Goal: Task Accomplishment & Management: Use online tool/utility

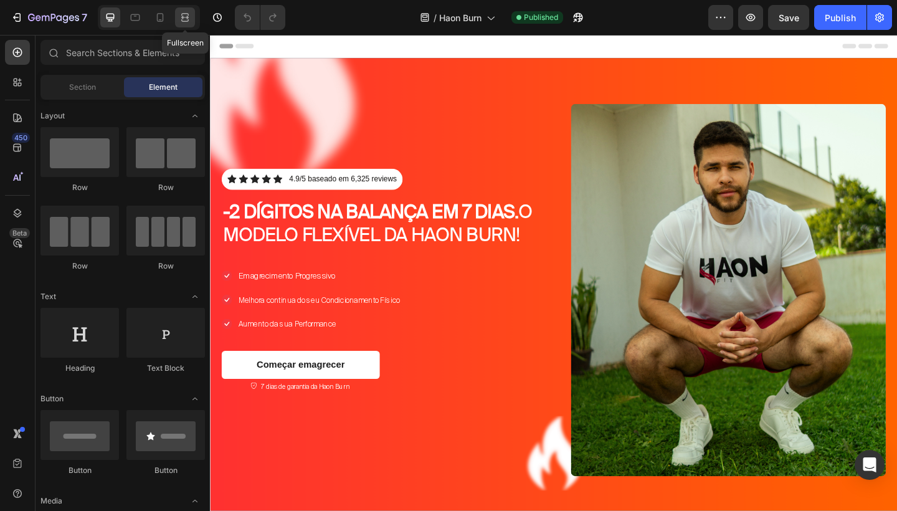
click at [181, 20] on icon at bounding box center [185, 17] width 12 height 12
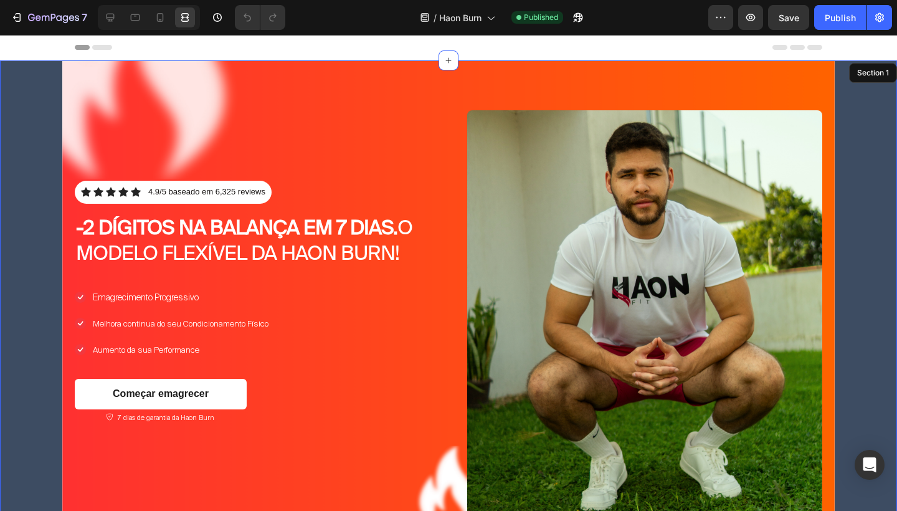
click at [35, 75] on div "Icon Icon Icon Icon Icon Icon List 4.9/5 baseado em 6,325 reviews Text Block Ro…" at bounding box center [448, 312] width 897 height 505
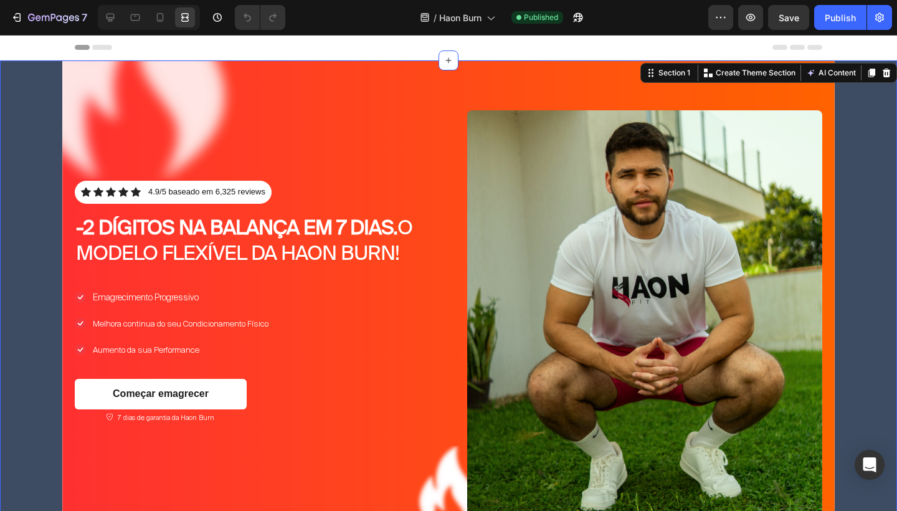
click at [853, 133] on div "Icon Icon Icon Icon Icon Icon List 4.9/5 baseado em 6,325 reviews Text Block Ro…" at bounding box center [448, 312] width 897 height 505
click at [653, 76] on icon at bounding box center [651, 73] width 10 height 10
click at [116, 20] on icon at bounding box center [110, 17] width 12 height 12
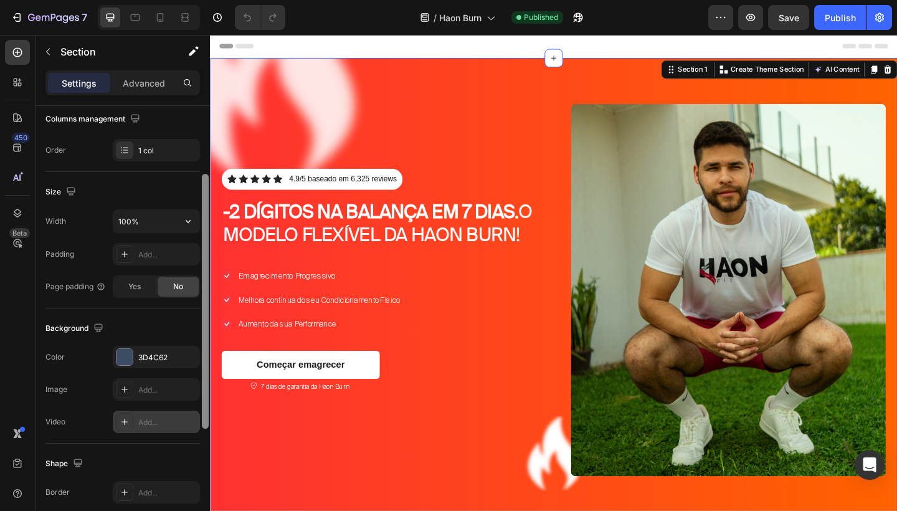
scroll to position [269, 0]
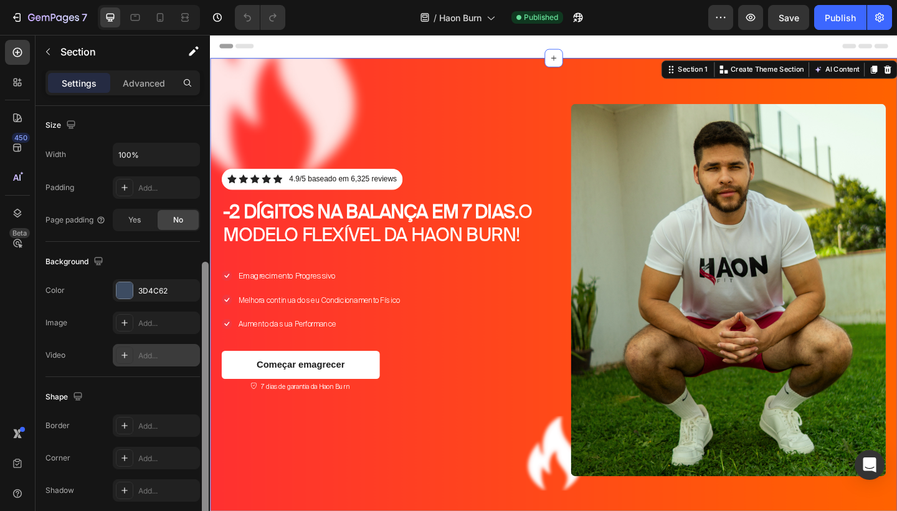
drag, startPoint x: 205, startPoint y: 192, endPoint x: 196, endPoint y: 349, distance: 156.6
click at [196, 349] on div "Layout Column width Change ratio Fit to content 12 Columns management Order 1 c…" at bounding box center [123, 326] width 174 height 440
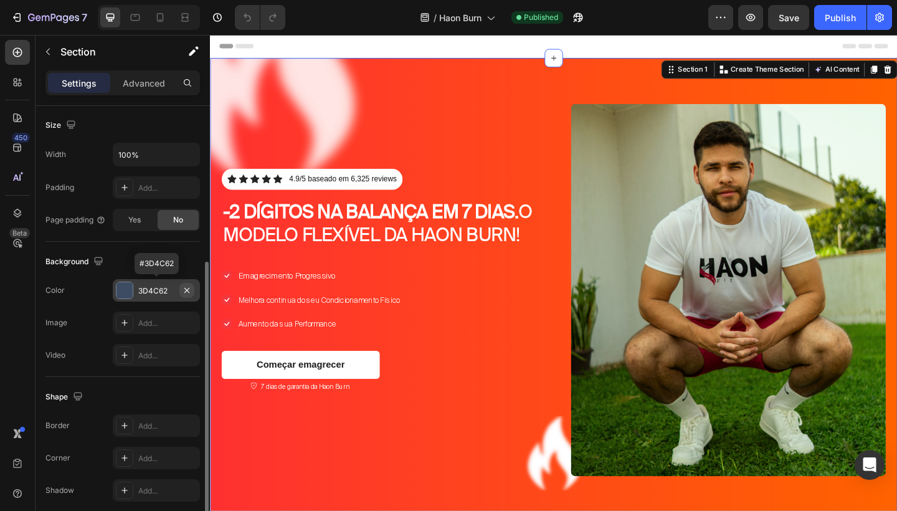
click at [188, 290] on icon "button" at bounding box center [187, 290] width 10 height 10
click at [183, 31] on div "7 Version history / Haon Burn Published Preview Save Publish" at bounding box center [448, 18] width 897 height 36
click at [183, 26] on div at bounding box center [185, 17] width 20 height 20
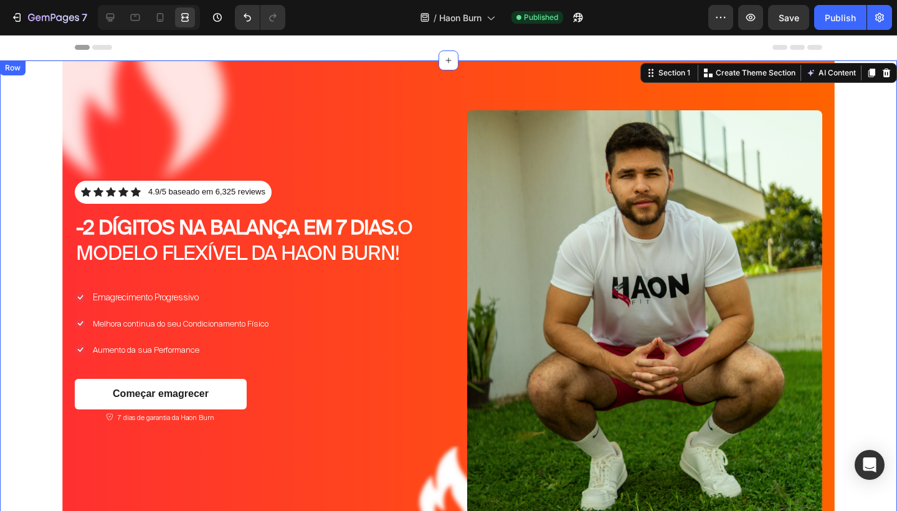
click at [421, 95] on div "Icon Icon Icon Icon Icon Icon List 4.9/5 baseado em 6,325 reviews Text Block Ro…" at bounding box center [448, 312] width 772 height 505
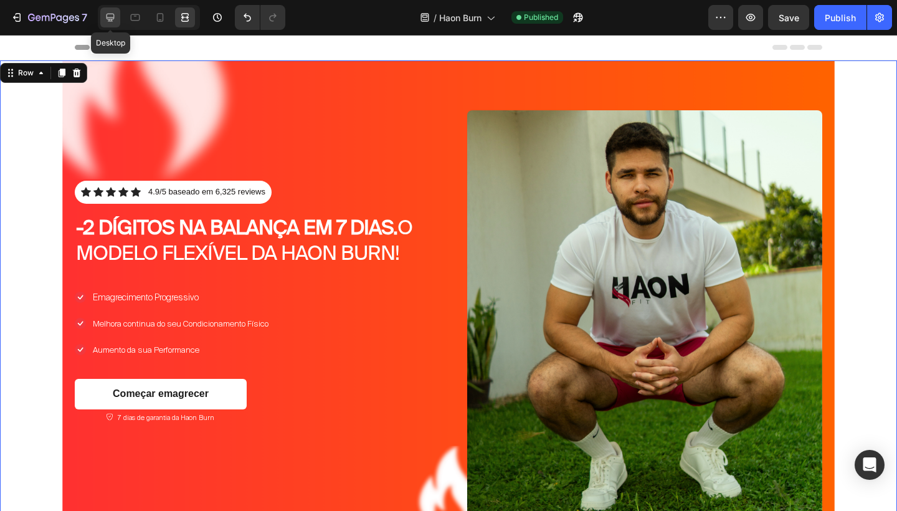
click at [105, 16] on icon at bounding box center [110, 17] width 12 height 12
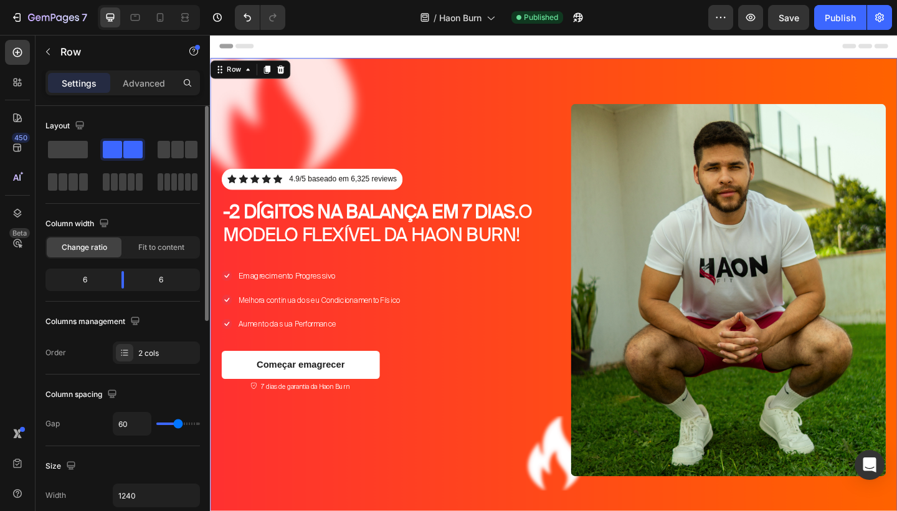
click at [444, 107] on div "Icon Icon Icon Icon Icon Icon List 4.9/5 baseado em 6,325 reviews Text Block Ro…" at bounding box center [583, 312] width 747 height 505
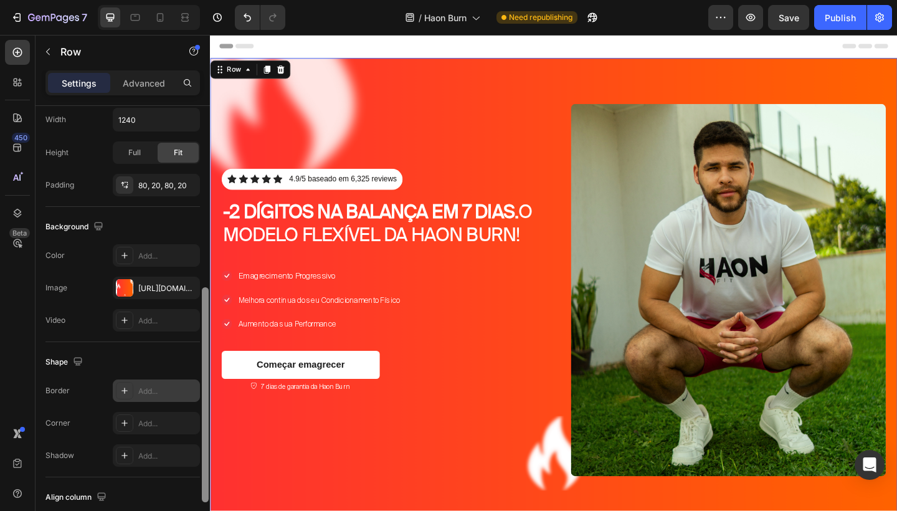
scroll to position [378, 0]
drag, startPoint x: 206, startPoint y: 209, endPoint x: 193, endPoint y: 394, distance: 185.4
click at [193, 394] on div "Layout Column width Change ratio Fit to content 6 6 Columns management Order 2 …" at bounding box center [123, 326] width 174 height 440
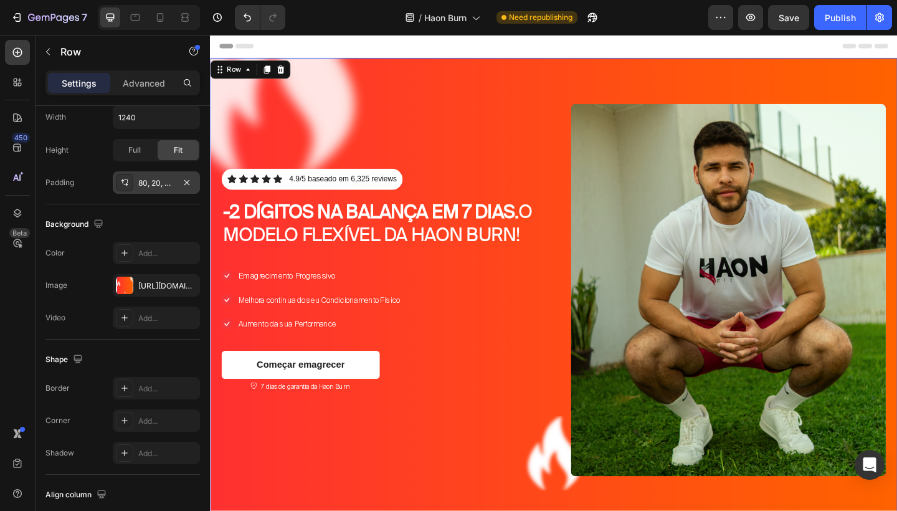
click at [159, 186] on div "80, 20, 80, 20" at bounding box center [156, 183] width 36 height 11
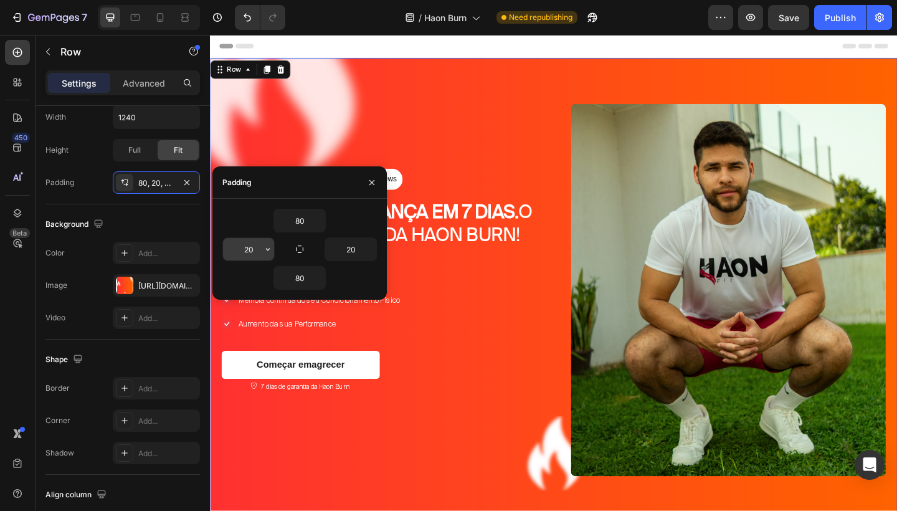
click at [257, 250] on input "20" at bounding box center [248, 249] width 51 height 22
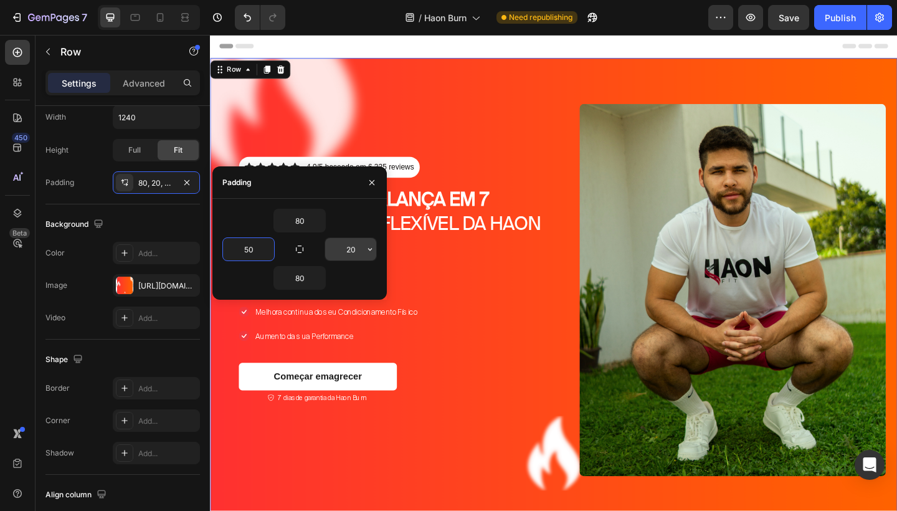
type input "50"
click at [359, 250] on input "20" at bounding box center [350, 249] width 51 height 22
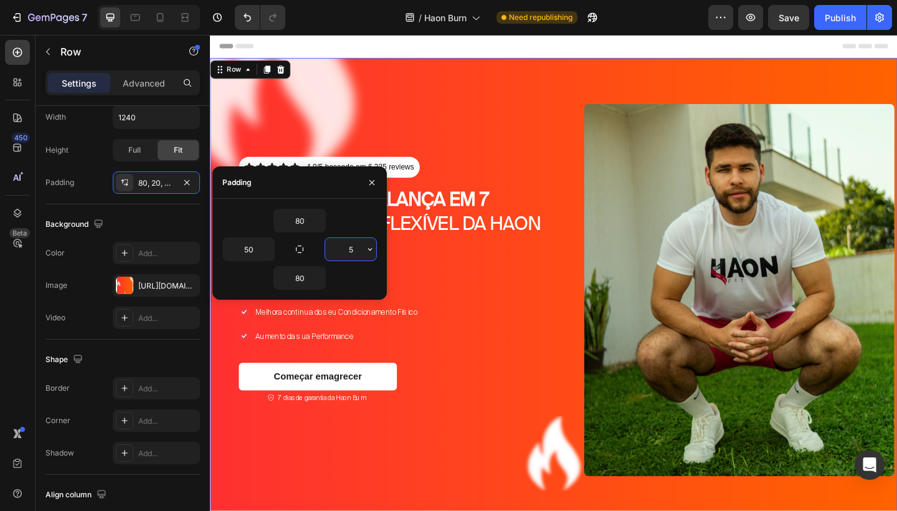
type input "50"
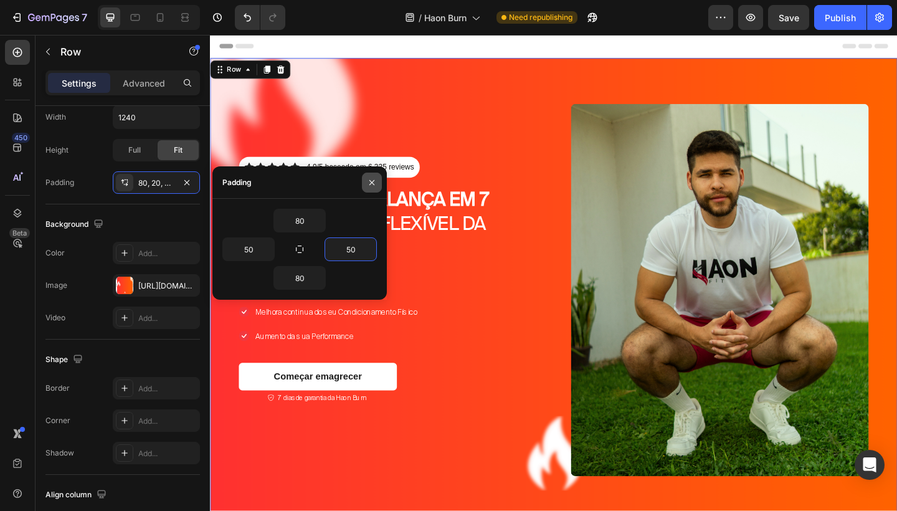
click at [373, 179] on icon "button" at bounding box center [372, 183] width 10 height 10
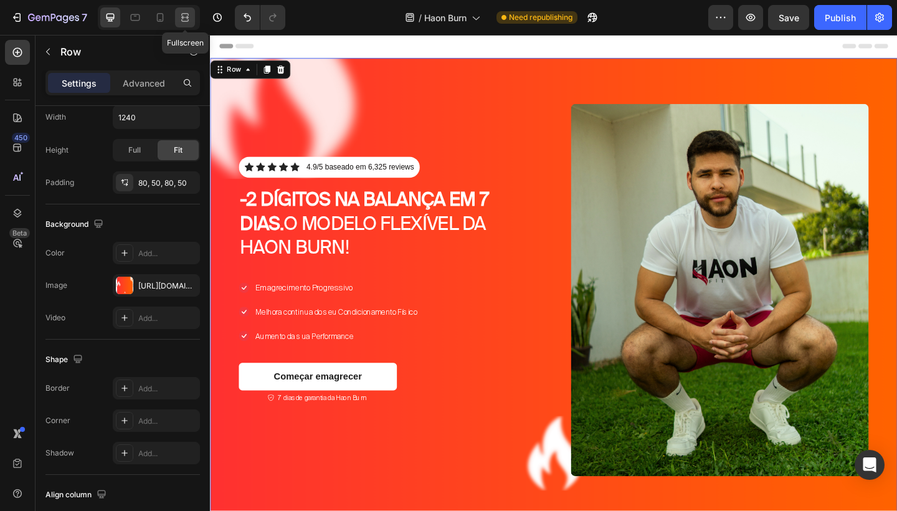
click at [189, 17] on icon at bounding box center [185, 17] width 12 height 12
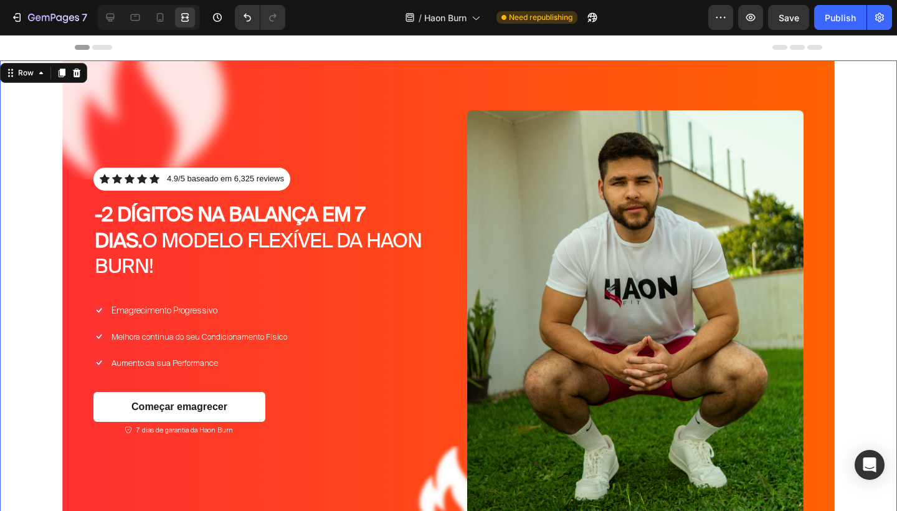
click at [100, 21] on div at bounding box center [149, 17] width 102 height 25
click at [110, 16] on icon at bounding box center [110, 17] width 12 height 12
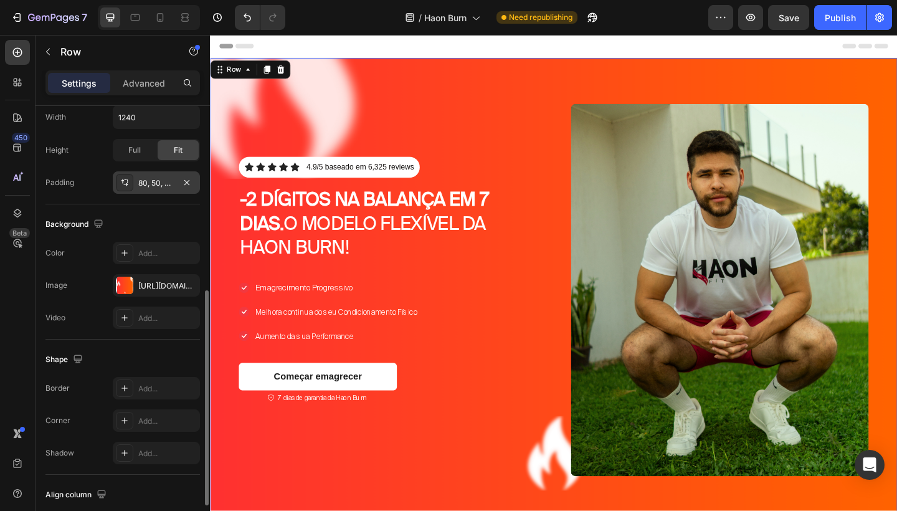
click at [170, 188] on div "80, 50, 80, 50" at bounding box center [156, 183] width 36 height 11
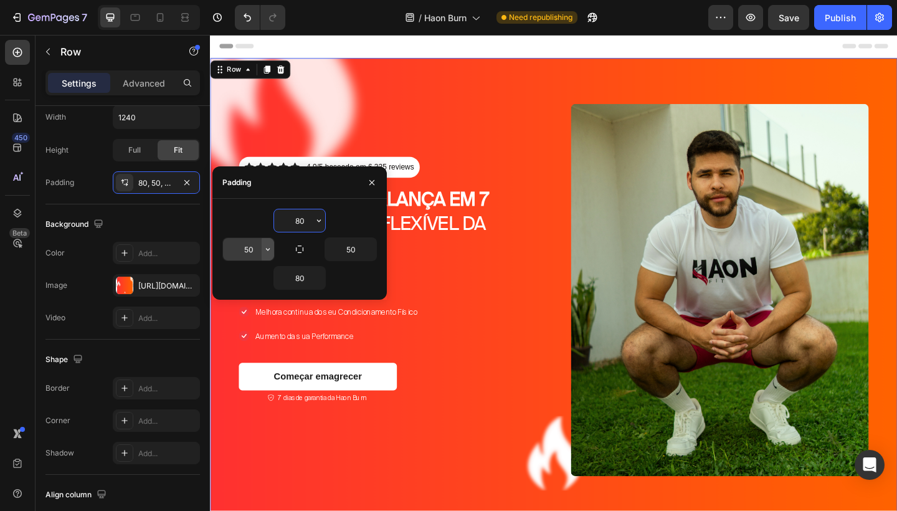
click at [267, 254] on button "button" at bounding box center [268, 249] width 12 height 22
click at [256, 252] on input "50" at bounding box center [248, 249] width 51 height 22
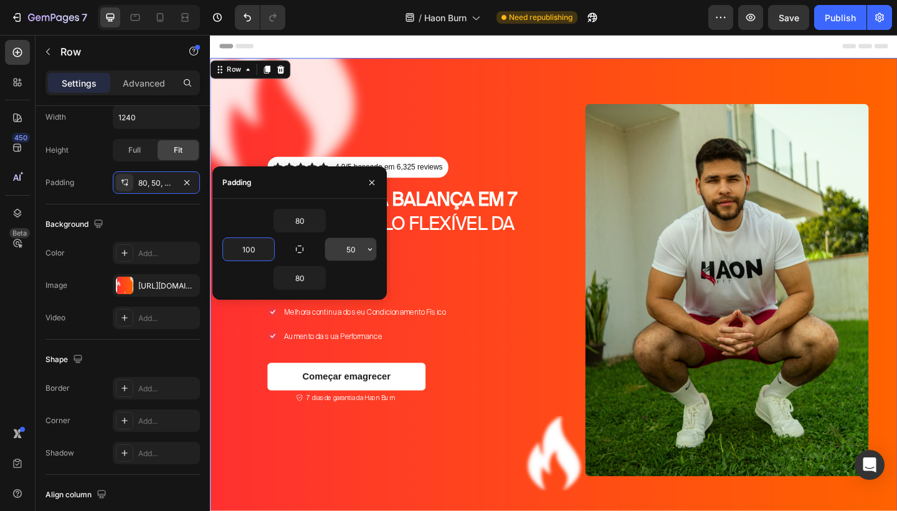
type input "100"
click at [356, 249] on input "50" at bounding box center [350, 249] width 51 height 22
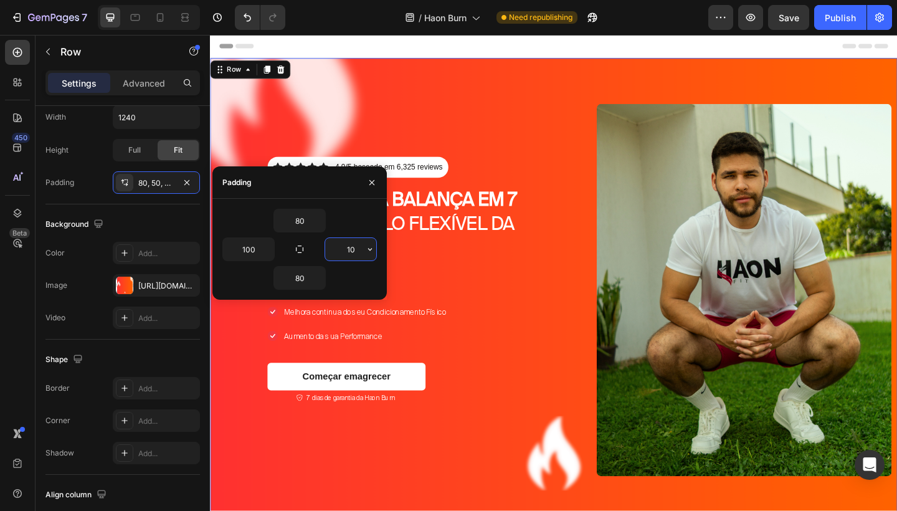
type input "100"
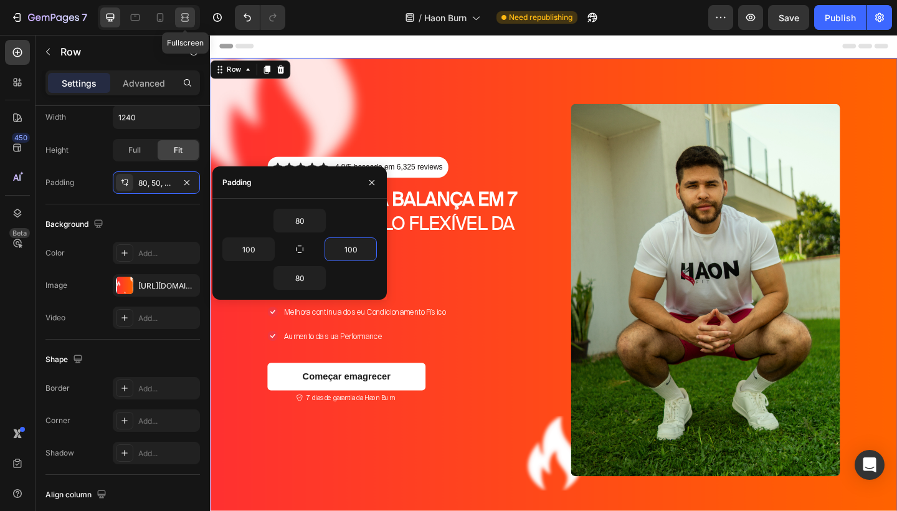
click at [187, 17] on icon at bounding box center [187, 17] width 4 height 3
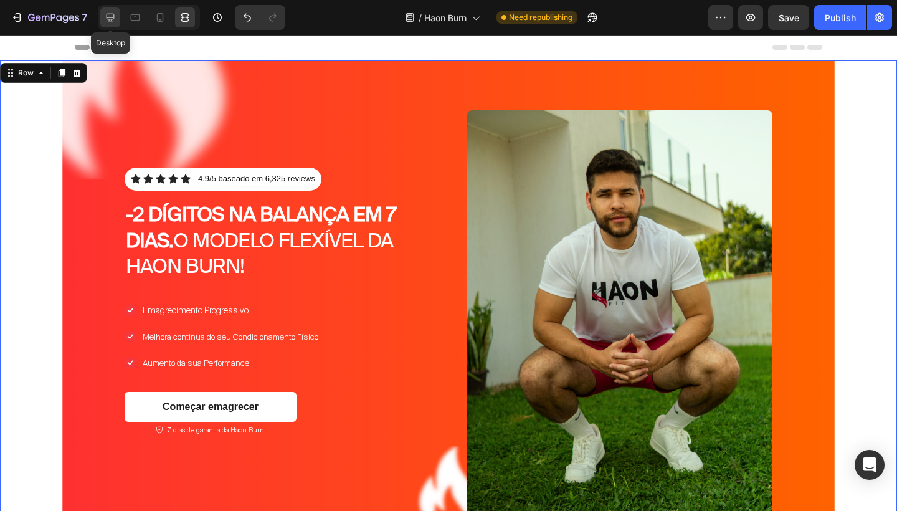
click at [120, 24] on div at bounding box center [110, 17] width 20 height 20
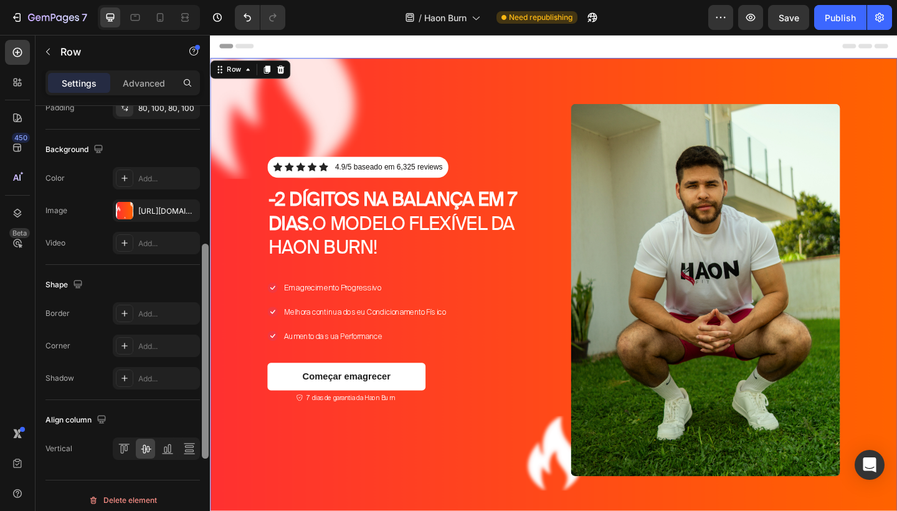
scroll to position [462, 0]
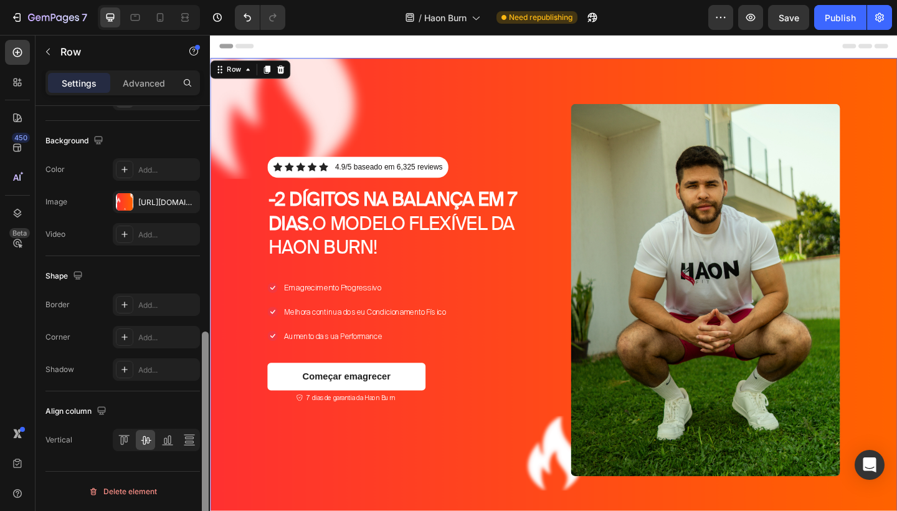
drag, startPoint x: 206, startPoint y: 319, endPoint x: 186, endPoint y: 281, distance: 43.2
click at [186, 282] on div "Layout Column width Change ratio Fit to content 6 6 Columns management Order 2 …" at bounding box center [123, 326] width 174 height 440
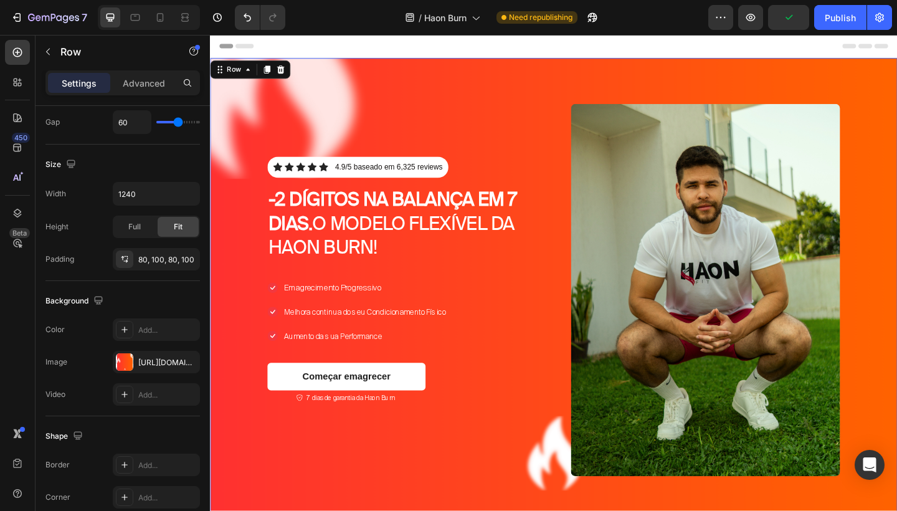
click at [792, 65] on div "Icon Icon Icon Icon Icon Icon List 4.9/5 baseado em 6,325 reviews Text Block Ro…" at bounding box center [583, 312] width 747 height 505
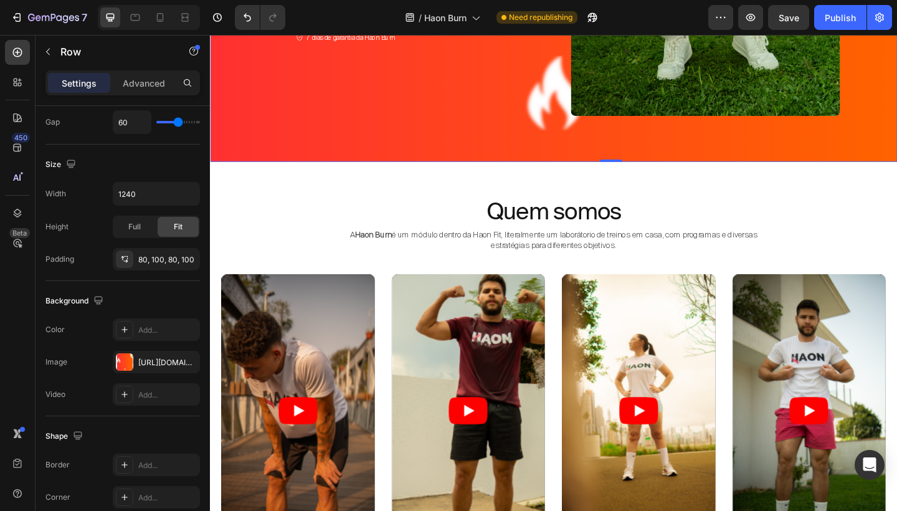
scroll to position [394, 0]
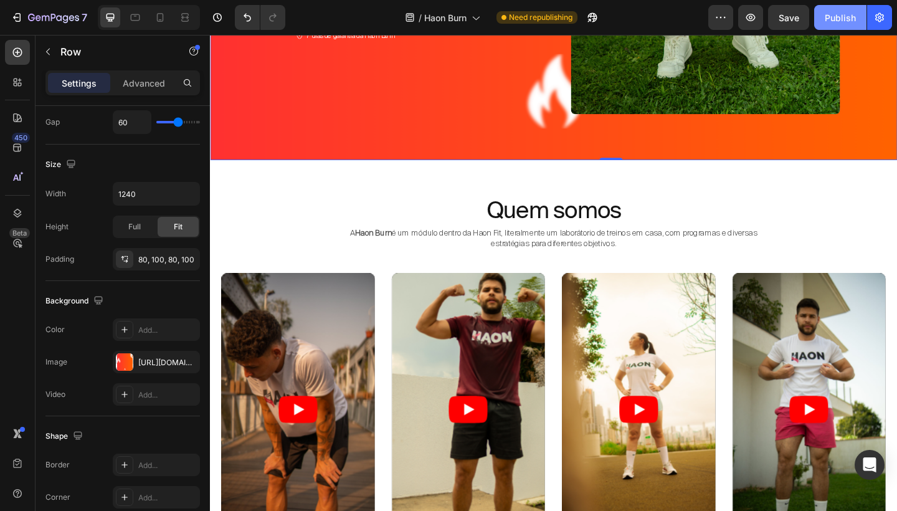
click at [839, 14] on div "Publish" at bounding box center [840, 17] width 31 height 13
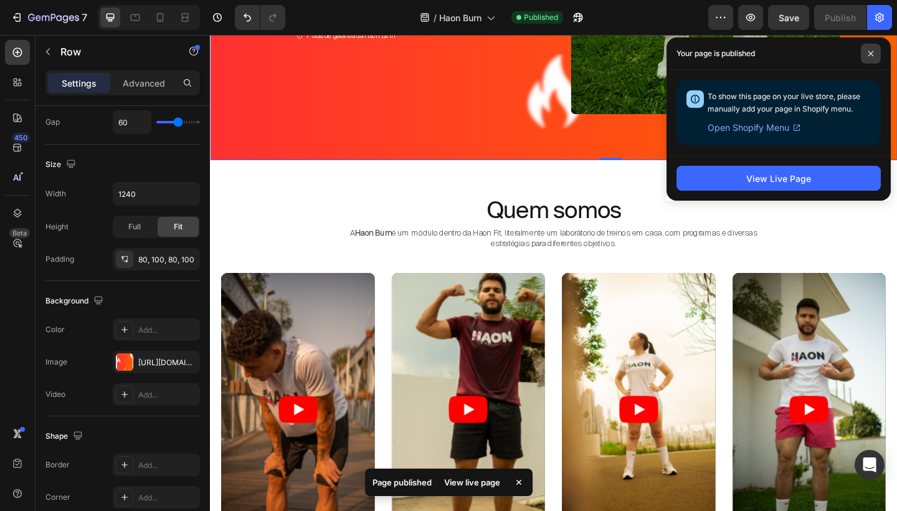
click at [868, 55] on icon at bounding box center [871, 53] width 6 height 6
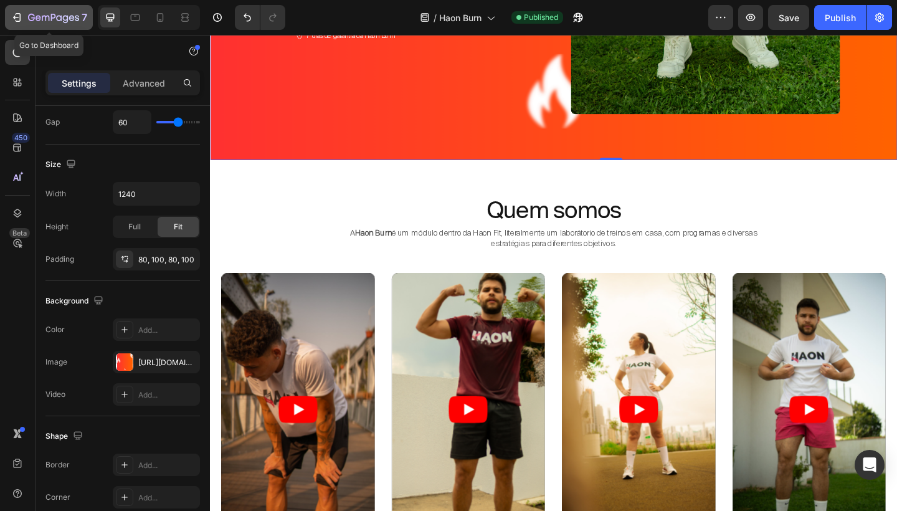
click at [46, 26] on button "7" at bounding box center [49, 17] width 88 height 25
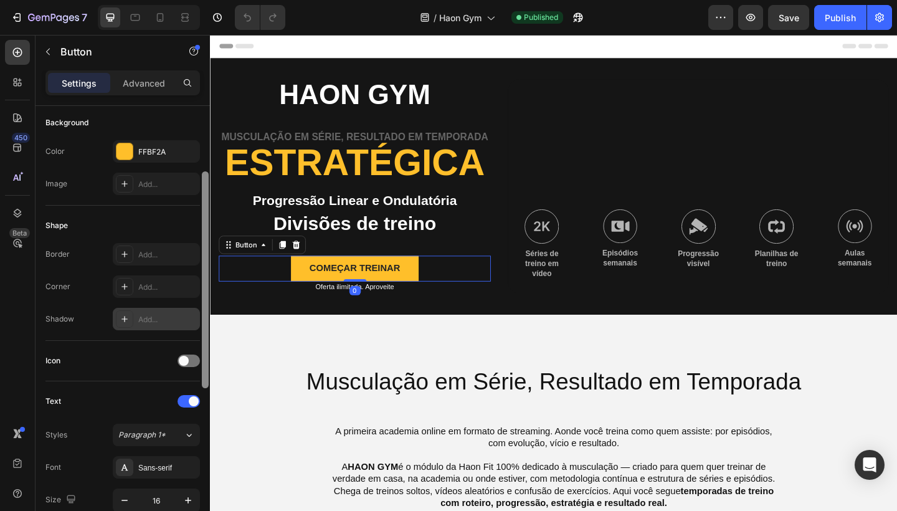
drag, startPoint x: 204, startPoint y: 244, endPoint x: 196, endPoint y: 312, distance: 68.9
click at [196, 313] on div "Size Width Auto Height Auto Padding 12, 32, 12, 32 Background Color FFBF2A Imag…" at bounding box center [123, 326] width 174 height 440
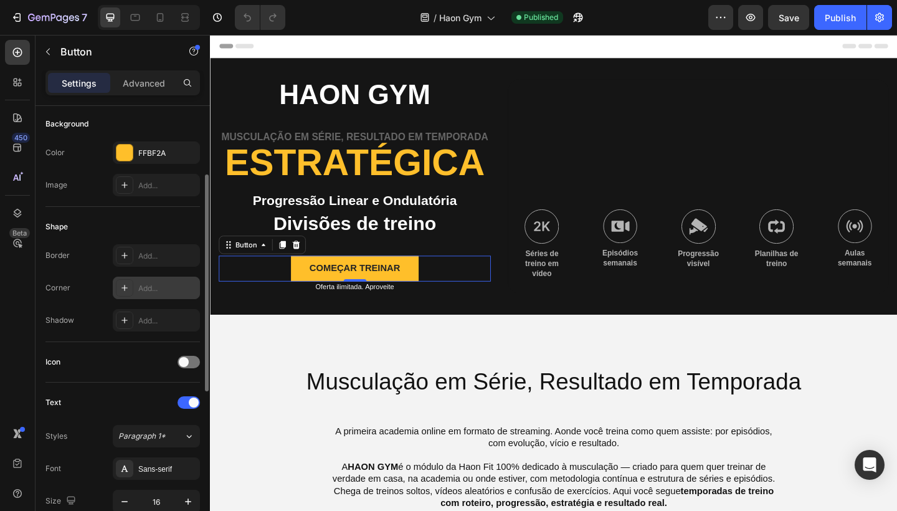
click at [154, 287] on div "Add..." at bounding box center [167, 288] width 59 height 11
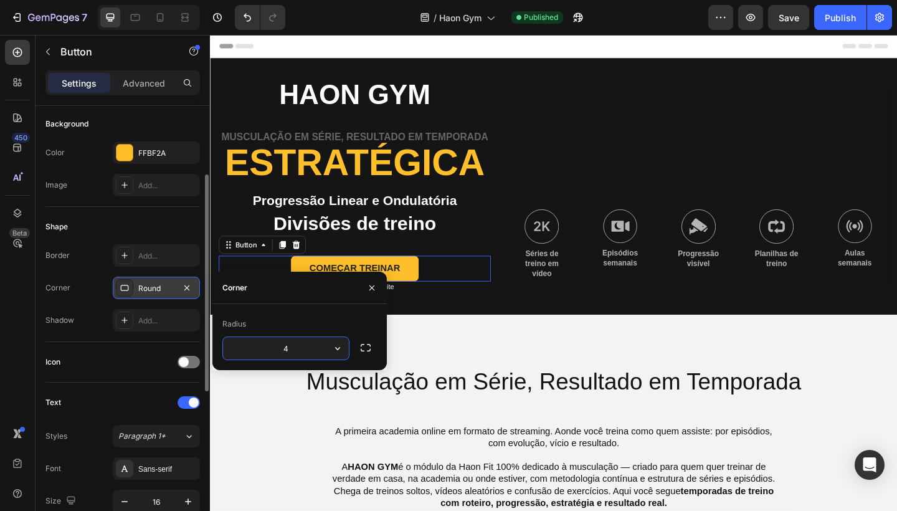
type input "4"
click at [597, 362] on div "Musculação em Série, Resultado em Temporada Heading A primeira academia online …" at bounding box center [583, 514] width 747 height 351
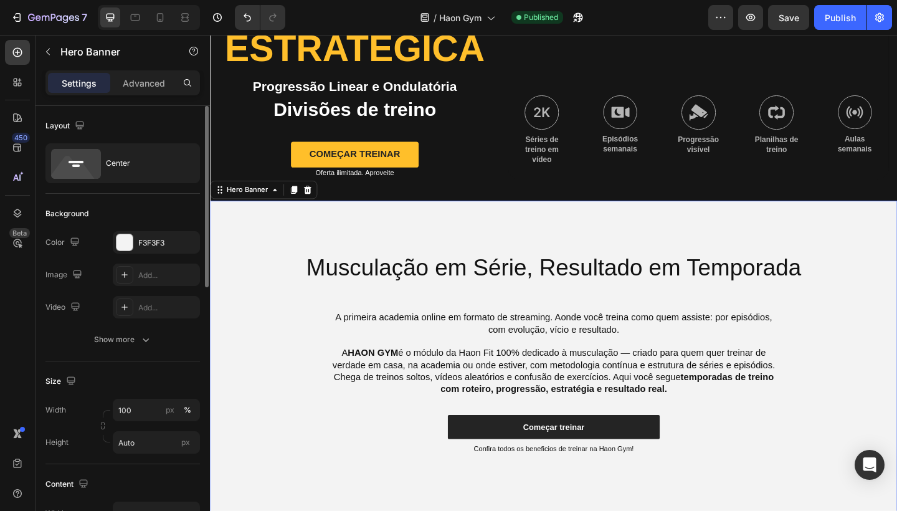
scroll to position [129, 0]
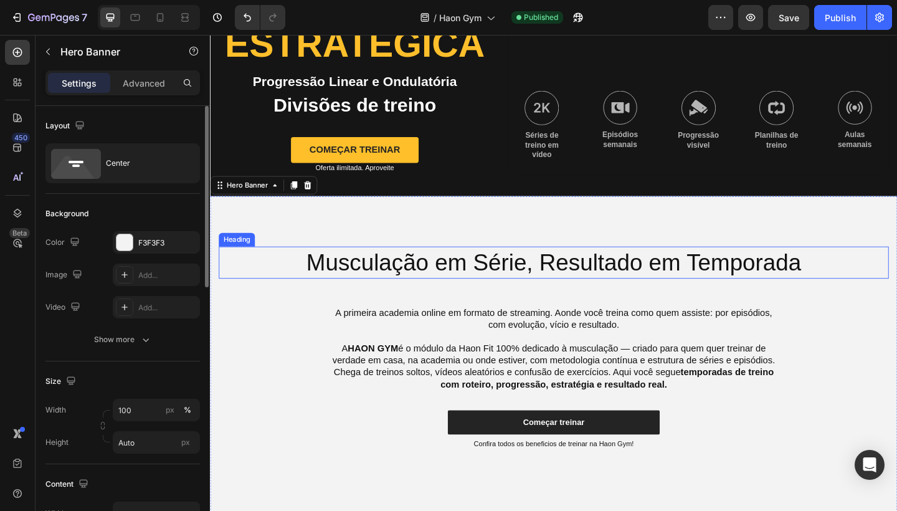
click at [592, 287] on h2 "Musculação em Série, Resultado em Temporada" at bounding box center [583, 282] width 729 height 35
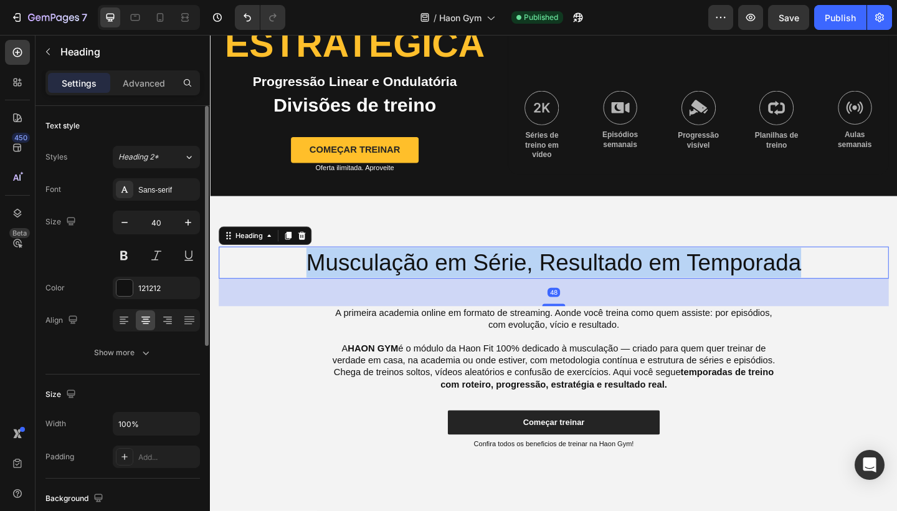
click at [592, 287] on p "Musculação em Série, Resultado em Temporada" at bounding box center [584, 283] width 726 height 32
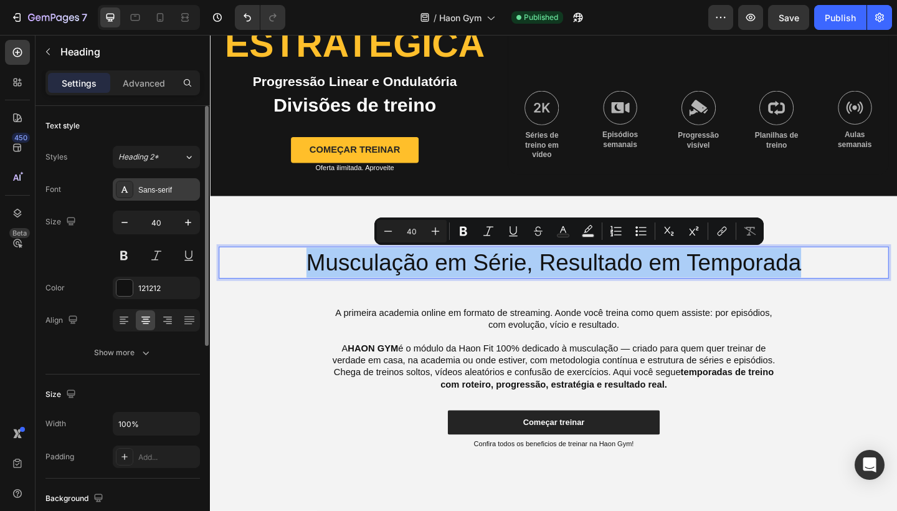
click at [168, 186] on div "Sans-serif" at bounding box center [167, 189] width 59 height 11
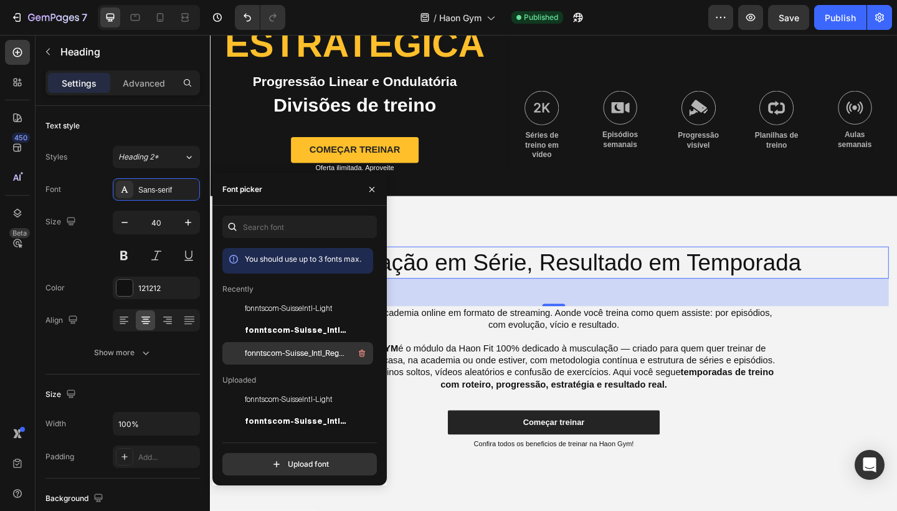
click at [279, 346] on div "fonntscom-Suisse_Intl_Regular" at bounding box center [308, 353] width 126 height 15
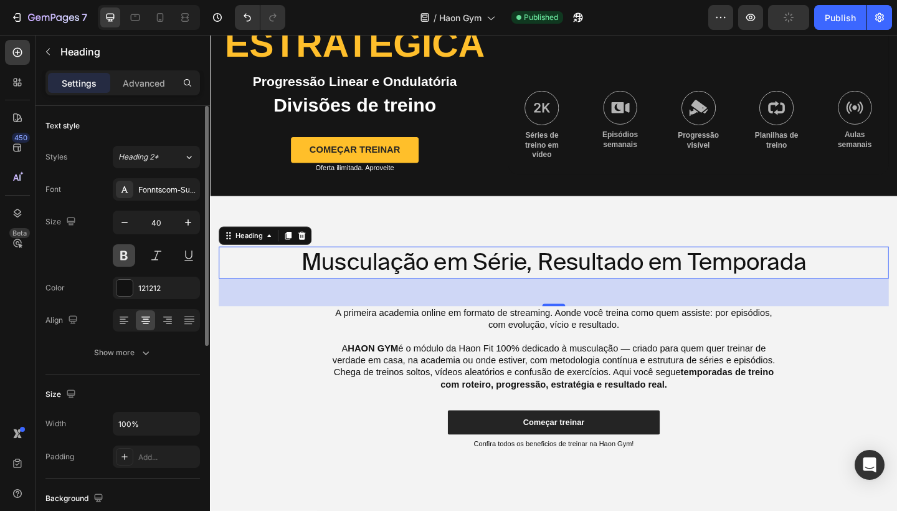
click at [126, 250] on button at bounding box center [124, 255] width 22 height 22
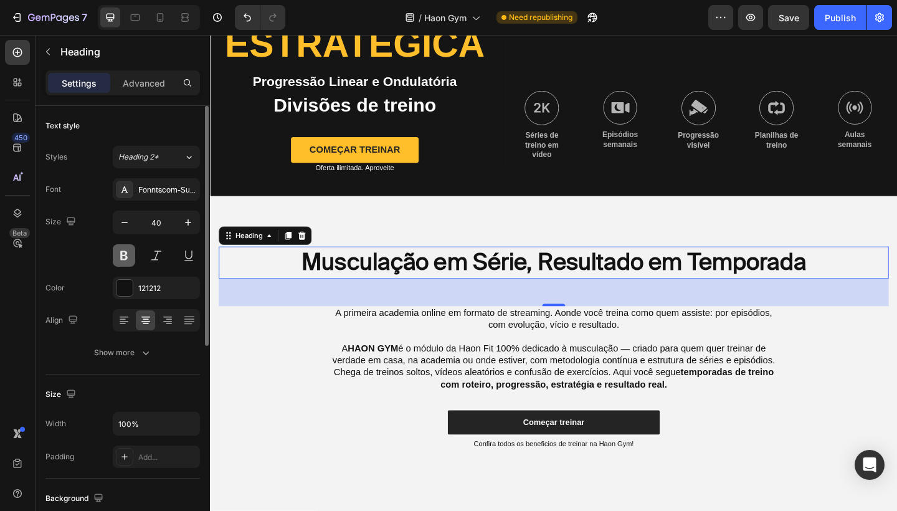
click at [131, 254] on button at bounding box center [124, 255] width 22 height 22
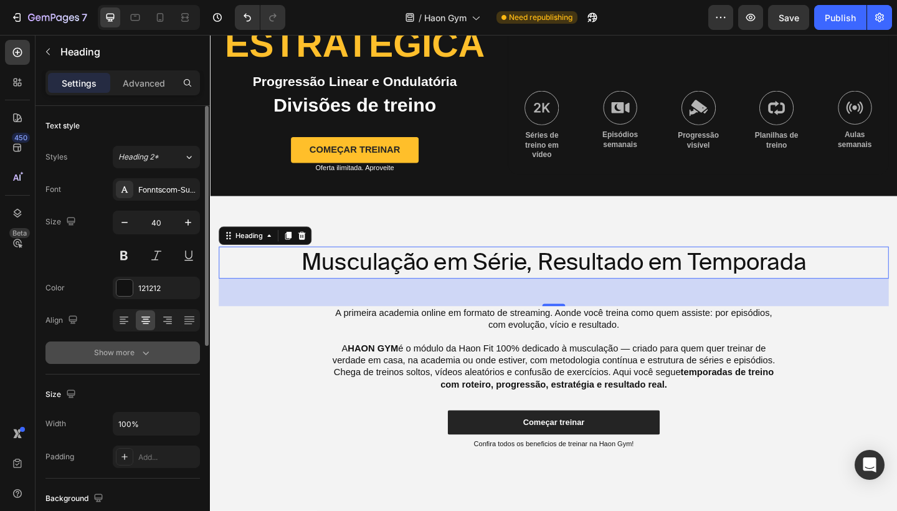
click at [145, 356] on icon "button" at bounding box center [146, 352] width 12 height 12
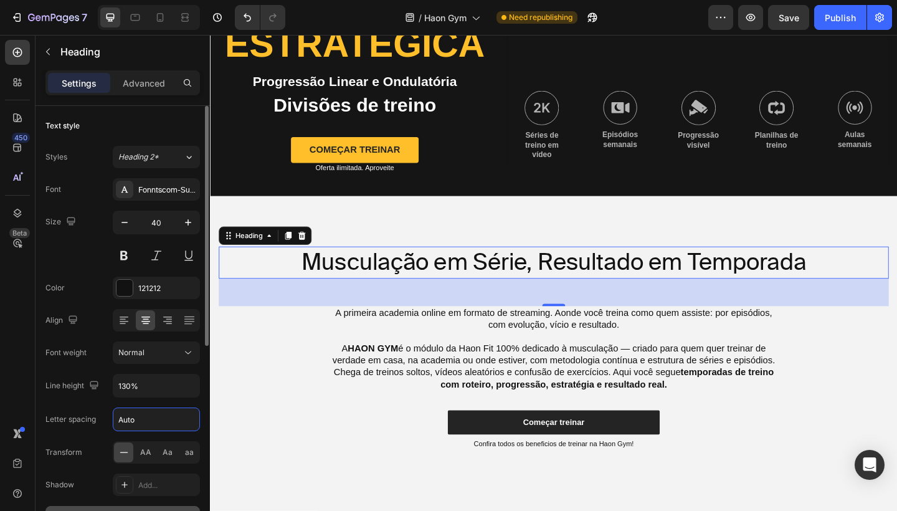
click at [152, 412] on input "Auto" at bounding box center [156, 419] width 86 height 22
type input "A"
type input "-1"
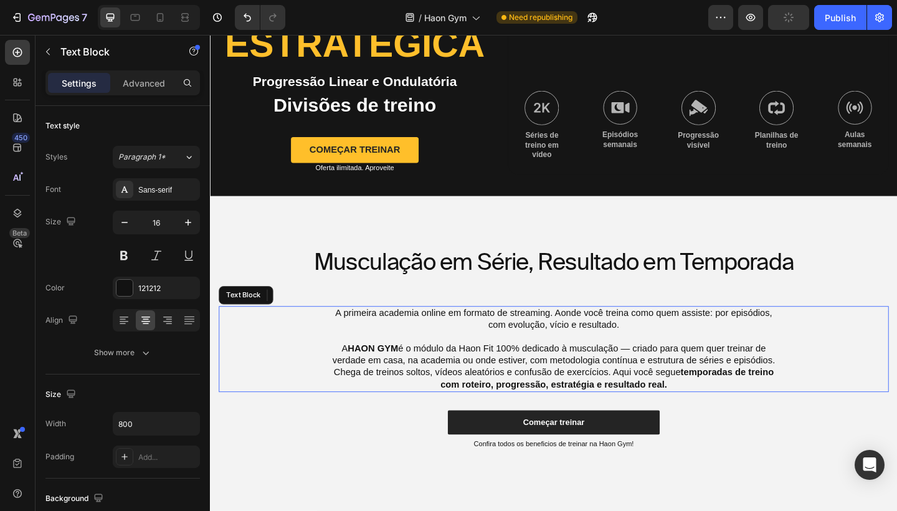
click at [624, 335] on p "A primeira academia online em formato de streaming. Aonde você treina como quem…" at bounding box center [584, 344] width 496 height 26
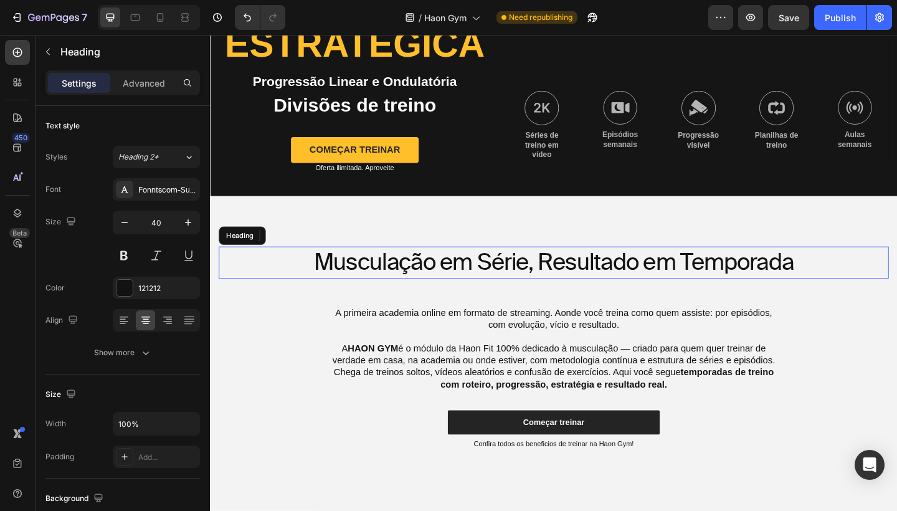
click at [606, 299] on p "Musculação em Série, Resultado em Temporada" at bounding box center [584, 283] width 726 height 32
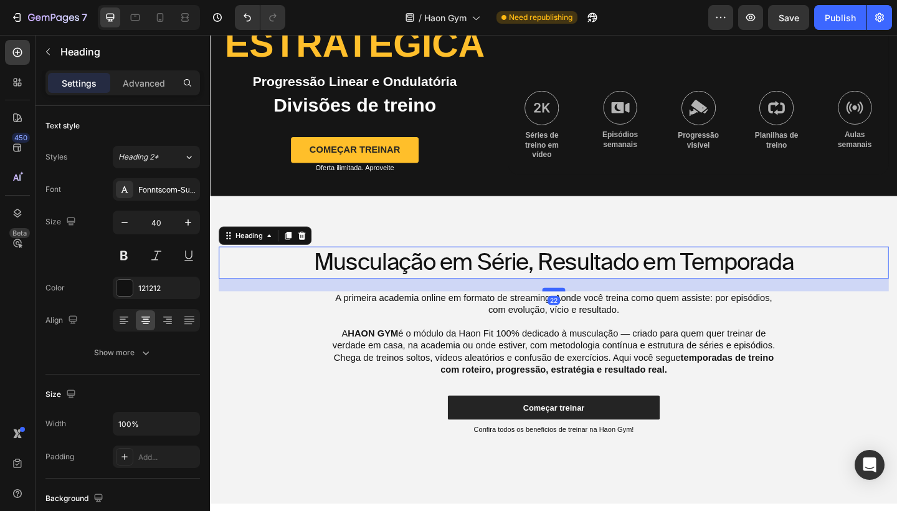
drag, startPoint x: 586, startPoint y: 328, endPoint x: 586, endPoint y: 312, distance: 16.2
click at [586, 312] on div at bounding box center [583, 312] width 25 height 4
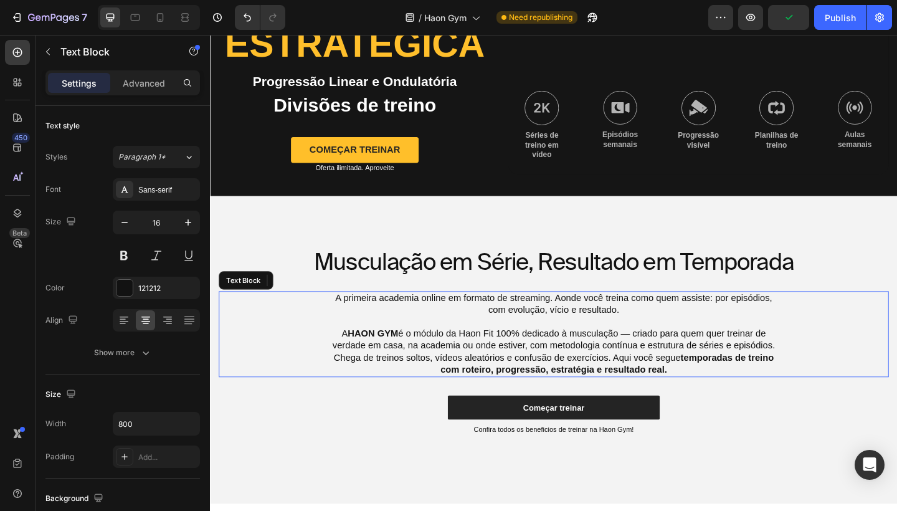
click at [575, 371] on p "A HAON GYM é o módulo da Haon Fit 100% dedicado à musculação — criado para quem…" at bounding box center [584, 367] width 496 height 26
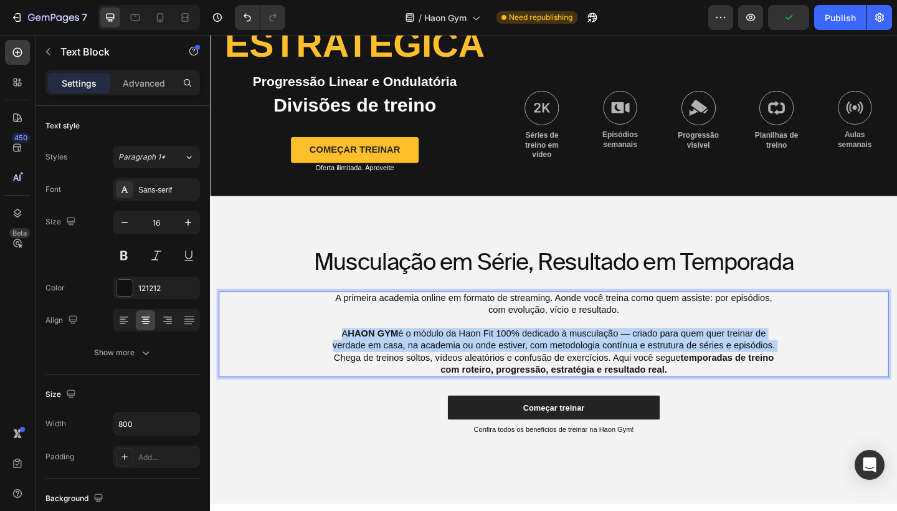
click at [575, 371] on p "A HAON GYM é o módulo da Haon Fit 100% dedicado à musculação — criado para quem…" at bounding box center [584, 367] width 496 height 26
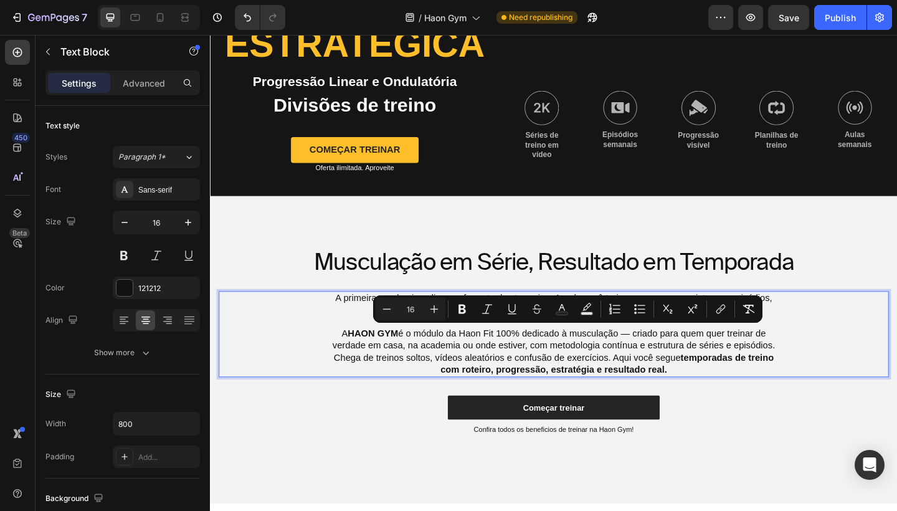
click at [620, 396] on strong "temporadas de treino com roteiro, progressão, estratégia e resultado real." at bounding box center [641, 393] width 363 height 24
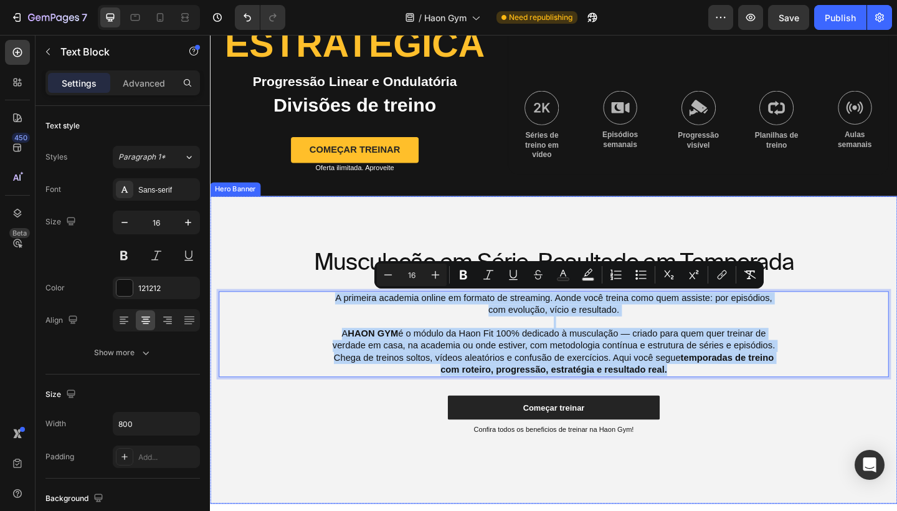
drag, startPoint x: 711, startPoint y: 394, endPoint x: 358, endPoint y: 313, distance: 362.5
click at [358, 313] on div "Musculação em Série, Resultado em Temporada Heading A primeira academia online …" at bounding box center [583, 377] width 729 height 225
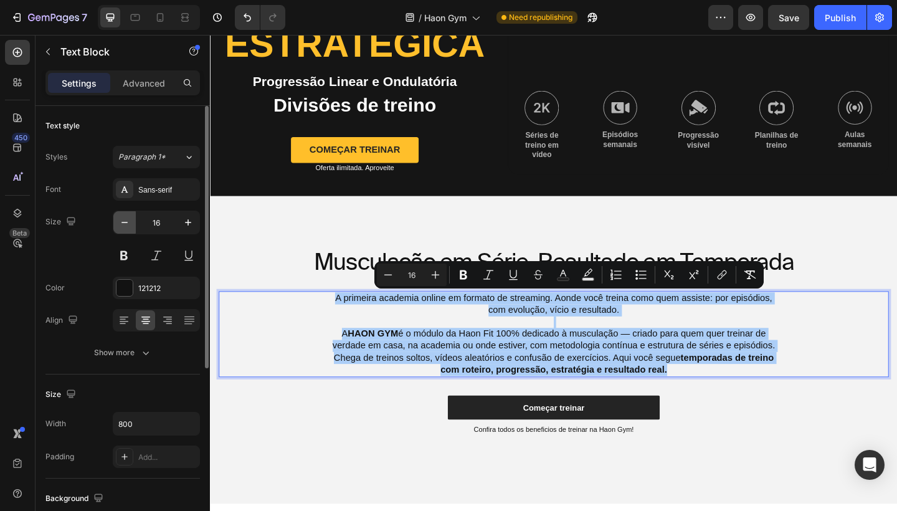
click at [126, 222] on icon "button" at bounding box center [124, 222] width 6 height 1
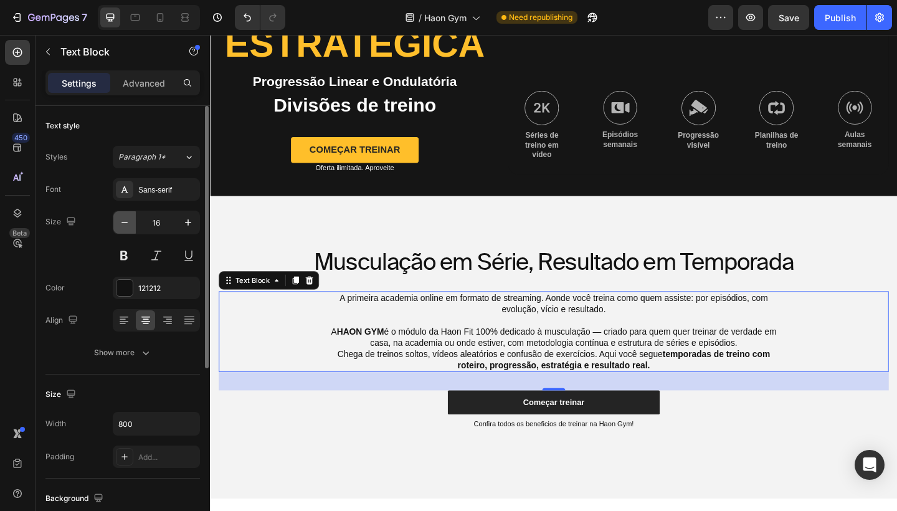
type input "15"
click at [156, 196] on div "Sans-serif" at bounding box center [156, 189] width 87 height 22
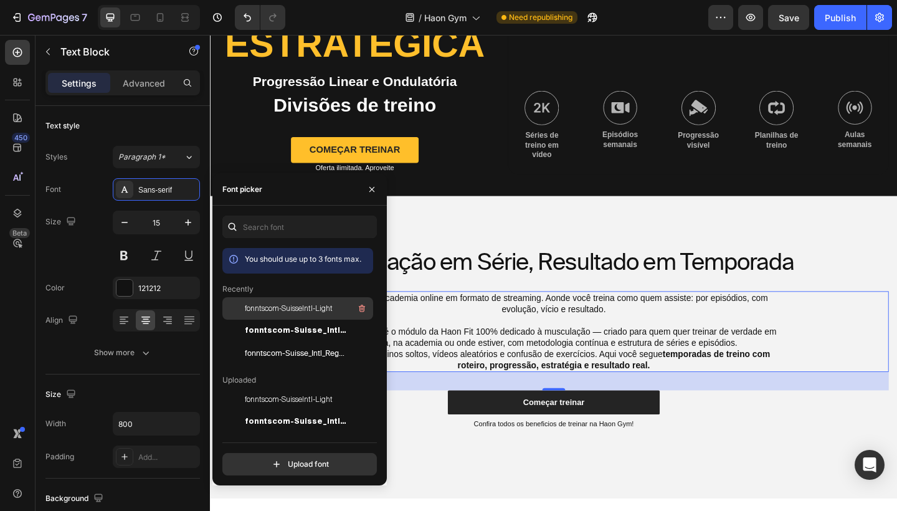
click at [282, 306] on span "fonntscom-SuisseIntl-Light" at bounding box center [289, 308] width 88 height 11
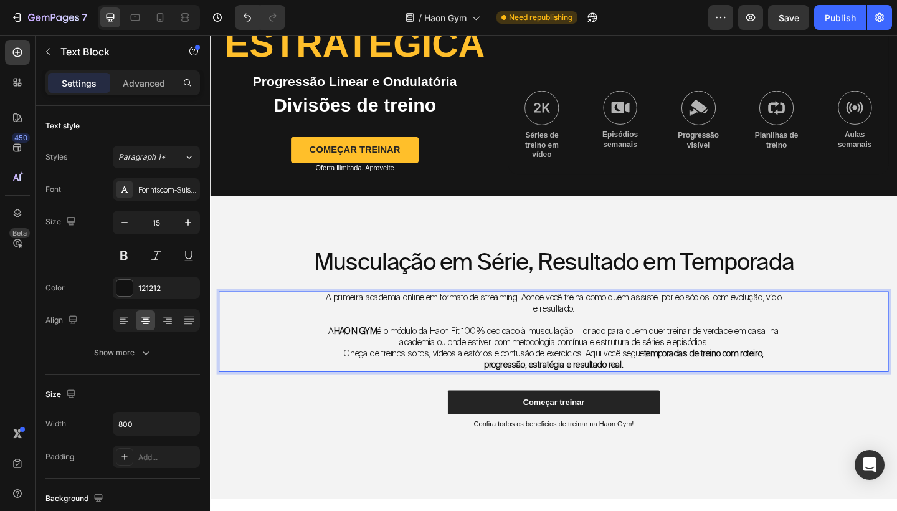
click at [602, 341] on p "Rich Text Editor. Editing area: main" at bounding box center [584, 345] width 496 height 12
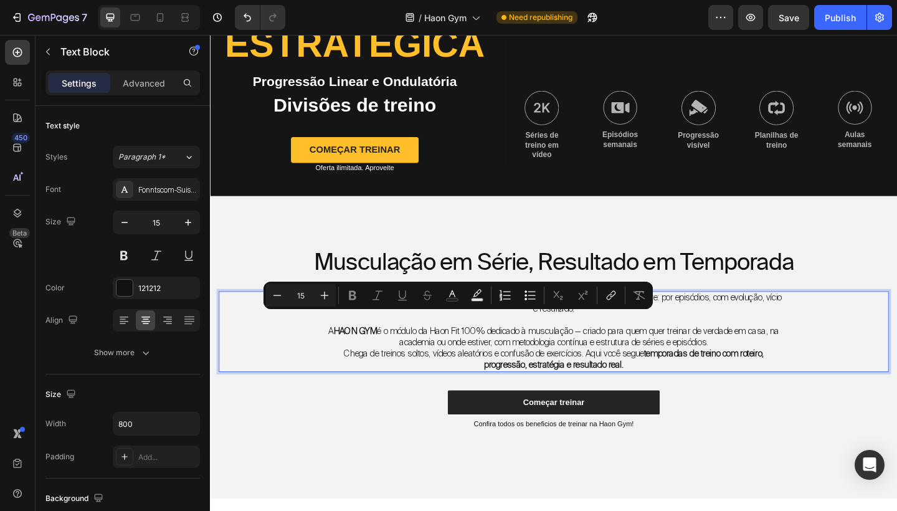
click at [624, 355] on p "A HAON GYM é o módulo da Haon Fit 100% dedicado à musculação — criado para quem…" at bounding box center [584, 364] width 496 height 24
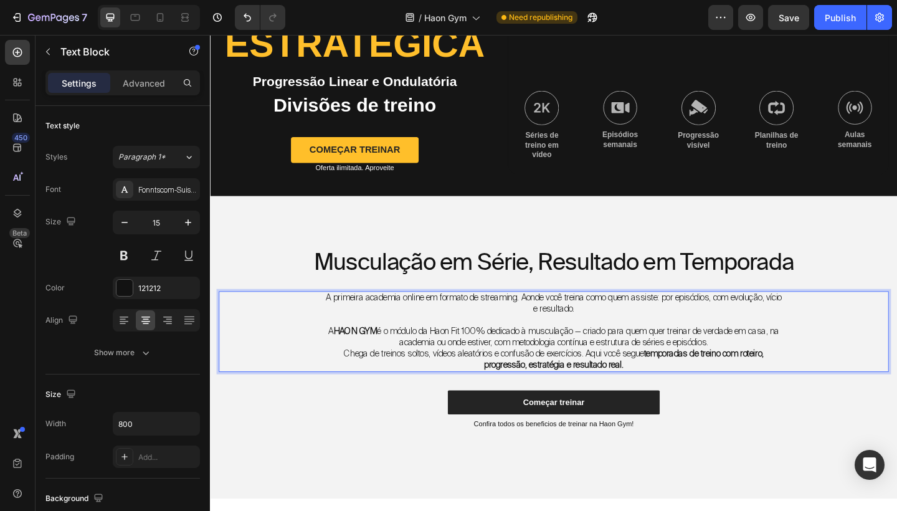
click at [756, 333] on p "A primeira academia online em formato de streaming. Aonde você treina como quem…" at bounding box center [584, 327] width 496 height 24
click at [749, 335] on p "A primeira academia online em formato de streaming. Aonde você treina como quem…" at bounding box center [584, 327] width 496 height 24
click at [500, 355] on p "A HAON GYM é o módulo da Haon Fit 100% dedicado à musculação — criado para quem…" at bounding box center [584, 364] width 496 height 24
click at [409, 368] on p "A HAON GYM é o módulo da Haon Fit, 100% dedicado à musculação — criado para que…" at bounding box center [584, 364] width 496 height 24
click at [516, 368] on p "A HAON GYM é o módulo da Haon Fit, 100% dedicado à musculação — criado para que…" at bounding box center [584, 364] width 496 height 24
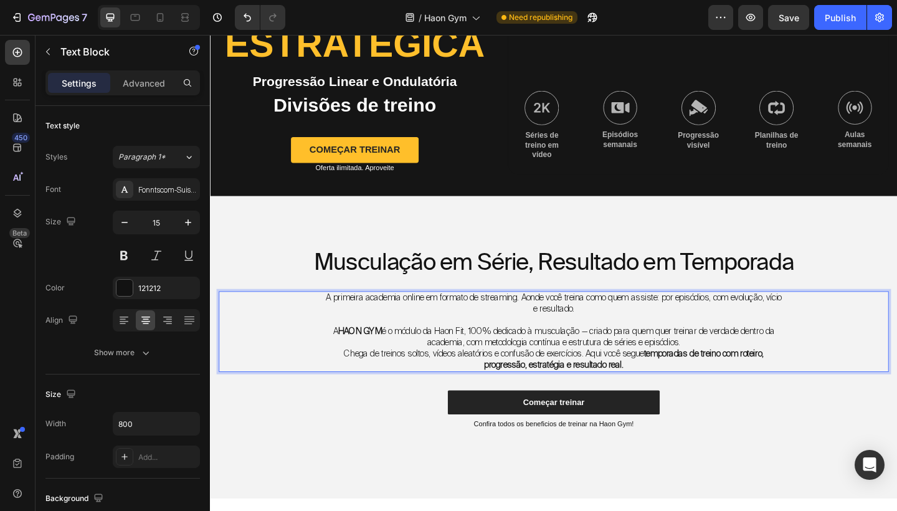
click at [792, 381] on strong "temporadas de treino com roteiro, progressão, estratégia e resultado real." at bounding box center [660, 388] width 304 height 25
click at [508, 391] on strong "temporadas de treinos com roteiro, progressão, estratégia e resultado real." at bounding box center [661, 388] width 306 height 25
click at [564, 391] on strong "temporadas de treinos com roteiros, progressão, estratégia e resultado real." at bounding box center [662, 388] width 309 height 25
click at [617, 391] on strong "temporadas de treinos com roteiros, progressões, estratégia e resultado real." at bounding box center [661, 388] width 311 height 25
click at [689, 391] on strong "temporadas de treinos com roteiros, progressões, estratégias e resultado real." at bounding box center [660, 388] width 314 height 25
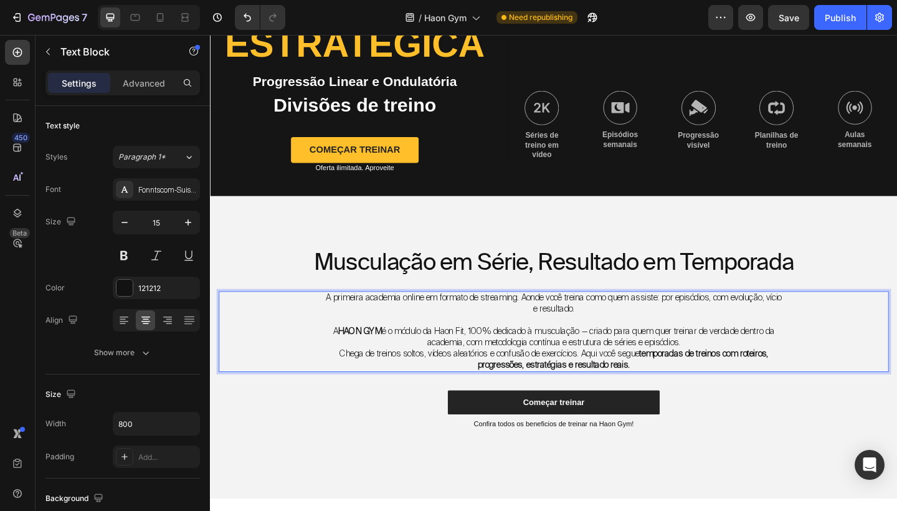
click at [740, 392] on p "Chega de treinos soltos, vídeos aleatórios e confusão de exercícios. Aqui você …" at bounding box center [584, 388] width 496 height 24
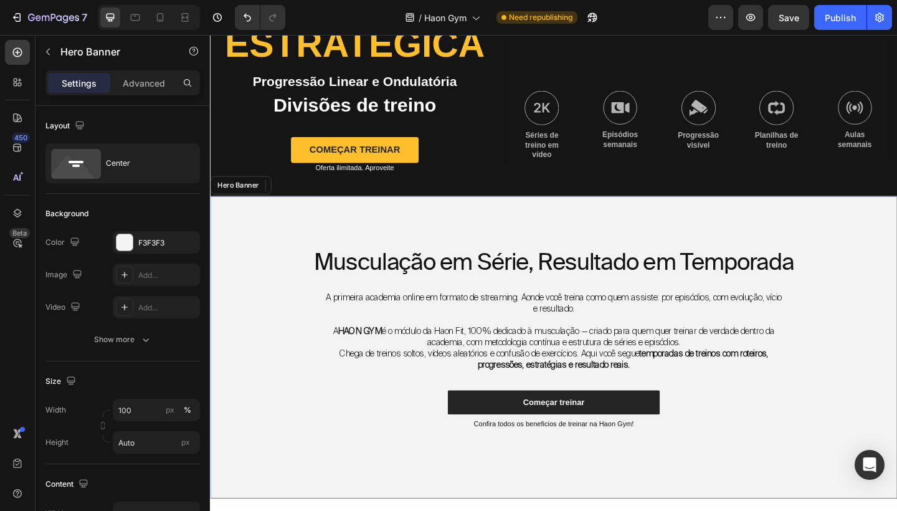
click at [652, 469] on div "Musculação em Série, Resultado em Temporada Heading A primeira academia online …" at bounding box center [583, 374] width 729 height 219
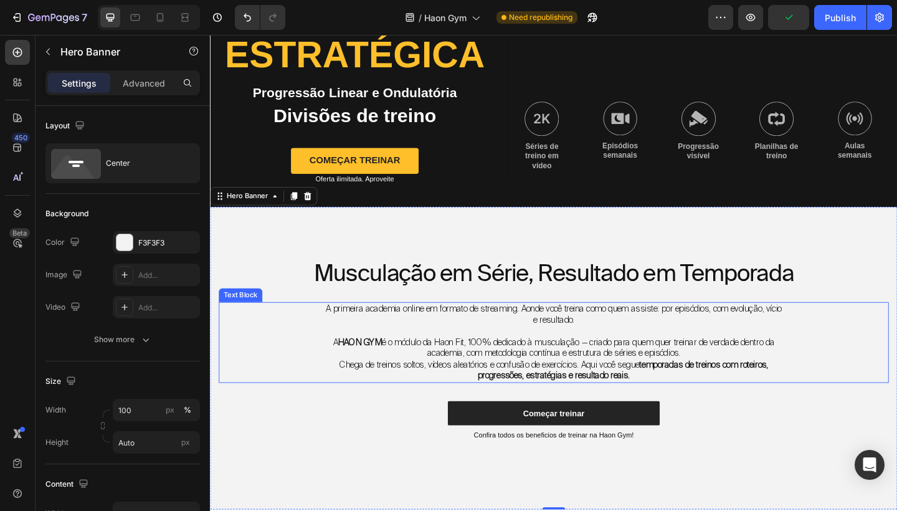
scroll to position [124, 0]
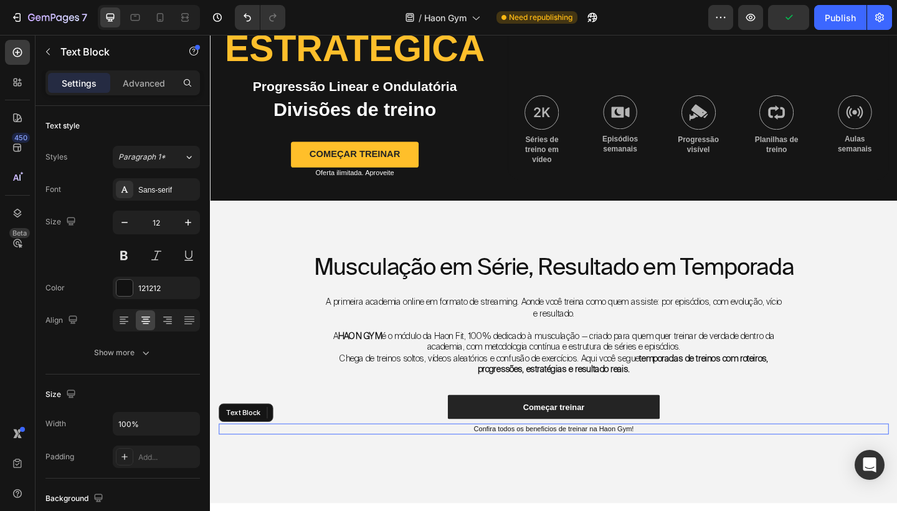
click at [605, 461] on p "Confira todos os beneficios de treinar na Haon Gym!" at bounding box center [584, 464] width 726 height 10
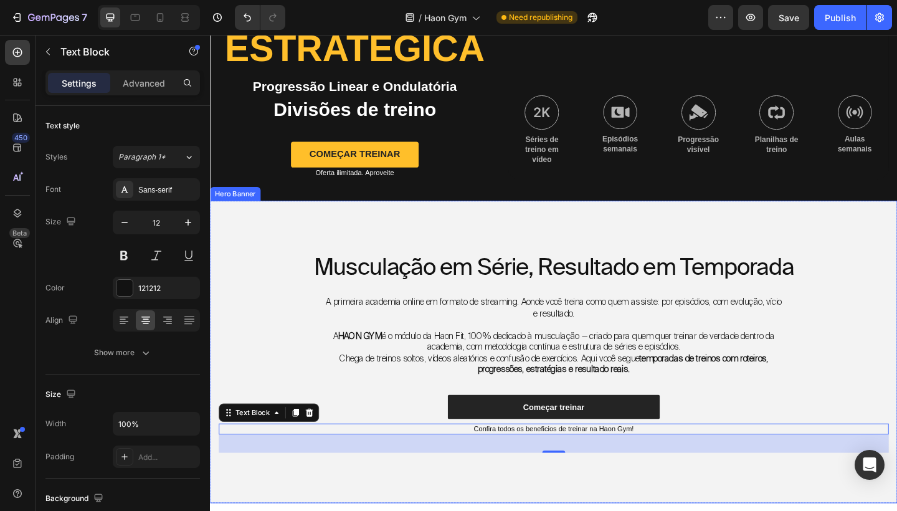
click at [785, 410] on div "Musculação em Série, Resultado em Temporada Heading A primeira academia online …" at bounding box center [583, 379] width 729 height 219
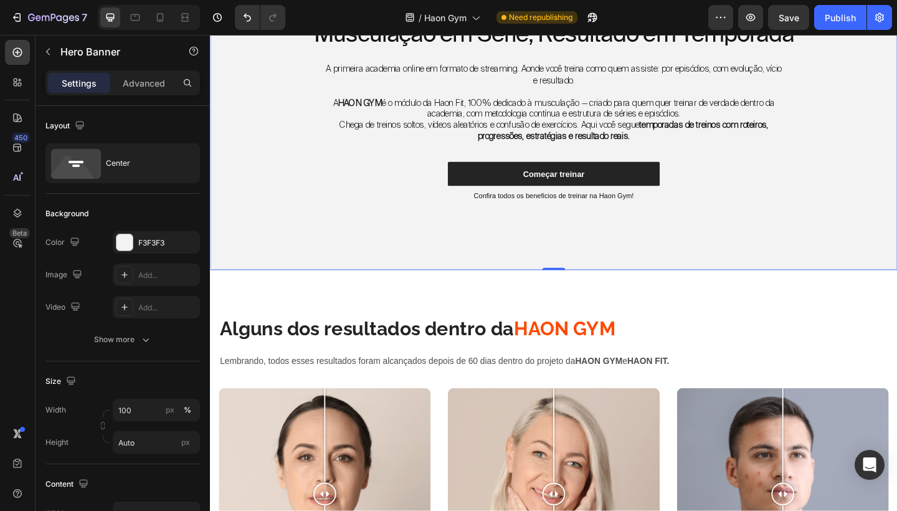
scroll to position [378, 0]
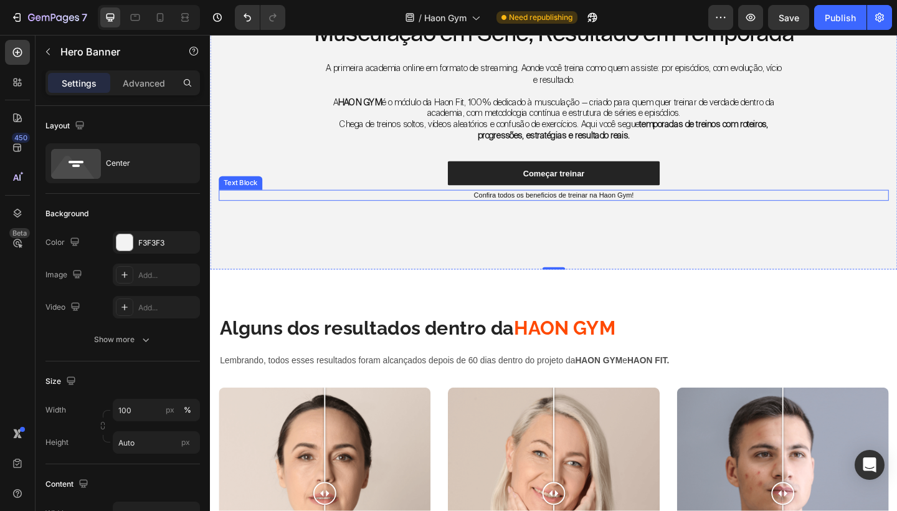
click at [616, 207] on p "Confira todos os beneficios de treinar na Haon Gym!" at bounding box center [584, 210] width 726 height 10
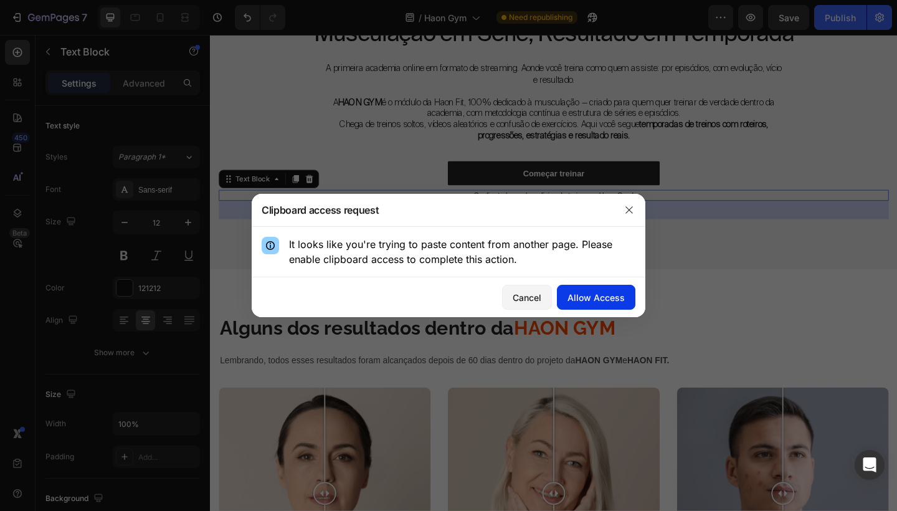
click at [597, 297] on div "Allow Access" at bounding box center [595, 297] width 57 height 13
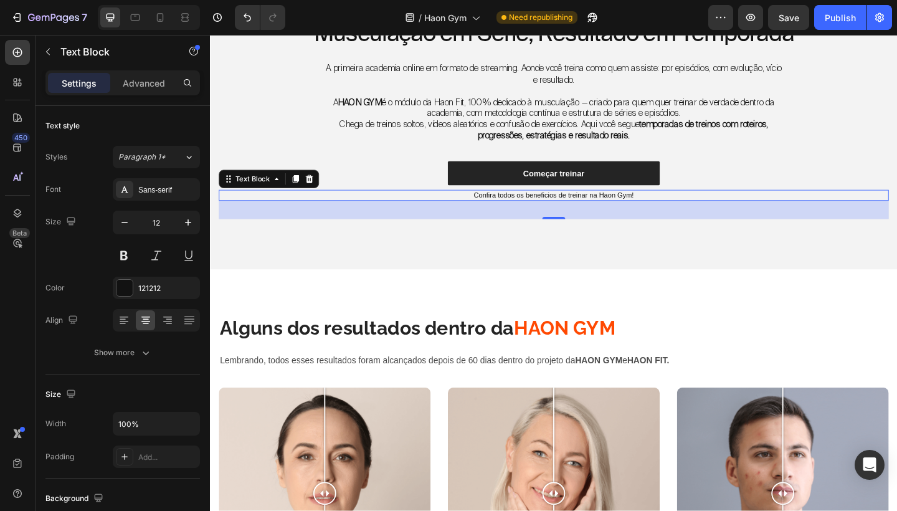
click at [685, 205] on p "Confira todos os beneficios de treinar na Haon Gym!" at bounding box center [584, 210] width 726 height 10
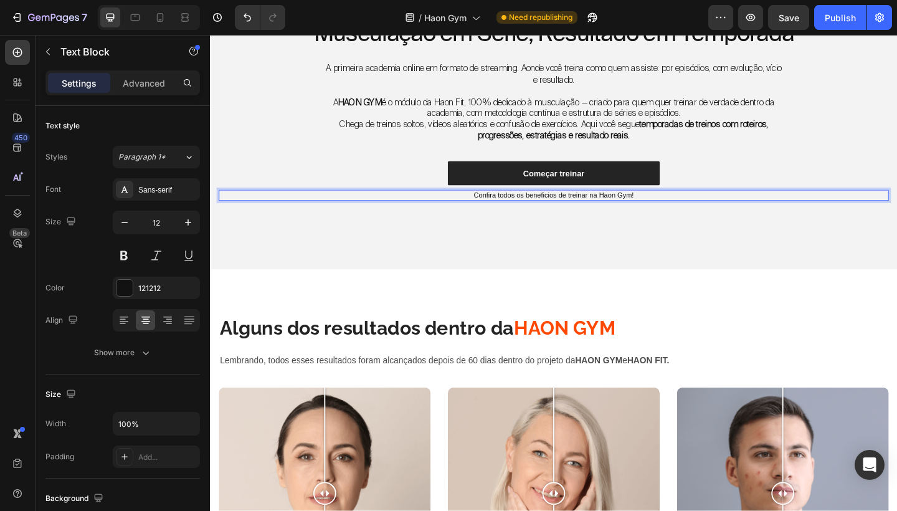
click at [685, 205] on p "Confira todos os beneficios de treinar na Haon Gym!" at bounding box center [584, 210] width 726 height 10
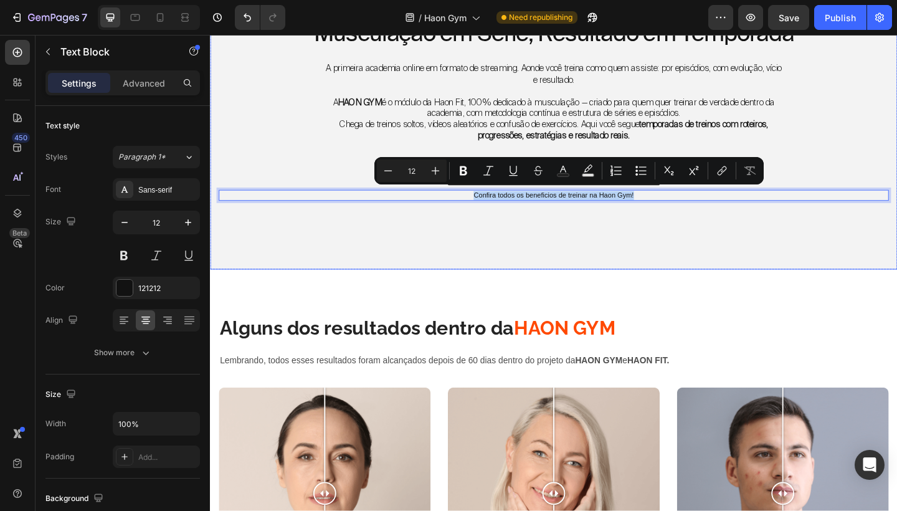
click at [655, 237] on div "Musculação em Série, Resultado em Temporada Heading A primeira academia online …" at bounding box center [583, 125] width 747 height 329
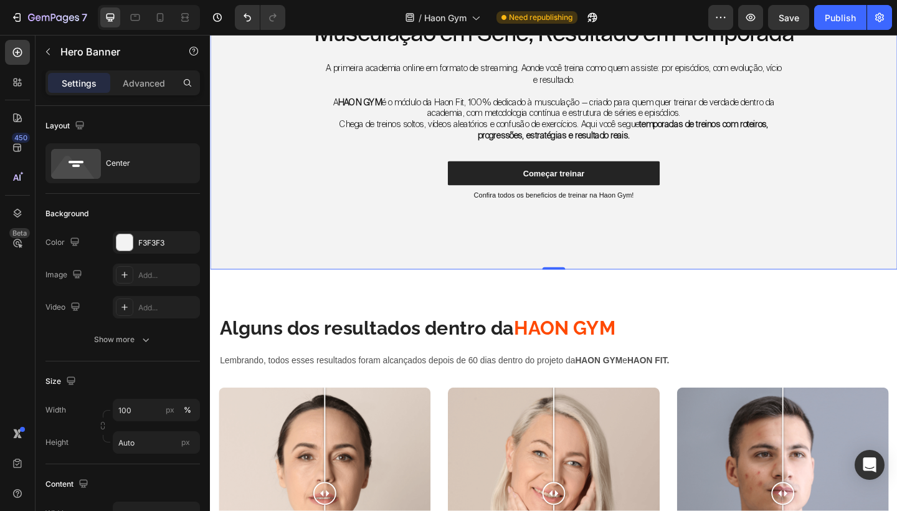
click at [673, 225] on div "Musculação em Série, Resultado em Temporada Heading A primeira academia online …" at bounding box center [583, 125] width 729 height 219
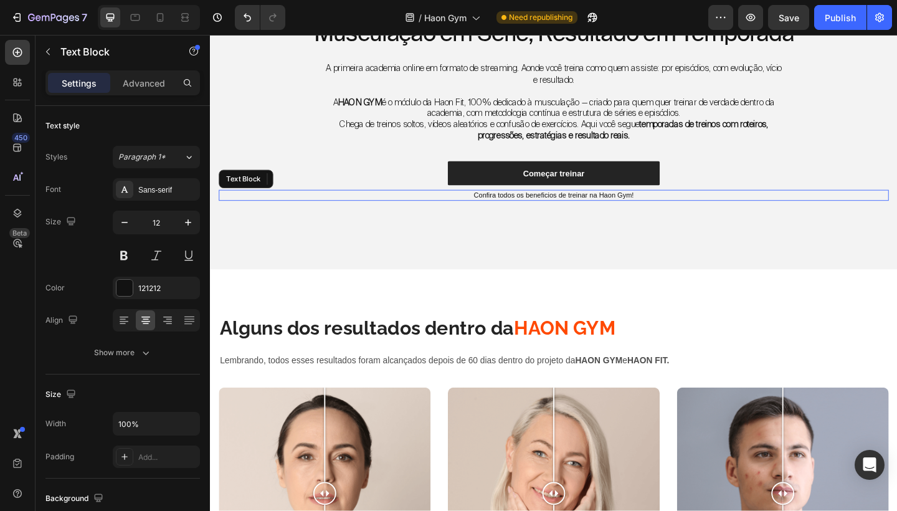
click at [650, 207] on p "Confira todos os beneficios de treinar na Haon Gym!" at bounding box center [584, 210] width 726 height 10
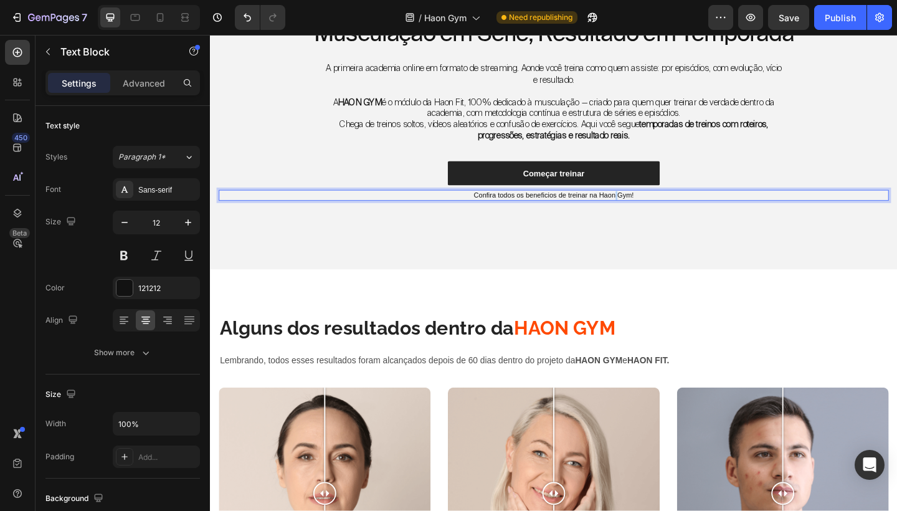
click at [650, 207] on p "Confira todos os beneficios de treinar na Haon Gym!" at bounding box center [584, 210] width 726 height 10
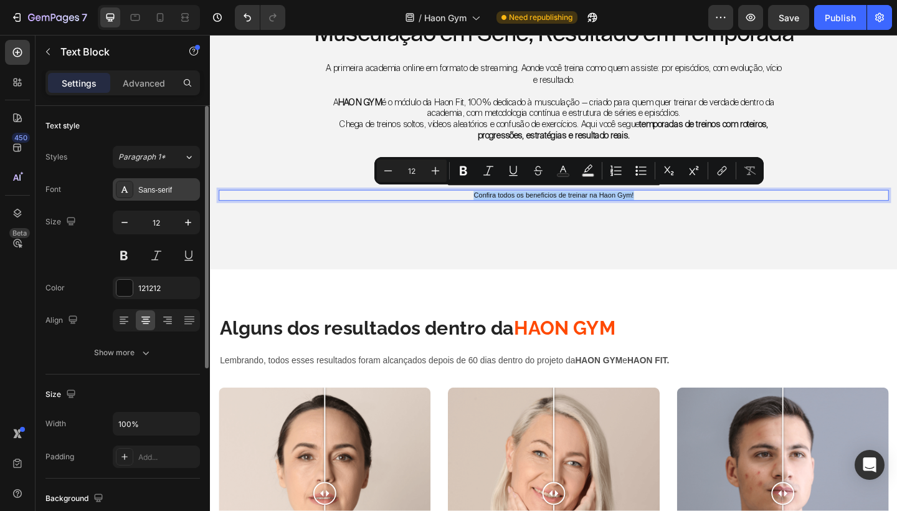
click at [182, 192] on div "Sans-serif" at bounding box center [167, 189] width 59 height 11
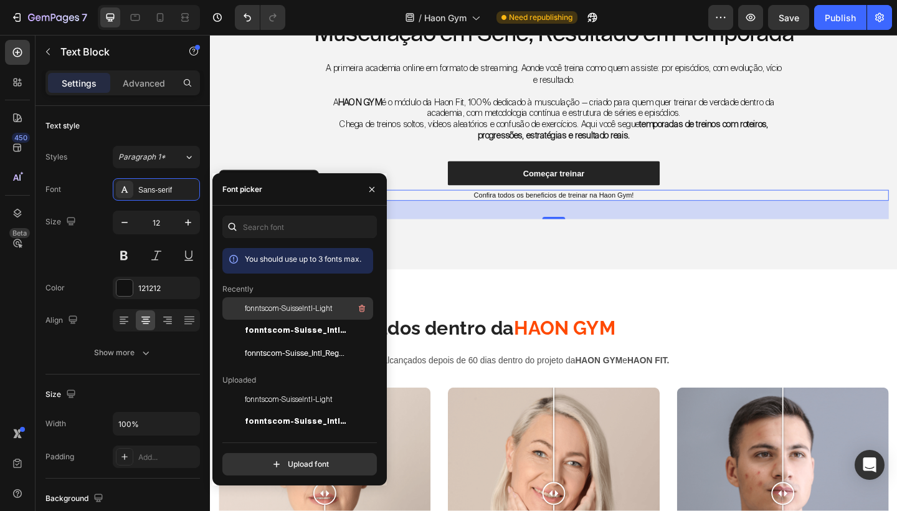
click at [297, 312] on span "fonntscom-SuisseIntl-Light" at bounding box center [289, 308] width 88 height 11
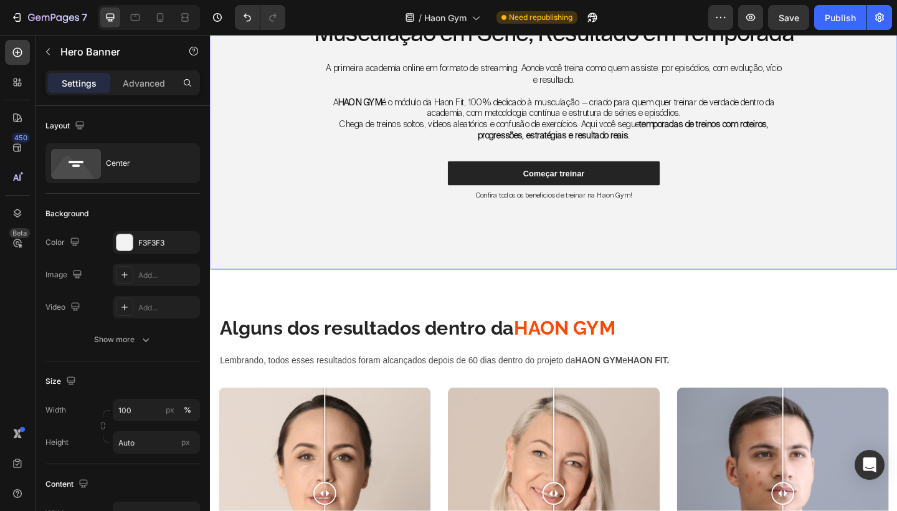
click at [604, 197] on div "Começar treinar Button" at bounding box center [583, 188] width 729 height 31
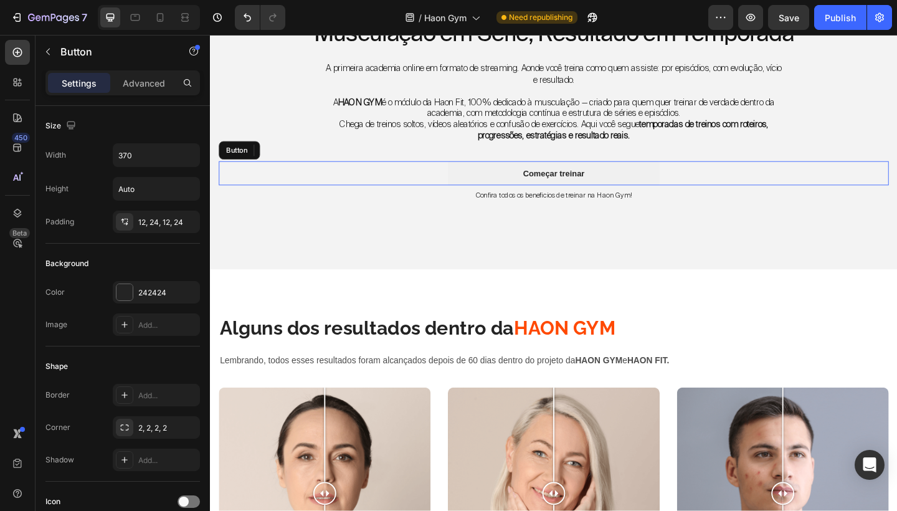
click at [620, 191] on button "Começar treinar" at bounding box center [583, 186] width 230 height 26
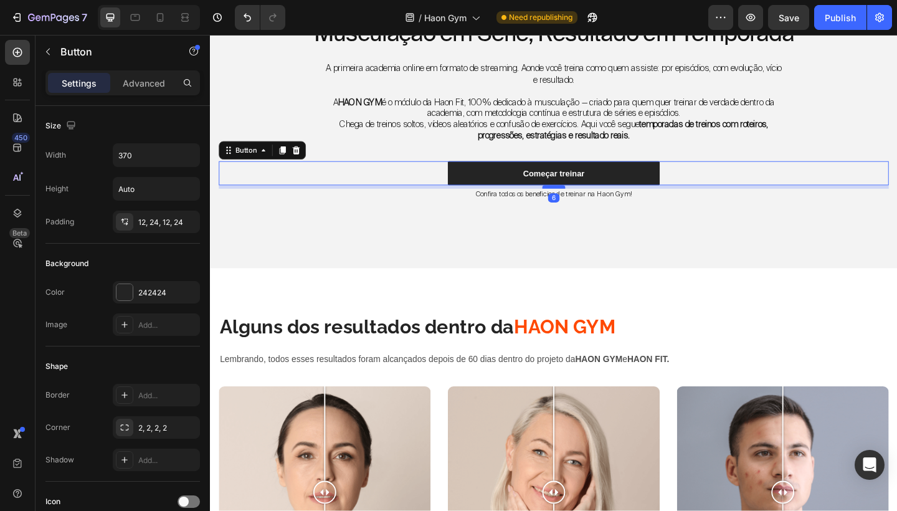
click at [591, 199] on div at bounding box center [583, 201] width 25 height 4
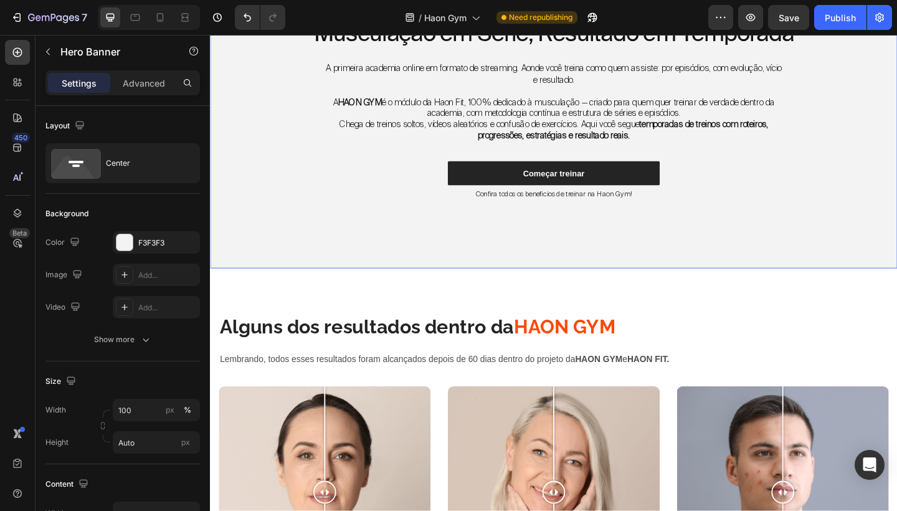
click at [629, 216] on div "Musculação em Série, Resultado em Temporada Heading A primeira academia online …" at bounding box center [583, 125] width 729 height 218
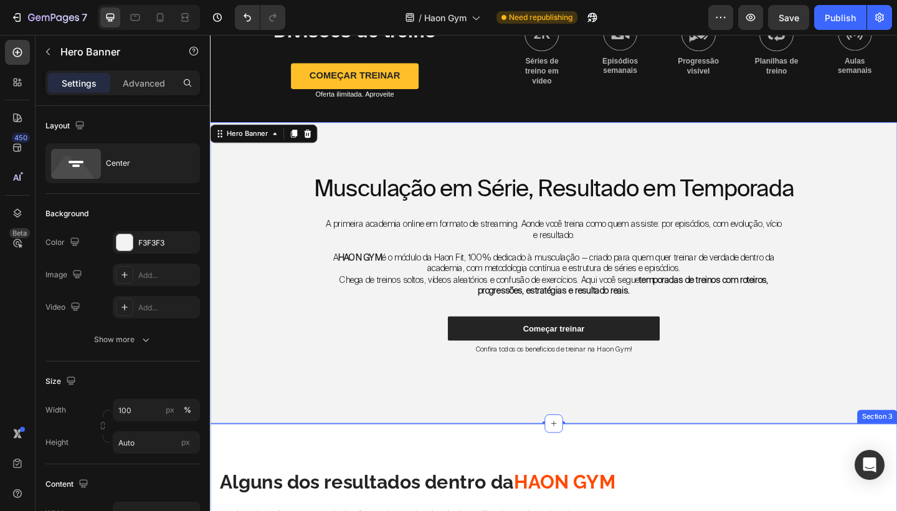
scroll to position [202, 0]
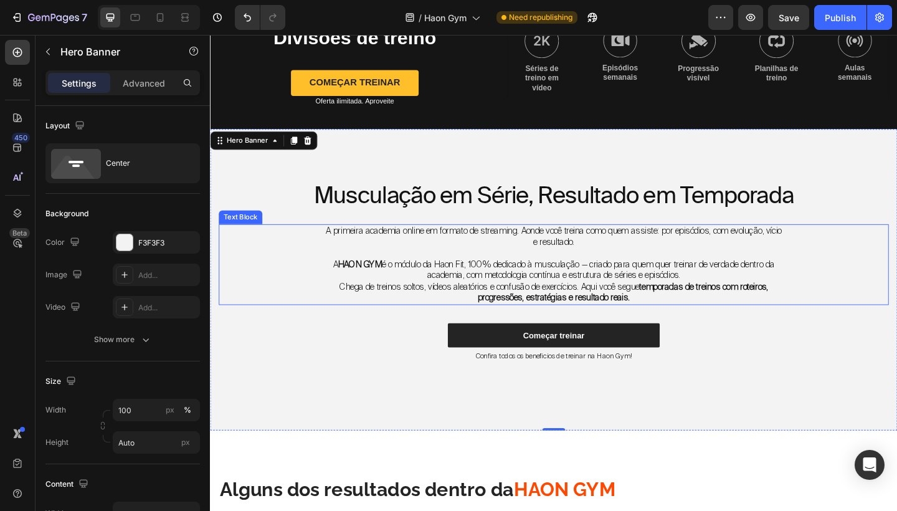
click at [647, 318] on strong "temporadas de treinos com roteiros, progressões, estratégias e resultado reais." at bounding box center [659, 315] width 316 height 25
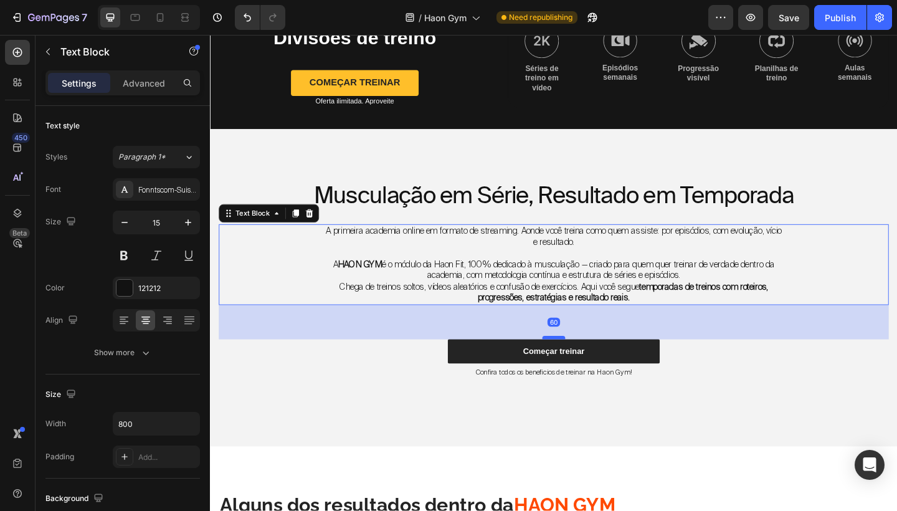
drag, startPoint x: 583, startPoint y: 344, endPoint x: 583, endPoint y: 366, distance: 21.8
click at [583, 366] on div at bounding box center [583, 365] width 25 height 4
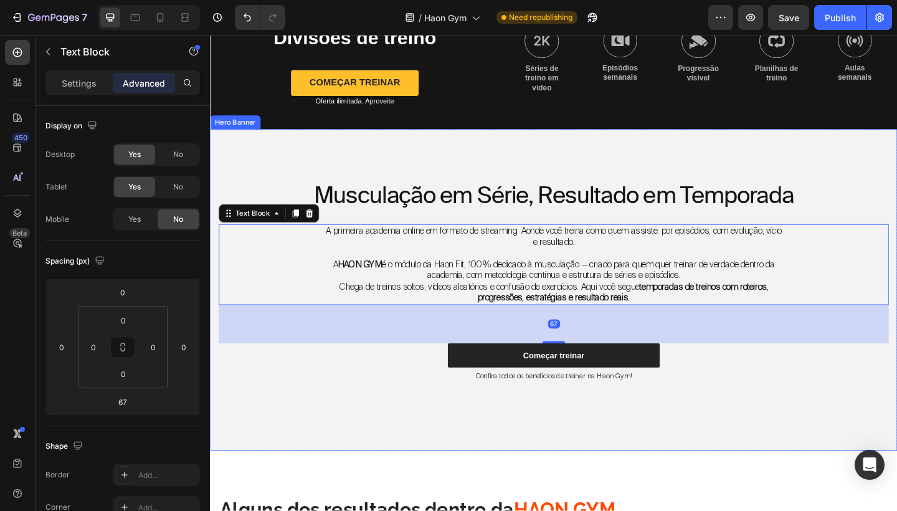
click at [760, 418] on div "Musculação em Série, Resultado em Temporada Heading A primeira academia online …" at bounding box center [583, 312] width 729 height 240
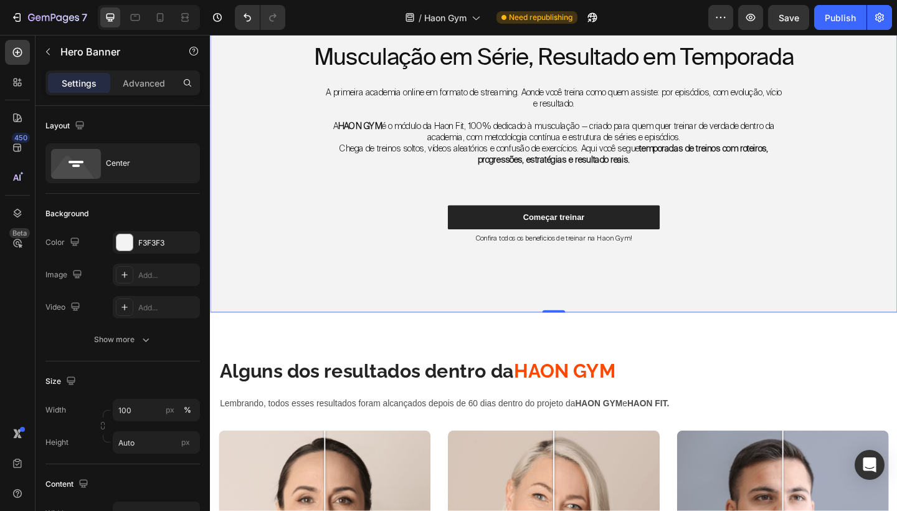
scroll to position [353, 0]
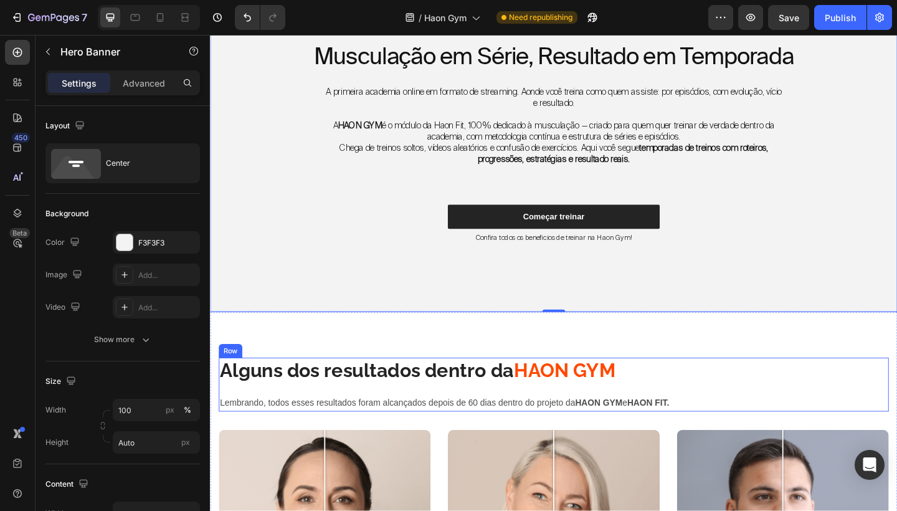
click at [760, 418] on div "Alguns dos resultados dentro da HAON GYM Heading Lembrando, todos esses resulta…" at bounding box center [583, 415] width 729 height 59
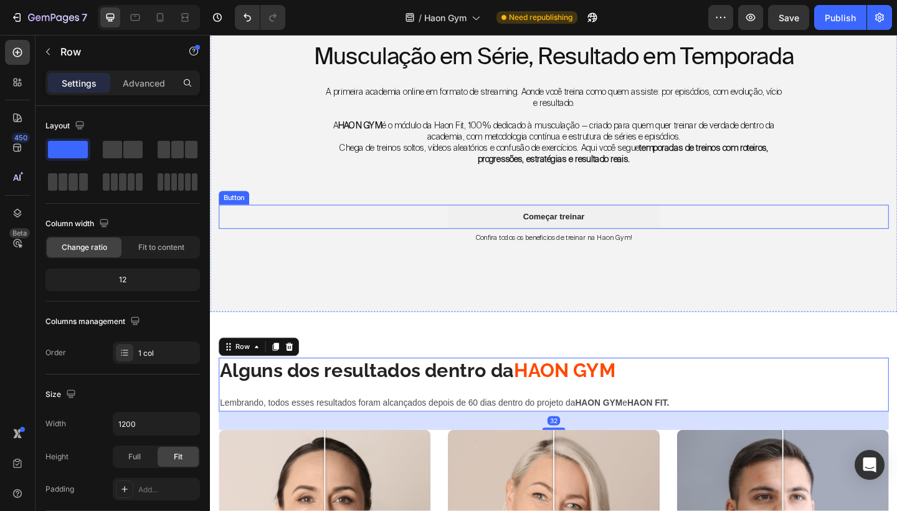
click at [645, 237] on button "Começar treinar" at bounding box center [583, 233] width 230 height 26
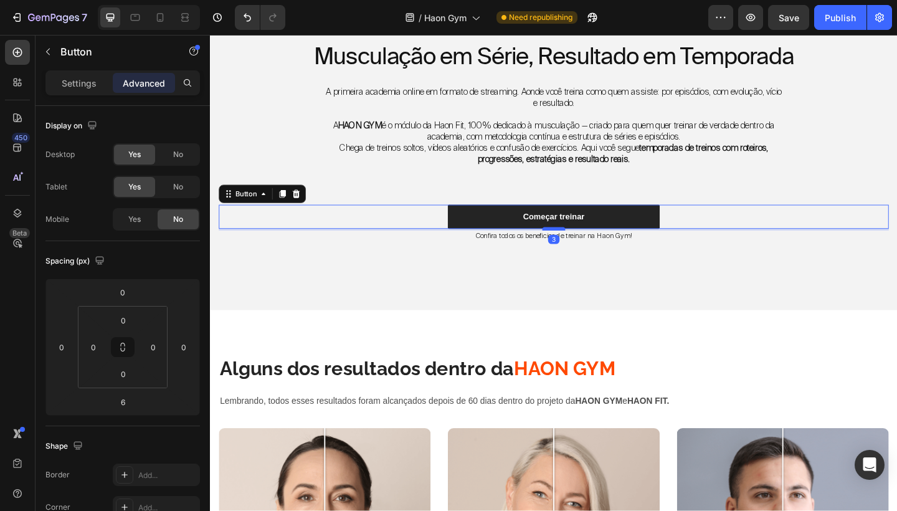
click at [592, 245] on div at bounding box center [583, 246] width 25 height 4
type input "3"
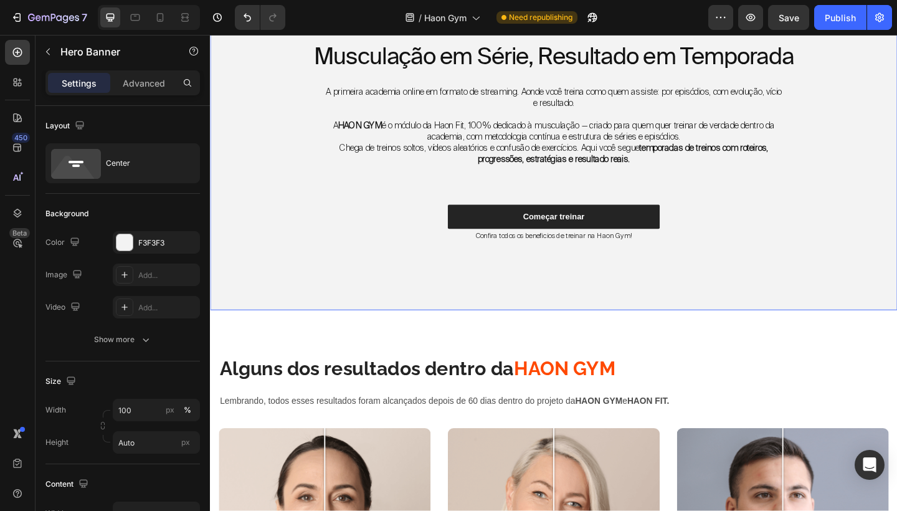
click at [686, 303] on div "Musculação em Série, Resultado em Temporada Heading A primeira academia online …" at bounding box center [583, 161] width 747 height 348
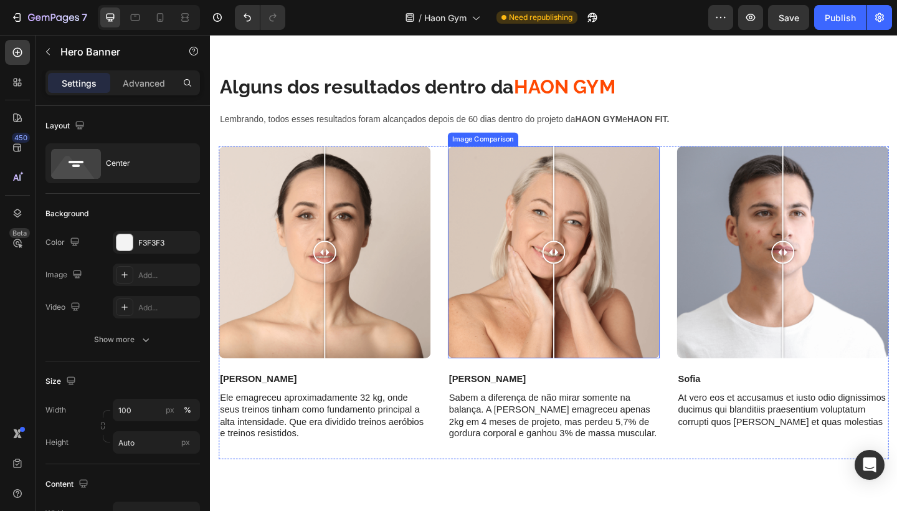
scroll to position [637, 0]
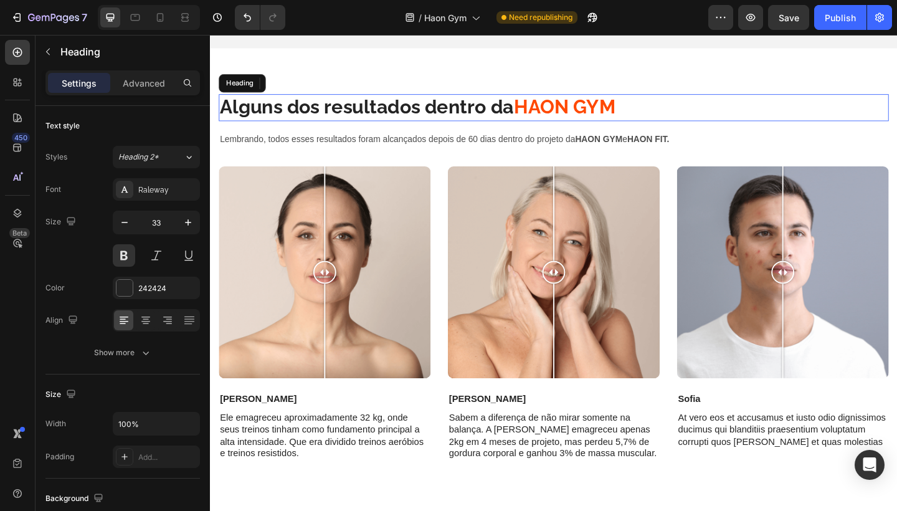
click at [578, 112] on strong "HAON GYM" at bounding box center [595, 114] width 111 height 24
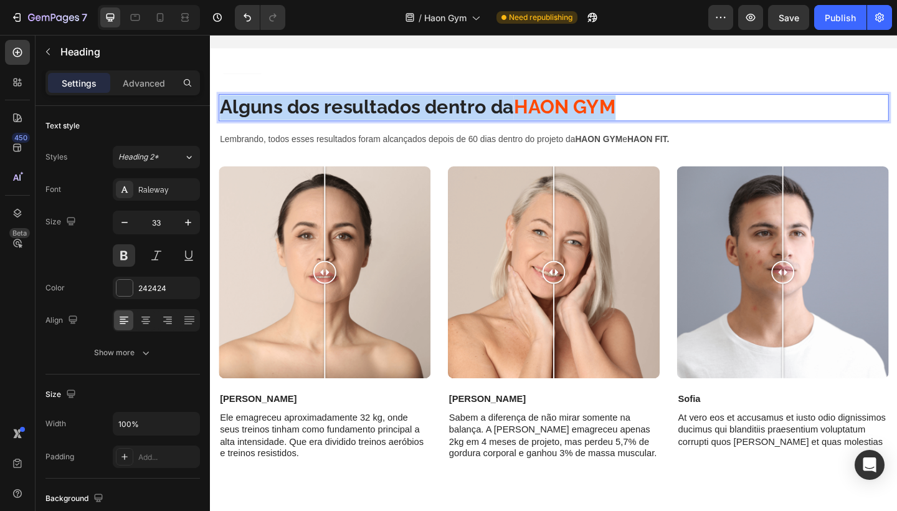
click at [578, 112] on strong "HAON GYM" at bounding box center [595, 114] width 111 height 24
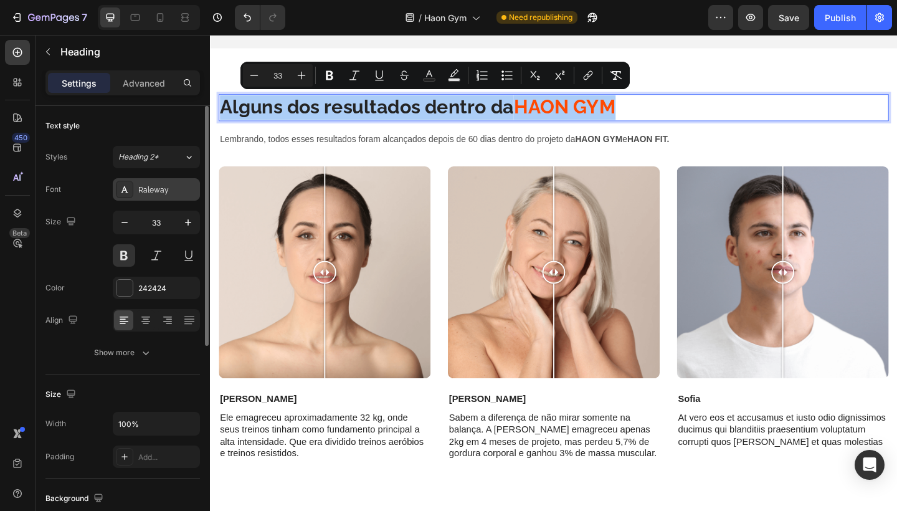
click at [163, 186] on div "Raleway" at bounding box center [167, 189] width 59 height 11
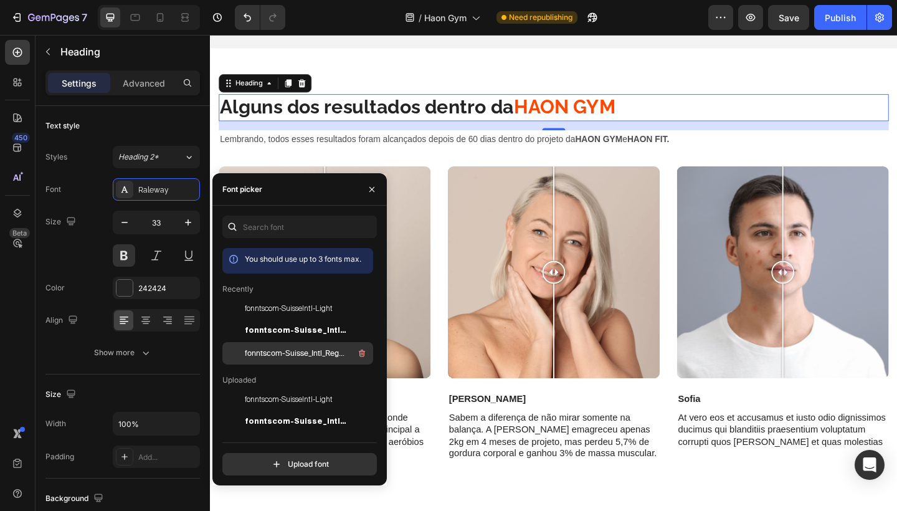
click at [293, 354] on span "fonntscom-Suisse_Intl_Regular" at bounding box center [296, 353] width 103 height 11
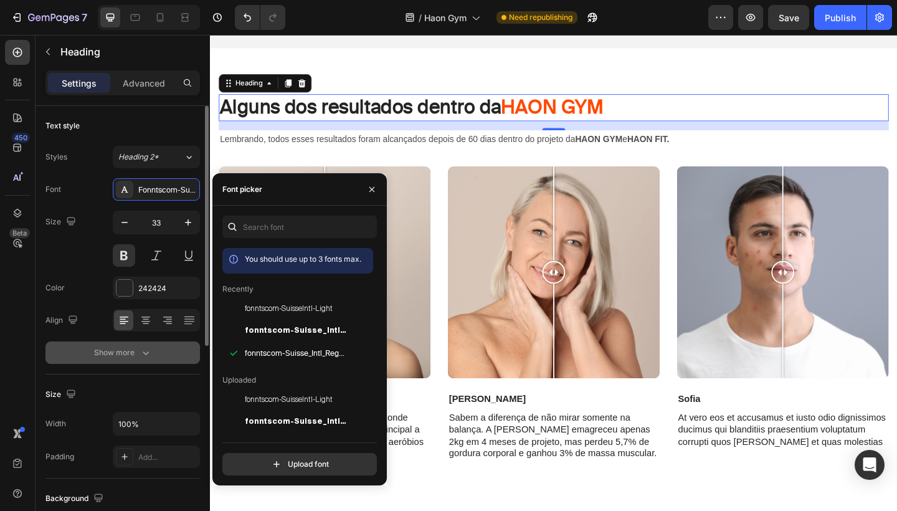
click at [136, 358] on div "Show more" at bounding box center [123, 352] width 58 height 12
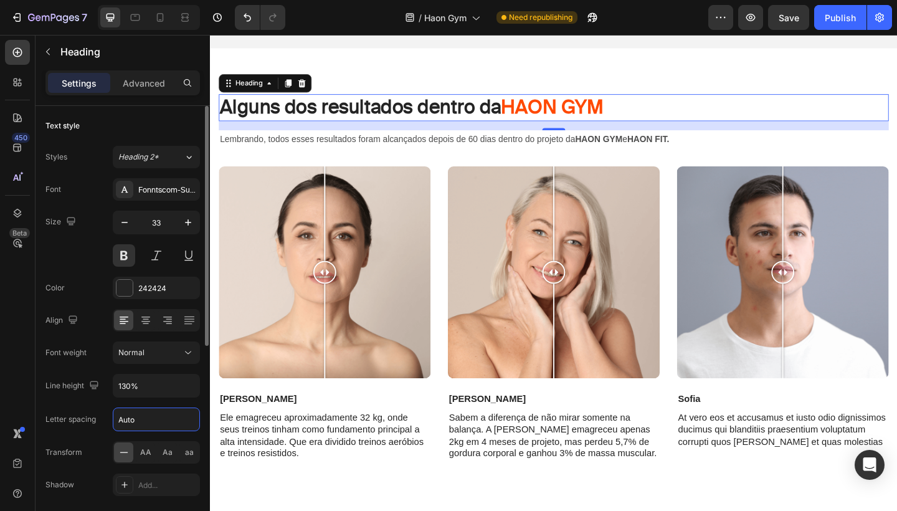
click at [140, 419] on input "Auto" at bounding box center [156, 419] width 86 height 22
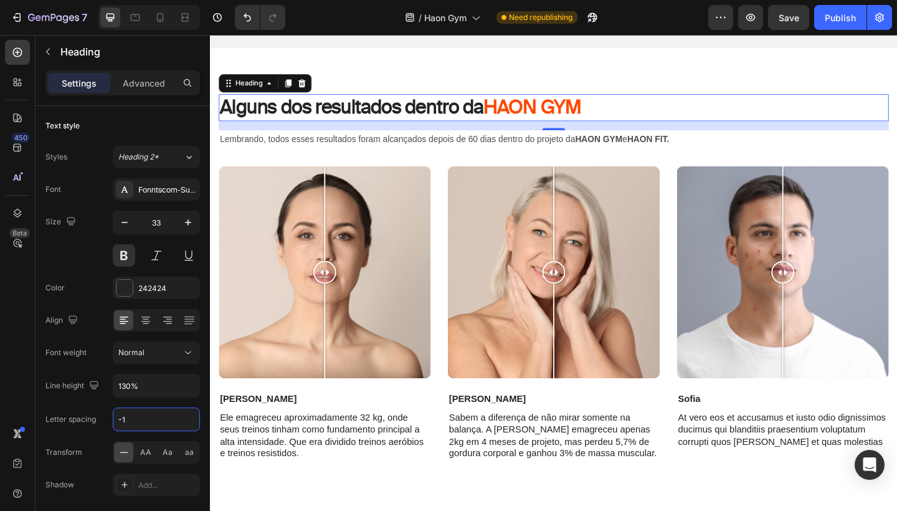
type input "-1"
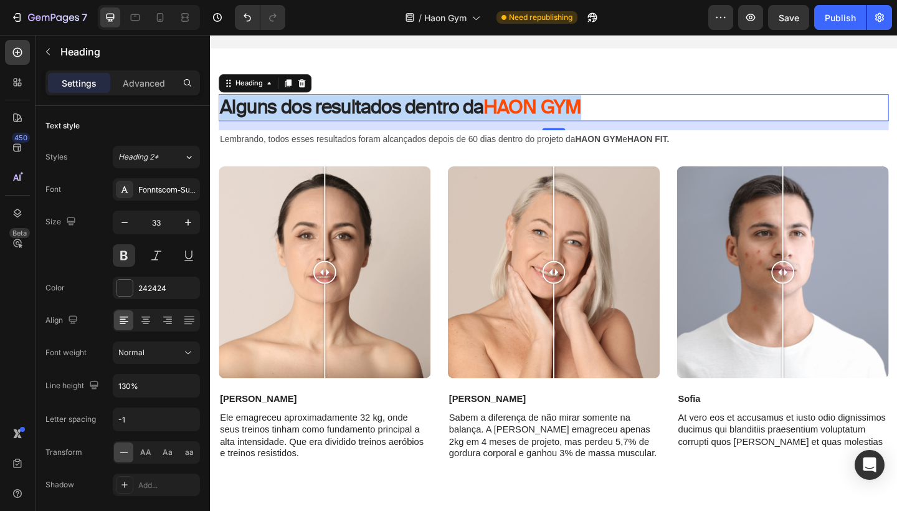
click at [477, 115] on p "Alguns dos resultados dentro da HAON GYM" at bounding box center [584, 114] width 726 height 27
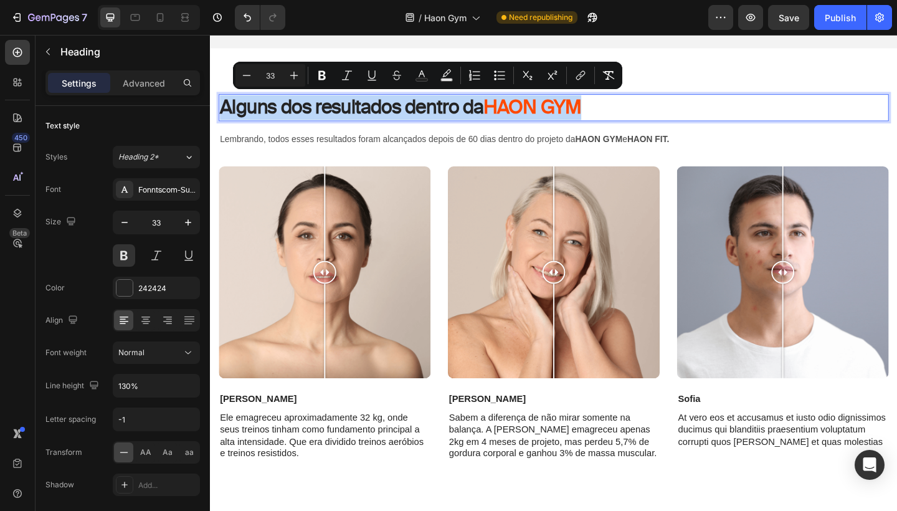
click at [477, 115] on p "Alguns dos resultados dentro da HAON GYM" at bounding box center [584, 114] width 726 height 27
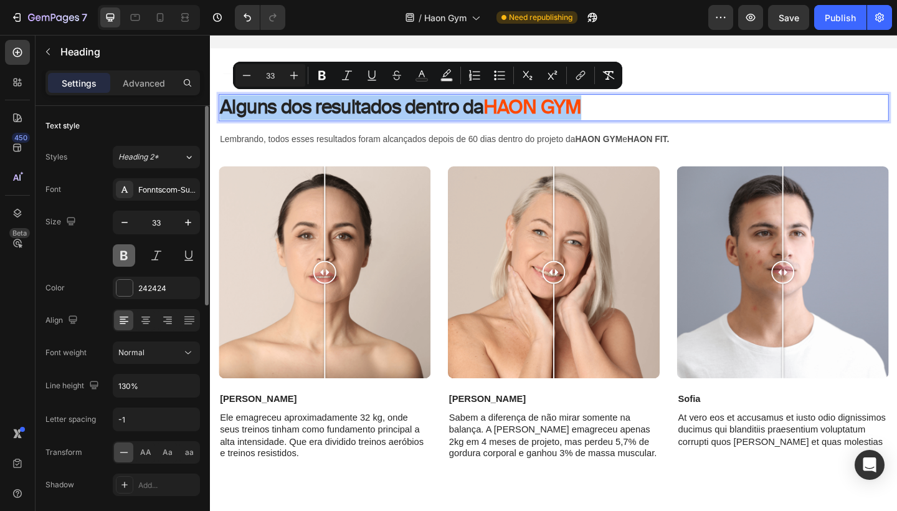
click at [124, 257] on button at bounding box center [124, 255] width 22 height 22
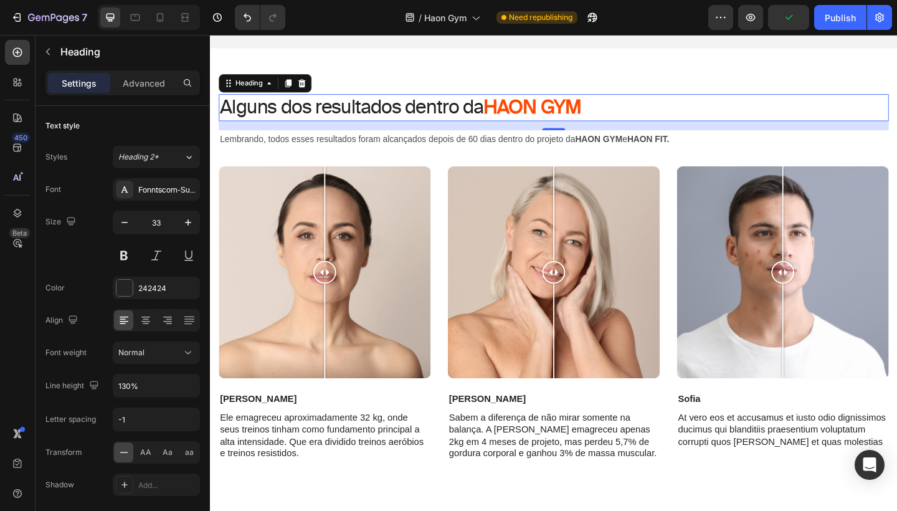
click at [520, 115] on strong "HAON GYM" at bounding box center [560, 114] width 107 height 25
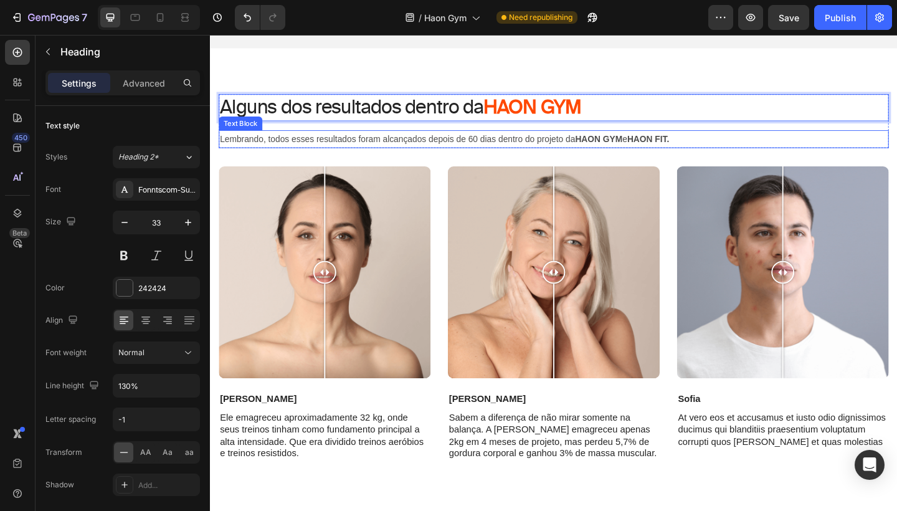
click at [521, 140] on p "Lembrando, todos esses resultados foram alcançados depois de 60 dias dentro do …" at bounding box center [584, 148] width 726 height 17
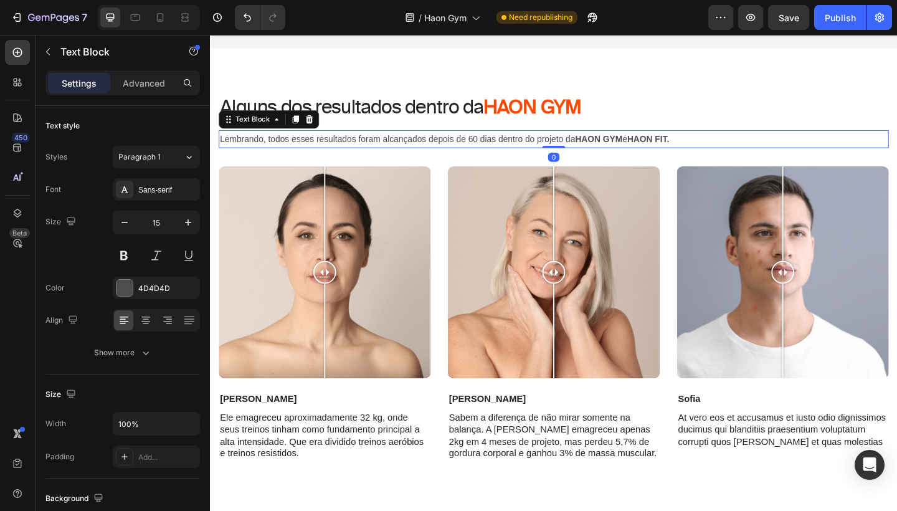
click at [521, 140] on p "Lembrando, todos esses resultados foram alcançados depois de 60 dias dentro do …" at bounding box center [584, 148] width 726 height 17
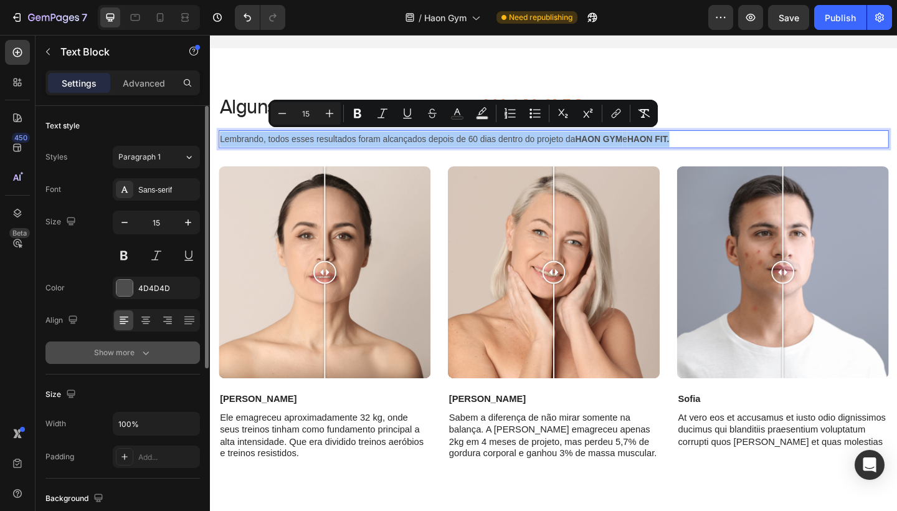
click at [135, 347] on div "Show more" at bounding box center [123, 352] width 58 height 12
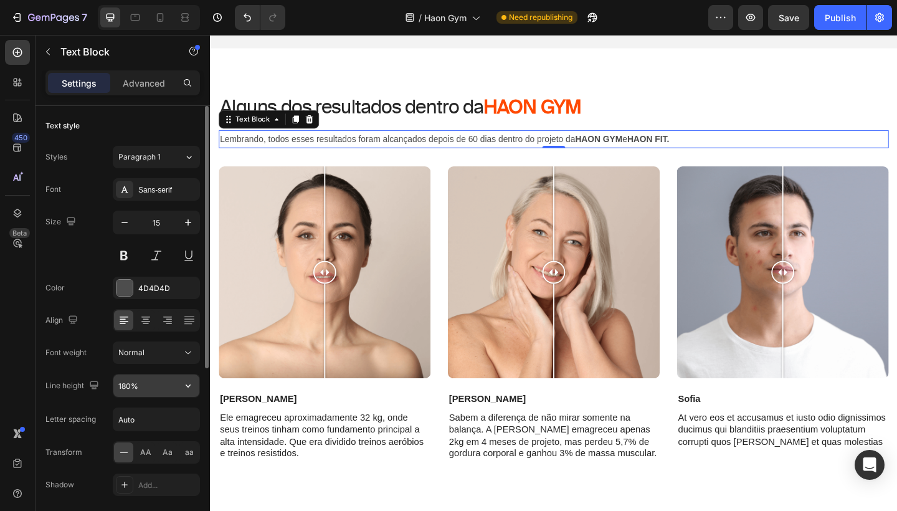
click at [126, 385] on input "180%" at bounding box center [156, 385] width 86 height 22
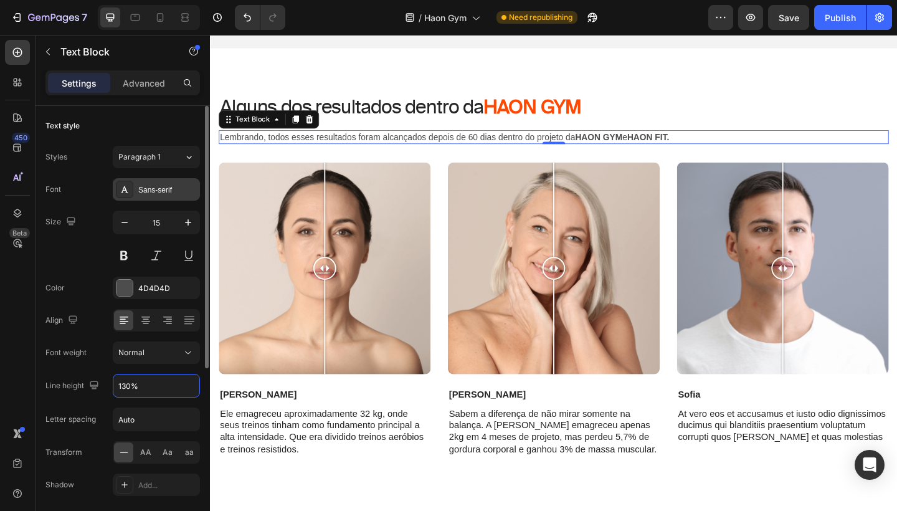
type input "130%"
click at [171, 184] on div "Sans-serif" at bounding box center [167, 189] width 59 height 11
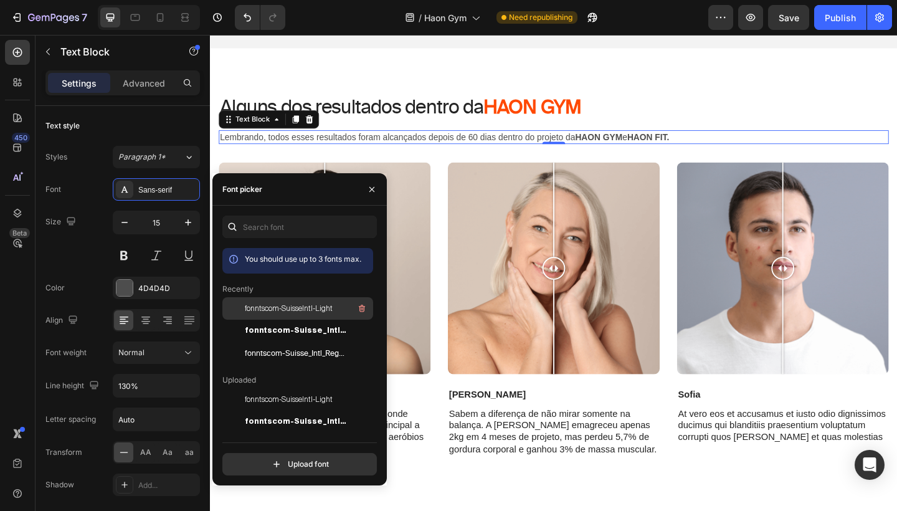
click at [303, 315] on div "fonntscom-SuisseIntl-Light" at bounding box center [308, 308] width 126 height 15
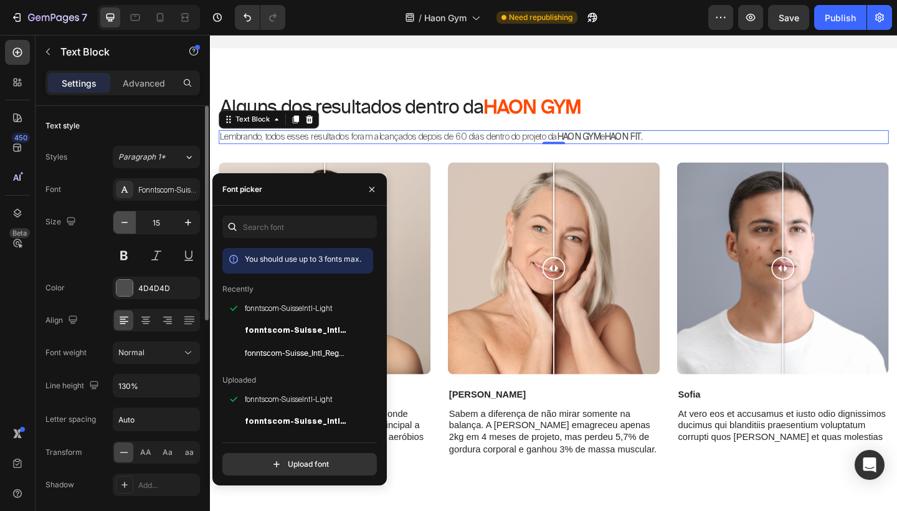
click at [126, 229] on button "button" at bounding box center [124, 222] width 22 height 22
type input "14"
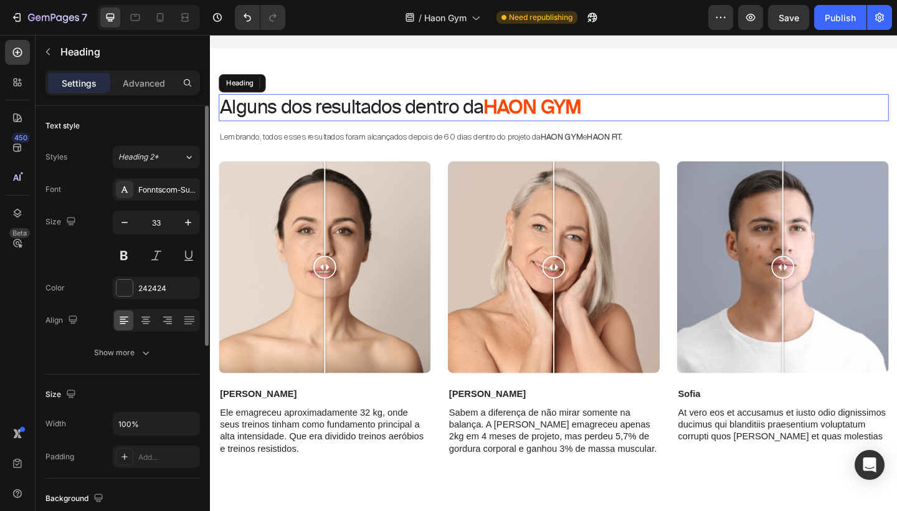
click at [456, 117] on p "Alguns dos resultados dentro da HAON GYM" at bounding box center [584, 114] width 726 height 27
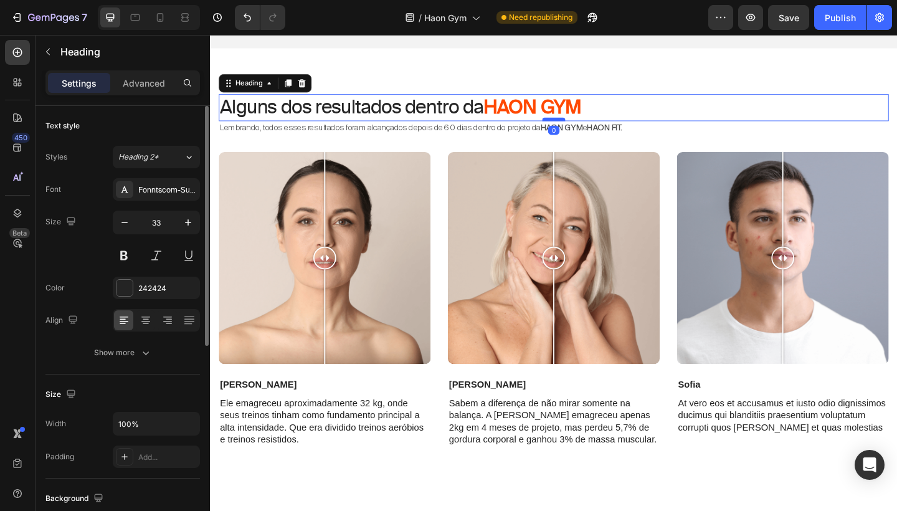
drag, startPoint x: 579, startPoint y: 135, endPoint x: 579, endPoint y: 123, distance: 12.5
click at [579, 125] on div at bounding box center [583, 127] width 25 height 4
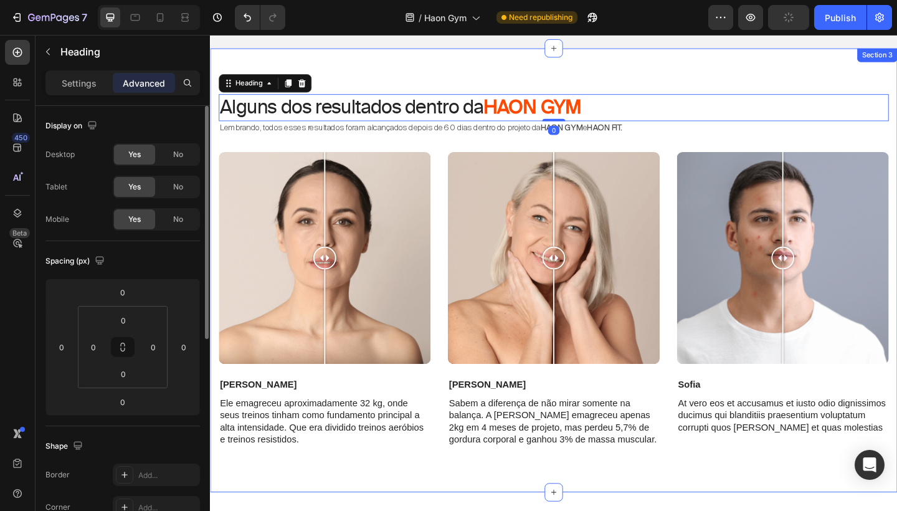
click at [551, 153] on div "Alguns dos resultados dentro da HAON GYM Heading 0 Lembrando, todos esses resul…" at bounding box center [583, 306] width 729 height 413
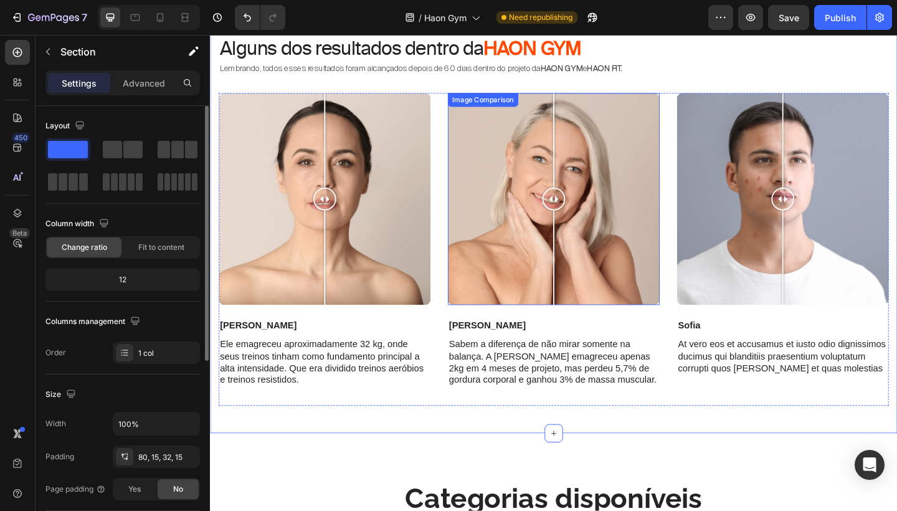
scroll to position [681, 0]
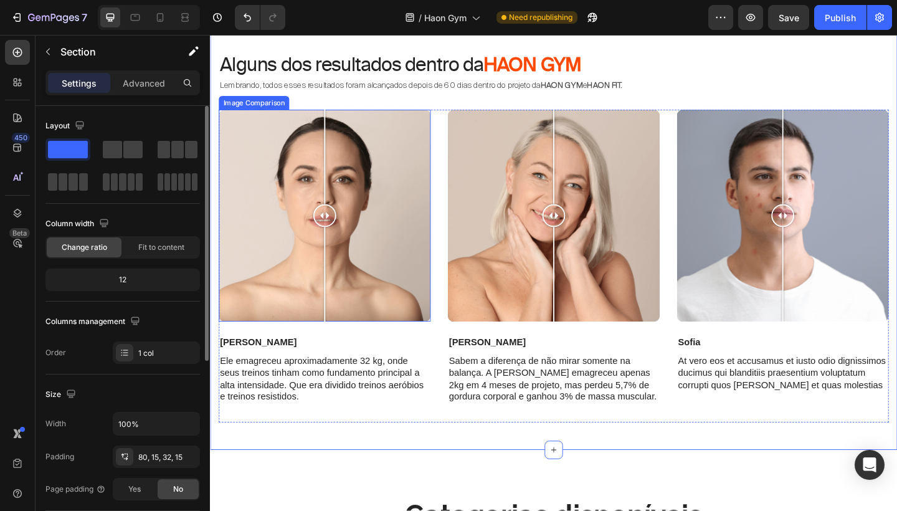
click at [344, 239] on div at bounding box center [334, 231] width 25 height 25
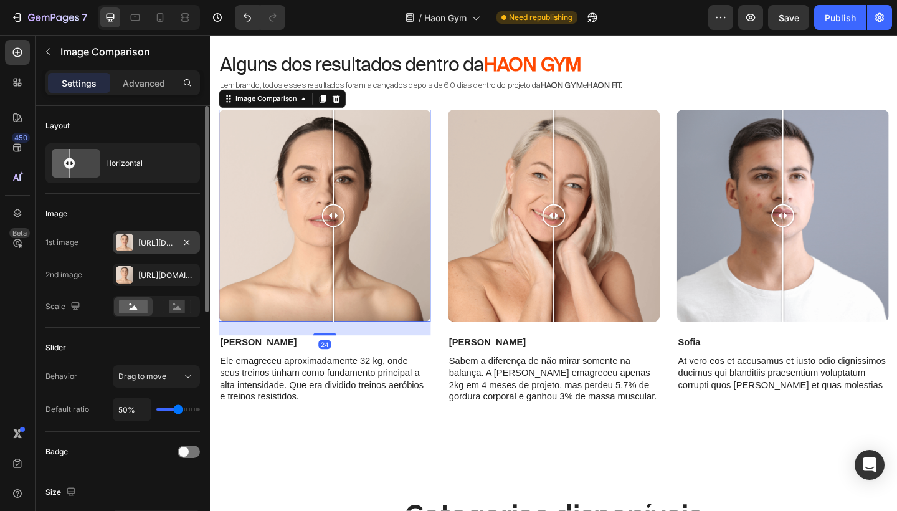
click at [153, 240] on div "[URL][DOMAIN_NAME]" at bounding box center [156, 242] width 36 height 11
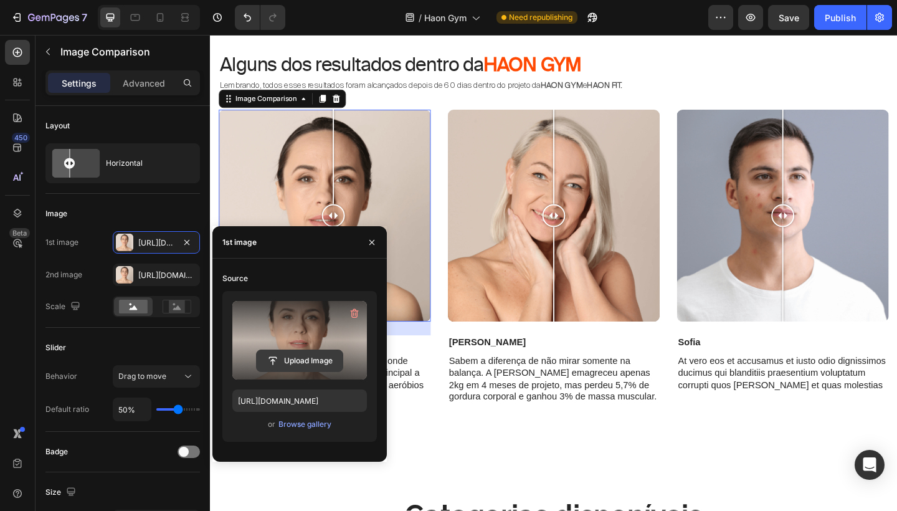
click at [295, 356] on input "file" at bounding box center [300, 360] width 86 height 21
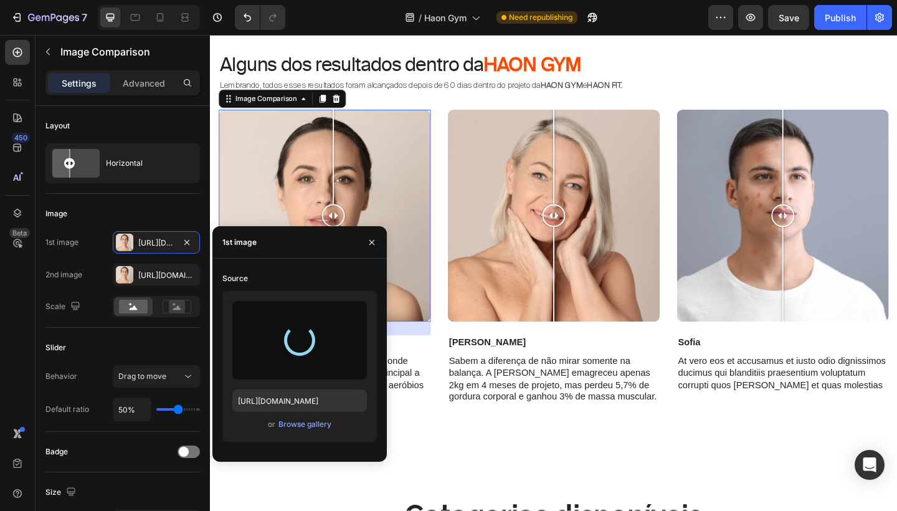
type input "[URL][DOMAIN_NAME]"
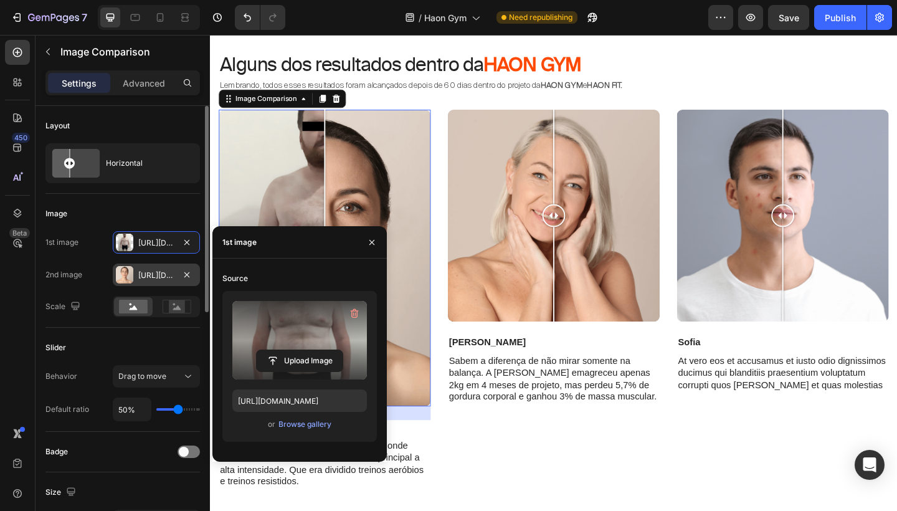
click at [159, 278] on div "[URL][DOMAIN_NAME]" at bounding box center [156, 275] width 36 height 11
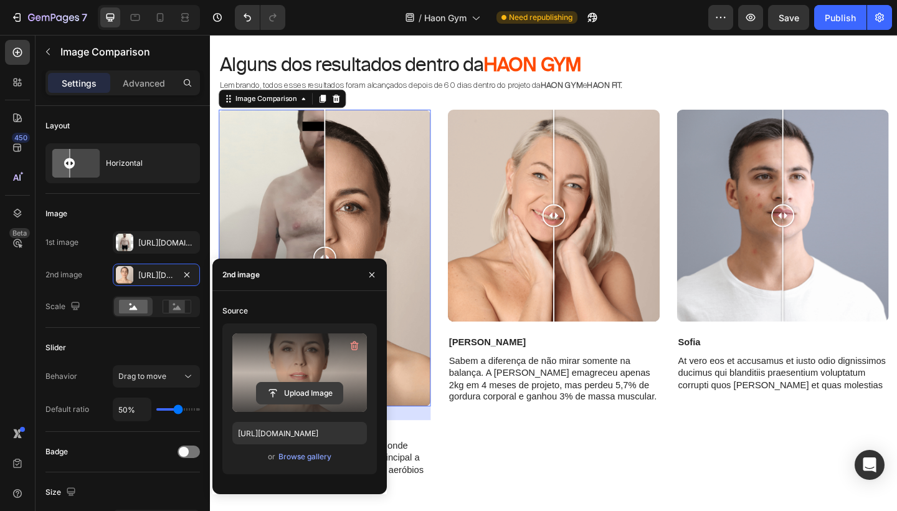
click at [306, 393] on input "file" at bounding box center [300, 392] width 86 height 21
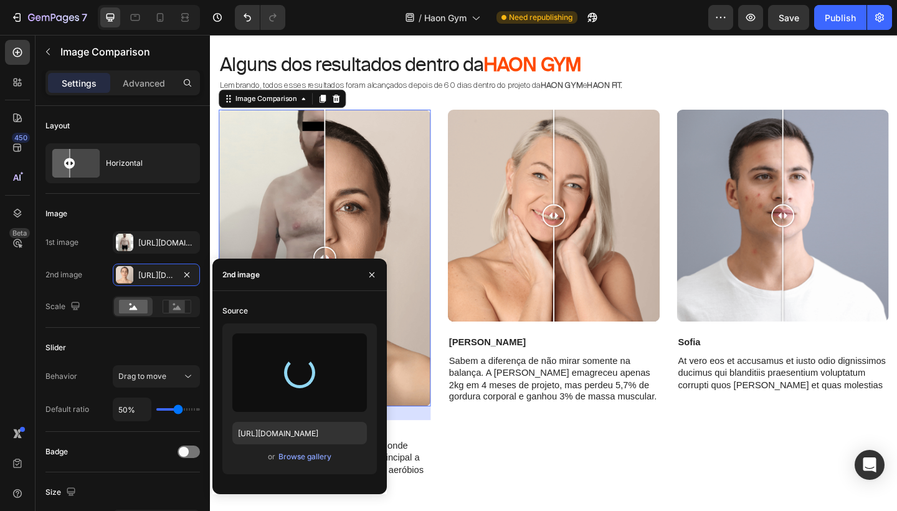
type input "[URL][DOMAIN_NAME]"
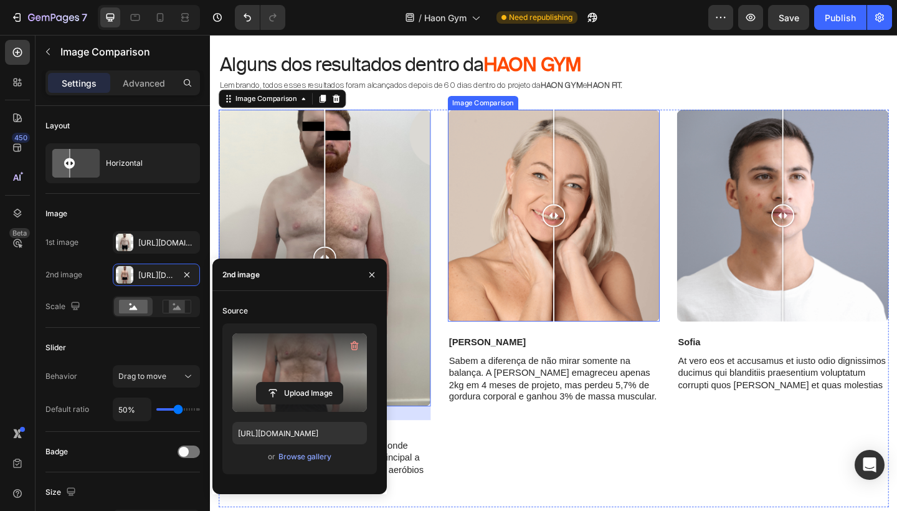
click at [554, 267] on div at bounding box center [583, 231] width 230 height 230
click at [513, 260] on div at bounding box center [583, 231] width 230 height 230
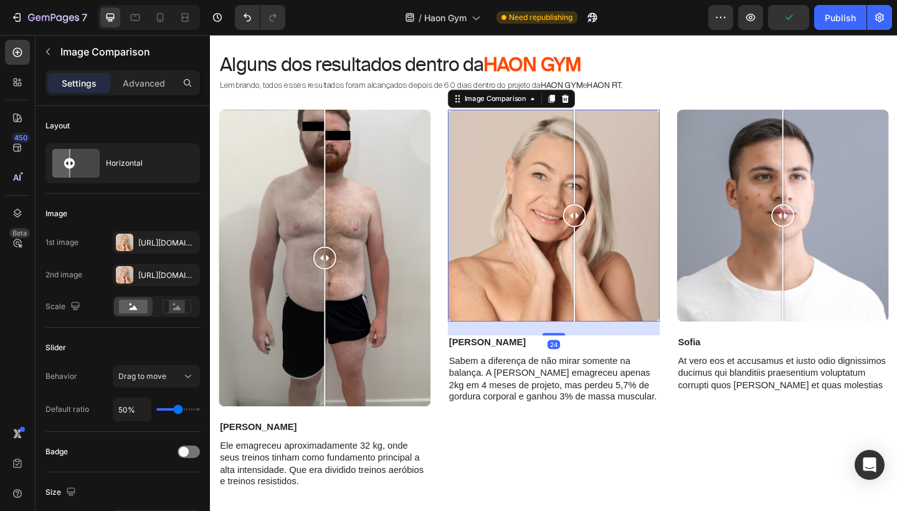
click at [606, 232] on div at bounding box center [583, 231] width 230 height 230
click at [143, 239] on div "[URL][DOMAIN_NAME]" at bounding box center [156, 242] width 36 height 11
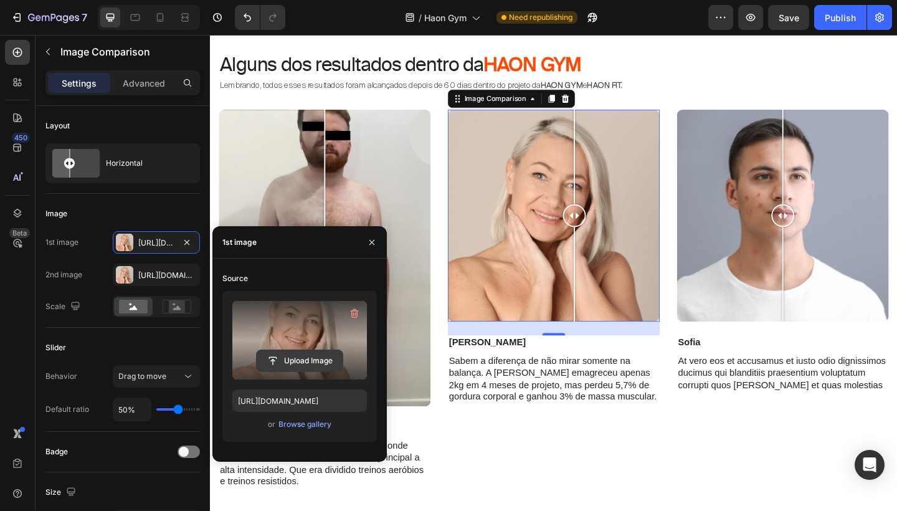
click at [292, 359] on input "file" at bounding box center [300, 360] width 86 height 21
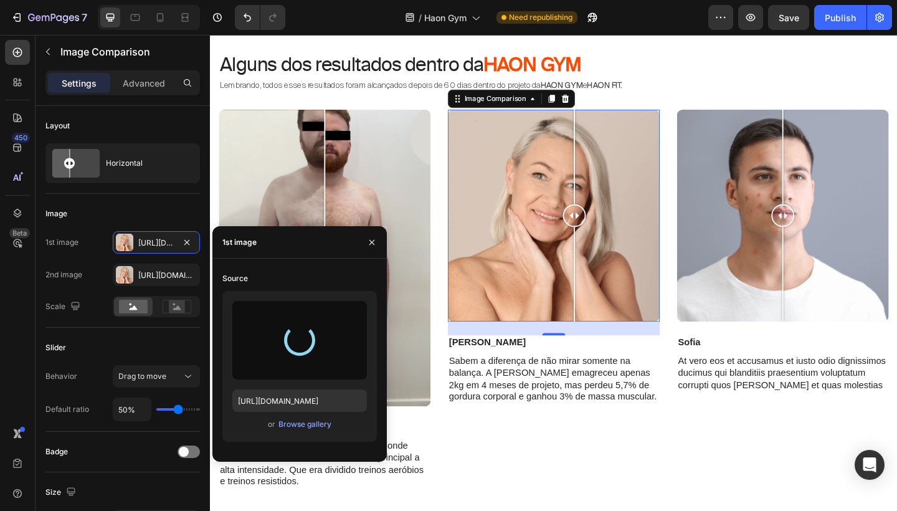
type input "[URL][DOMAIN_NAME]"
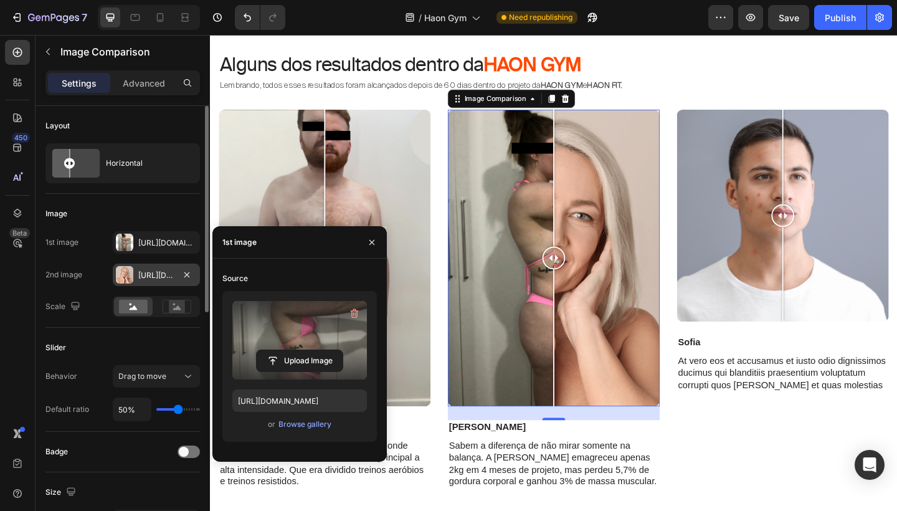
click at [148, 277] on div "[URL][DOMAIN_NAME]" at bounding box center [156, 275] width 36 height 11
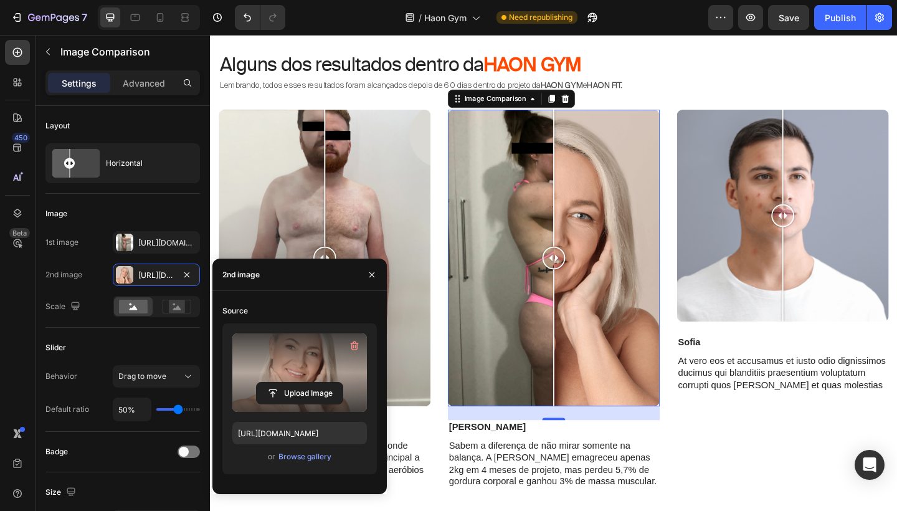
click at [313, 375] on label at bounding box center [299, 372] width 135 height 78
click at [0, 0] on input "file" at bounding box center [0, 0] width 0 height 0
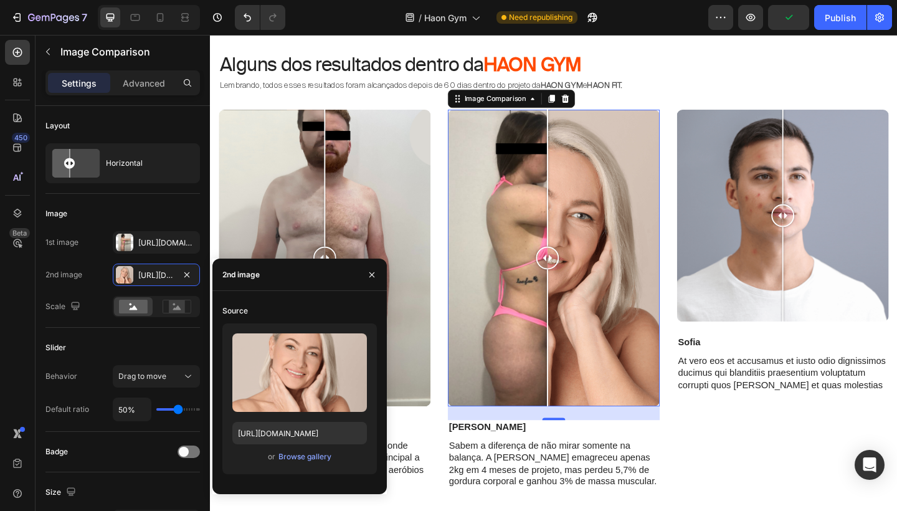
drag, startPoint x: 589, startPoint y: 284, endPoint x: 575, endPoint y: 281, distance: 14.1
click at [575, 281] on div at bounding box center [576, 277] width 25 height 25
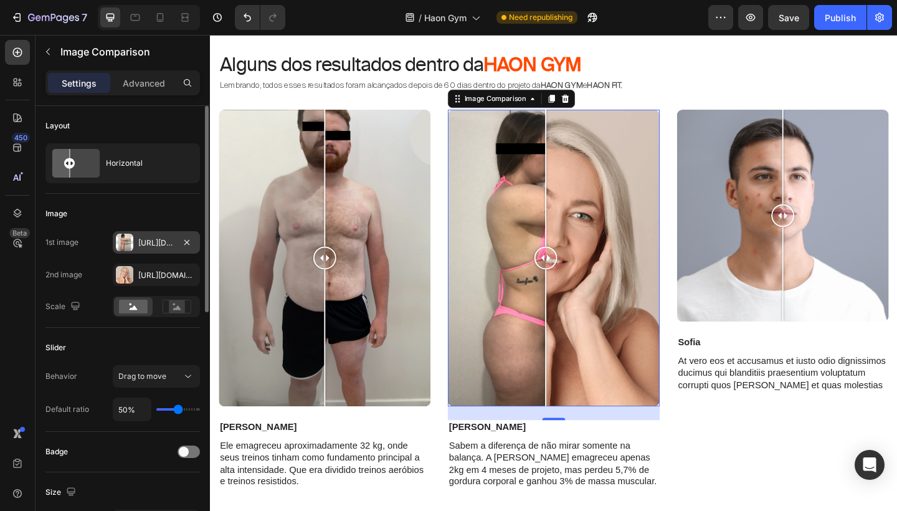
click at [139, 239] on div "[URL][DOMAIN_NAME]" at bounding box center [156, 242] width 36 height 11
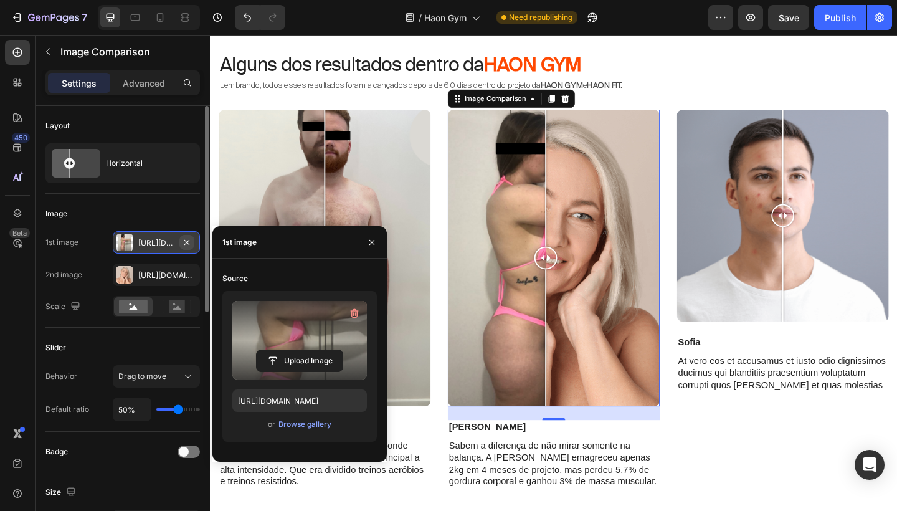
click at [189, 242] on icon "button" at bounding box center [187, 242] width 10 height 10
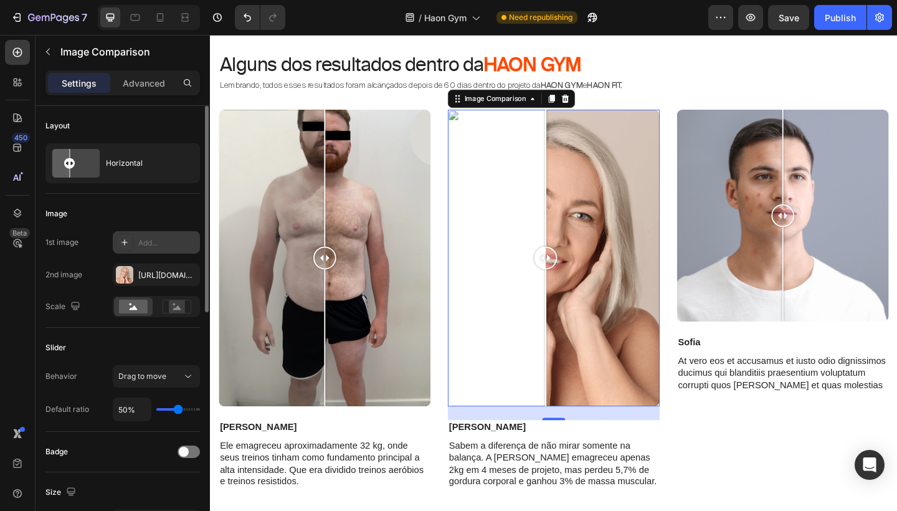
click at [168, 242] on div "Add..." at bounding box center [167, 242] width 59 height 11
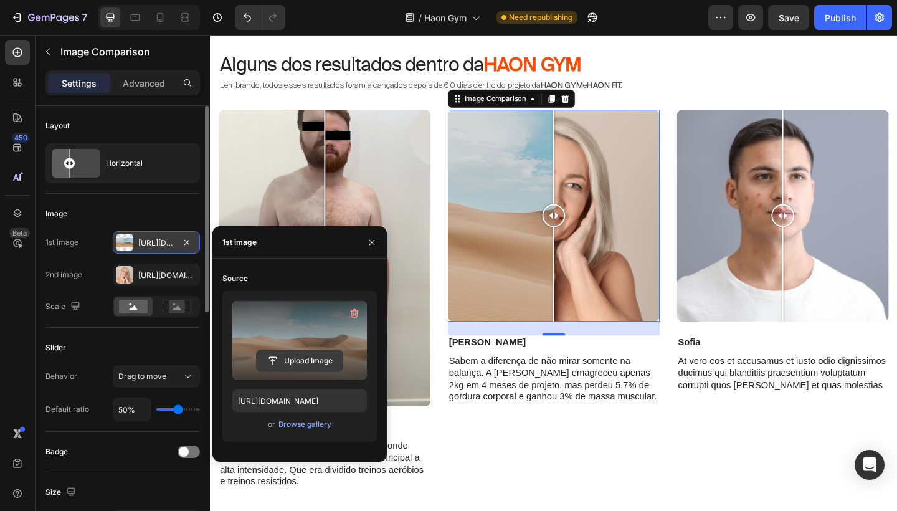
click at [290, 351] on input "file" at bounding box center [300, 360] width 86 height 21
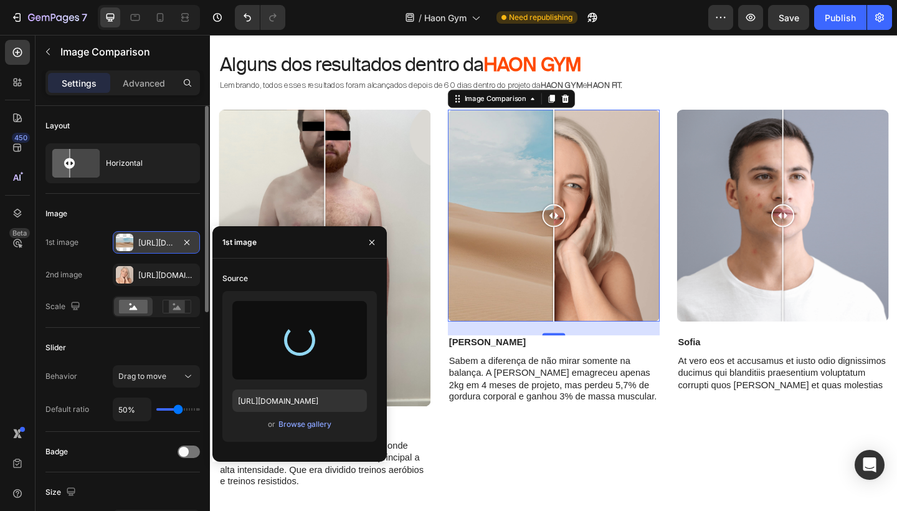
type input "[URL][DOMAIN_NAME]"
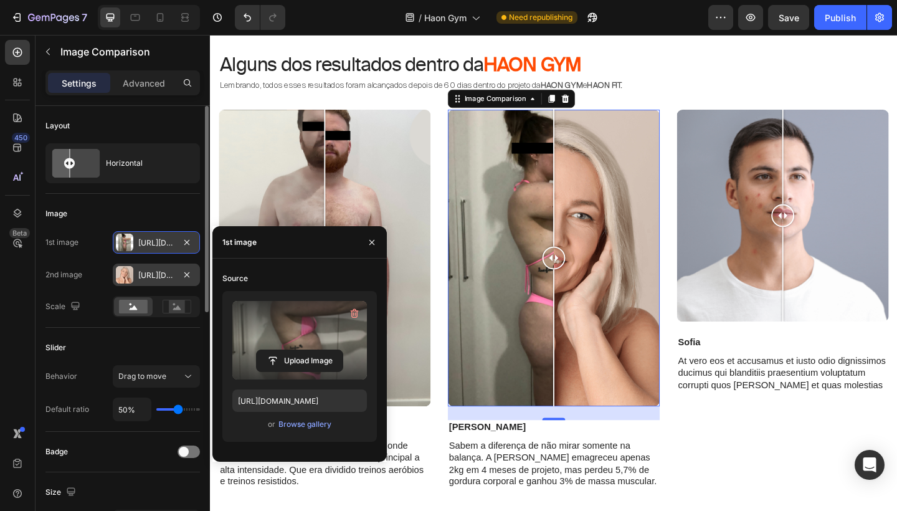
click at [165, 280] on div "[URL][DOMAIN_NAME]" at bounding box center [156, 275] width 36 height 11
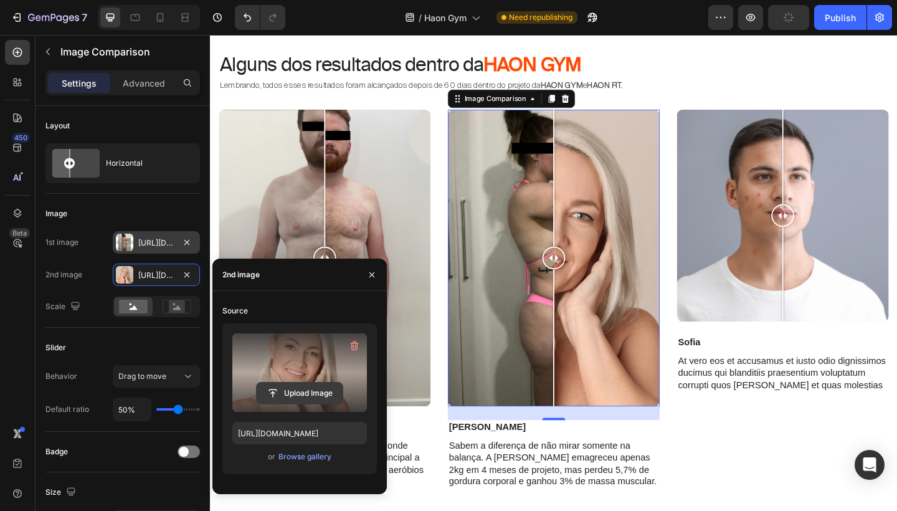
click at [303, 386] on input "file" at bounding box center [300, 392] width 86 height 21
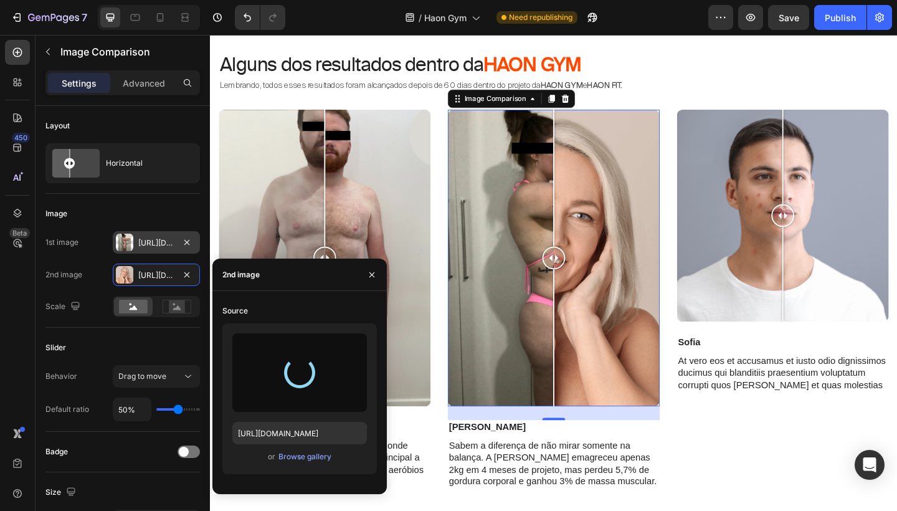
type input "[URL][DOMAIN_NAME]"
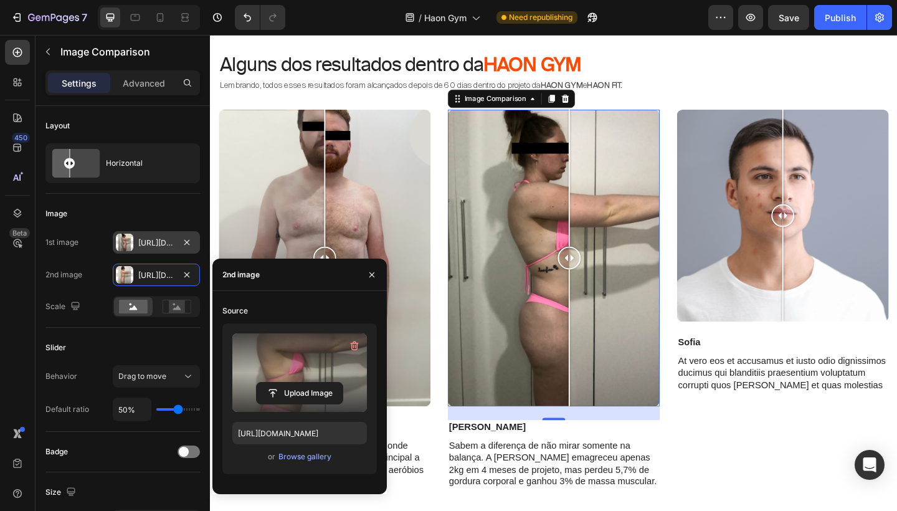
drag, startPoint x: 581, startPoint y: 267, endPoint x: 597, endPoint y: 257, distance: 19.9
click at [597, 257] on div at bounding box center [600, 277] width 25 height 323
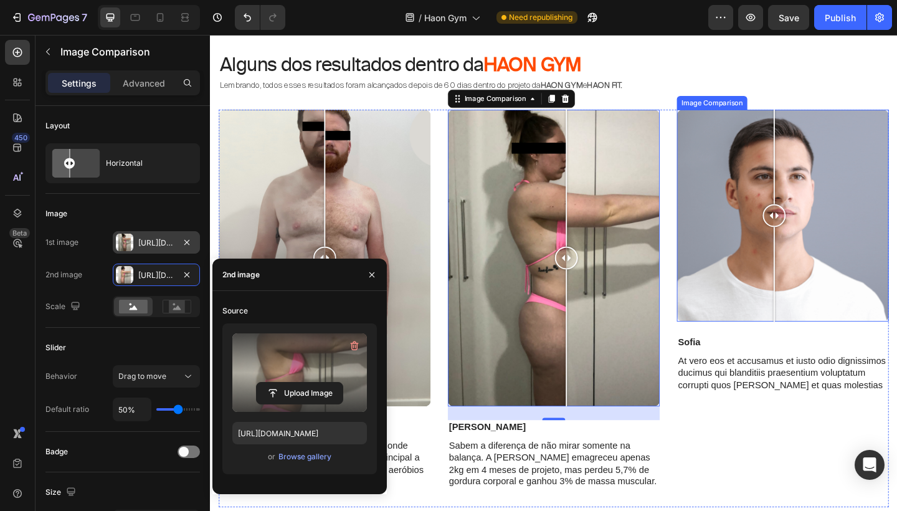
click at [823, 197] on div at bounding box center [823, 231] width 25 height 230
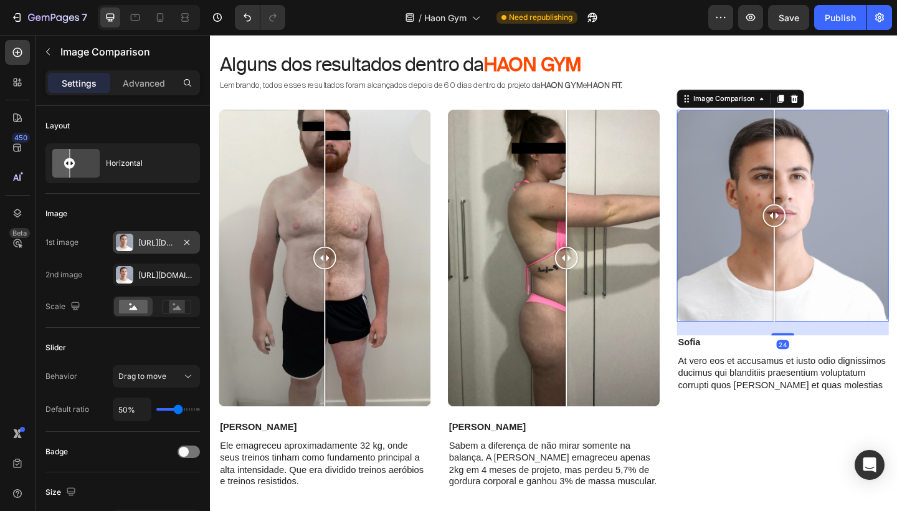
click at [148, 241] on div "[URL][DOMAIN_NAME]" at bounding box center [156, 242] width 36 height 11
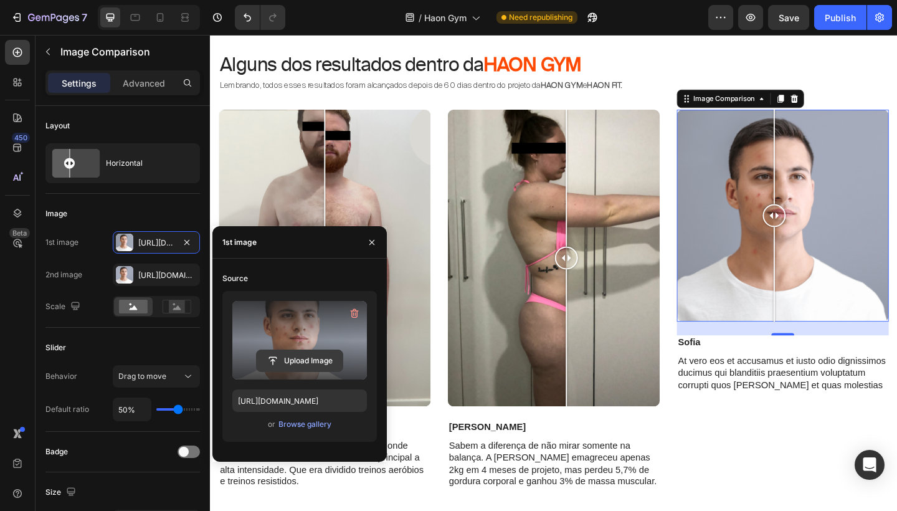
click at [300, 351] on input "file" at bounding box center [300, 360] width 86 height 21
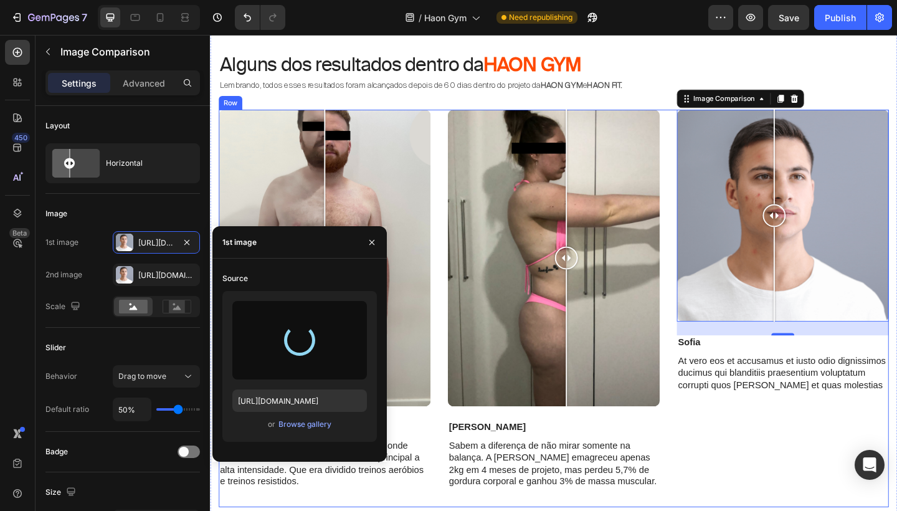
type input "[URL][DOMAIN_NAME]"
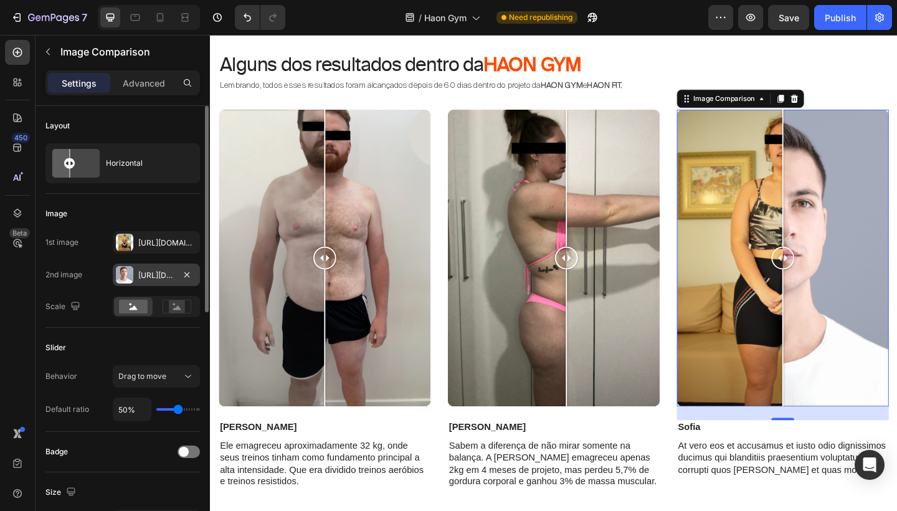
click at [151, 270] on div "[URL][DOMAIN_NAME]" at bounding box center [156, 275] width 36 height 11
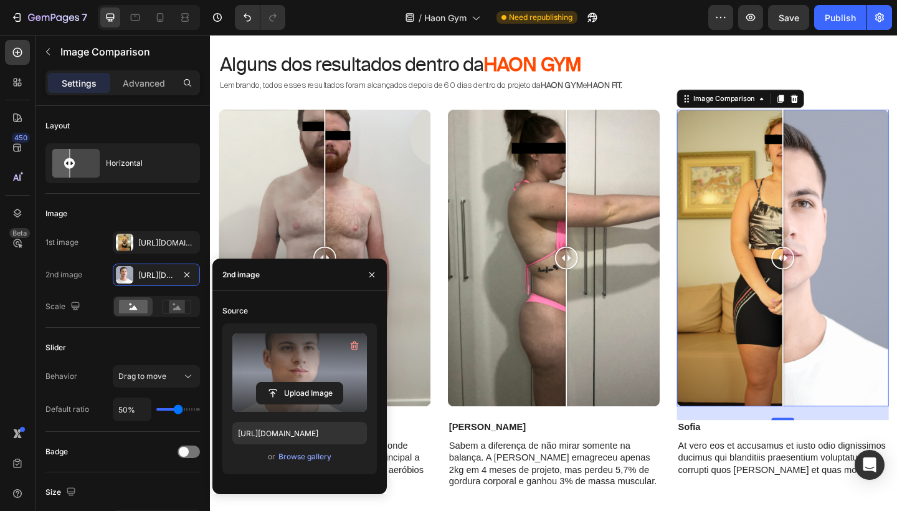
click at [292, 365] on label at bounding box center [299, 372] width 135 height 78
click at [0, 0] on input "file" at bounding box center [0, 0] width 0 height 0
click at [310, 390] on input "file" at bounding box center [300, 392] width 86 height 21
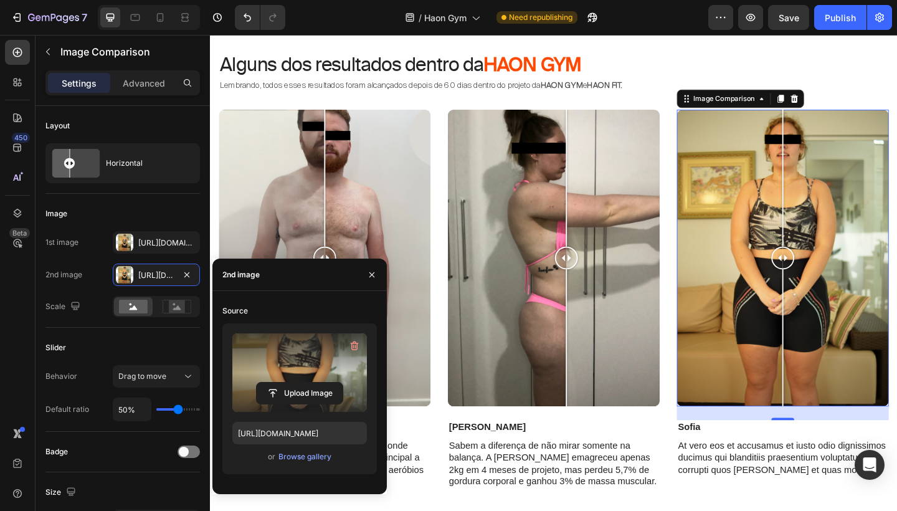
type input "[URL][DOMAIN_NAME]"
click at [154, 239] on div "[URL][DOMAIN_NAME]" at bounding box center [156, 242] width 36 height 11
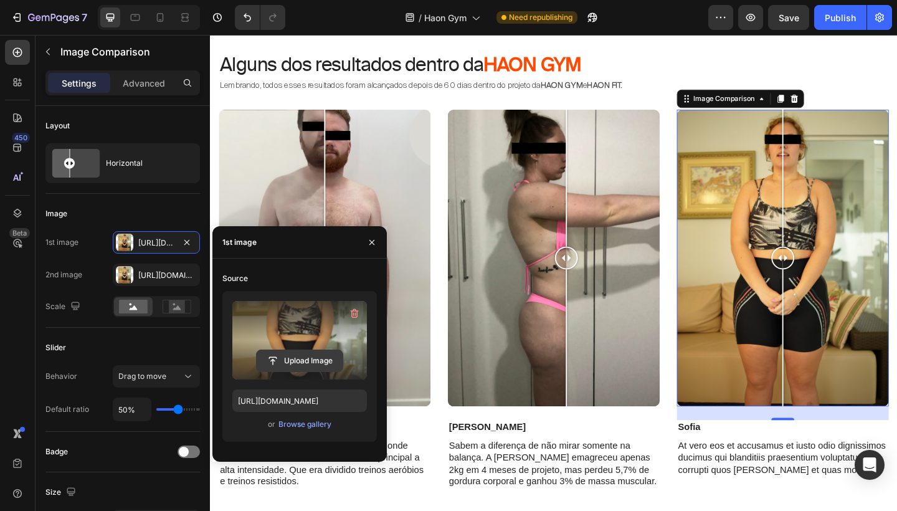
click at [285, 351] on input "file" at bounding box center [300, 360] width 86 height 21
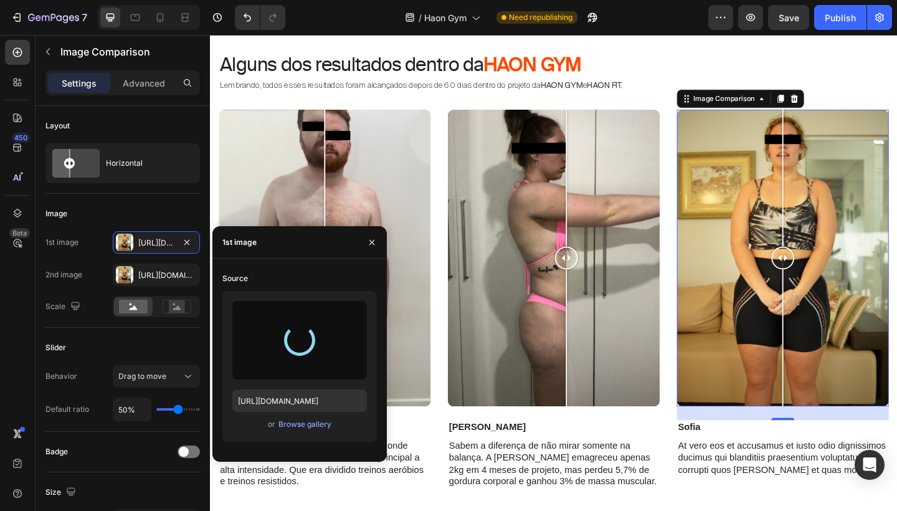
type input "[URL][DOMAIN_NAME]"
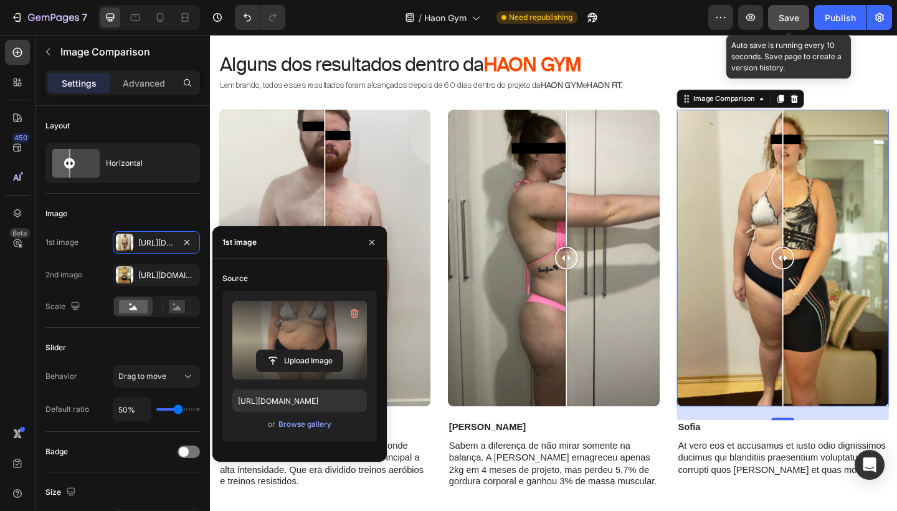
click at [792, 16] on span "Save" at bounding box center [789, 17] width 21 height 11
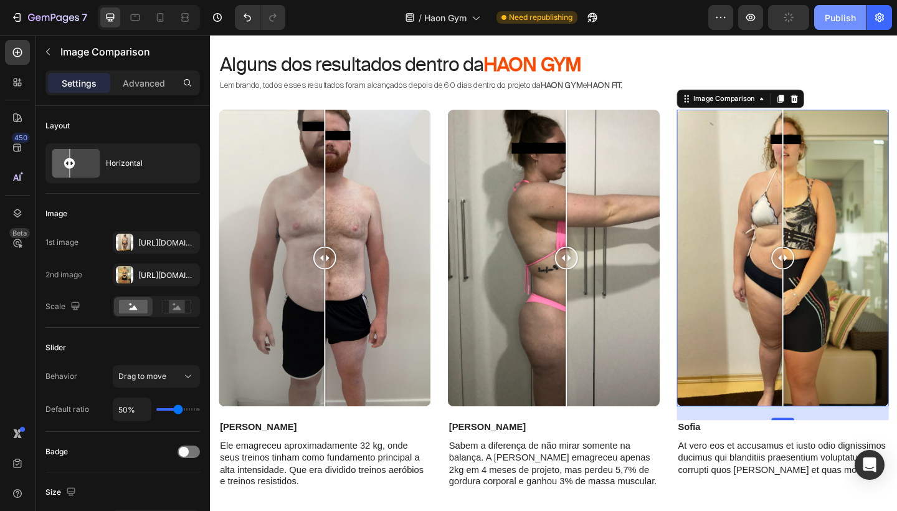
click at [850, 19] on div "Publish" at bounding box center [840, 17] width 31 height 13
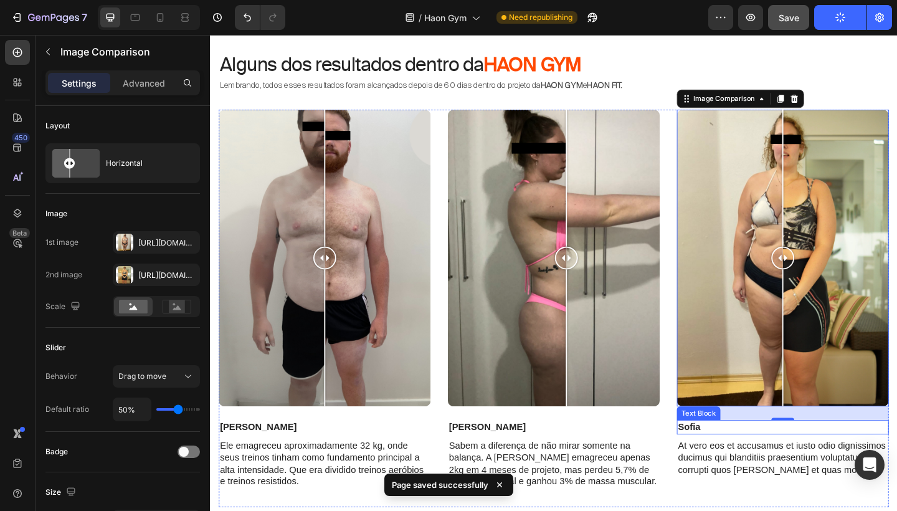
click at [743, 458] on p "Sofia" at bounding box center [833, 461] width 228 height 13
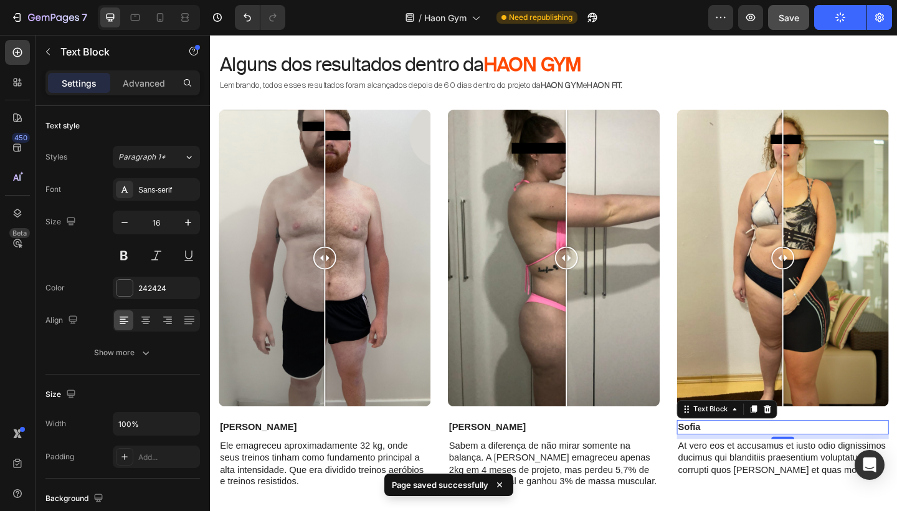
click at [743, 458] on p "Sofia" at bounding box center [833, 461] width 228 height 13
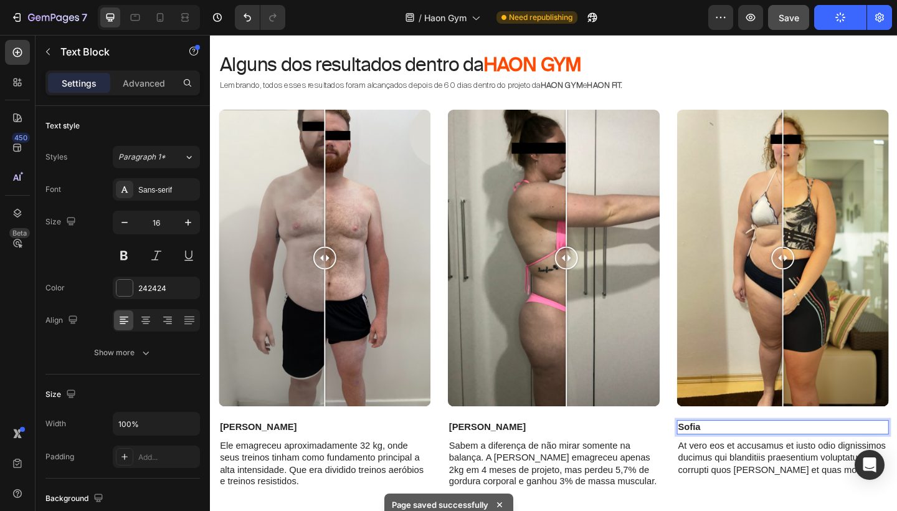
click at [743, 458] on p "Sofia" at bounding box center [833, 461] width 228 height 13
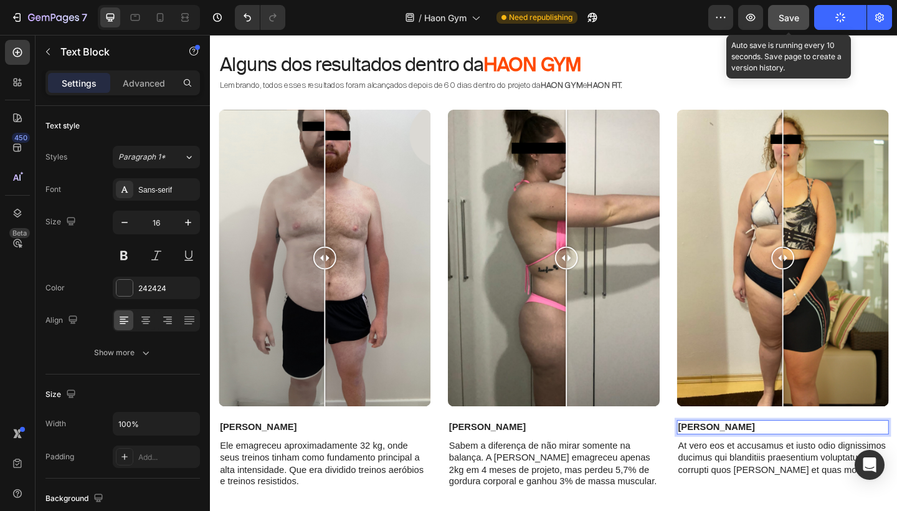
click at [779, 21] on span "Save" at bounding box center [789, 17] width 21 height 11
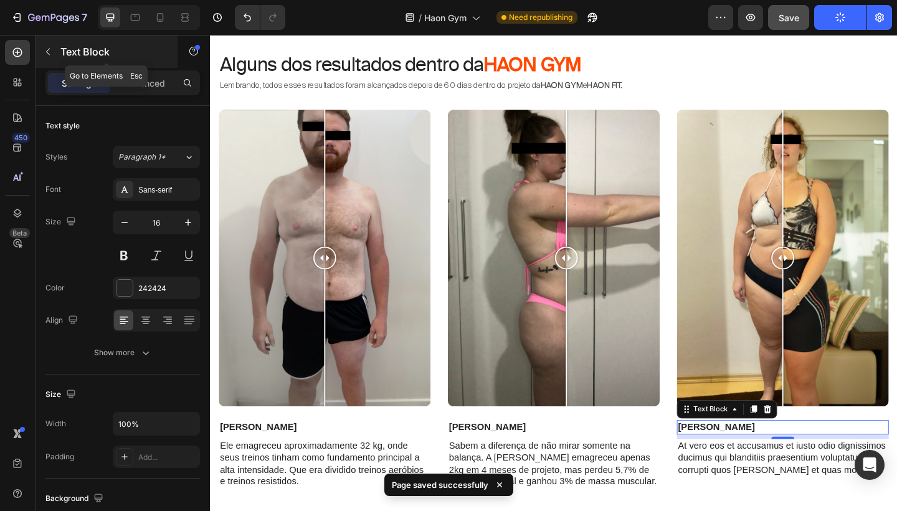
click at [49, 49] on icon "button" at bounding box center [48, 52] width 4 height 7
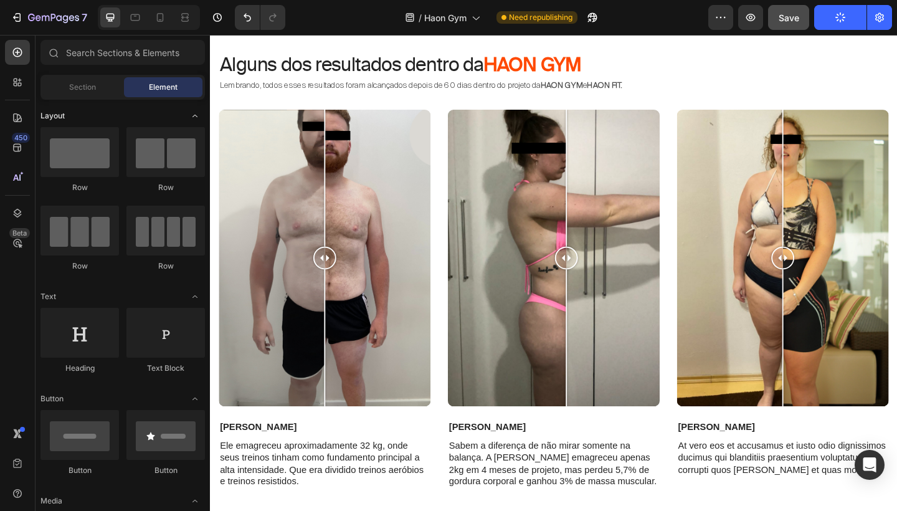
click at [186, 116] on span "Toggle open" at bounding box center [195, 116] width 20 height 20
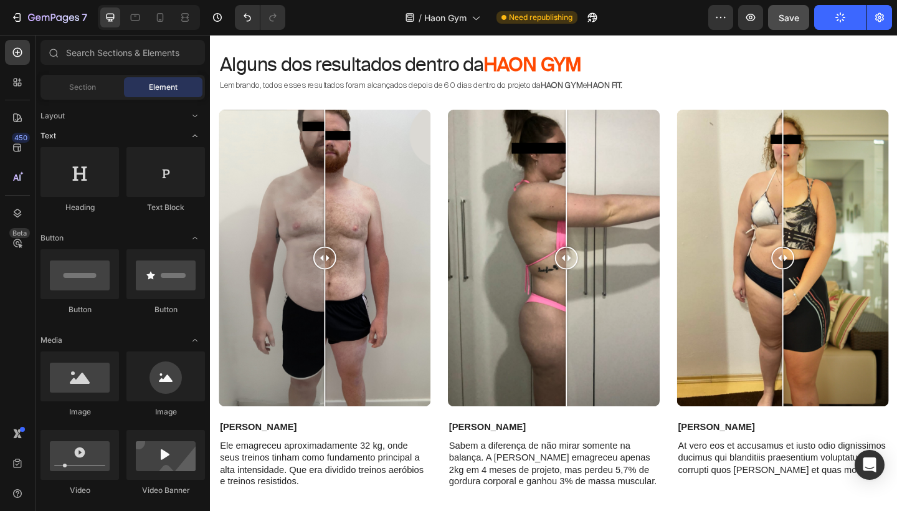
click at [197, 136] on icon "Toggle open" at bounding box center [194, 136] width 5 height 2
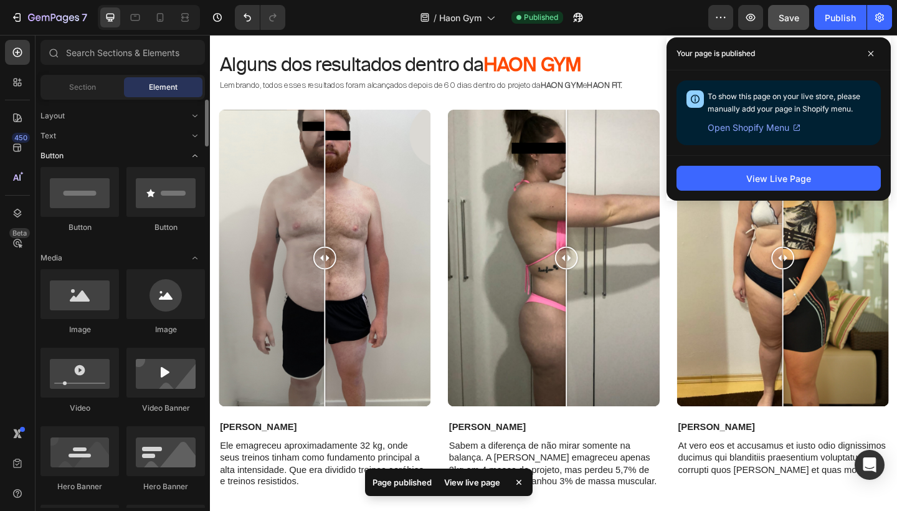
click at [197, 153] on icon "Toggle open" at bounding box center [195, 156] width 10 height 10
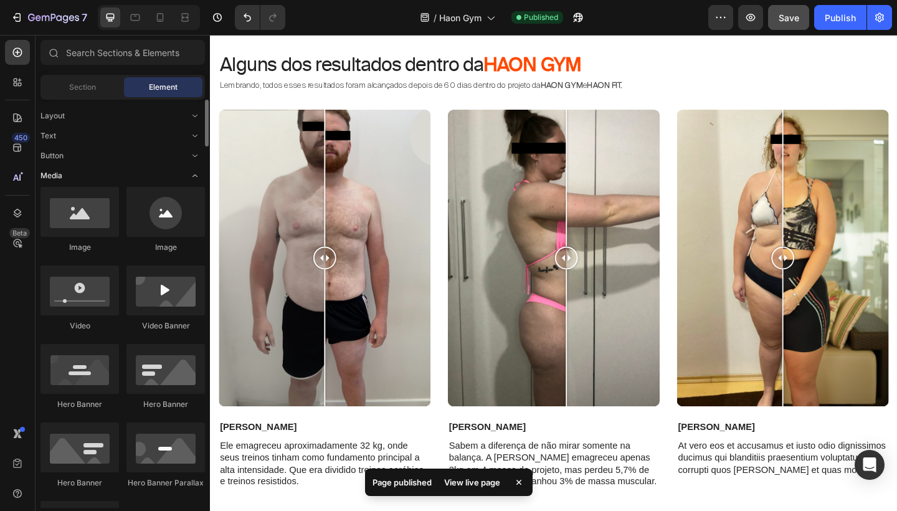
click at [195, 179] on icon "Toggle open" at bounding box center [195, 176] width 10 height 10
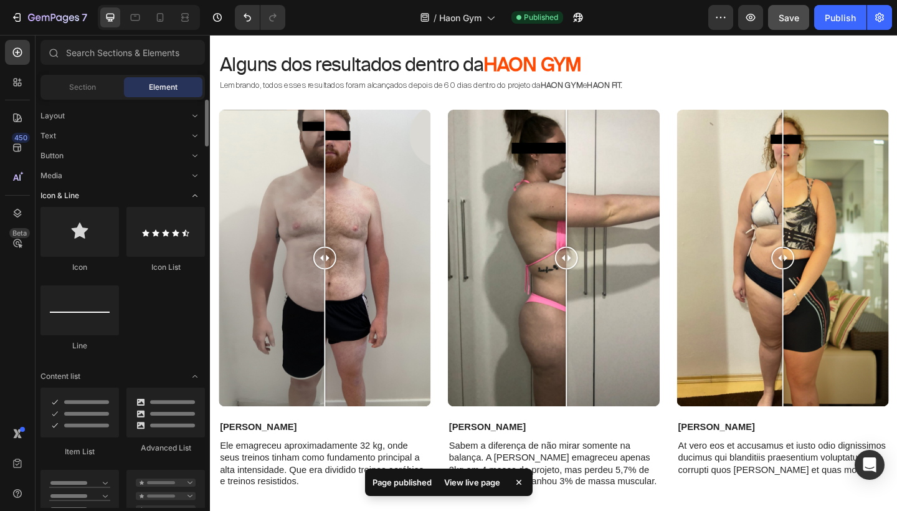
click at [195, 193] on icon "Toggle open" at bounding box center [195, 196] width 10 height 10
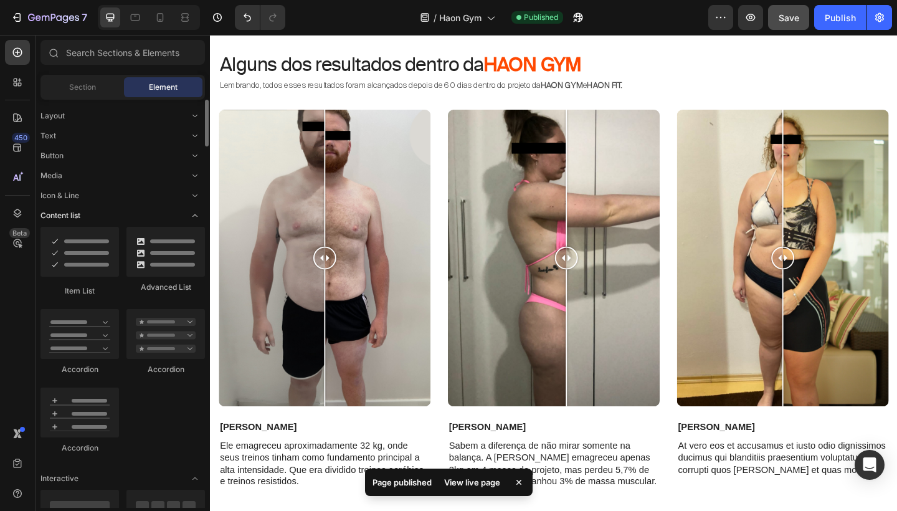
click at [196, 212] on icon "Toggle open" at bounding box center [195, 216] width 10 height 10
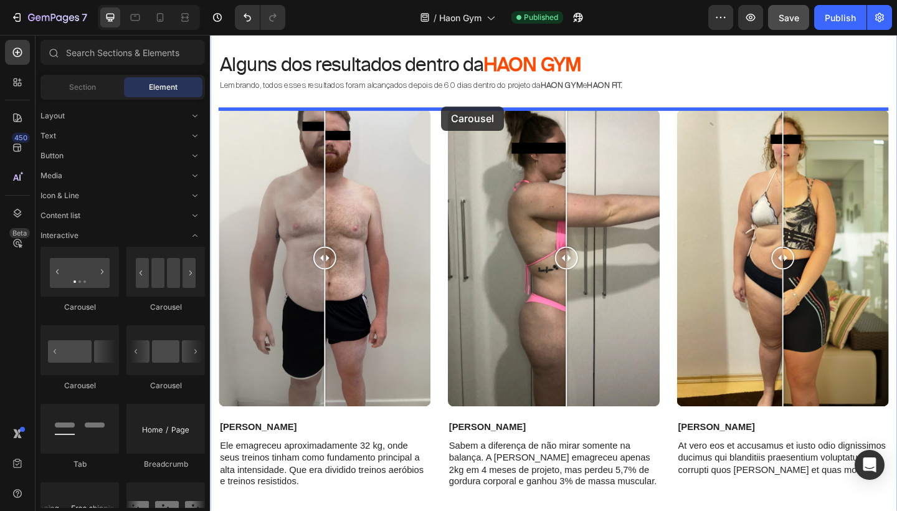
drag, startPoint x: 374, startPoint y: 381, endPoint x: 462, endPoint y: 113, distance: 281.9
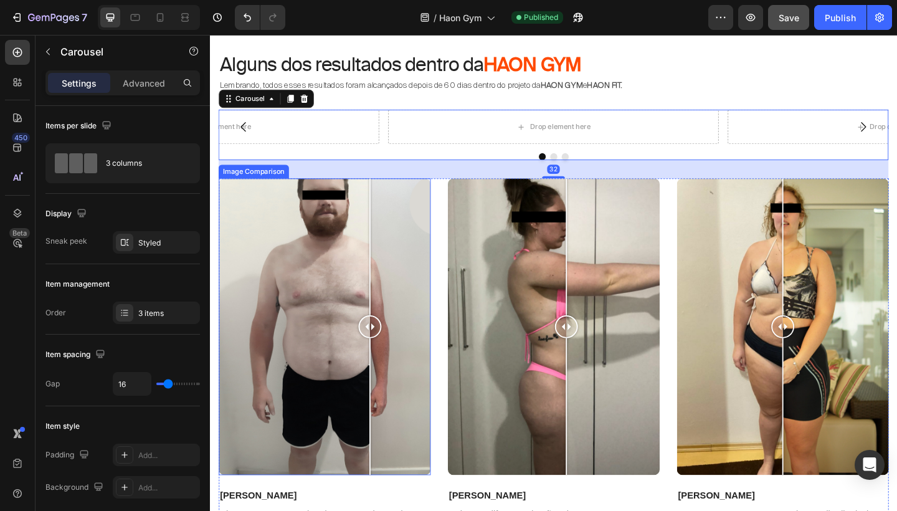
click at [384, 234] on div at bounding box center [334, 352] width 230 height 323
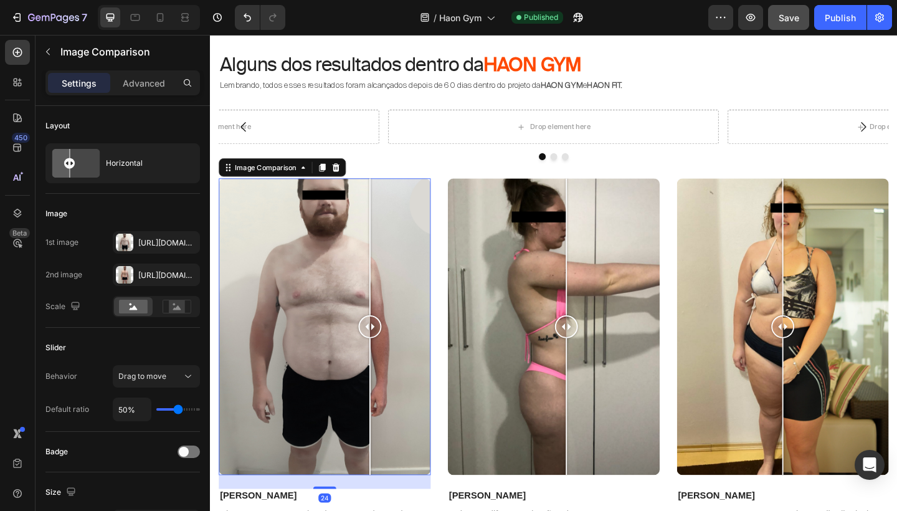
click at [295, 244] on div at bounding box center [334, 352] width 230 height 323
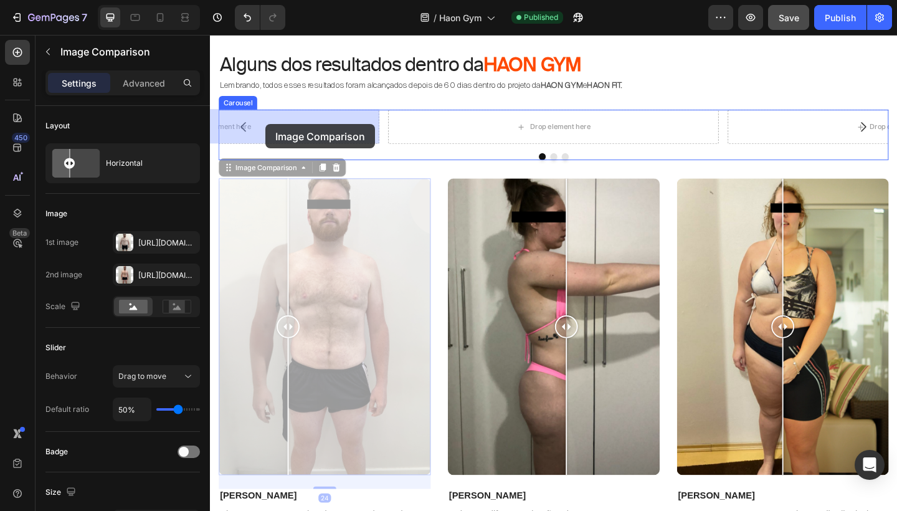
drag, startPoint x: 230, startPoint y: 181, endPoint x: 270, endPoint y: 132, distance: 63.3
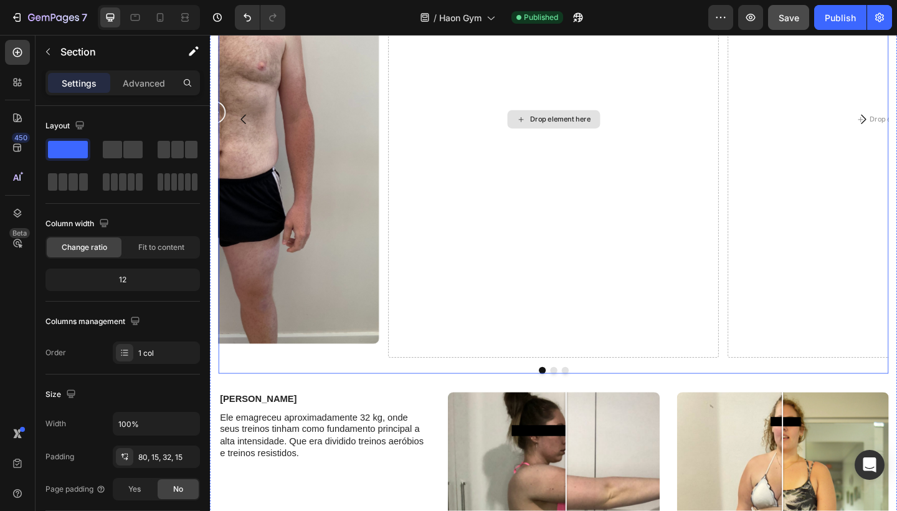
scroll to position [930, 0]
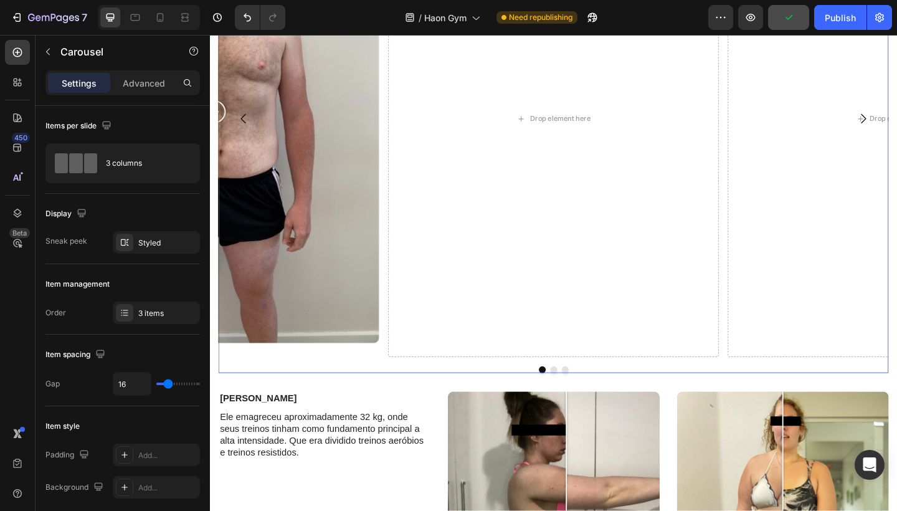
click at [394, 390] on div "Drop element here Drop element here Image Comparison [GEOGRAPHIC_DATA]" at bounding box center [583, 135] width 729 height 536
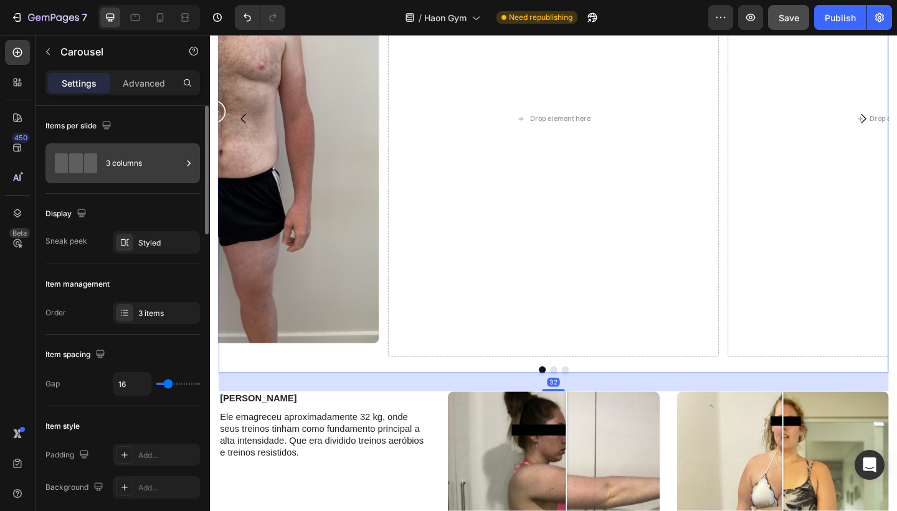
click at [141, 168] on div "3 columns" at bounding box center [144, 163] width 76 height 29
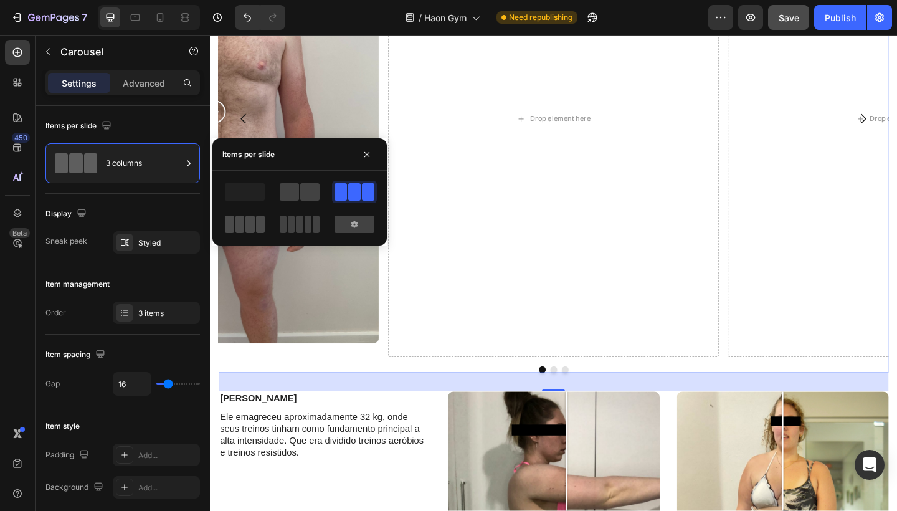
click at [313, 223] on span at bounding box center [316, 224] width 7 height 17
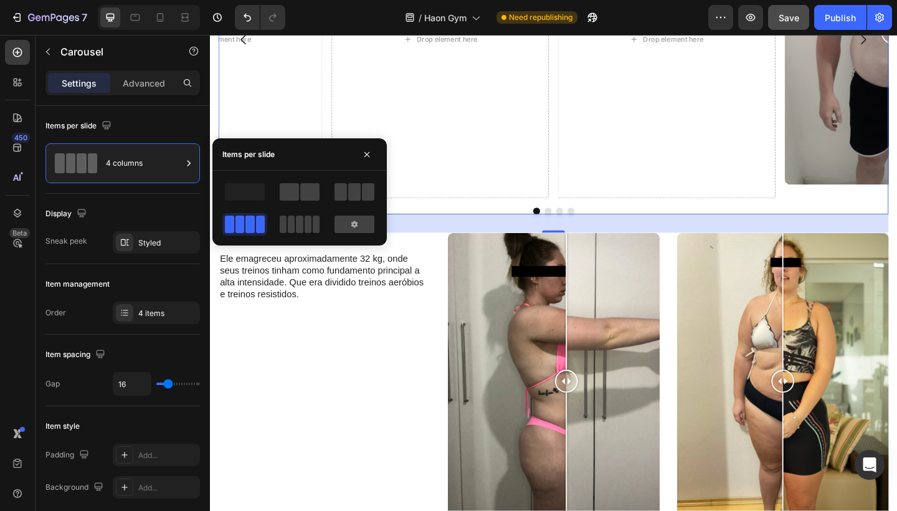
click at [604, 225] on button "Dot" at bounding box center [602, 226] width 7 height 7
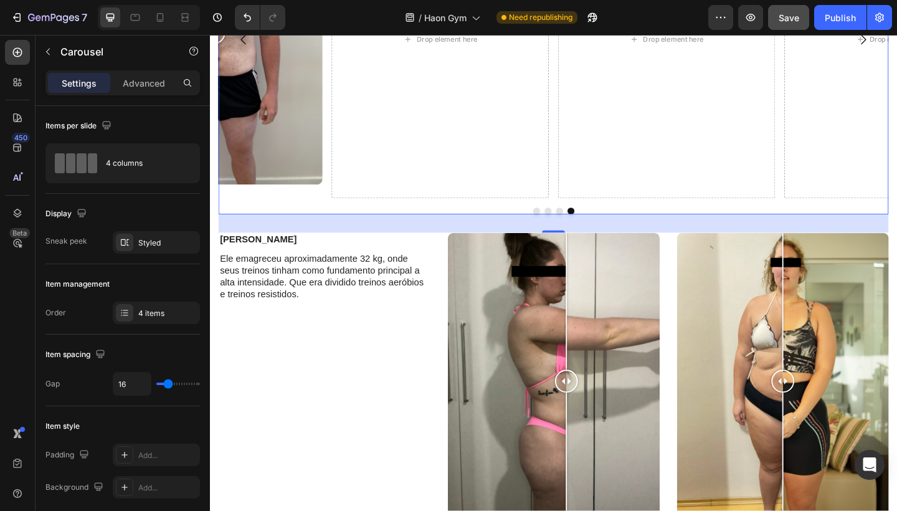
click at [586, 227] on div at bounding box center [583, 226] width 729 height 7
click at [589, 227] on button "Dot" at bounding box center [589, 226] width 7 height 7
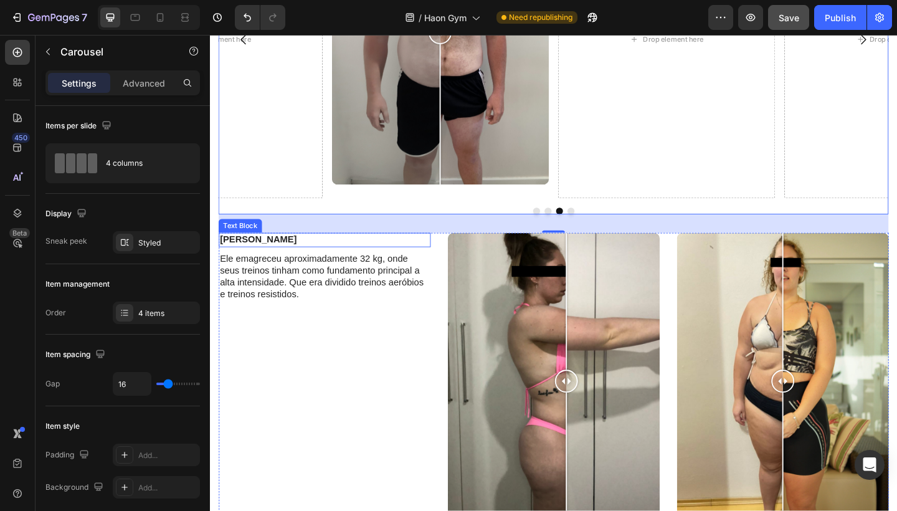
click at [270, 260] on p "[PERSON_NAME]" at bounding box center [335, 258] width 228 height 13
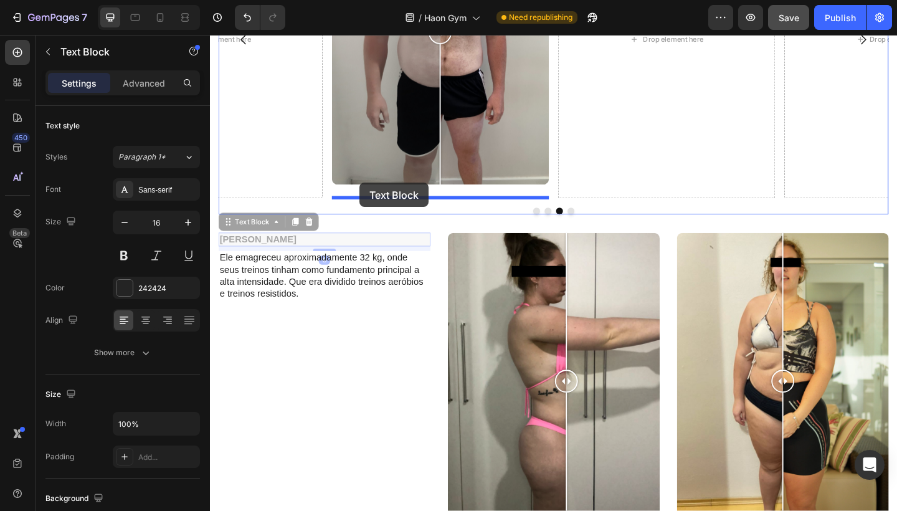
drag, startPoint x: 234, startPoint y: 239, endPoint x: 373, endPoint y: 196, distance: 144.8
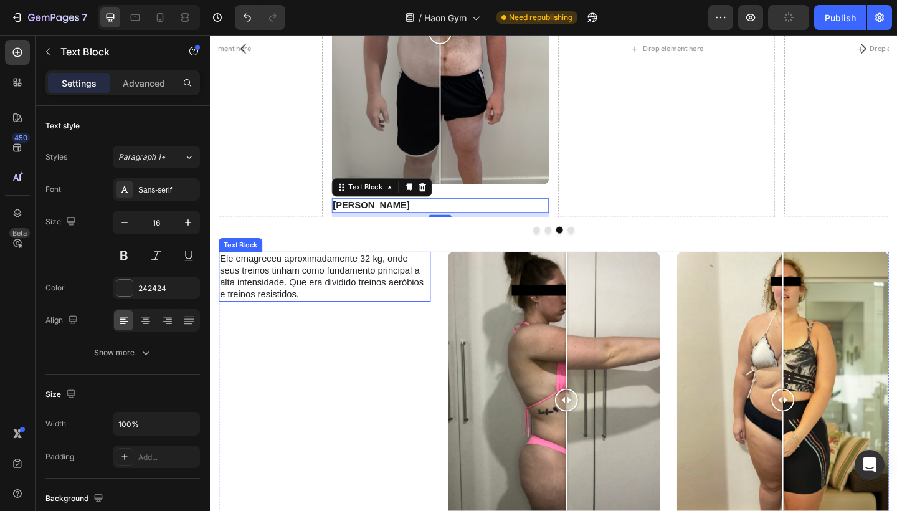
click at [265, 282] on p "Ele emagreceu aproximadamente 32 kg, onde seus treinos tinham como fundamento p…" at bounding box center [335, 298] width 228 height 52
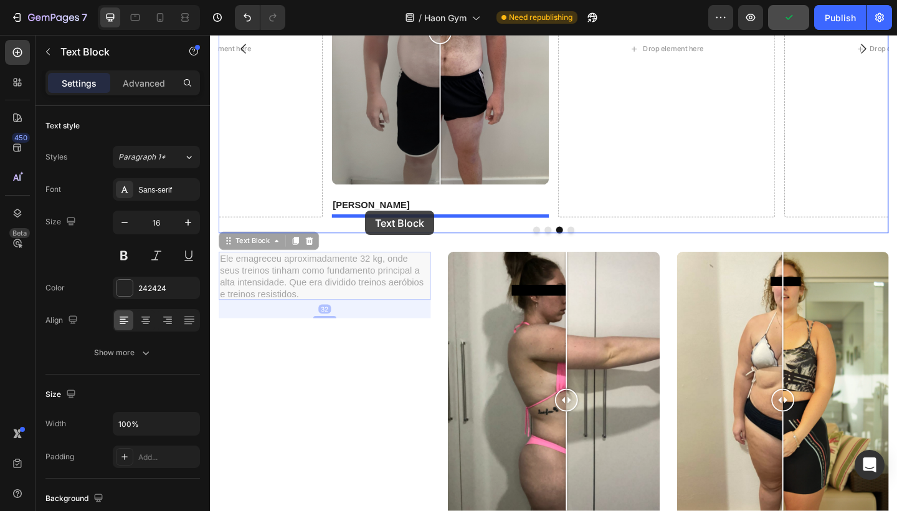
drag, startPoint x: 230, startPoint y: 259, endPoint x: 379, endPoint y: 226, distance: 152.5
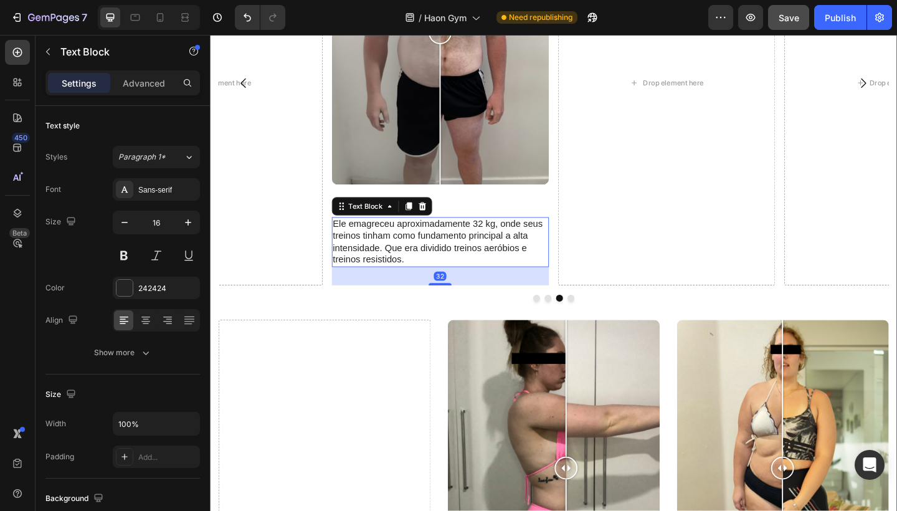
click at [555, 379] on div at bounding box center [583, 506] width 230 height 323
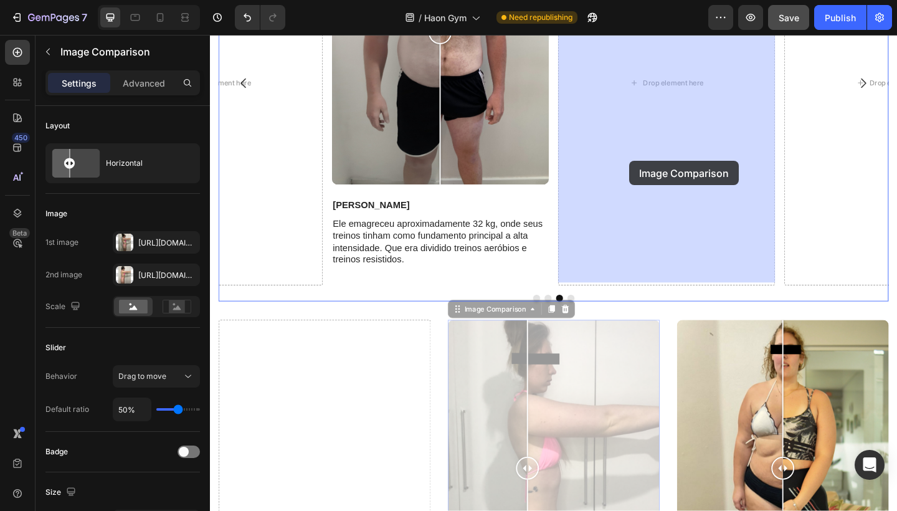
drag, startPoint x: 482, startPoint y: 333, endPoint x: 665, endPoint y: 172, distance: 244.1
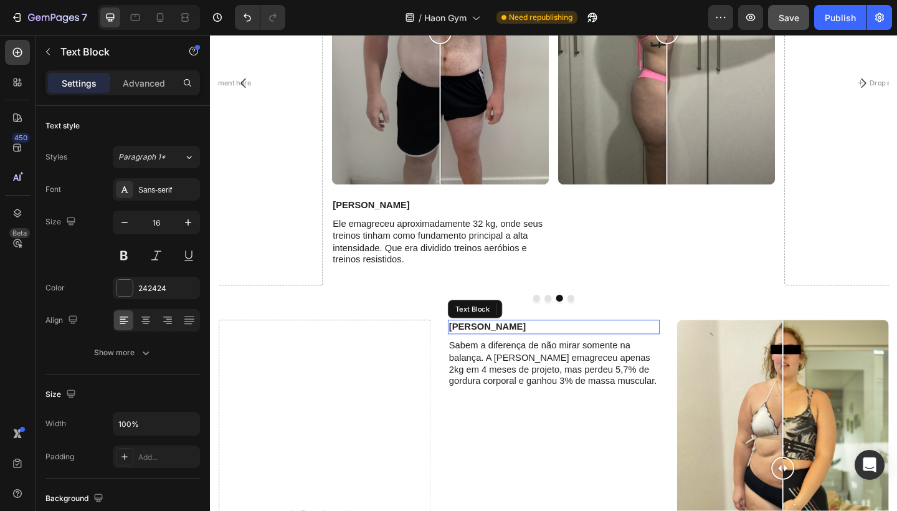
click at [504, 356] on div "[PERSON_NAME]" at bounding box center [583, 353] width 230 height 16
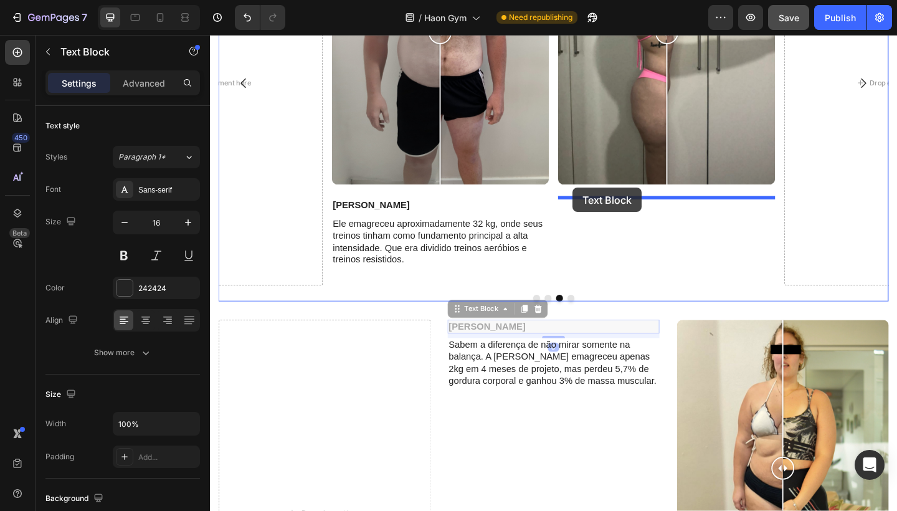
drag, startPoint x: 482, startPoint y: 331, endPoint x: 604, endPoint y: 201, distance: 178.5
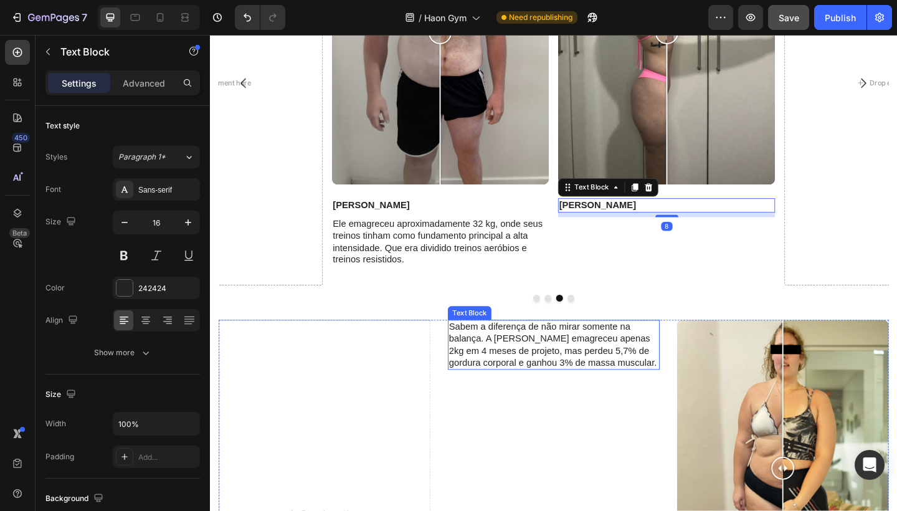
click at [510, 361] on p "Sabem a diferença de não mirar somente na balança. A [PERSON_NAME] emagreceu ap…" at bounding box center [584, 372] width 228 height 52
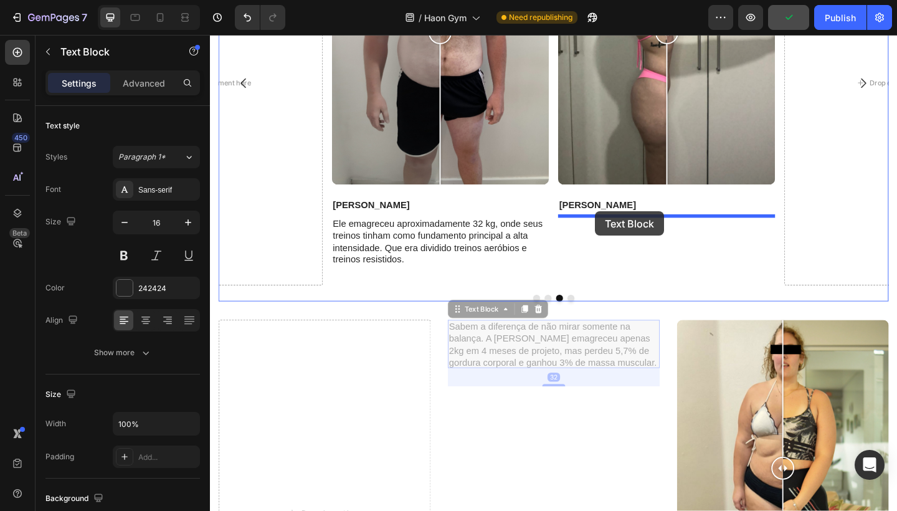
drag, startPoint x: 482, startPoint y: 329, endPoint x: 629, endPoint y: 227, distance: 179.0
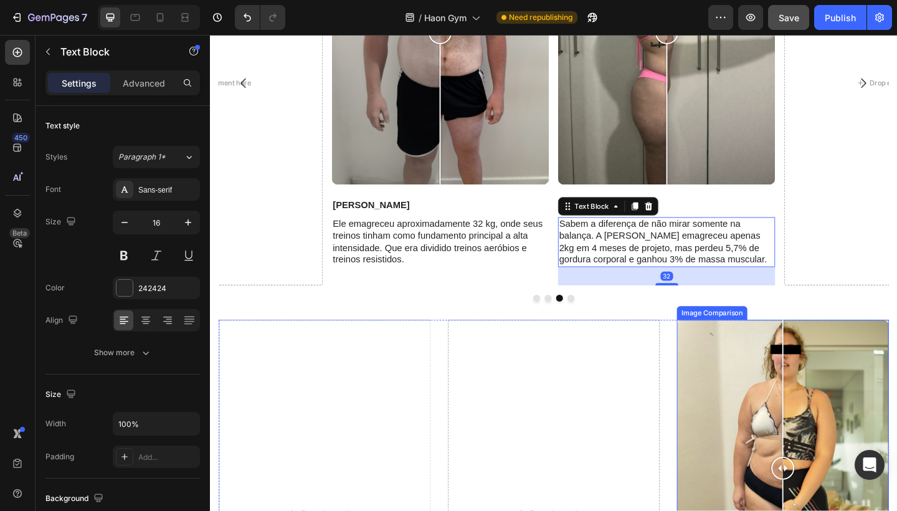
click at [776, 381] on div at bounding box center [833, 506] width 230 height 323
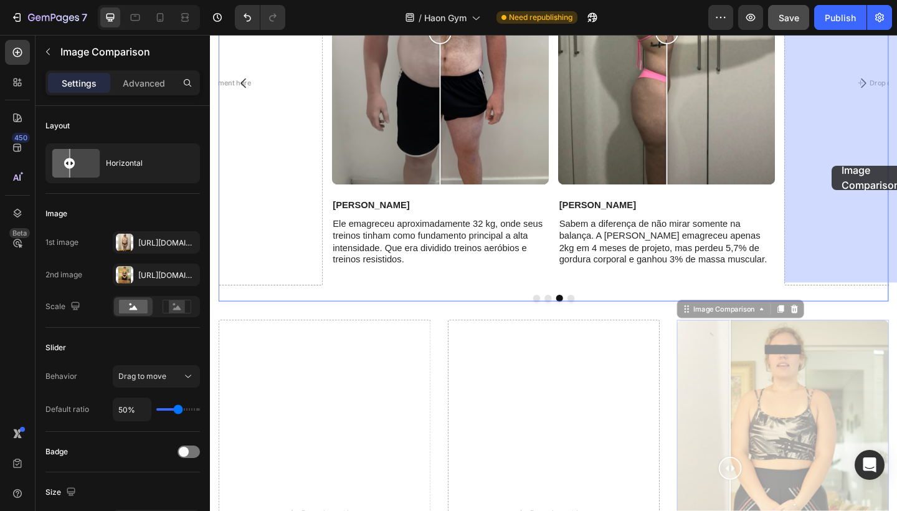
drag, startPoint x: 728, startPoint y: 333, endPoint x: 886, endPoint y: 177, distance: 222.0
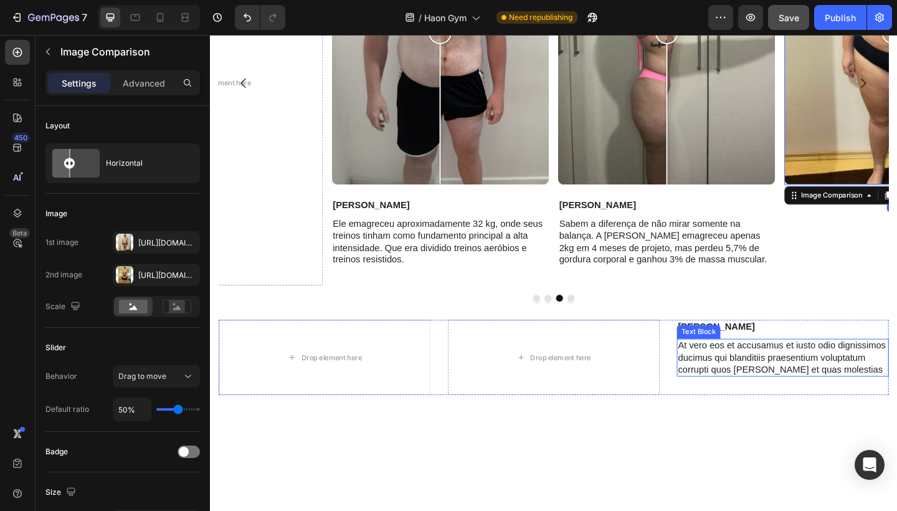
click at [790, 374] on p "At vero eos et accusamus et iusto odio dignissimos ducimus qui blanditiis praes…" at bounding box center [833, 386] width 228 height 39
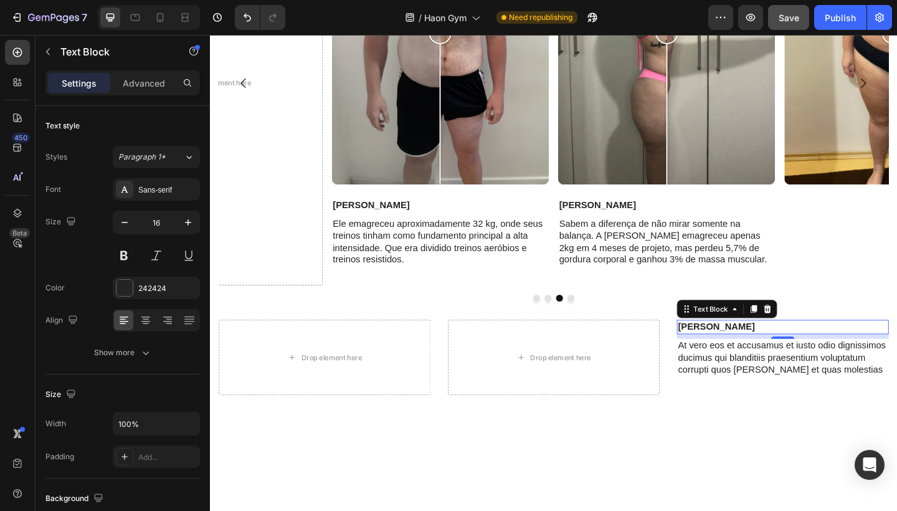
click at [859, 352] on p "[PERSON_NAME]" at bounding box center [833, 352] width 228 height 13
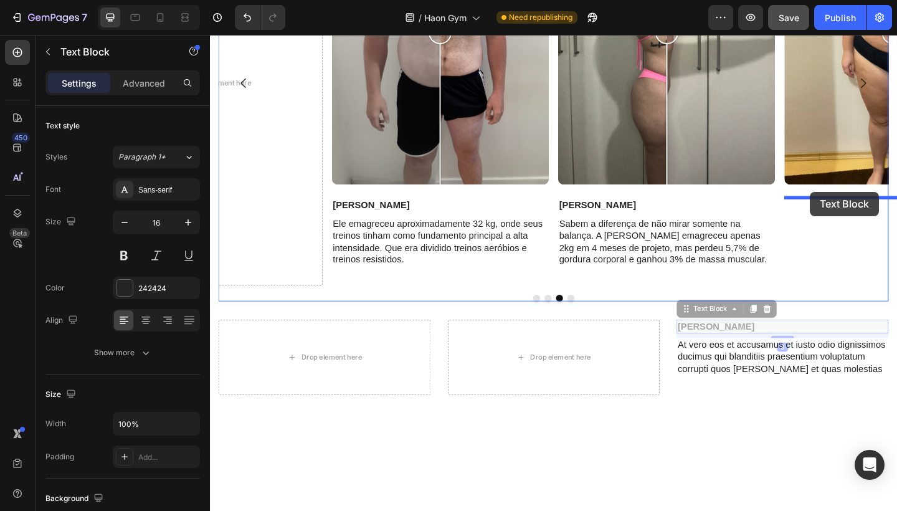
drag, startPoint x: 729, startPoint y: 332, endPoint x: 863, endPoint y: 206, distance: 183.7
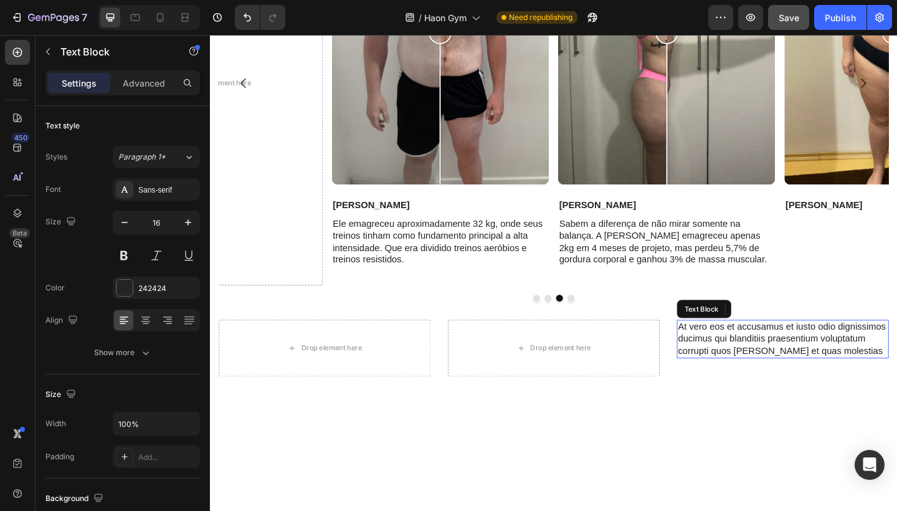
drag, startPoint x: 789, startPoint y: 354, endPoint x: 780, endPoint y: 344, distance: 12.8
click at [789, 354] on p "At vero eos et accusamus et iusto odio dignissimos ducimus qui blanditiis praes…" at bounding box center [833, 365] width 228 height 39
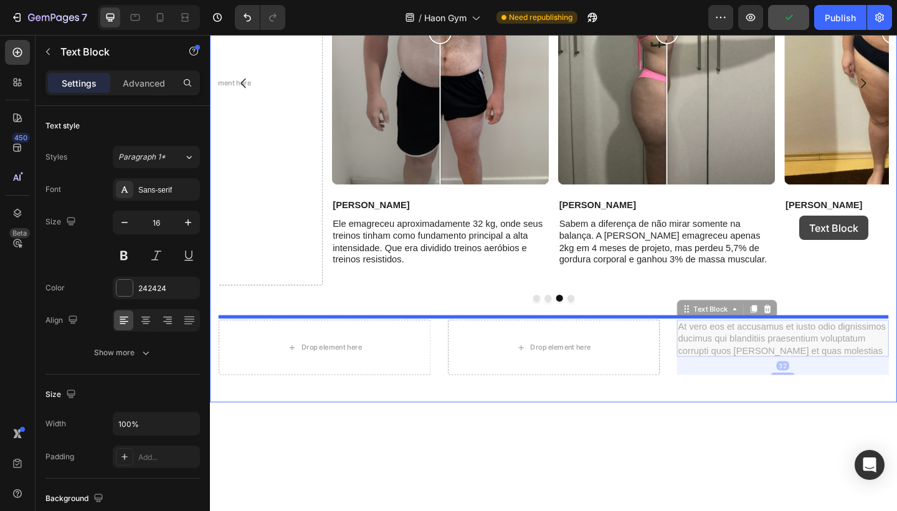
drag, startPoint x: 725, startPoint y: 336, endPoint x: 851, endPoint y: 232, distance: 163.7
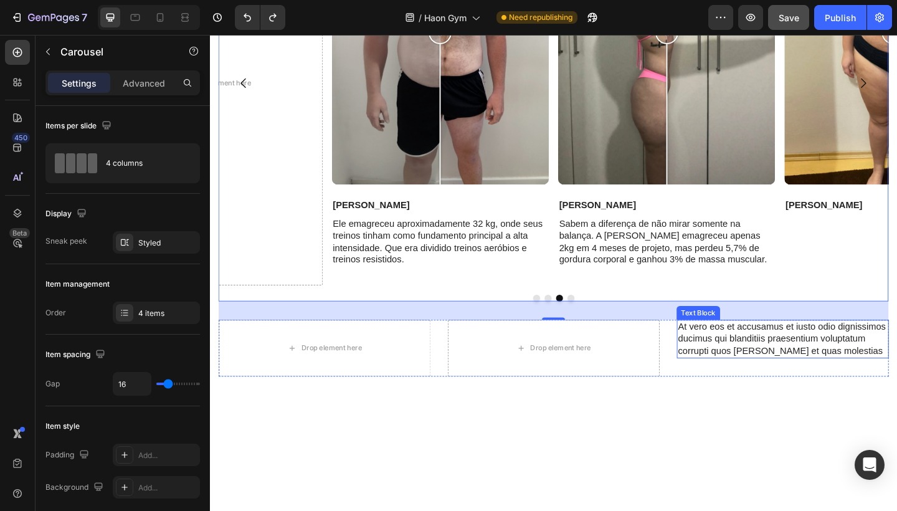
click at [755, 364] on p "At vero eos et accusamus et iusto odio dignissimos ducimus qui blanditiis praes…" at bounding box center [833, 365] width 228 height 39
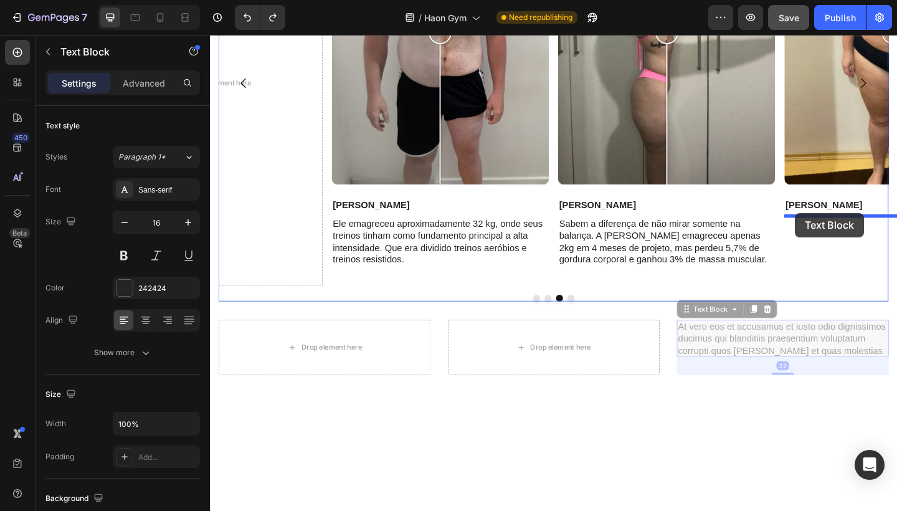
drag, startPoint x: 731, startPoint y: 335, endPoint x: 847, endPoint y: 228, distance: 157.4
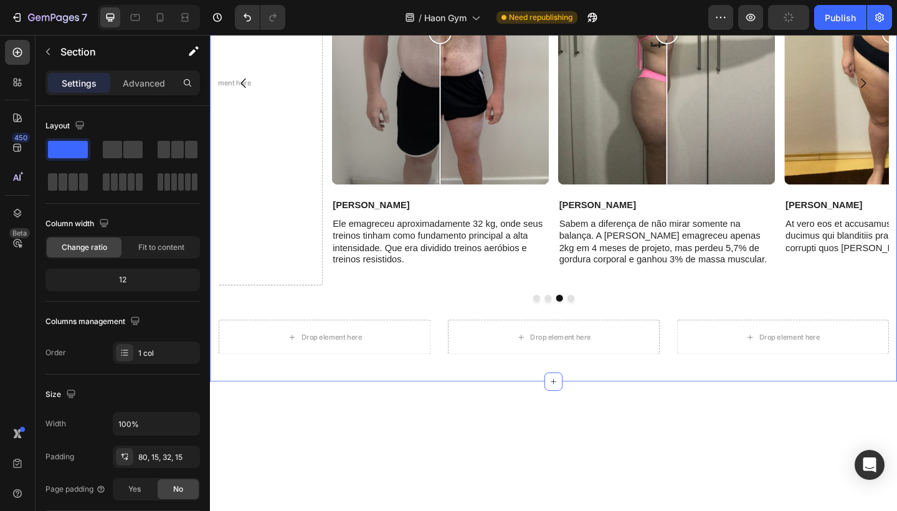
click at [462, 391] on div "Alguns dos resultados dentro da HAON GYM Heading Lembrando, todos esses resulta…" at bounding box center [583, 84] width 747 height 658
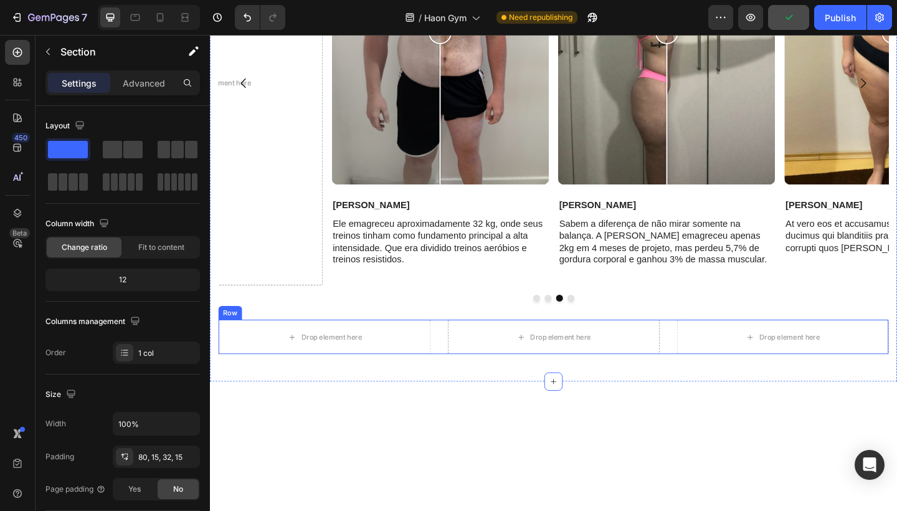
click at [463, 358] on div "Drop element here Drop element here Drop element here Row" at bounding box center [583, 363] width 729 height 37
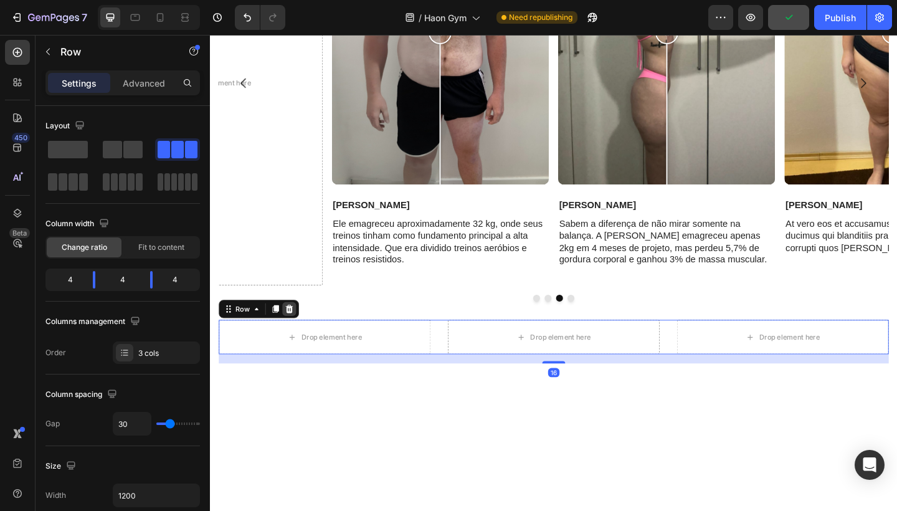
click at [293, 329] on icon at bounding box center [296, 333] width 8 height 9
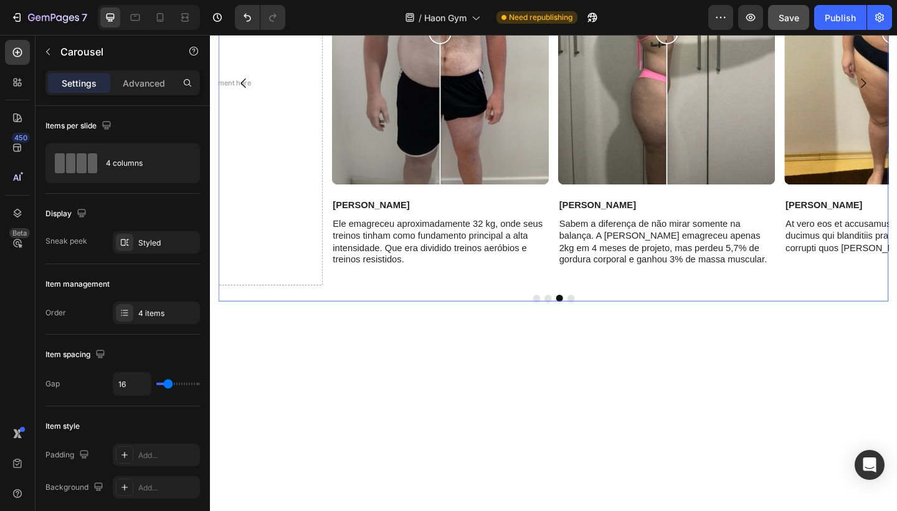
click at [582, 295] on div "Image Comparison [PERSON_NAME] Text [PERSON_NAME] At vero eos et accusamus et i…" at bounding box center [583, 87] width 729 height 440
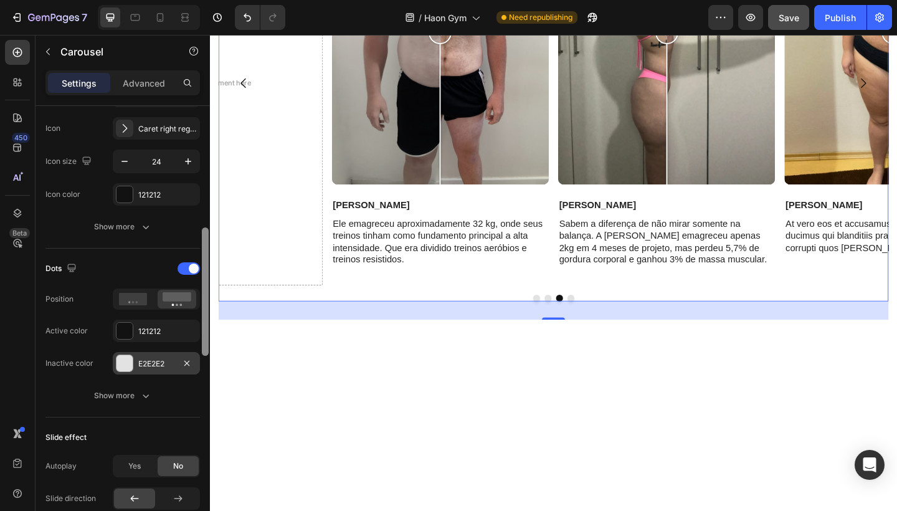
drag, startPoint x: 203, startPoint y: 227, endPoint x: 197, endPoint y: 371, distance: 144.0
click at [197, 371] on div "Items per slide 4 columns Display Sneak peek Styled Item management Order 4 ite…" at bounding box center [123, 326] width 174 height 440
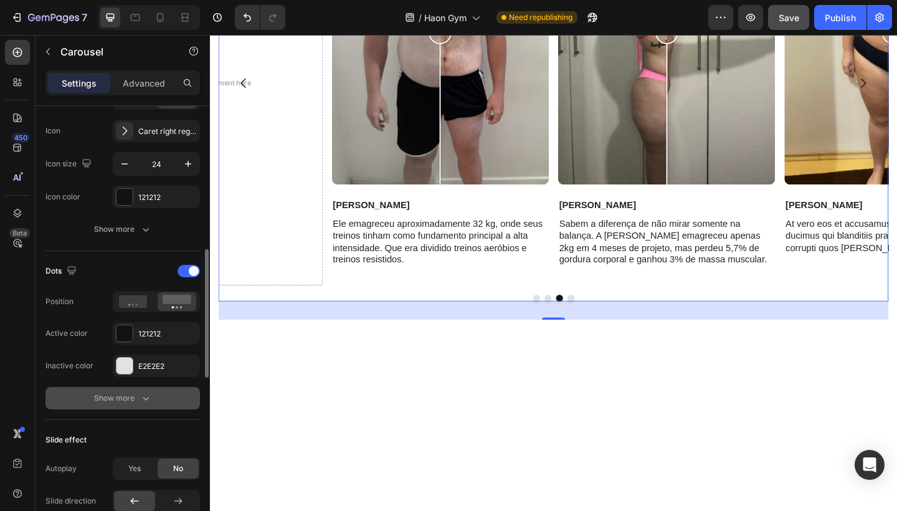
click at [151, 396] on icon "button" at bounding box center [146, 398] width 12 height 12
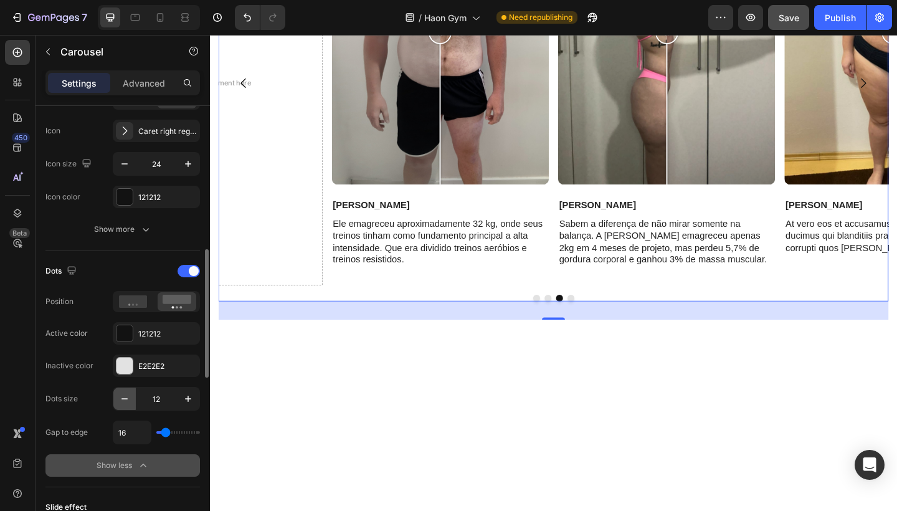
click at [125, 400] on icon "button" at bounding box center [124, 398] width 12 height 12
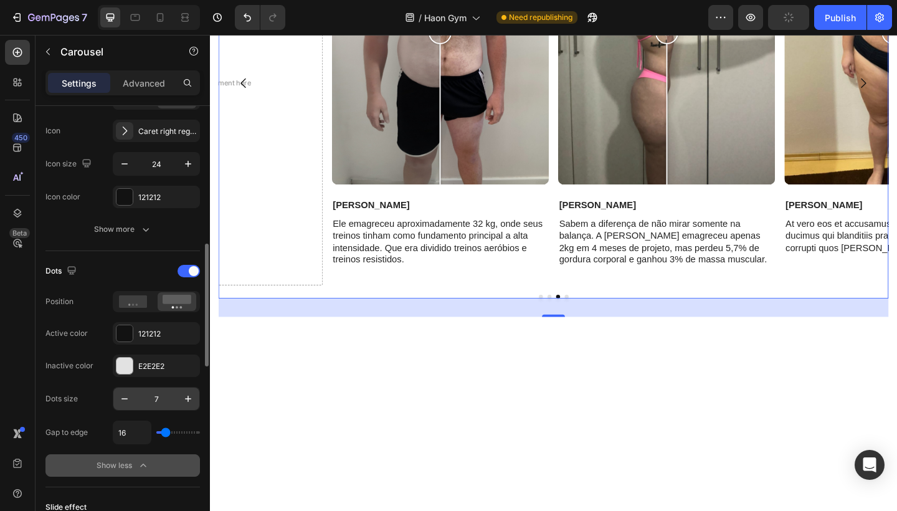
click at [199, 397] on div "7" at bounding box center [156, 399] width 87 height 24
click at [194, 397] on button "button" at bounding box center [188, 398] width 22 height 22
type input "8"
type input "14"
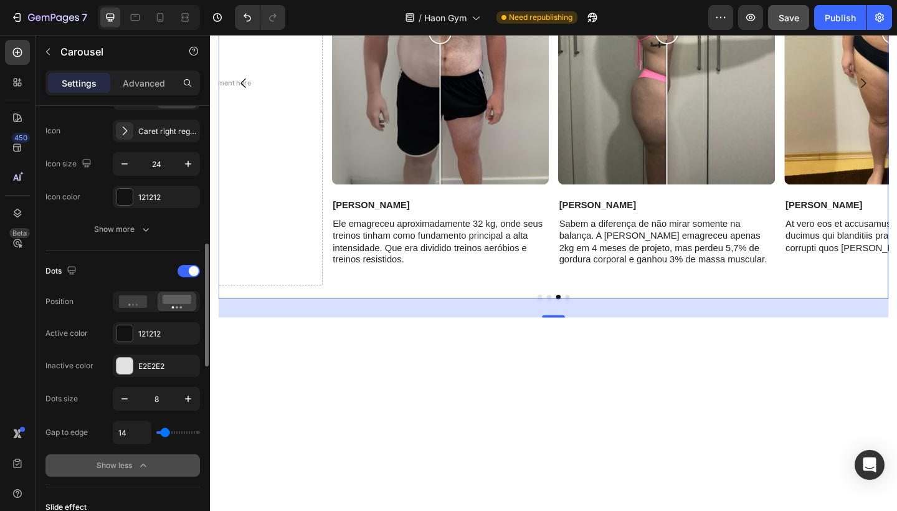
type input "20"
type input "22"
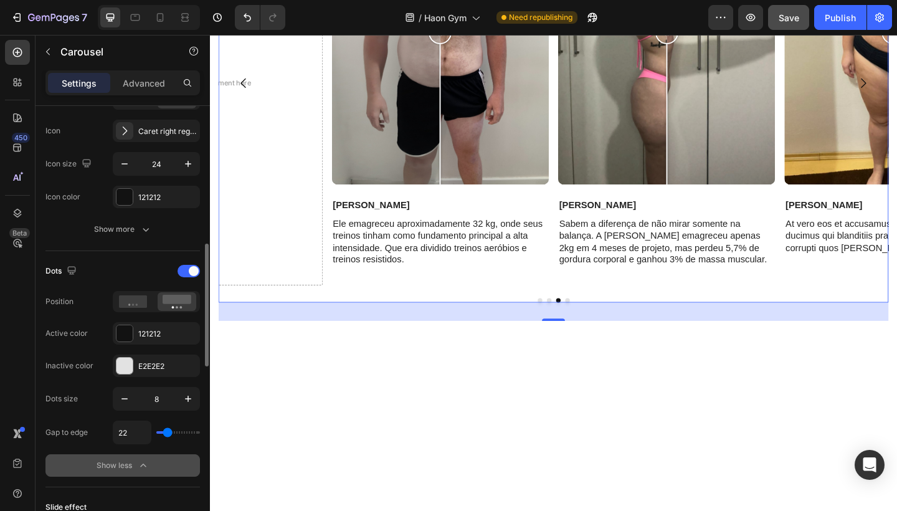
type input "24"
type input "26"
type input "28"
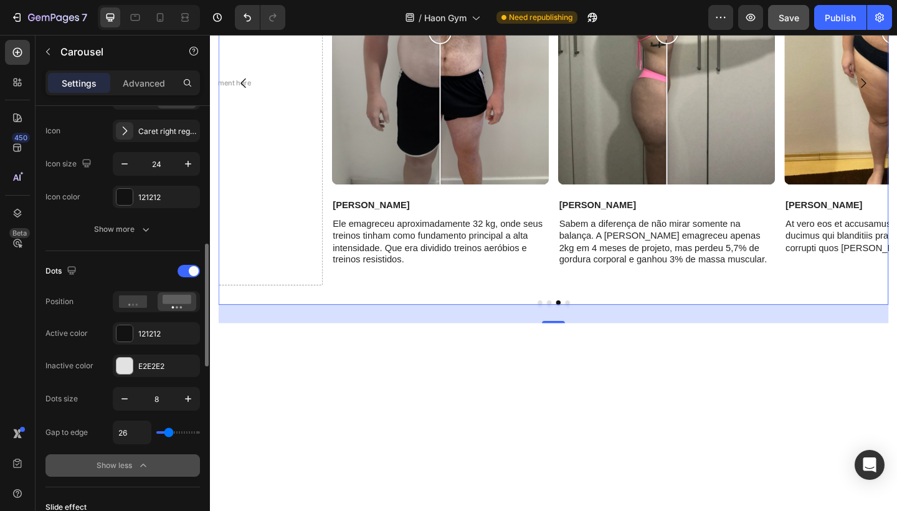
type input "28"
type input "31"
type input "33"
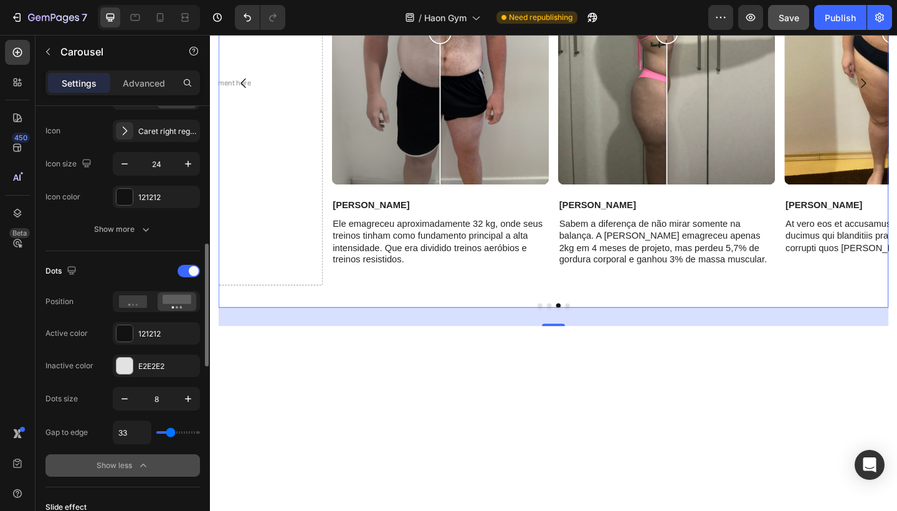
type input "37"
type input "41"
type input "43"
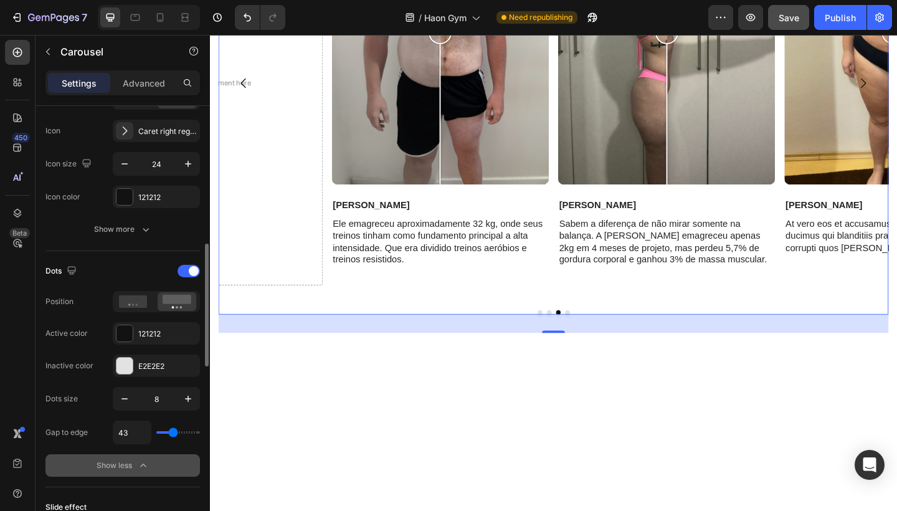
drag, startPoint x: 163, startPoint y: 431, endPoint x: 172, endPoint y: 432, distance: 8.7
type input "43"
click at [172, 432] on input "range" at bounding box center [178, 432] width 44 height 2
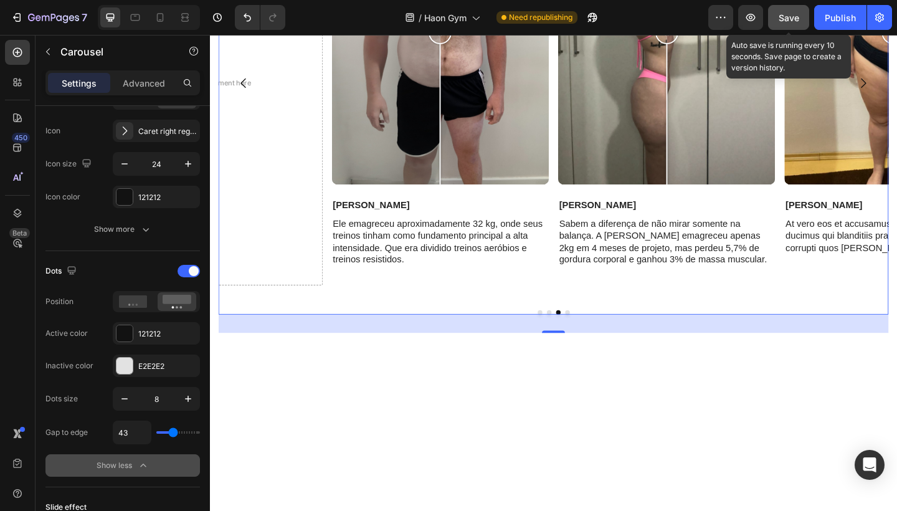
click at [794, 14] on span "Save" at bounding box center [789, 17] width 21 height 11
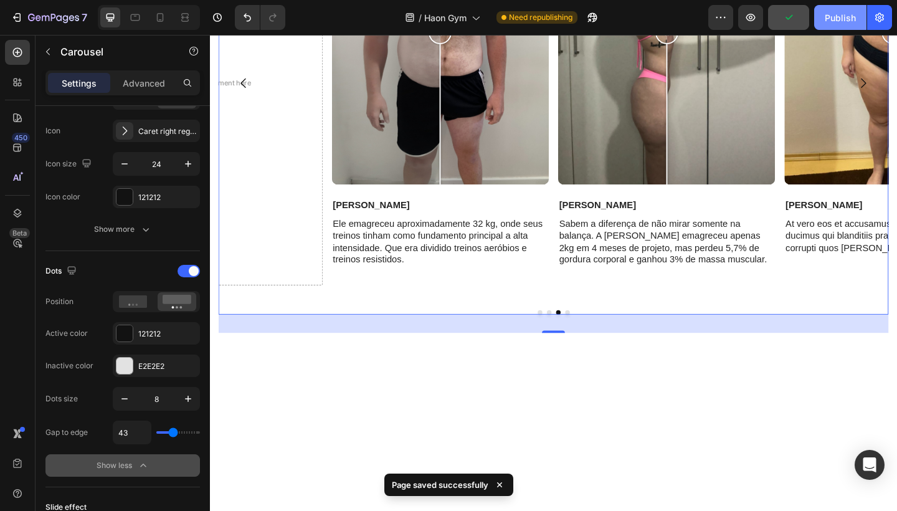
click at [848, 24] on div "Publish" at bounding box center [840, 17] width 31 height 13
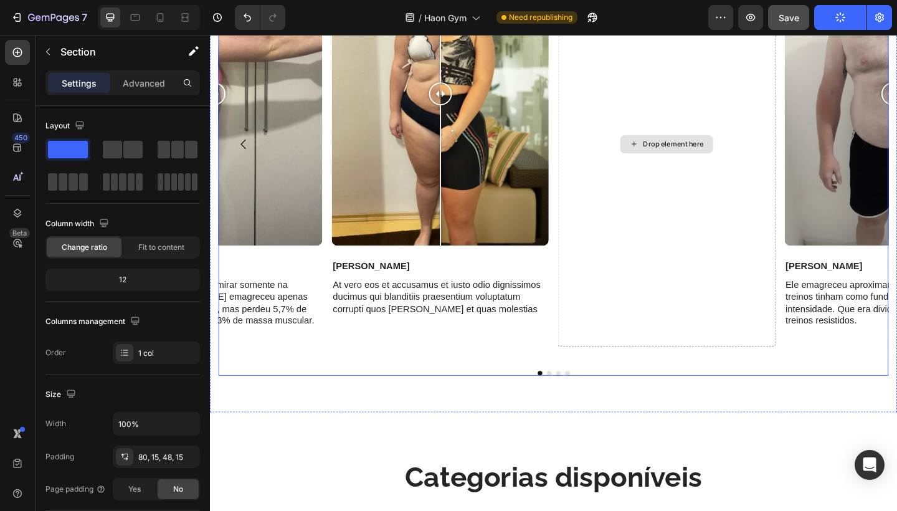
scroll to position [871, 0]
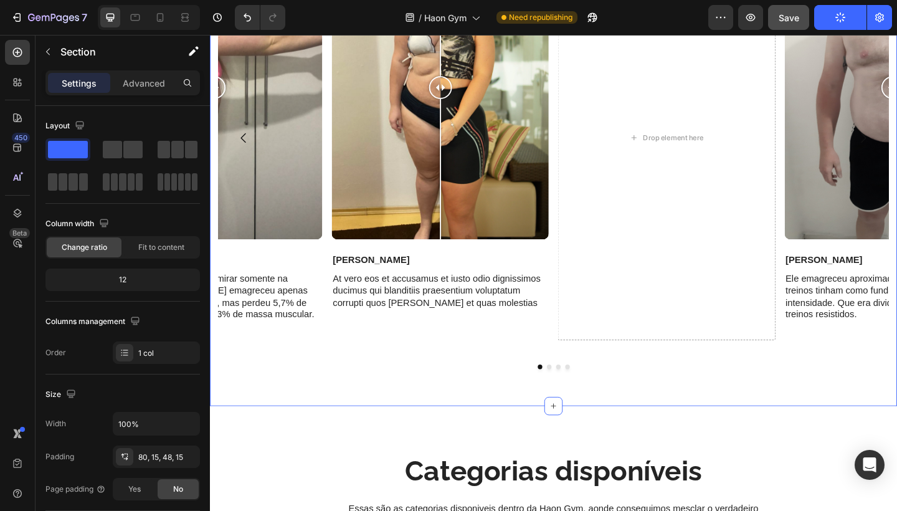
click at [468, 407] on div "Image Comparison [PERSON_NAME] Text [PERSON_NAME] At vero eos et accusamus et i…" at bounding box center [583, 172] width 729 height 492
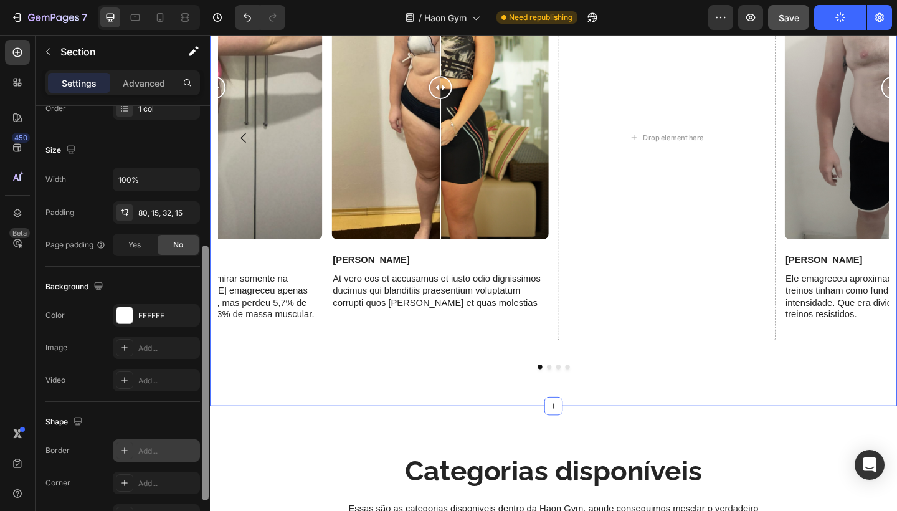
scroll to position [243, 0]
drag, startPoint x: 204, startPoint y: 310, endPoint x: 178, endPoint y: 451, distance: 143.8
click at [178, 451] on div "Layout Column width Change ratio Fit to content 12 Columns management Order 1 c…" at bounding box center [123, 326] width 174 height 440
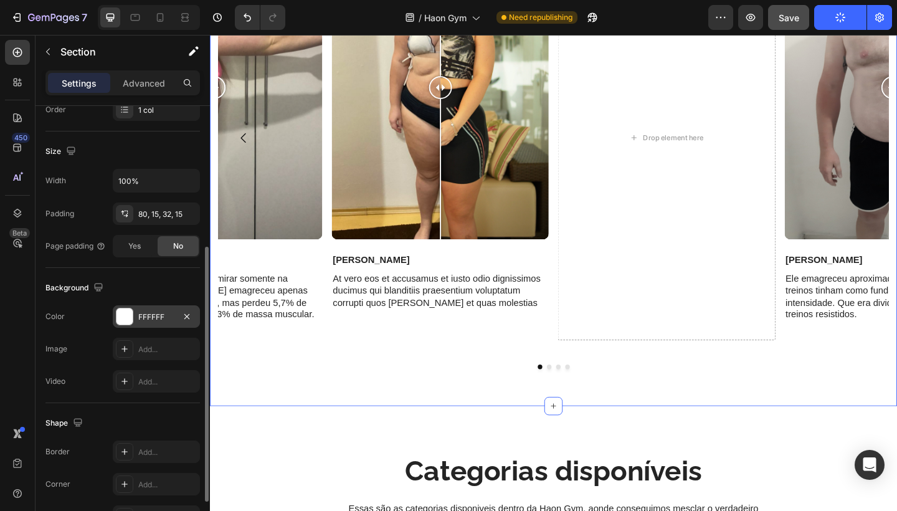
click at [158, 319] on div "FFFFFF" at bounding box center [156, 316] width 36 height 11
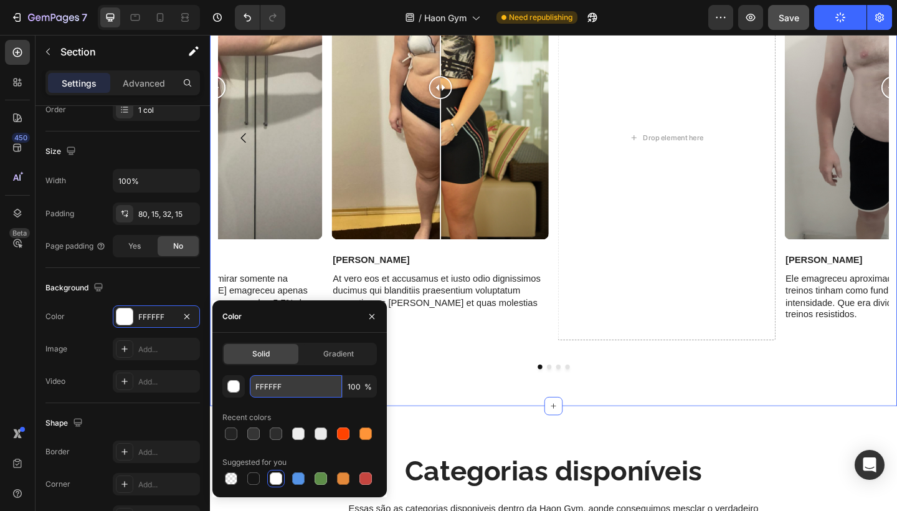
click at [297, 381] on input "FFFFFF" at bounding box center [296, 386] width 92 height 22
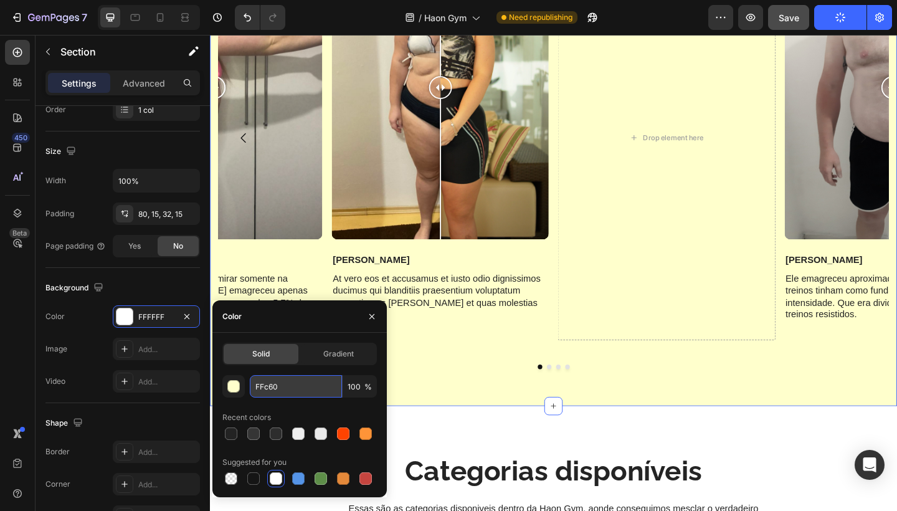
type input "FFc60b"
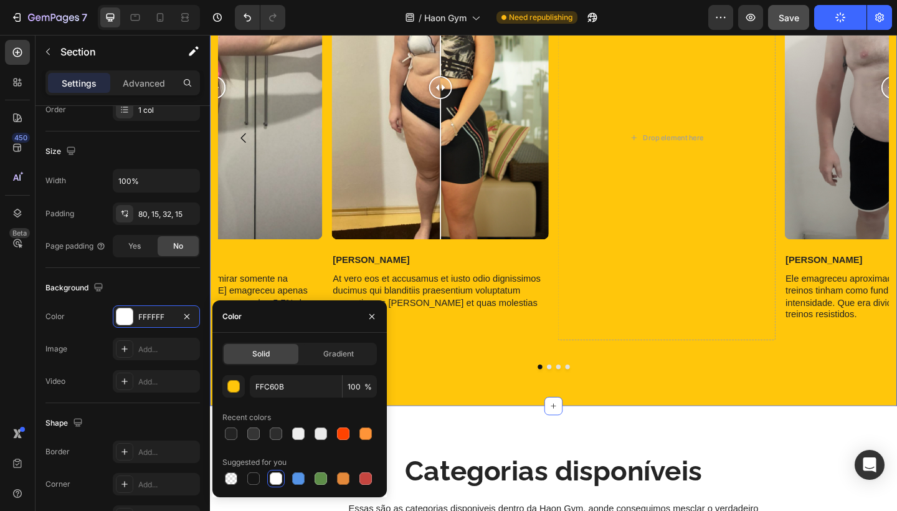
click at [497, 406] on div "Image Comparison [PERSON_NAME] Text [PERSON_NAME] At vero eos et accusamus et i…" at bounding box center [583, 172] width 729 height 492
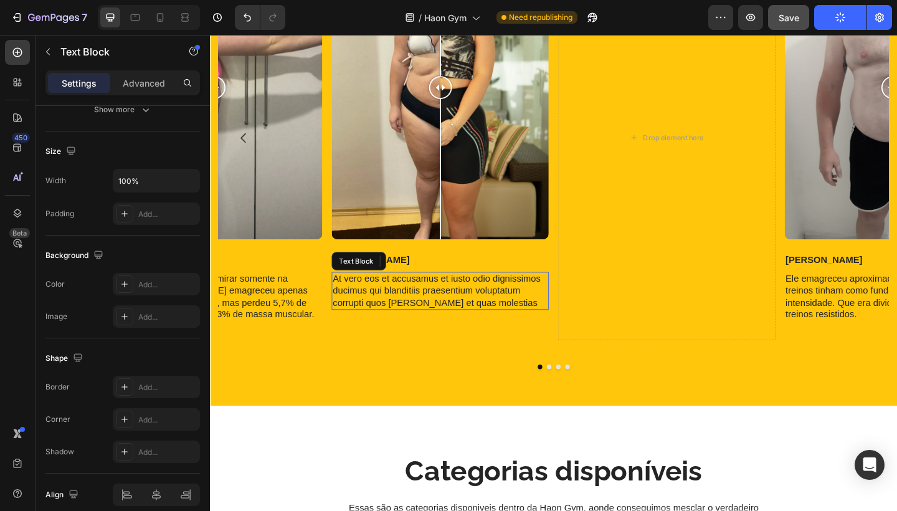
click at [483, 315] on p "At vero eos et accusamus et iusto odio dignissimos ducimus qui blanditiis praes…" at bounding box center [461, 313] width 234 height 39
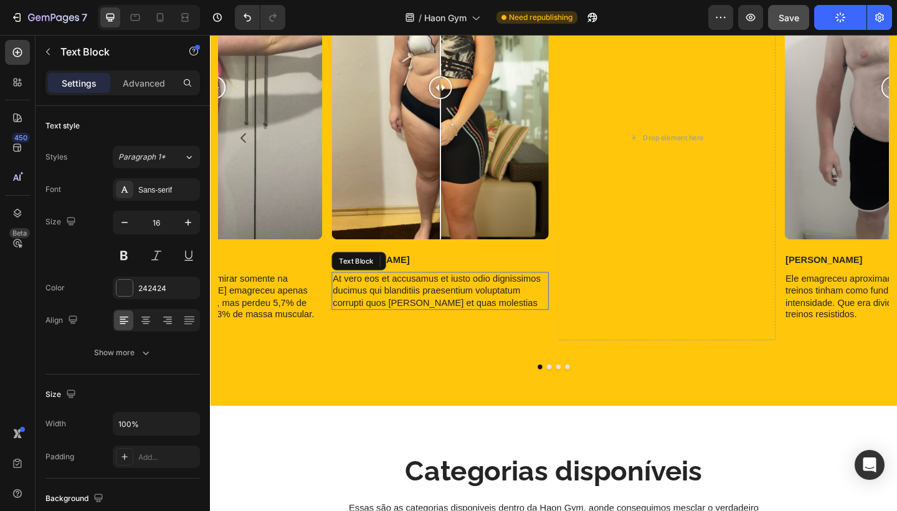
click at [483, 315] on p "At vero eos et accusamus et iusto odio dignissimos ducimus qui blanditiis praes…" at bounding box center [461, 313] width 234 height 39
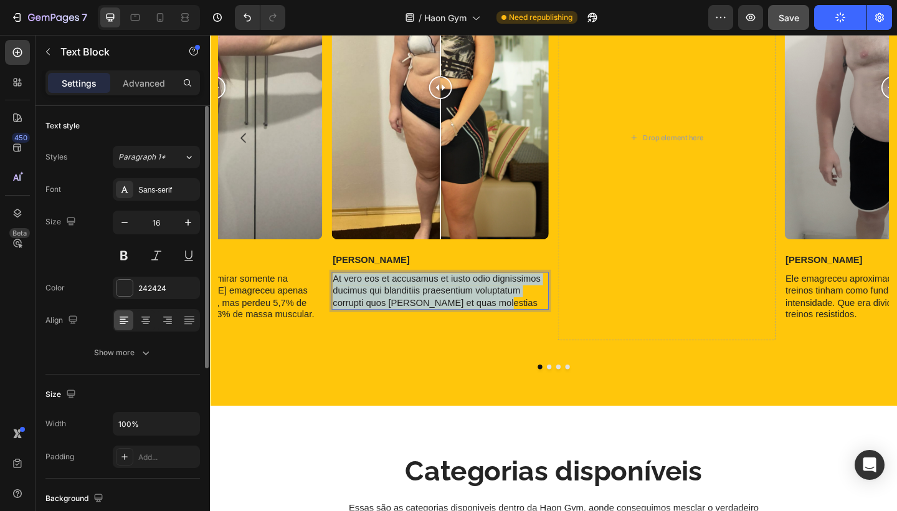
click at [483, 315] on p "At vero eos et accusamus et iusto odio dignissimos ducimus qui blanditiis praes…" at bounding box center [461, 313] width 234 height 39
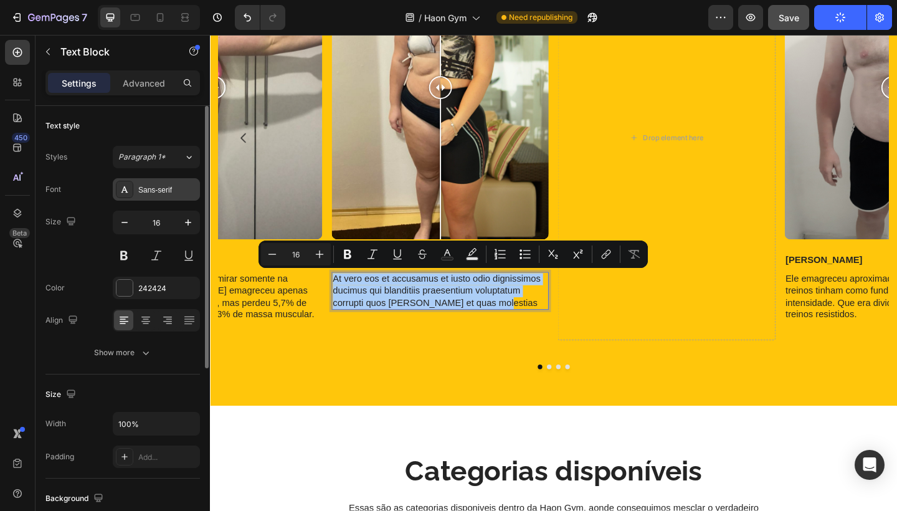
click at [164, 193] on div "Sans-serif" at bounding box center [167, 189] width 59 height 11
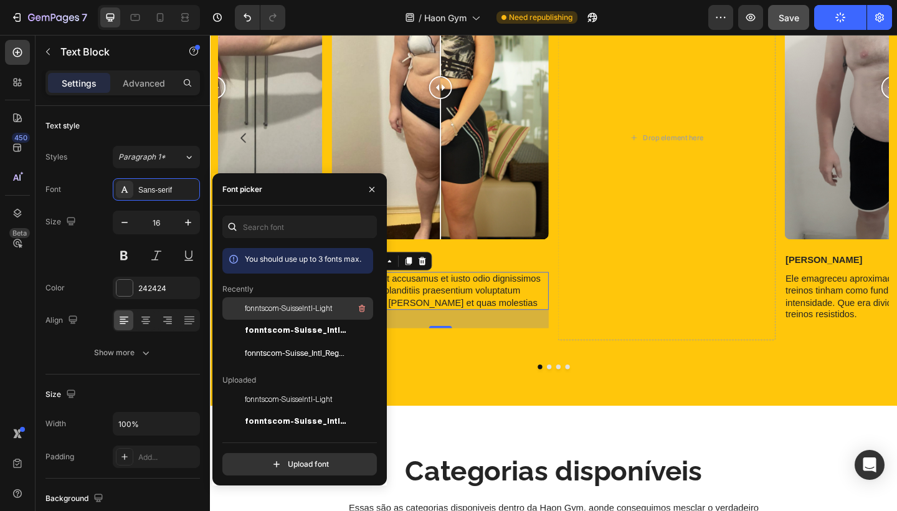
click at [278, 306] on span "fonntscom-SuisseIntl-Light" at bounding box center [289, 308] width 88 height 11
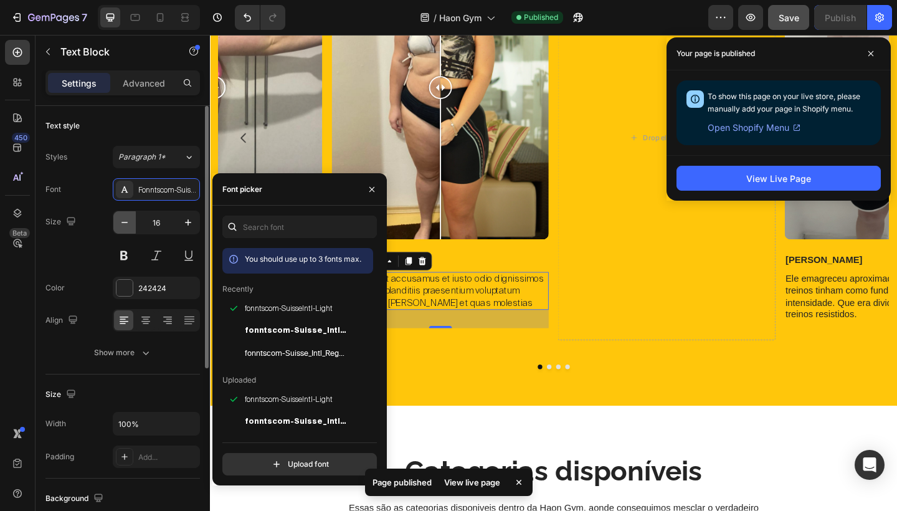
click at [120, 223] on icon "button" at bounding box center [124, 222] width 12 height 12
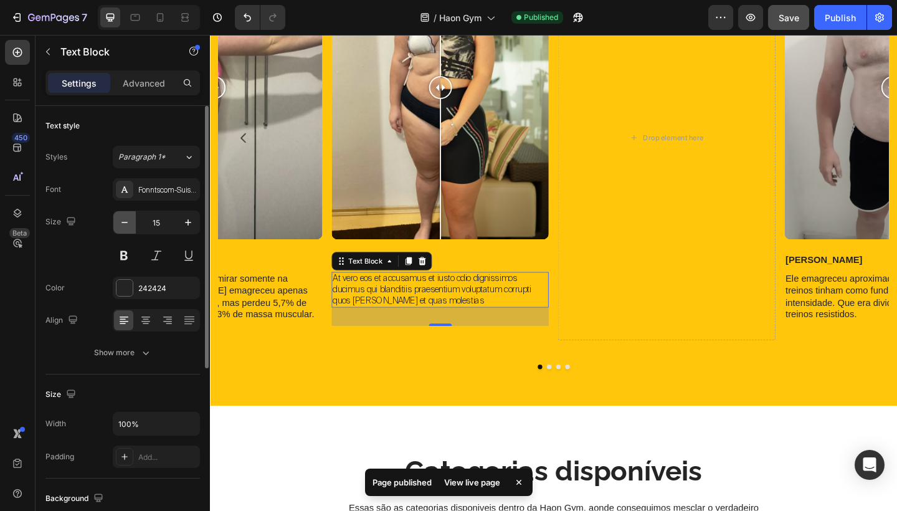
click at [120, 223] on icon "button" at bounding box center [124, 222] width 12 height 12
type input "14"
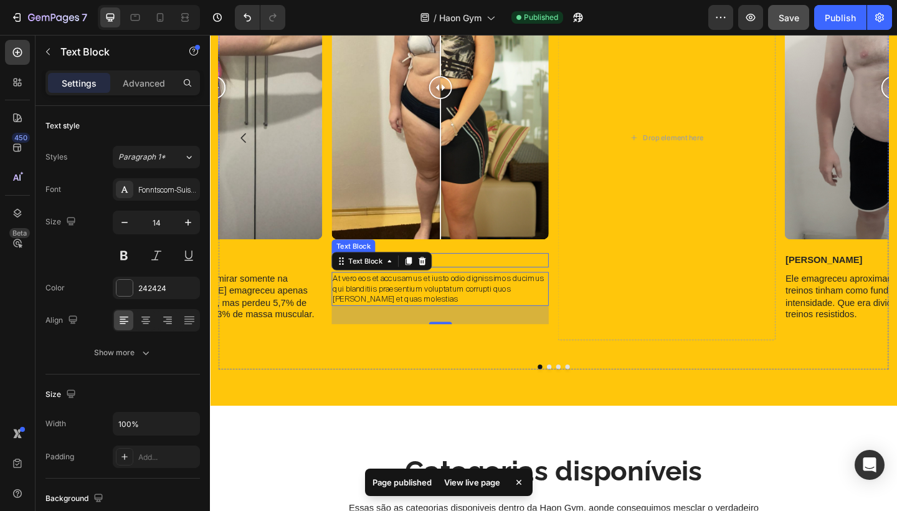
click at [475, 275] on p "[PERSON_NAME]" at bounding box center [461, 279] width 234 height 13
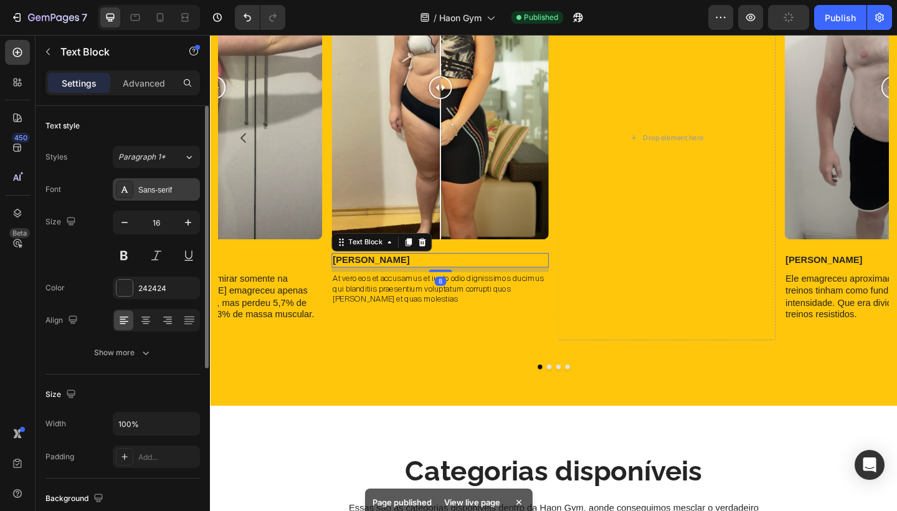
click at [178, 191] on div "Sans-serif" at bounding box center [167, 189] width 59 height 11
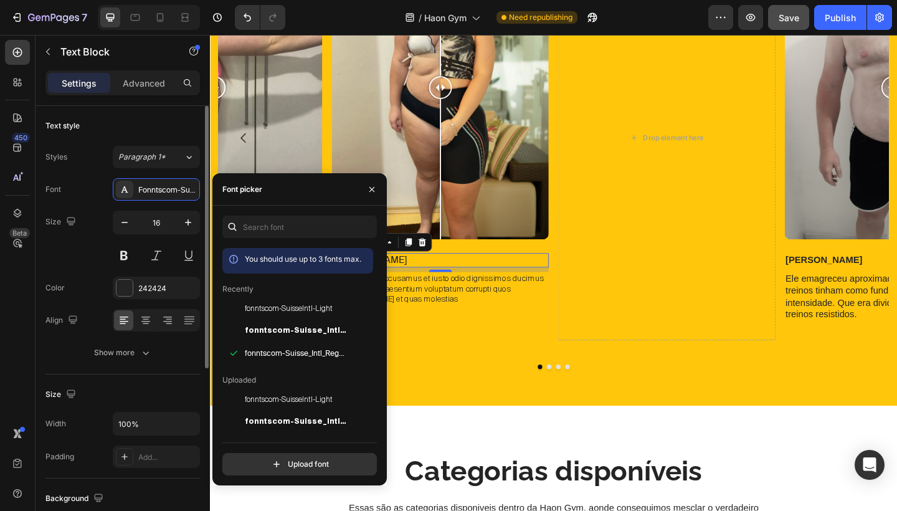
click at [168, 206] on div "Font Fonntscom-Suisse_Intl_Regular Size 16 Color 242424 Align Show more" at bounding box center [122, 271] width 154 height 186
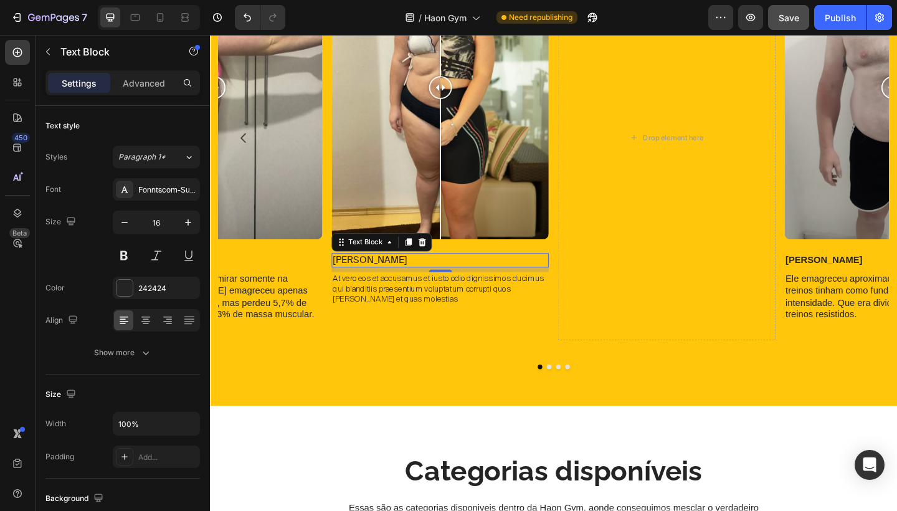
click at [364, 277] on p "[PERSON_NAME]" at bounding box center [461, 279] width 234 height 13
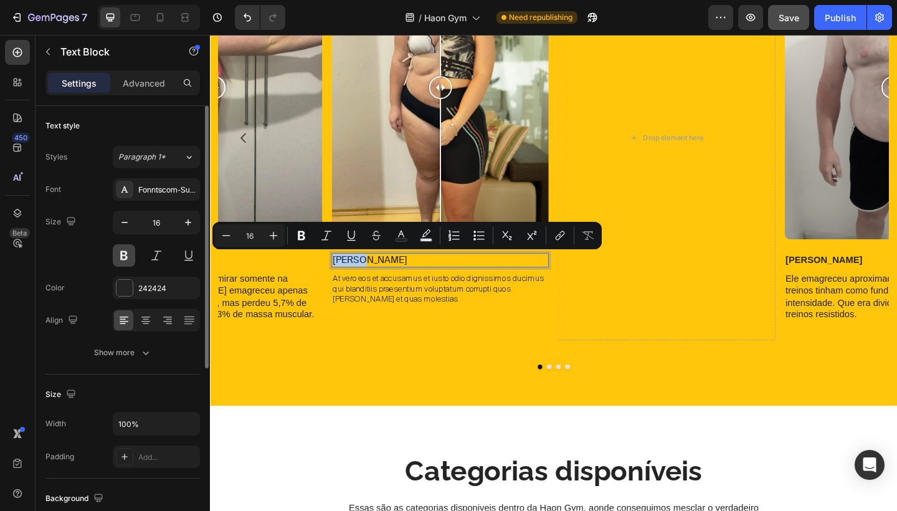
click at [127, 255] on button at bounding box center [124, 255] width 22 height 22
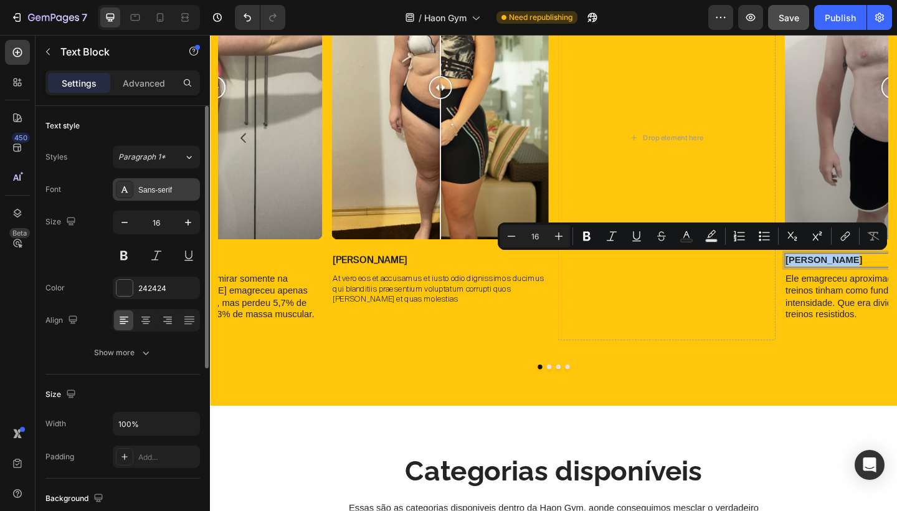
click at [167, 184] on div "Sans-serif" at bounding box center [167, 189] width 59 height 11
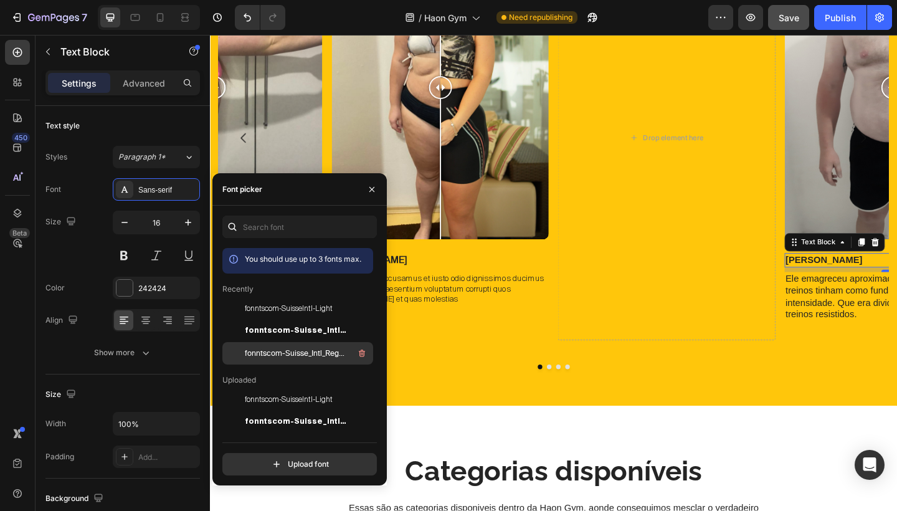
click at [278, 347] on div "fonntscom-Suisse_Intl_Regular" at bounding box center [308, 353] width 126 height 15
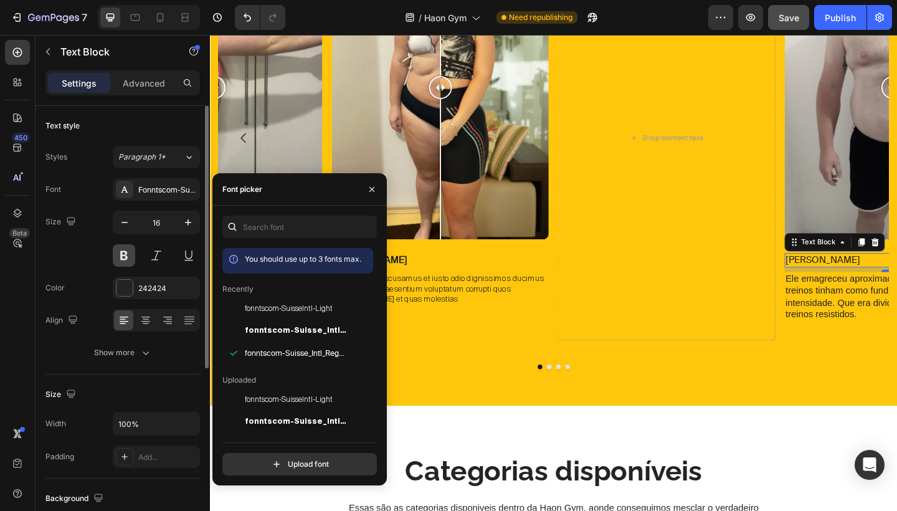
click at [125, 254] on button at bounding box center [124, 255] width 22 height 22
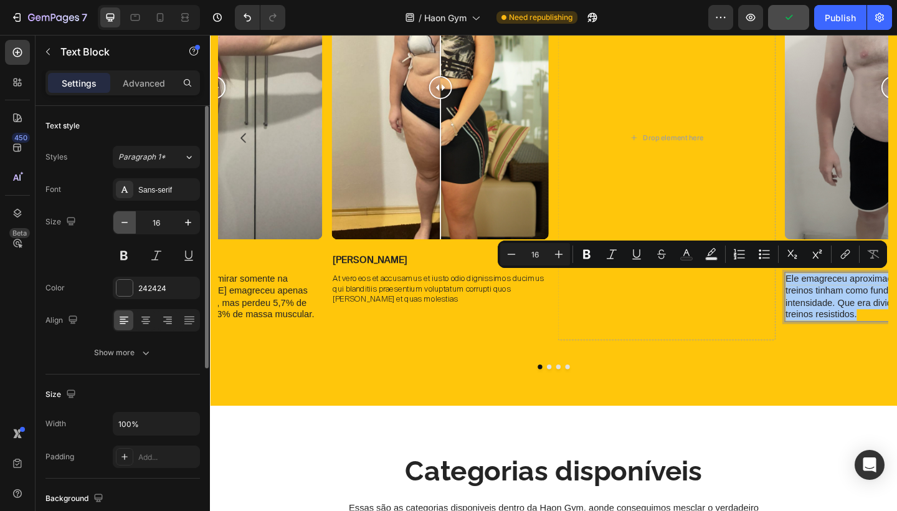
click at [130, 225] on icon "button" at bounding box center [124, 222] width 12 height 12
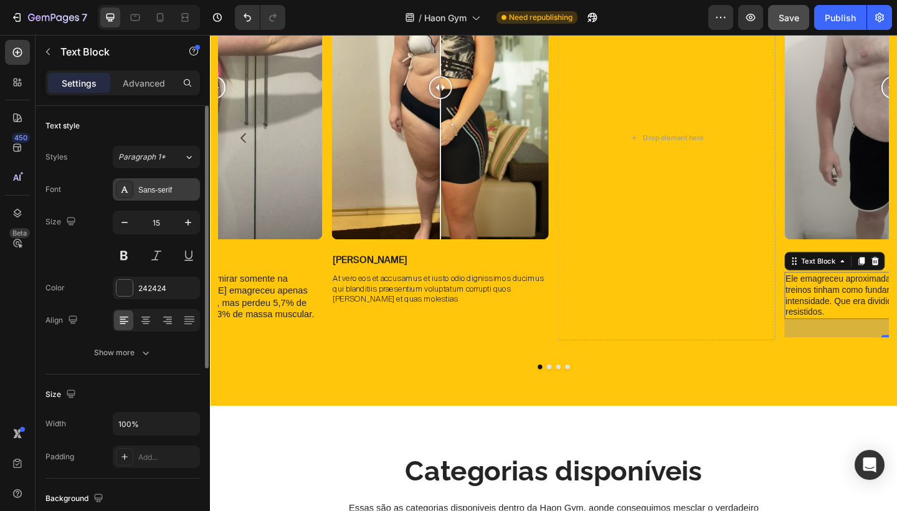
click at [154, 196] on div "Sans-serif" at bounding box center [156, 189] width 87 height 22
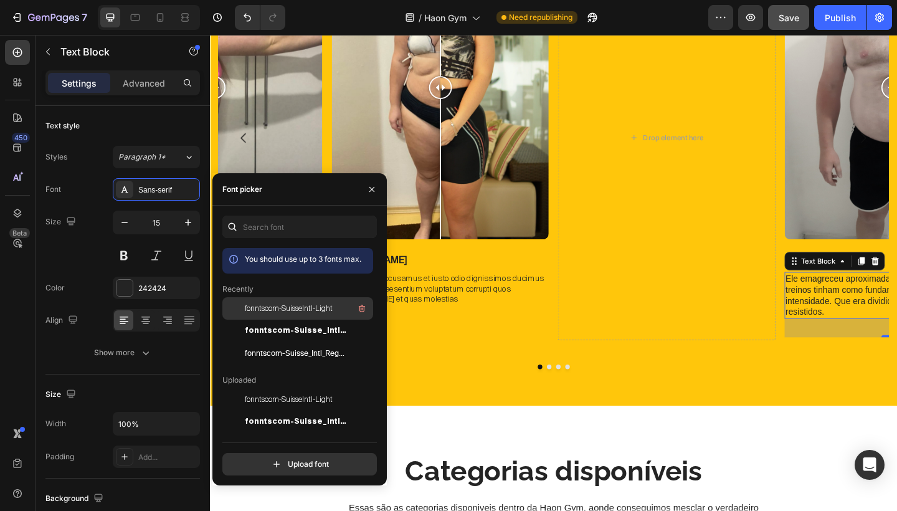
click at [288, 305] on span "fonntscom-SuisseIntl-Light" at bounding box center [289, 308] width 88 height 11
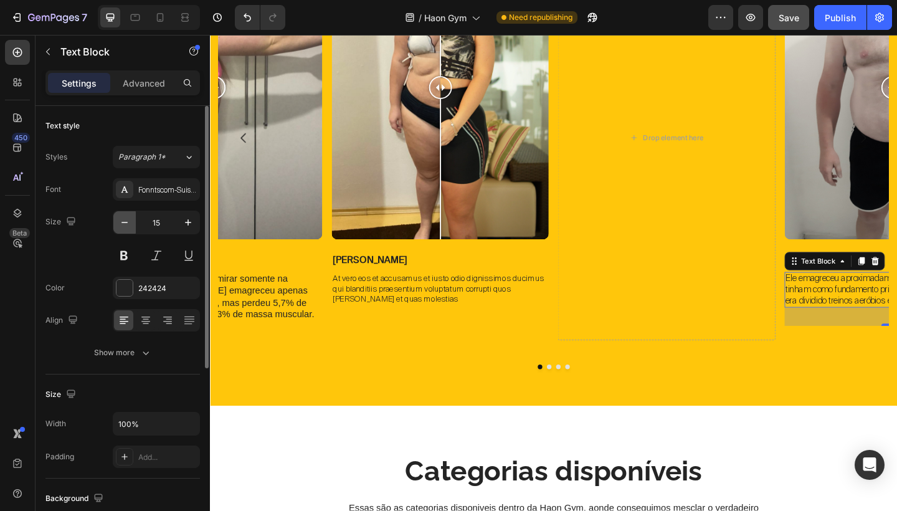
click at [125, 224] on icon "button" at bounding box center [124, 222] width 12 height 12
type input "14"
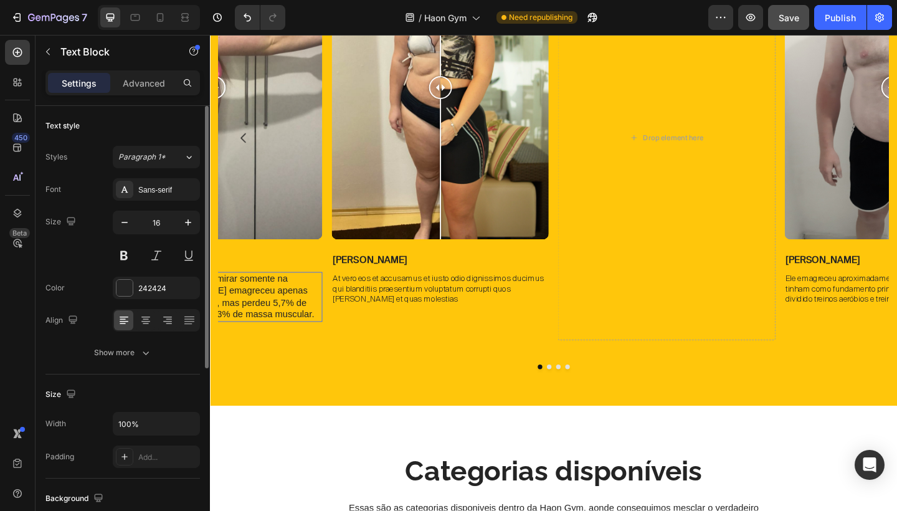
click at [230, 322] on p "Sabem a diferença de não mirar somente na balança. A [PERSON_NAME] emagreceu ap…" at bounding box center [214, 320] width 234 height 52
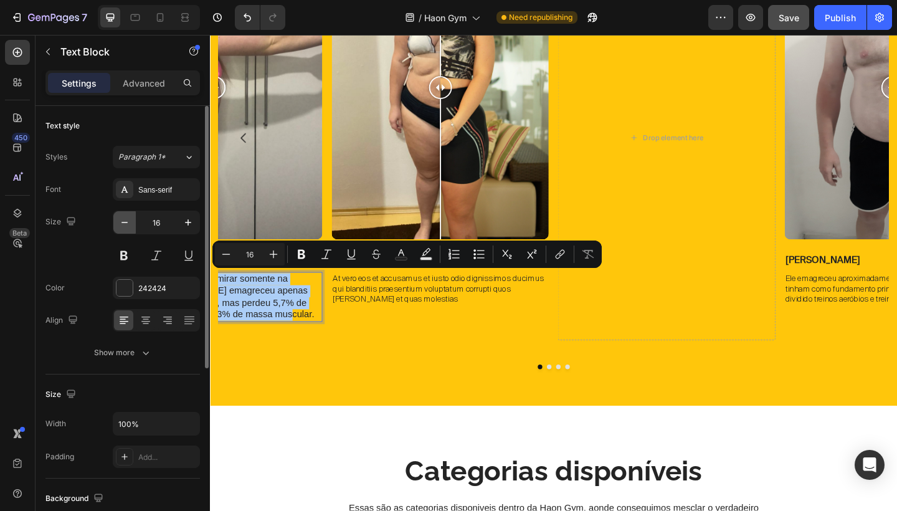
click at [129, 220] on icon "button" at bounding box center [124, 222] width 12 height 12
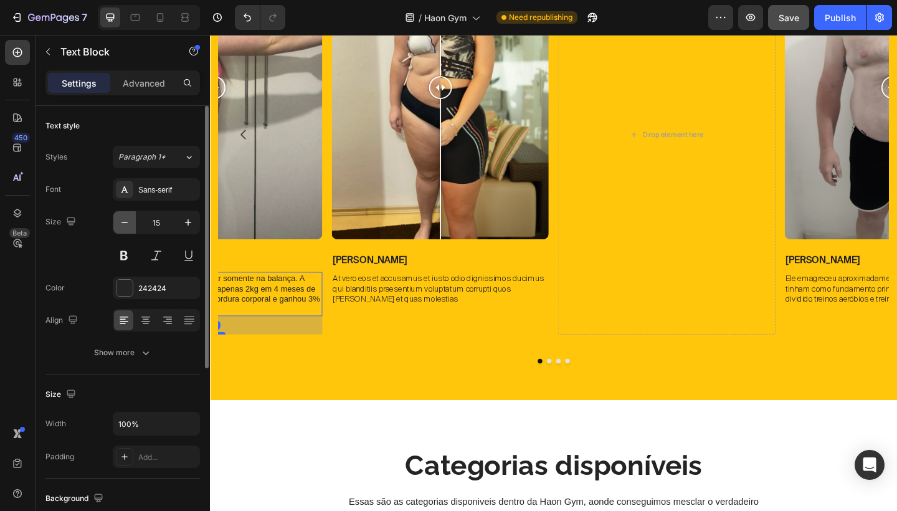
type input "14"
click at [156, 196] on div "Sans-serif" at bounding box center [156, 189] width 87 height 22
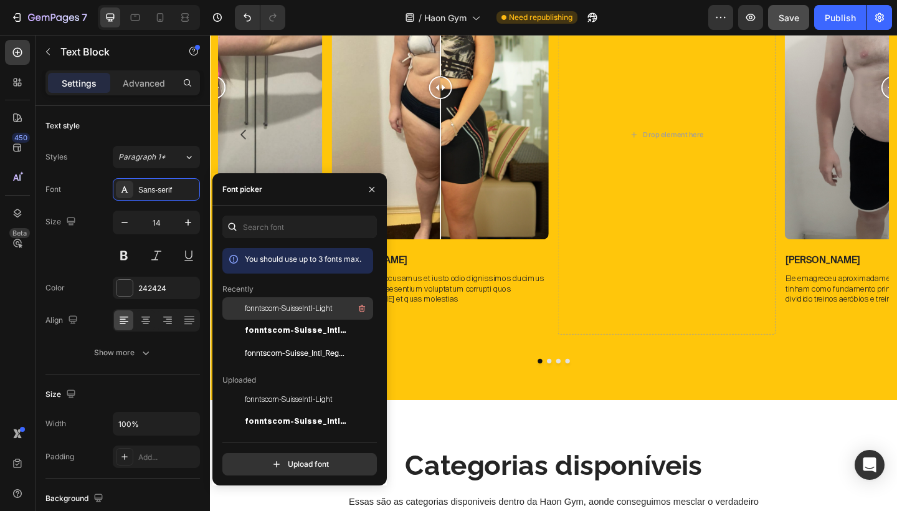
click at [270, 388] on div "fonntscom-SuisseIntl-Light" at bounding box center [297, 399] width 151 height 22
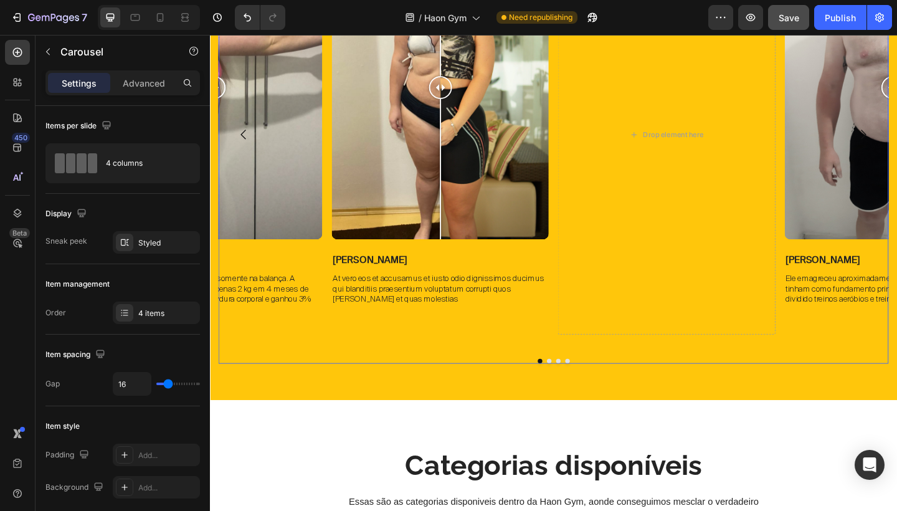
click at [427, 289] on div "Image Comparison [PERSON_NAME] Text [PERSON_NAME] At vero eos et accusamus et i…" at bounding box center [461, 143] width 236 height 434
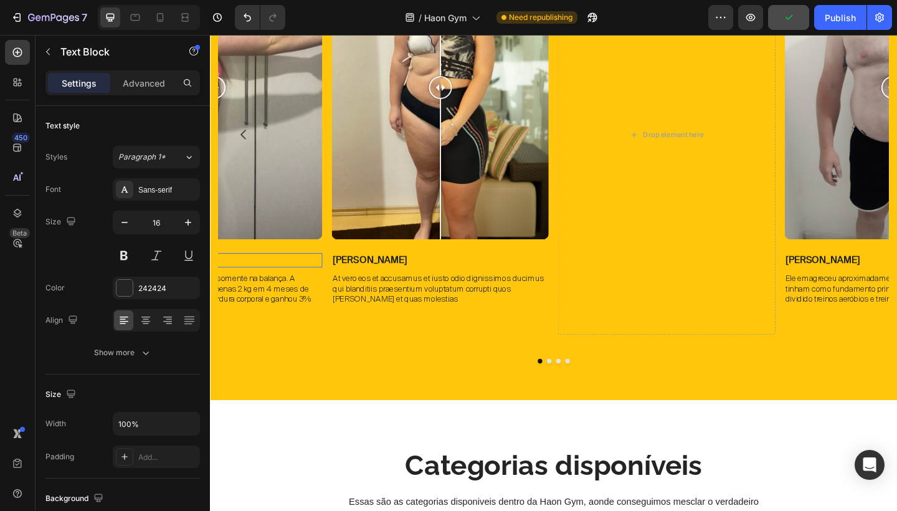
click at [251, 277] on p "[PERSON_NAME]" at bounding box center [214, 279] width 234 height 13
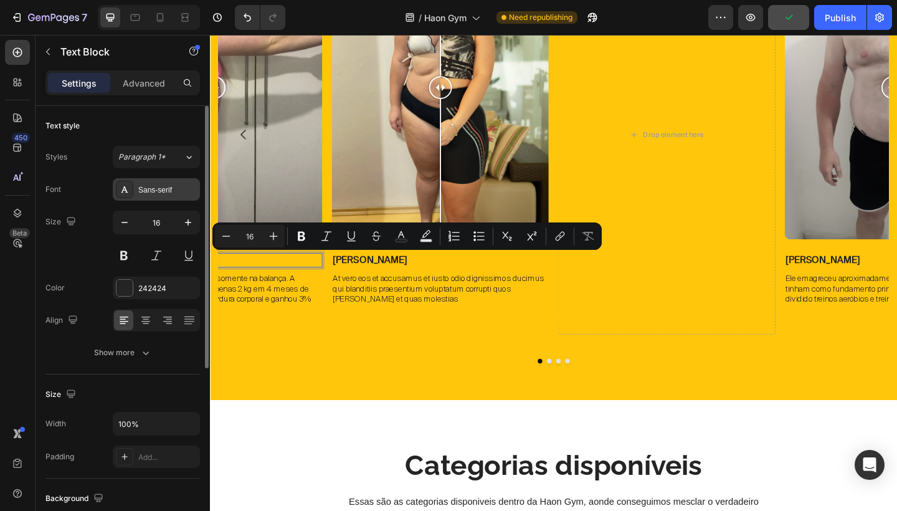
click at [164, 196] on div "Sans-serif" at bounding box center [156, 189] width 87 height 22
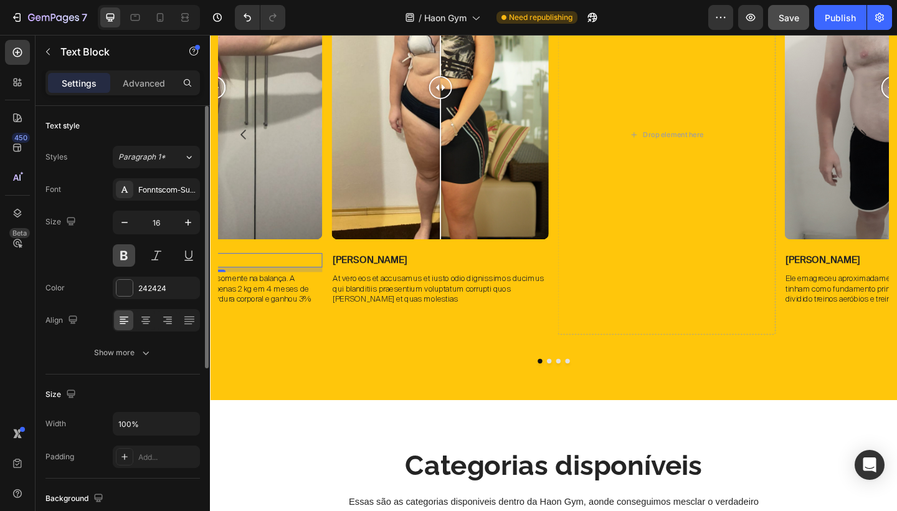
click at [128, 248] on button at bounding box center [124, 255] width 22 height 22
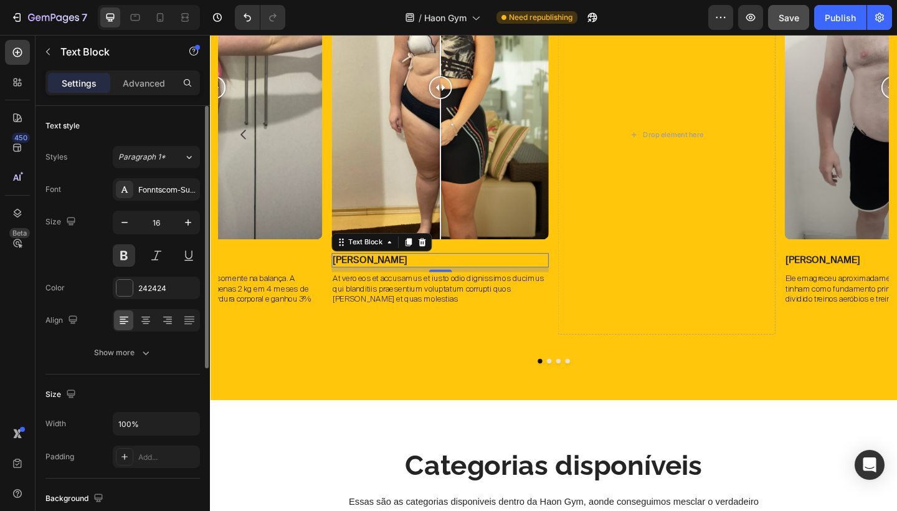
click at [495, 273] on div "[PERSON_NAME]" at bounding box center [461, 280] width 236 height 16
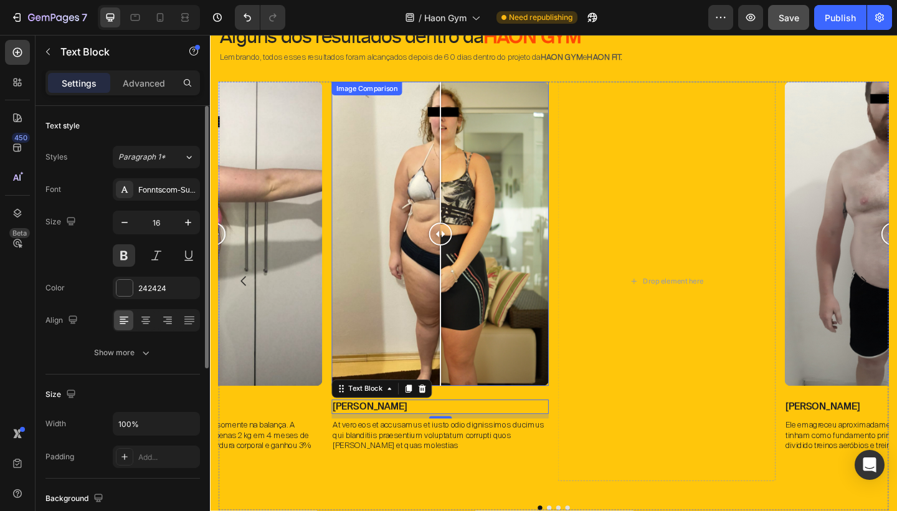
scroll to position [708, 0]
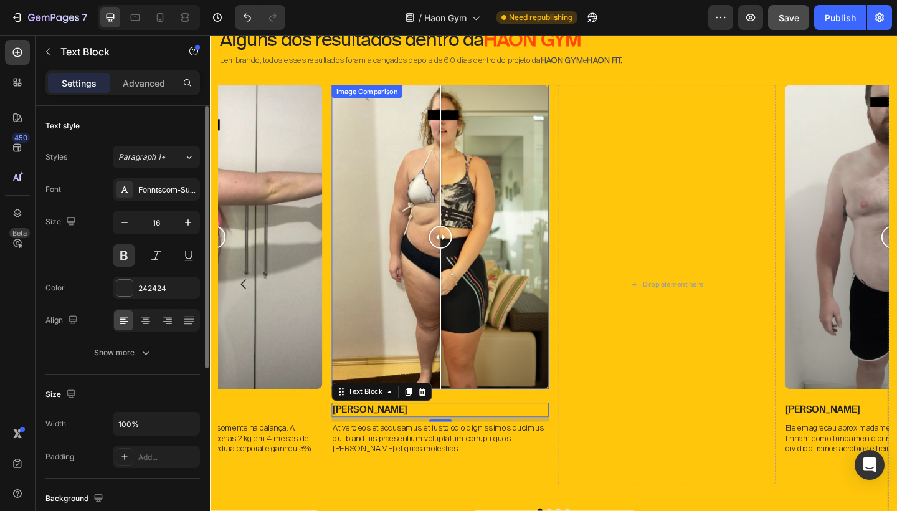
click at [368, 153] on div at bounding box center [461, 254] width 236 height 331
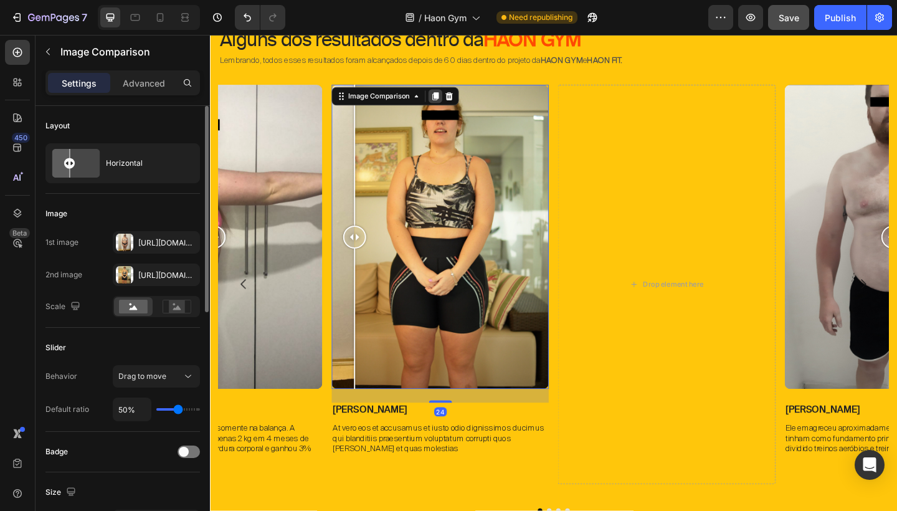
click at [452, 103] on icon at bounding box center [455, 102] width 10 height 10
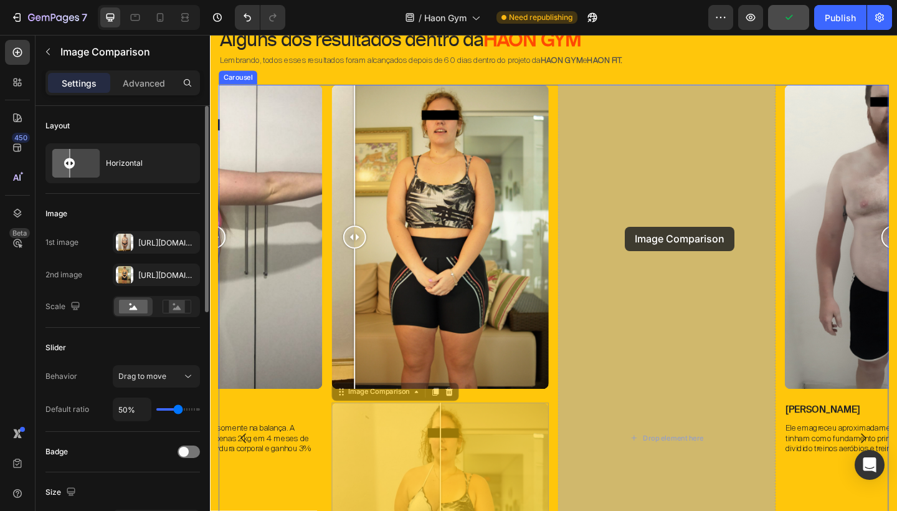
drag, startPoint x: 351, startPoint y: 424, endPoint x: 660, endPoint y: 243, distance: 357.9
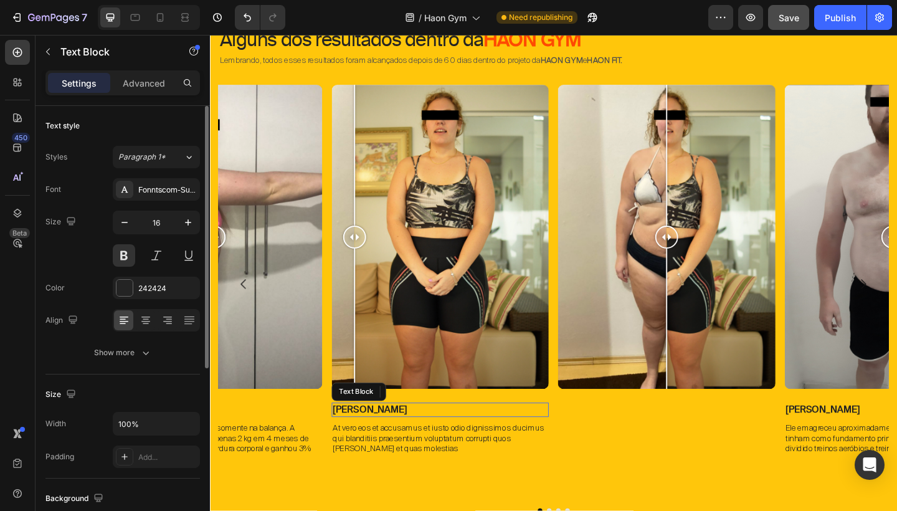
click at [377, 442] on p "[PERSON_NAME]" at bounding box center [461, 442] width 234 height 13
click at [425, 424] on icon at bounding box center [425, 423] width 7 height 9
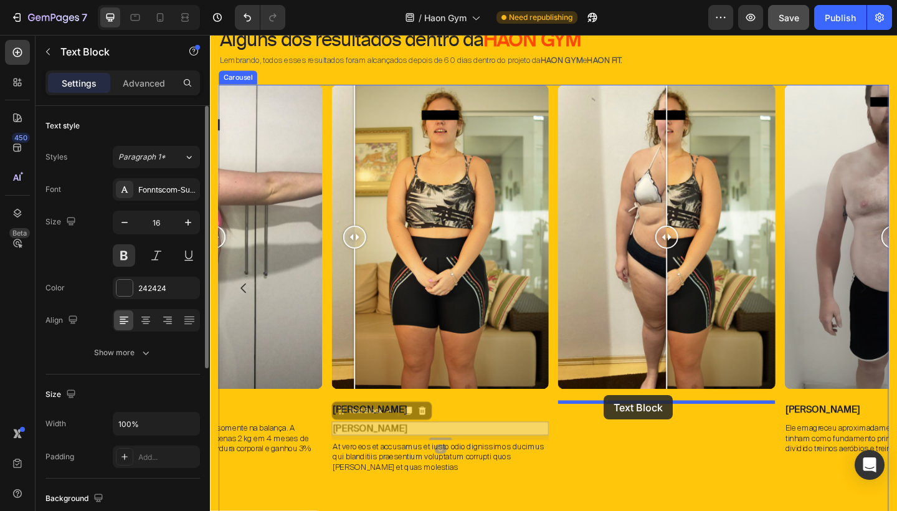
drag, startPoint x: 356, startPoint y: 445, endPoint x: 637, endPoint y: 426, distance: 282.2
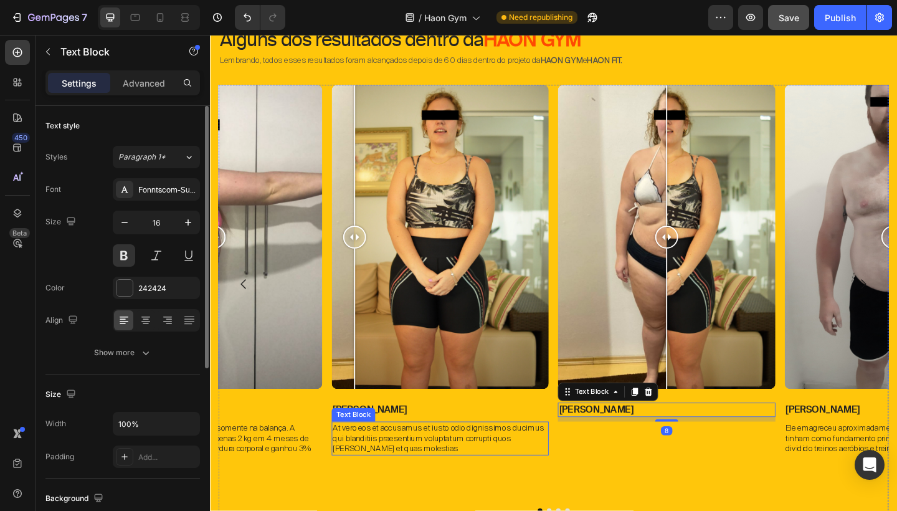
click at [362, 466] on p "At vero eos et accusamus et iusto odio dignissimos ducimus qui blanditiis praes…" at bounding box center [461, 474] width 234 height 34
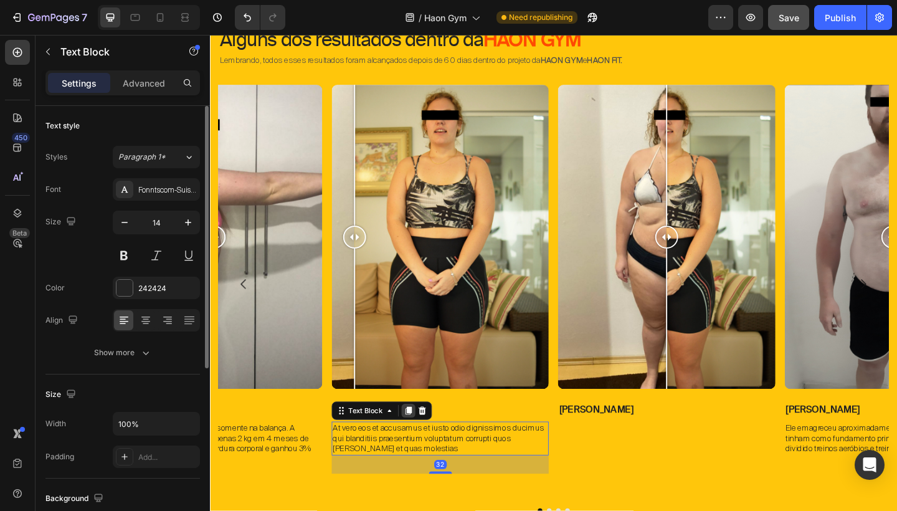
click at [424, 445] on icon at bounding box center [426, 444] width 10 height 10
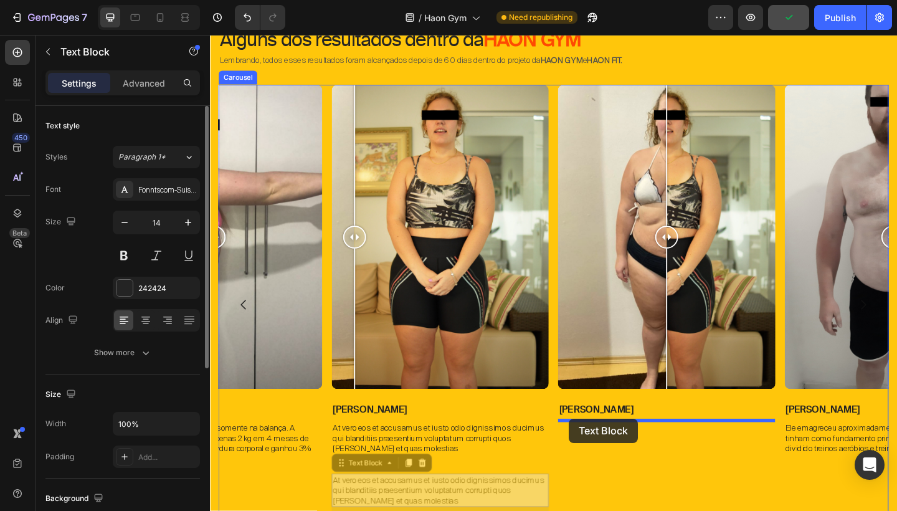
drag, startPoint x: 351, startPoint y: 496, endPoint x: 600, endPoint y: 452, distance: 253.1
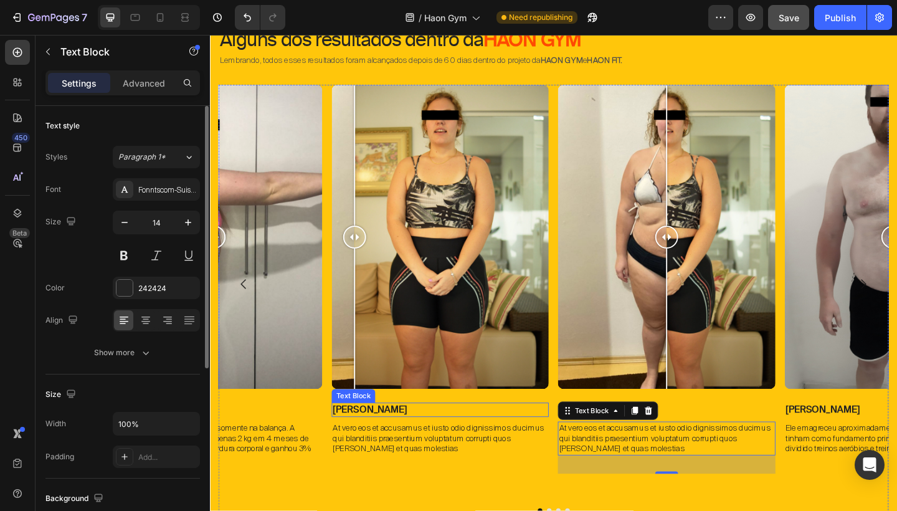
click at [382, 439] on p "[PERSON_NAME]" at bounding box center [461, 442] width 234 height 13
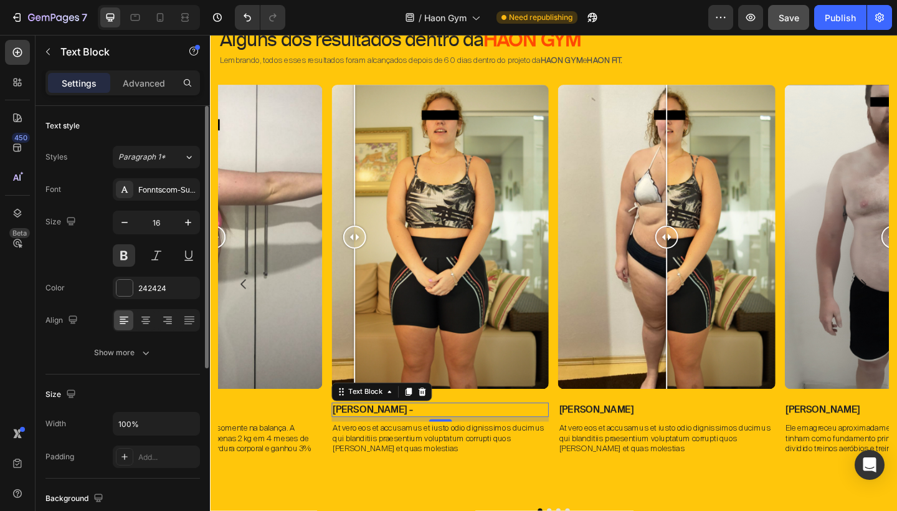
click at [389, 440] on p "[PERSON_NAME] -" at bounding box center [461, 442] width 234 height 13
click at [384, 442] on p "Iasmin - Emagrecimento" at bounding box center [461, 442] width 234 height 13
click at [467, 439] on p "[PERSON_NAME] | Emagrecimento" at bounding box center [461, 442] width 234 height 13
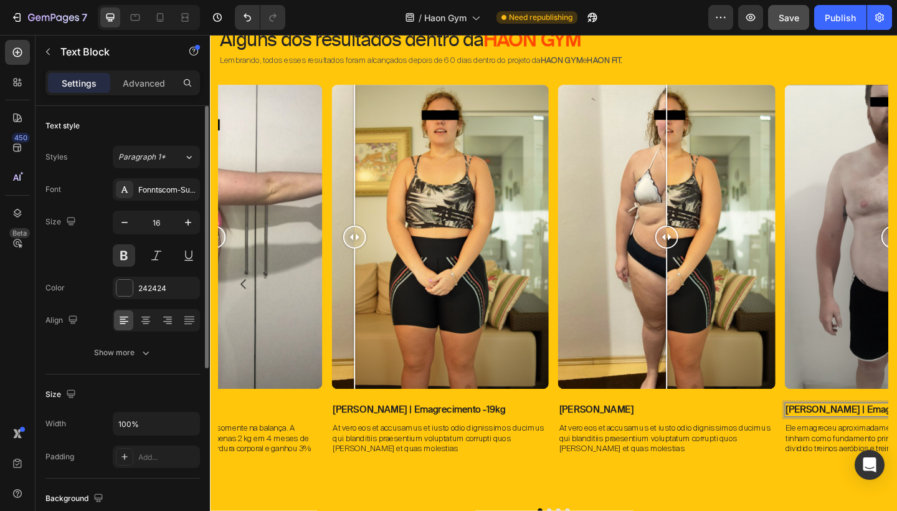
scroll to position [0, 123]
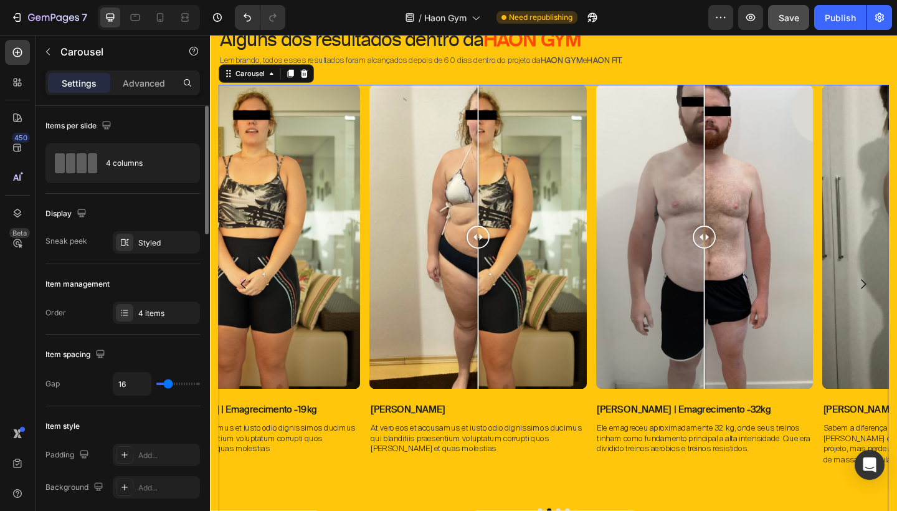
scroll to position [0, 0]
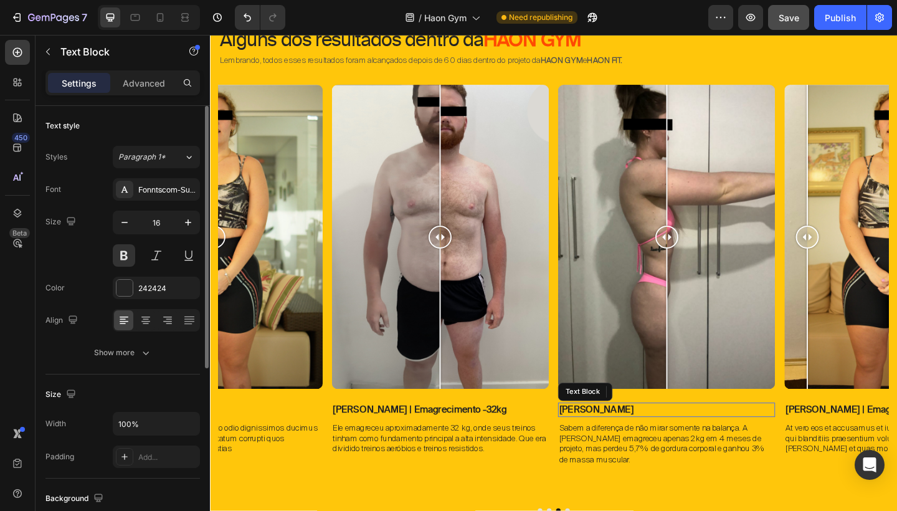
click at [678, 443] on p "[PERSON_NAME]" at bounding box center [707, 442] width 234 height 13
click at [846, 29] on button "Publish" at bounding box center [840, 17] width 52 height 25
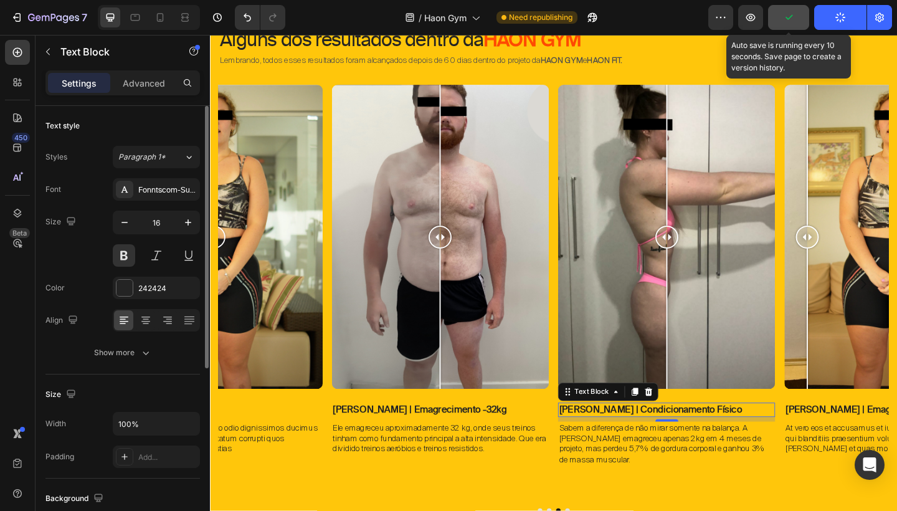
click at [797, 23] on button "button" at bounding box center [788, 17] width 41 height 25
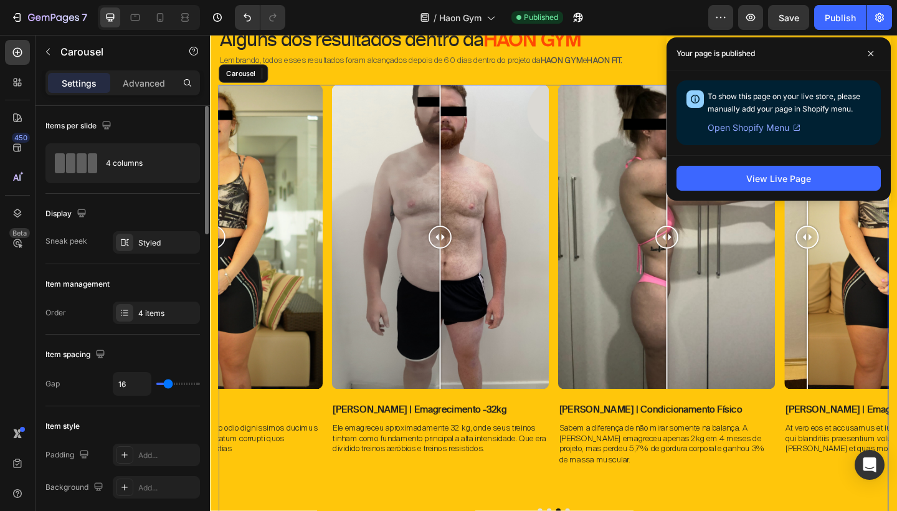
click at [582, 448] on div "Image Comparison [PERSON_NAME] | Emagrecimento -19kg Text Block At vero eos et …" at bounding box center [583, 306] width 729 height 434
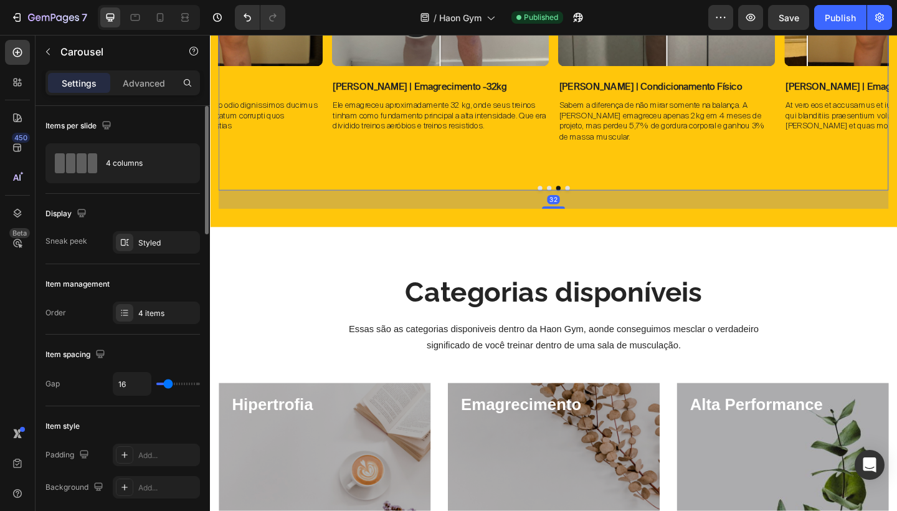
scroll to position [1060, 0]
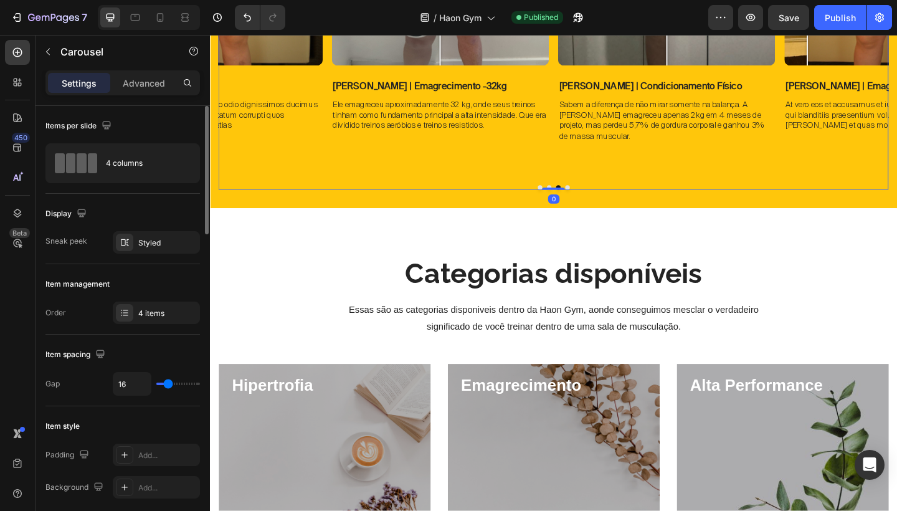
drag, startPoint x: 593, startPoint y: 219, endPoint x: 592, endPoint y: 196, distance: 22.4
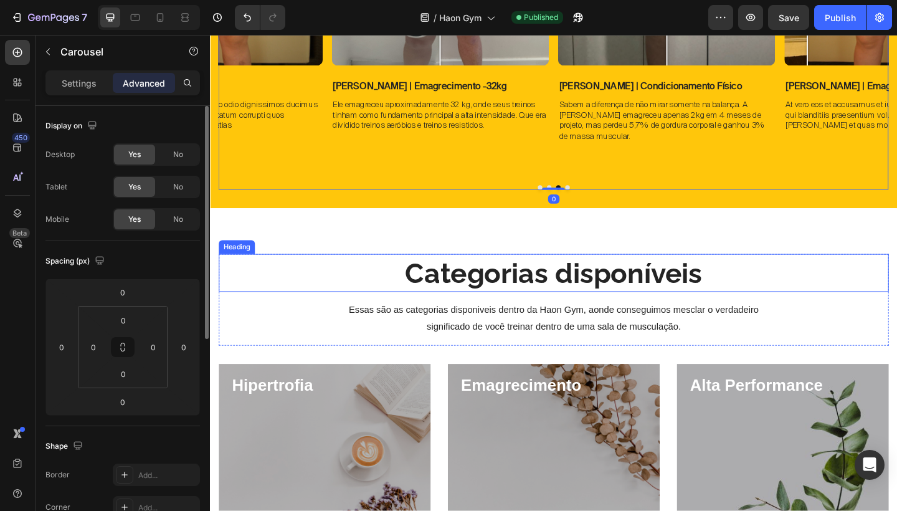
click at [649, 273] on h2 "Categorias disponíveis" at bounding box center [583, 293] width 729 height 41
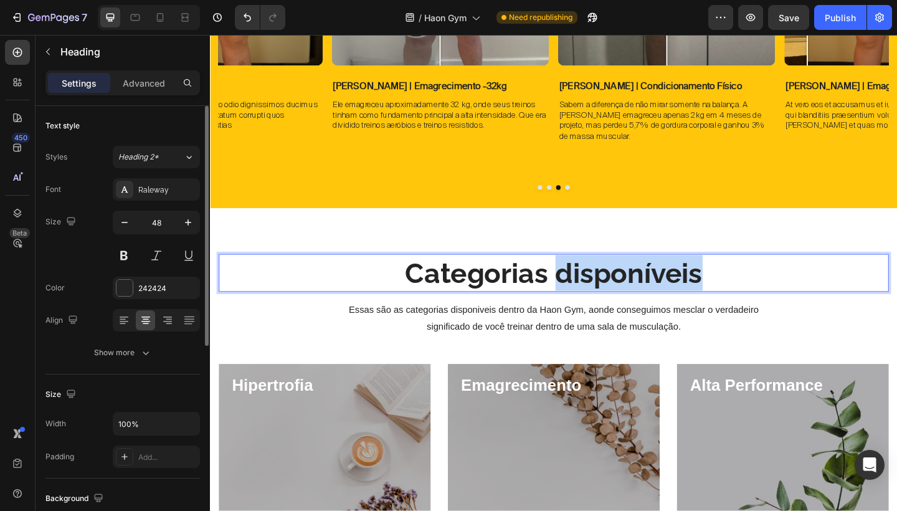
click at [697, 285] on p "Categorias disponíveis" at bounding box center [584, 294] width 726 height 39
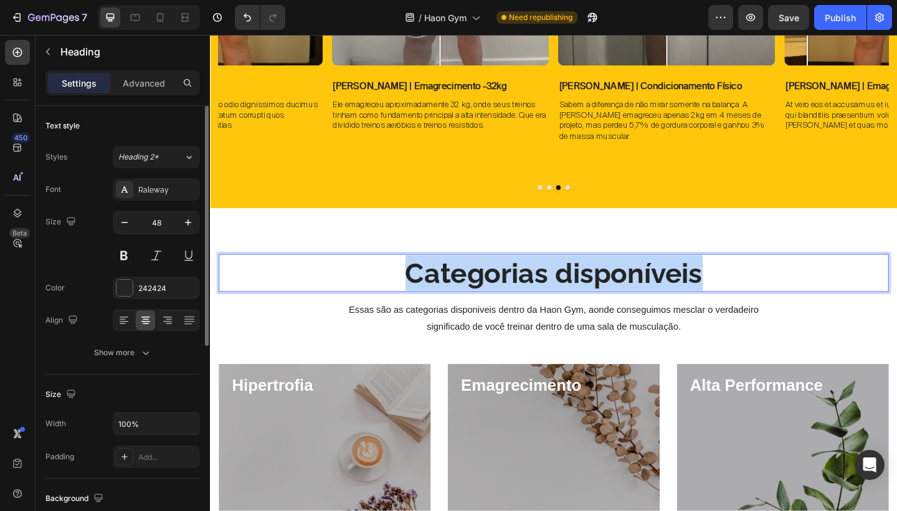
click at [697, 285] on p "Categorias disponíveis" at bounding box center [584, 294] width 726 height 39
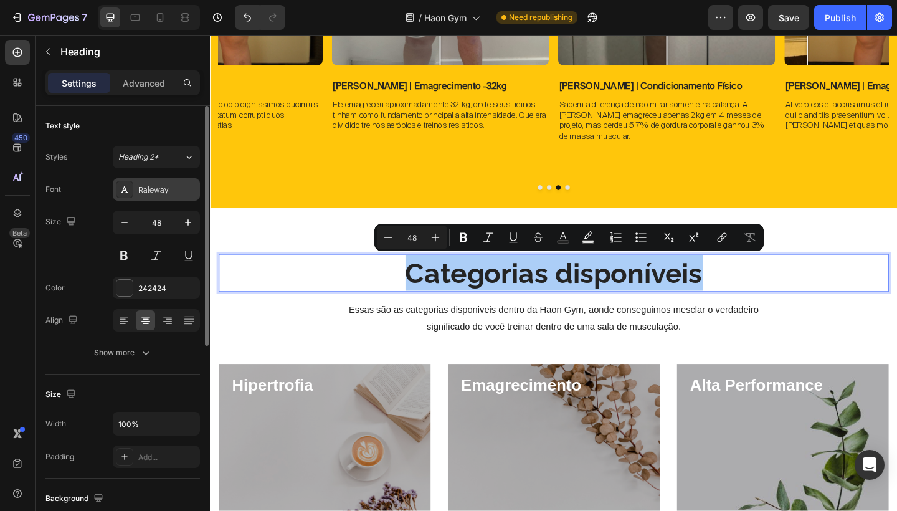
click at [150, 184] on div "Raleway" at bounding box center [167, 189] width 59 height 11
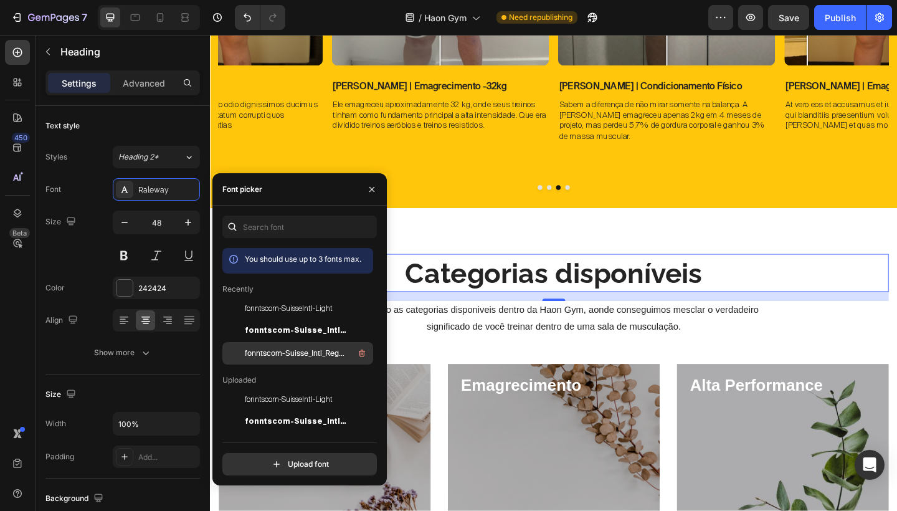
click at [299, 349] on span "fonntscom-Suisse_Intl_Regular" at bounding box center [296, 353] width 103 height 11
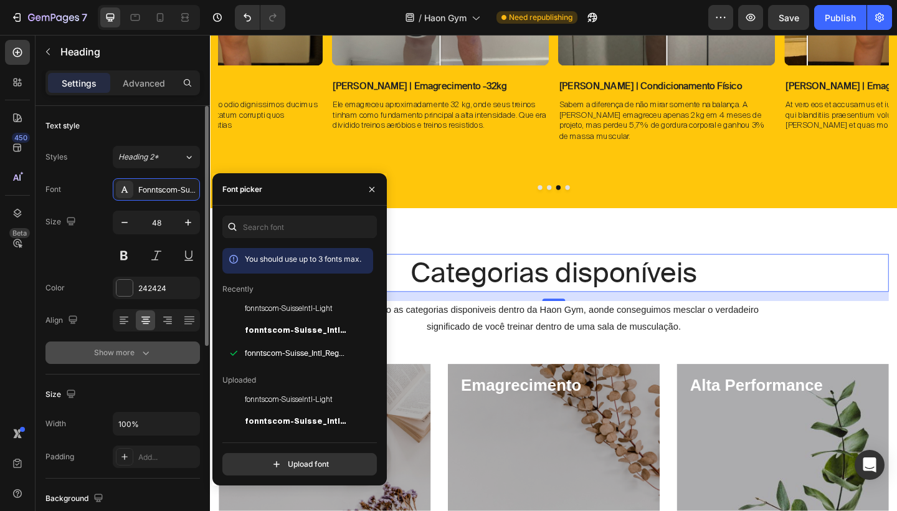
click at [145, 347] on icon "button" at bounding box center [146, 352] width 12 height 12
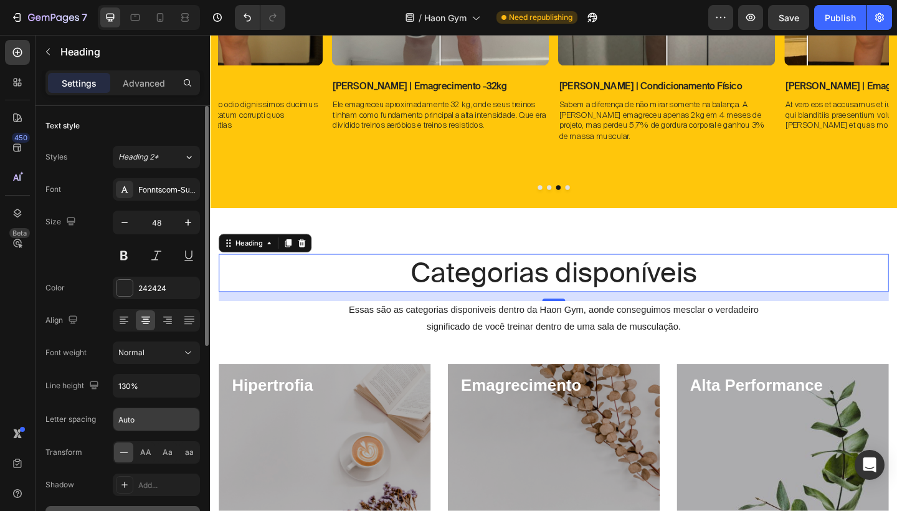
click at [149, 423] on input "Auto" at bounding box center [156, 419] width 86 height 22
type input "A"
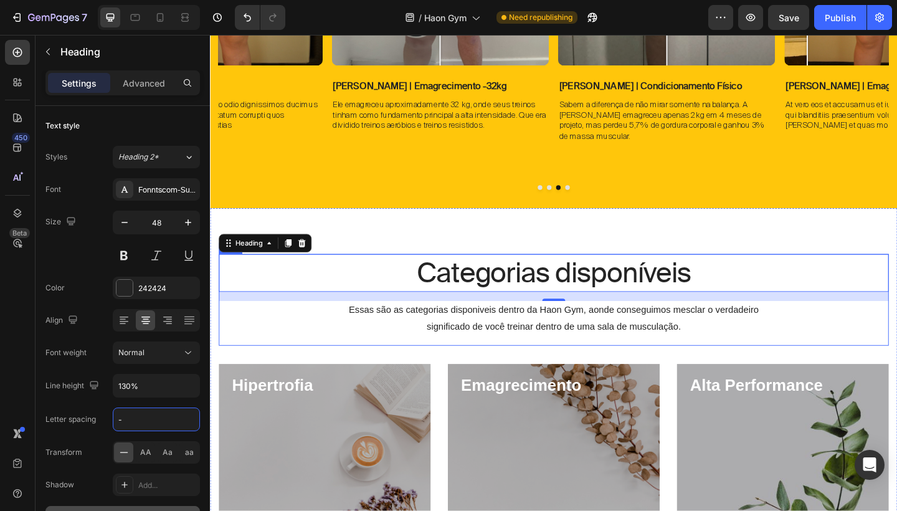
type input "-2"
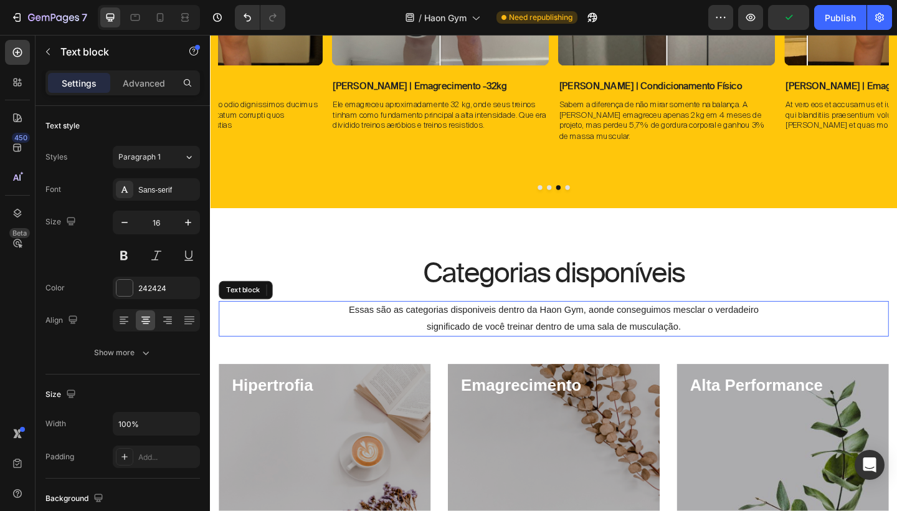
click at [554, 344] on p "significado de você treinar dentro de uma sala de musculação." at bounding box center [584, 353] width 726 height 18
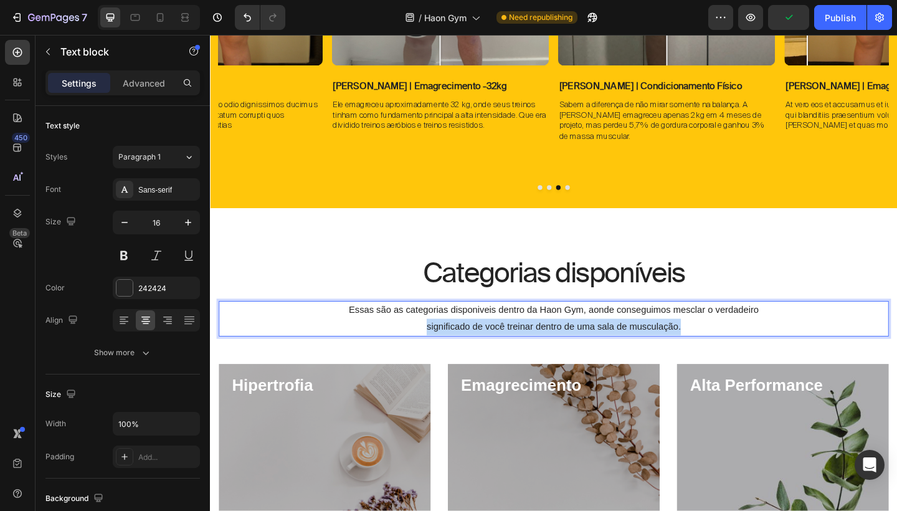
click at [554, 344] on p "significado de você treinar dentro de uma sala de musculação." at bounding box center [584, 353] width 726 height 18
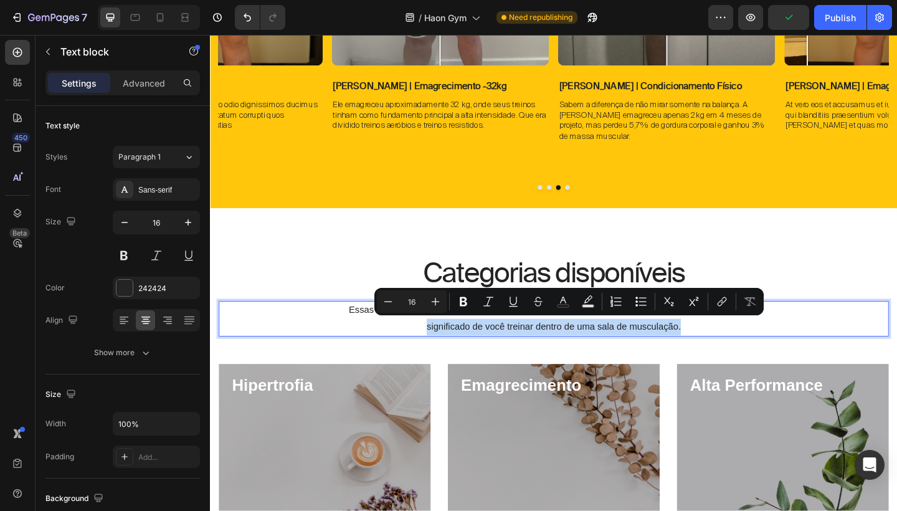
click at [526, 315] on div "Minus 16 Plus Bold Italic Underline Strikethrough Text Color Text Background Co…" at bounding box center [568, 301] width 389 height 27
click at [765, 358] on p "significado de você treinar dentro de uma sala de musculação." at bounding box center [584, 353] width 726 height 18
click at [744, 344] on p "significado de você treinar dentro de uma sala de musculação." at bounding box center [584, 353] width 726 height 18
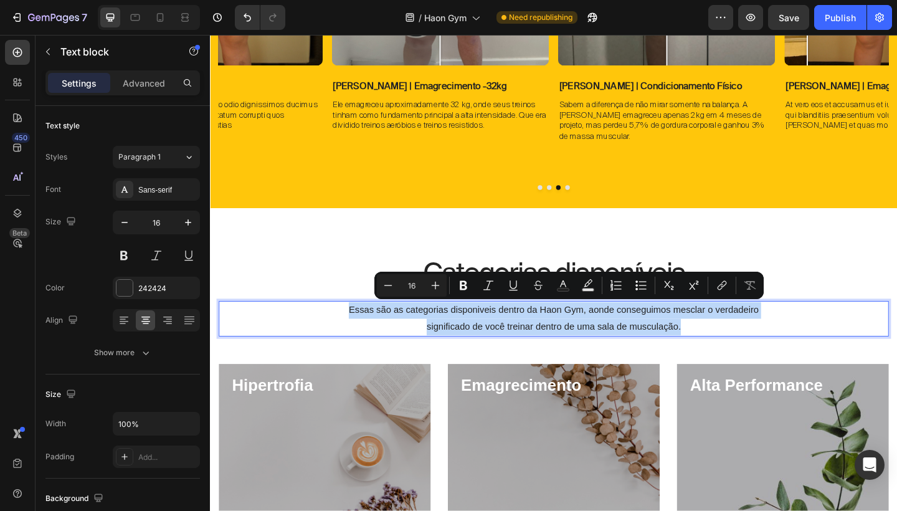
drag, startPoint x: 744, startPoint y: 344, endPoint x: 354, endPoint y: 328, distance: 389.7
click at [354, 328] on div "Essas são as categorias disponiveis dentro da Haon Gym, aonde conseguimos mescl…" at bounding box center [583, 344] width 729 height 39
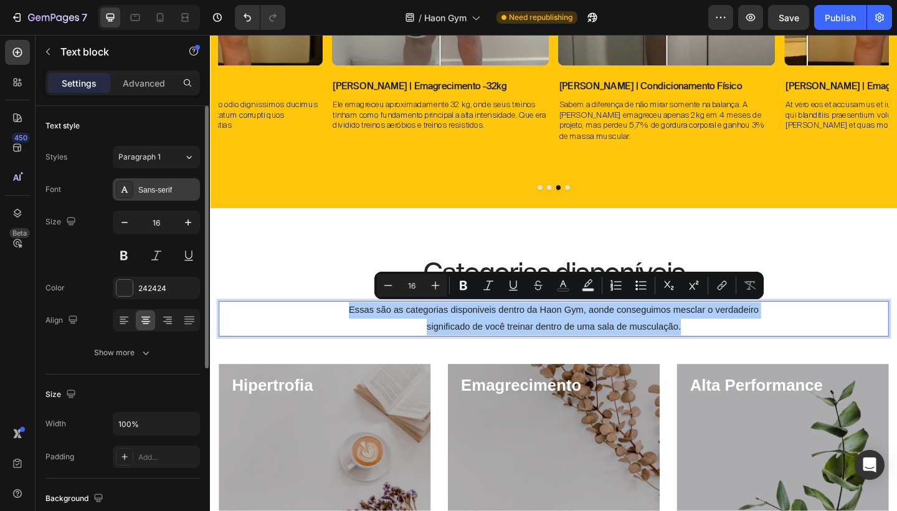
click at [159, 192] on div "Sans-serif" at bounding box center [167, 189] width 59 height 11
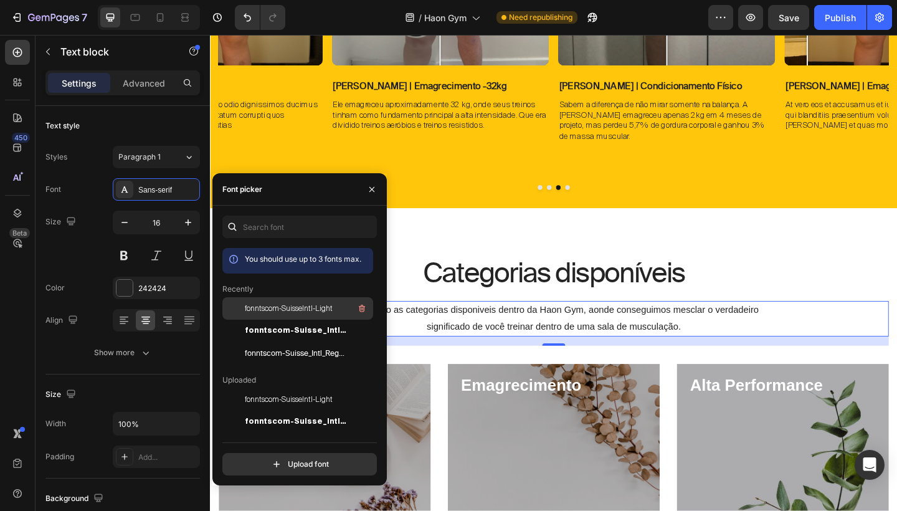
click at [291, 306] on span "fonntscom-SuisseIntl-Light" at bounding box center [289, 308] width 88 height 11
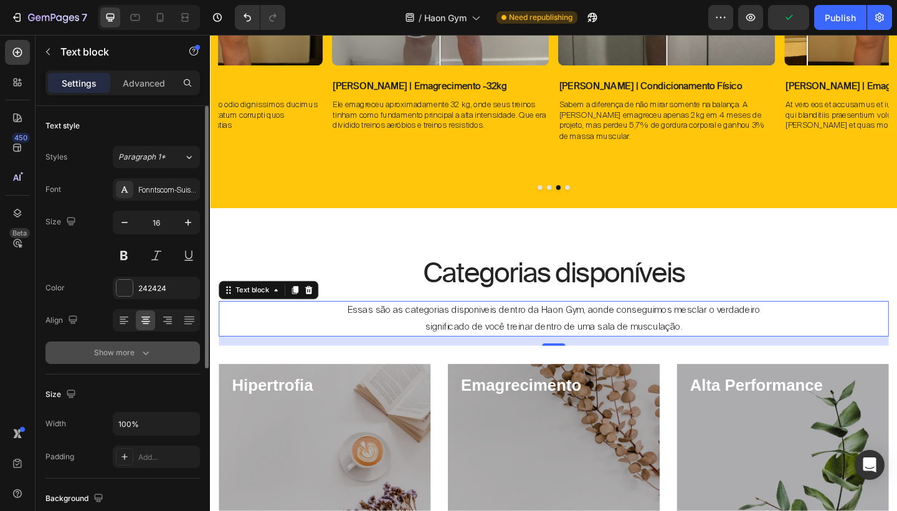
click at [127, 356] on div "Show more" at bounding box center [123, 352] width 58 height 12
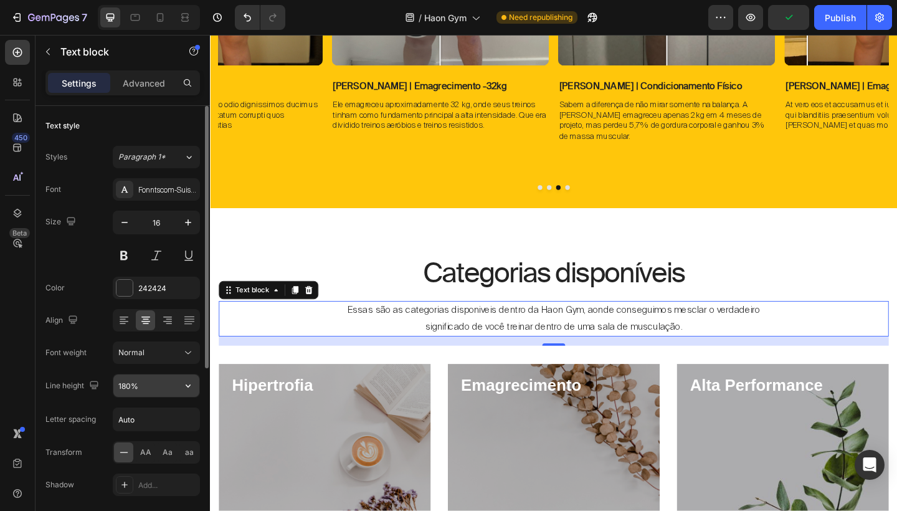
click at [126, 389] on input "180%" at bounding box center [156, 385] width 86 height 22
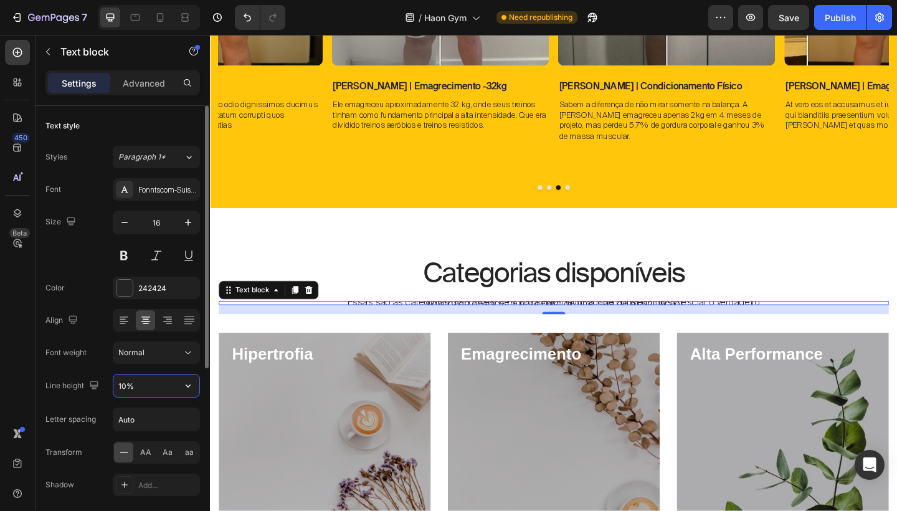
type input "130%"
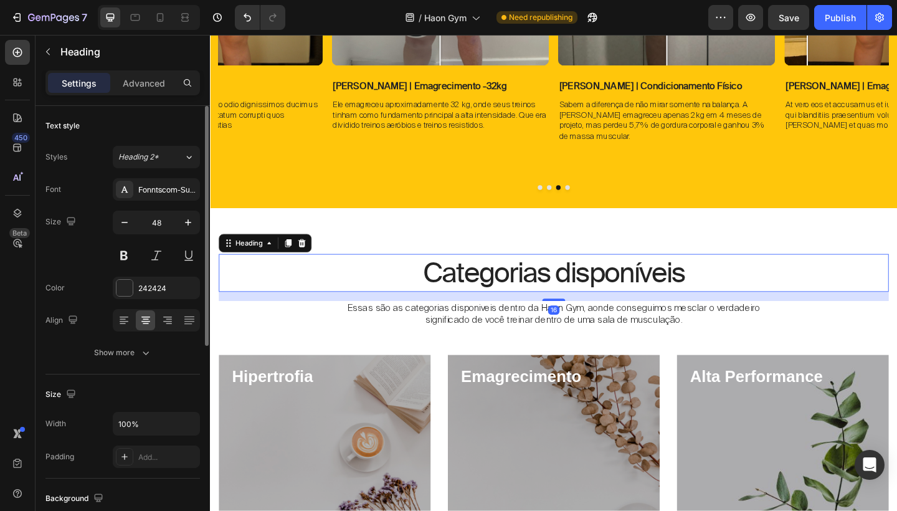
click at [795, 304] on p "Categorias disponíveis" at bounding box center [584, 294] width 726 height 39
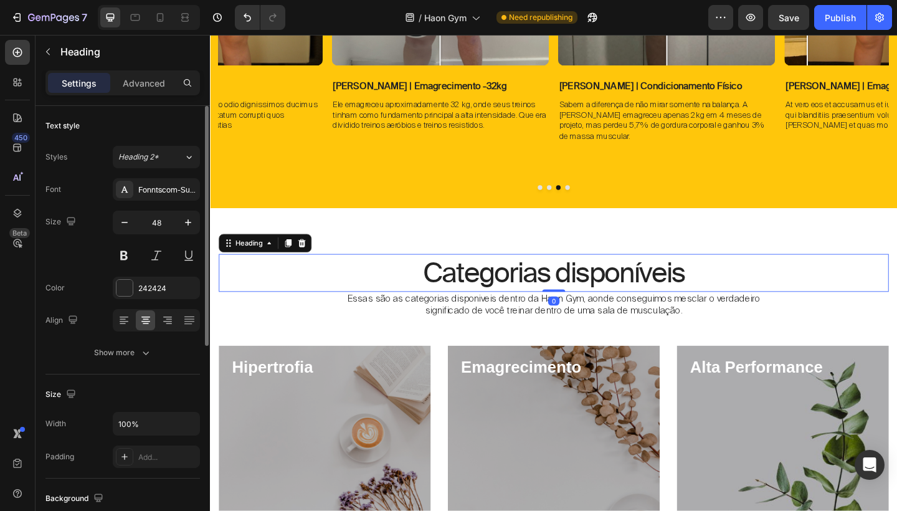
drag, startPoint x: 581, startPoint y: 321, endPoint x: 581, endPoint y: 305, distance: 16.2
click at [581, 305] on div "Categorias disponíveis Heading 0" at bounding box center [583, 293] width 729 height 41
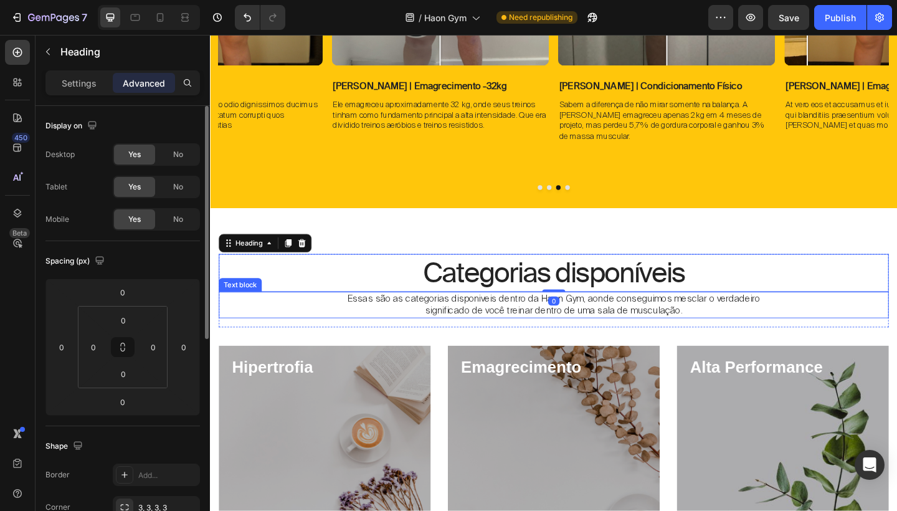
click at [524, 332] on p "significado de você treinar dentro de uma sala de musculação." at bounding box center [584, 335] width 726 height 13
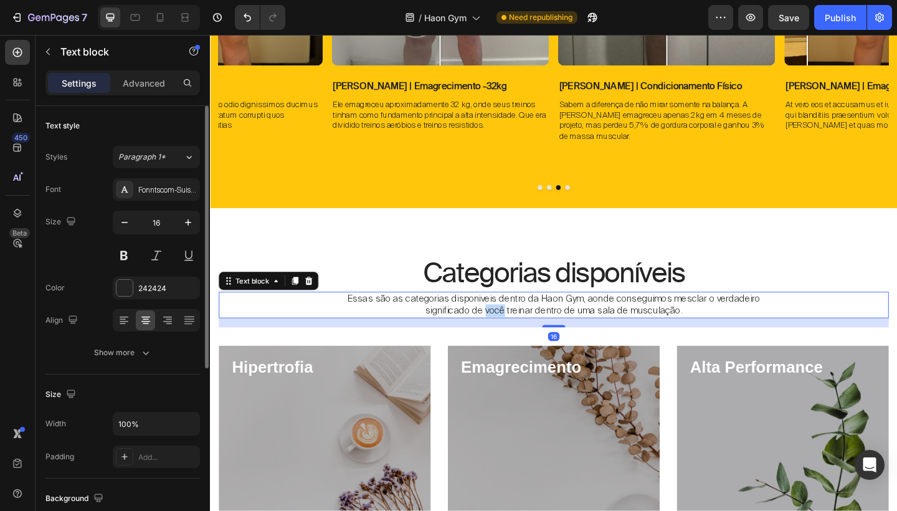
click at [524, 332] on p "significado de você treinar dentro de uma sala de musculação." at bounding box center [584, 335] width 726 height 13
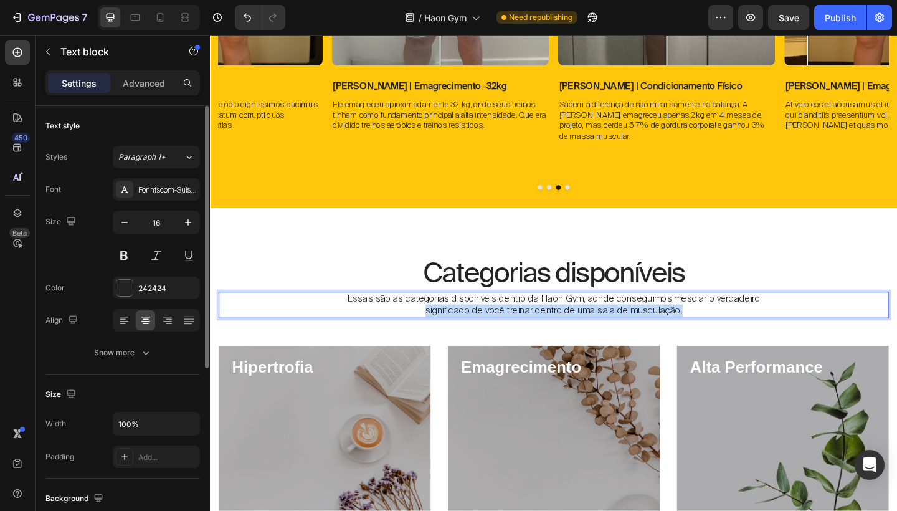
click at [524, 332] on p "significado de você treinar dentro de uma sala de musculação." at bounding box center [584, 335] width 726 height 13
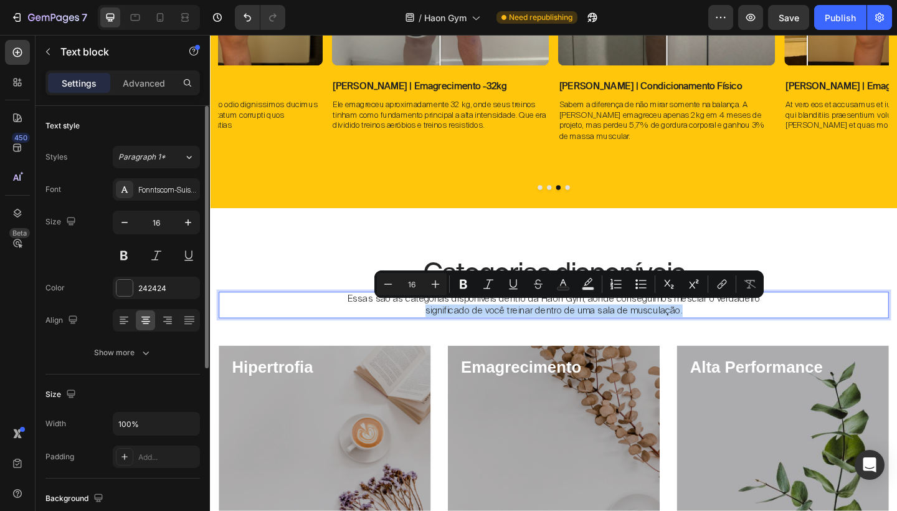
click at [397, 329] on p "significado de você treinar dentro de uma sala de musculação." at bounding box center [584, 335] width 726 height 13
click at [332, 335] on p "significado de você treinar dentro de uma sala de musculação." at bounding box center [584, 335] width 726 height 13
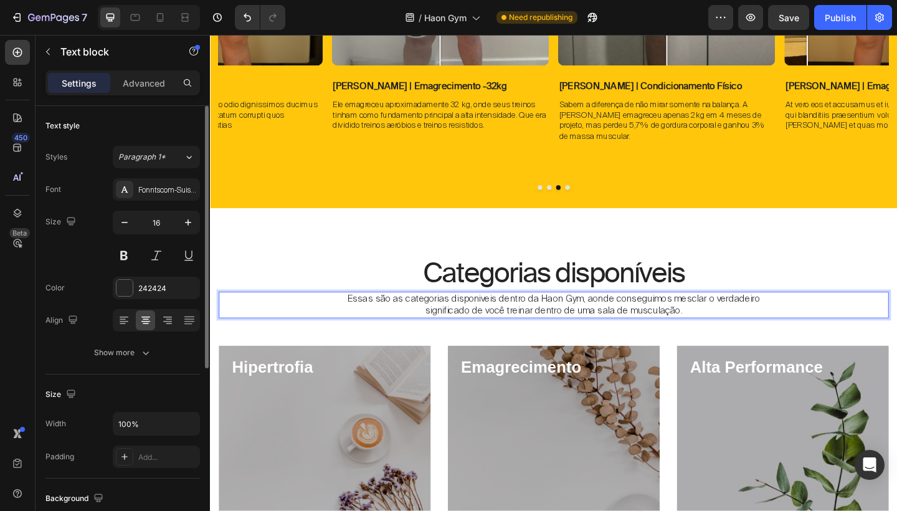
click at [347, 322] on p "Essas são as categorias disponiveis dentro da Haon Gym, aonde conseguimos mescl…" at bounding box center [584, 322] width 726 height 13
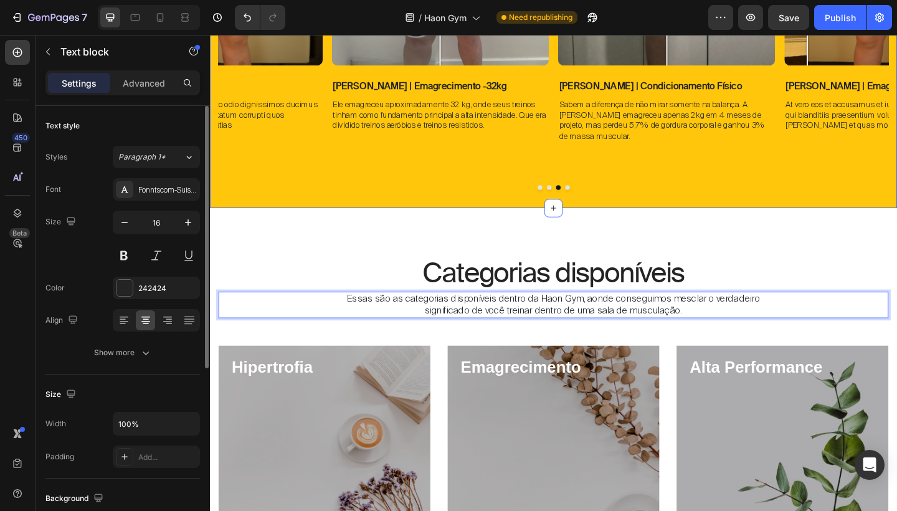
click at [123, 224] on icon "button" at bounding box center [124, 222] width 12 height 12
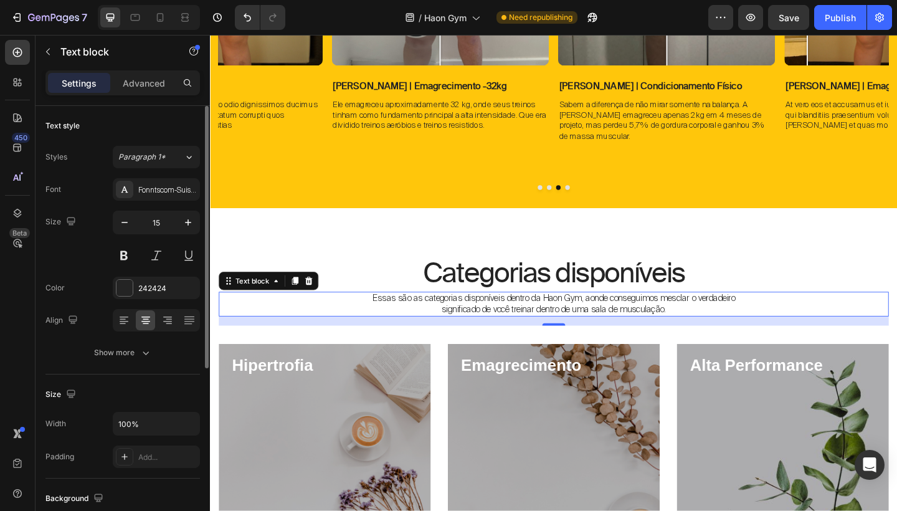
click at [123, 224] on icon "button" at bounding box center [124, 222] width 12 height 12
type input "14"
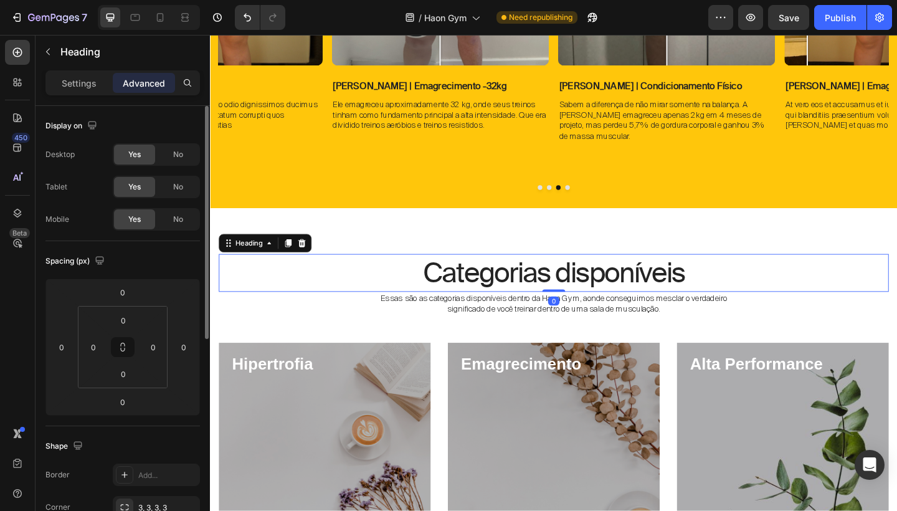
click at [770, 286] on p "Categorias disponíveis" at bounding box center [584, 294] width 726 height 39
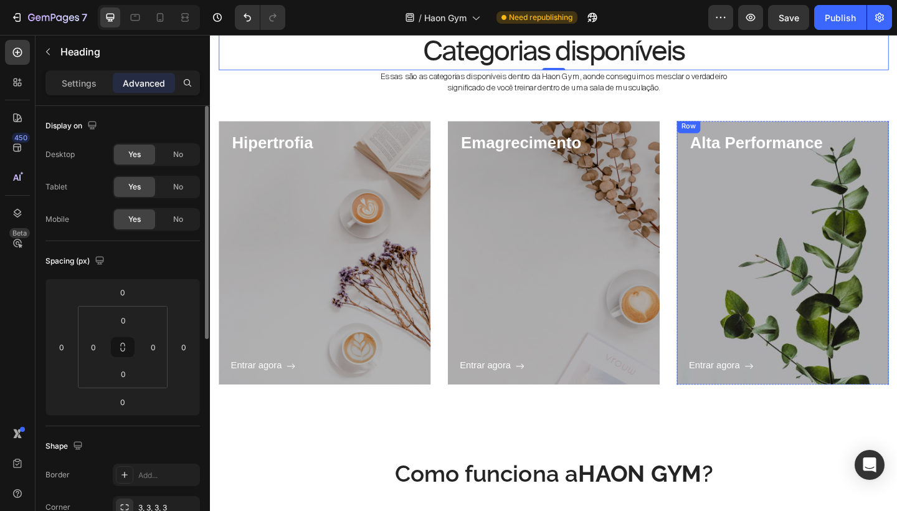
scroll to position [1298, 0]
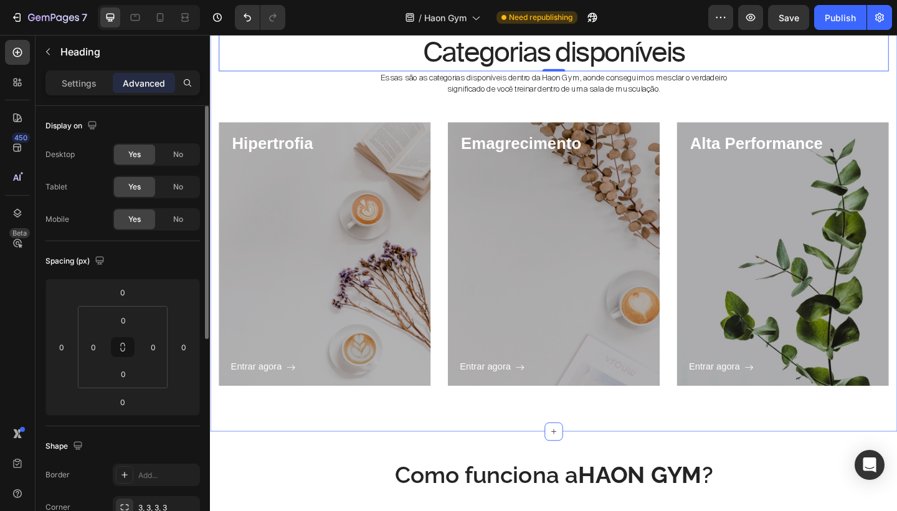
click at [440, 121] on div "Categorias disponíveis Heading 0 Essas são as categorias disponíveis dentro da …" at bounding box center [583, 235] width 729 height 403
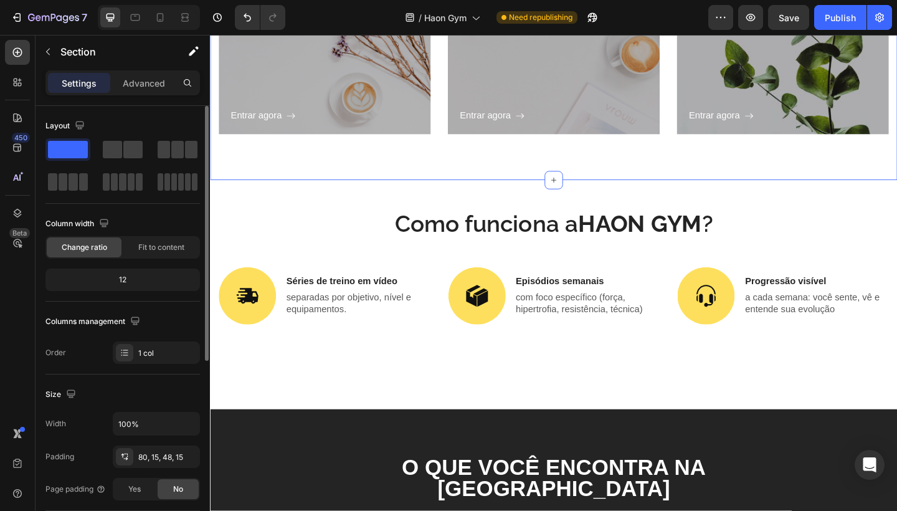
scroll to position [1572, 0]
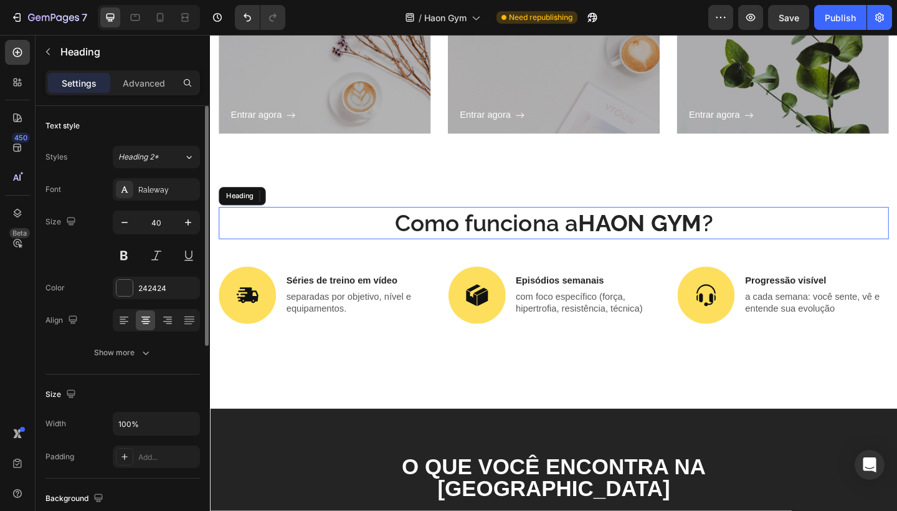
click at [608, 230] on h2 "Como funciona a HAON GYM ?" at bounding box center [583, 239] width 729 height 35
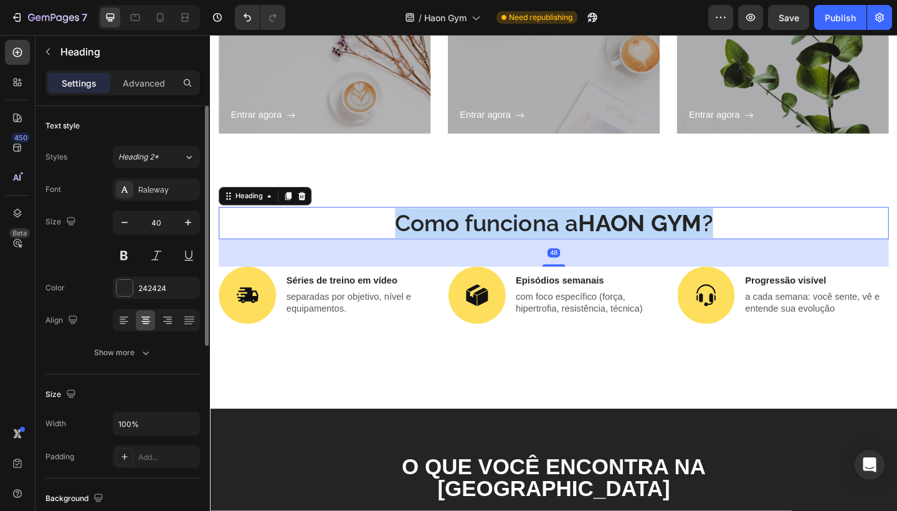
click at [608, 230] on p "Como funciona a HAON GYM ?" at bounding box center [584, 240] width 726 height 32
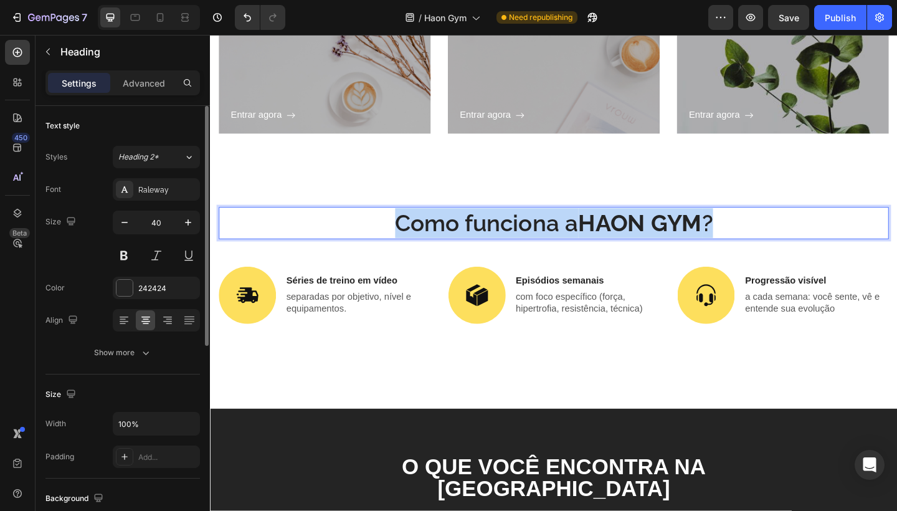
click at [608, 230] on p "Como funciona a HAON GYM ?" at bounding box center [584, 240] width 726 height 32
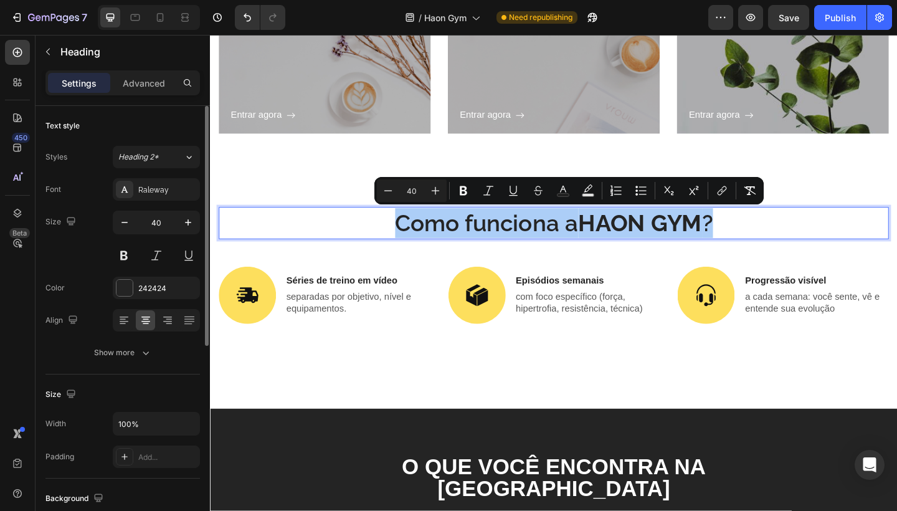
click at [171, 174] on div "Styles Heading 2* Font Raleway Size 40 Color 242424 Align Show more" at bounding box center [122, 255] width 154 height 218
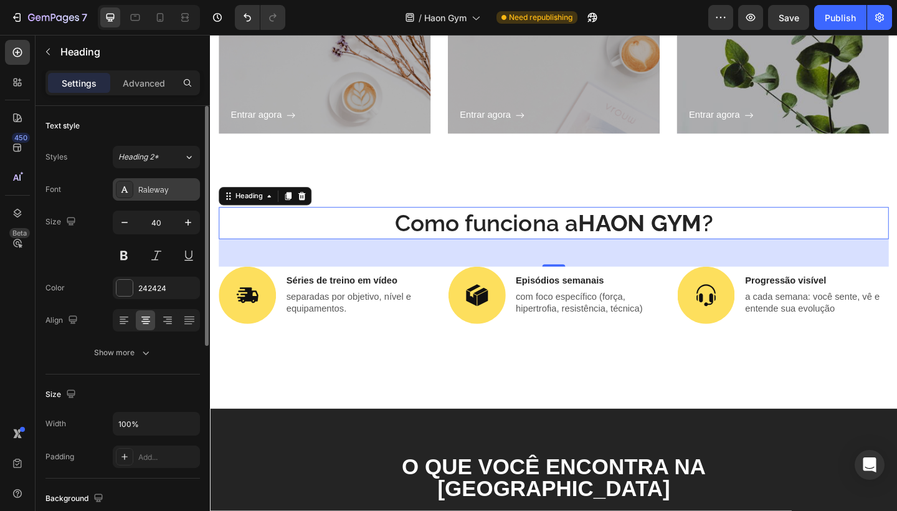
click at [171, 183] on div "Raleway" at bounding box center [156, 189] width 87 height 22
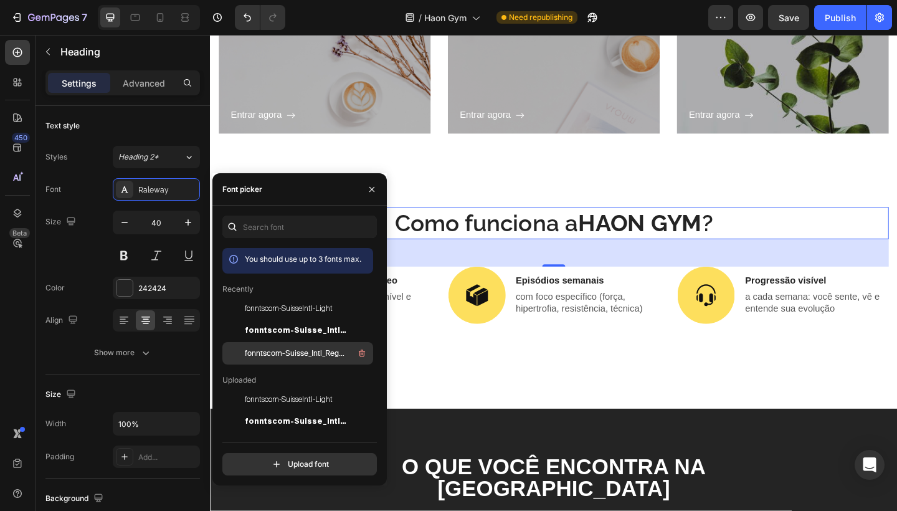
click at [277, 348] on span "fonntscom-Suisse_Intl_Regular" at bounding box center [296, 353] width 103 height 11
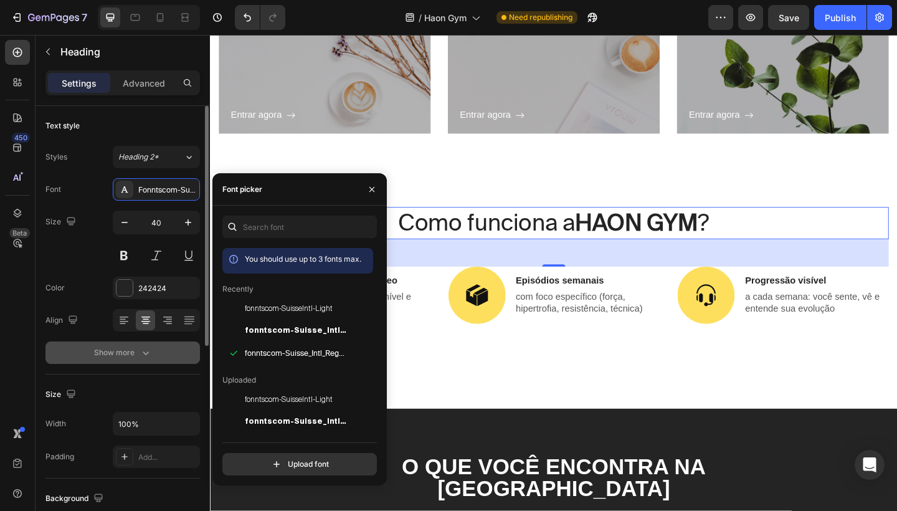
click at [140, 350] on icon "button" at bounding box center [146, 352] width 12 height 12
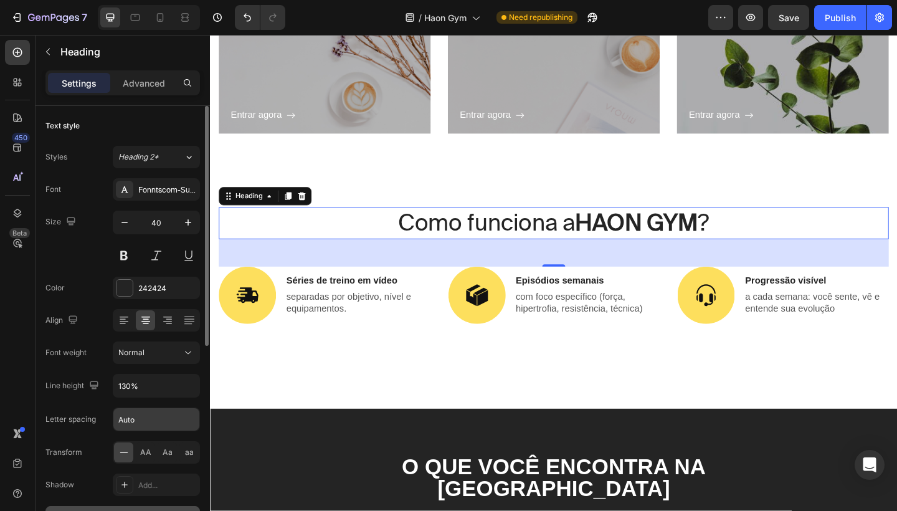
click at [139, 414] on input "Auto" at bounding box center [156, 419] width 86 height 22
type input "A"
type input "-2"
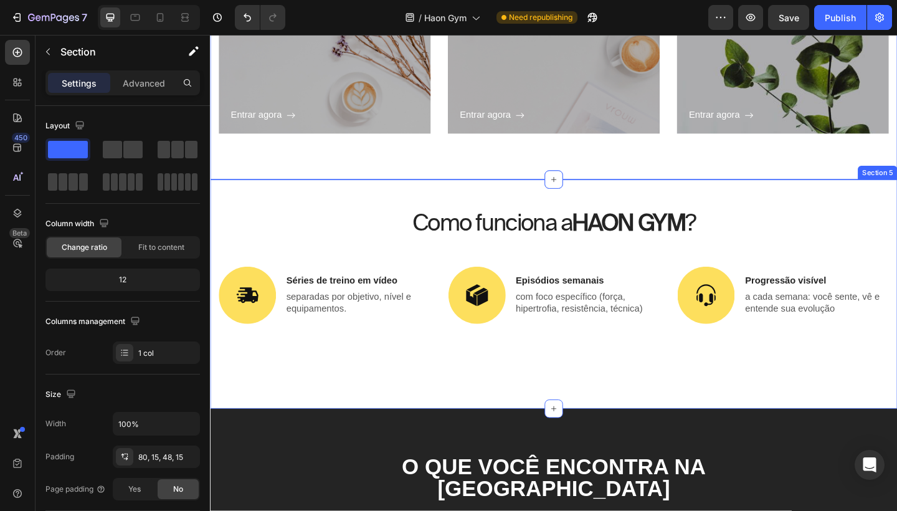
click at [682, 202] on div "Como funciona a HAON GYM ? Heading Image Séries de treino em vídeo Text Block s…" at bounding box center [583, 316] width 747 height 249
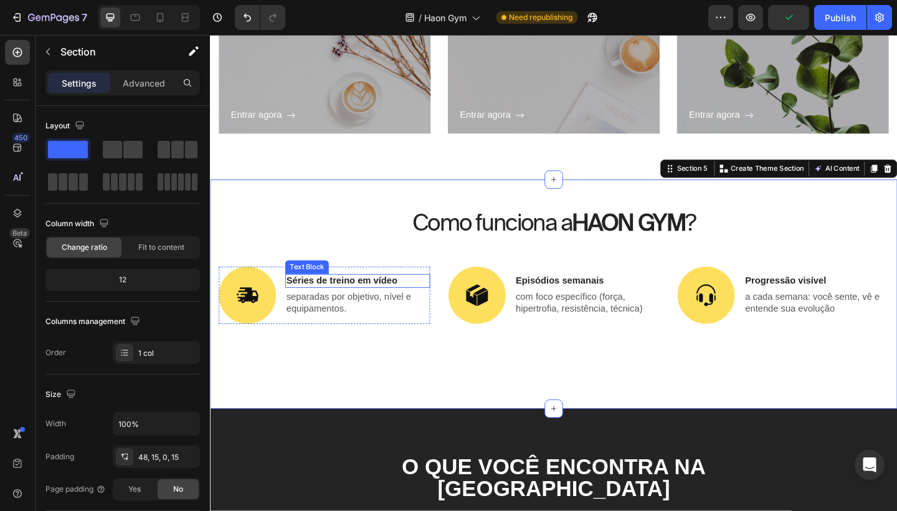
click at [334, 303] on p "Séries de treino em vídeo" at bounding box center [370, 303] width 155 height 13
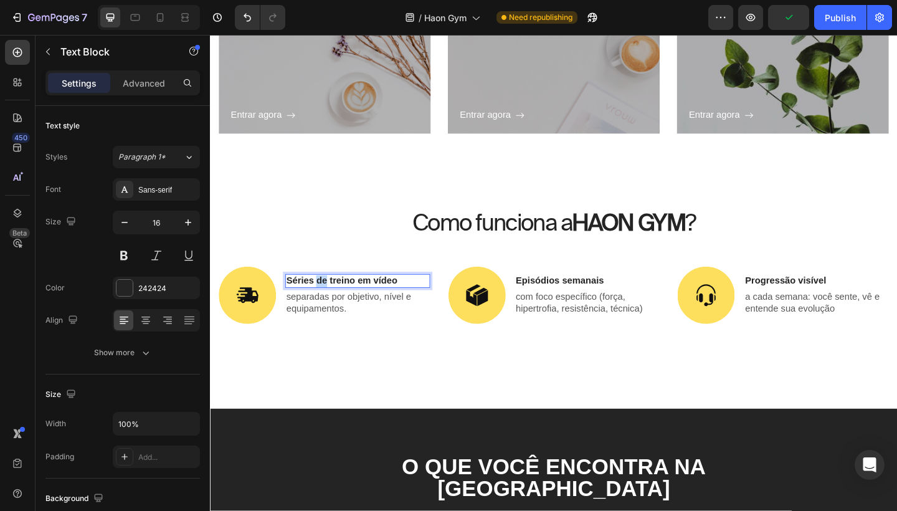
click at [334, 303] on p "Séries de treino em vídeo" at bounding box center [370, 303] width 155 height 13
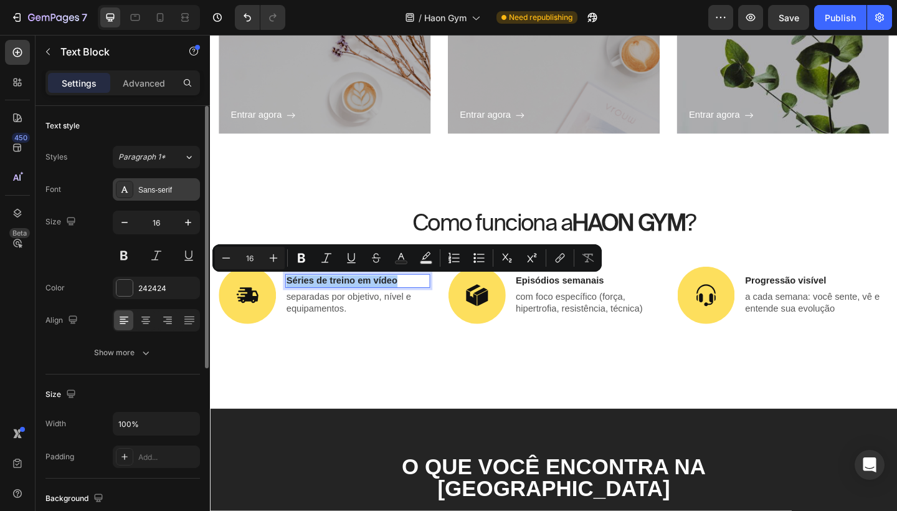
click at [161, 189] on div "Sans-serif" at bounding box center [167, 189] width 59 height 11
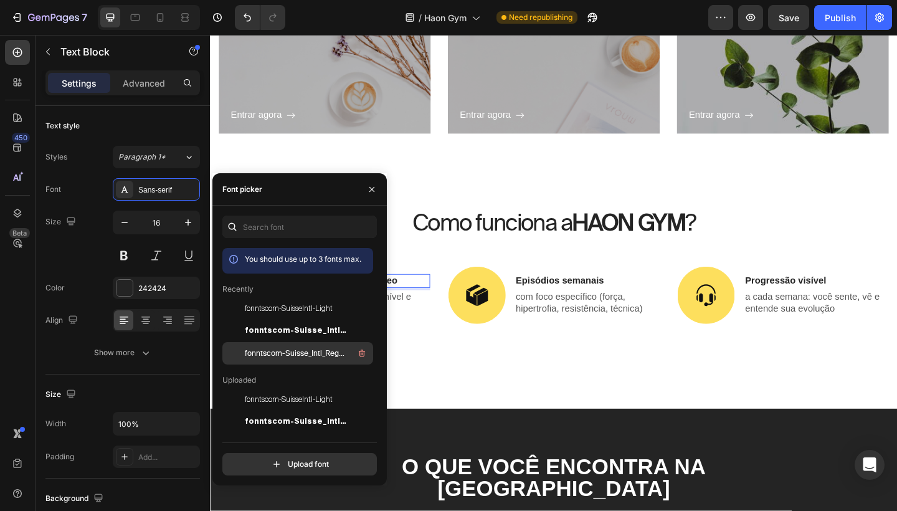
click at [282, 346] on div "fonntscom-Suisse_Intl_Regular" at bounding box center [308, 353] width 126 height 15
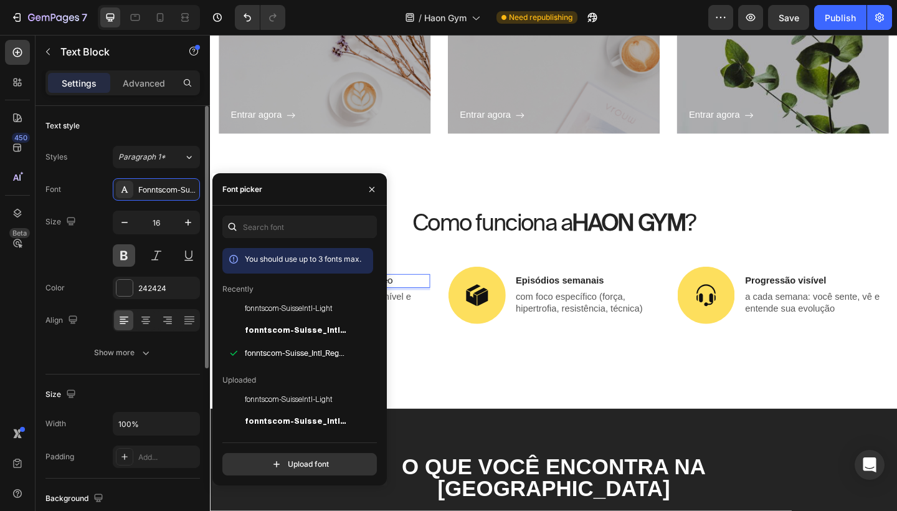
click at [128, 255] on button at bounding box center [124, 255] width 22 height 22
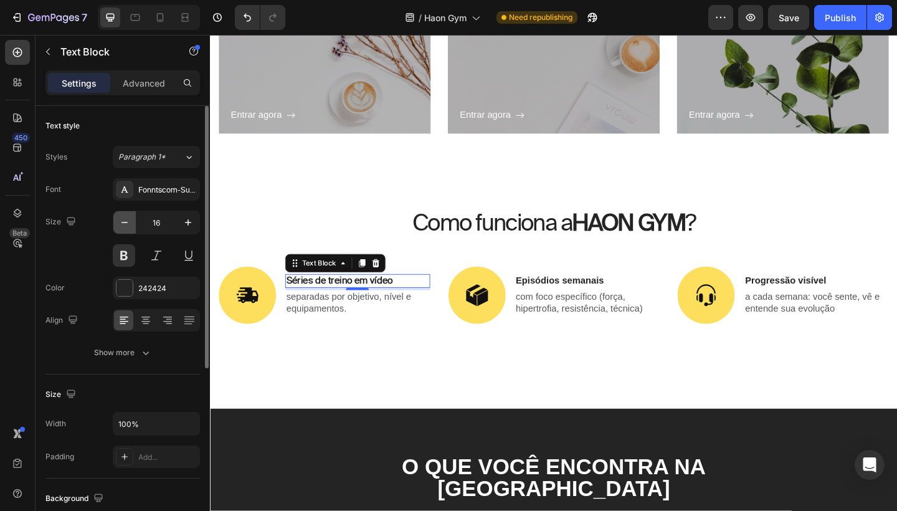
click at [128, 222] on icon "button" at bounding box center [124, 222] width 12 height 12
type input "15"
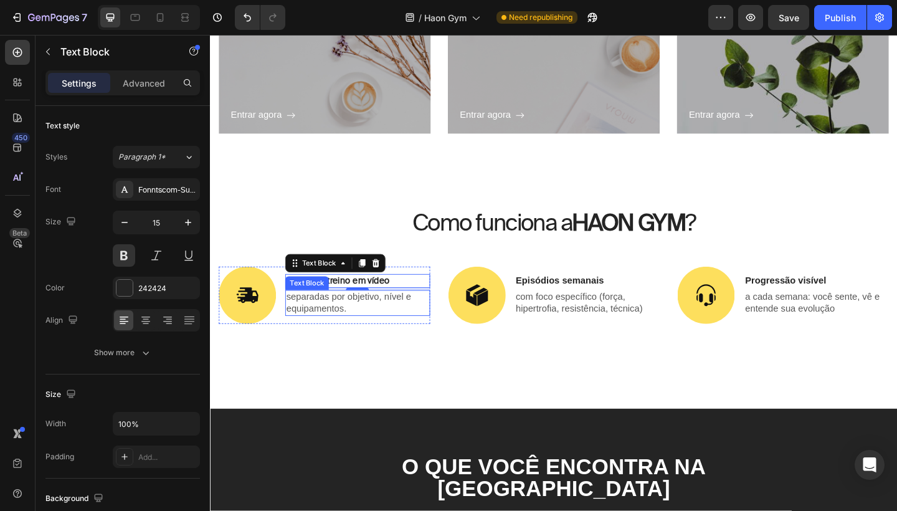
click at [356, 326] on p "separadas por objetivo, nível e equipamentos." at bounding box center [370, 327] width 155 height 26
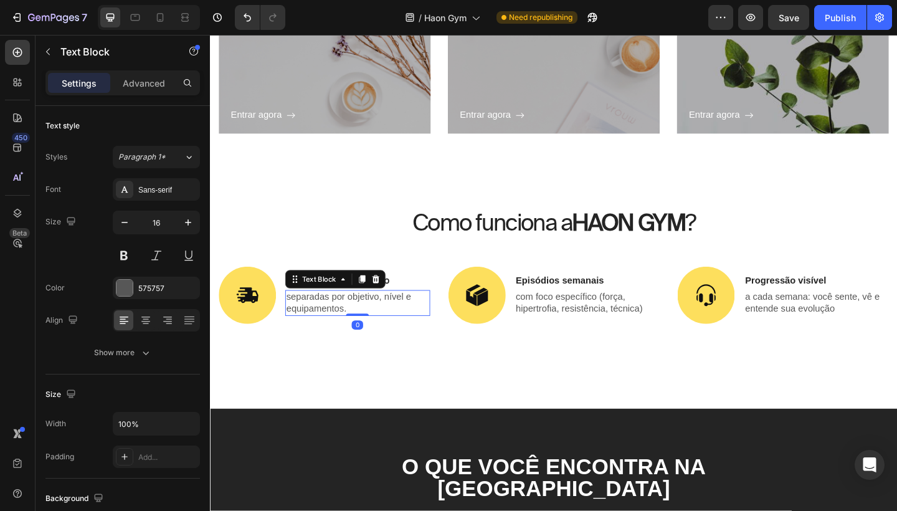
click at [356, 326] on p "separadas por objetivo, nível e equipamentos." at bounding box center [370, 327] width 155 height 26
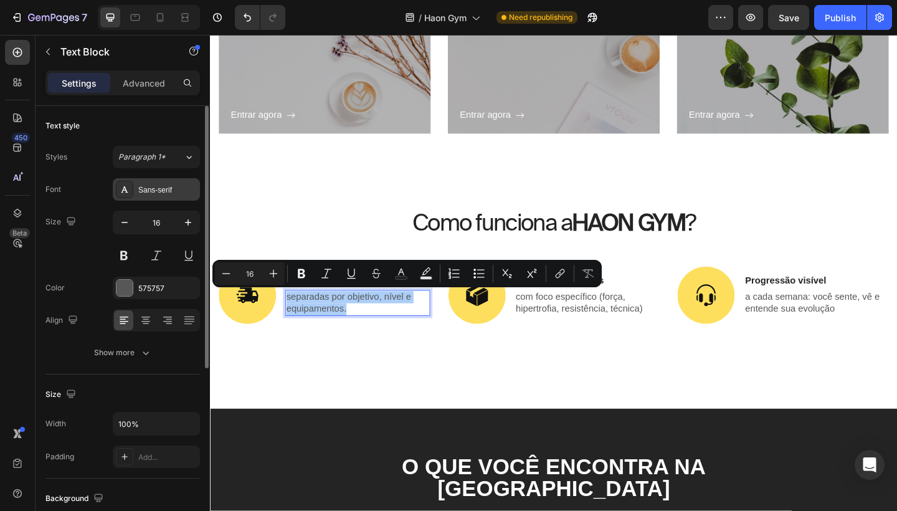
click at [156, 199] on div "Sans-serif" at bounding box center [156, 189] width 87 height 22
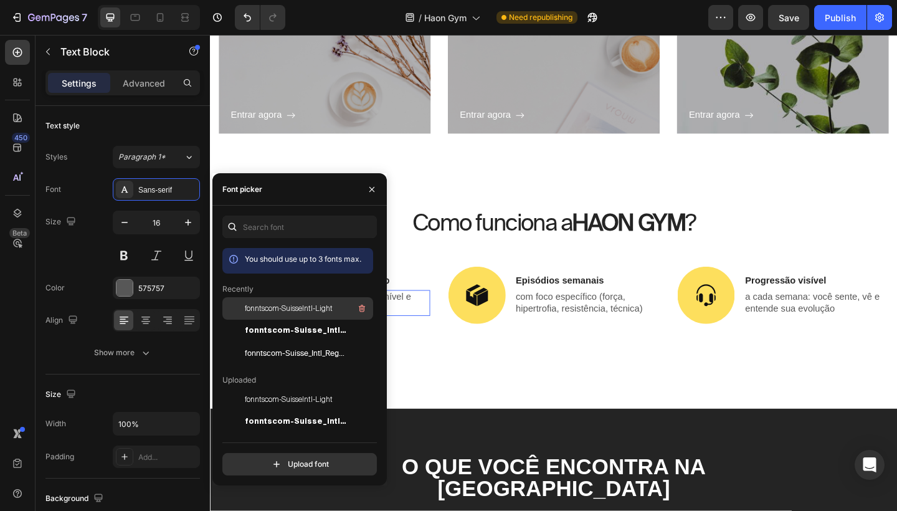
click at [295, 315] on div "fonntscom-SuisseIntl-Light" at bounding box center [308, 308] width 126 height 15
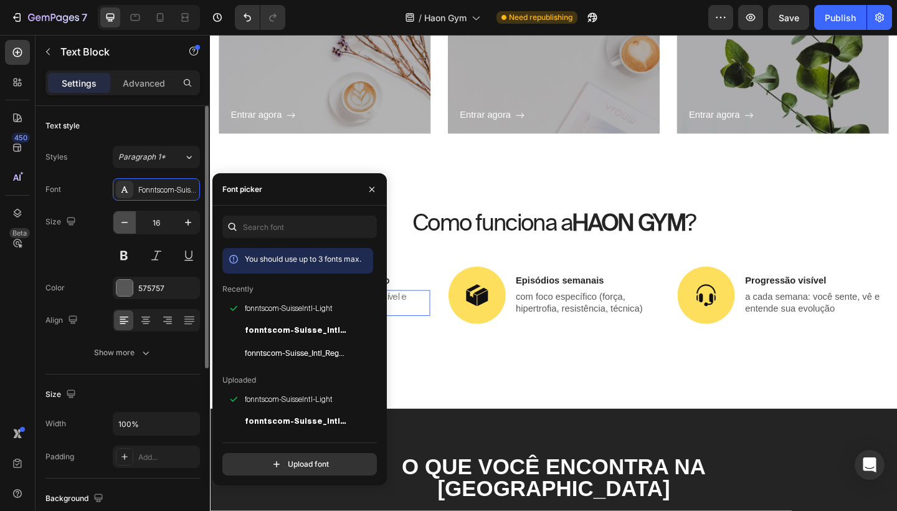
click at [121, 221] on icon "button" at bounding box center [124, 222] width 12 height 12
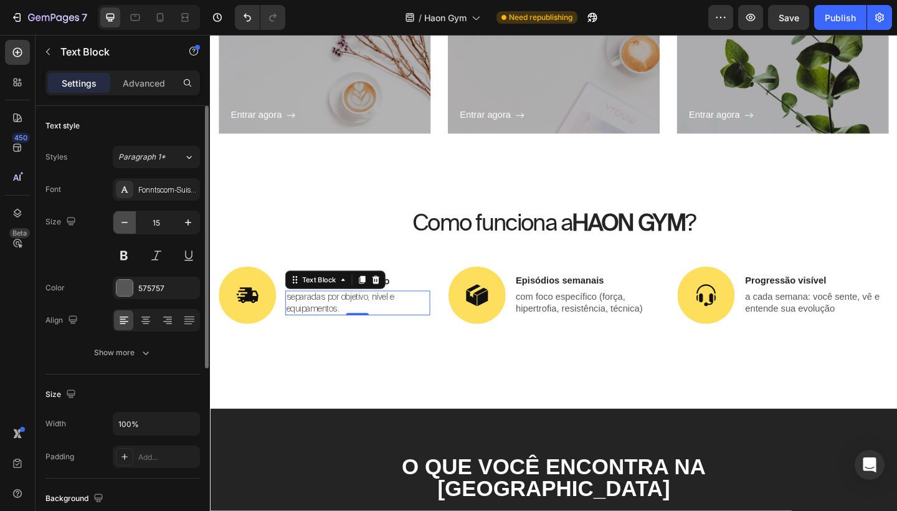
click at [121, 221] on icon "button" at bounding box center [124, 222] width 12 height 12
type input "14"
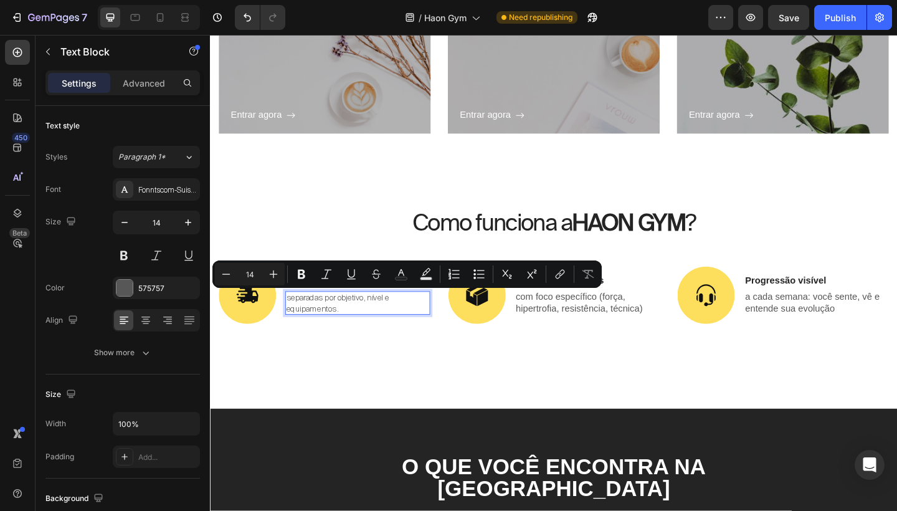
click at [299, 320] on p "separadas por objetivo, nível e equipamentos." at bounding box center [370, 326] width 155 height 22
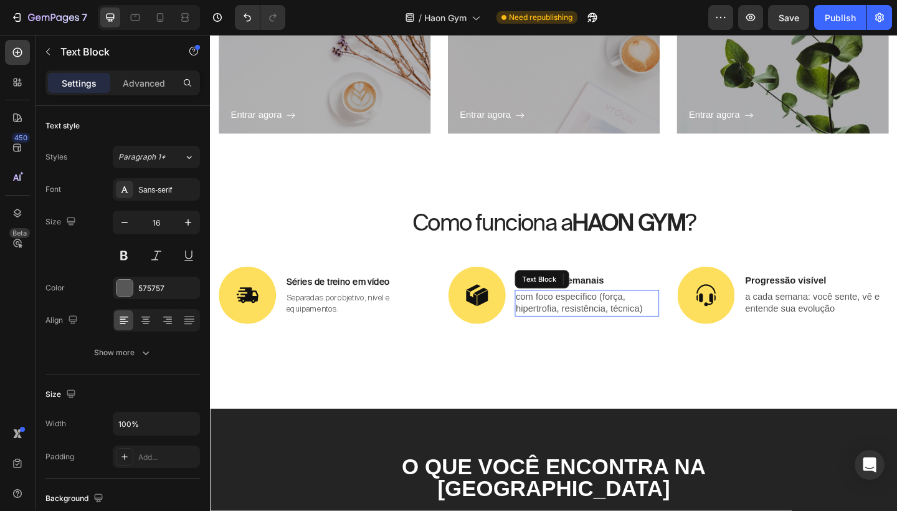
click at [592, 318] on p "com foco específico (força, hipertrofia, resistência, técnica)" at bounding box center [620, 327] width 155 height 26
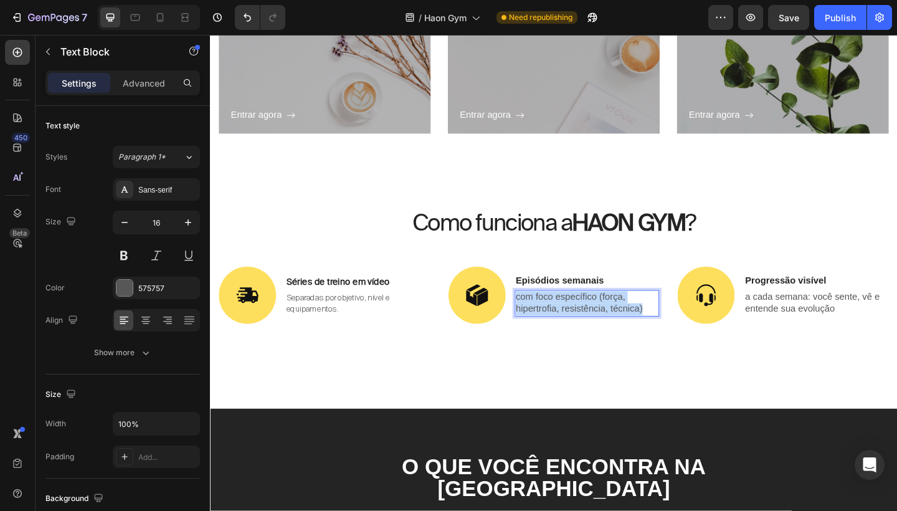
click at [592, 318] on p "com foco específico (força, hipertrofia, resistência, técnica)" at bounding box center [620, 327] width 155 height 26
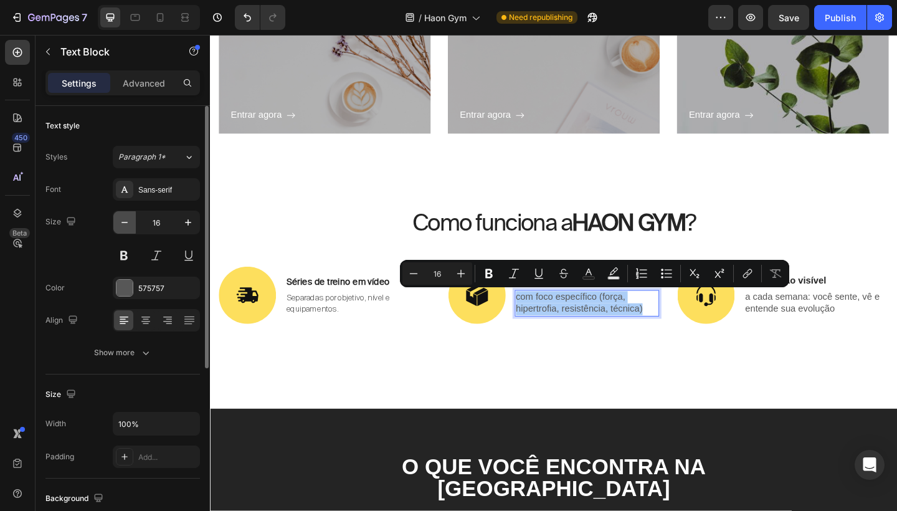
click at [126, 222] on icon "button" at bounding box center [124, 222] width 12 height 12
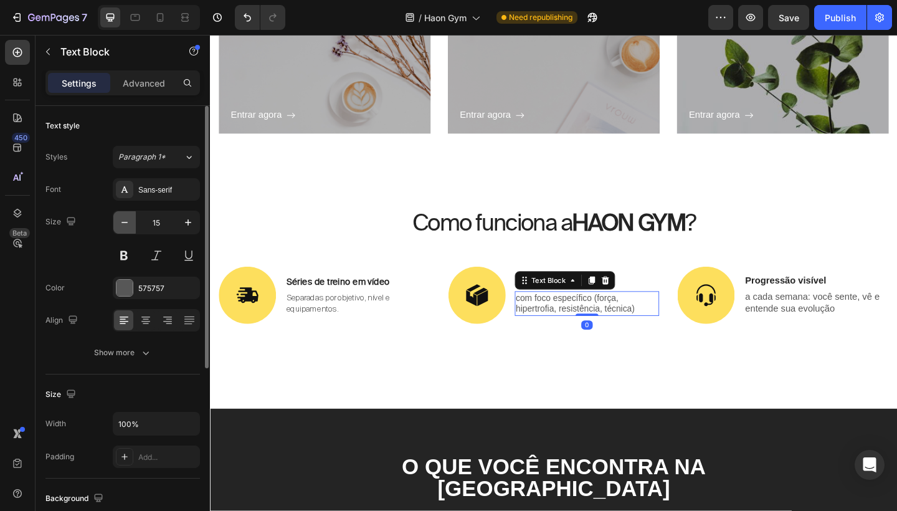
type input "14"
click at [157, 193] on div "Sans-serif" at bounding box center [167, 189] width 59 height 11
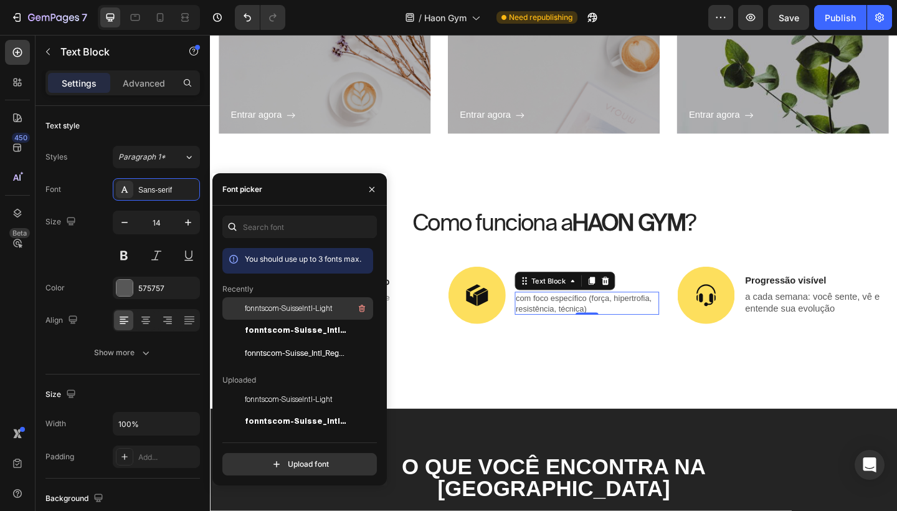
click at [299, 311] on span "fonntscom-SuisseIntl-Light" at bounding box center [289, 308] width 88 height 11
click at [618, 318] on p "com foco específico (força, hipertrofia, resistência, técnica)" at bounding box center [620, 327] width 155 height 22
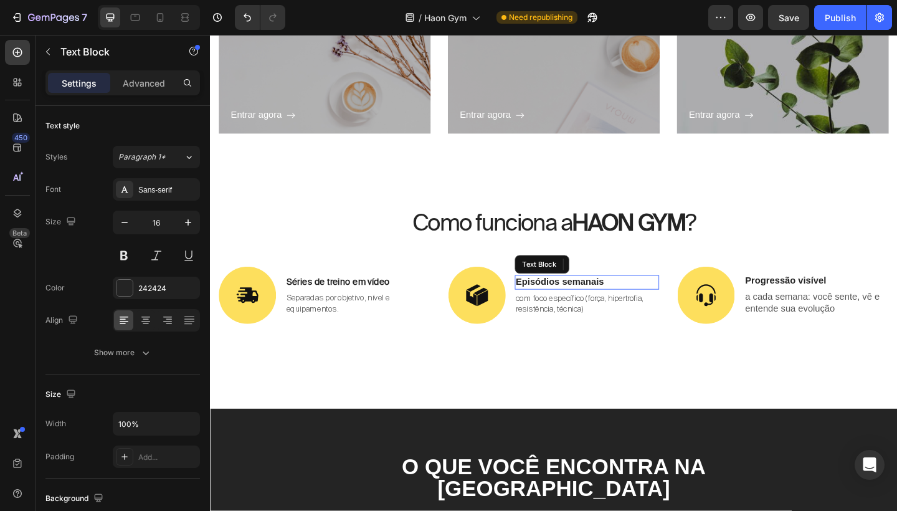
click at [647, 300] on p "Episódios semanais" at bounding box center [620, 304] width 155 height 13
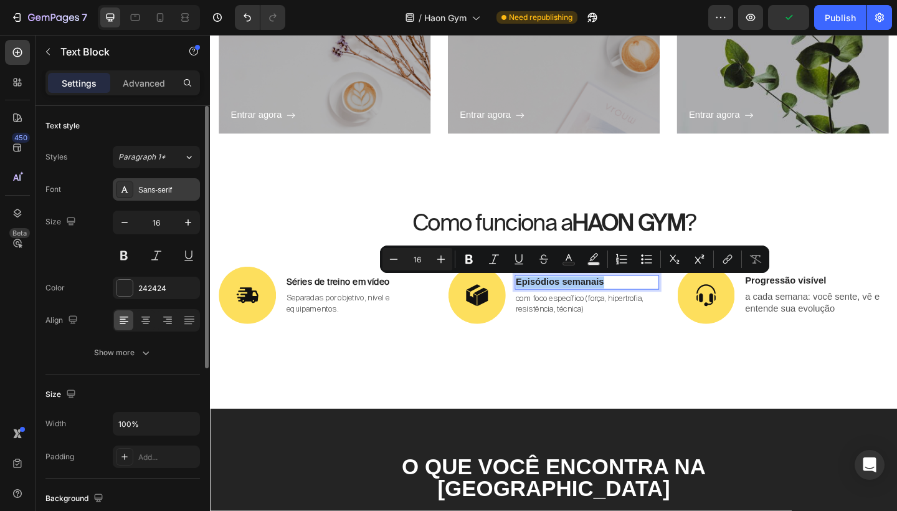
click at [161, 188] on div "Sans-serif" at bounding box center [167, 189] width 59 height 11
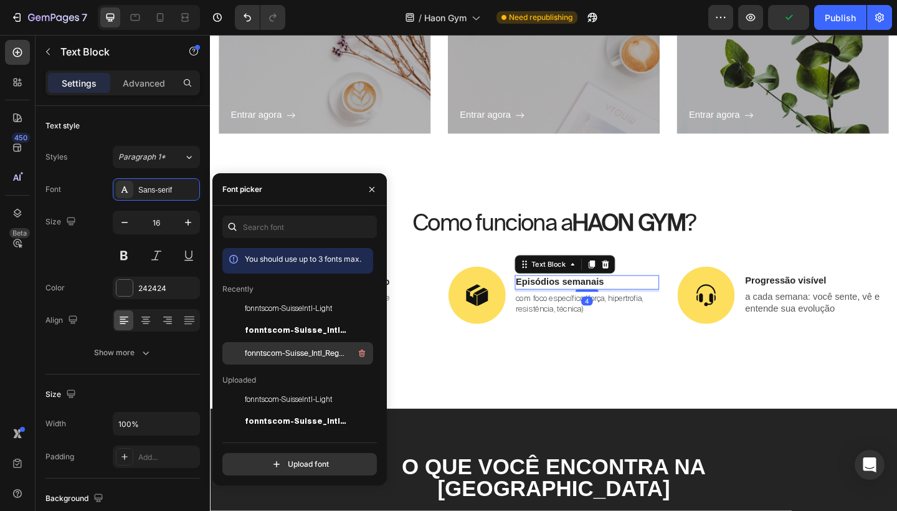
click at [273, 353] on span "fonntscom-Suisse_Intl_Regular" at bounding box center [296, 353] width 103 height 11
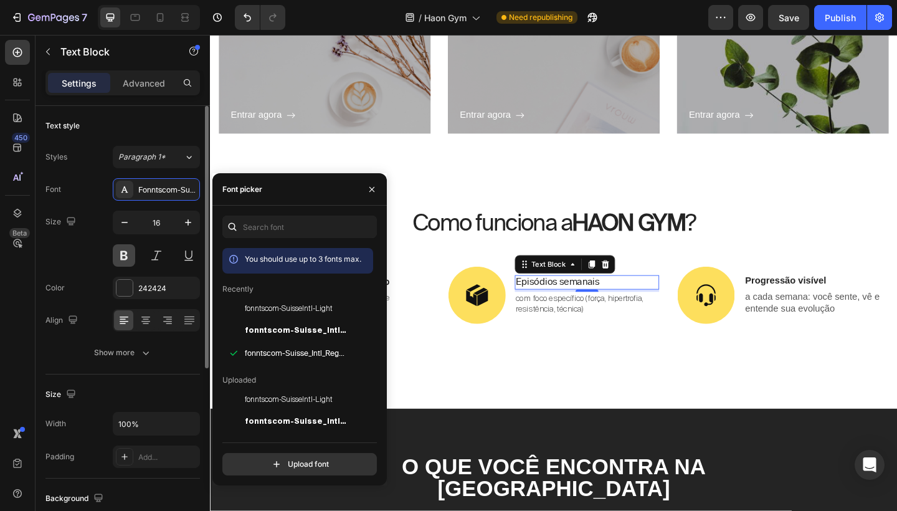
click at [123, 247] on button at bounding box center [124, 255] width 22 height 22
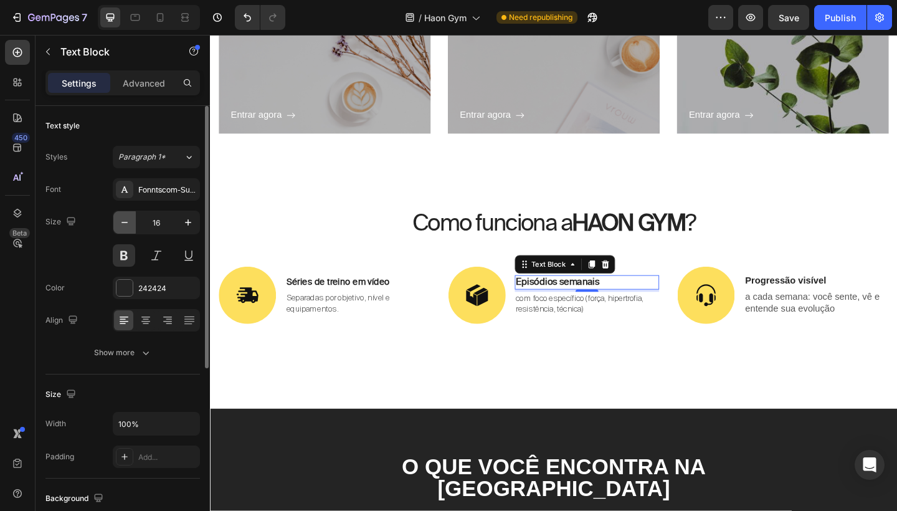
click at [130, 219] on icon "button" at bounding box center [124, 222] width 12 height 12
type input "15"
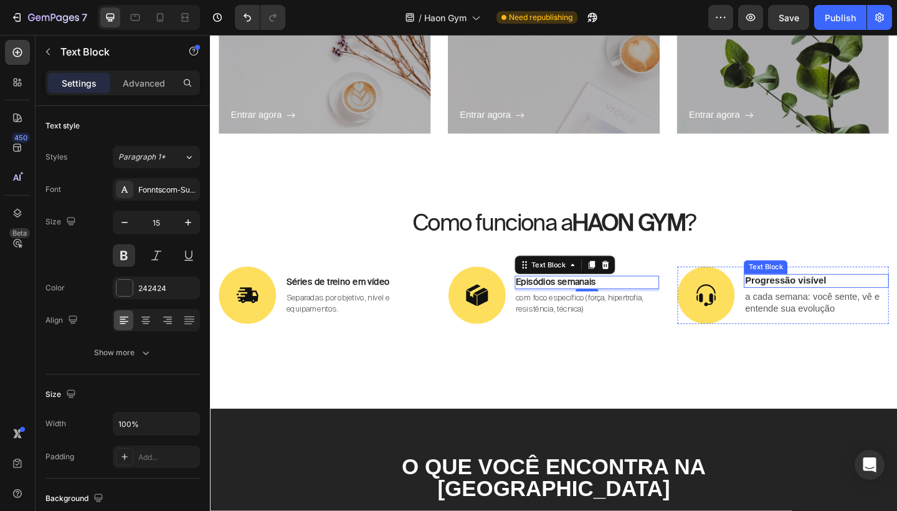
click at [806, 298] on p "Progressão visível" at bounding box center [869, 303] width 155 height 13
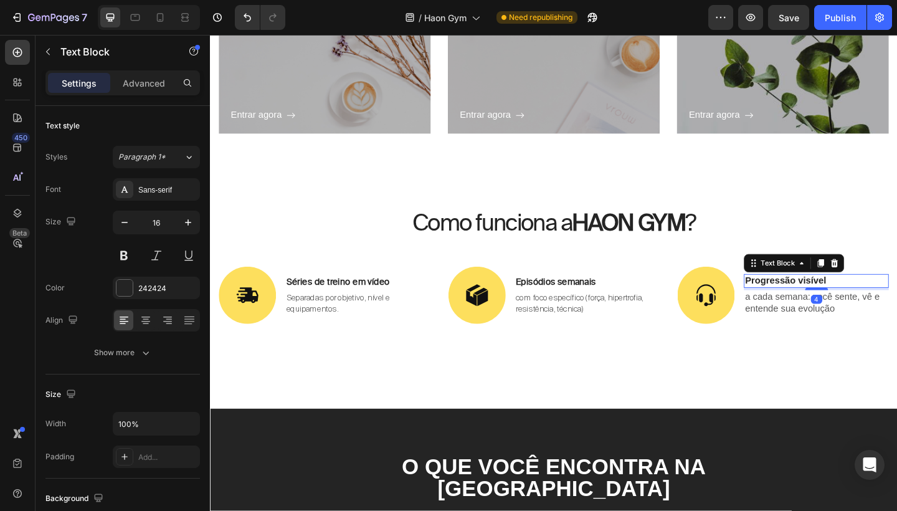
click at [806, 298] on p "Progressão visível" at bounding box center [869, 303] width 155 height 13
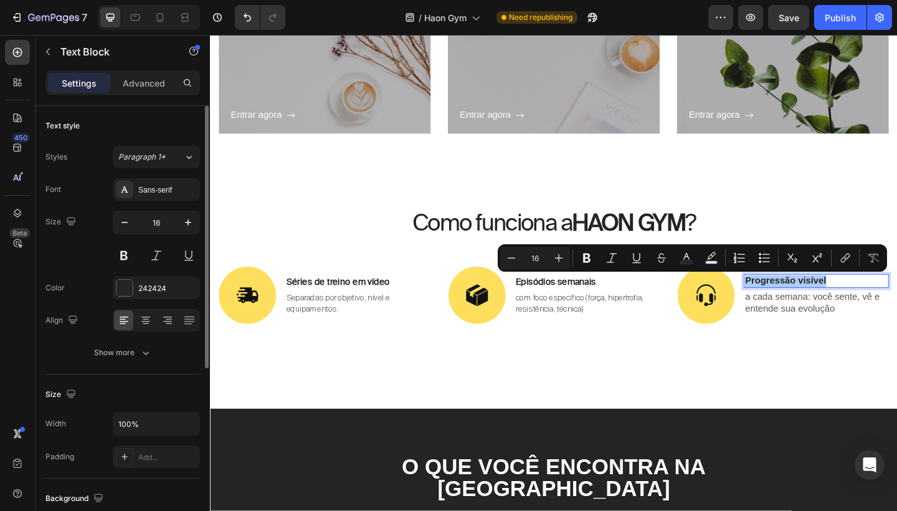
click at [127, 244] on div "16" at bounding box center [156, 239] width 87 height 56
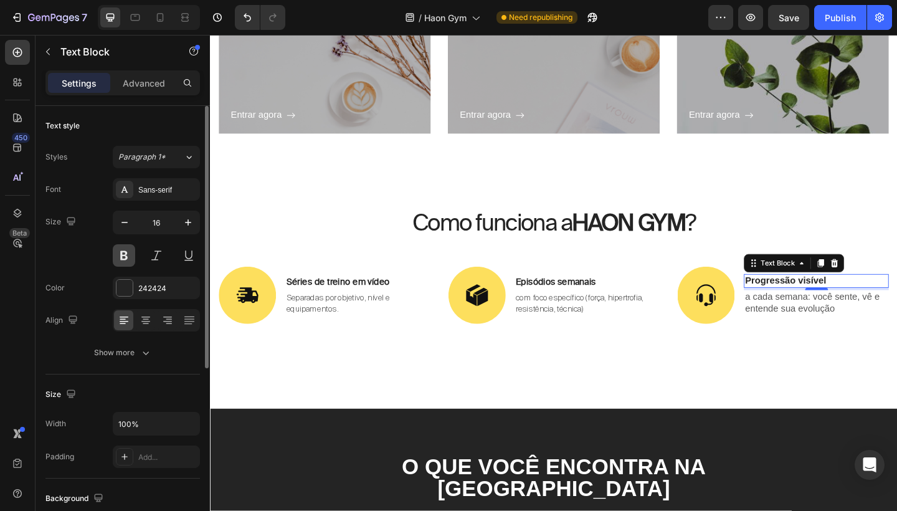
click at [125, 252] on button at bounding box center [124, 255] width 22 height 22
click at [178, 181] on div "Sans-serif" at bounding box center [156, 189] width 87 height 22
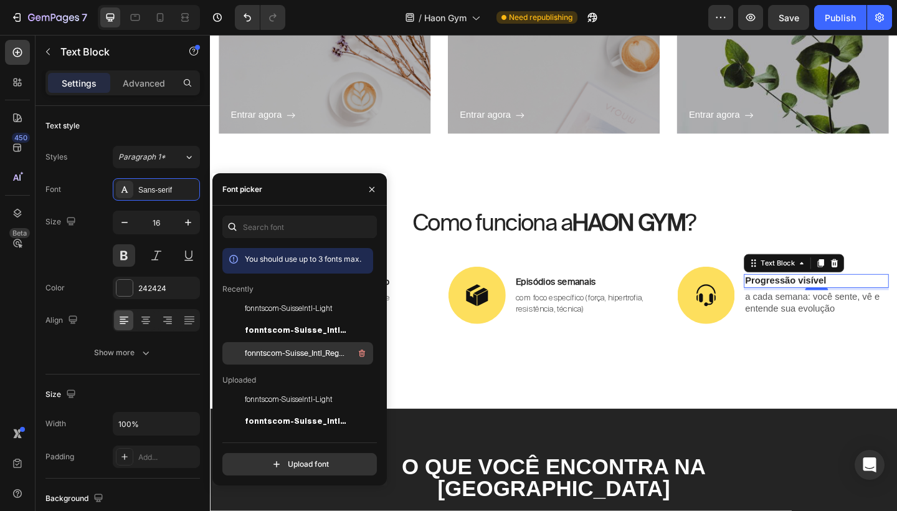
click at [314, 357] on span "fonntscom-Suisse_Intl_Regular" at bounding box center [296, 353] width 103 height 11
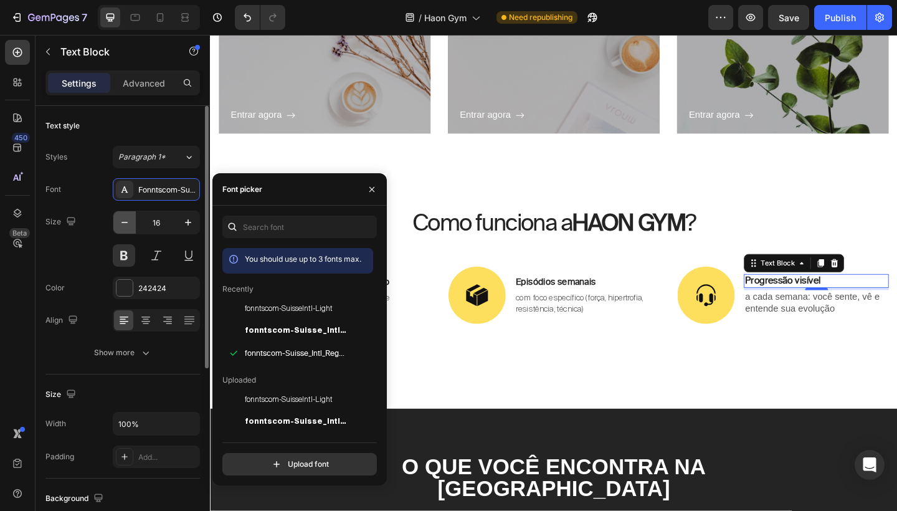
click at [124, 221] on icon "button" at bounding box center [124, 222] width 12 height 12
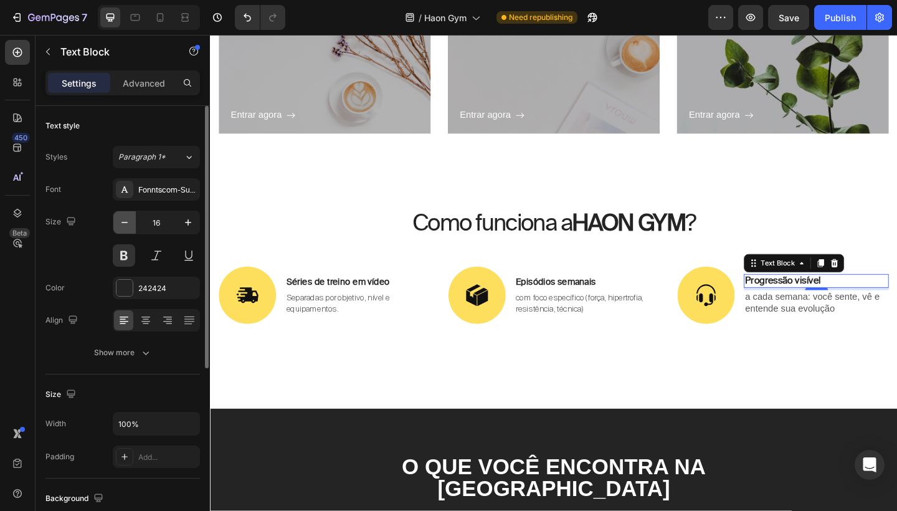
type input "15"
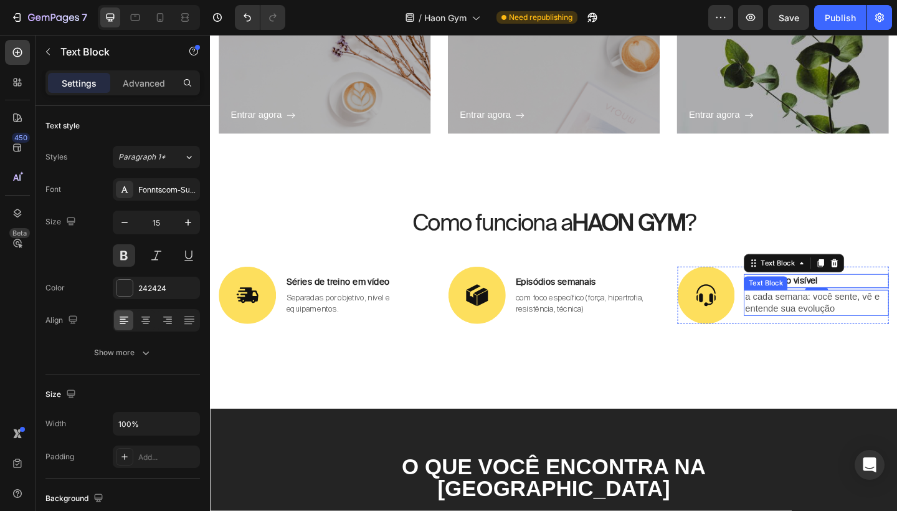
click at [870, 335] on p "a cada semana: você sente, vê e entende sua evolução" at bounding box center [869, 327] width 155 height 26
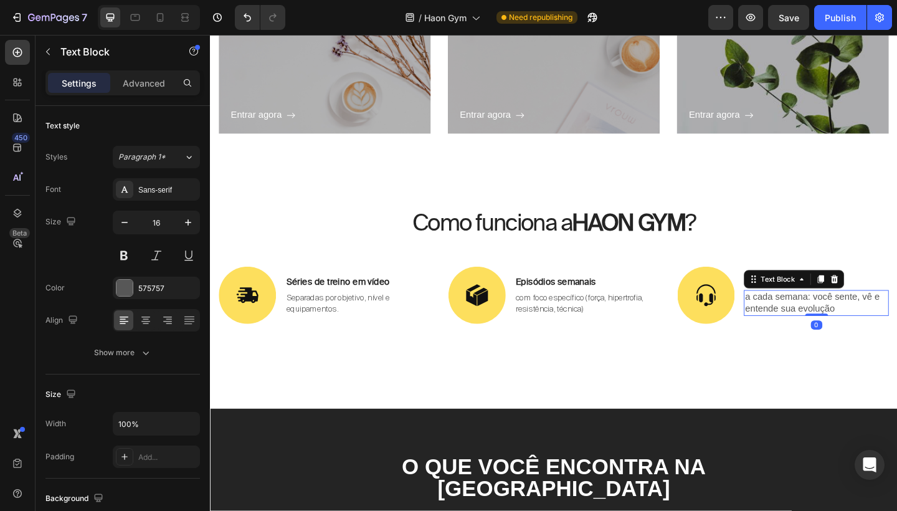
click at [870, 335] on p "a cada semana: você sente, vê e entende sua evolução" at bounding box center [869, 327] width 155 height 26
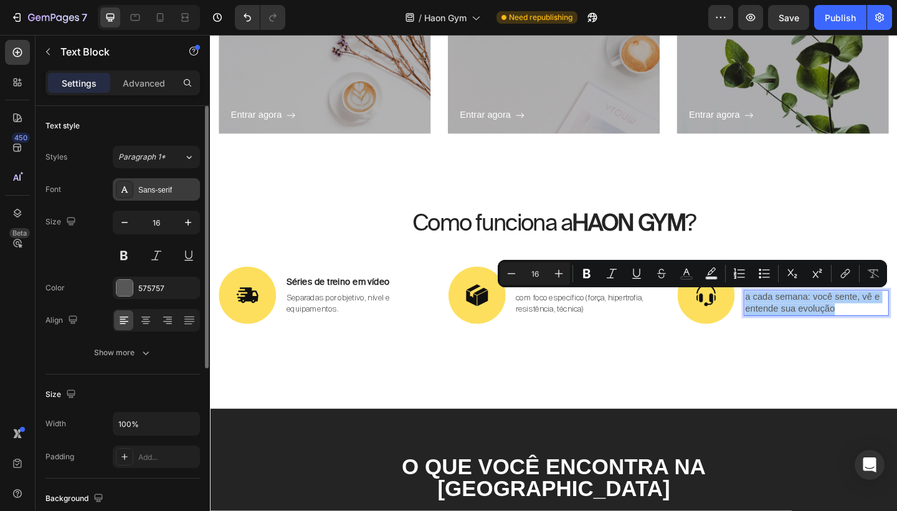
click at [164, 189] on div "Sans-serif" at bounding box center [167, 189] width 59 height 11
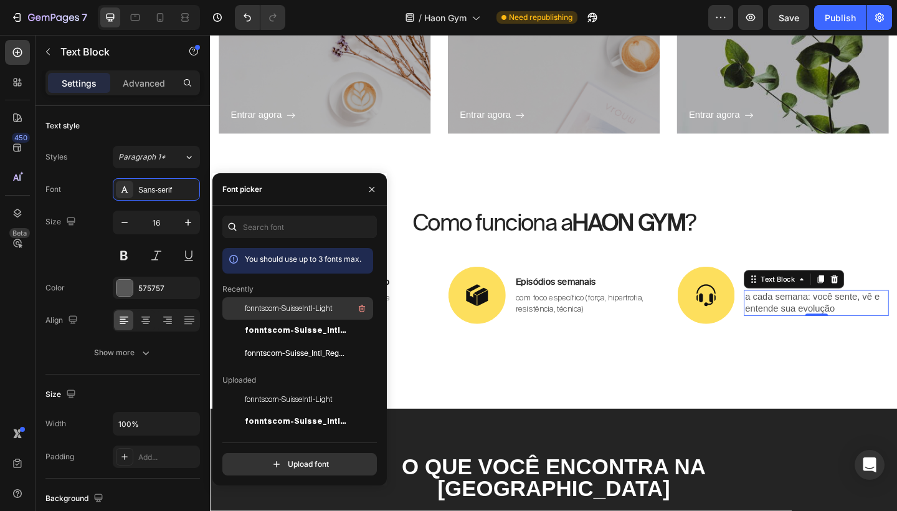
click at [308, 313] on span "fonntscom-SuisseIntl-Light" at bounding box center [289, 308] width 88 height 11
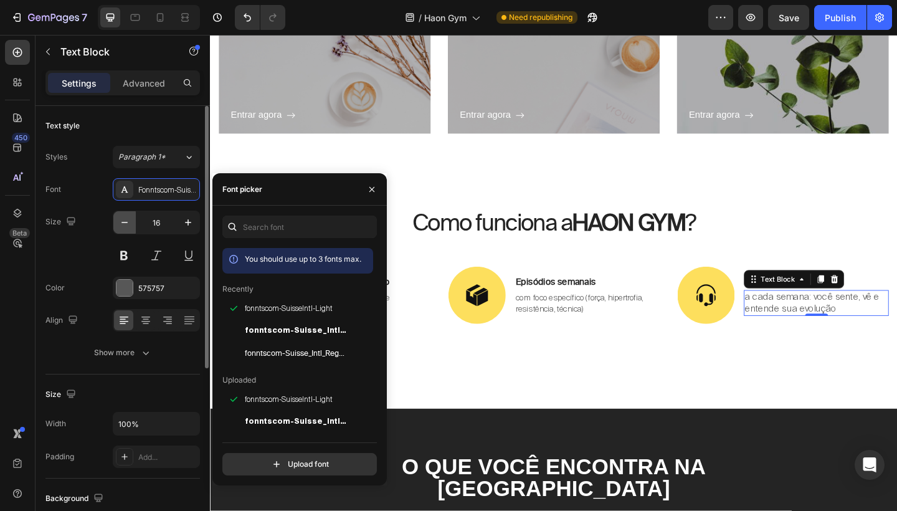
click at [120, 222] on icon "button" at bounding box center [124, 222] width 12 height 12
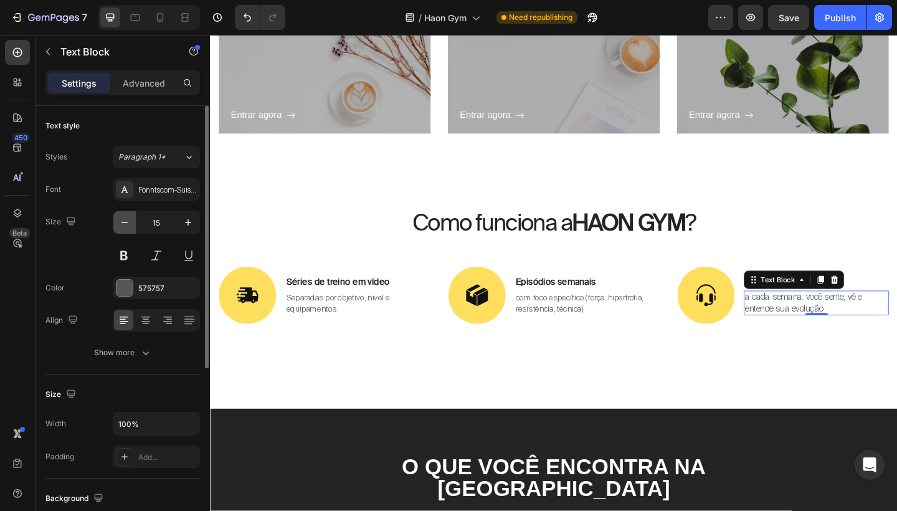
click at [120, 222] on icon "button" at bounding box center [124, 222] width 12 height 12
click at [153, 195] on div "Fonntscom-SuisseIntl-Light" at bounding box center [167, 189] width 59 height 11
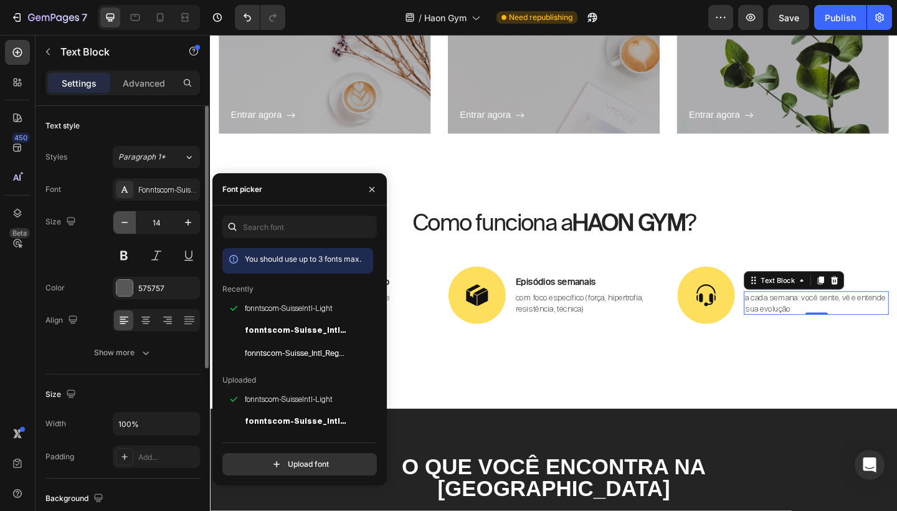
click at [127, 223] on icon "button" at bounding box center [124, 222] width 12 height 12
type input "13"
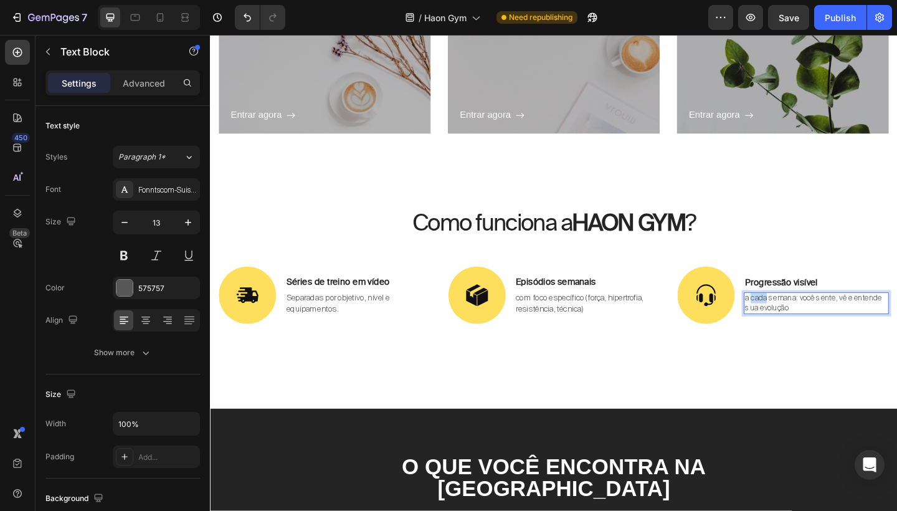
click at [799, 320] on p "a cada semana: você sente, vê e entende sua evolução" at bounding box center [869, 326] width 155 height 21
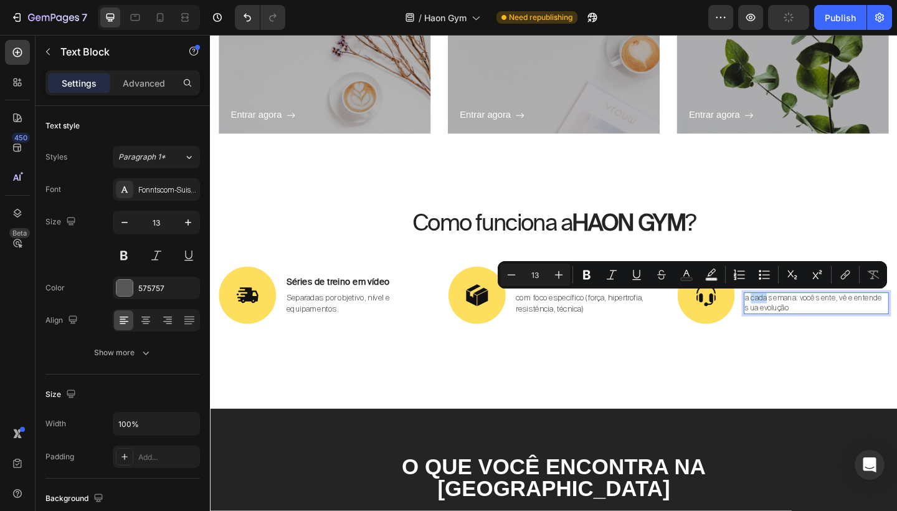
click at [798, 320] on p "a cada semana: você sente, vê e entende sua evolução" at bounding box center [869, 326] width 155 height 21
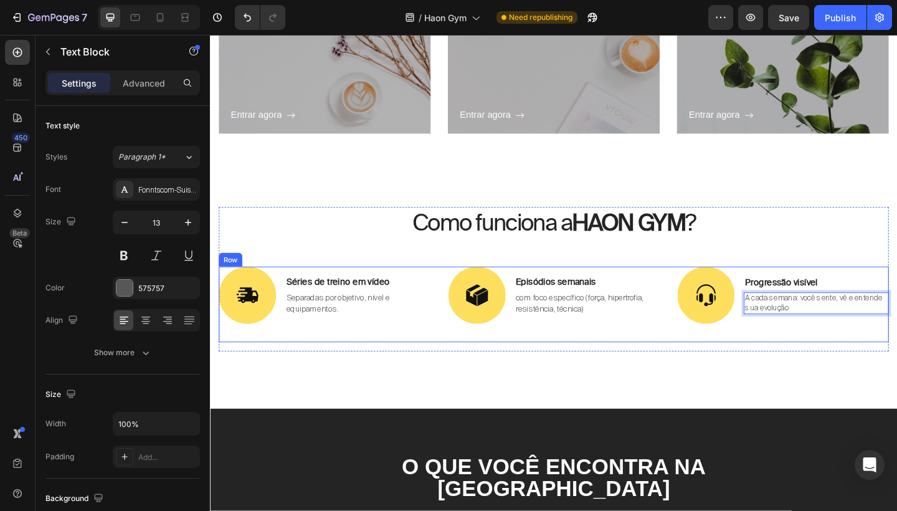
click at [719, 363] on div "Image Progressão visível Text Block A cada semana: você sente, vê e entende sua…" at bounding box center [833, 328] width 230 height 82
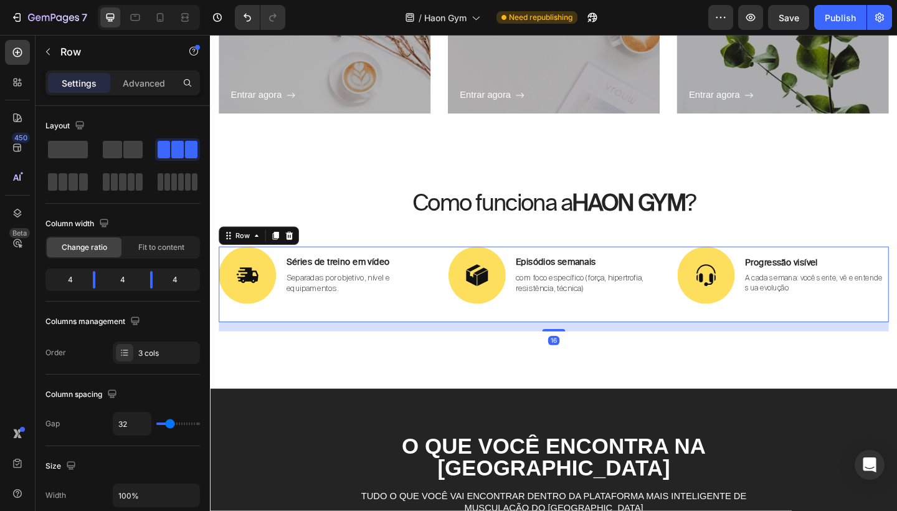
scroll to position [1597, 0]
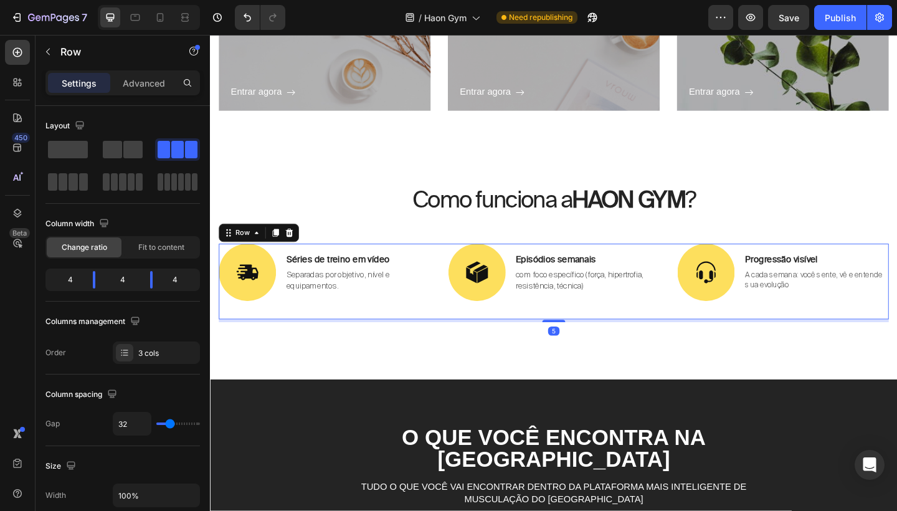
drag, startPoint x: 592, startPoint y: 352, endPoint x: 592, endPoint y: 335, distance: 16.8
click at [592, 335] on div "Image Séries de treino em vídeo Text Block Separadas por objetivo, nível e equi…" at bounding box center [583, 303] width 729 height 82
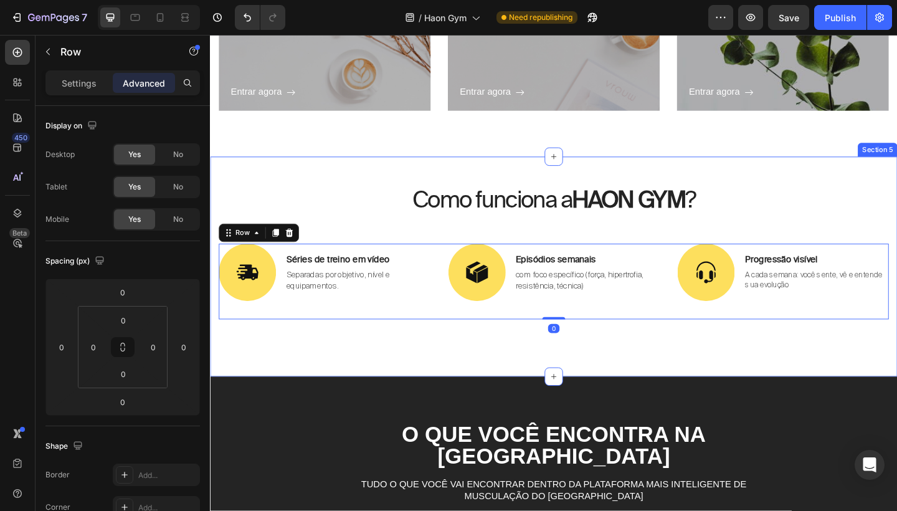
click at [627, 381] on div "Como funciona a HAON GYM ? Heading Image Séries de treino em vídeo Text Block S…" at bounding box center [583, 301] width 729 height 209
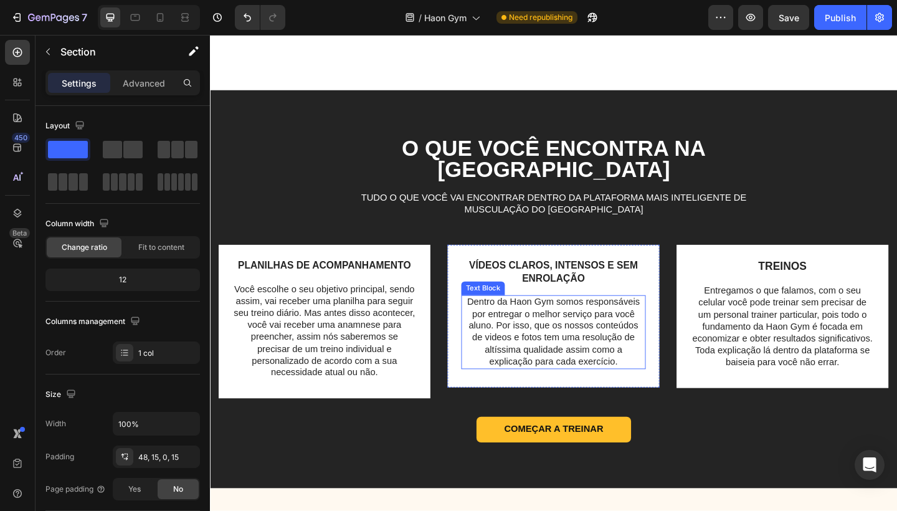
scroll to position [1543, 0]
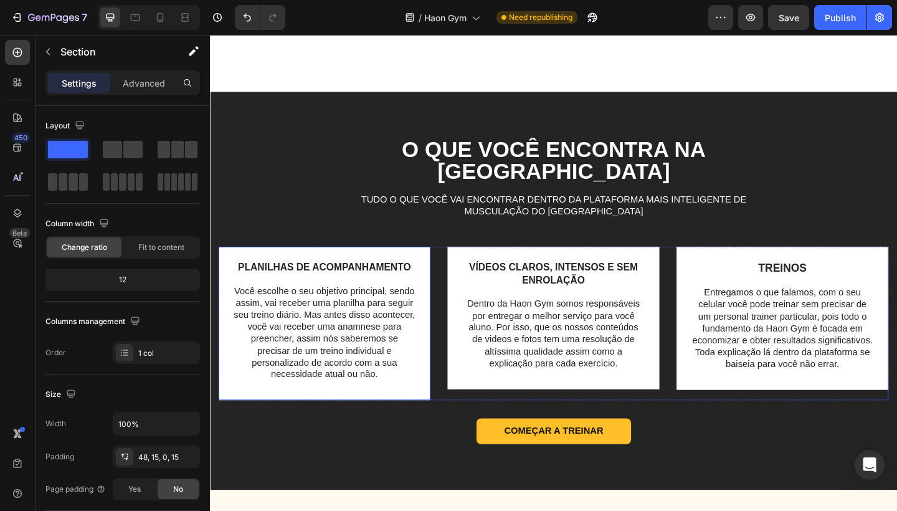
click at [427, 377] on div "PLANILHAS DE ACOMPANHAMENTO Text Block Você escolhe o seu objetivo principal, s…" at bounding box center [334, 348] width 230 height 167
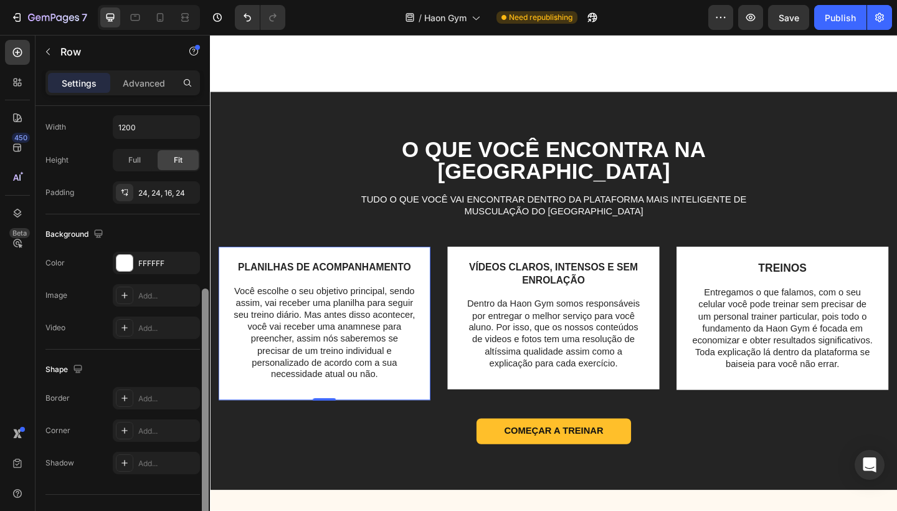
scroll to position [303, 0]
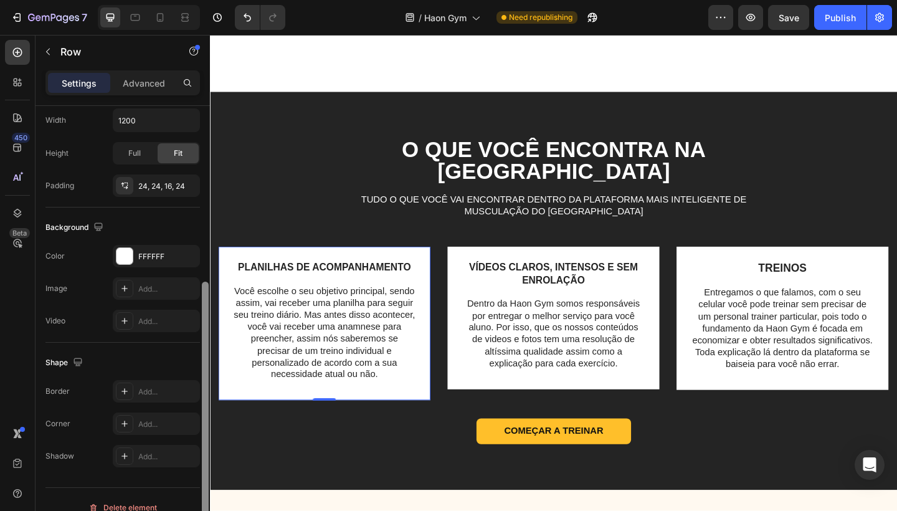
drag, startPoint x: 206, startPoint y: 334, endPoint x: 204, endPoint y: 510, distance: 176.3
click at [204, 510] on div at bounding box center [205, 409] width 7 height 255
click at [148, 424] on div "Add..." at bounding box center [167, 424] width 59 height 11
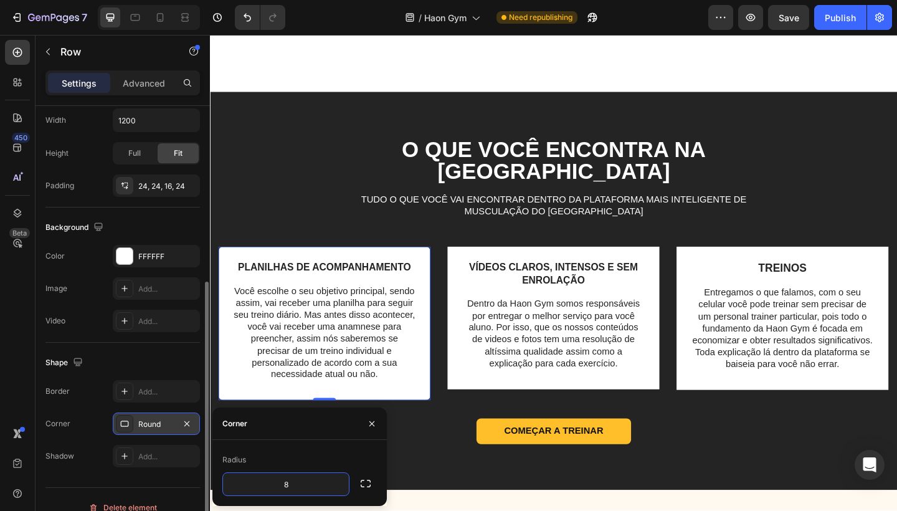
click at [359, 479] on button "button" at bounding box center [365, 483] width 22 height 22
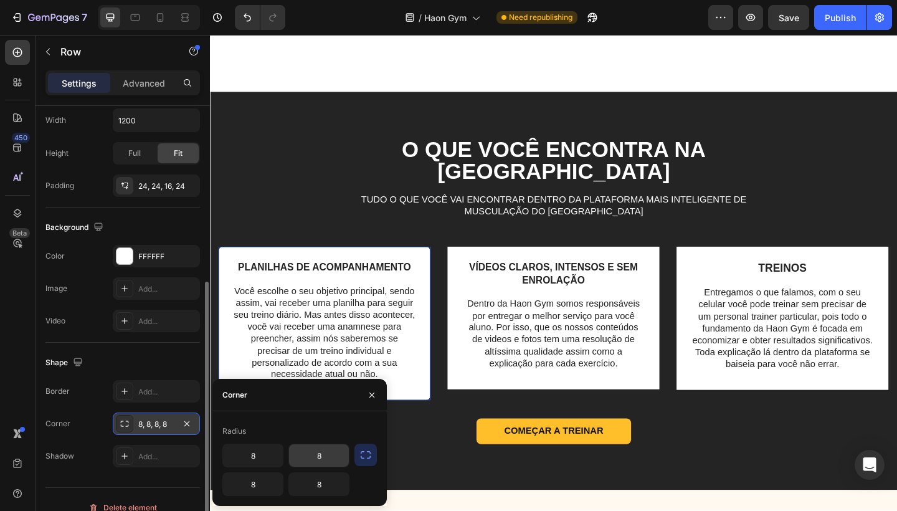
click at [320, 456] on input "8" at bounding box center [319, 455] width 60 height 22
type input "0"
click at [266, 458] on input "8" at bounding box center [253, 455] width 60 height 22
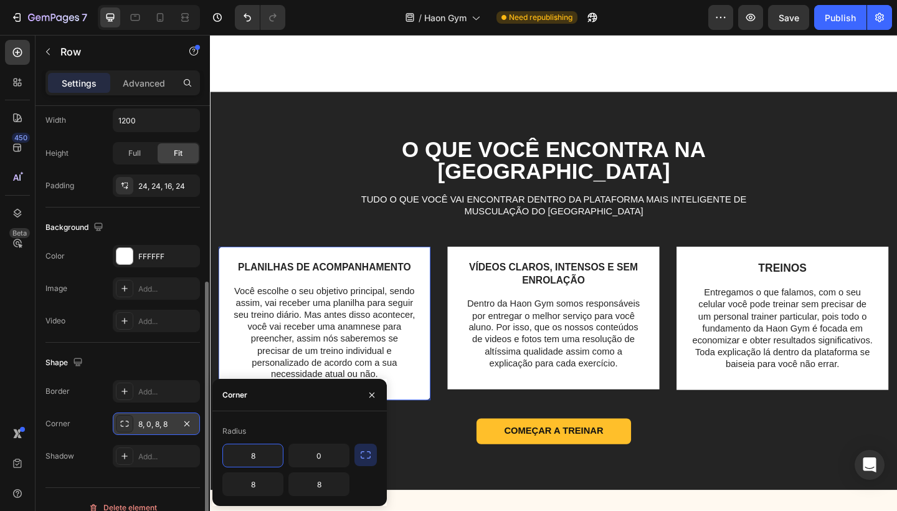
type input "0"
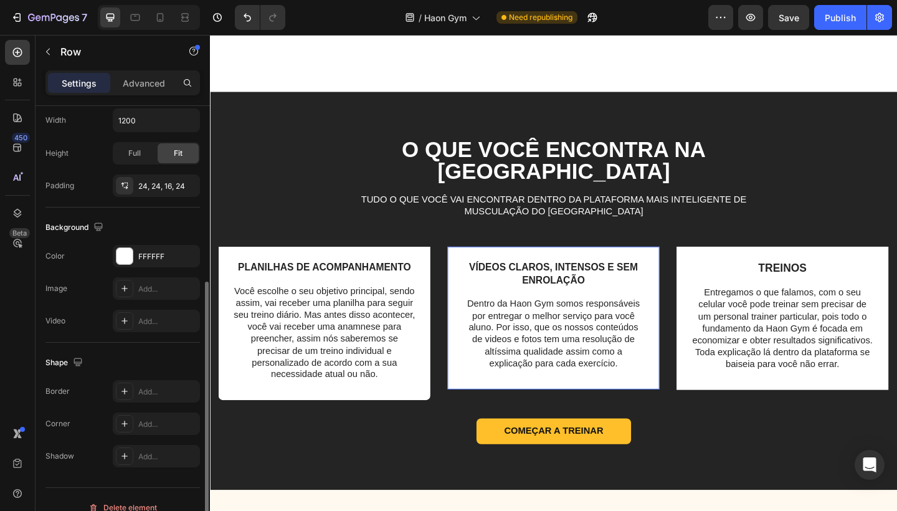
click at [687, 415] on div "VÍDEOS CLAROS, INTENSOS E SEM ENROLAÇÃO Text Block Dentro da Haon Gym somos res…" at bounding box center [583, 342] width 230 height 155
click at [156, 415] on div "Add..." at bounding box center [156, 423] width 87 height 22
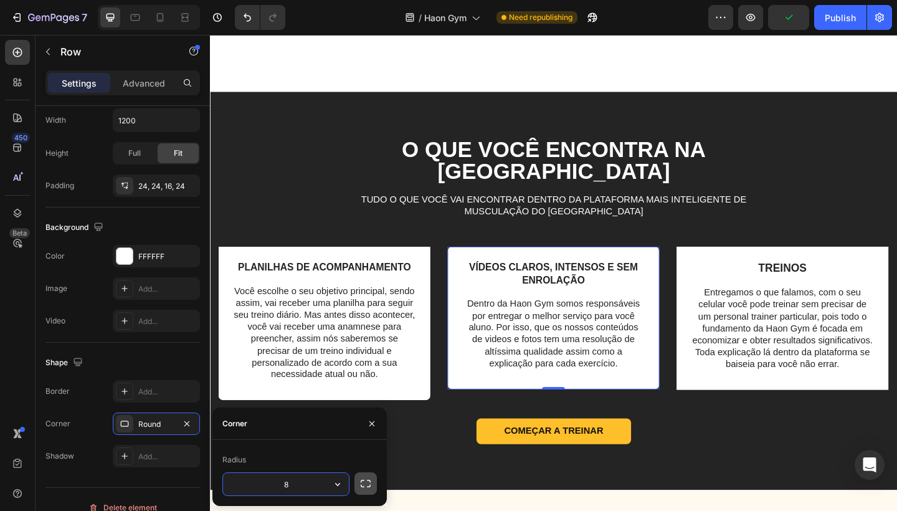
click at [366, 477] on icon "button" at bounding box center [365, 483] width 12 height 12
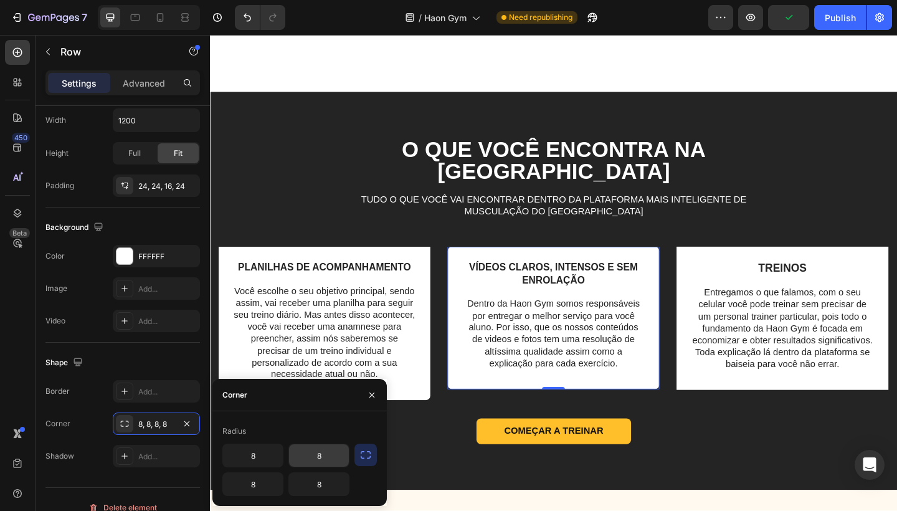
click at [335, 460] on input "8" at bounding box center [319, 455] width 60 height 22
type input "0"
click at [263, 453] on input "8" at bounding box center [253, 455] width 60 height 22
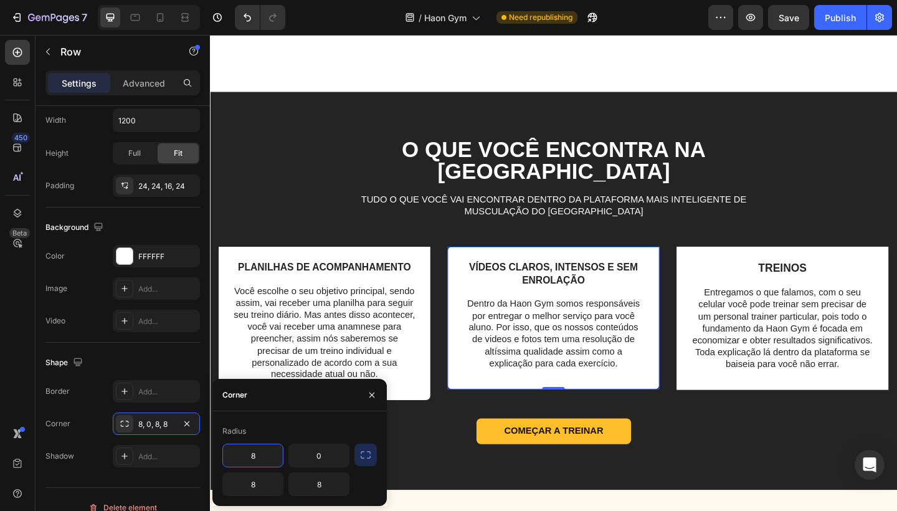
type input "0"
click at [668, 265] on img at bounding box center [583, 265] width 230 height 0
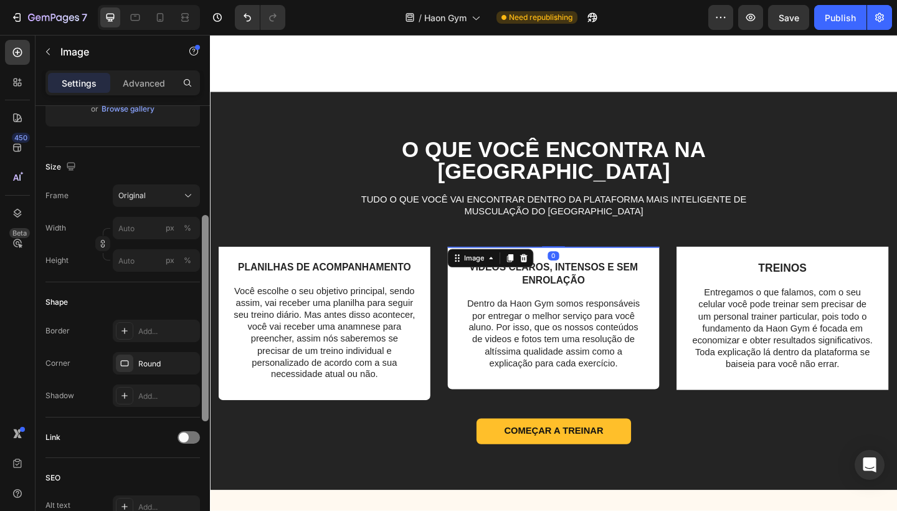
scroll to position [291, 0]
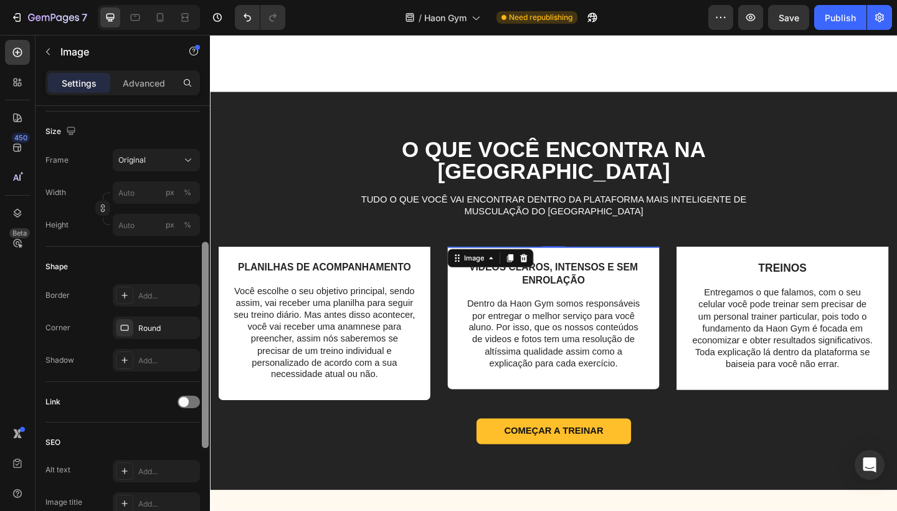
drag, startPoint x: 207, startPoint y: 235, endPoint x: 201, endPoint y: 372, distance: 136.5
click at [201, 372] on div at bounding box center [205, 326] width 9 height 440
click at [168, 336] on div "Round" at bounding box center [156, 327] width 87 height 22
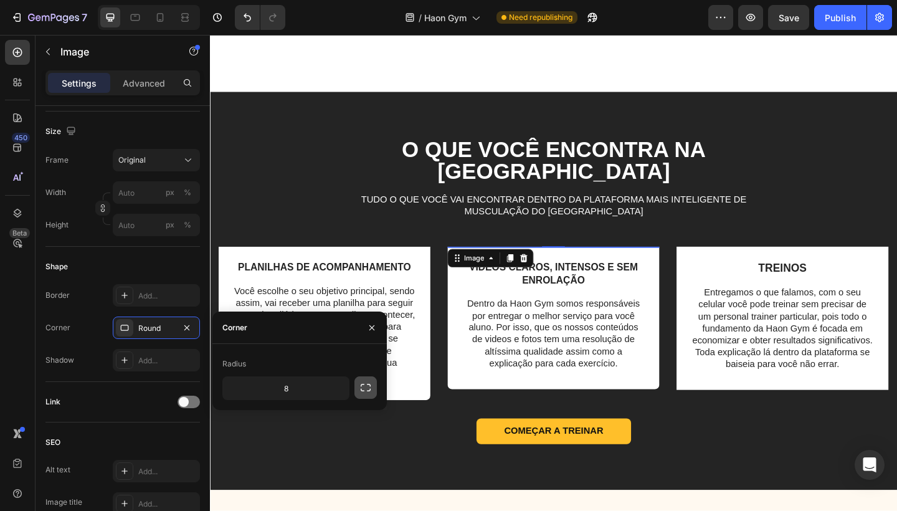
click at [363, 386] on icon "button" at bounding box center [365, 387] width 12 height 12
click at [320, 419] on input "8" at bounding box center [319, 417] width 60 height 22
type input "0"
click at [265, 421] on input "8" at bounding box center [253, 417] width 60 height 22
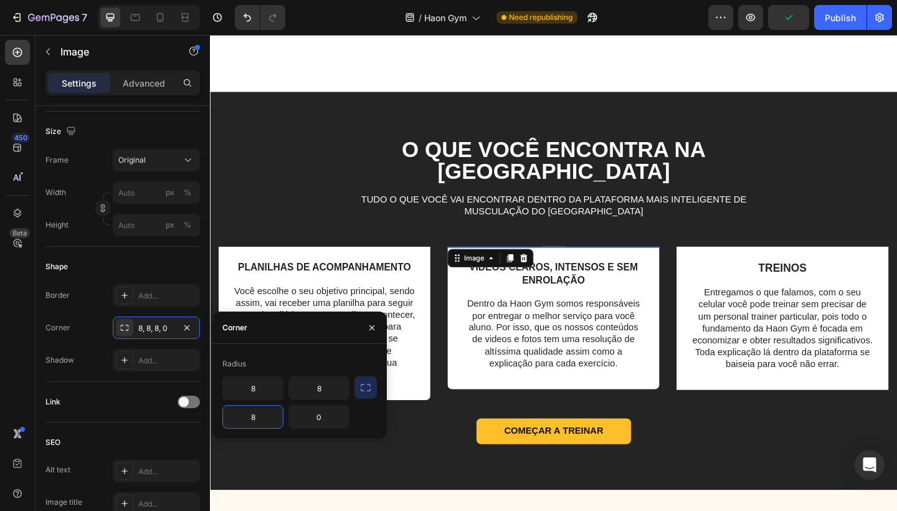
click at [265, 421] on input "8" at bounding box center [253, 417] width 60 height 22
type input "0"
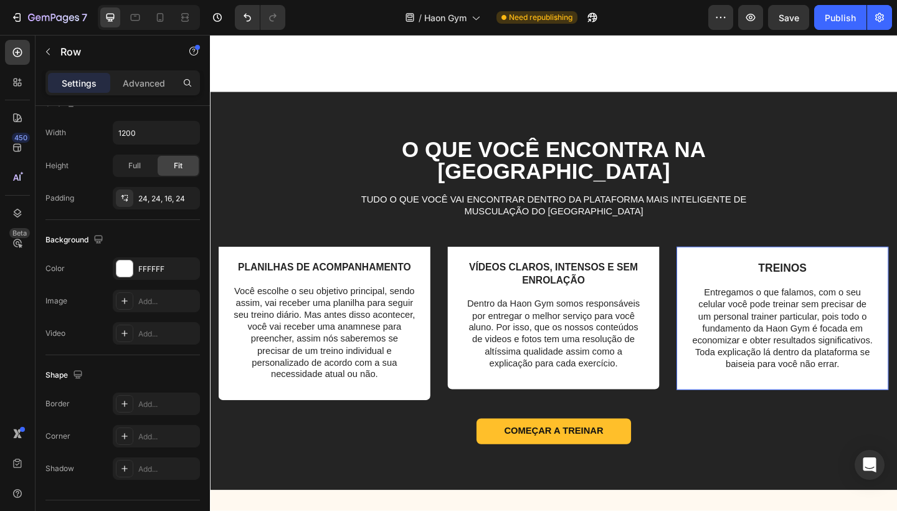
click at [789, 371] on div "TREINOS Text Block Entregamos o que falamos, com o seu celular você pode treina…" at bounding box center [833, 343] width 230 height 156
drag, startPoint x: 203, startPoint y: 319, endPoint x: 202, endPoint y: 488, distance: 169.4
click at [202, 489] on div at bounding box center [205, 402] width 7 height 255
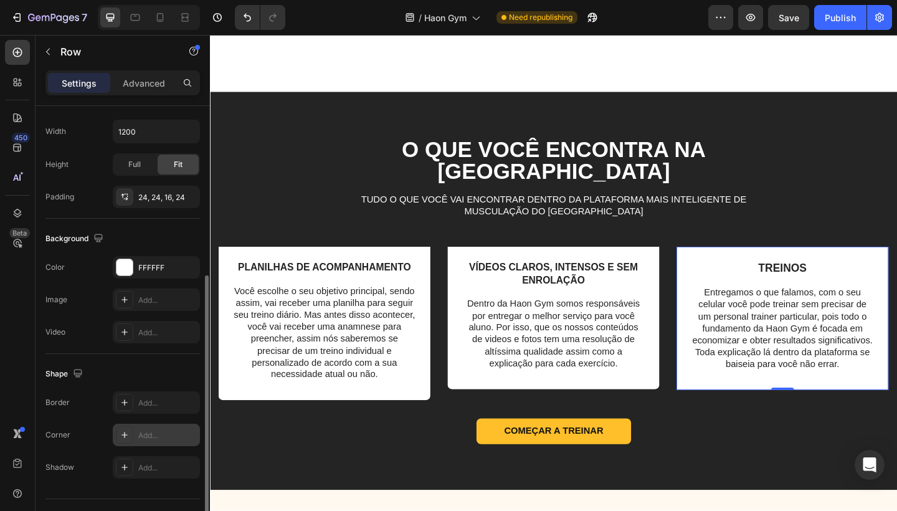
click at [153, 437] on div "Add..." at bounding box center [167, 435] width 59 height 11
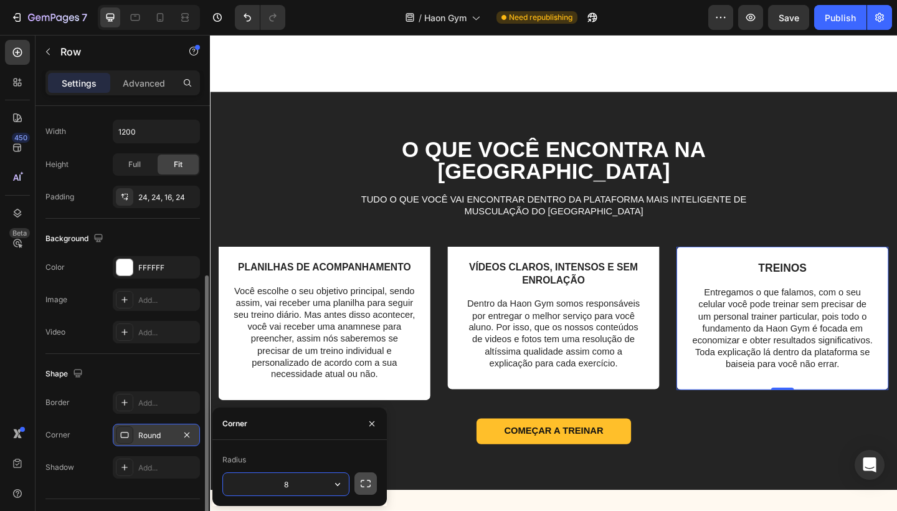
click at [372, 478] on button "button" at bounding box center [365, 483] width 22 height 22
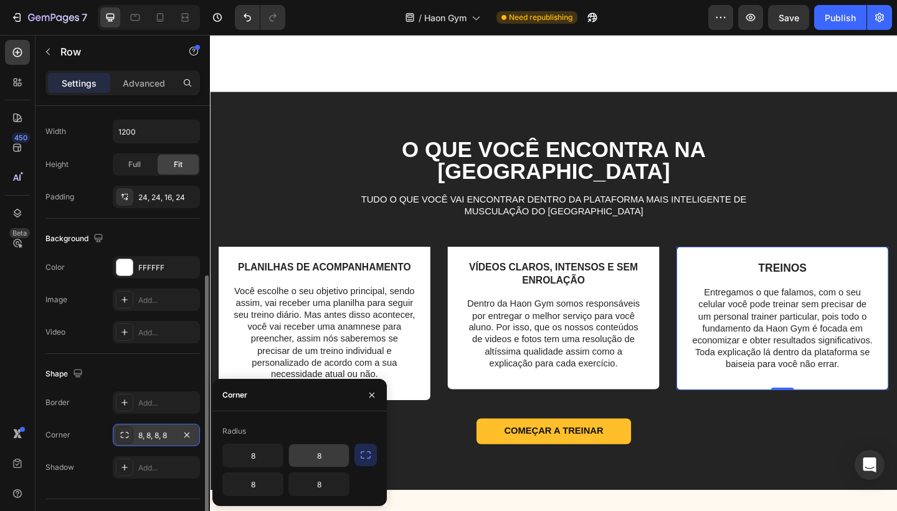
click at [322, 459] on input "8" at bounding box center [319, 455] width 60 height 22
type input "0"
click at [265, 457] on input "8" at bounding box center [253, 455] width 60 height 22
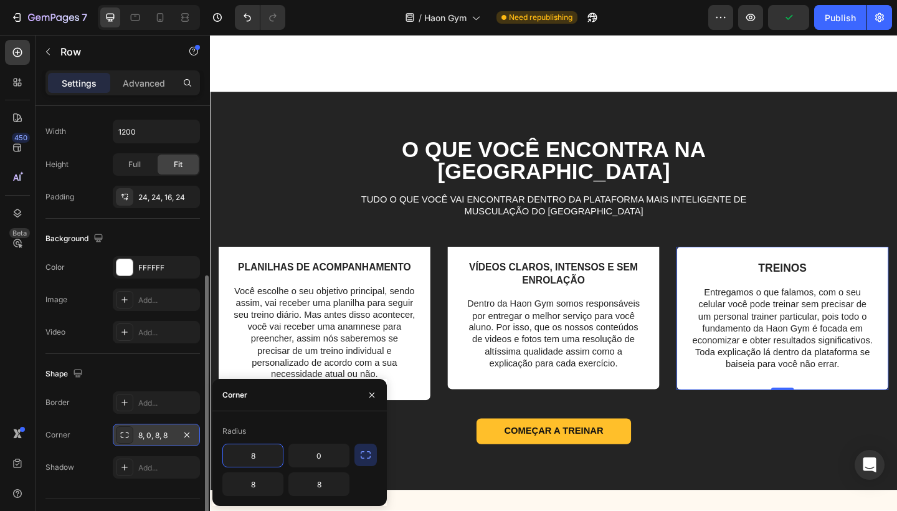
type input "0"
click at [736, 265] on img at bounding box center [833, 265] width 230 height 0
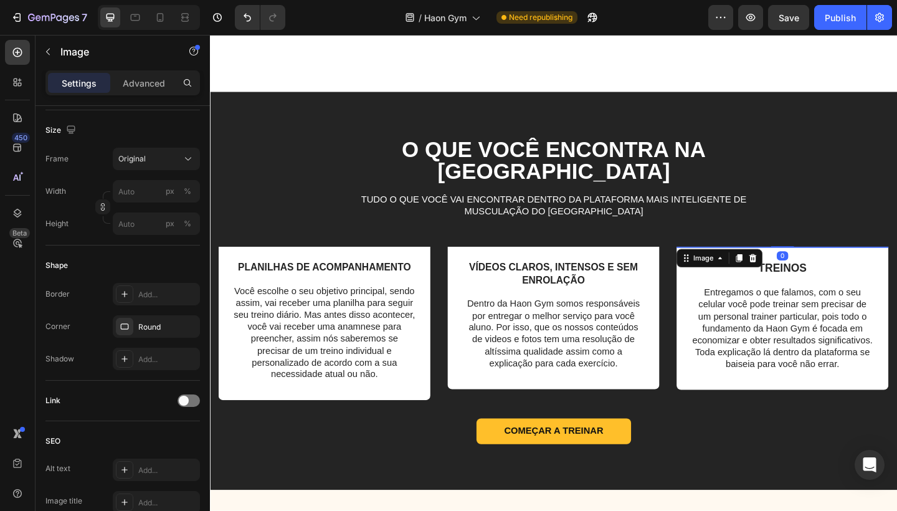
scroll to position [0, 0]
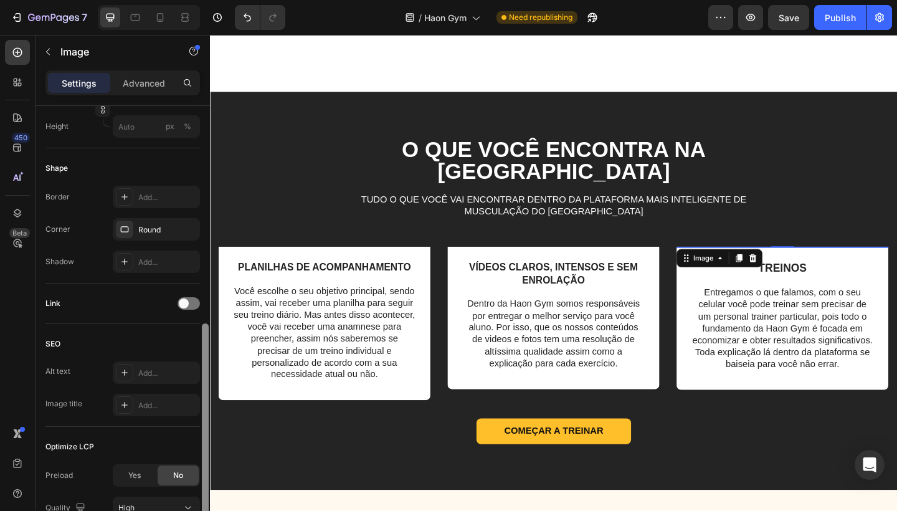
drag, startPoint x: 206, startPoint y: 257, endPoint x: 199, endPoint y: 438, distance: 180.8
click at [200, 438] on div "Style Rectangle Source Upload Image [URL][DOMAIN_NAME] or Browse gallery Size F…" at bounding box center [123, 326] width 174 height 440
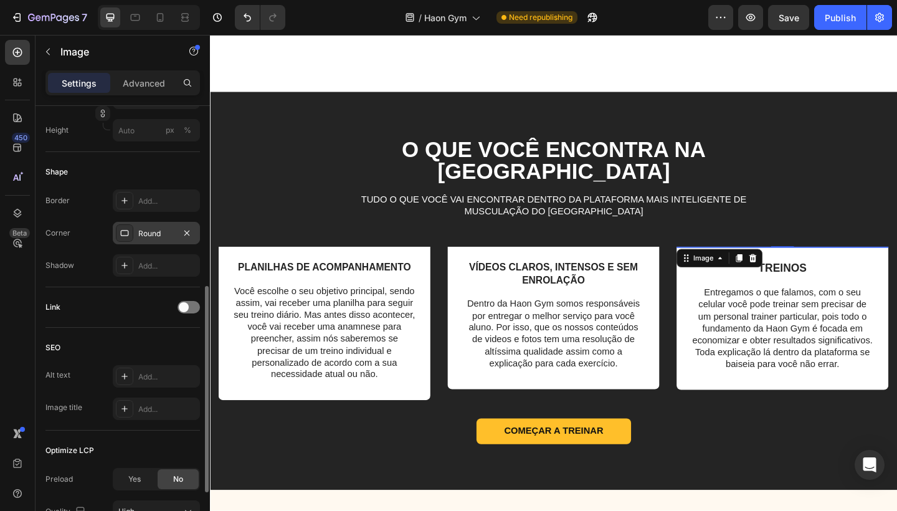
click at [169, 235] on div "Round" at bounding box center [156, 233] width 36 height 11
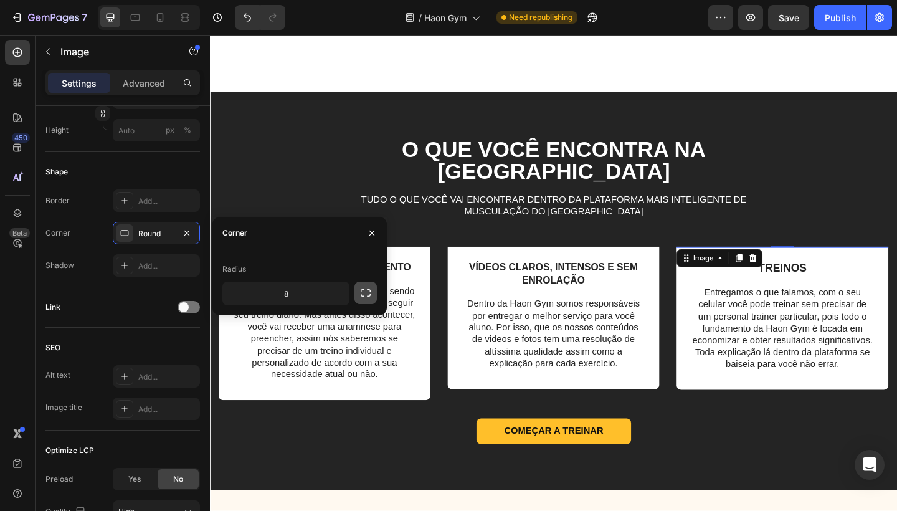
click at [363, 295] on icon "button" at bounding box center [365, 293] width 12 height 12
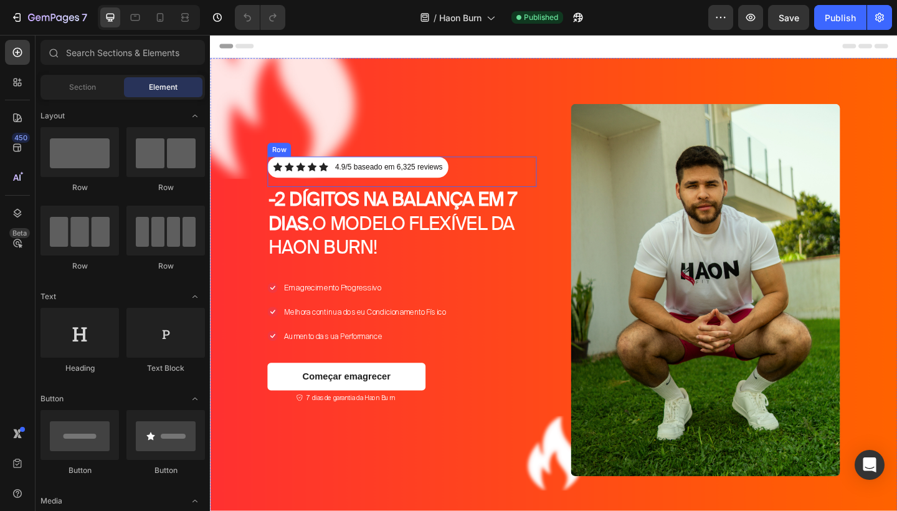
click at [536, 174] on div "Icon Icon Icon Icon Icon Icon List 4.9/5 baseado em 6,325 reviews Text Block Ro…" at bounding box center [418, 184] width 293 height 33
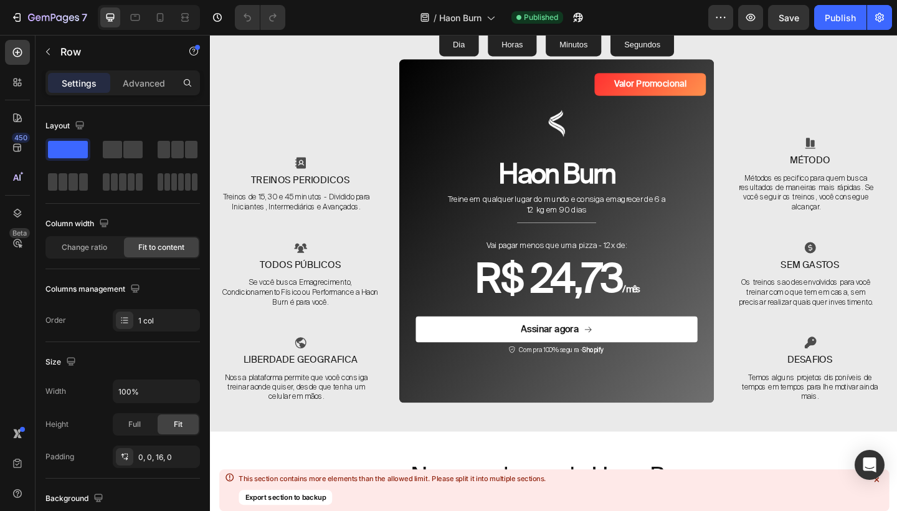
scroll to position [3585, 0]
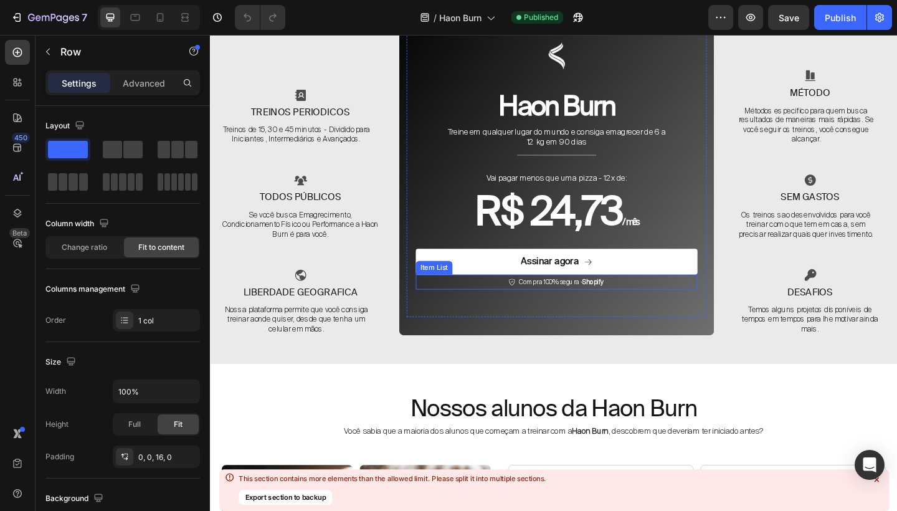
click at [597, 302] on span "Compra 100% segura - Shopify" at bounding box center [592, 304] width 92 height 9
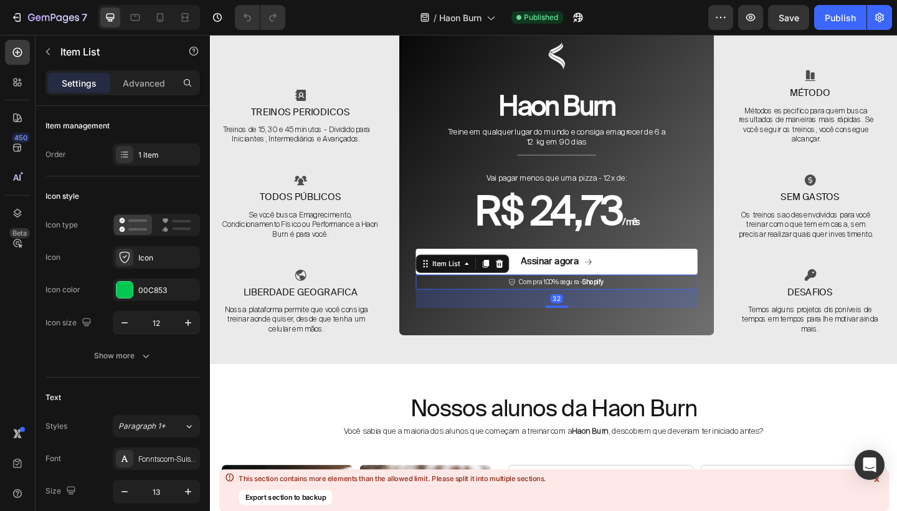
click at [668, 303] on div "Compra 100% segura - Shopify" at bounding box center [587, 304] width 306 height 16
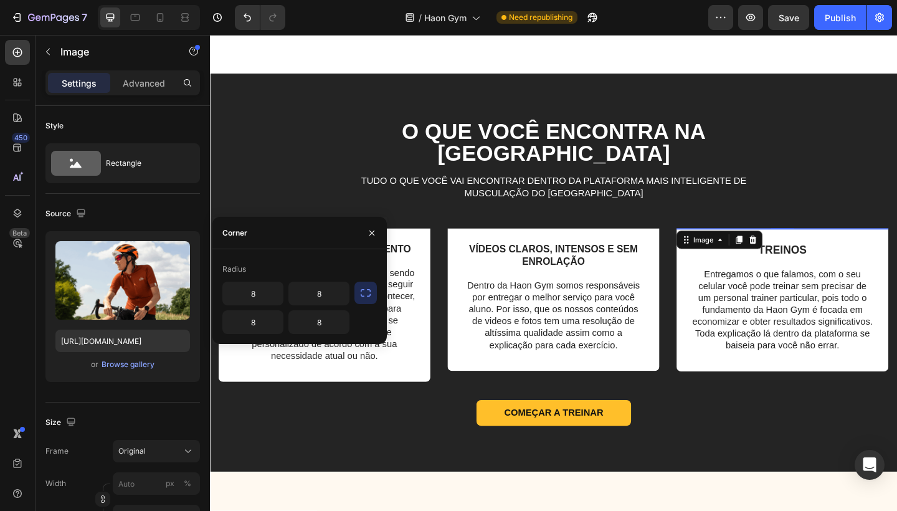
scroll to position [386, 0]
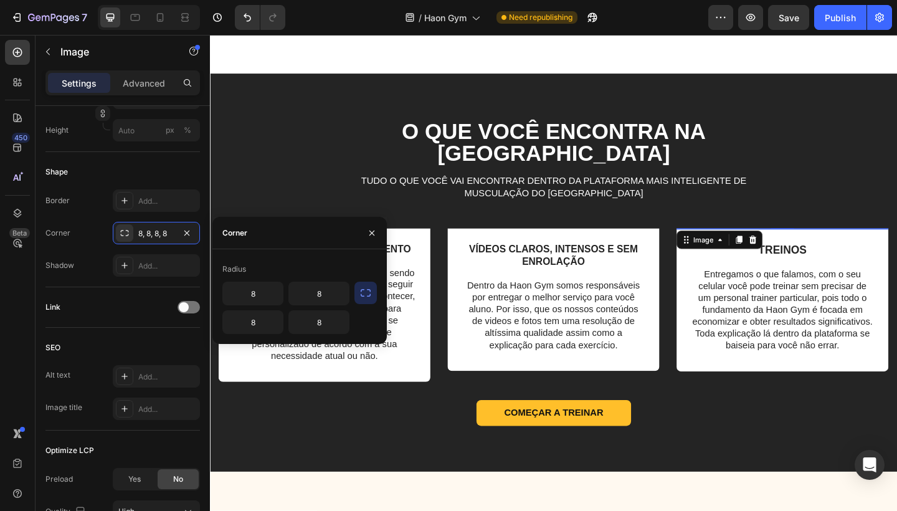
click at [335, 318] on input "8" at bounding box center [319, 322] width 60 height 22
type input "0"
click at [254, 319] on input "8" at bounding box center [253, 322] width 60 height 22
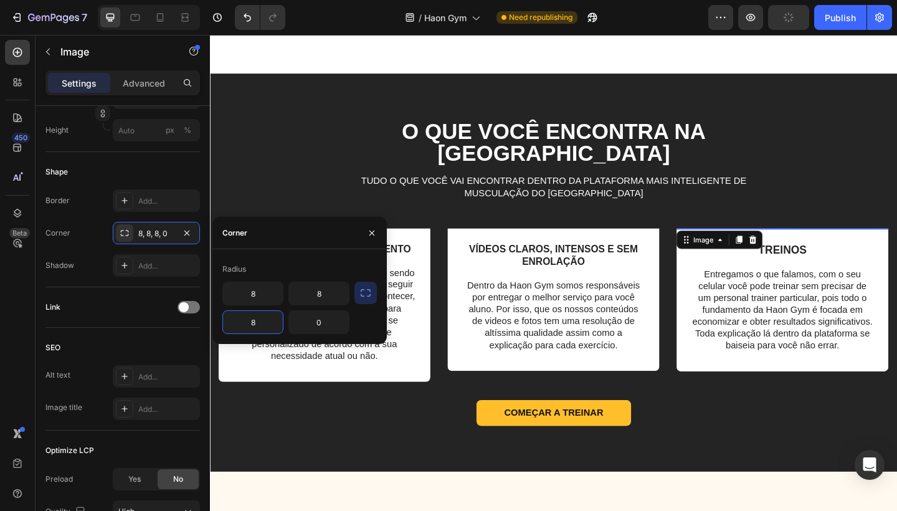
type input "0"
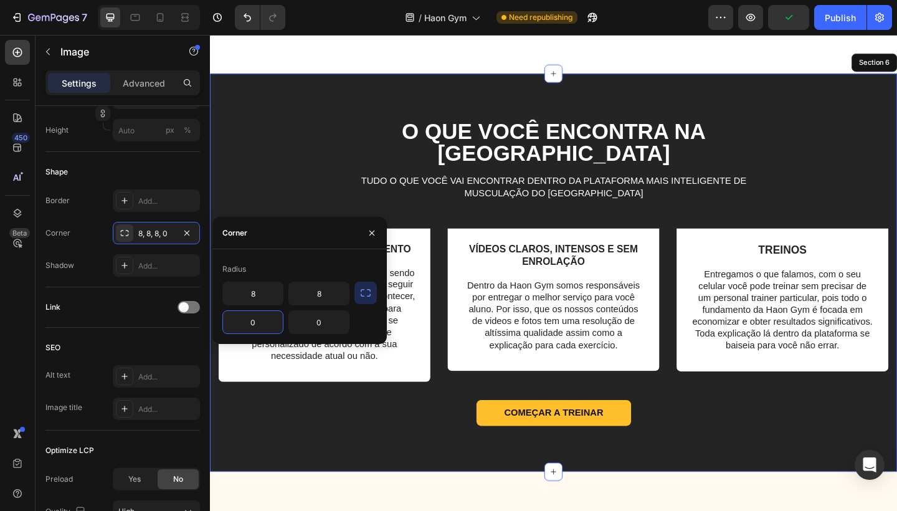
click at [865, 186] on div "O que você encontra na Haon Gym Heading Tudo o que você vai encontrar dentro da…" at bounding box center [583, 303] width 729 height 353
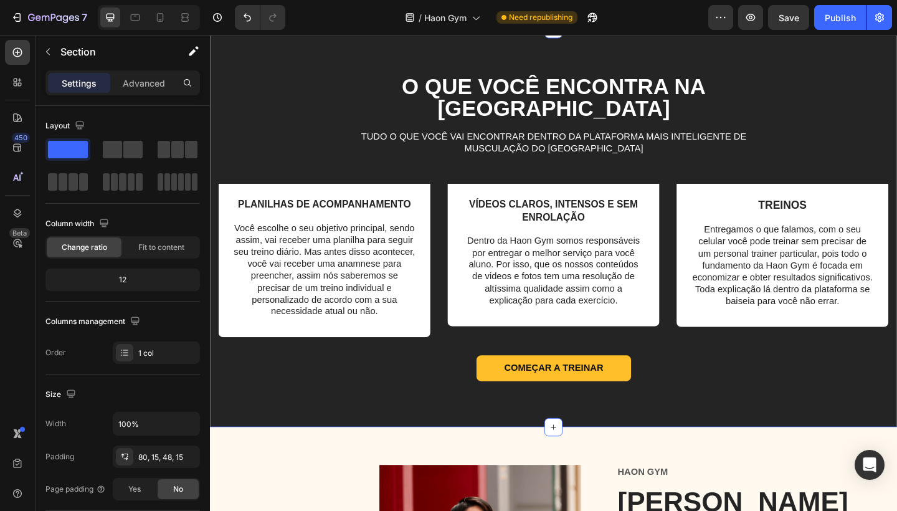
scroll to position [1638, 0]
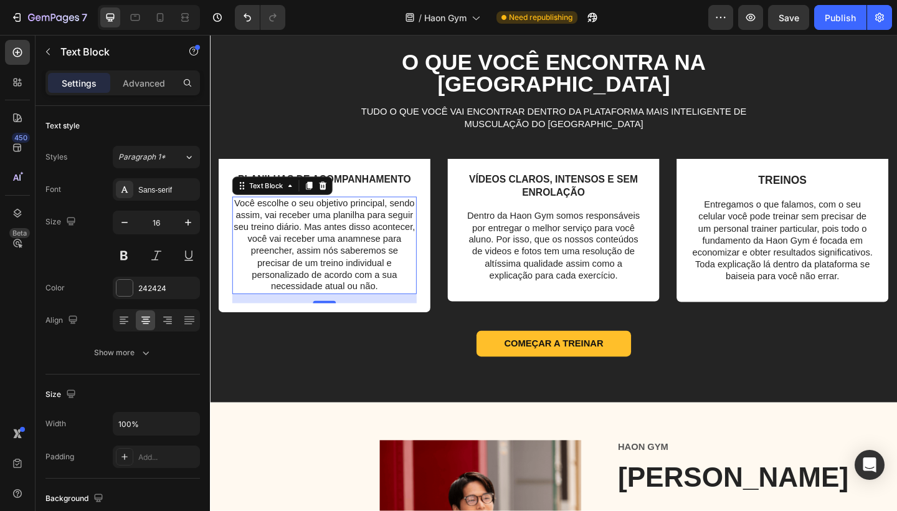
click at [410, 316] on p "Você escolhe o seu objetivo principal, sendo assim, vai receber uma planilha pa…" at bounding box center [334, 263] width 198 height 103
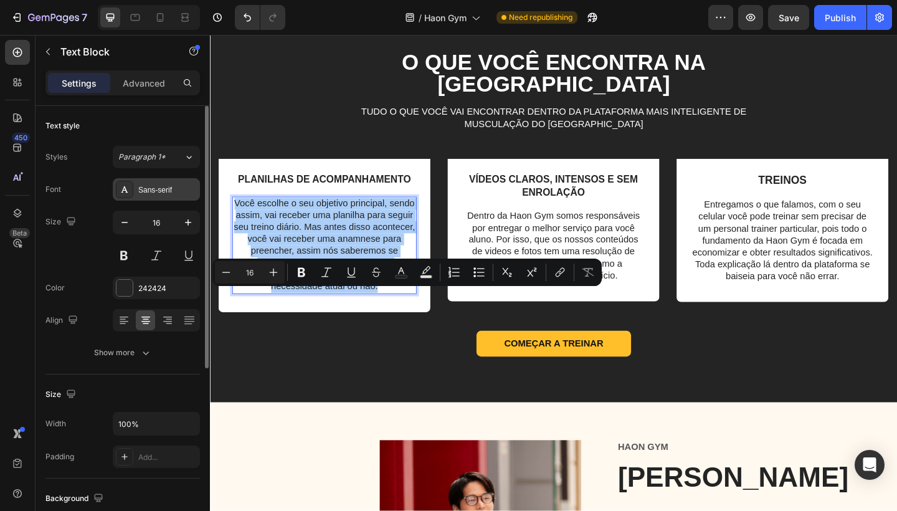
click at [145, 184] on div "Sans-serif" at bounding box center [167, 189] width 59 height 11
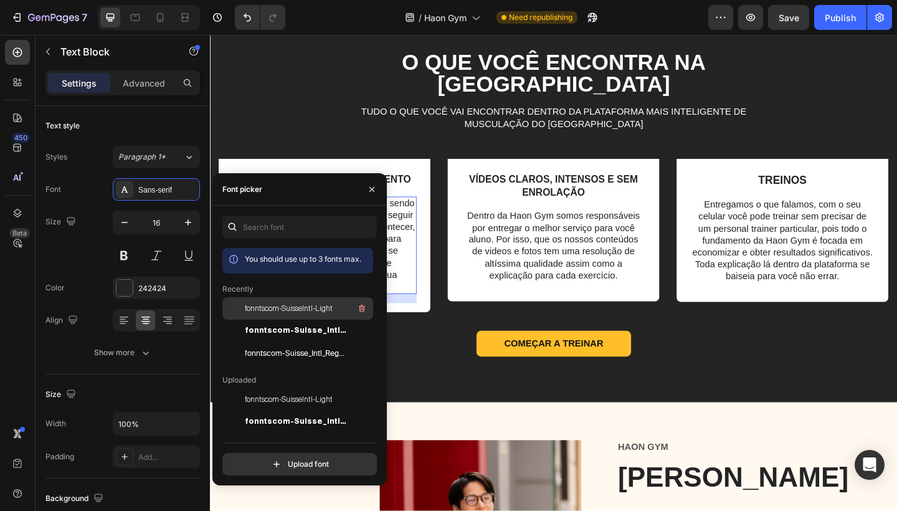
click at [291, 309] on span "fonntscom-SuisseIntl-Light" at bounding box center [289, 308] width 88 height 11
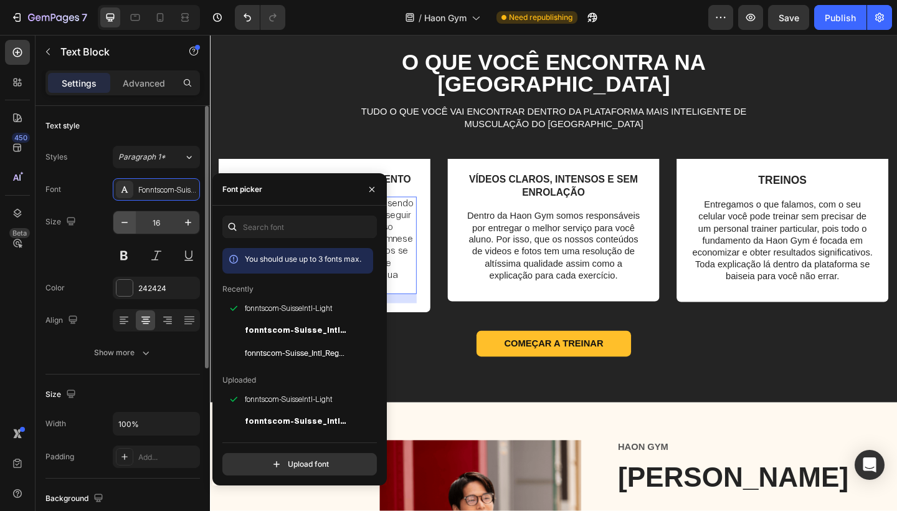
click at [121, 225] on icon "button" at bounding box center [124, 222] width 12 height 12
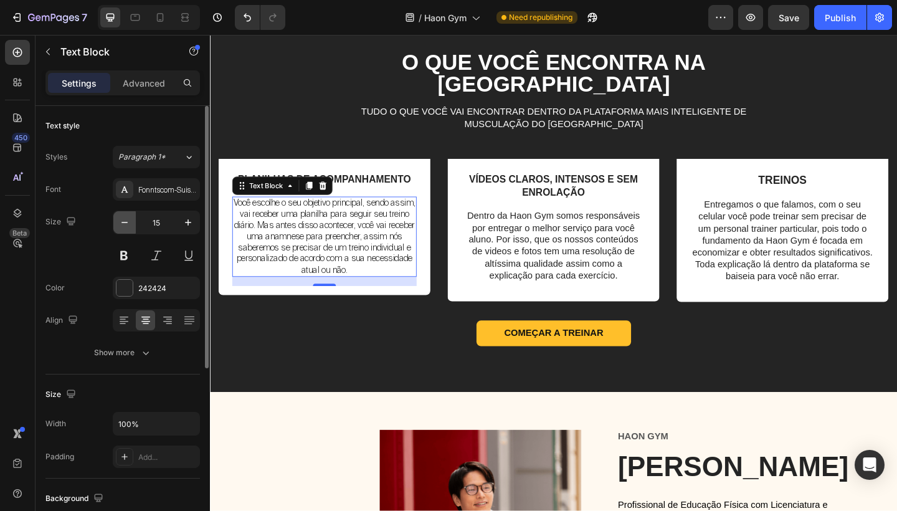
click at [121, 225] on icon "button" at bounding box center [124, 222] width 12 height 12
type input "14"
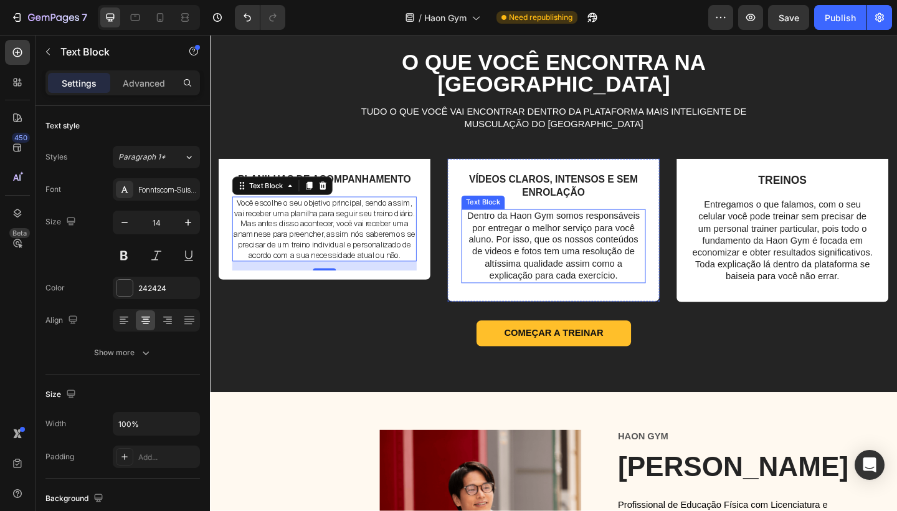
click at [566, 304] on p "Dentro da Haon Gym somos responsáveis por entregar o melhor serviço para você a…" at bounding box center [584, 265] width 198 height 78
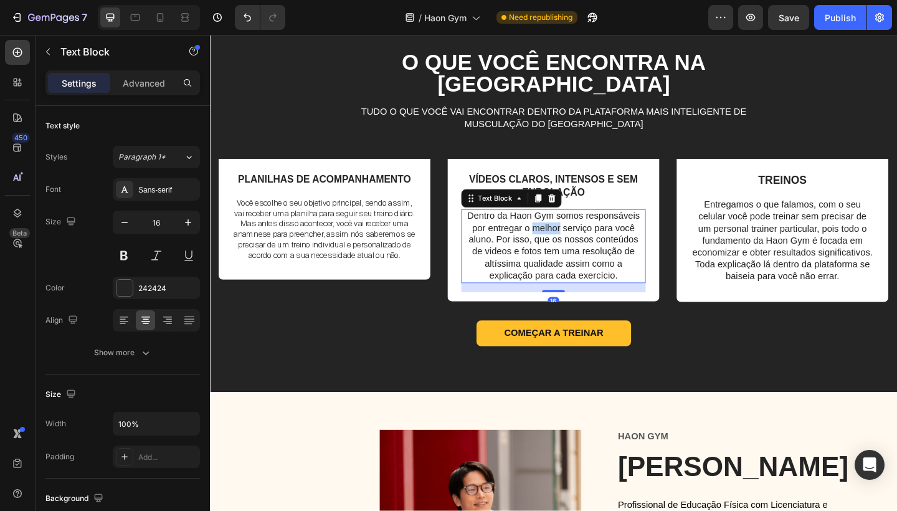
click at [566, 304] on p "Dentro da Haon Gym somos responsáveis por entregar o melhor serviço para você a…" at bounding box center [584, 265] width 198 height 78
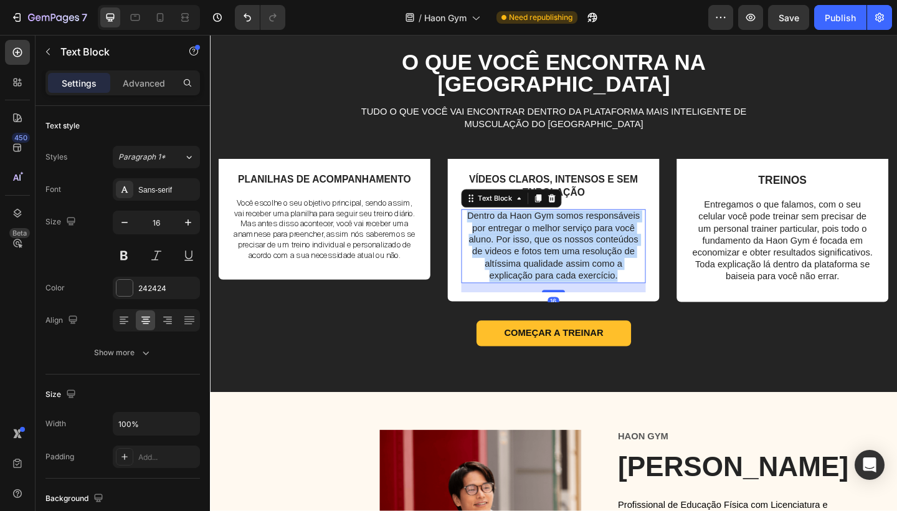
click at [566, 304] on p "Dentro da Haon Gym somos responsáveis por entregar o melhor serviço para você a…" at bounding box center [584, 265] width 198 height 78
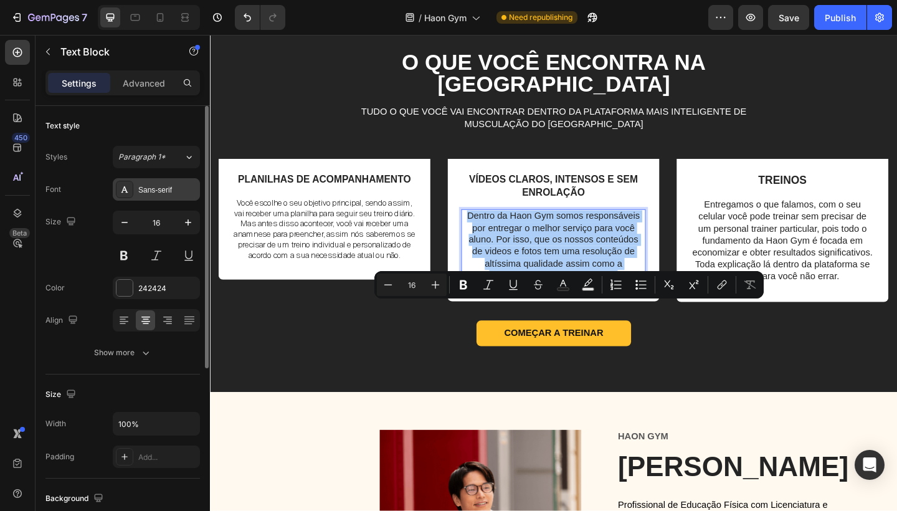
click at [174, 191] on div "Sans-serif" at bounding box center [167, 189] width 59 height 11
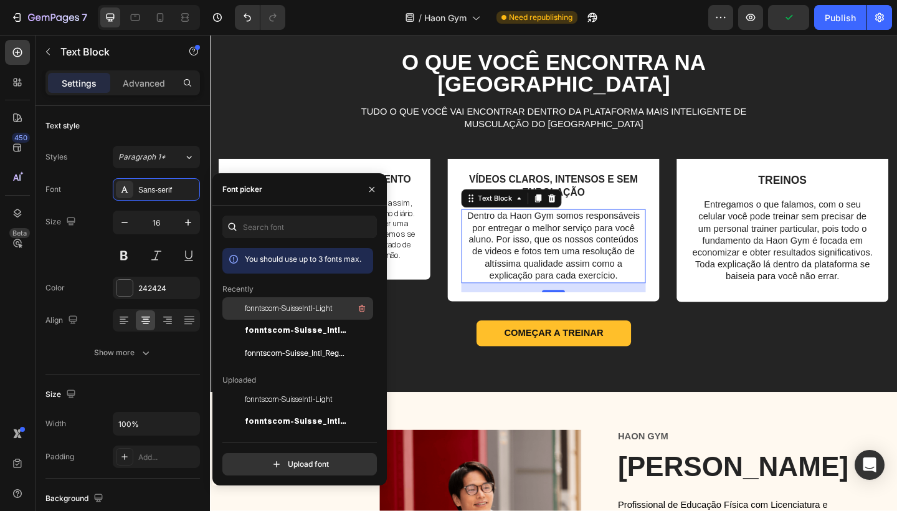
click at [263, 305] on span "fonntscom-SuisseIntl-Light" at bounding box center [289, 308] width 88 height 11
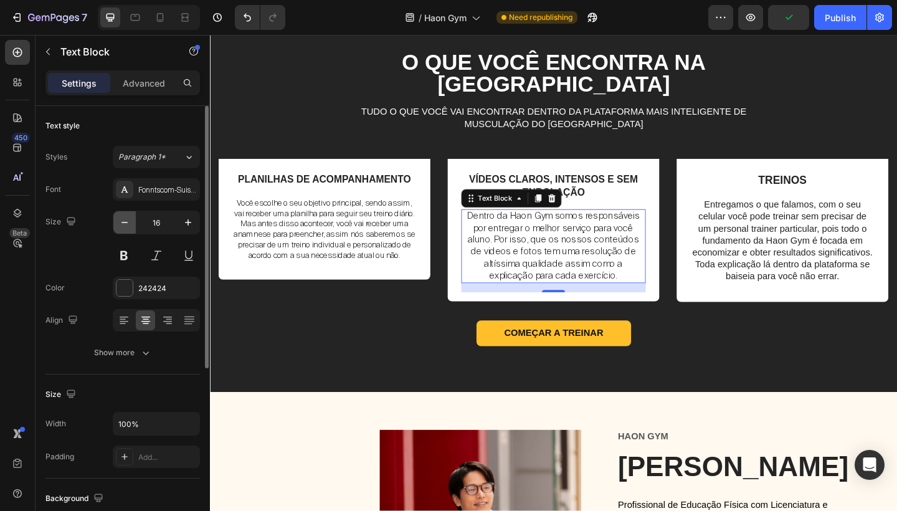
click at [128, 223] on icon "button" at bounding box center [124, 222] width 12 height 12
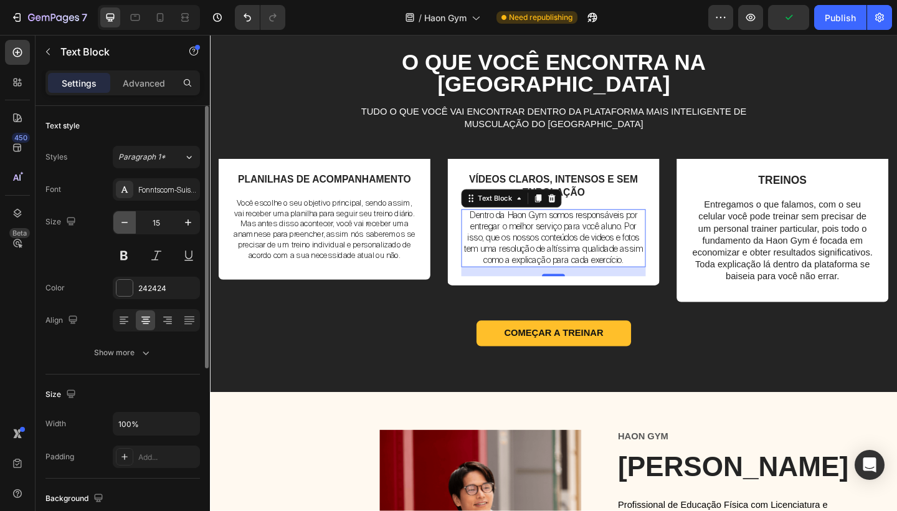
type input "14"
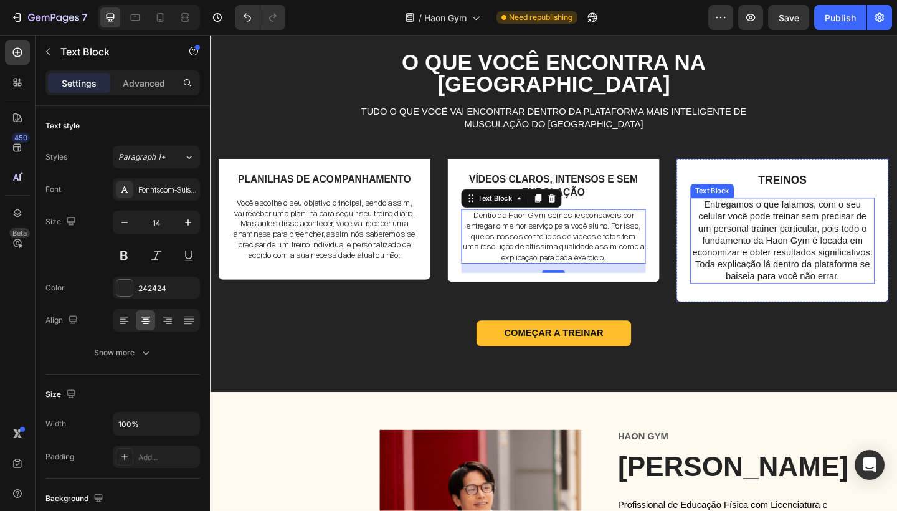
click at [778, 305] on p "Entregamos o que falamos, com o seu celular você pode treinar sem precisar de u…" at bounding box center [833, 259] width 198 height 91
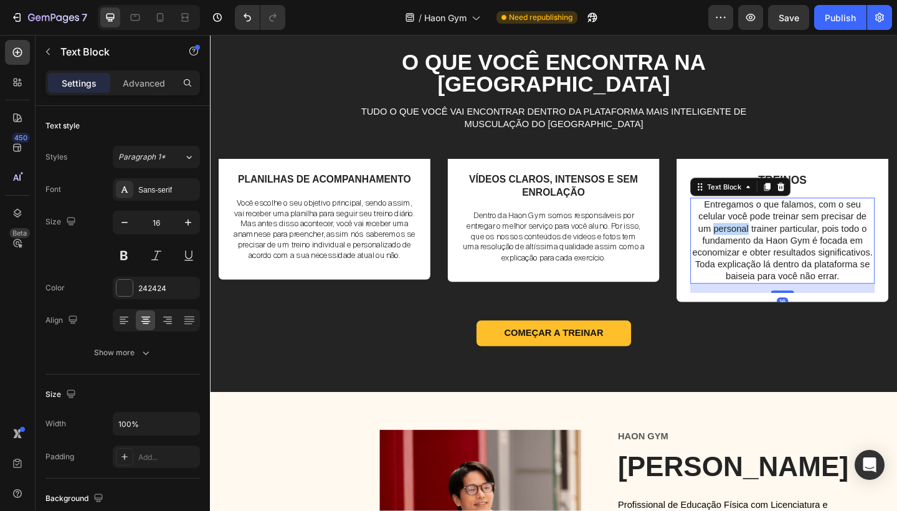
click at [778, 305] on p "Entregamos o que falamos, com o seu celular você pode treinar sem precisar de u…" at bounding box center [833, 259] width 198 height 91
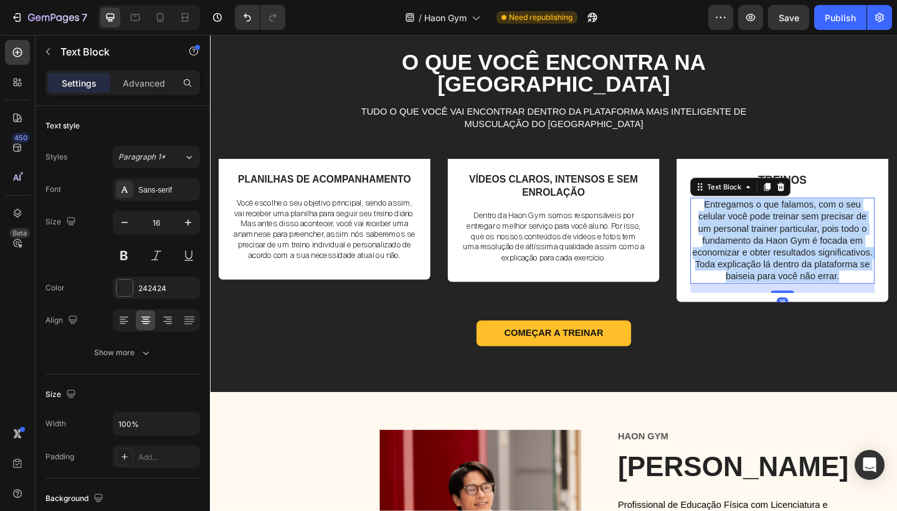
click at [778, 305] on p "Entregamos o que falamos, com o seu celular você pode treinar sem precisar de u…" at bounding box center [833, 259] width 198 height 91
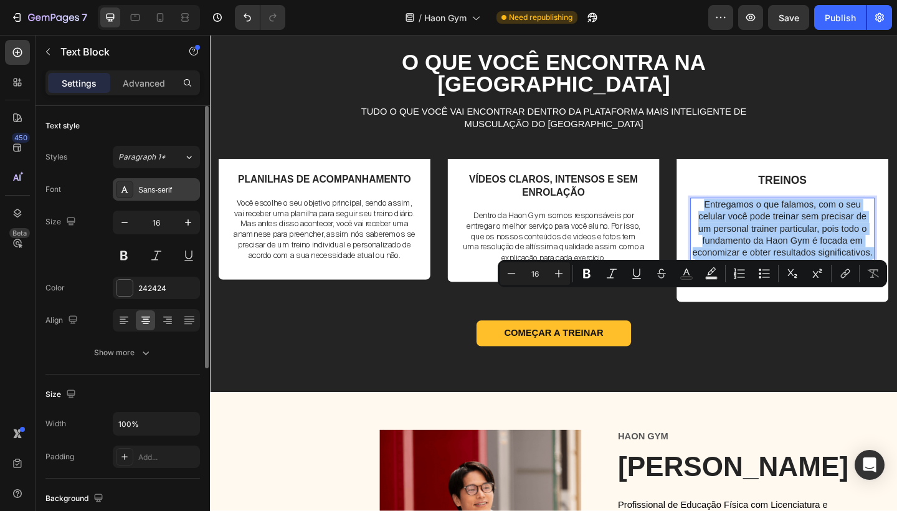
click at [175, 186] on div "Sans-serif" at bounding box center [167, 189] width 59 height 11
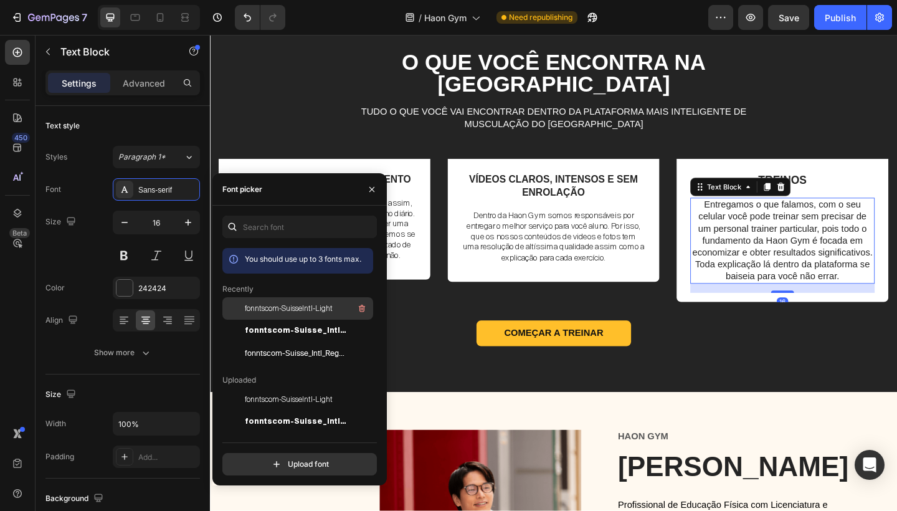
click at [288, 309] on span "fonntscom-SuisseIntl-Light" at bounding box center [289, 308] width 88 height 11
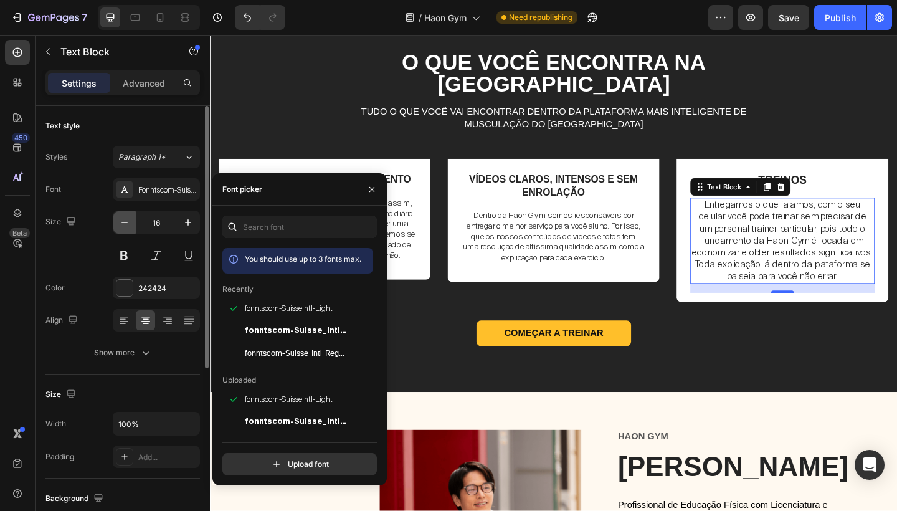
click at [122, 228] on icon "button" at bounding box center [124, 222] width 12 height 12
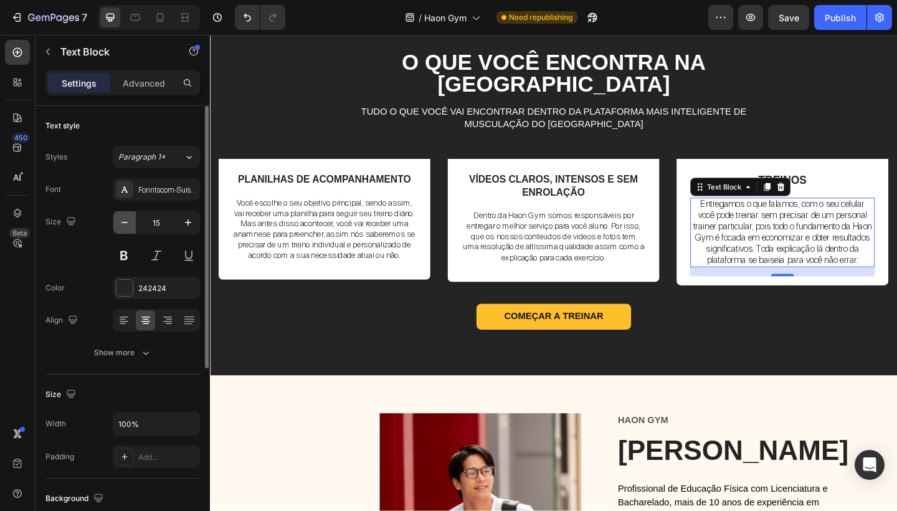
click at [122, 228] on icon "button" at bounding box center [124, 222] width 12 height 12
type input "14"
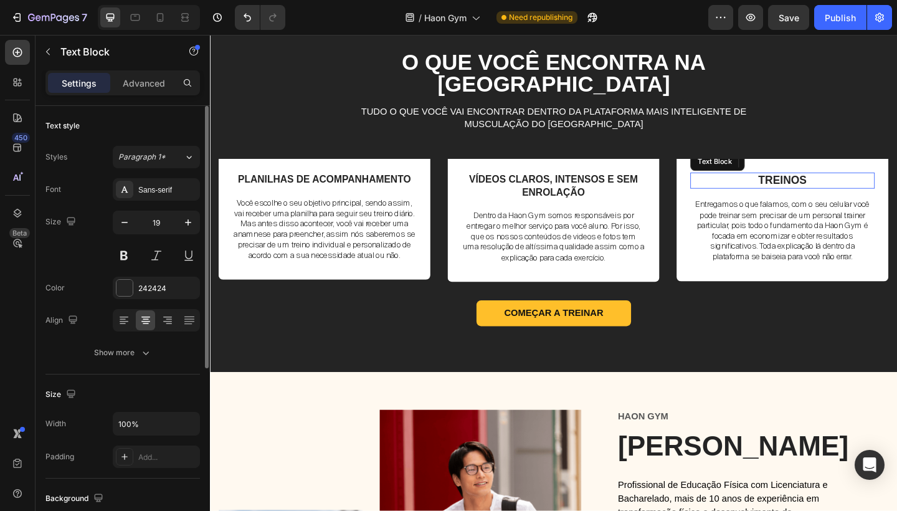
click at [896, 202] on p "TREINOS" at bounding box center [833, 194] width 198 height 16
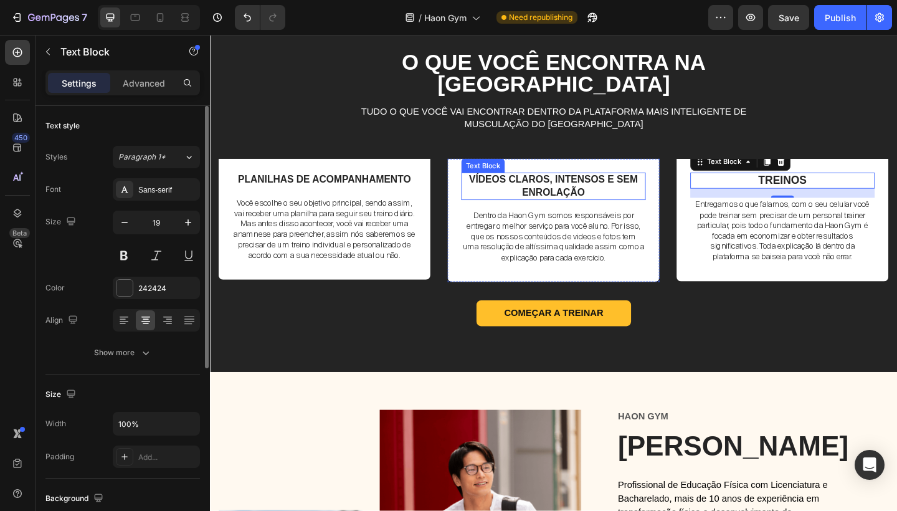
click at [646, 214] on p "VÍDEOS CLAROS, INTENSOS E SEM ENROLAÇÃO" at bounding box center [584, 199] width 198 height 27
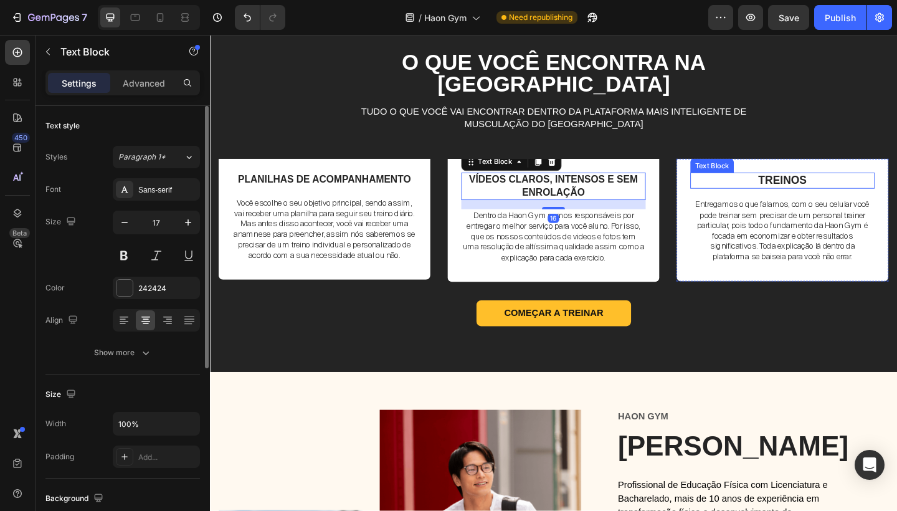
click at [787, 202] on p "TREINOS" at bounding box center [833, 194] width 198 height 16
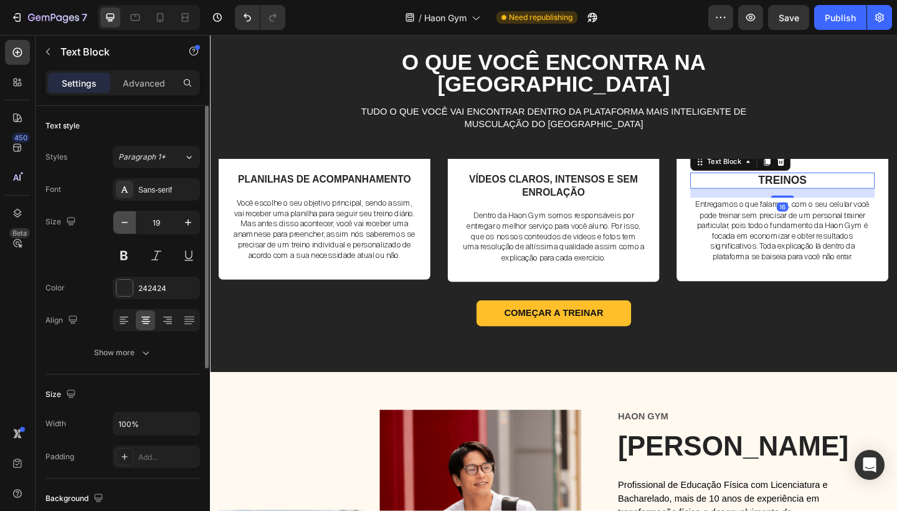
click at [131, 217] on button "button" at bounding box center [124, 222] width 22 height 22
type input "17"
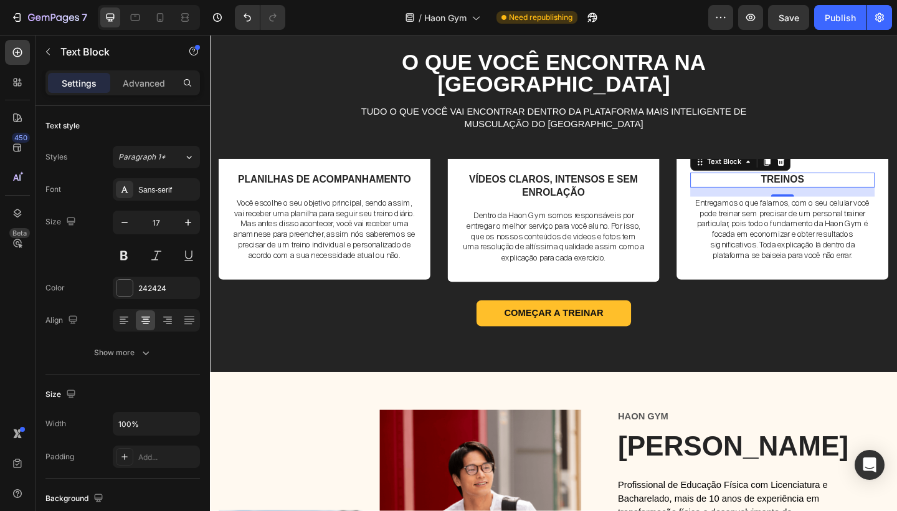
scroll to position [1646, 0]
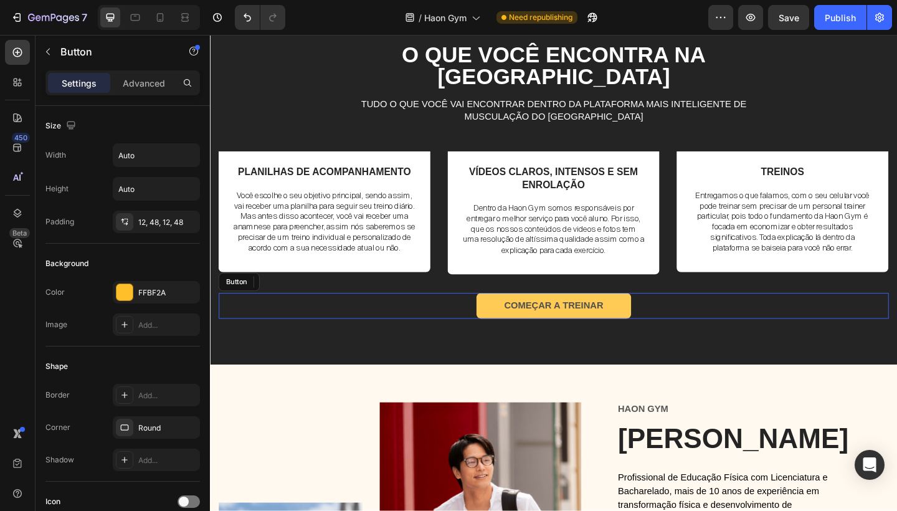
click at [663, 344] on button "COMEÇAR A TREINAR" at bounding box center [584, 330] width 168 height 28
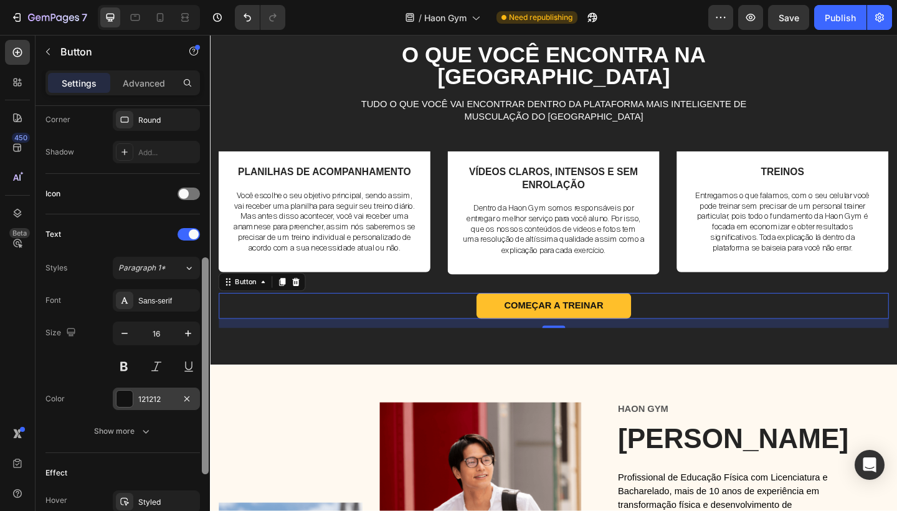
drag, startPoint x: 204, startPoint y: 254, endPoint x: 196, endPoint y: 404, distance: 150.3
click at [196, 405] on div "Size Width Auto Height Auto Padding 12, 48, 12, 48 Background Color FFBF2A Imag…" at bounding box center [123, 326] width 174 height 440
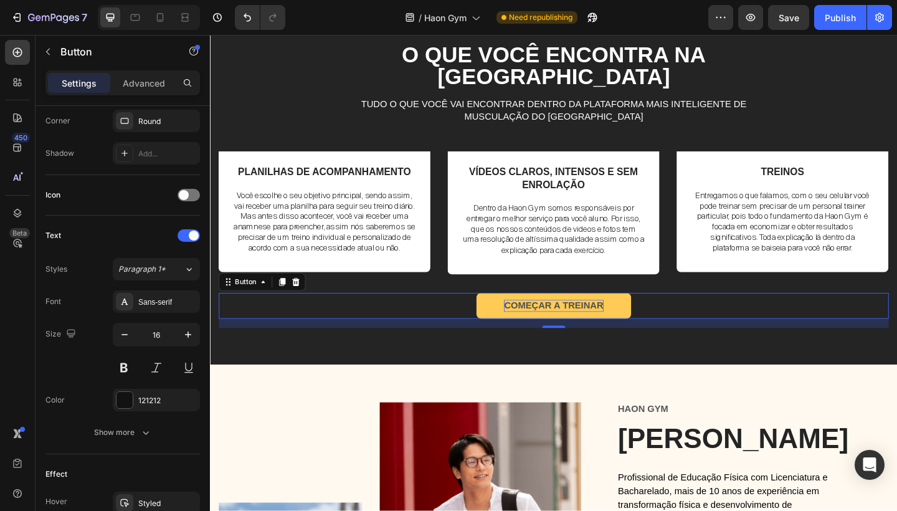
drag, startPoint x: 589, startPoint y: 460, endPoint x: 587, endPoint y: 432, distance: 28.1
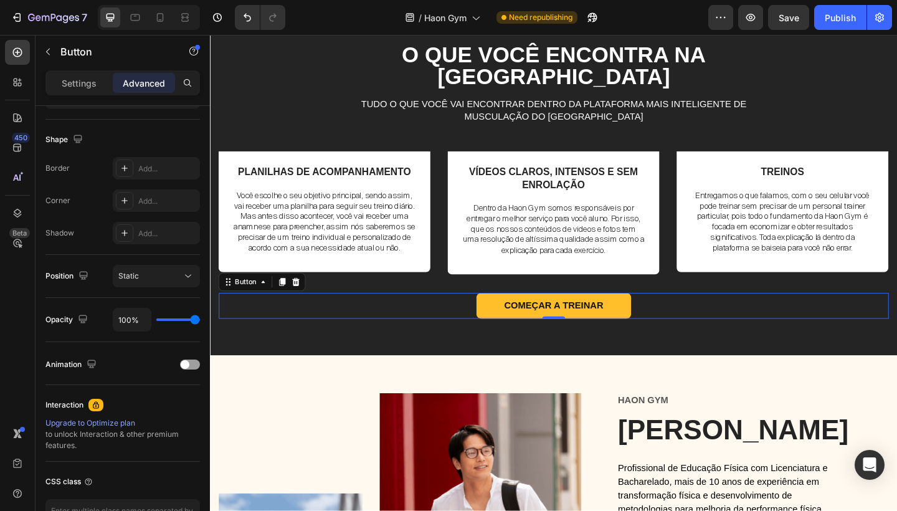
drag, startPoint x: 942, startPoint y: 48, endPoint x: 718, endPoint y: 118, distance: 234.9
click at [718, 118] on div "O que você encontra na Haon Gym Heading Tudo o que você vai encontrar dentro da…" at bounding box center [583, 199] width 729 height 310
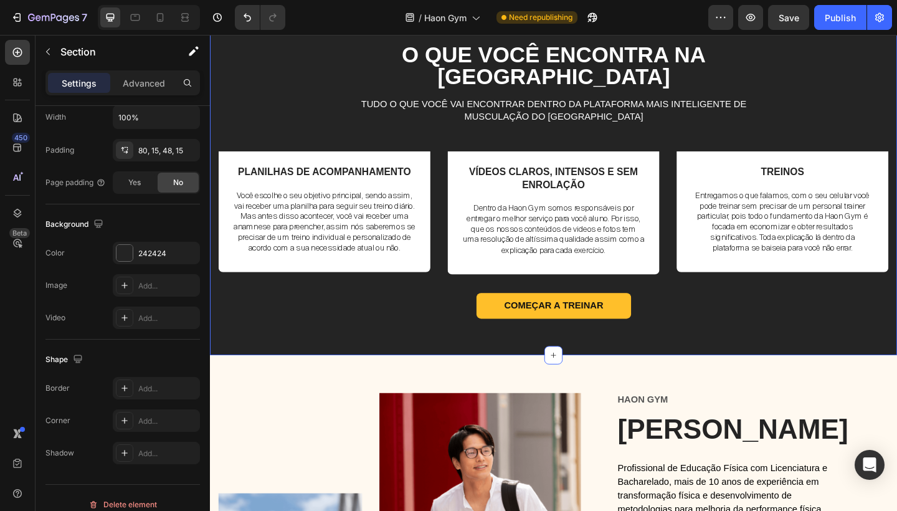
scroll to position [0, 0]
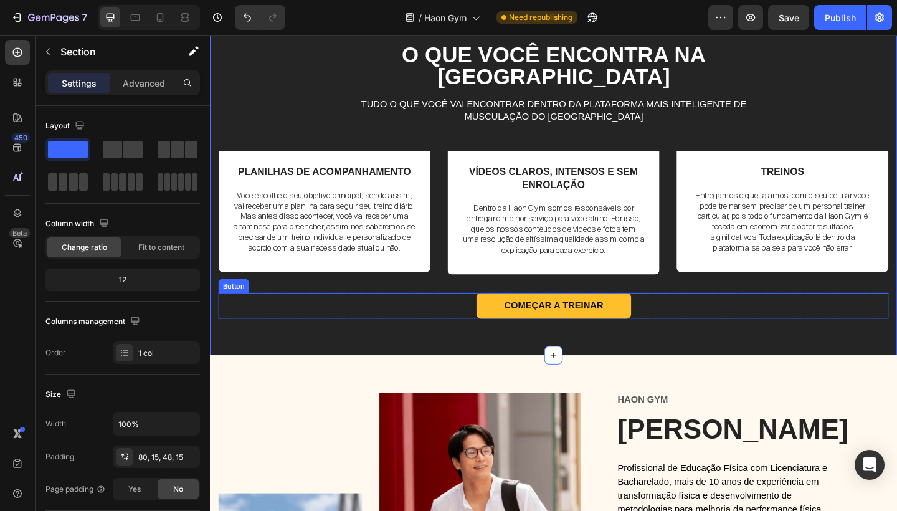
click at [672, 344] on div "COMEÇAR A TREINAR Button" at bounding box center [583, 330] width 729 height 28
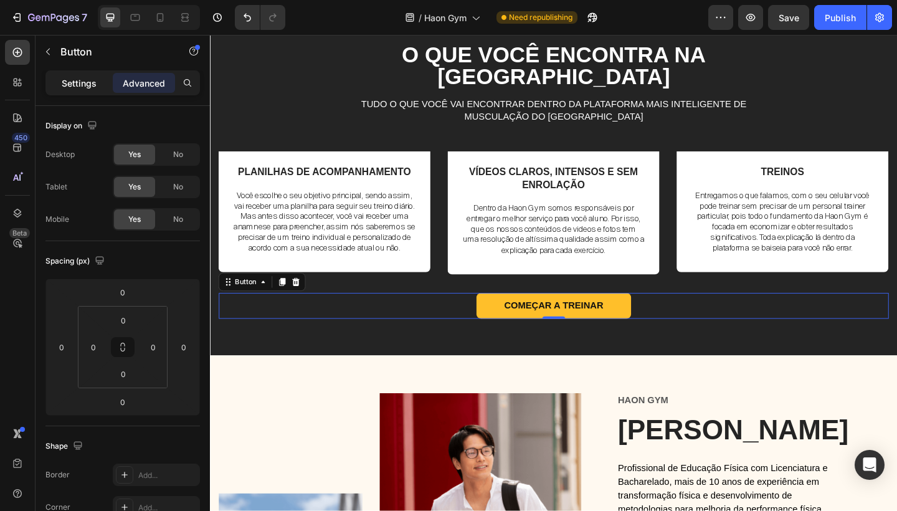
click at [83, 88] on p "Settings" at bounding box center [79, 83] width 35 height 13
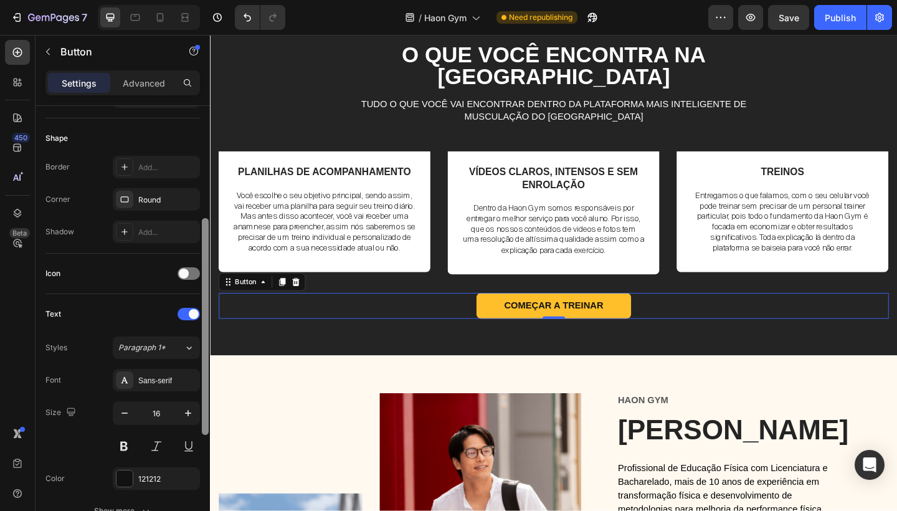
drag, startPoint x: 203, startPoint y: 224, endPoint x: 199, endPoint y: 335, distance: 111.6
click at [199, 336] on div "Size Width Auto Height Auto Padding 12, 48, 12, 48 Background Color FFBF2A Imag…" at bounding box center [123, 326] width 174 height 440
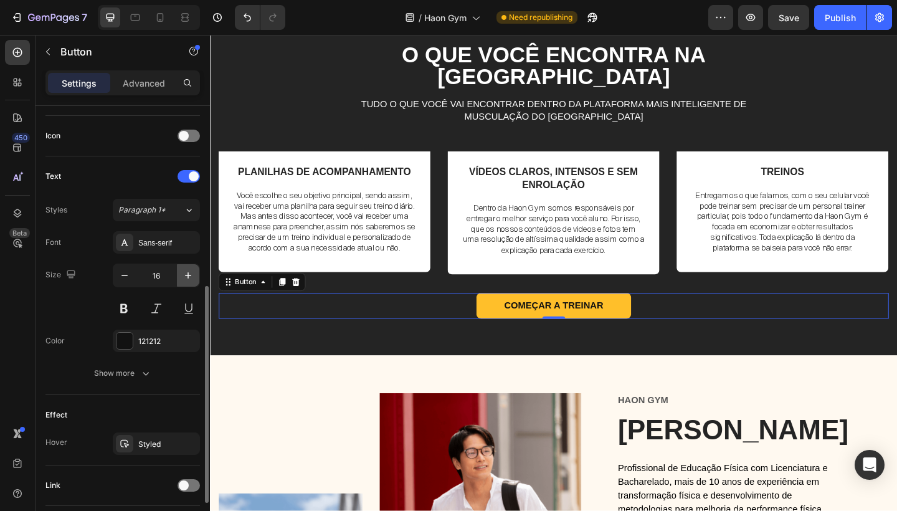
scroll to position [369, 0]
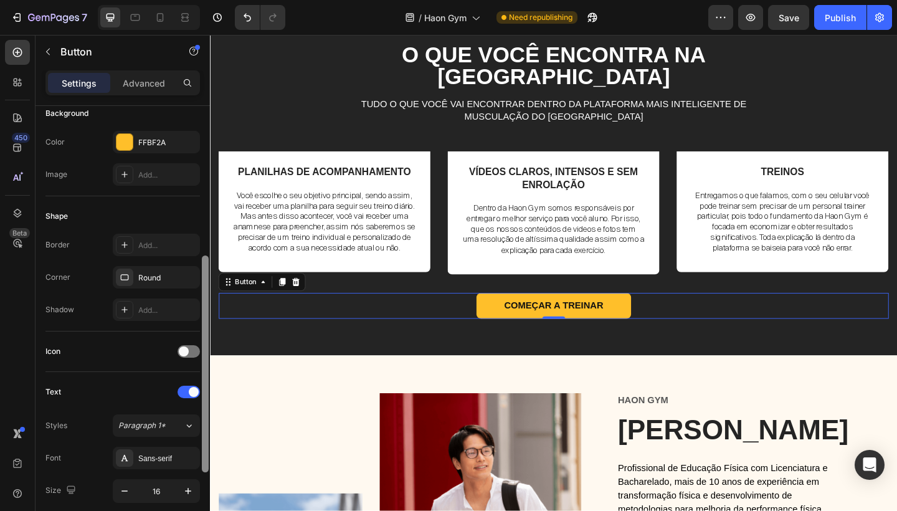
drag, startPoint x: 202, startPoint y: 337, endPoint x: 198, endPoint y: 230, distance: 106.6
click at [199, 230] on div "Size Width Auto Height Auto Padding 12, 48, 12, 48 Background Color FFBF2A Imag…" at bounding box center [123, 326] width 174 height 440
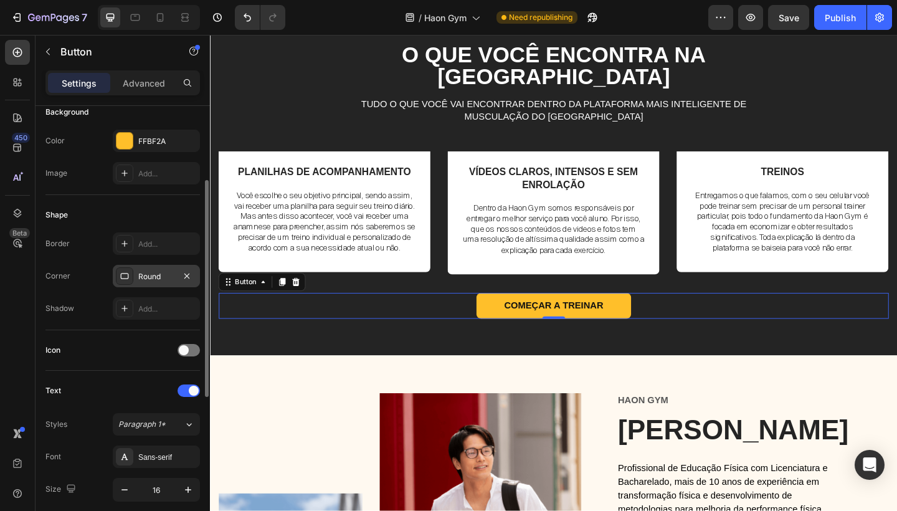
click at [158, 282] on div "Round" at bounding box center [156, 276] width 36 height 11
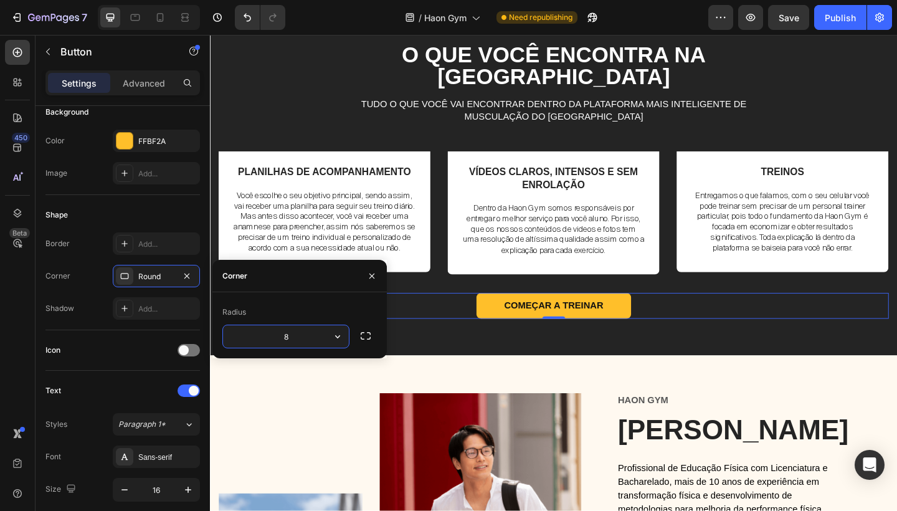
click at [309, 336] on input "8" at bounding box center [286, 336] width 126 height 22
type input "4"
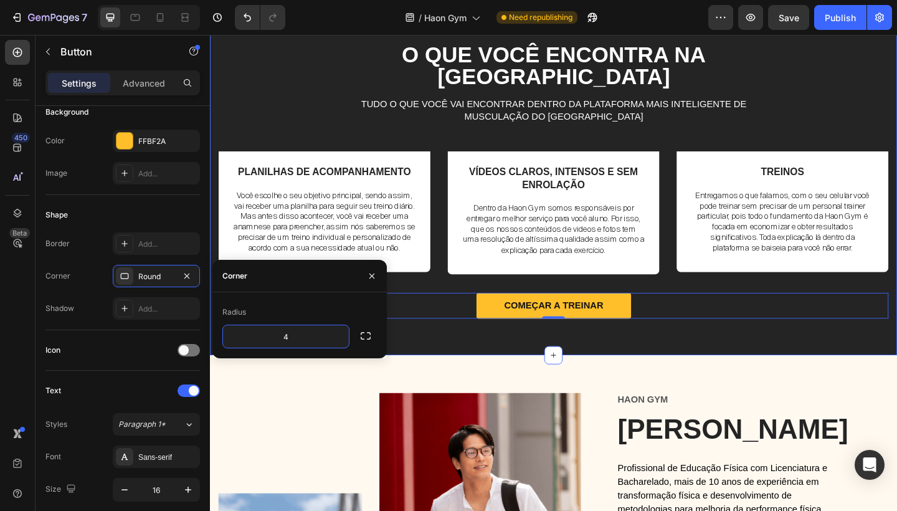
click at [673, 316] on div "Image PLANILHAS DE ACOMPANHAMENTO Text Block Você escolhe o seu objetivo princi…" at bounding box center [583, 239] width 729 height 154
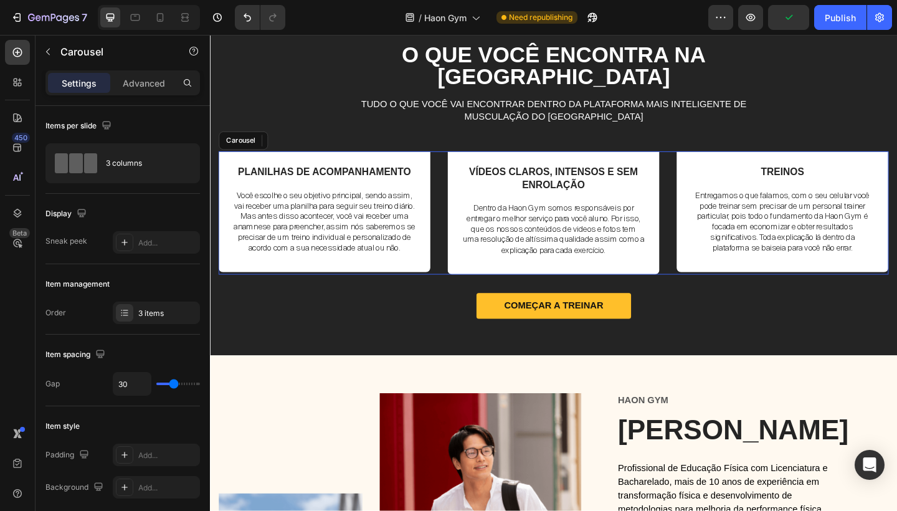
click at [657, 296] on div "Image VÍDEOS CLAROS, INTENSOS E SEM ENROLAÇÃO Text Block Dentro da Haon Gym som…" at bounding box center [583, 229] width 230 height 134
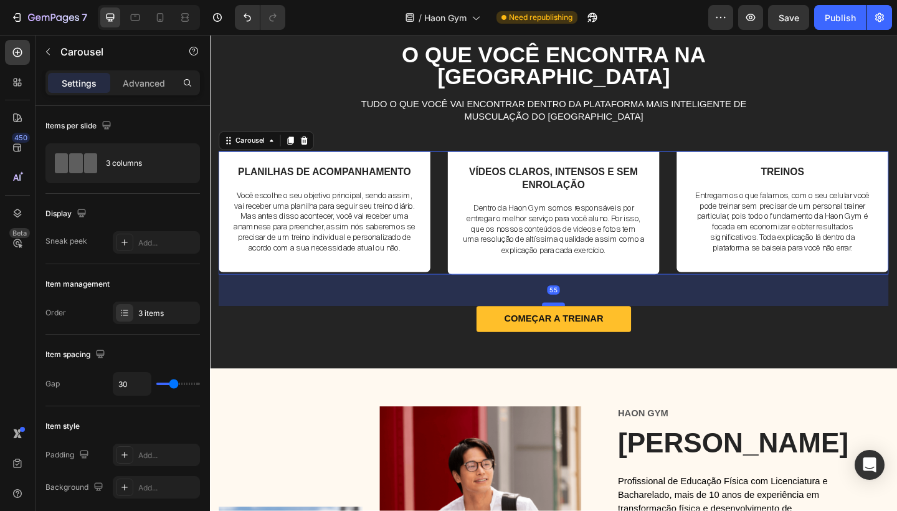
drag, startPoint x: 588, startPoint y: 422, endPoint x: 587, endPoint y: 437, distance: 14.4
click at [587, 330] on div at bounding box center [583, 328] width 25 height 4
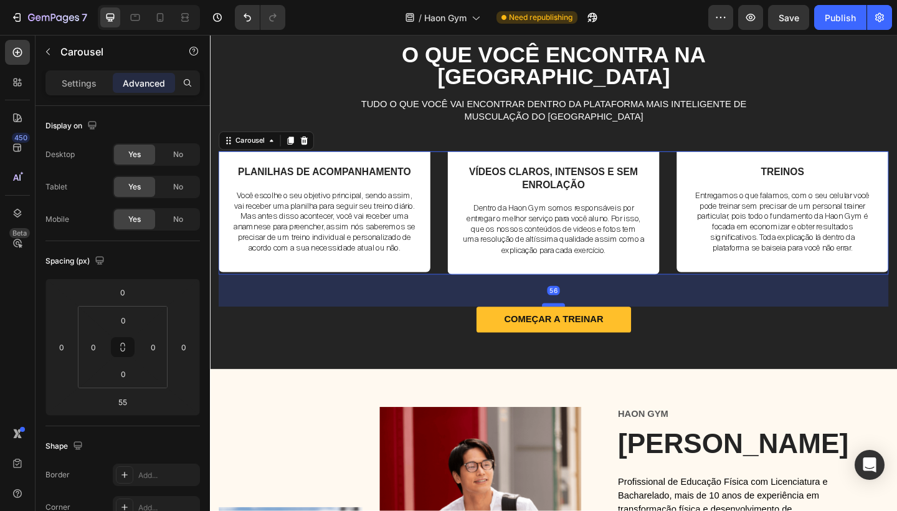
click at [587, 331] on div at bounding box center [583, 329] width 25 height 4
type input "56"
click at [662, 331] on div "56" at bounding box center [583, 313] width 729 height 35
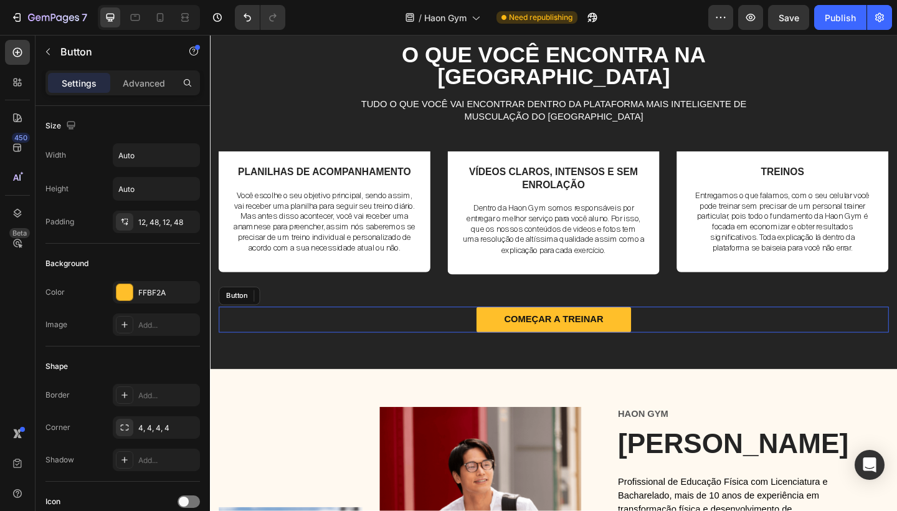
click at [728, 359] on div "COMEÇAR A TREINAR Button" at bounding box center [583, 345] width 729 height 28
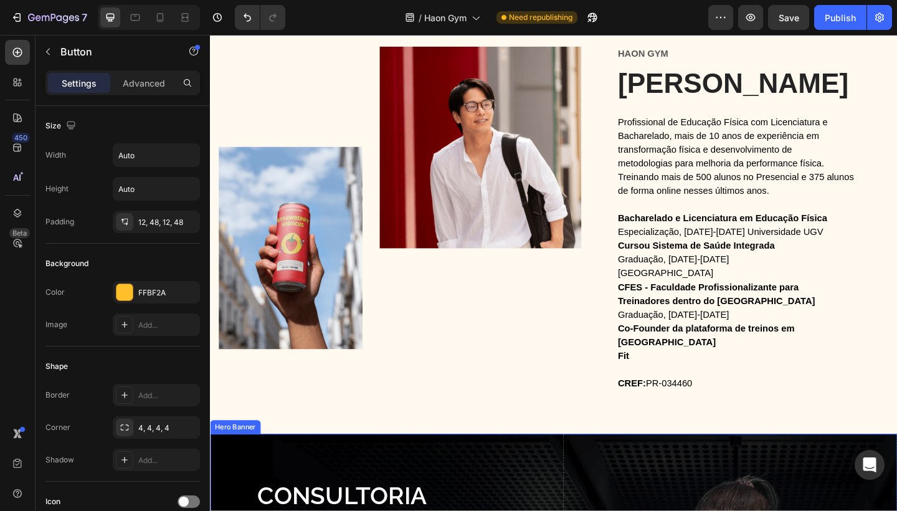
scroll to position [2135, 0]
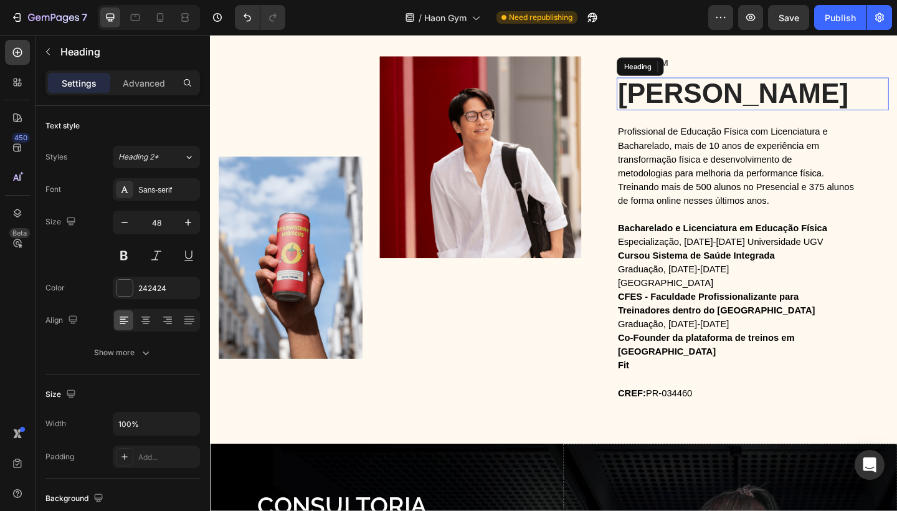
click at [706, 101] on h2 "[PERSON_NAME]" at bounding box center [800, 100] width 296 height 36
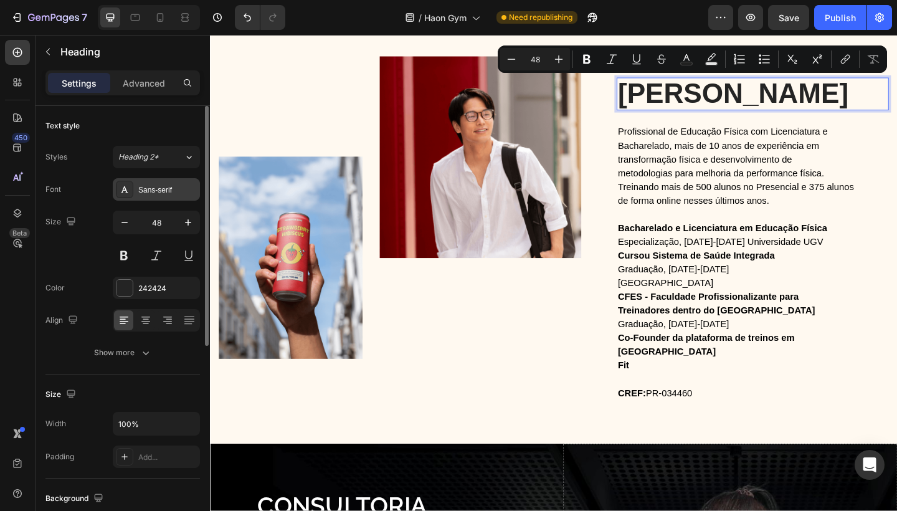
click at [159, 195] on div "Sans-serif" at bounding box center [167, 189] width 59 height 11
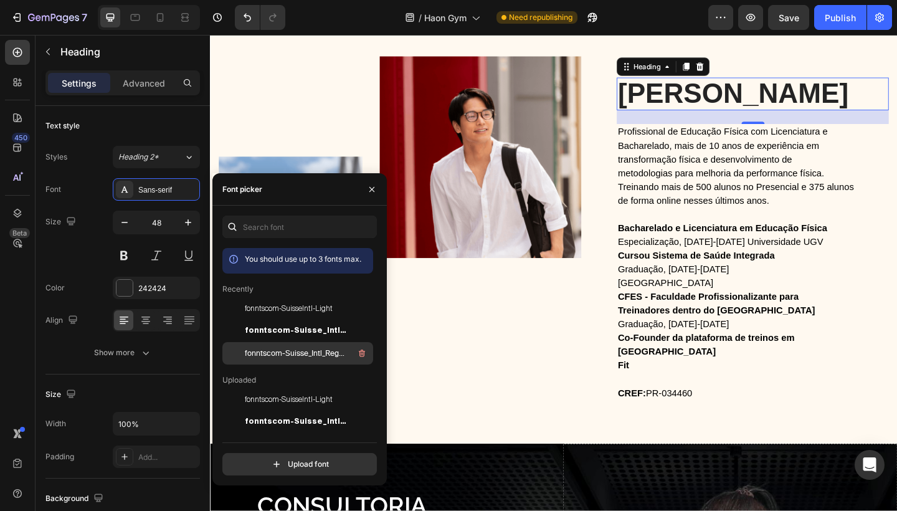
click at [292, 349] on span "fonntscom-Suisse_Intl_Regular" at bounding box center [296, 353] width 103 height 11
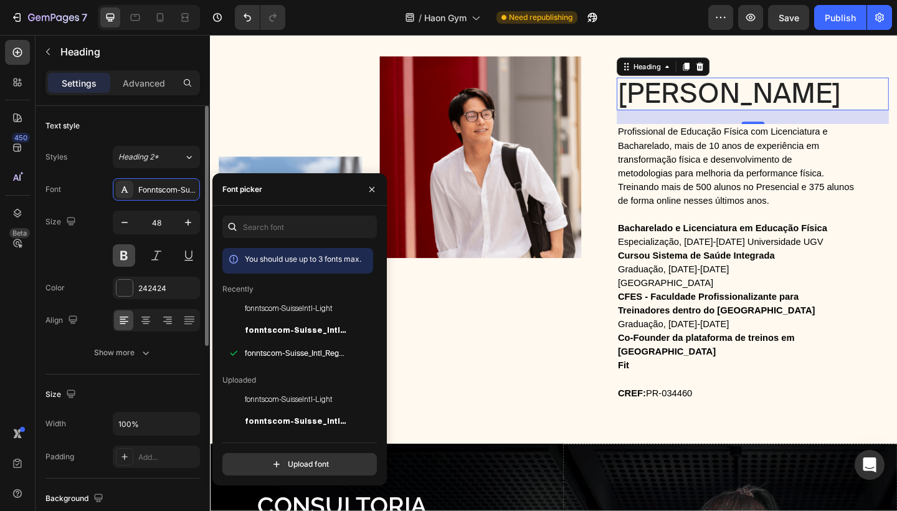
click at [130, 254] on button at bounding box center [124, 255] width 22 height 22
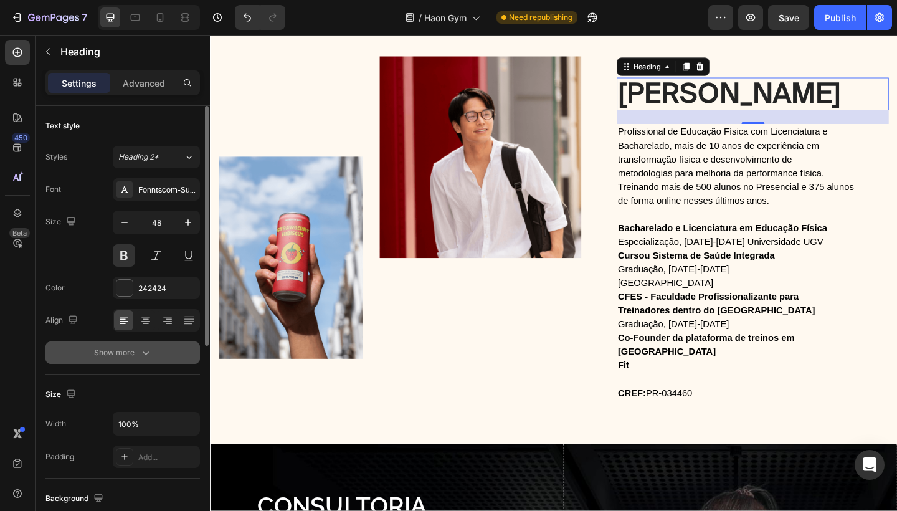
click at [133, 344] on button "Show more" at bounding box center [122, 352] width 154 height 22
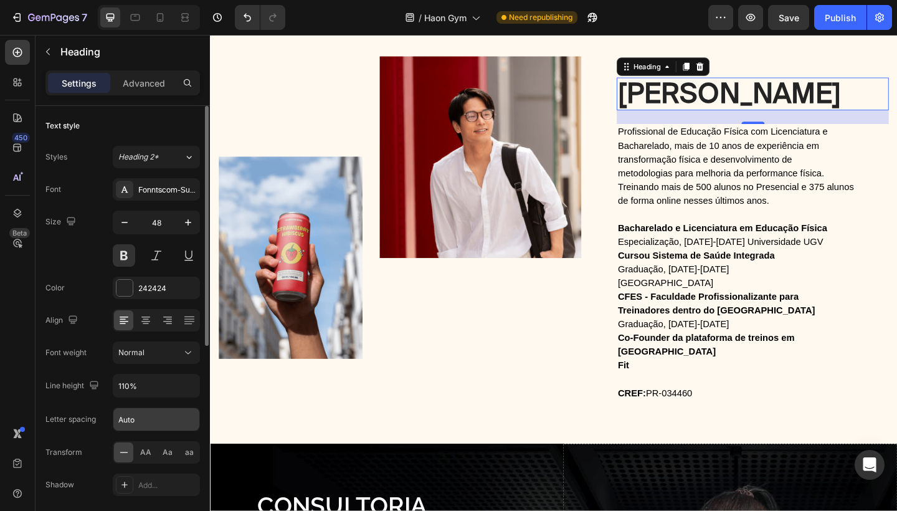
click at [140, 414] on input "Auto" at bounding box center [156, 419] width 86 height 22
type input "-2"
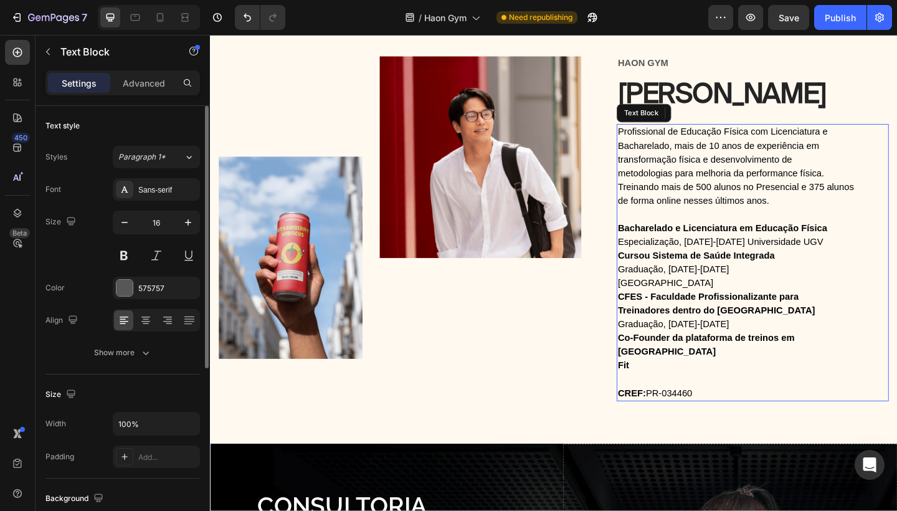
click at [754, 160] on span "Bacharelado, mais de 10 anos de experiência em" at bounding box center [762, 155] width 219 height 11
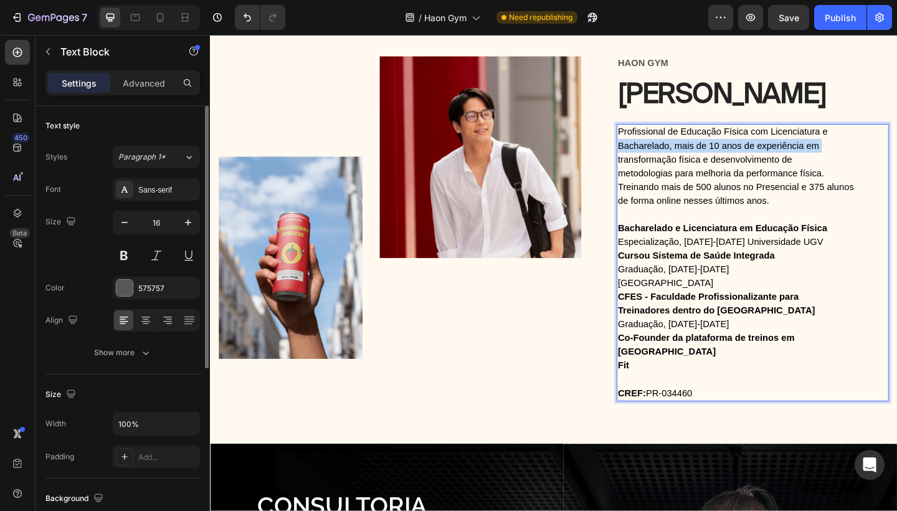
click at [754, 160] on span "Bacharelado, mais de 10 anos de experiência em" at bounding box center [762, 155] width 219 height 11
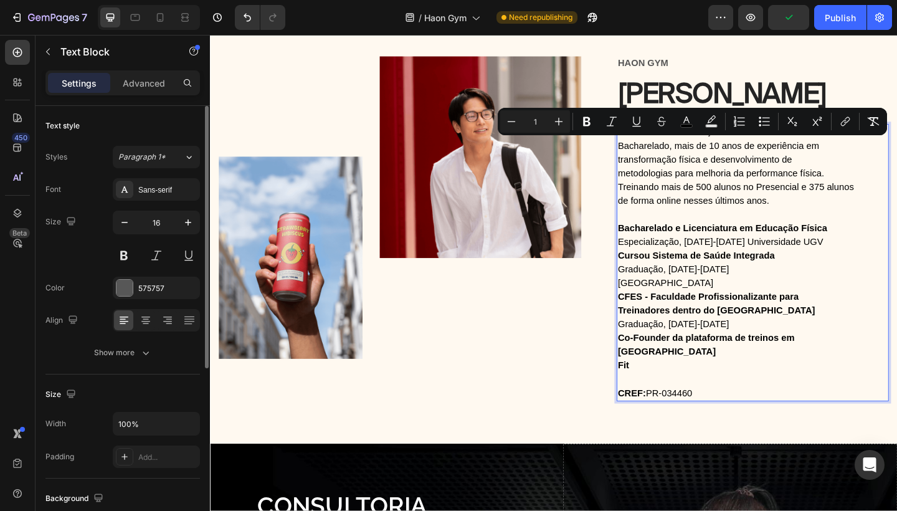
click at [738, 362] on strong "Co-Founder da plataforma de treinos em [GEOGRAPHIC_DATA]" at bounding box center [749, 372] width 192 height 26
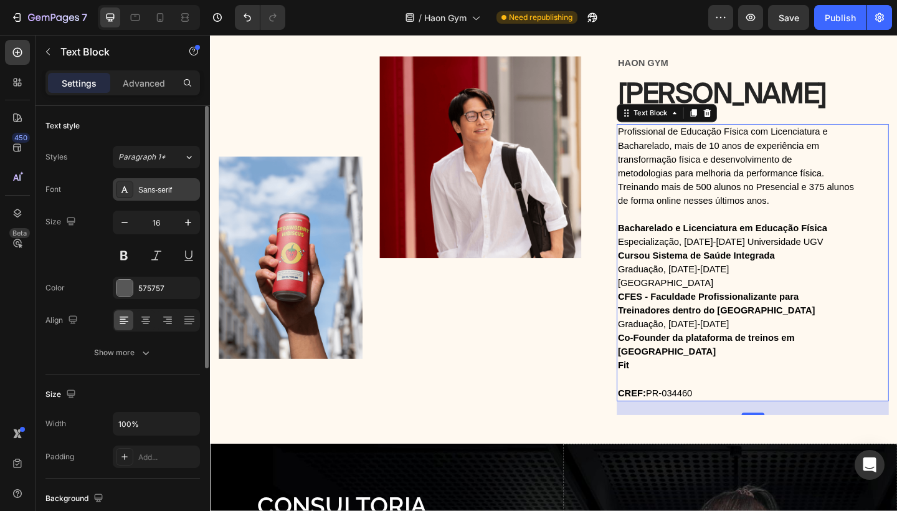
click at [173, 187] on div "Sans-serif" at bounding box center [167, 189] width 59 height 11
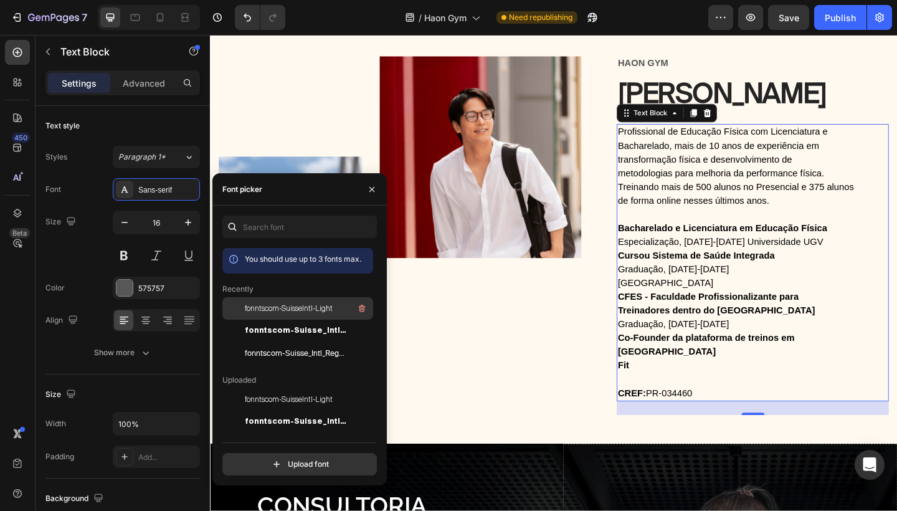
click at [285, 307] on span "fonntscom-SuisseIntl-Light" at bounding box center [289, 308] width 88 height 11
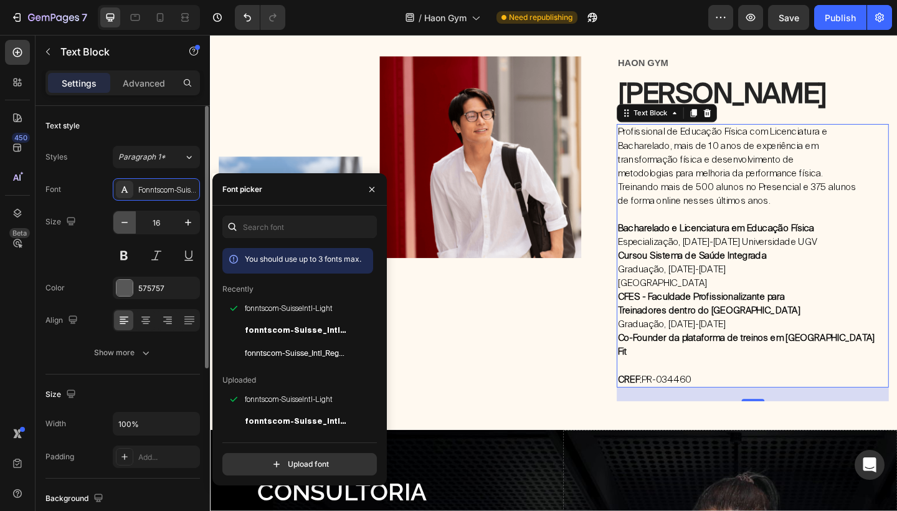
click at [121, 225] on icon "button" at bounding box center [124, 222] width 12 height 12
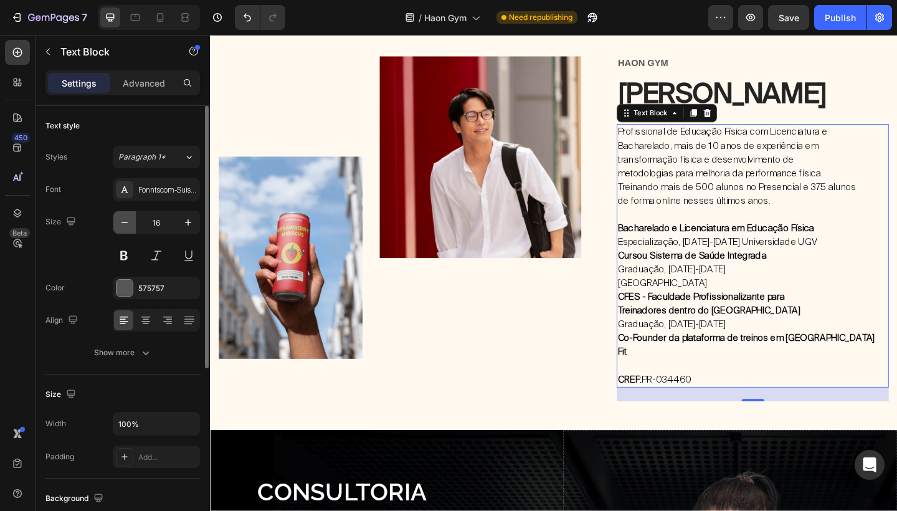
type input "15"
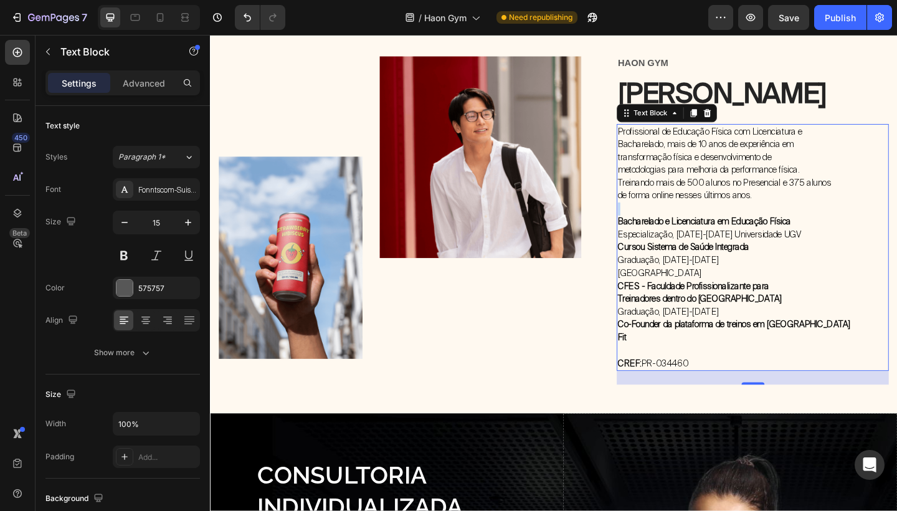
click at [817, 207] on p "Profissional de Educação Física com Licenciatura e Bacharelado, mais de 10 anos…" at bounding box center [799, 175] width 293 height 84
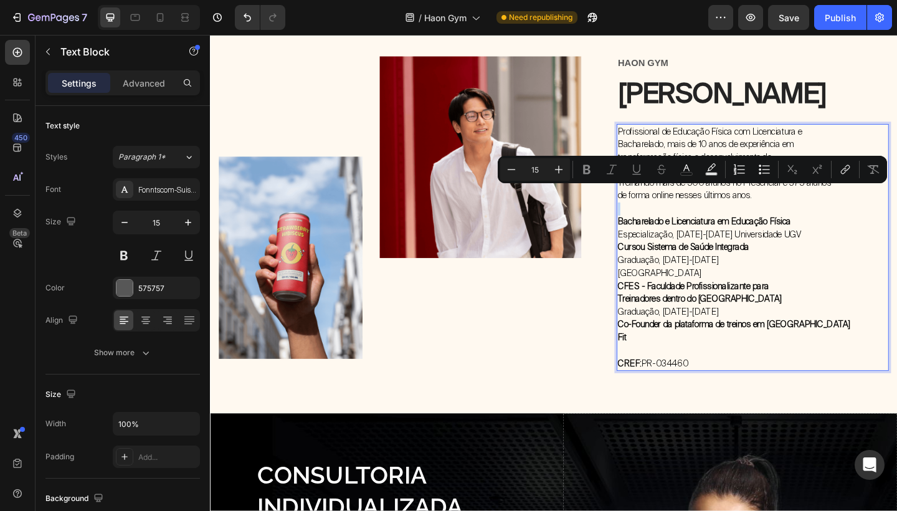
click at [817, 207] on p "Profissional de Educação Física com Licenciatura e Bacharelado, mais de 10 anos…" at bounding box center [799, 175] width 293 height 84
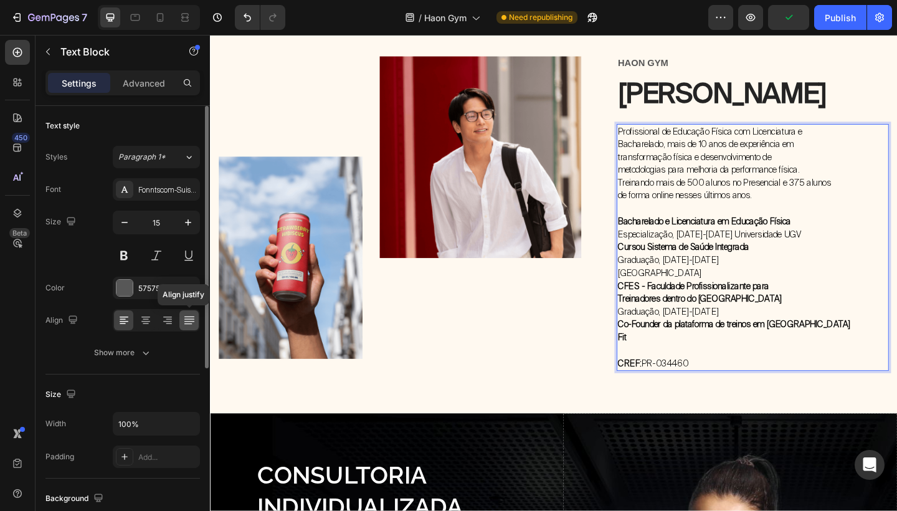
click at [192, 321] on icon at bounding box center [189, 320] width 12 height 12
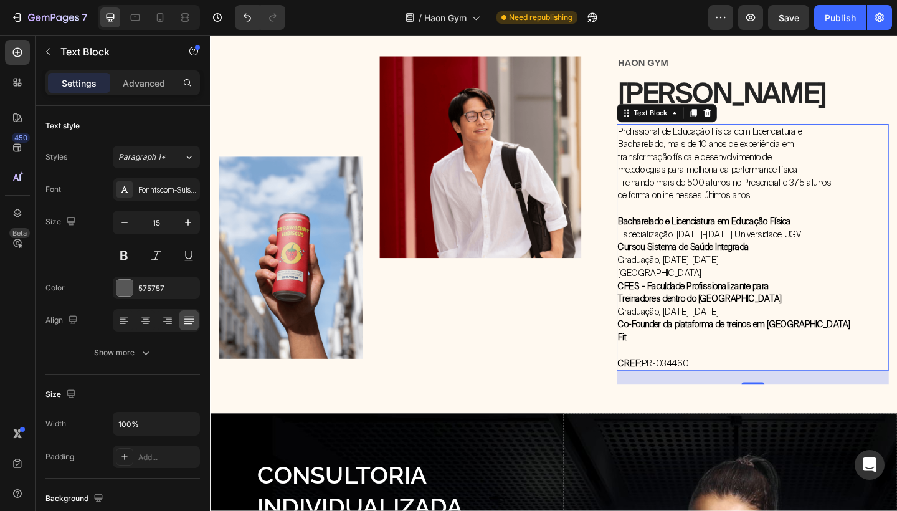
click at [741, 278] on span "Graduação, [DATE]-[DATE]" at bounding box center [708, 280] width 110 height 12
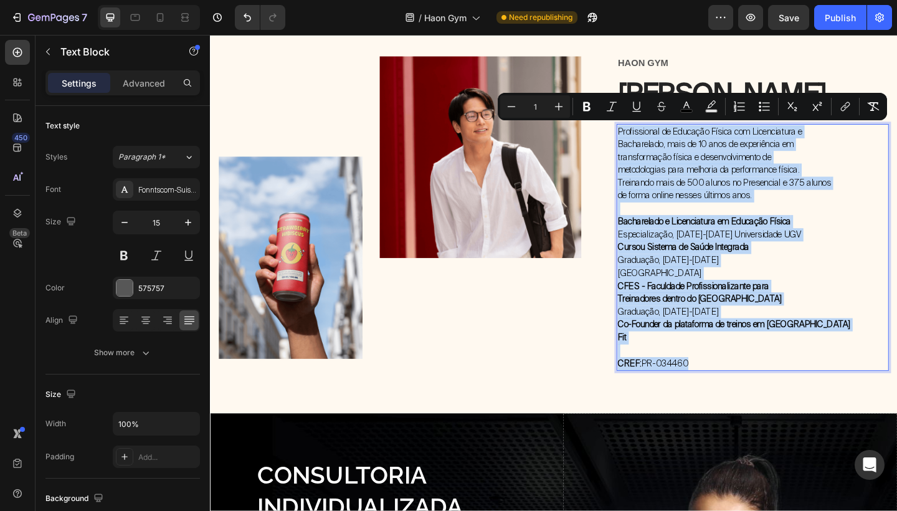
drag, startPoint x: 739, startPoint y: 379, endPoint x: 655, endPoint y: 135, distance: 258.5
click at [655, 135] on div "Profissional de Educação Física com Licenciatura e Bacharelado, mais de 10 anos…" at bounding box center [800, 266] width 296 height 269
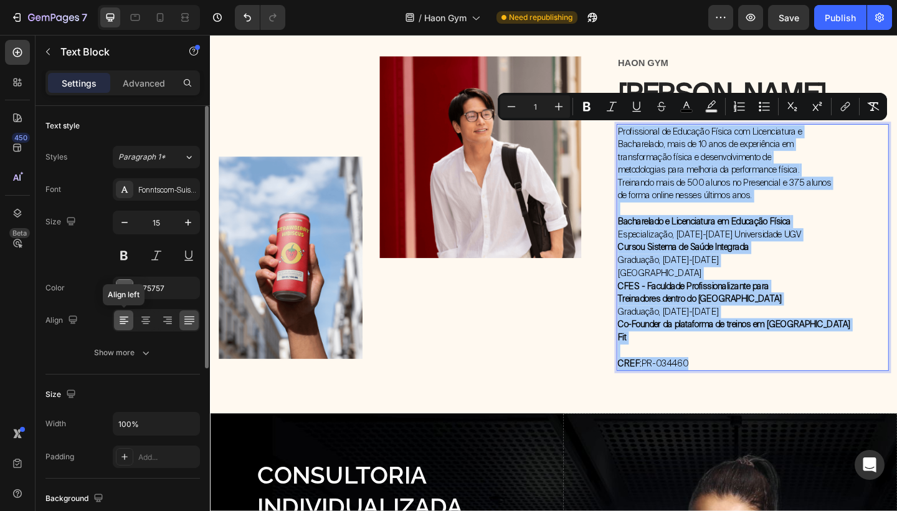
click at [128, 322] on icon at bounding box center [124, 320] width 12 height 12
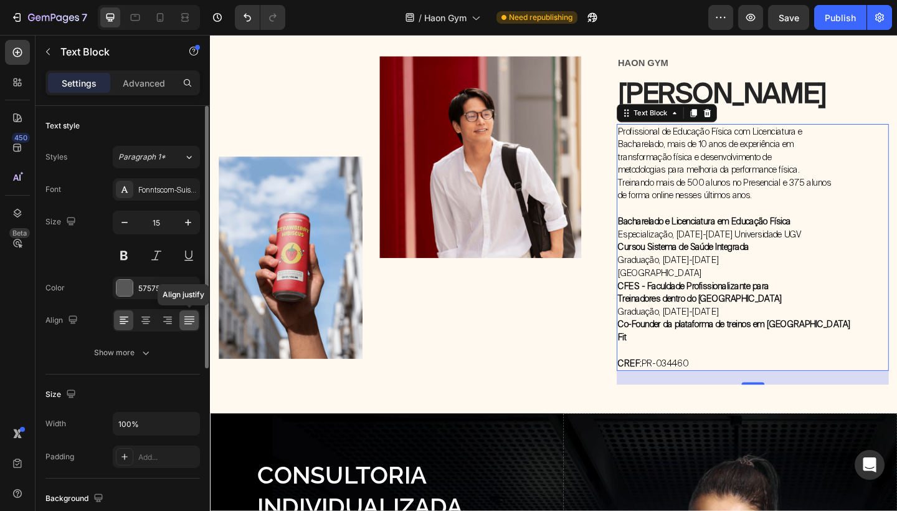
click at [188, 326] on icon at bounding box center [189, 320] width 12 height 12
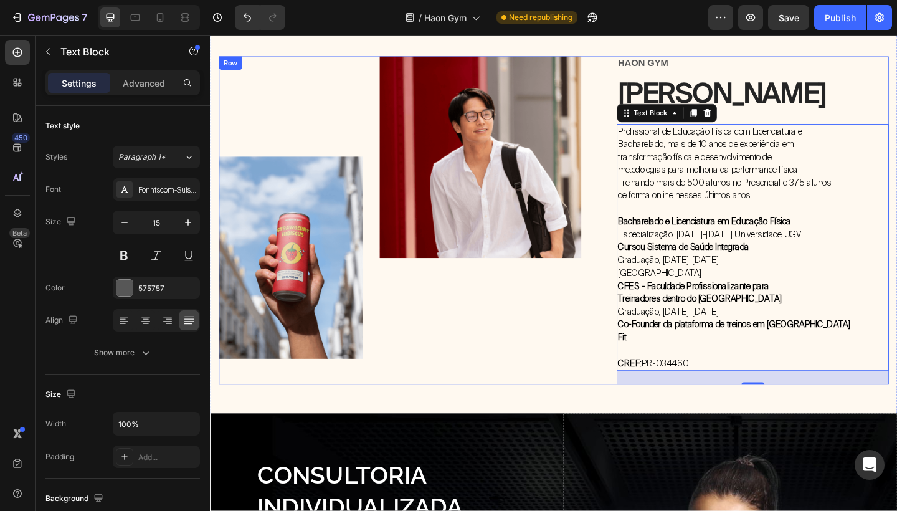
click at [650, 282] on div "Image Image Row hAON GYM Text Block Jean Reck Heading Profissional de Educação …" at bounding box center [583, 237] width 729 height 357
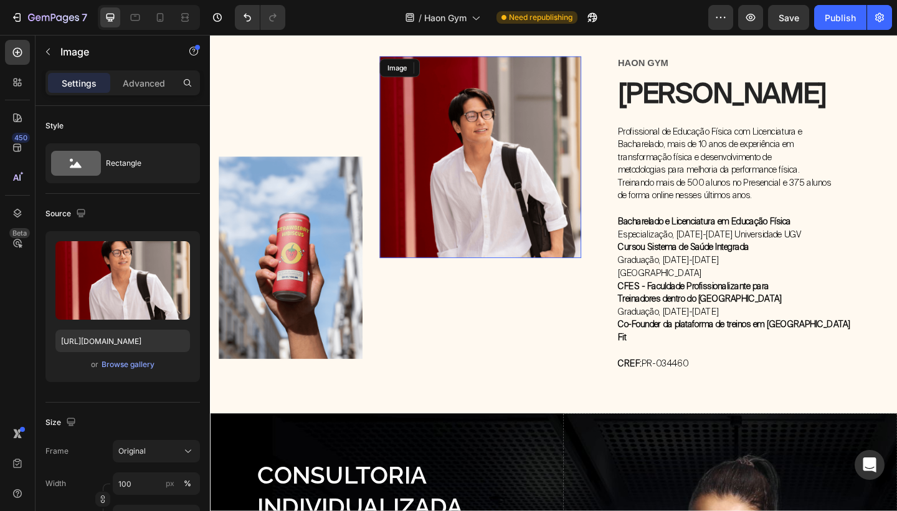
click at [567, 272] on img at bounding box center [503, 168] width 219 height 219
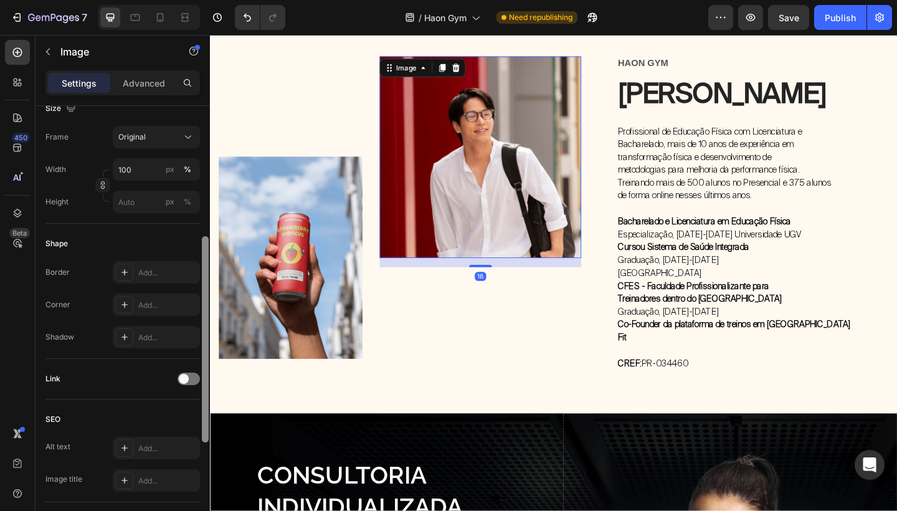
drag, startPoint x: 206, startPoint y: 222, endPoint x: 202, endPoint y: 369, distance: 146.4
click at [202, 369] on div at bounding box center [205, 339] width 7 height 206
click at [164, 305] on div "Add..." at bounding box center [167, 306] width 59 height 11
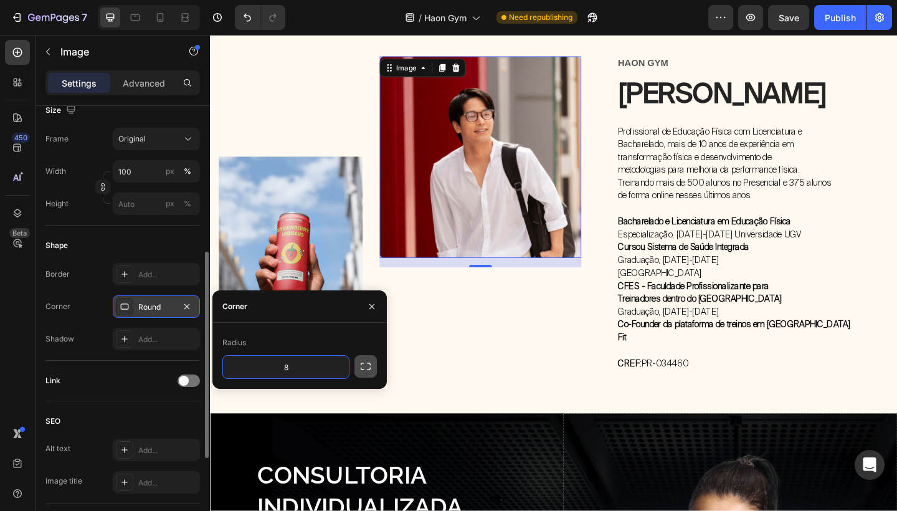
click at [370, 364] on icon "button" at bounding box center [366, 366] width 10 height 7
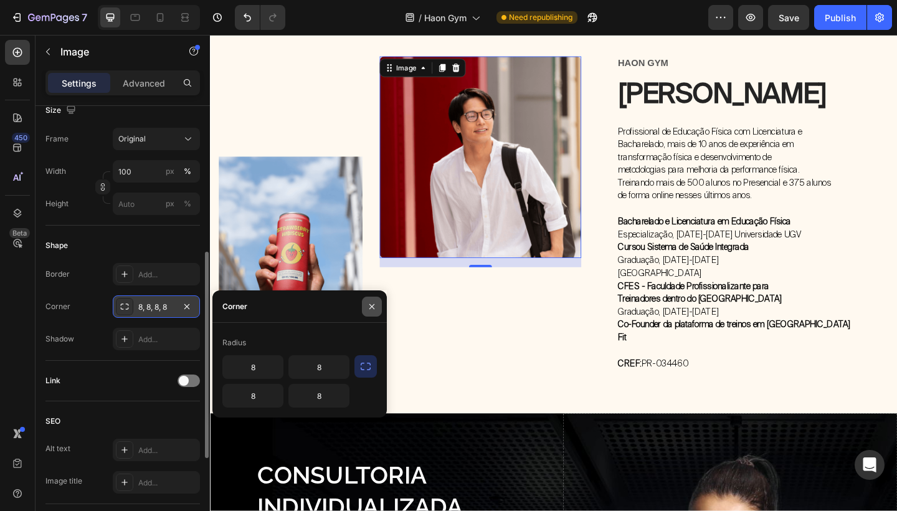
click at [370, 307] on icon "button" at bounding box center [372, 306] width 10 height 10
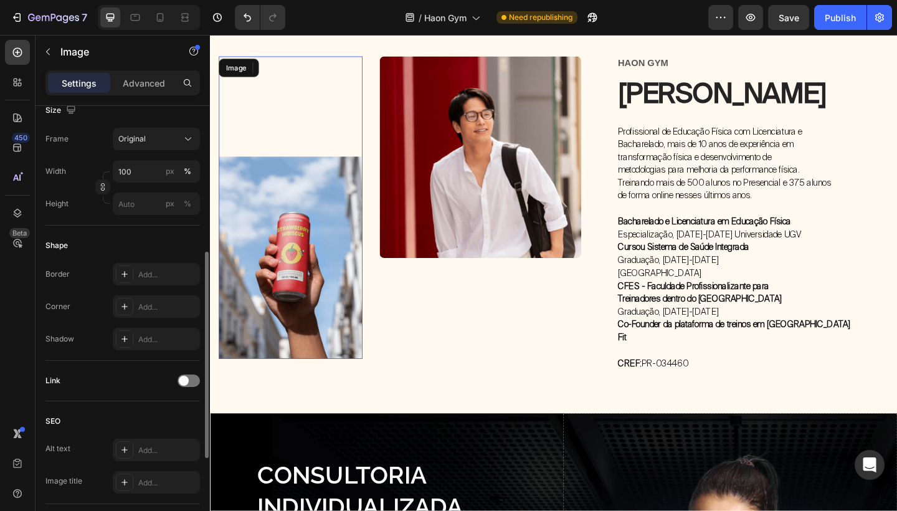
click at [319, 232] on img at bounding box center [297, 278] width 156 height 220
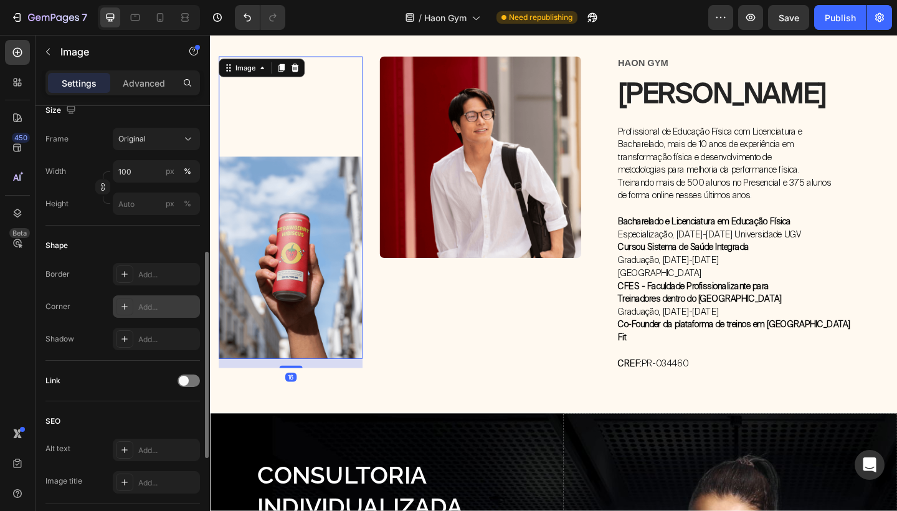
click at [171, 305] on div "Add..." at bounding box center [167, 306] width 59 height 11
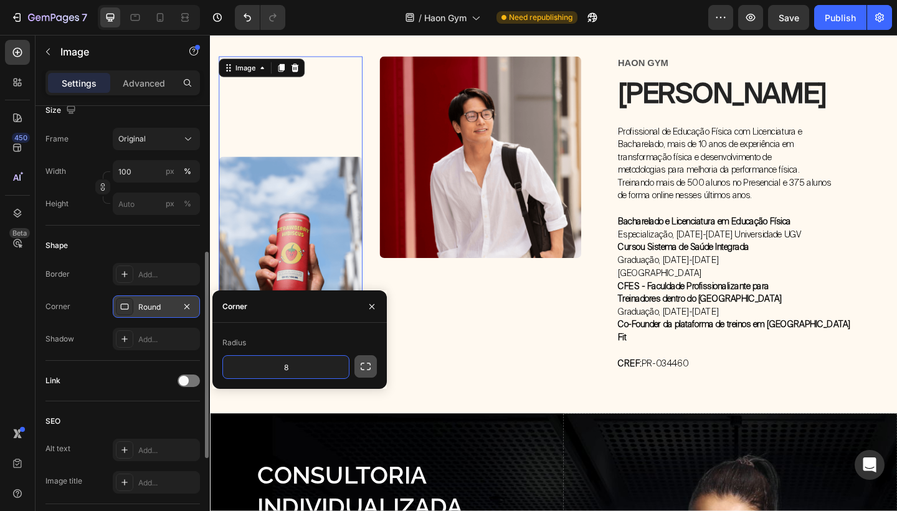
click at [363, 371] on icon "button" at bounding box center [365, 366] width 12 height 12
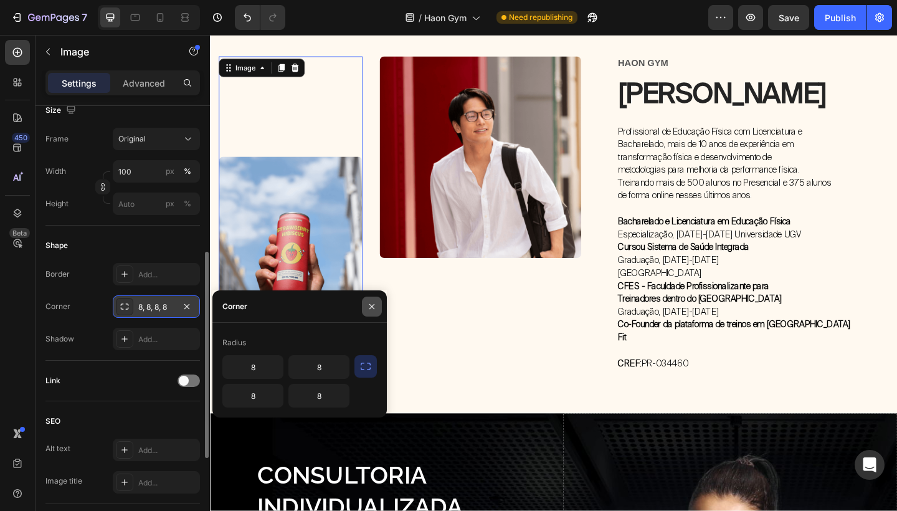
click at [374, 299] on button "button" at bounding box center [372, 307] width 20 height 20
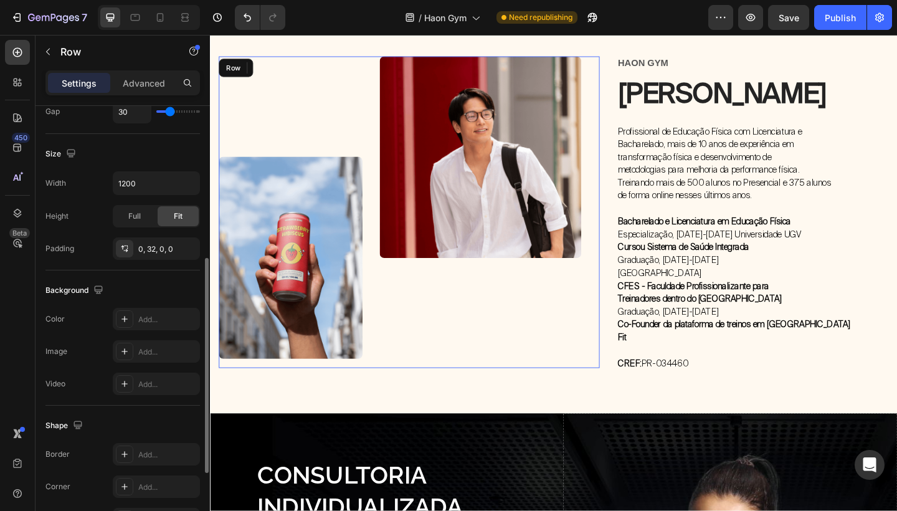
click at [573, 297] on div "Image" at bounding box center [503, 228] width 219 height 339
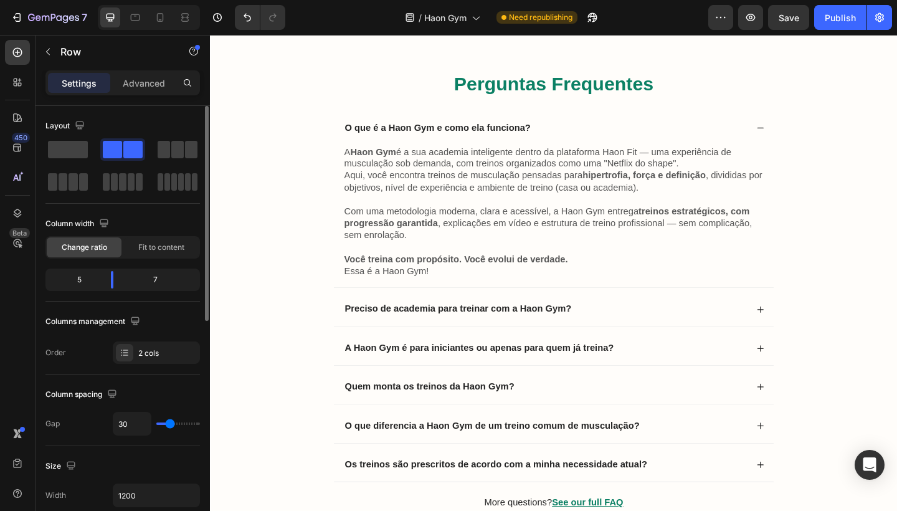
scroll to position [3585, 0]
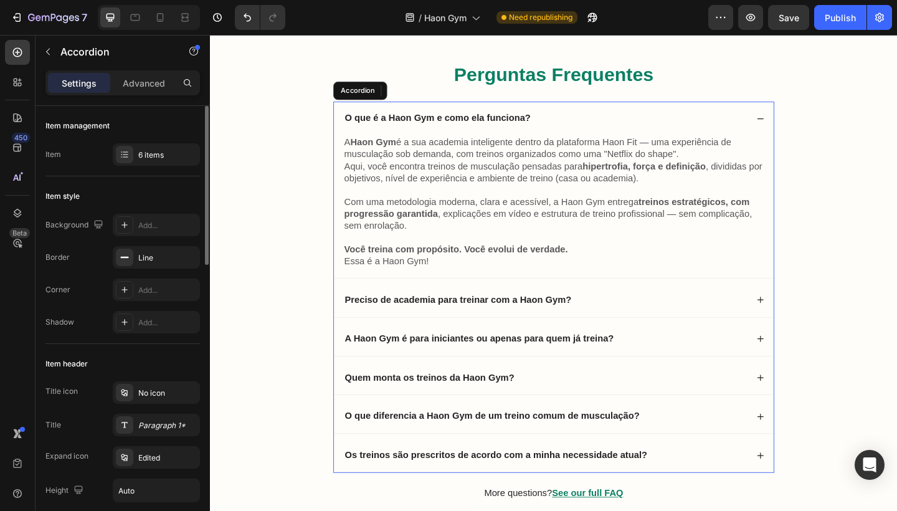
click at [810, 128] on icon at bounding box center [808, 126] width 9 height 9
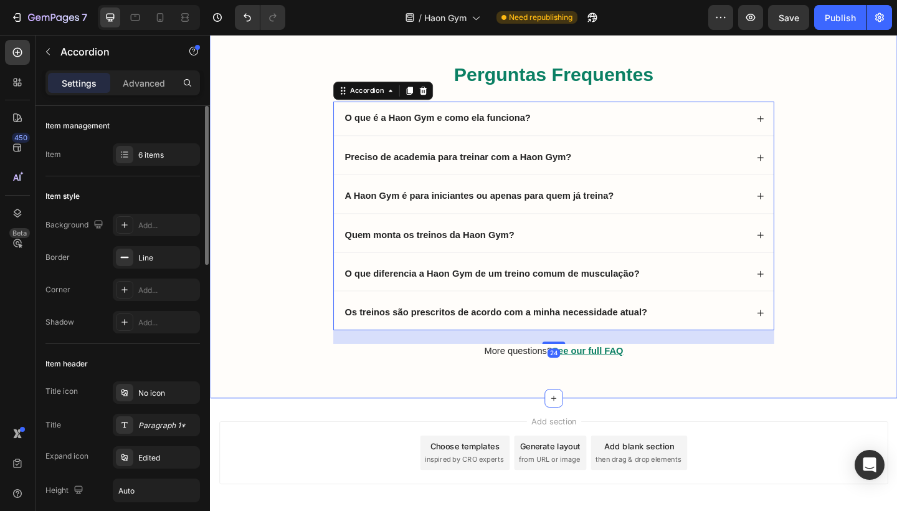
click at [896, 96] on div "Perguntas Frequentes Heading O que é a Haon Gym e como ela funciona? A Haon Gym…" at bounding box center [583, 235] width 723 height 343
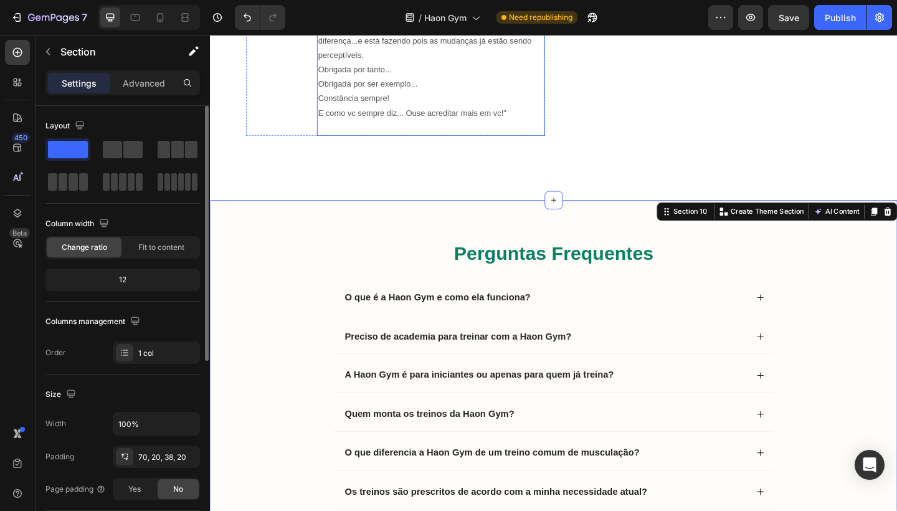
scroll to position [3397, 0]
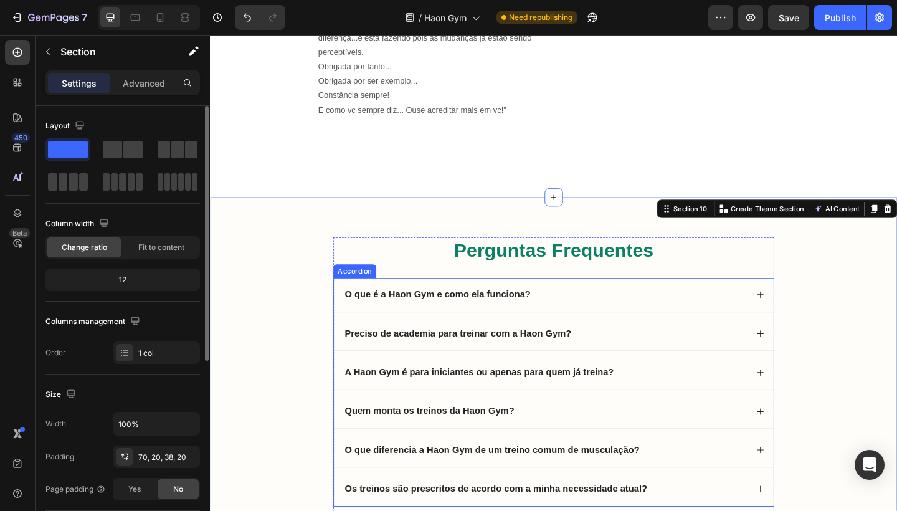
click at [436, 312] on strong "O que é a Haon Gym e como ela funciona?" at bounding box center [457, 317] width 202 height 11
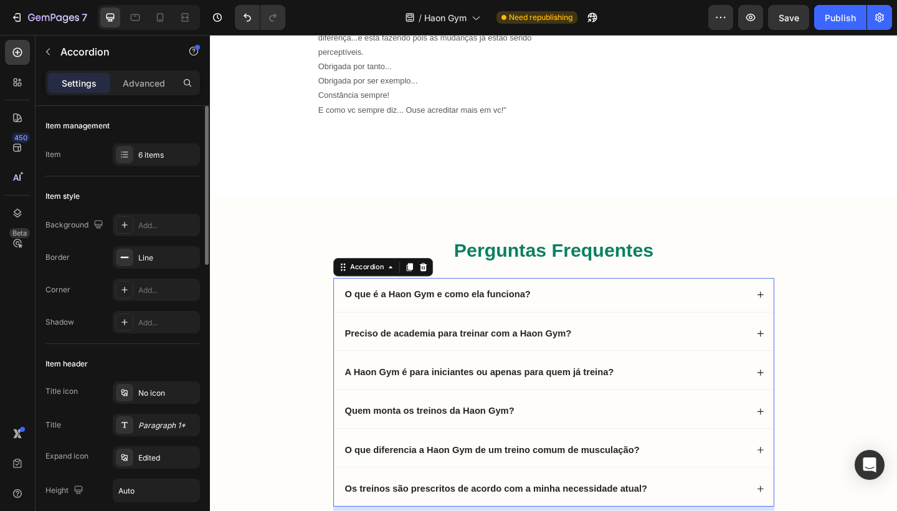
click at [436, 312] on strong "O que é a Haon Gym e como ela funciona?" at bounding box center [457, 317] width 202 height 11
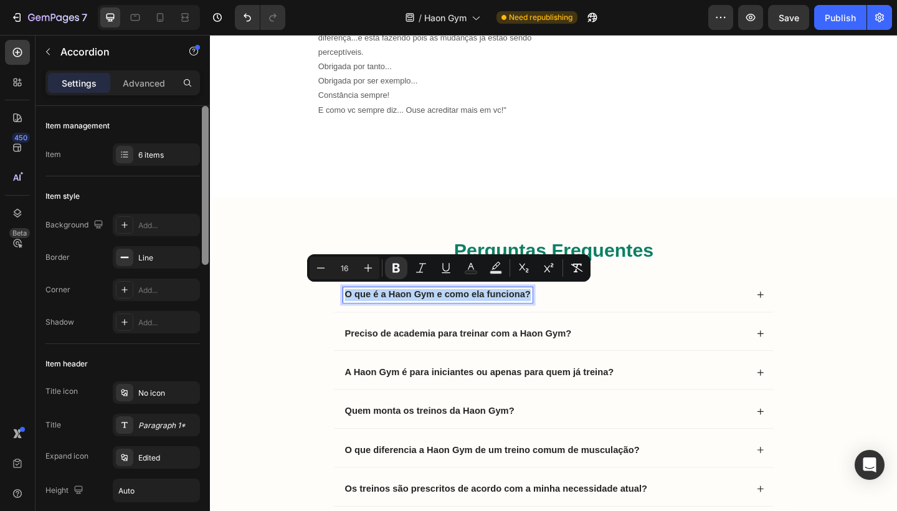
drag, startPoint x: 204, startPoint y: 184, endPoint x: 204, endPoint y: 161, distance: 23.0
click at [204, 161] on div at bounding box center [205, 185] width 7 height 159
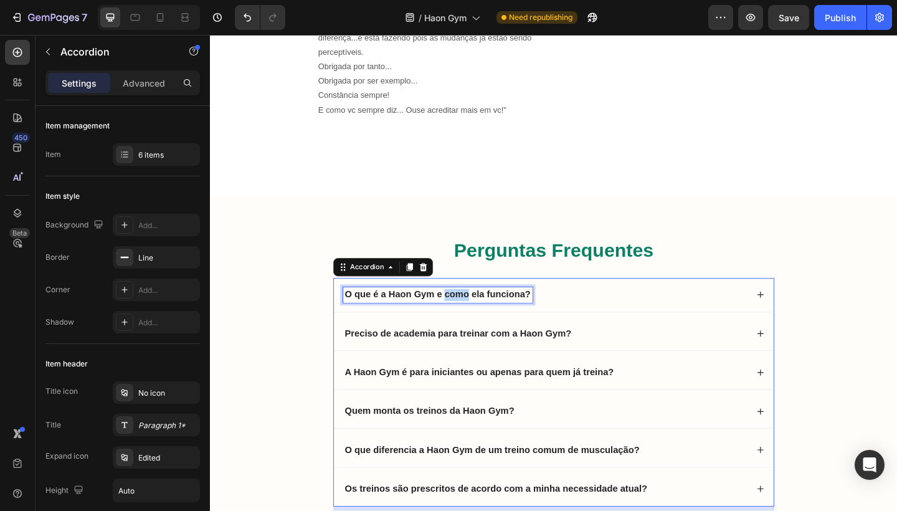
click at [481, 314] on strong "O que é a Haon Gym e como ela funciona?" at bounding box center [457, 317] width 202 height 11
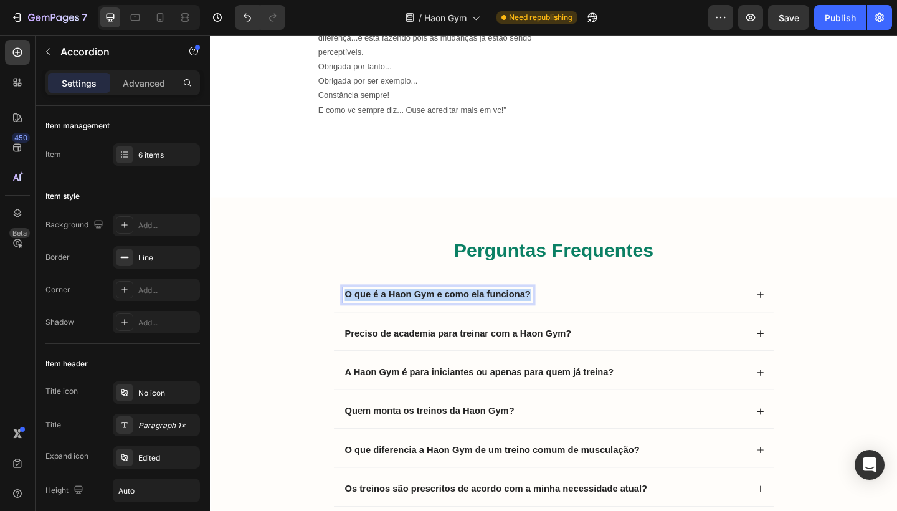
click at [481, 314] on strong "O que é a Haon Gym e como ela funciona?" at bounding box center [457, 317] width 202 height 11
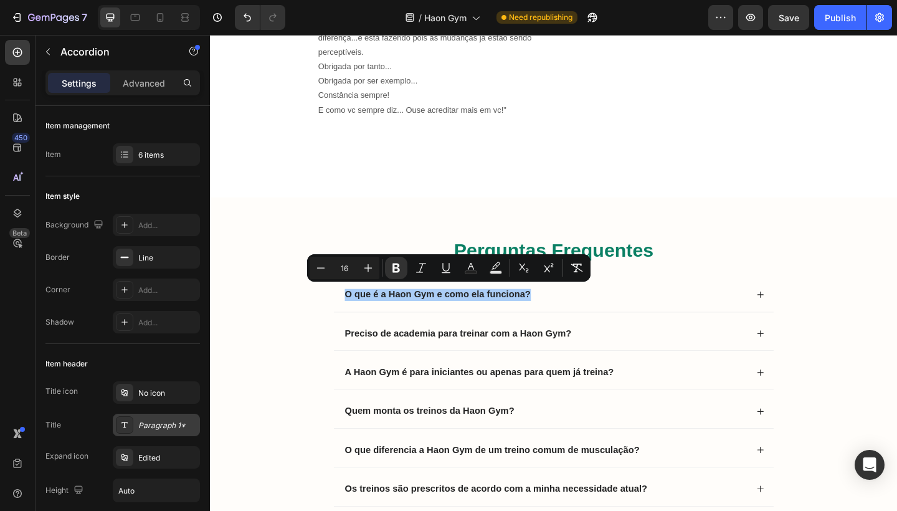
click at [162, 420] on div "Paragraph 1*" at bounding box center [167, 425] width 59 height 11
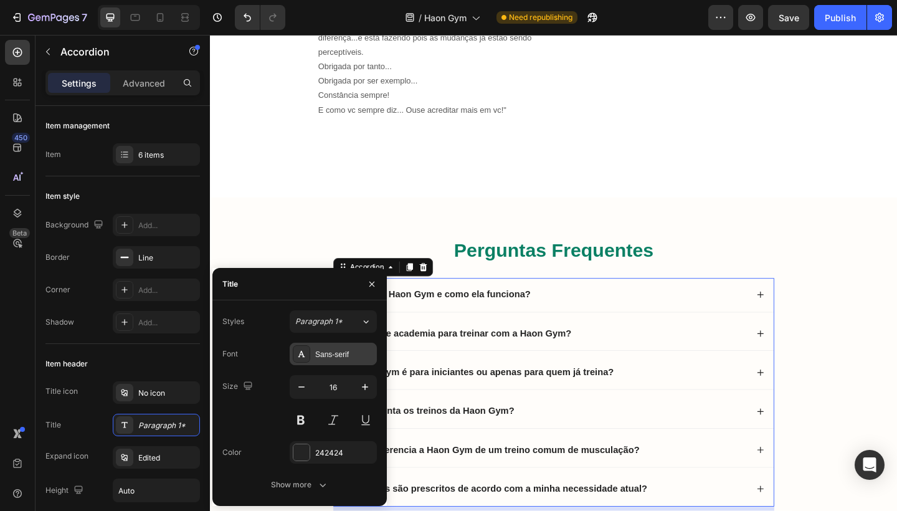
click at [338, 349] on div "Sans-serif" at bounding box center [344, 354] width 59 height 11
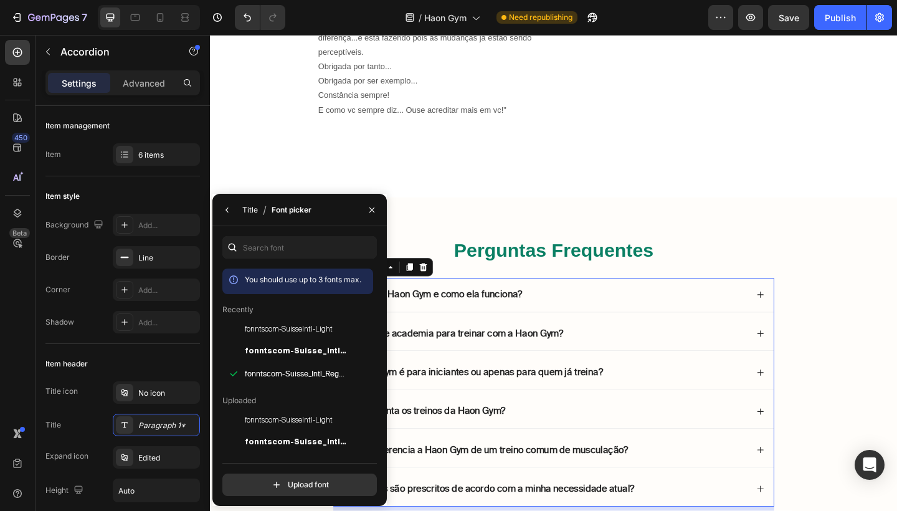
click at [254, 207] on div "Title" at bounding box center [250, 209] width 16 height 11
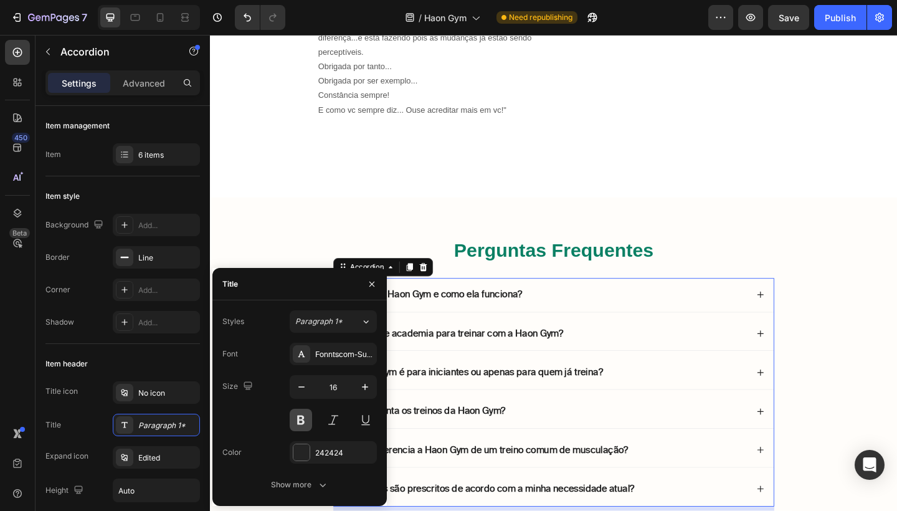
click at [298, 412] on button at bounding box center [301, 420] width 22 height 22
click at [452, 358] on strong "Preciso de academia para treinar com a Haon Gym?" at bounding box center [475, 360] width 238 height 12
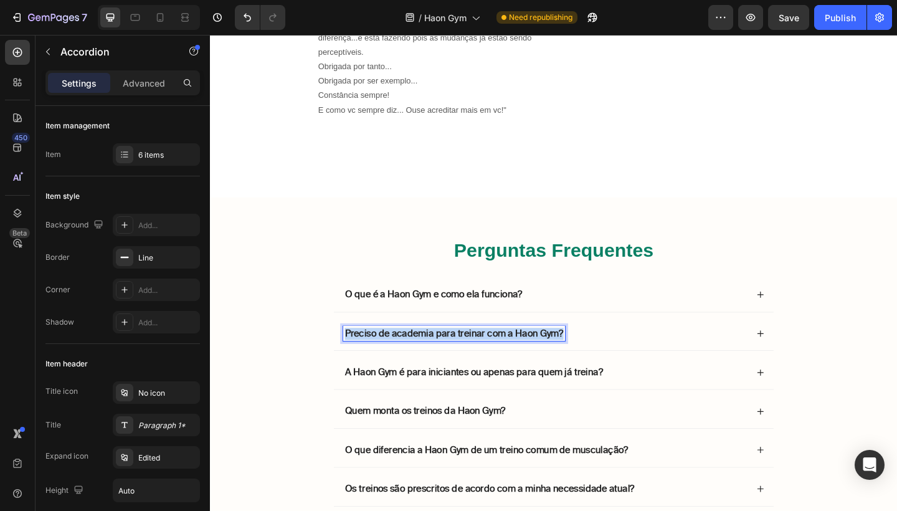
click at [452, 358] on strong "Preciso de academia para treinar com a Haon Gym?" at bounding box center [475, 360] width 238 height 12
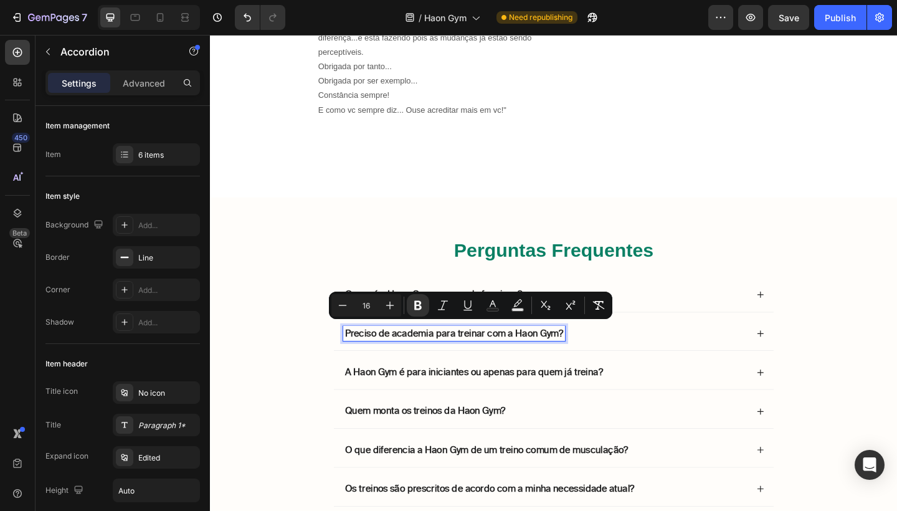
click at [651, 366] on div "Preciso de academia para treinar com a Haon Gym?" at bounding box center [583, 360] width 478 height 37
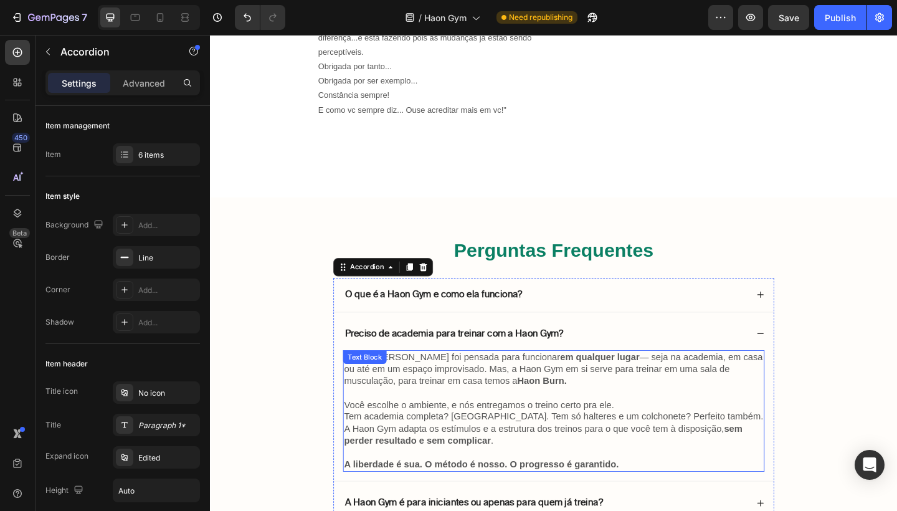
click at [591, 384] on strong "em qualquer lugar" at bounding box center [634, 385] width 87 height 11
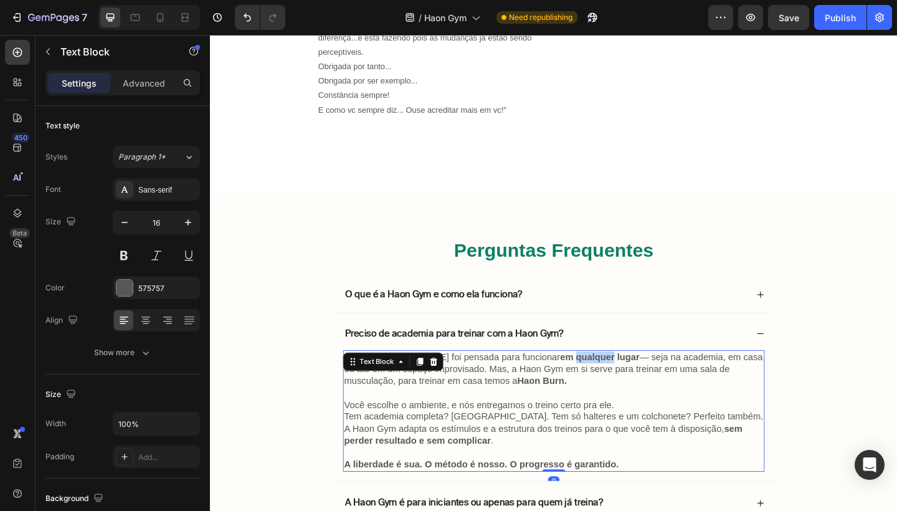
click at [591, 384] on strong "em qualquer lugar" at bounding box center [634, 385] width 87 height 11
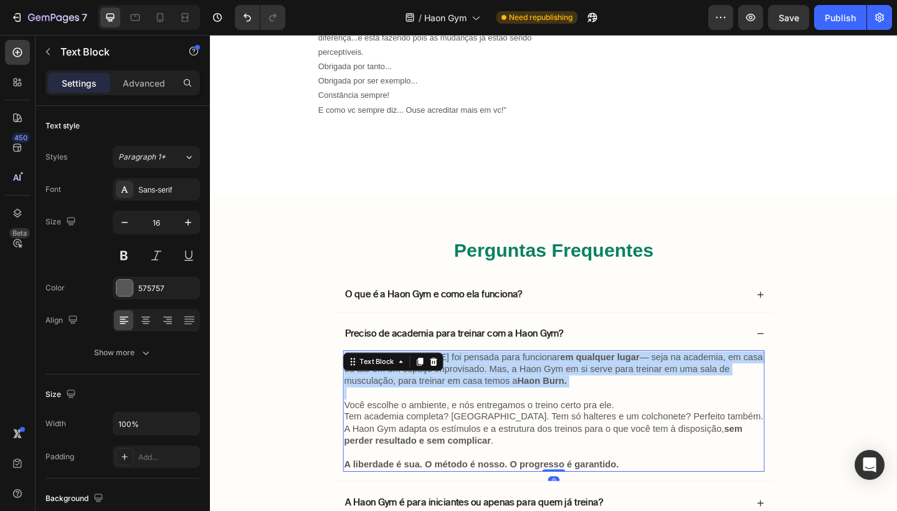
click at [591, 384] on strong "em qualquer lugar" at bounding box center [634, 385] width 87 height 11
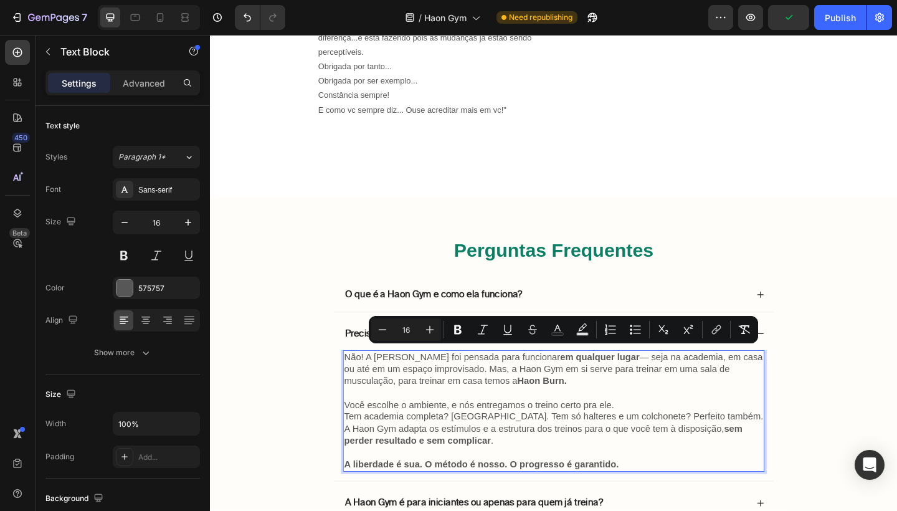
click at [548, 437] on p "Você escolhe o ambiente, e nós entregamos o treino certo pra ele. Tem academia …" at bounding box center [584, 458] width 456 height 52
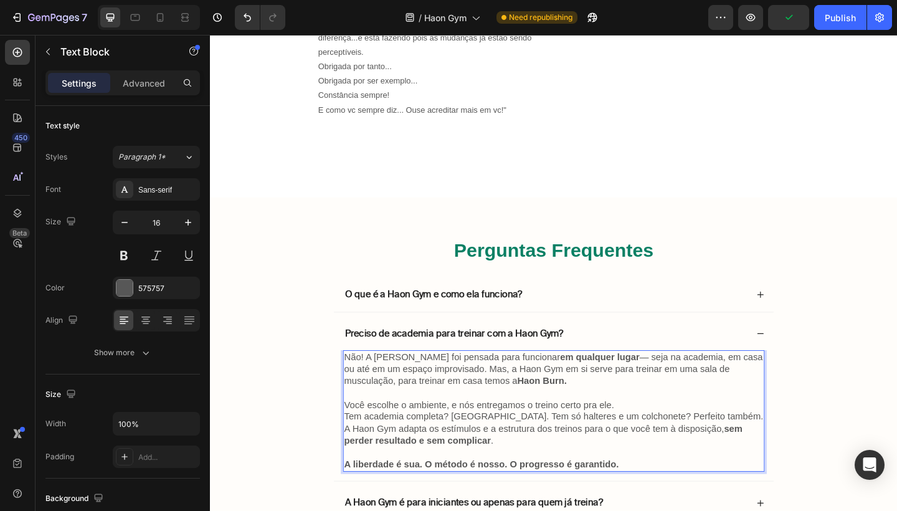
click at [646, 483] on p "Rich Text Editor. Editing area: main" at bounding box center [584, 489] width 456 height 13
click at [658, 496] on p "A liberdade é sua. O método é nosso. O progresso é garantido." at bounding box center [584, 502] width 456 height 13
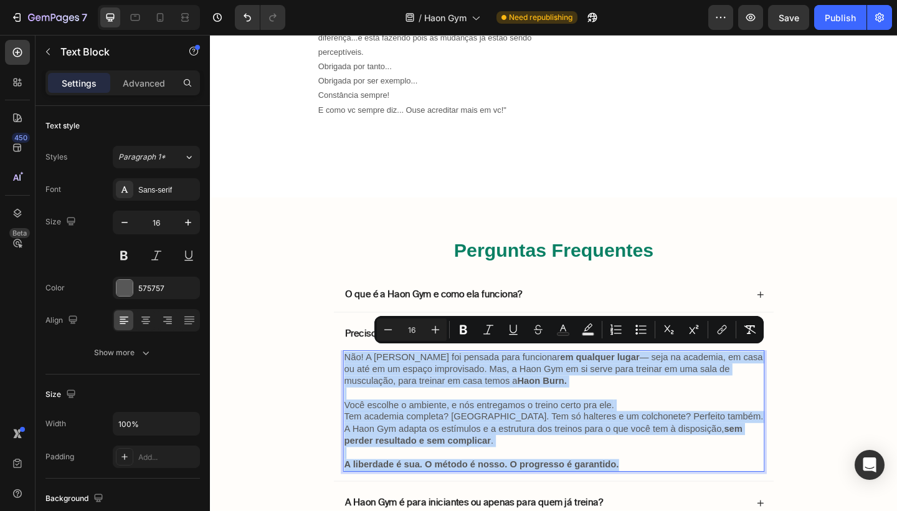
drag, startPoint x: 658, startPoint y: 494, endPoint x: 358, endPoint y: 382, distance: 319.7
click at [358, 382] on div "Não! A Haon Gym foi pensada para funcionar em qualquer lugar — seja na academia…" at bounding box center [583, 444] width 458 height 132
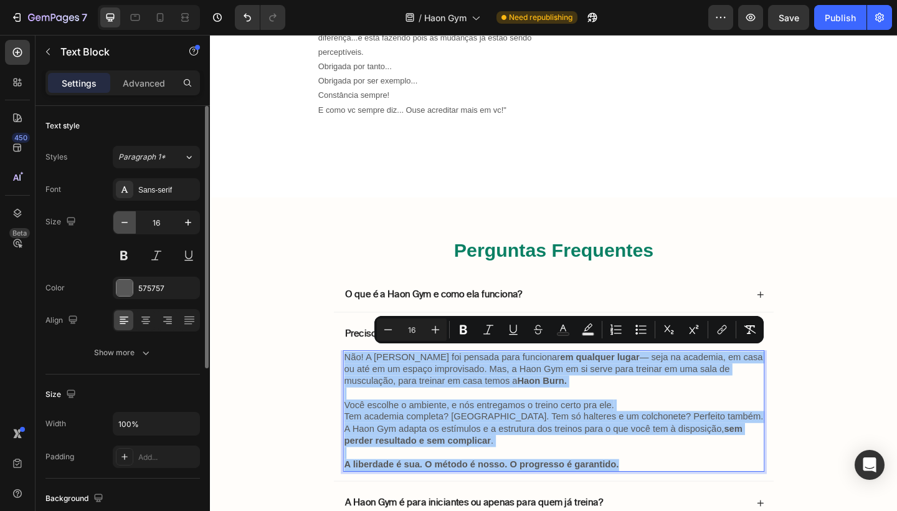
click at [126, 223] on icon "button" at bounding box center [124, 222] width 12 height 12
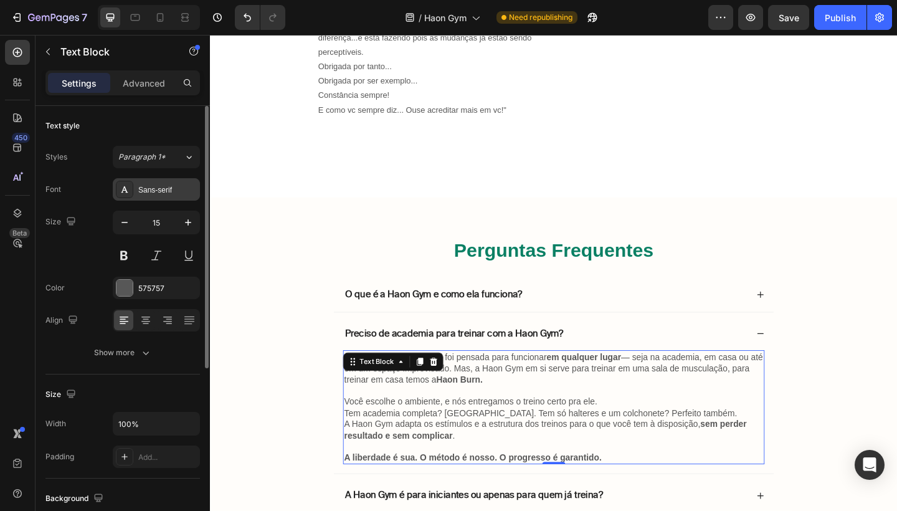
click at [166, 193] on div "Sans-serif" at bounding box center [167, 189] width 59 height 11
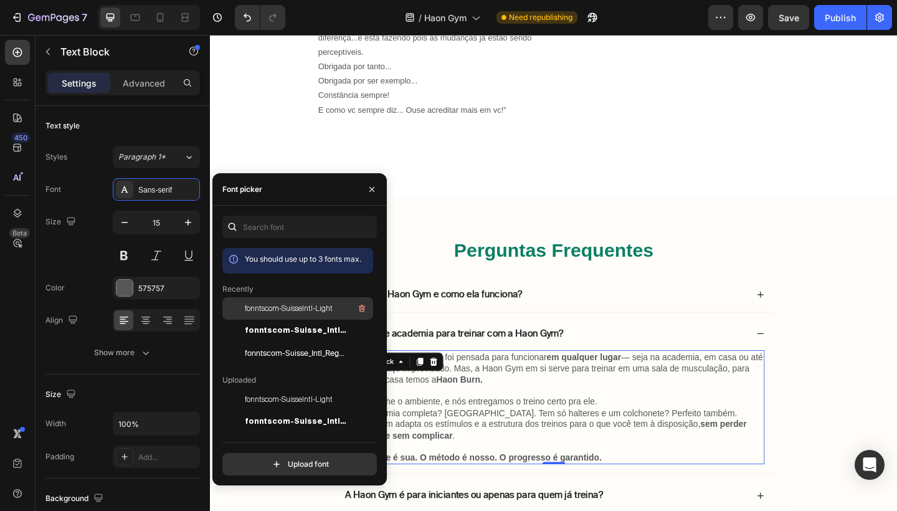
click at [299, 306] on span "fonntscom-SuisseIntl-Light" at bounding box center [289, 308] width 88 height 11
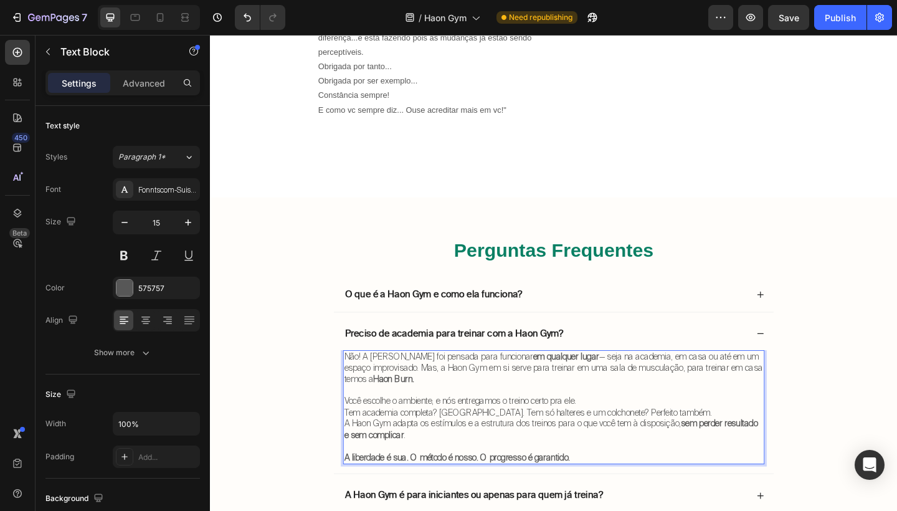
click at [563, 460] on p "Você escolhe o ambiente, e nós entregamos o treino certo pra ele. Tem academia …" at bounding box center [584, 452] width 456 height 49
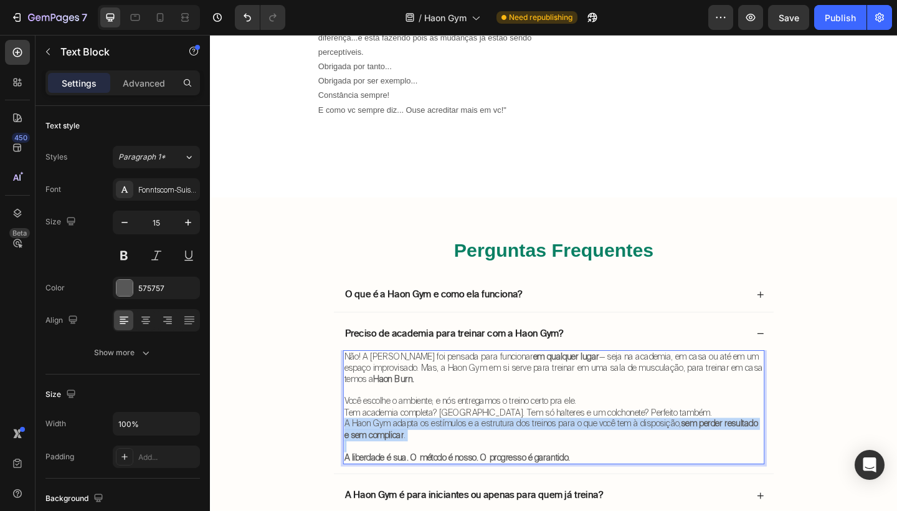
click at [563, 460] on p "Você escolhe o ambiente, e nós entregamos o treino certo pra ele. Tem academia …" at bounding box center [584, 452] width 456 height 49
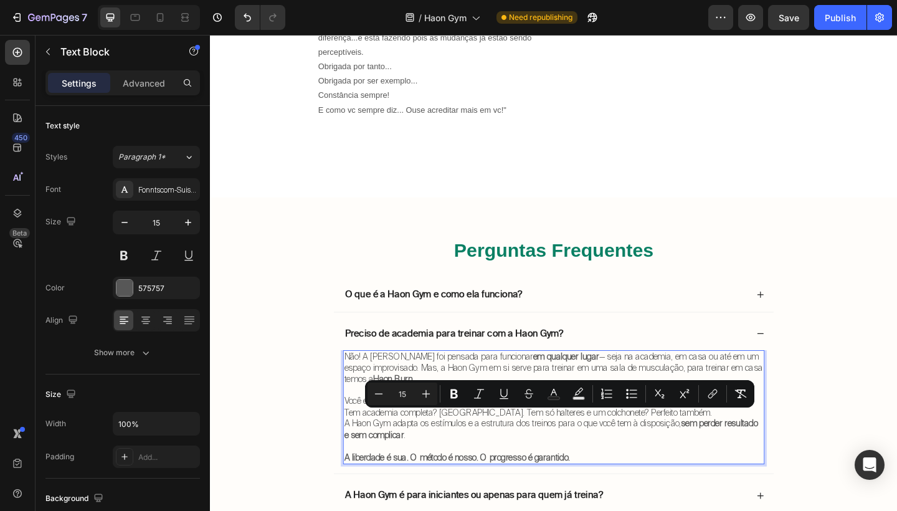
click at [562, 488] on strong "A liberdade é sua. O método é nosso. O progresso é garantido." at bounding box center [478, 494] width 245 height 12
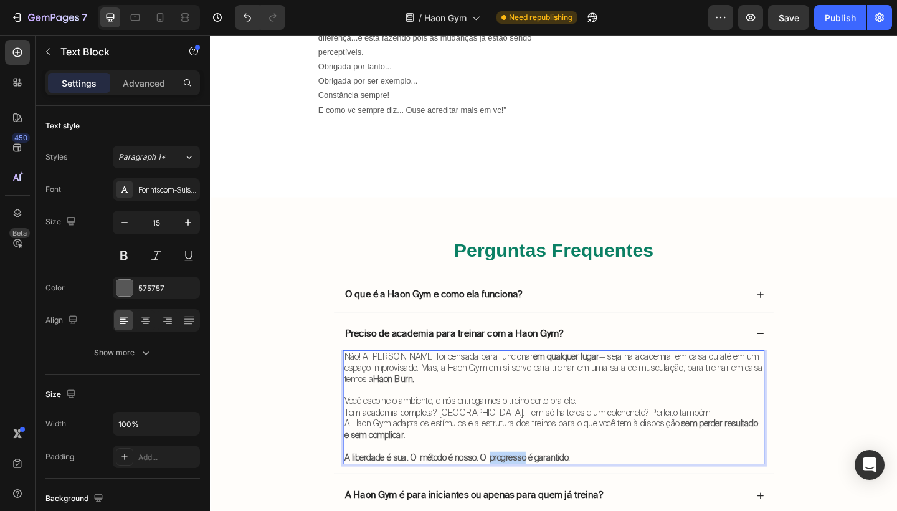
click at [562, 488] on strong "A liberdade é sua. O método é nosso. O progresso é garantido." at bounding box center [478, 494] width 245 height 12
click at [662, 429] on p "Você escolhe o ambiente, e nós entregamos o treino certo pra ele. Tem academia …" at bounding box center [584, 452] width 456 height 49
click at [127, 228] on icon "button" at bounding box center [124, 222] width 12 height 12
type input "14"
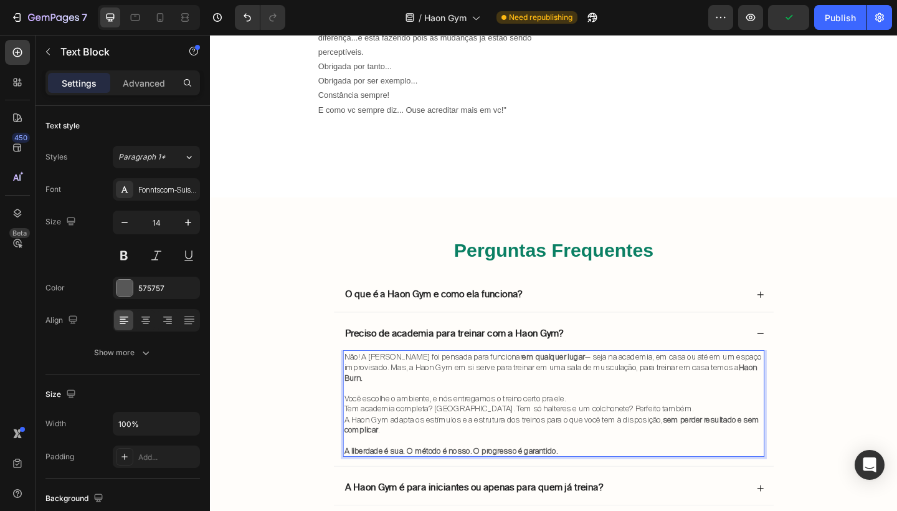
click at [566, 404] on p "Não! A Haon Gym foi pensada para funcionar em qualquer lugar — seja na academia…" at bounding box center [584, 396] width 456 height 34
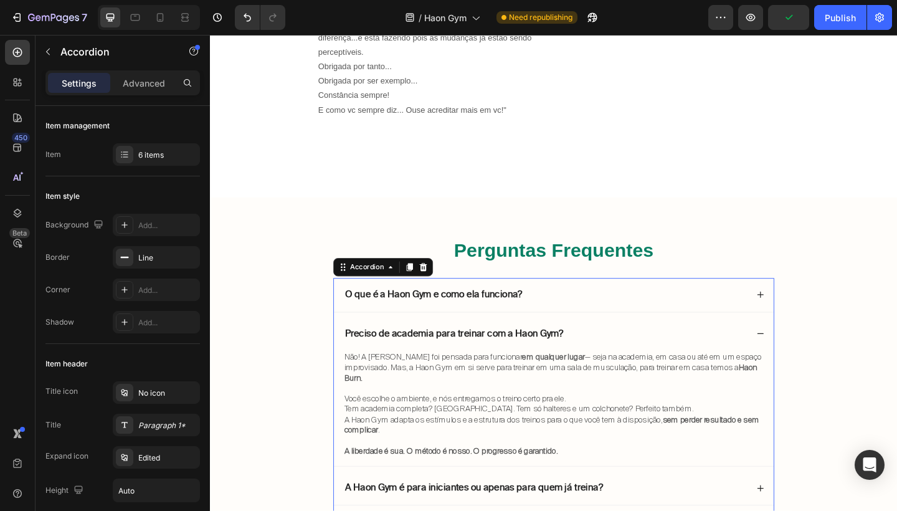
click at [667, 352] on div "Preciso de academia para treinar com a Haon Gym?" at bounding box center [574, 360] width 440 height 17
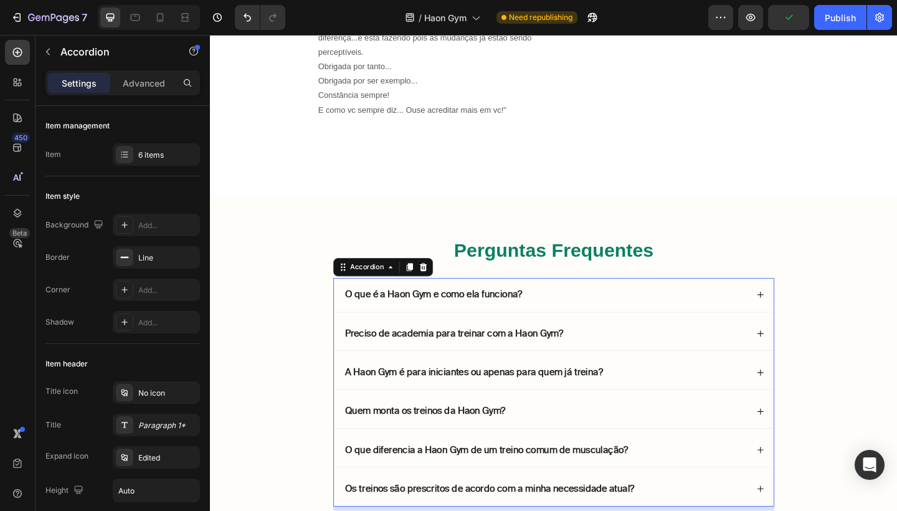
click at [688, 313] on div "O que é a Haon Gym e como ela funciona?" at bounding box center [574, 318] width 440 height 17
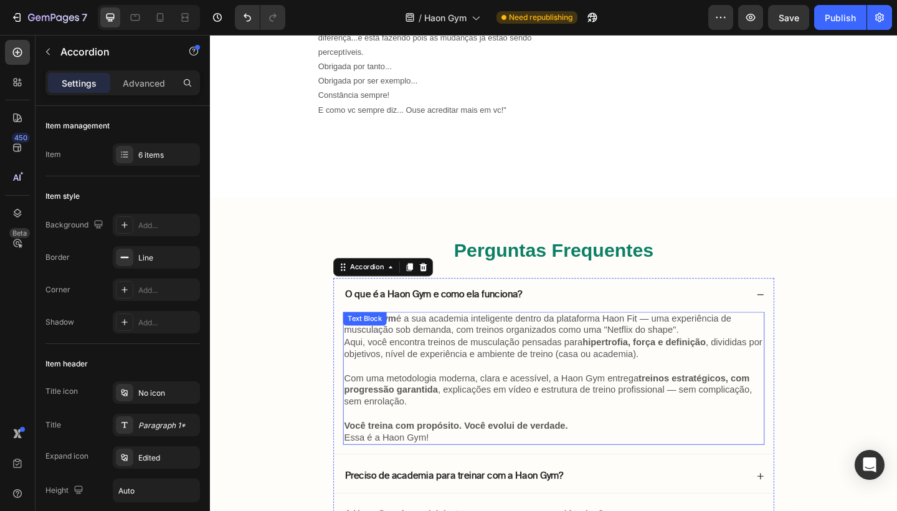
click at [532, 361] on p "A Haon Gym é a sua academia inteligente dentro da plataforma Haon Fit — uma exp…" at bounding box center [584, 364] width 456 height 52
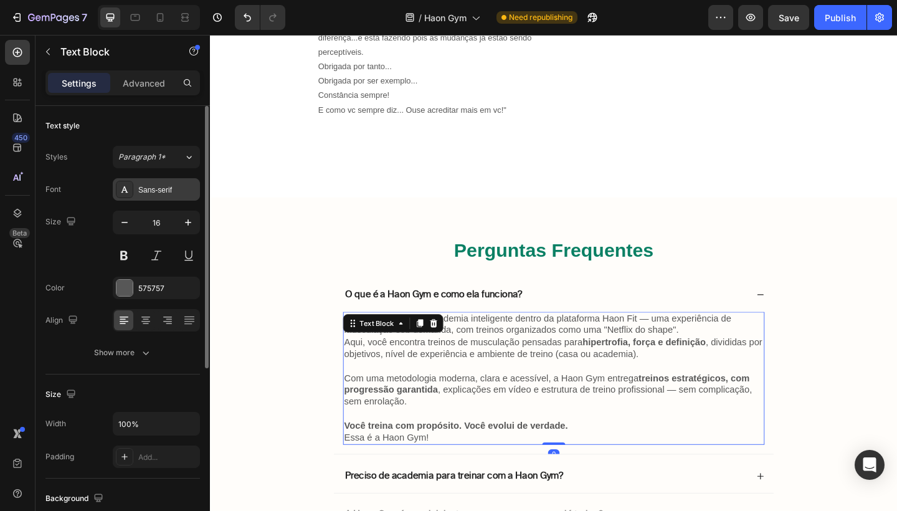
click at [166, 189] on div "Sans-serif" at bounding box center [167, 189] width 59 height 11
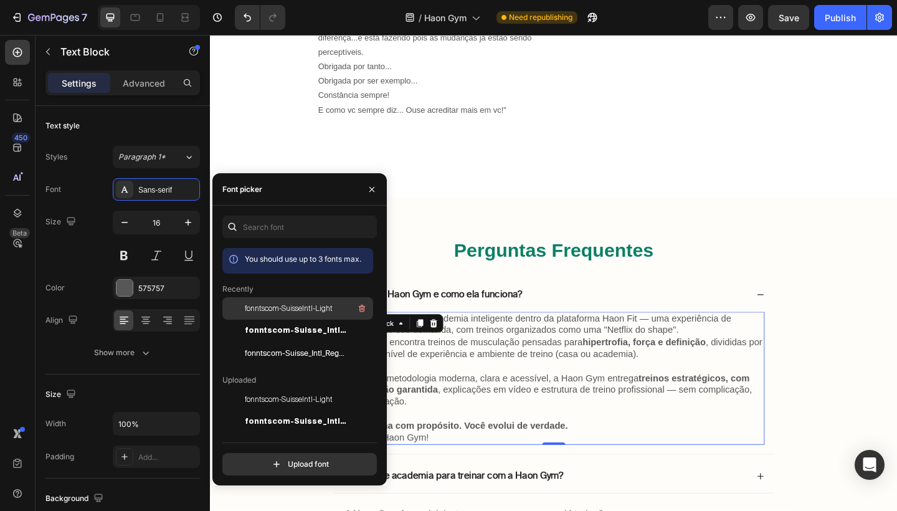
click at [284, 306] on span "fonntscom-SuisseIntl-Light" at bounding box center [289, 308] width 88 height 11
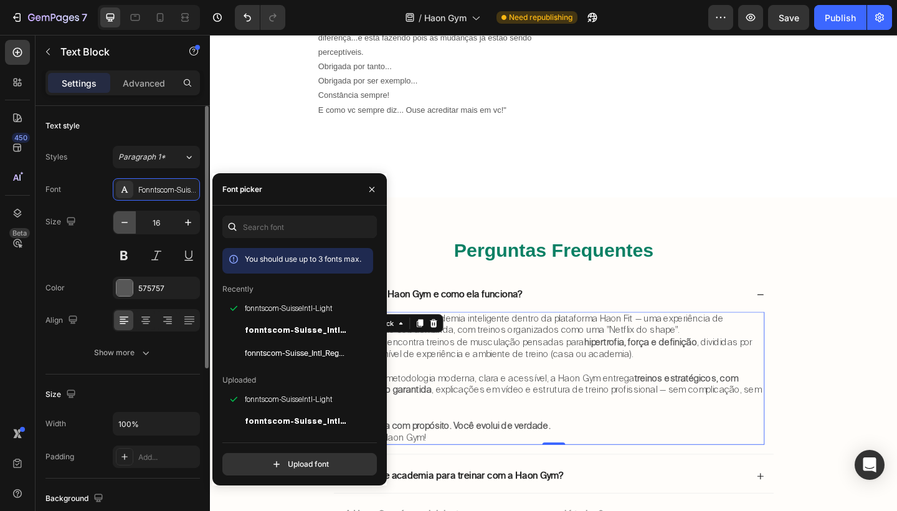
click at [131, 225] on button "button" at bounding box center [124, 222] width 22 height 22
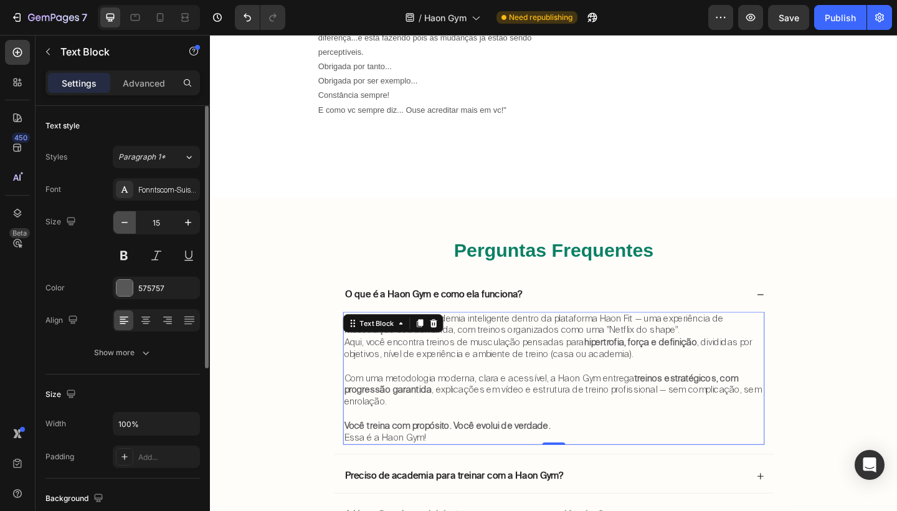
click at [131, 225] on button "button" at bounding box center [124, 222] width 22 height 22
type input "14"
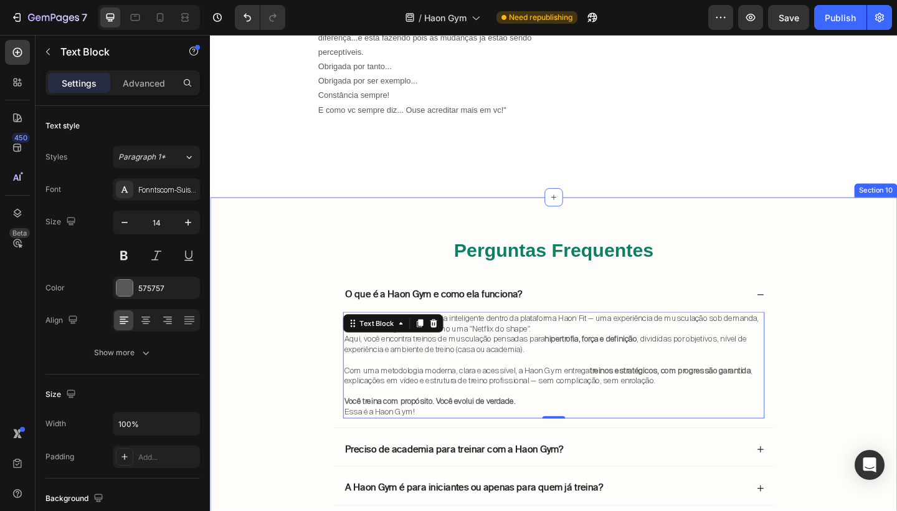
click at [824, 330] on div "Perguntas Frequentes Heading O que é a Haon Gym e como ela funciona? A Haon Gym…" at bounding box center [583, 489] width 723 height 469
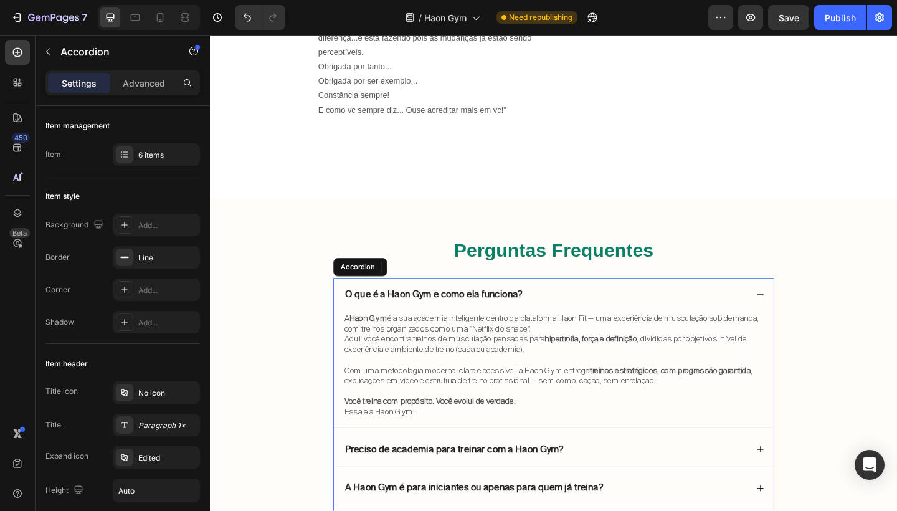
click at [812, 318] on div "O que é a Haon Gym e como ela funciona?" at bounding box center [583, 318] width 478 height 37
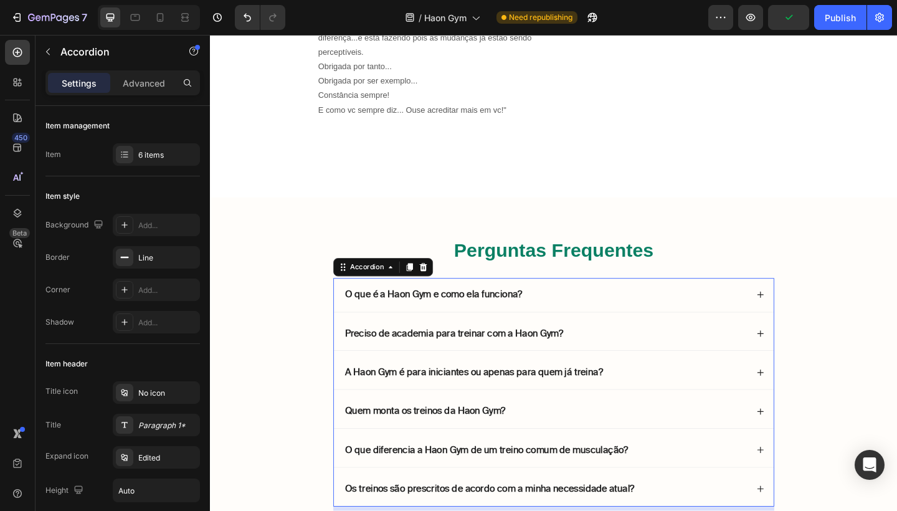
click at [813, 401] on div "A Haon Gym é para iniciantes ou apenas para quem já treina?" at bounding box center [583, 402] width 478 height 37
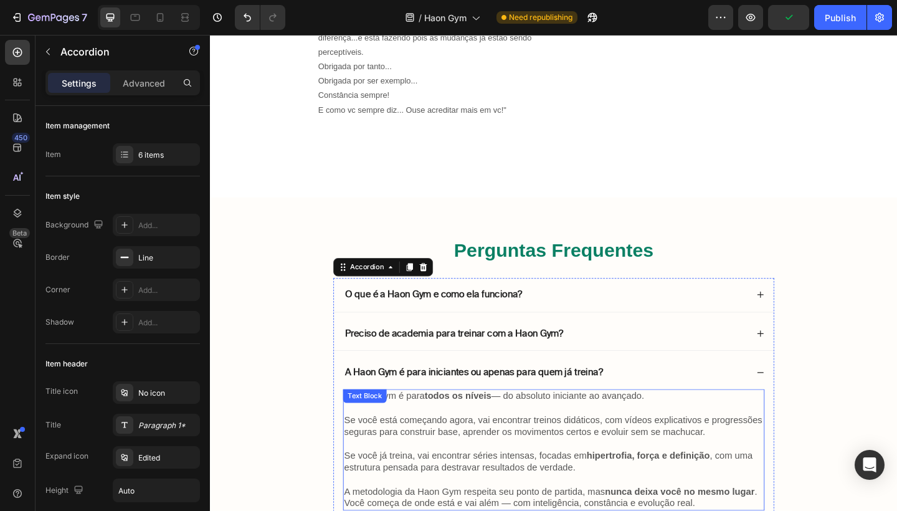
click at [586, 449] on p "Se você está começando agora, vai encontrar treinos didáticos, com vídeos expli…" at bounding box center [584, 461] width 456 height 26
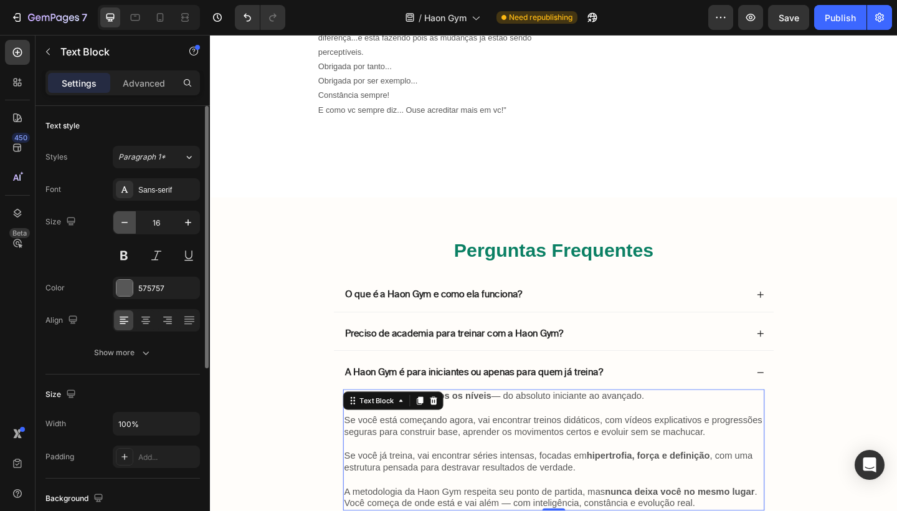
click at [130, 228] on icon "button" at bounding box center [124, 222] width 12 height 12
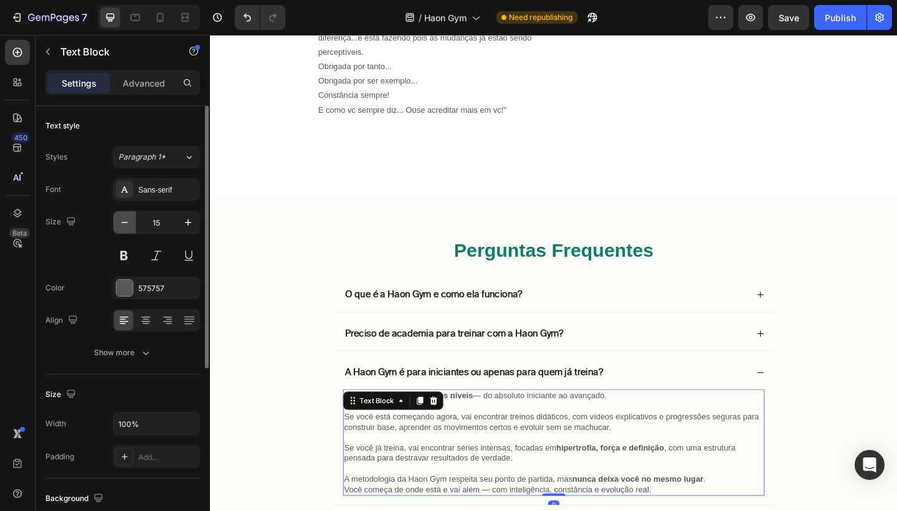
type input "14"
click at [168, 191] on div "Sans-serif" at bounding box center [167, 189] width 59 height 11
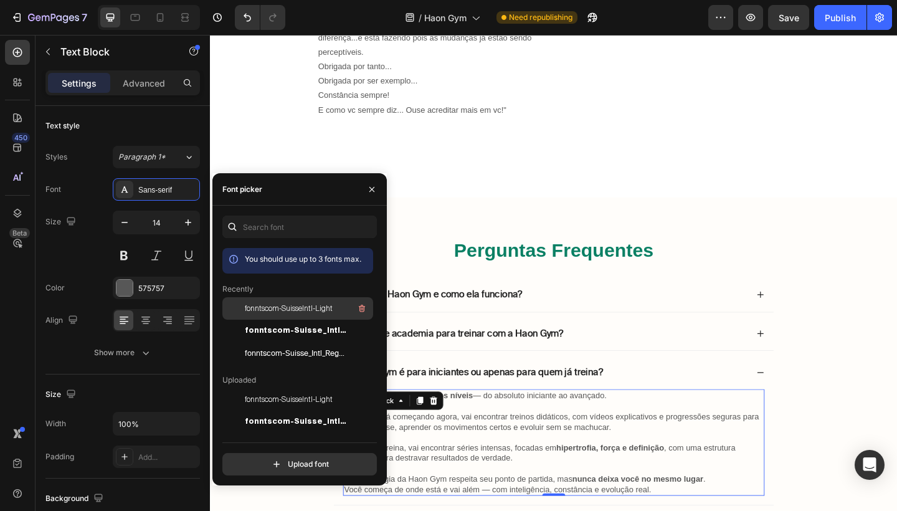
click at [315, 302] on div "fonntscom-SuisseIntl-Light" at bounding box center [308, 308] width 126 height 15
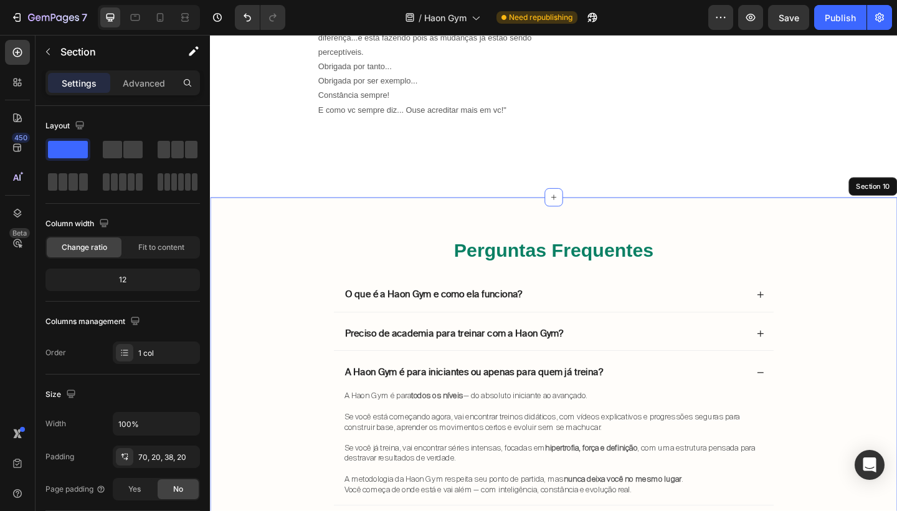
click at [855, 412] on div "Perguntas Frequentes Heading O que é a Haon Gym e como ela funciona? Preciso de…" at bounding box center [583, 489] width 723 height 469
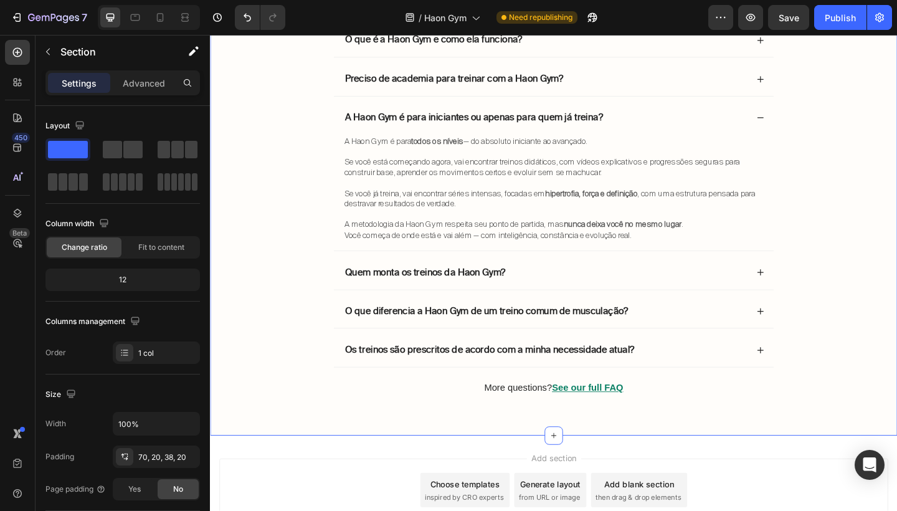
scroll to position [3675, 0]
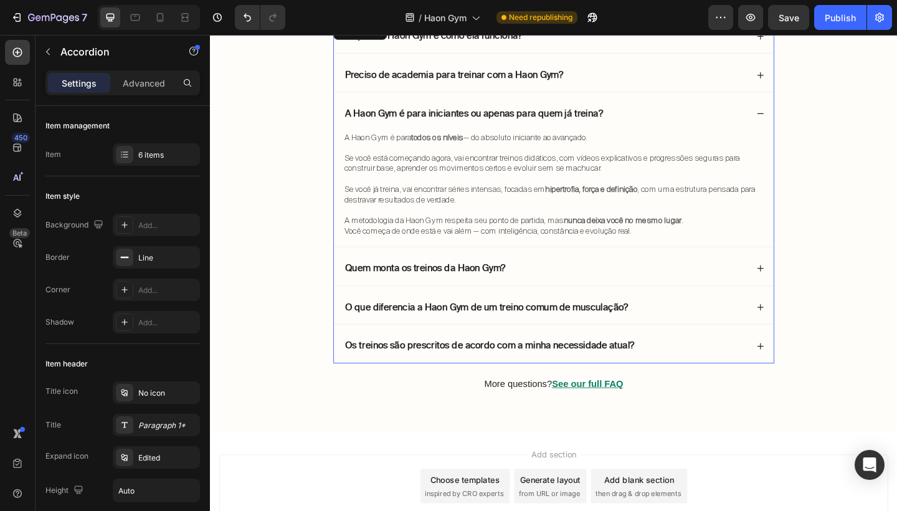
click at [815, 288] on div "Quem monta os treinos da Haon Gym?" at bounding box center [583, 289] width 478 height 37
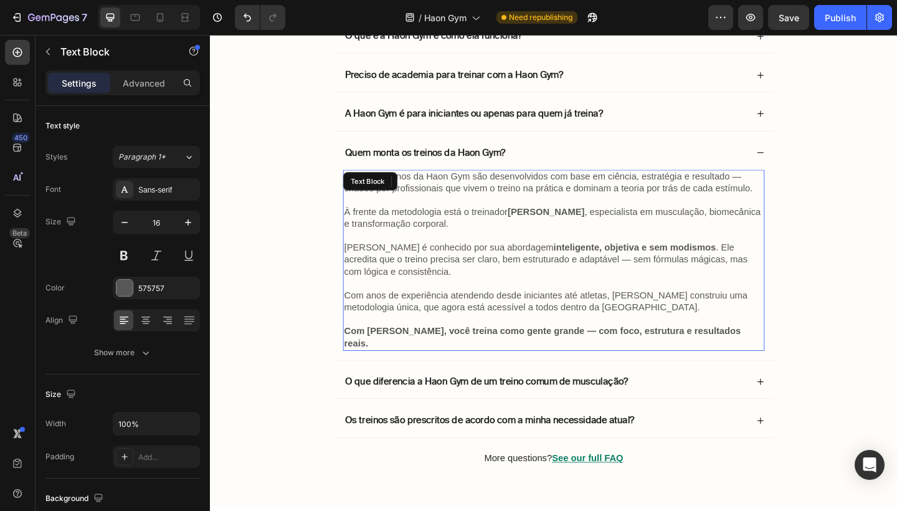
click at [600, 277] on p "Jean é conhecido por sua abordagem inteligente, objetiva e sem modismos . Ele a…" at bounding box center [584, 279] width 456 height 39
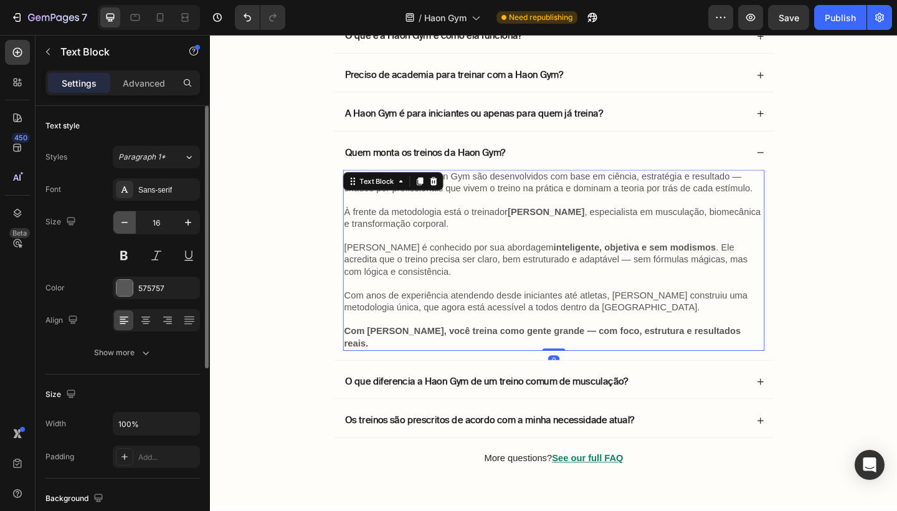
click at [128, 222] on icon "button" at bounding box center [124, 222] width 12 height 12
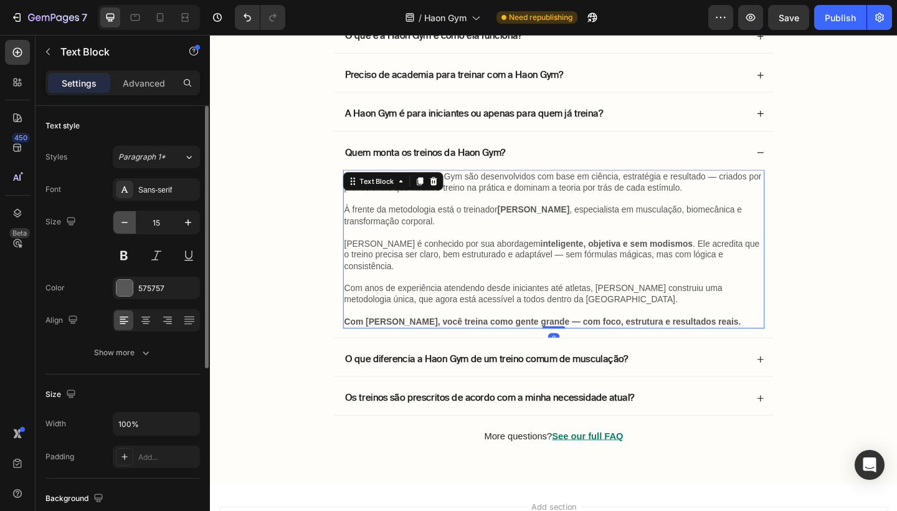
type input "14"
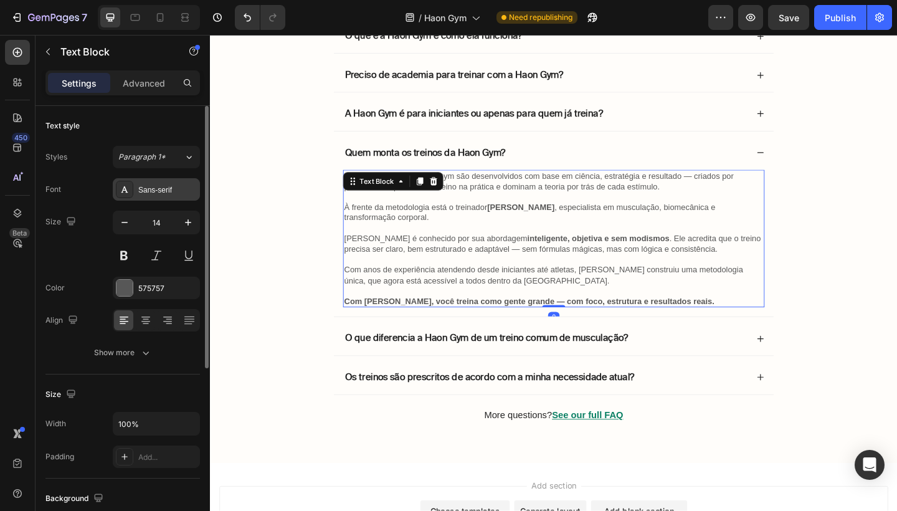
click at [173, 187] on div "Sans-serif" at bounding box center [167, 189] width 59 height 11
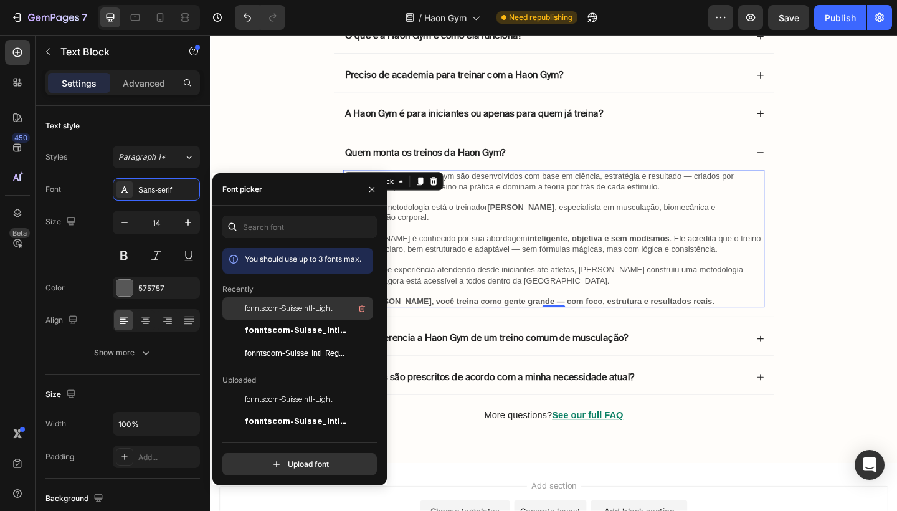
click at [267, 303] on span "fonntscom-SuisseIntl-Light" at bounding box center [289, 308] width 88 height 11
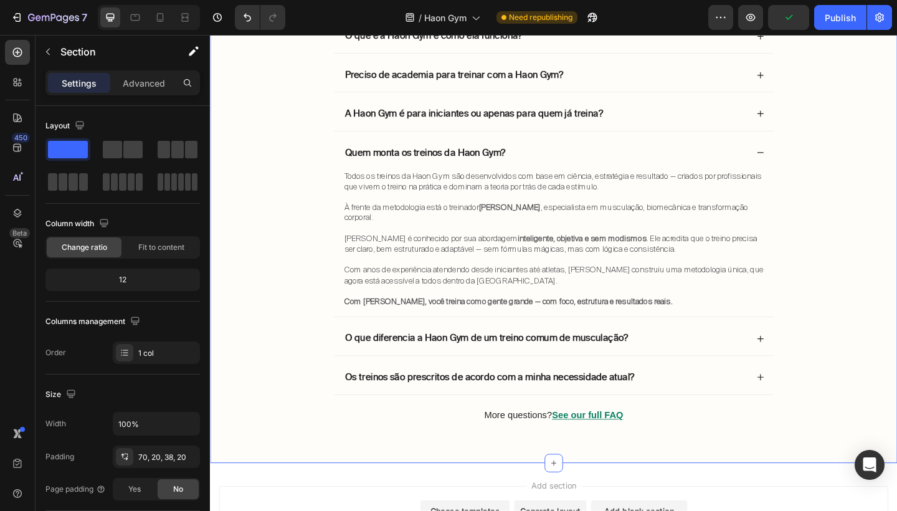
click at [838, 278] on div "Perguntas Frequentes Heading O que é a Haon Gym e como ela funciona? Preciso de…" at bounding box center [583, 225] width 723 height 503
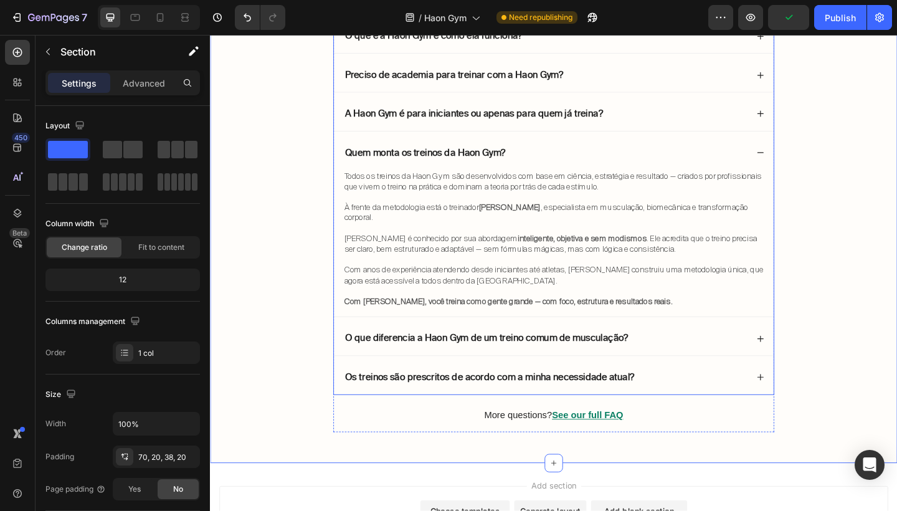
click at [812, 160] on icon at bounding box center [808, 163] width 9 height 9
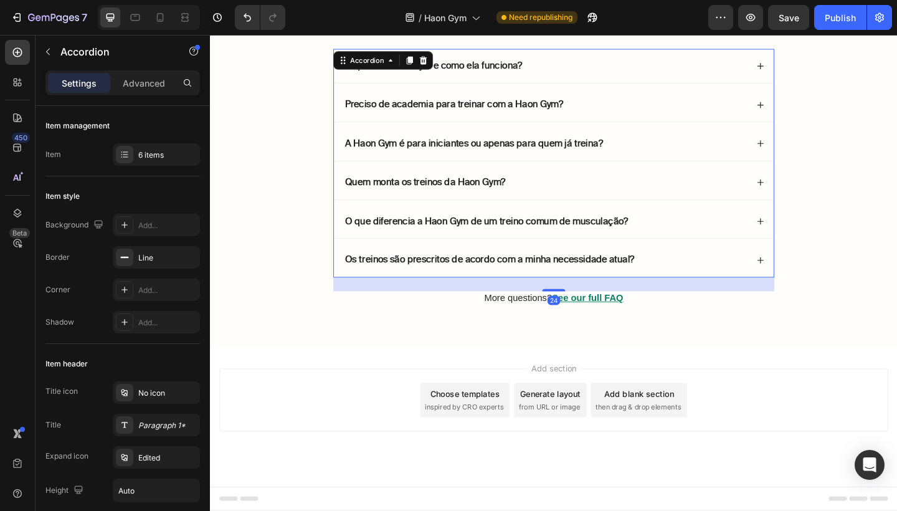
click at [810, 201] on div "O que é a Haon Gym e como ela funciona? Preciso de academia para treinar com a …" at bounding box center [584, 174] width 480 height 249
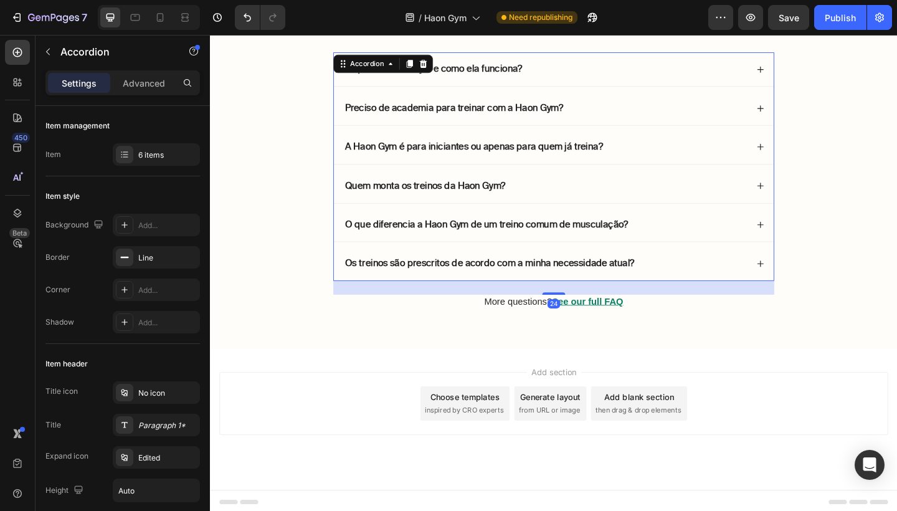
click at [781, 244] on div "O que diferencia a Haon Gym de um treino comum de musculação?" at bounding box center [574, 242] width 440 height 17
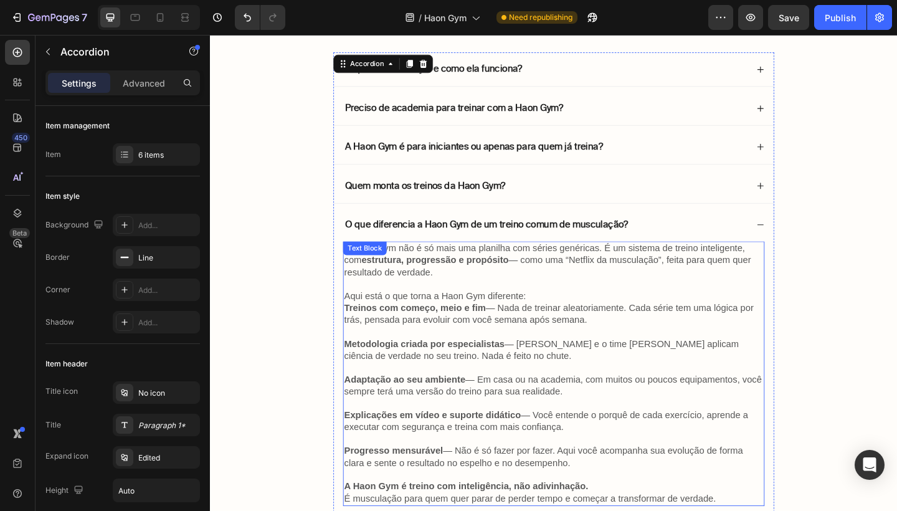
click at [651, 300] on p at bounding box center [584, 306] width 456 height 13
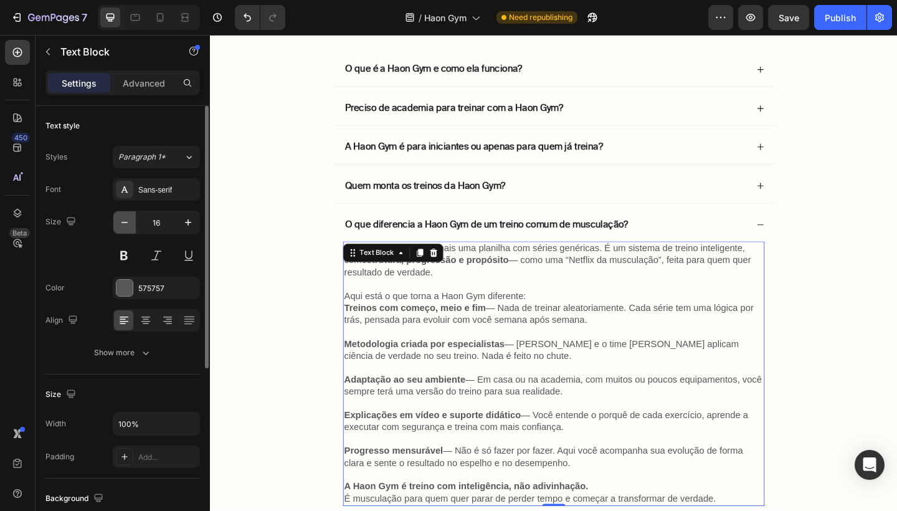
click at [126, 224] on icon "button" at bounding box center [124, 222] width 12 height 12
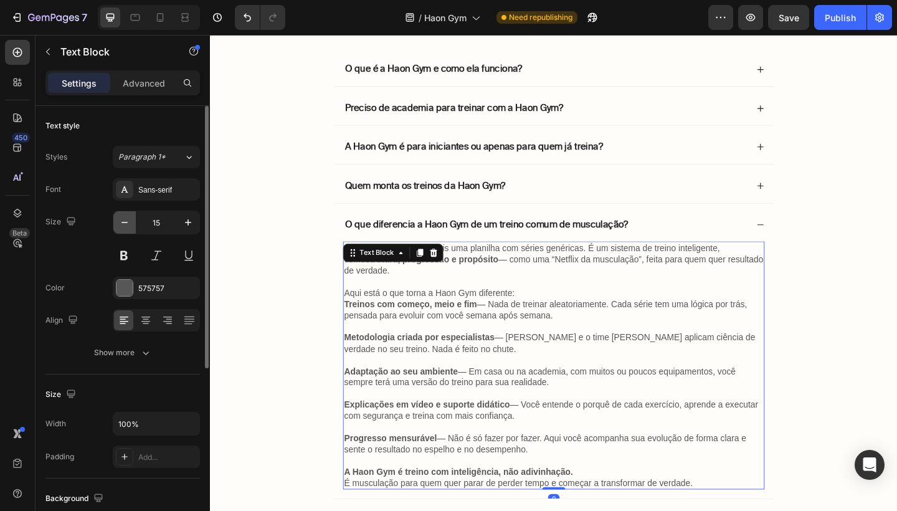
type input "14"
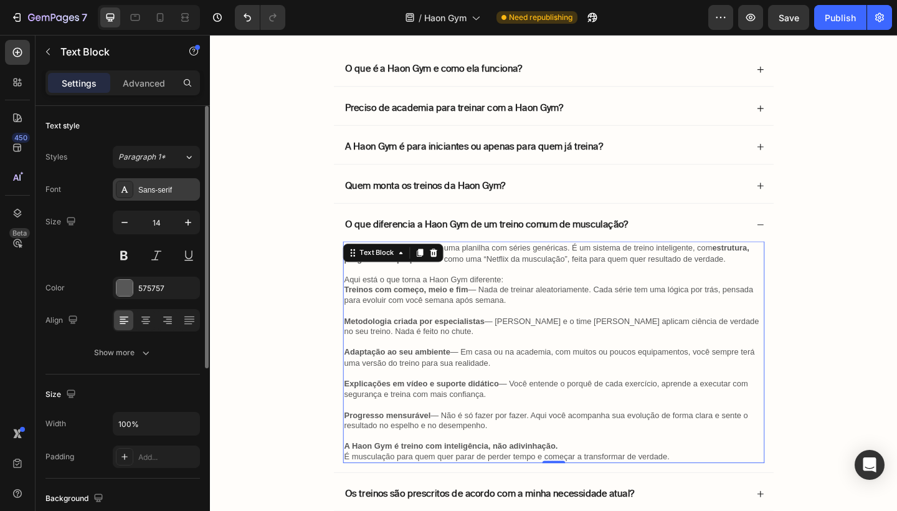
click at [153, 195] on div "Sans-serif" at bounding box center [167, 189] width 59 height 11
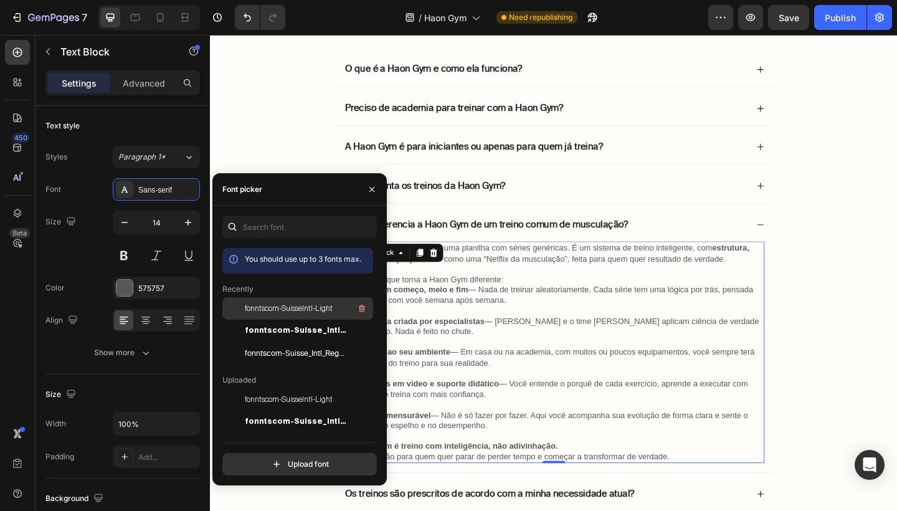
click at [272, 305] on span "fonntscom-SuisseIntl-Light" at bounding box center [289, 308] width 88 height 11
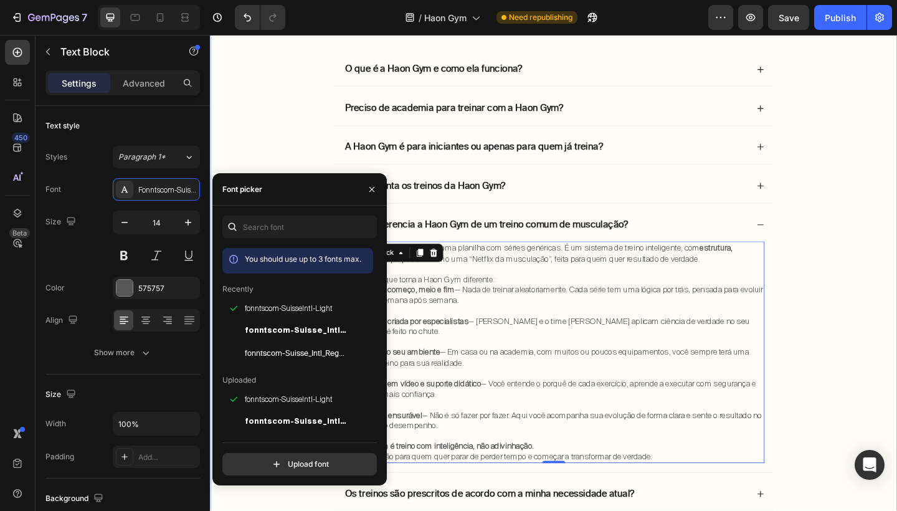
click at [858, 277] on div "Perguntas Frequentes Heading O que é a Haon Gym e como ela funciona? Preciso de…" at bounding box center [583, 308] width 723 height 594
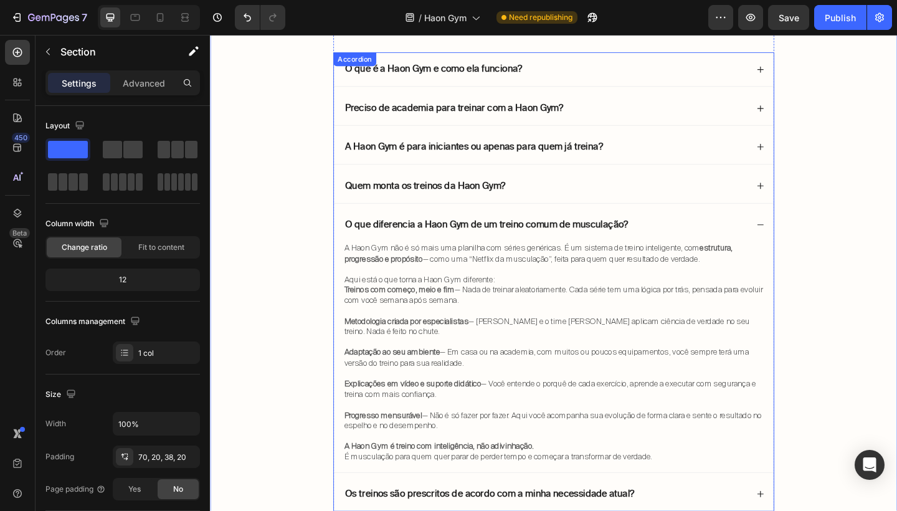
click at [804, 237] on icon at bounding box center [808, 241] width 9 height 9
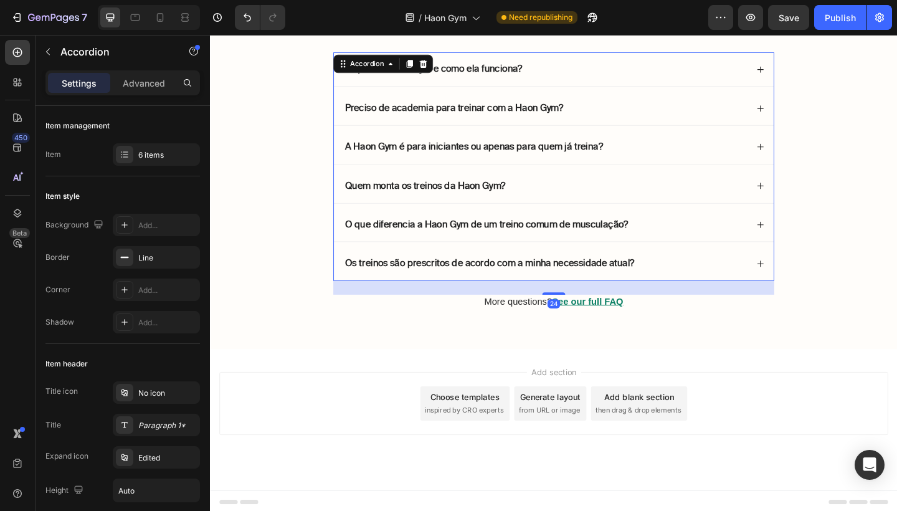
click at [735, 282] on div "Os treinos são prescritos de acordo com a minha necessidade atual?" at bounding box center [574, 283] width 440 height 17
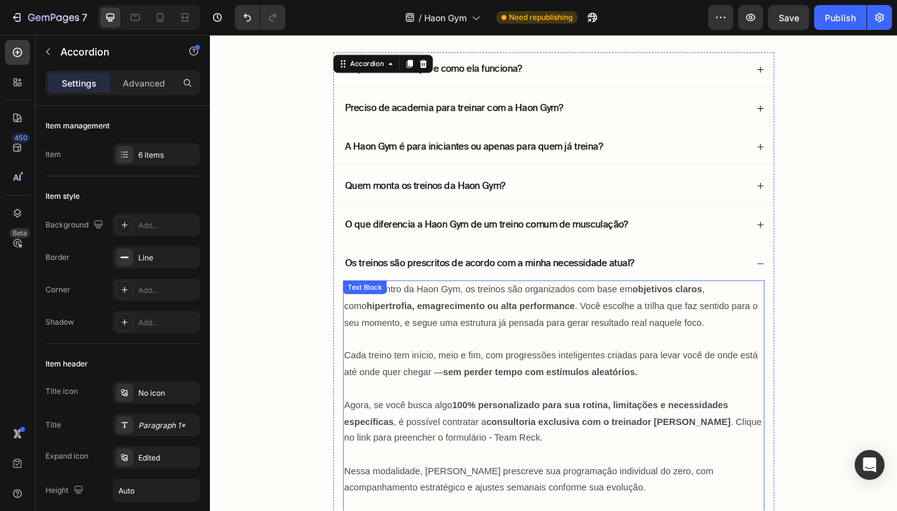
click at [702, 338] on p "Não — dentro da Haon Gym, os treinos são organizados com base em objetivos clar…" at bounding box center [584, 330] width 456 height 54
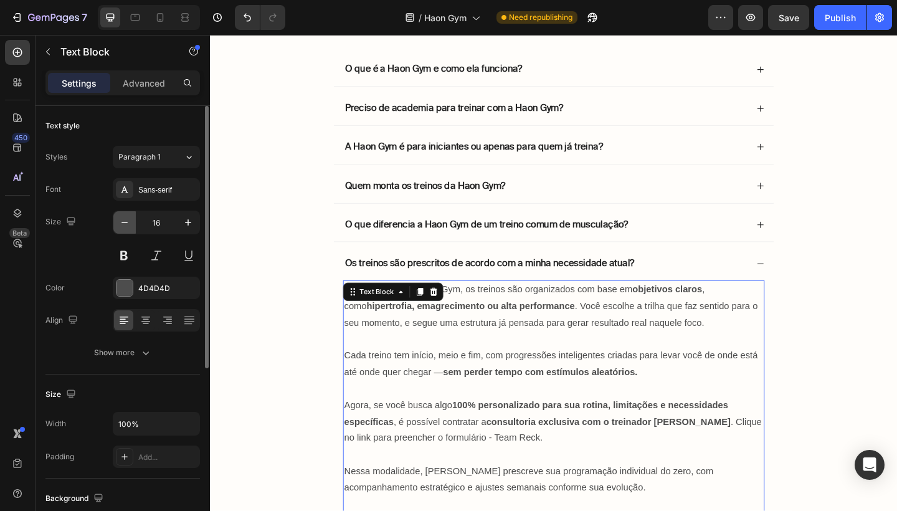
click at [121, 226] on icon "button" at bounding box center [124, 222] width 12 height 12
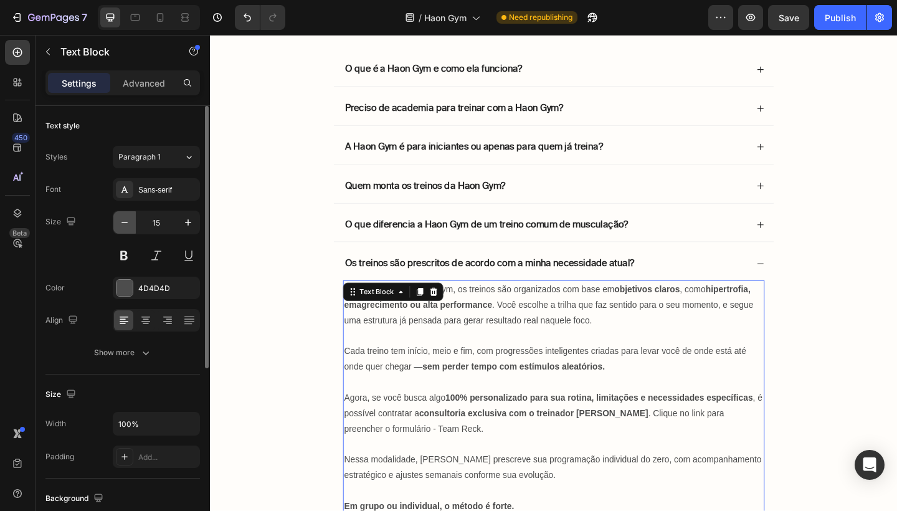
type input "14"
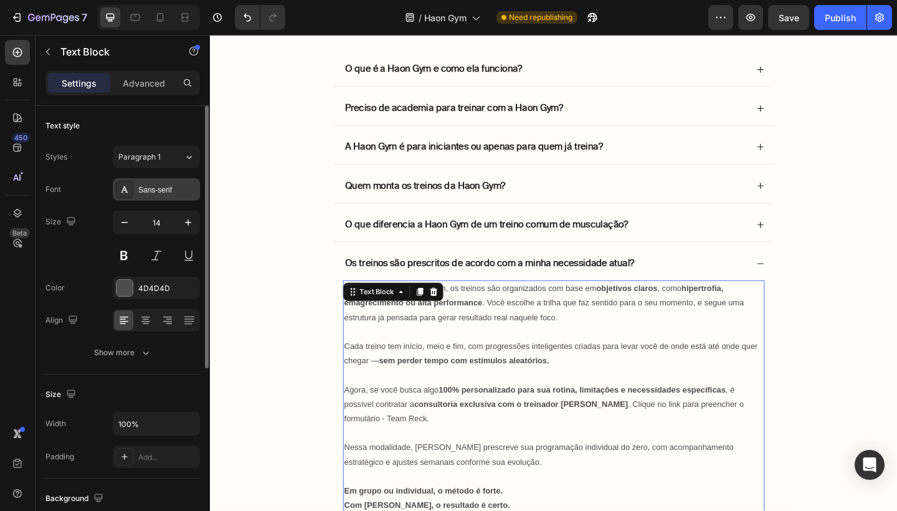
click at [156, 197] on div "Sans-serif" at bounding box center [156, 189] width 87 height 22
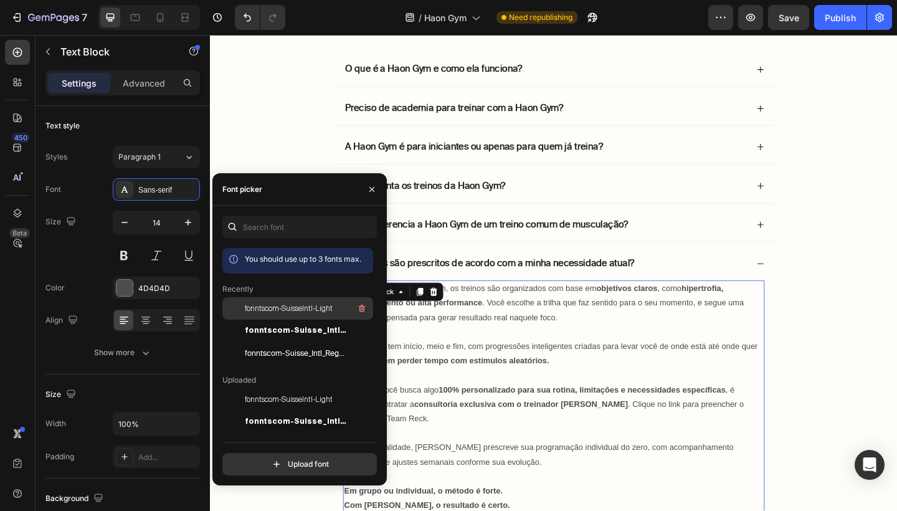
click at [290, 303] on span "fonntscom-SuisseIntl-Light" at bounding box center [289, 308] width 88 height 11
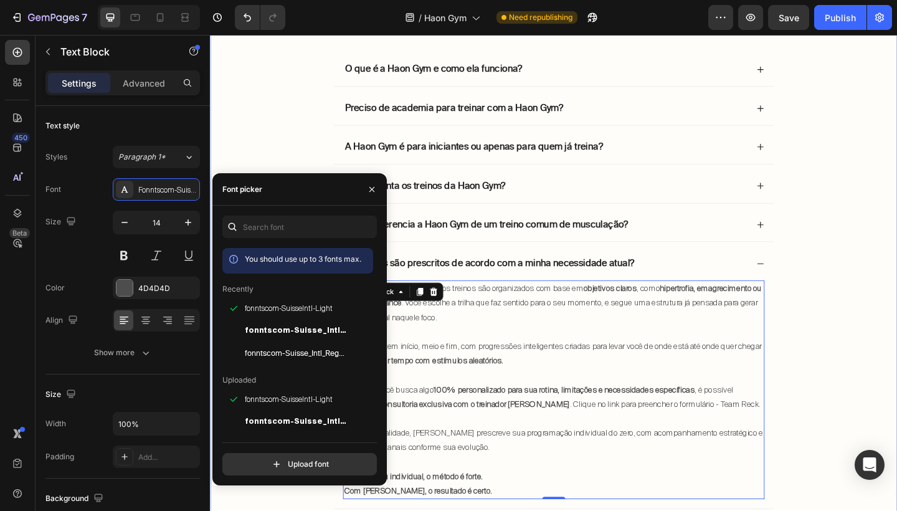
click at [896, 306] on div "Perguntas Frequentes Heading O que é a Haon Gym e como ela funciona? Preciso de…" at bounding box center [583, 306] width 723 height 591
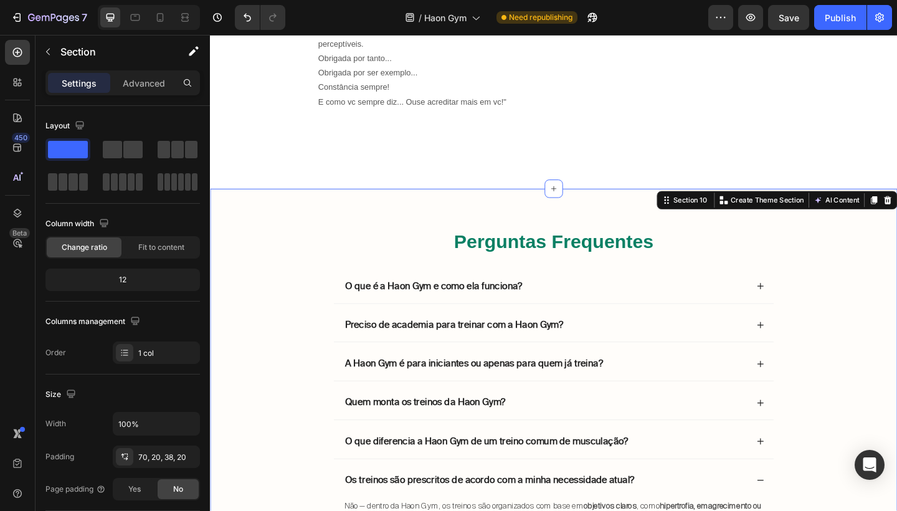
scroll to position [3404, 0]
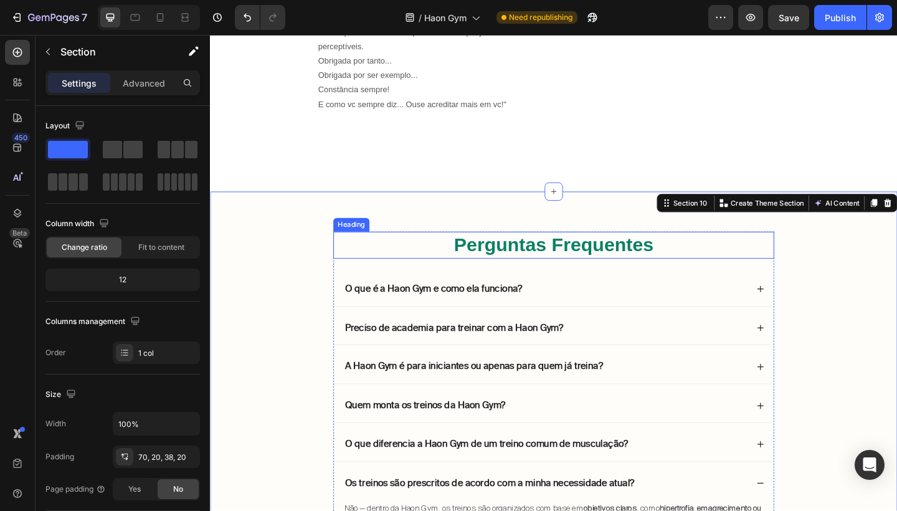
click at [647, 265] on h2 "Perguntas Frequentes" at bounding box center [584, 263] width 480 height 29
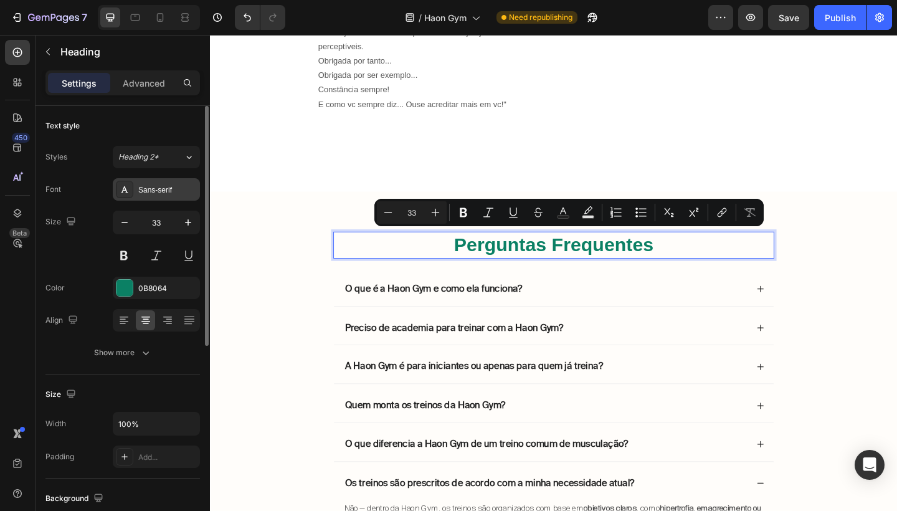
click at [148, 196] on div "Sans-serif" at bounding box center [156, 189] width 87 height 22
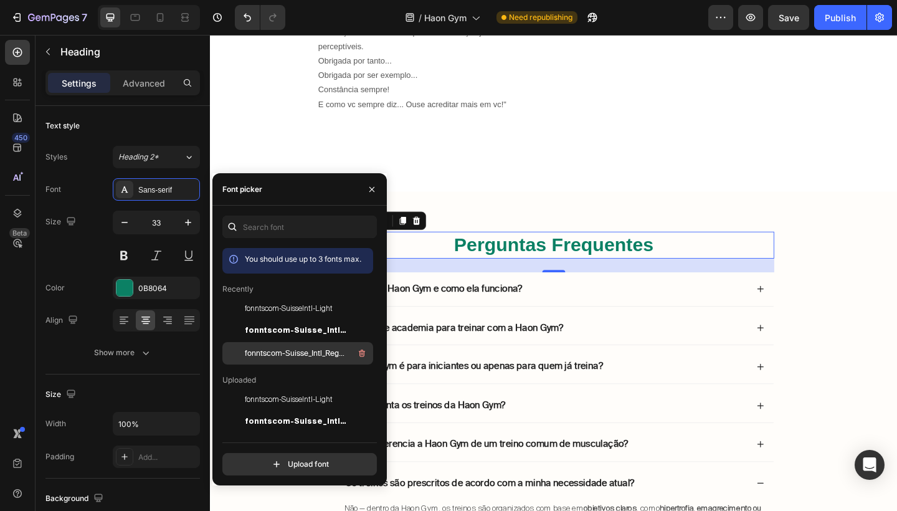
click at [265, 354] on span "fonntscom-Suisse_Intl_Regular" at bounding box center [296, 353] width 103 height 11
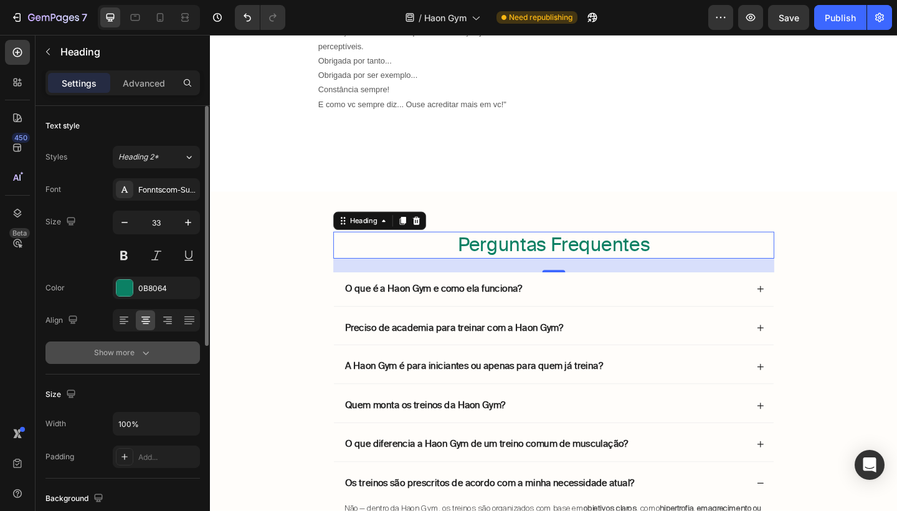
click at [142, 358] on icon "button" at bounding box center [146, 352] width 12 height 12
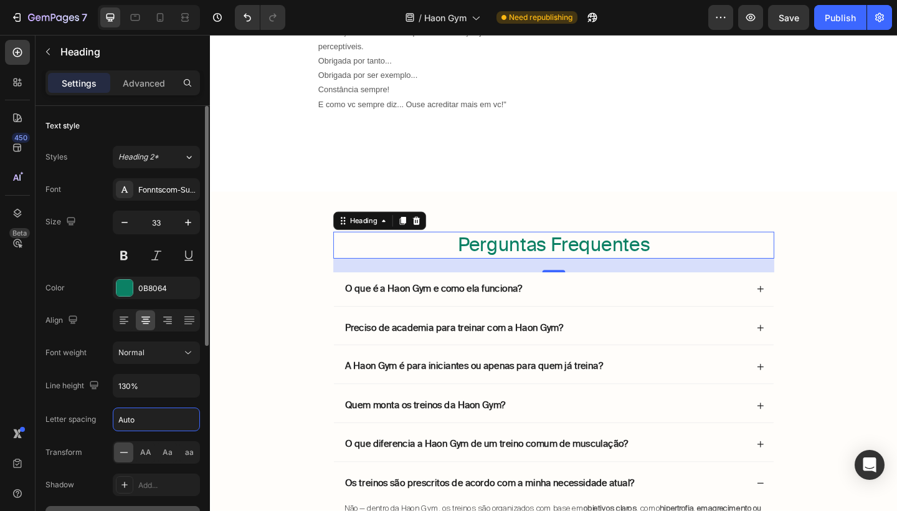
click at [137, 422] on input "Auto" at bounding box center [156, 419] width 86 height 22
type input "A"
type input "-1"
click at [148, 293] on div "0B8064" at bounding box center [156, 288] width 36 height 11
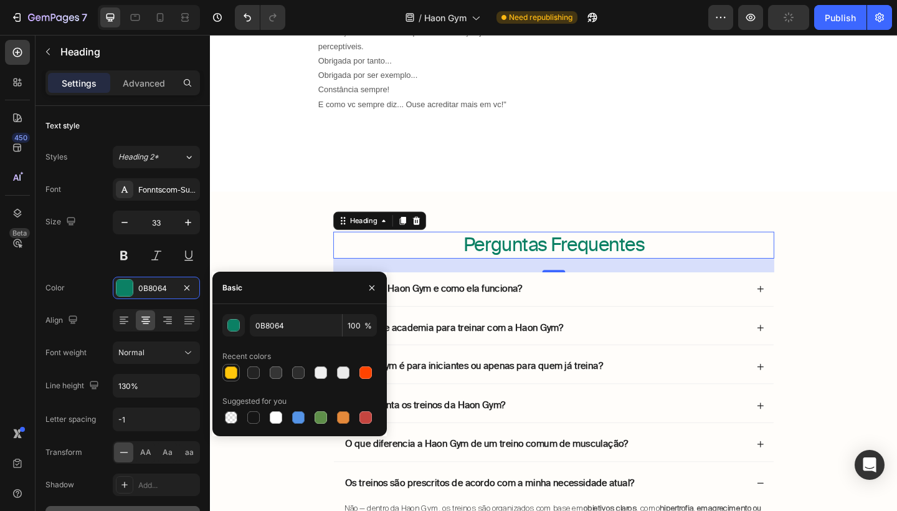
click at [234, 372] on div at bounding box center [231, 372] width 12 height 12
type input "FFC60B"
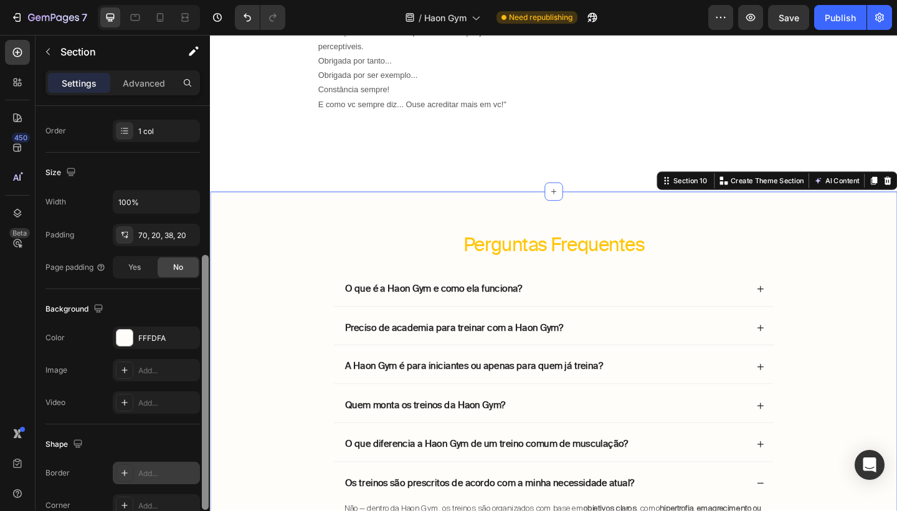
scroll to position [235, 0]
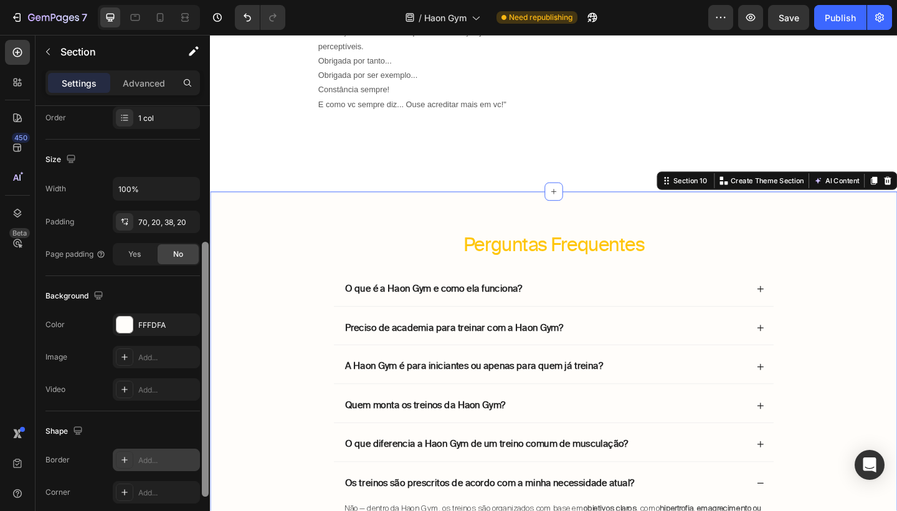
drag, startPoint x: 206, startPoint y: 325, endPoint x: 197, endPoint y: 461, distance: 136.1
click at [197, 462] on div "Layout Column width Change ratio Fit to content 12 Columns management Order 1 c…" at bounding box center [123, 326] width 174 height 440
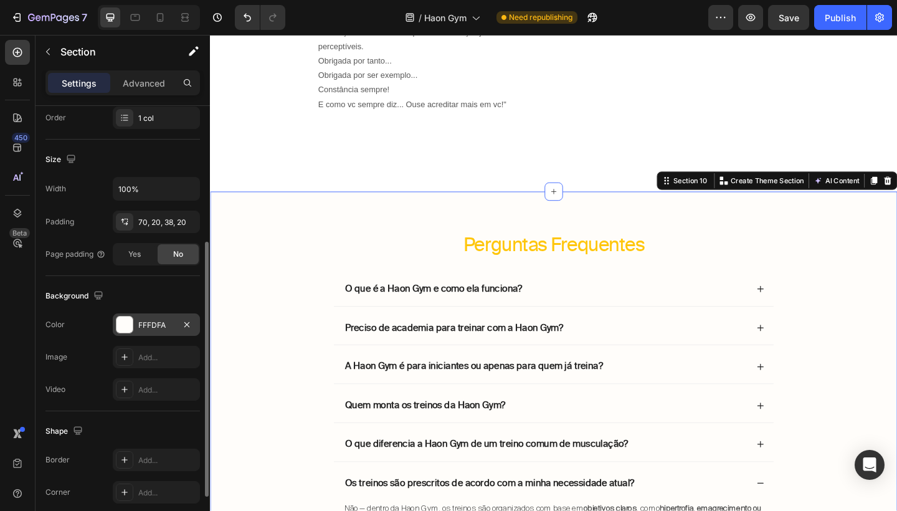
click at [168, 332] on div "FFFDFA" at bounding box center [156, 324] width 87 height 22
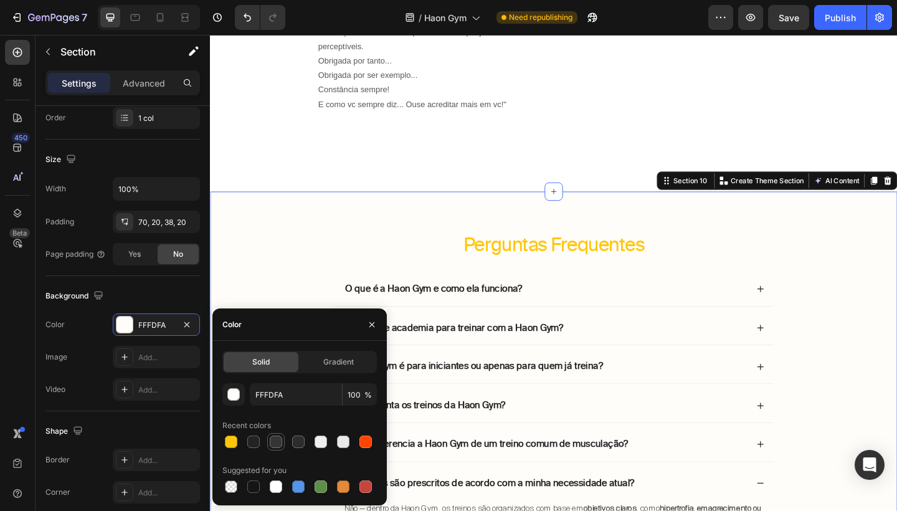
click at [268, 447] on div at bounding box center [275, 441] width 17 height 17
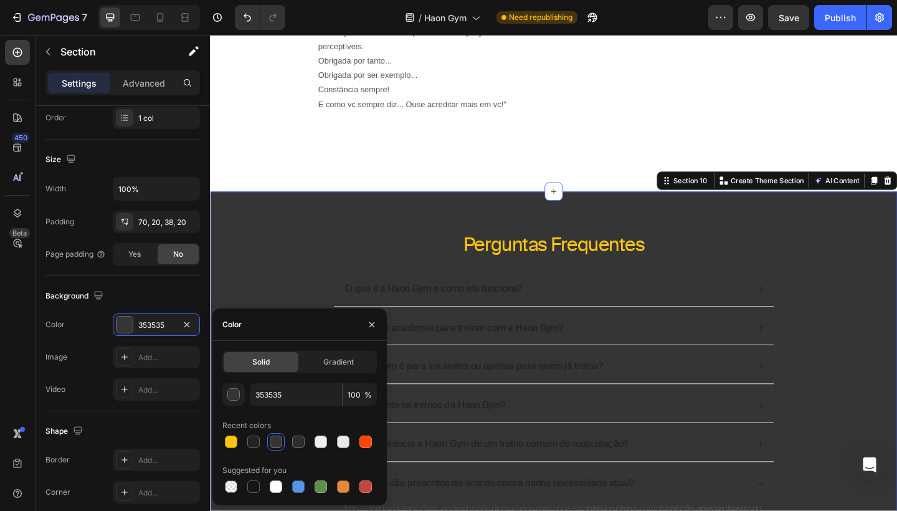
click at [244, 442] on div at bounding box center [299, 441] width 154 height 17
click at [252, 444] on div at bounding box center [253, 441] width 12 height 12
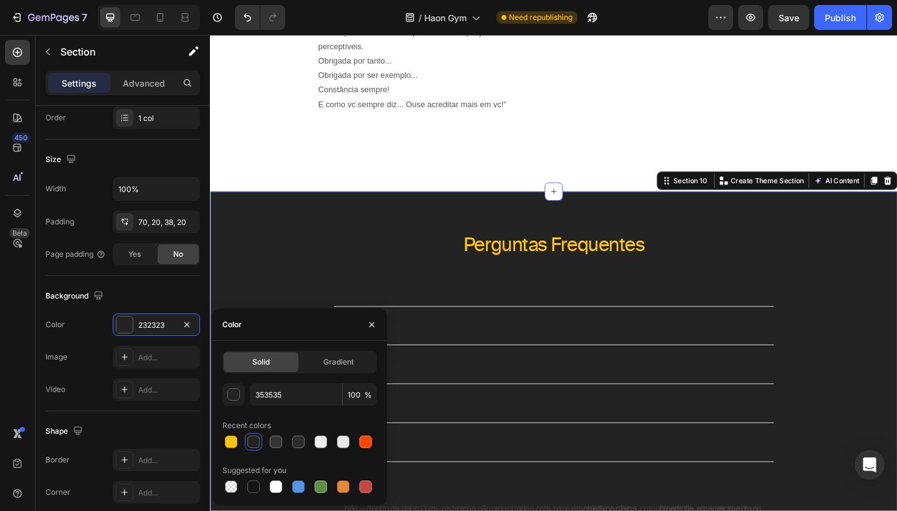
type input "232323"
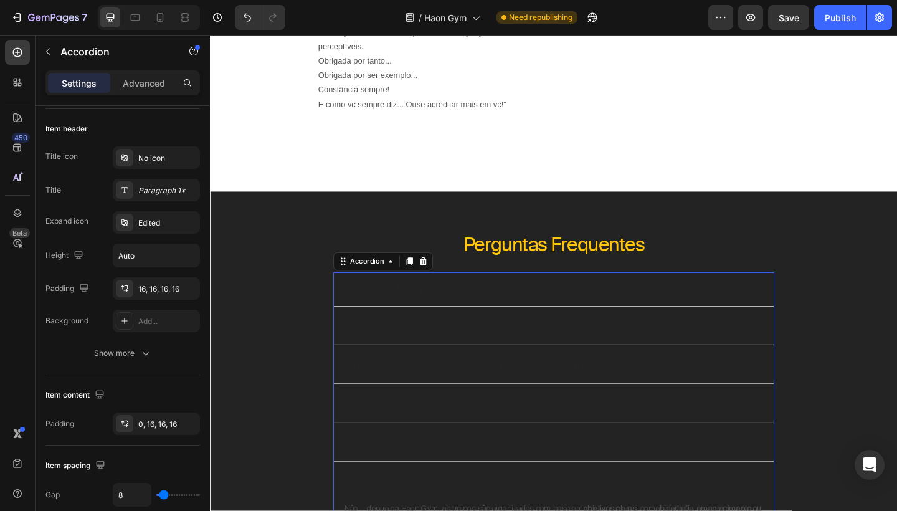
click at [549, 308] on strong "O que é a Haon Gym e como ela funciona?" at bounding box center [452, 311] width 193 height 12
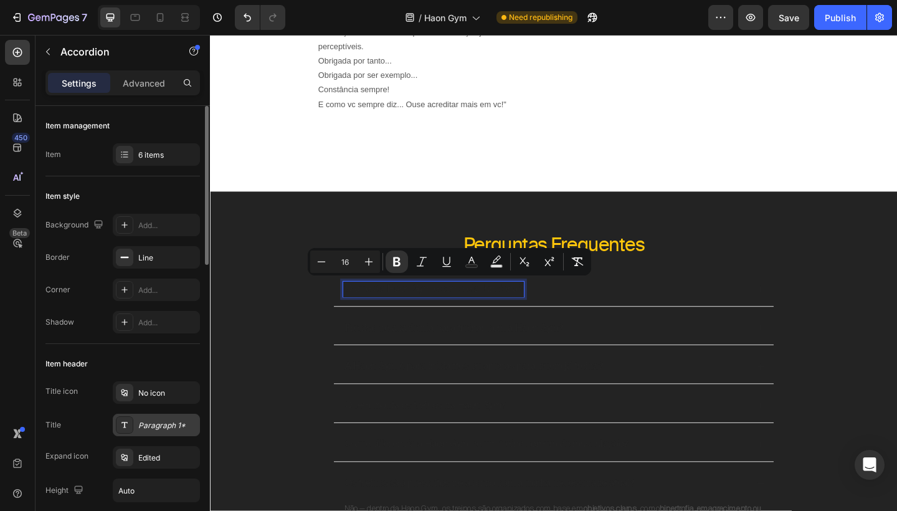
click at [166, 424] on div "Paragraph 1*" at bounding box center [167, 425] width 59 height 11
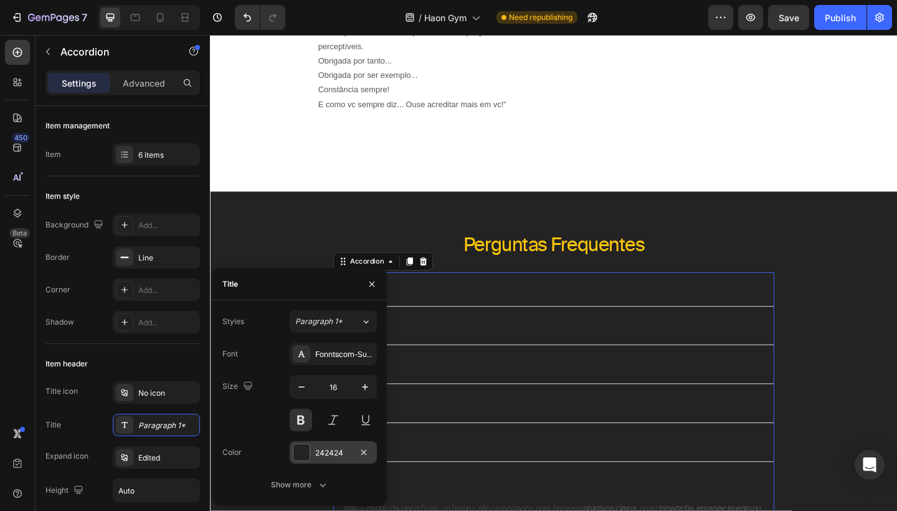
click at [318, 451] on div "242424" at bounding box center [333, 452] width 36 height 11
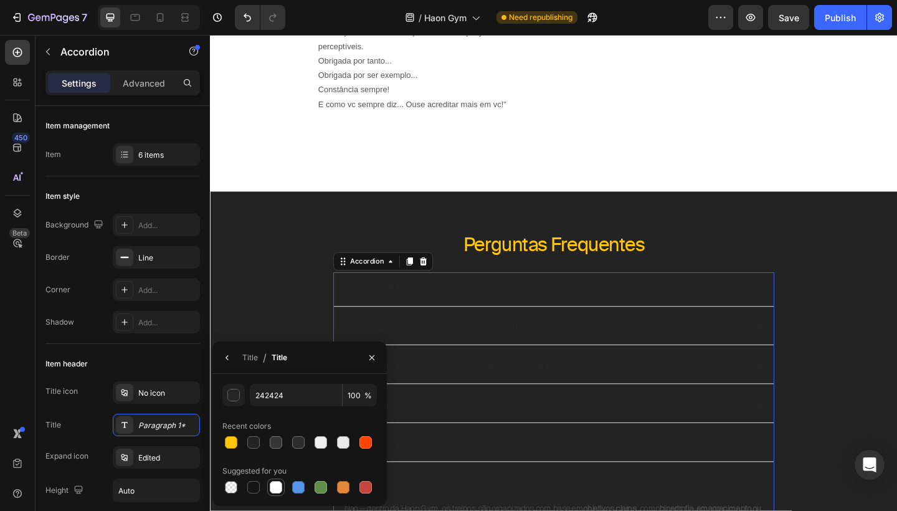
click at [280, 486] on div at bounding box center [276, 487] width 12 height 12
type input "FFFFFF"
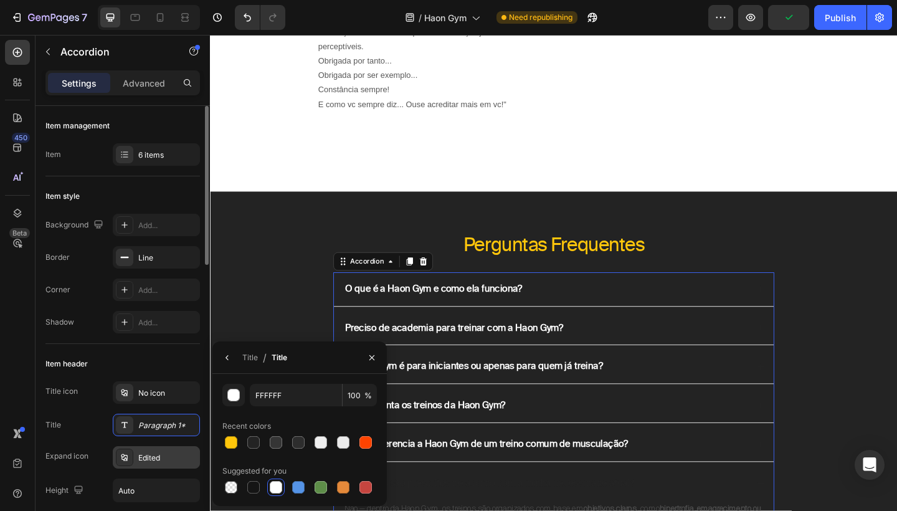
click at [158, 458] on div "Edited" at bounding box center [167, 457] width 59 height 11
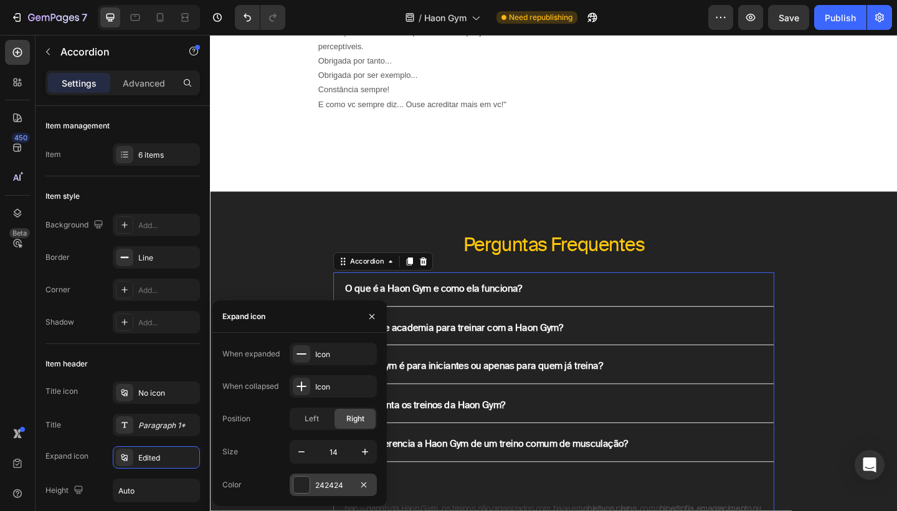
click at [332, 480] on div "242424" at bounding box center [333, 485] width 36 height 11
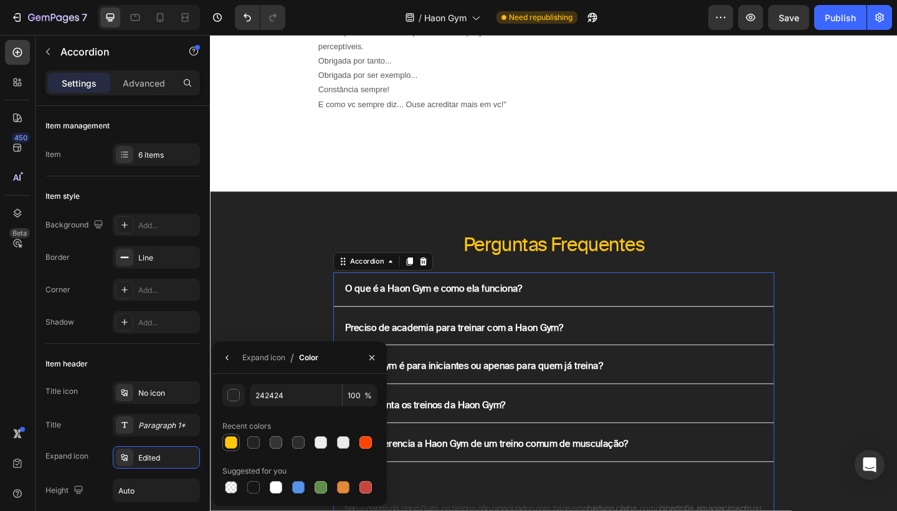
click at [228, 450] on div at bounding box center [230, 442] width 17 height 17
type input "FFC60B"
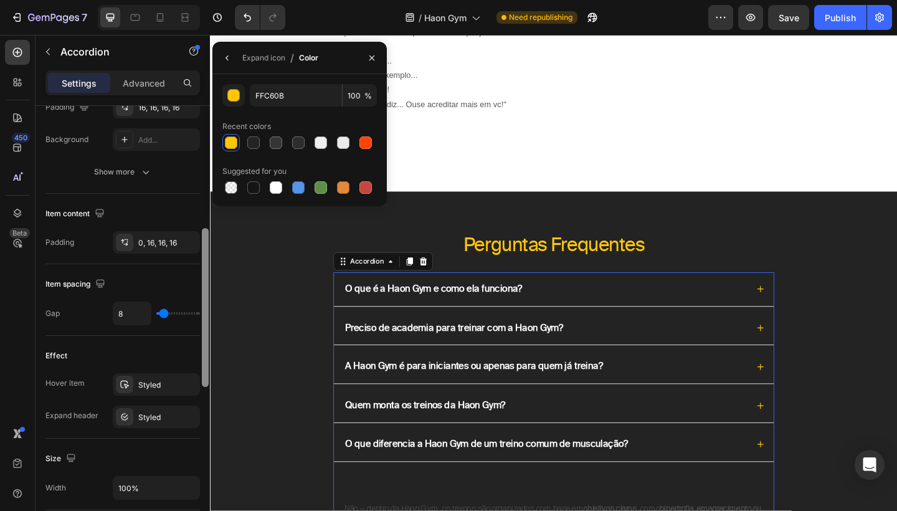
scroll to position [392, 0]
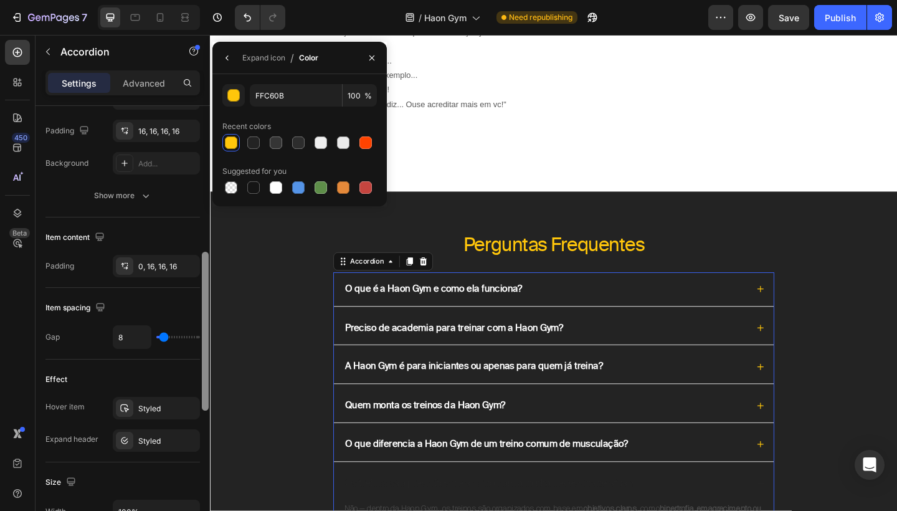
drag, startPoint x: 205, startPoint y: 250, endPoint x: 201, endPoint y: 392, distance: 142.1
click at [201, 392] on div at bounding box center [205, 329] width 9 height 440
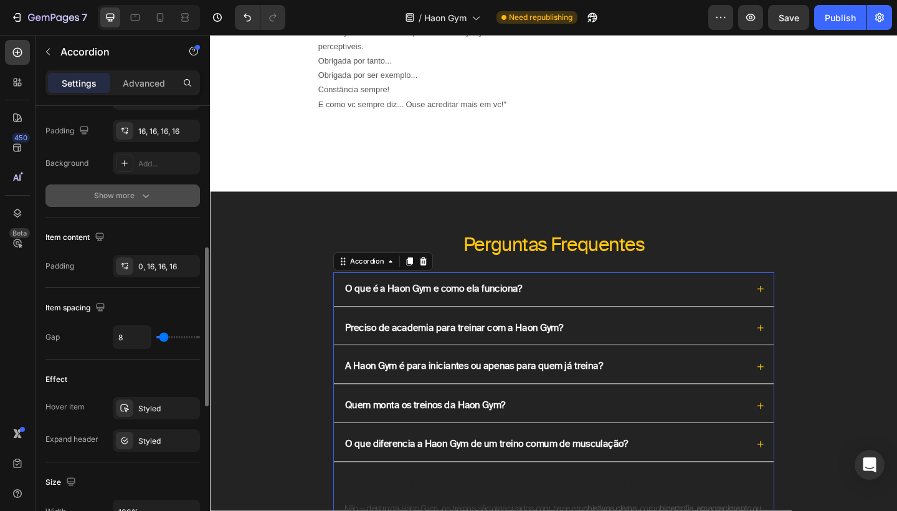
click at [143, 201] on icon "button" at bounding box center [146, 195] width 12 height 12
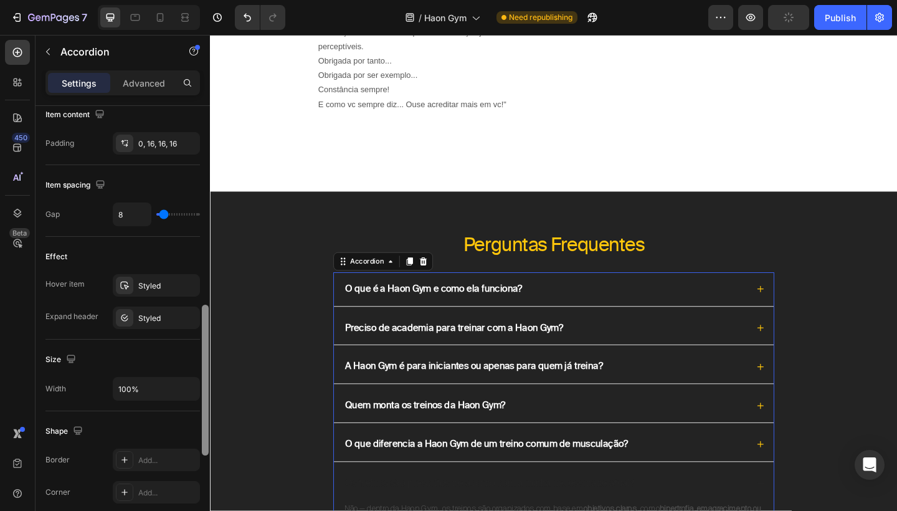
scroll to position [594, 0]
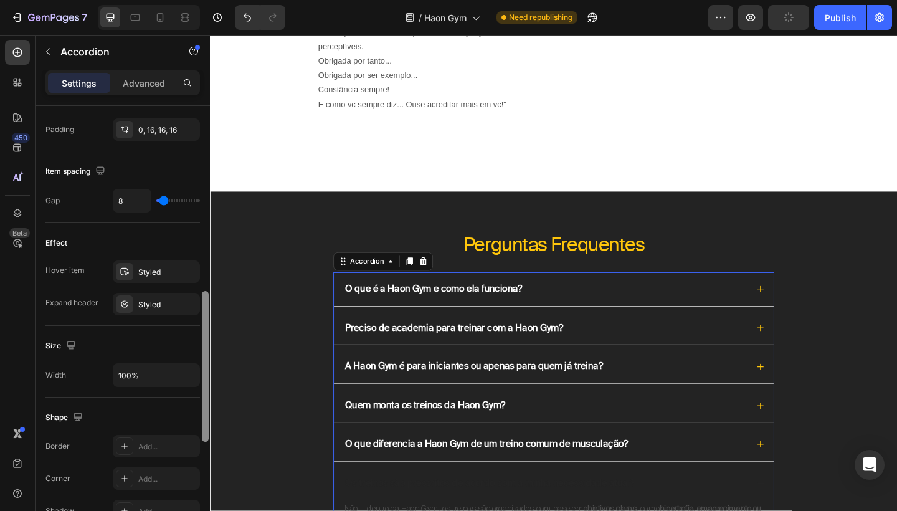
drag, startPoint x: 204, startPoint y: 284, endPoint x: 201, endPoint y: 357, distance: 72.9
click at [201, 357] on div at bounding box center [205, 312] width 9 height 440
click at [163, 281] on div "Styled" at bounding box center [156, 271] width 87 height 22
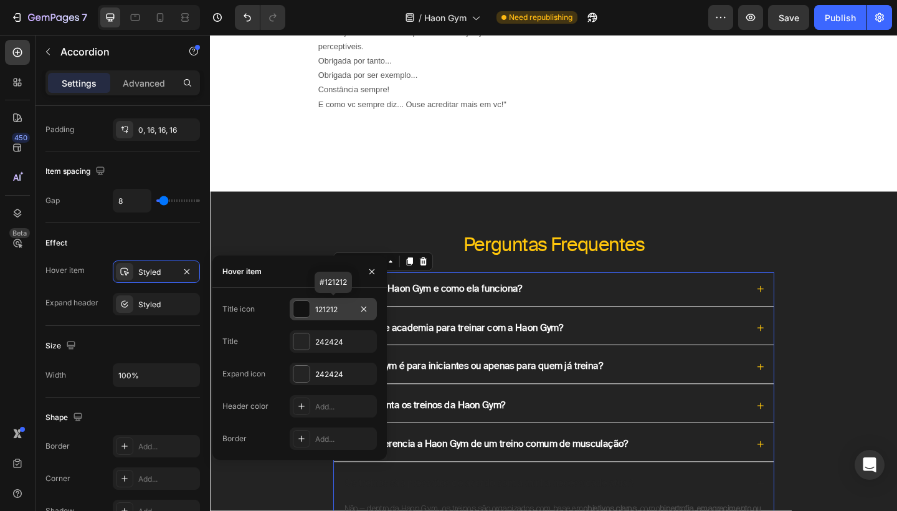
click at [349, 306] on div "121212" at bounding box center [333, 309] width 36 height 11
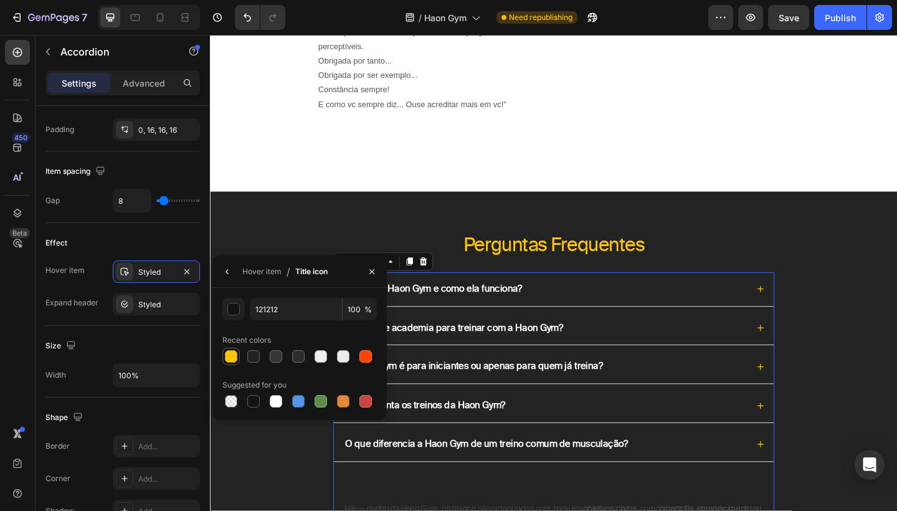
click at [232, 357] on div at bounding box center [231, 356] width 12 height 12
click at [281, 399] on div at bounding box center [276, 401] width 12 height 12
type input "FFFFFF"
click at [372, 271] on icon "button" at bounding box center [371, 270] width 5 height 5
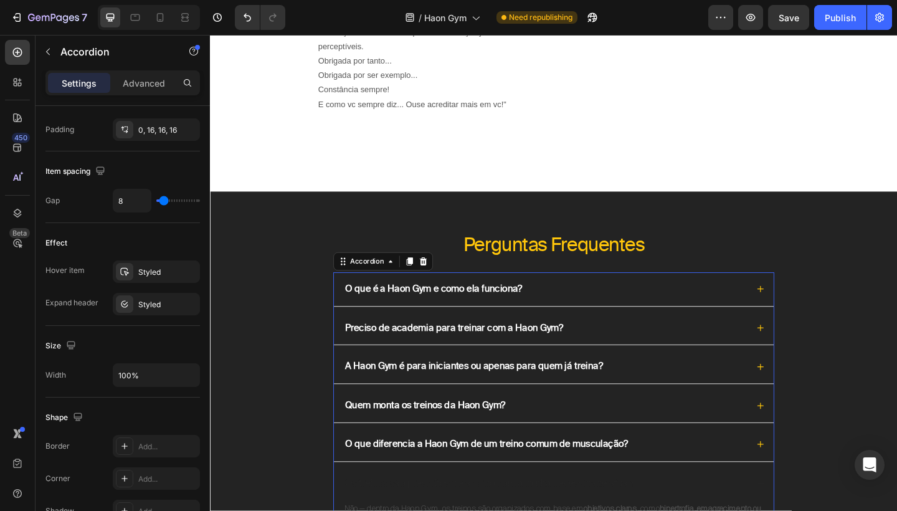
click at [675, 306] on div "O que é a Haon Gym e como ela funciona?" at bounding box center [574, 311] width 440 height 17
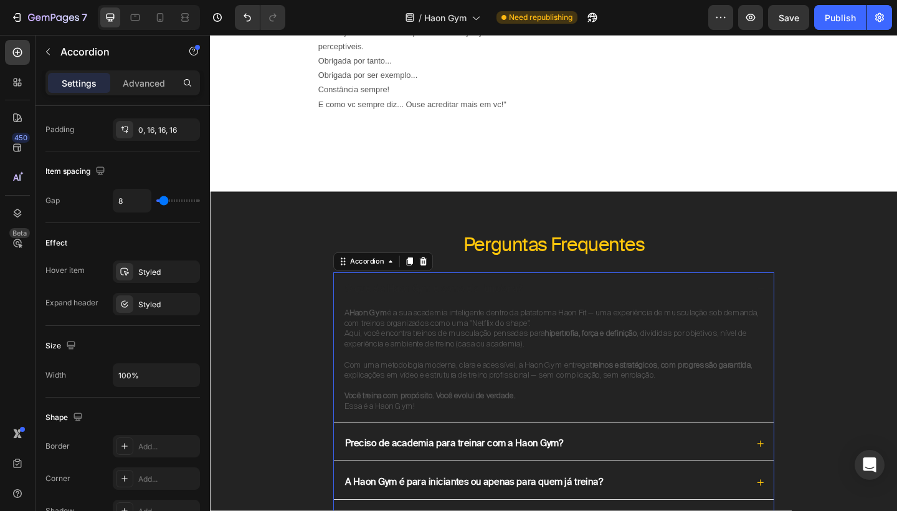
click at [769, 305] on div "O que é a Haon Gym e como ela funciona?" at bounding box center [574, 311] width 440 height 17
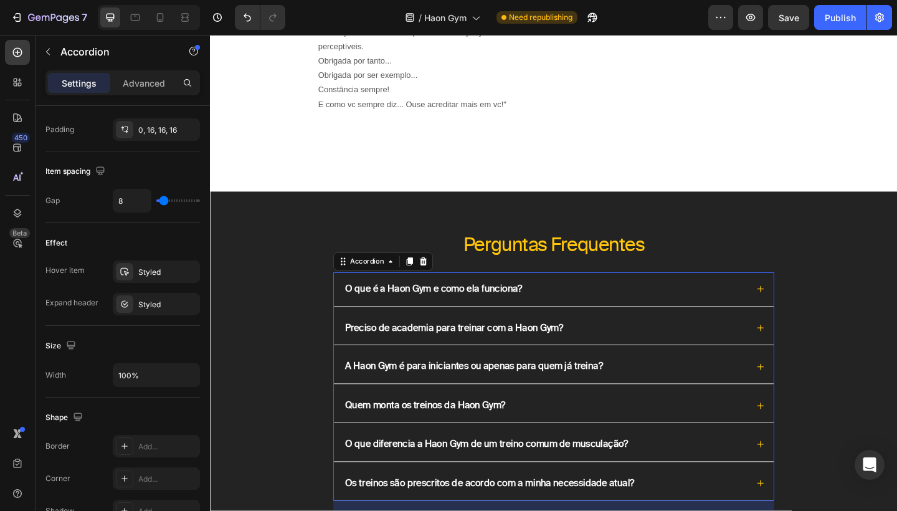
click at [672, 305] on div "O que é a Haon Gym e como ela funciona?" at bounding box center [574, 311] width 440 height 17
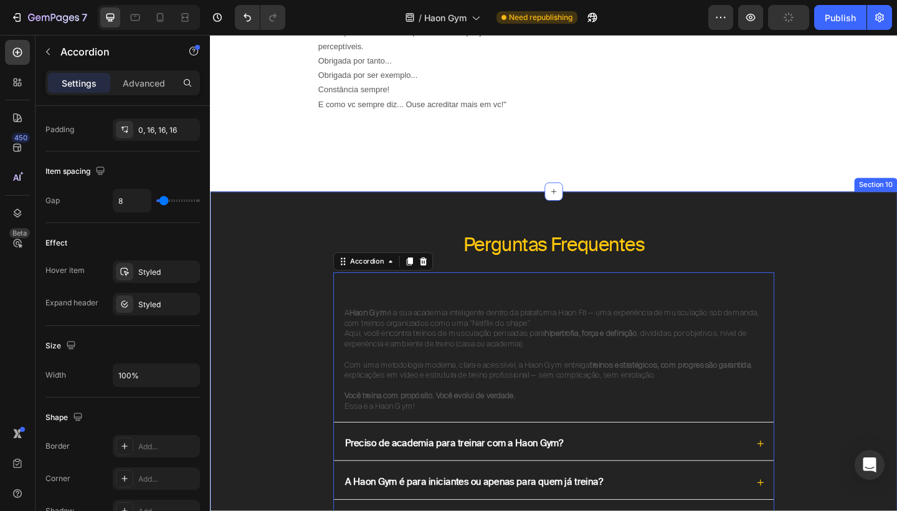
click at [751, 234] on div "Perguntas Frequentes Heading O que é a Haon Gym e como ela funciona? A Haon Gym…" at bounding box center [583, 474] width 747 height 536
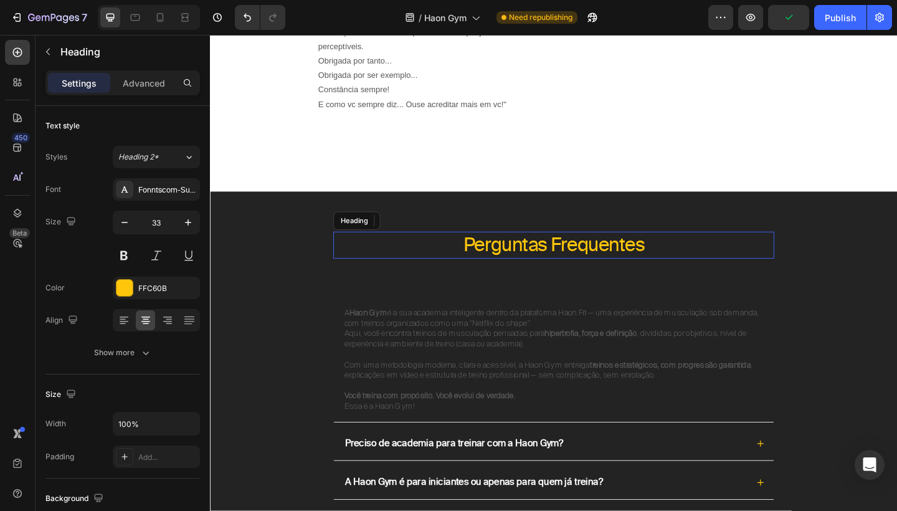
click at [613, 264] on p "Perguntas Frequentes" at bounding box center [583, 263] width 477 height 27
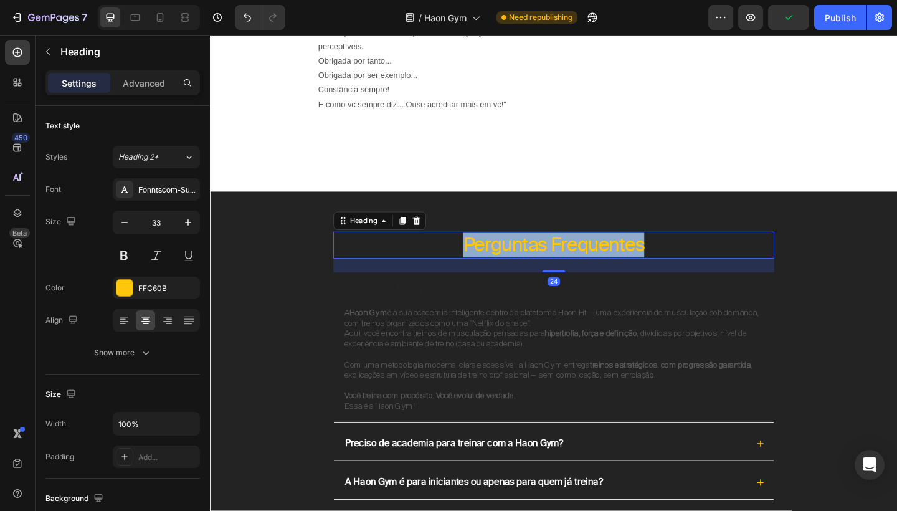
click at [613, 264] on p "Perguntas Frequentes" at bounding box center [583, 263] width 477 height 27
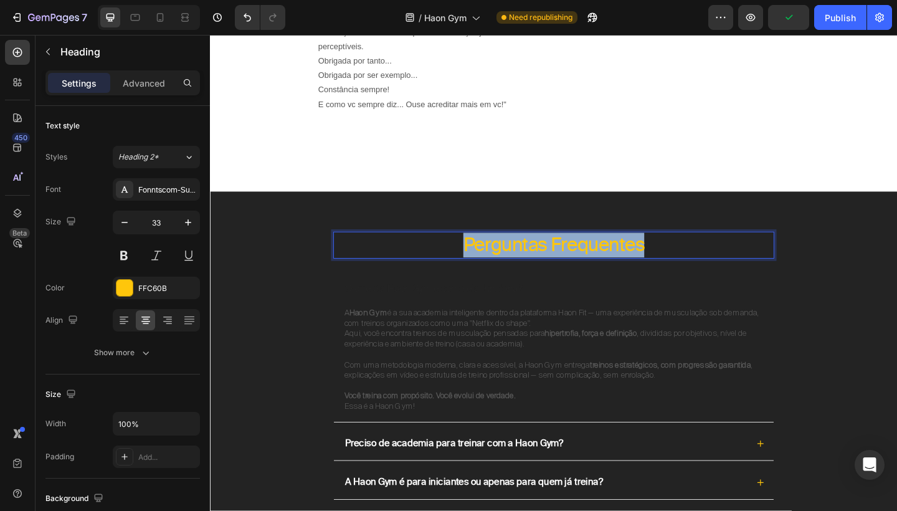
click at [613, 264] on p "Perguntas Frequentes" at bounding box center [583, 263] width 477 height 27
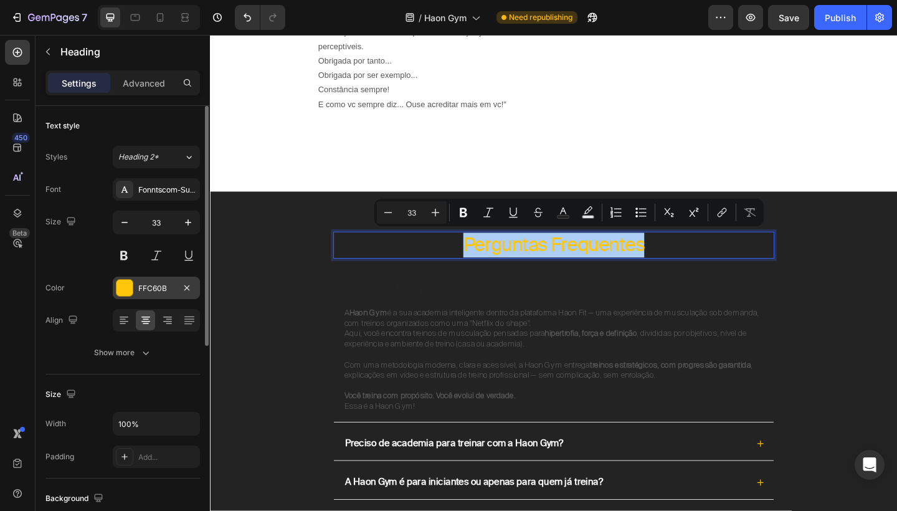
click at [154, 293] on div "FFC60B" at bounding box center [156, 288] width 36 height 11
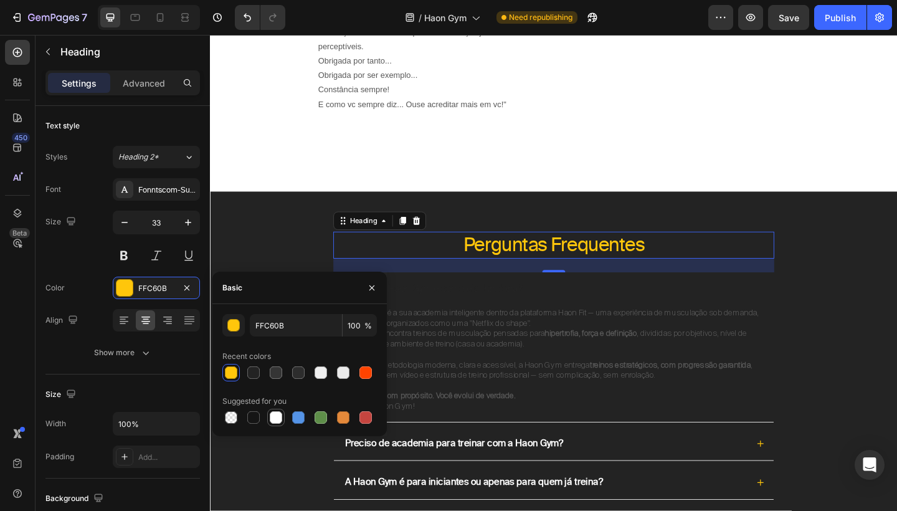
click at [280, 419] on div at bounding box center [276, 417] width 12 height 12
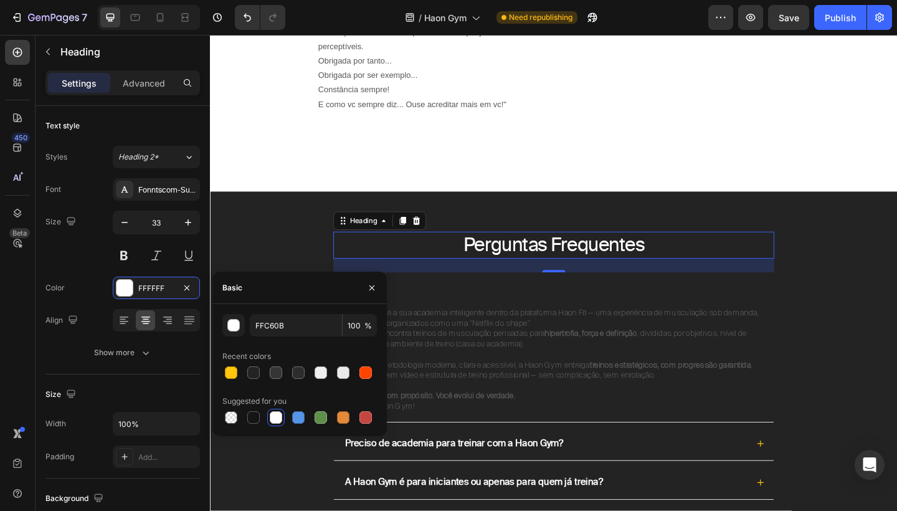
type input "FFFFFF"
click at [186, 221] on icon "button" at bounding box center [188, 222] width 12 height 12
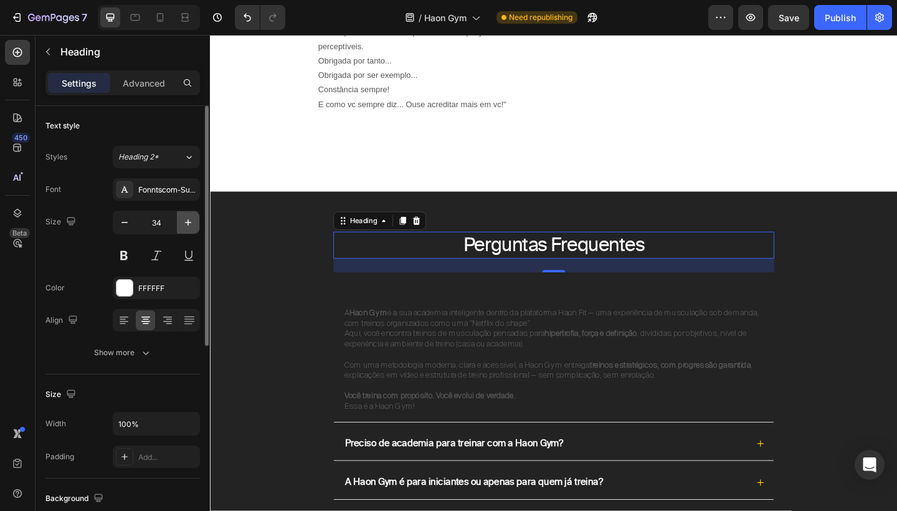
click at [186, 221] on icon "button" at bounding box center [188, 222] width 12 height 12
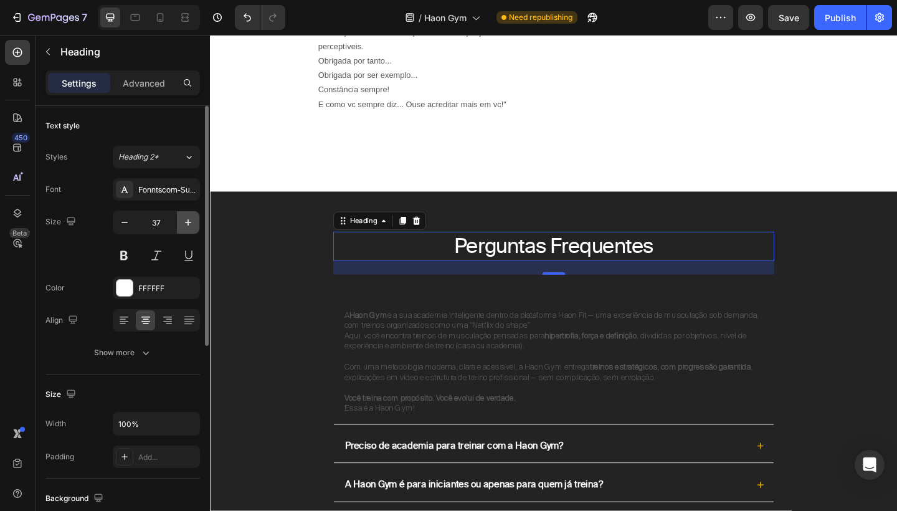
click at [186, 221] on icon "button" at bounding box center [188, 222] width 12 height 12
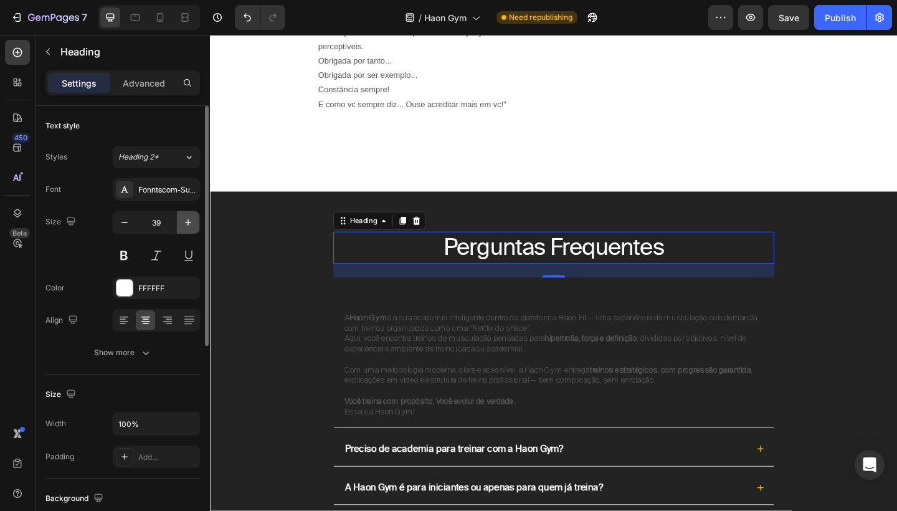
type input "40"
click at [558, 291] on div "24" at bounding box center [584, 291] width 480 height 15
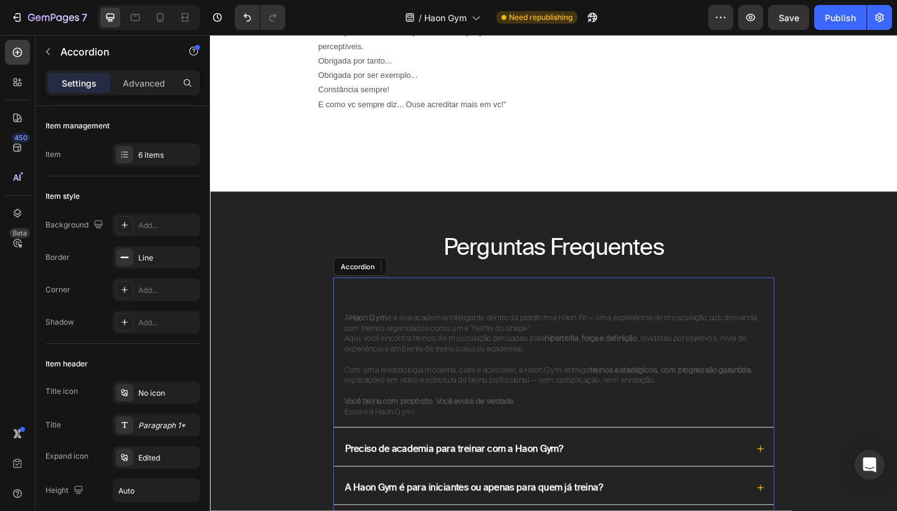
click at [565, 323] on div "O que é a Haon Gym e como ela funciona?" at bounding box center [583, 317] width 478 height 37
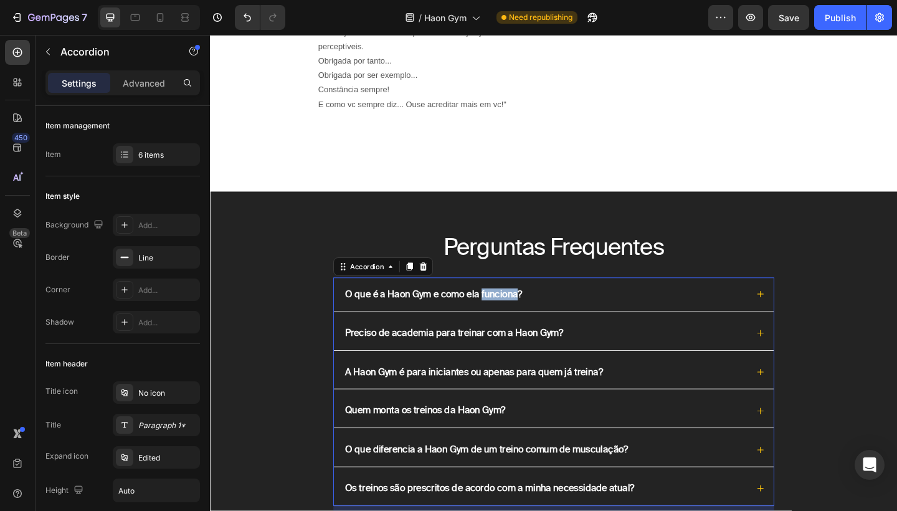
click at [518, 313] on strong "O que é a Haon Gym e como ela funciona?" at bounding box center [452, 317] width 193 height 12
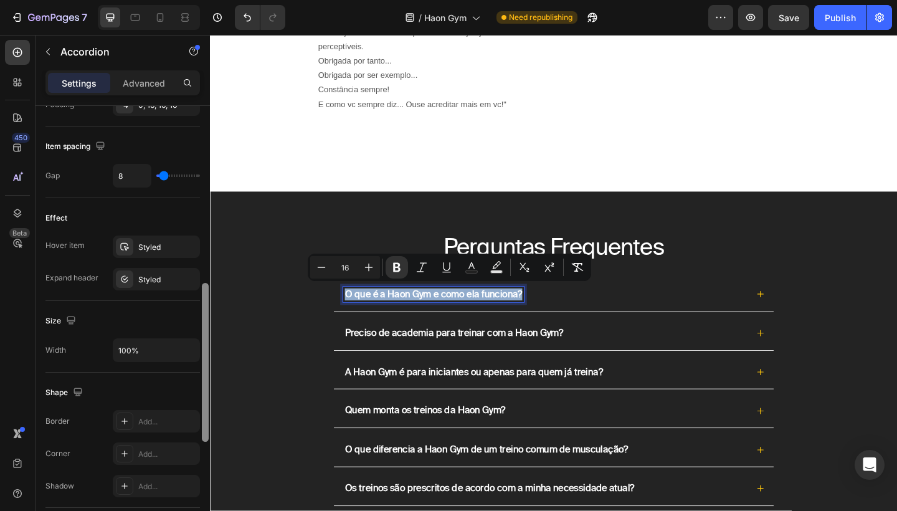
scroll to position [537, 0]
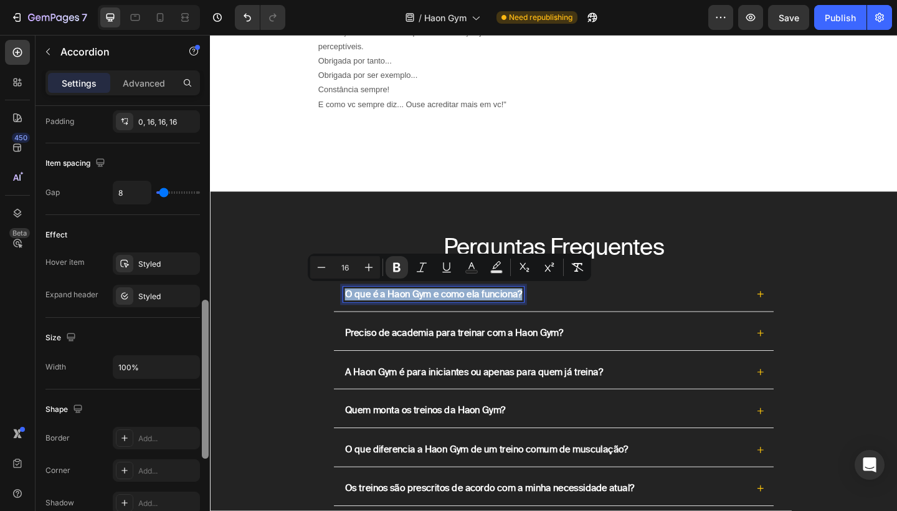
drag, startPoint x: 204, startPoint y: 246, endPoint x: 206, endPoint y: 440, distance: 194.4
click at [206, 440] on div at bounding box center [205, 379] width 7 height 159
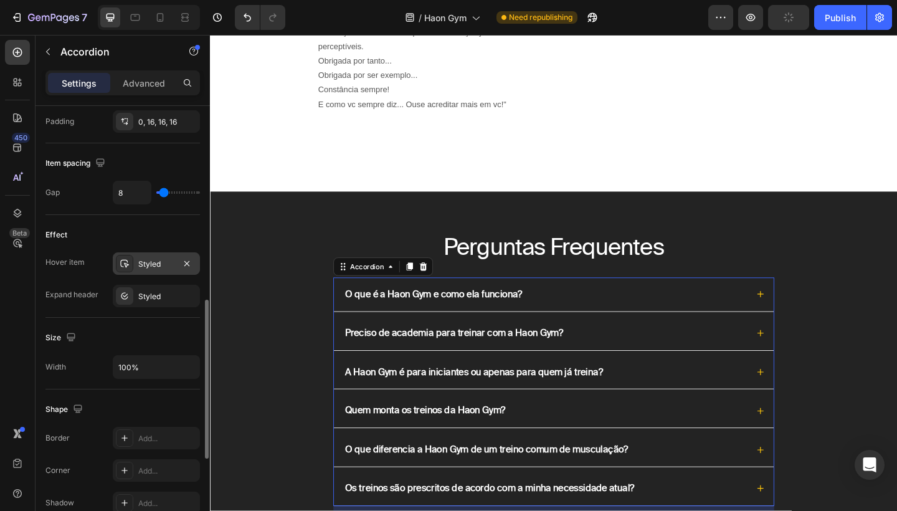
click at [169, 263] on div "Styled" at bounding box center [156, 264] width 36 height 11
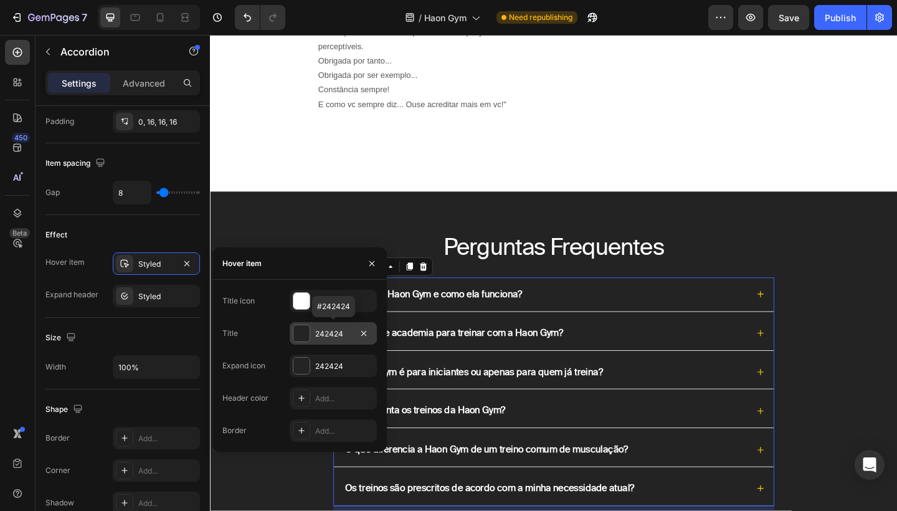
click at [325, 339] on div "242424" at bounding box center [333, 333] width 36 height 11
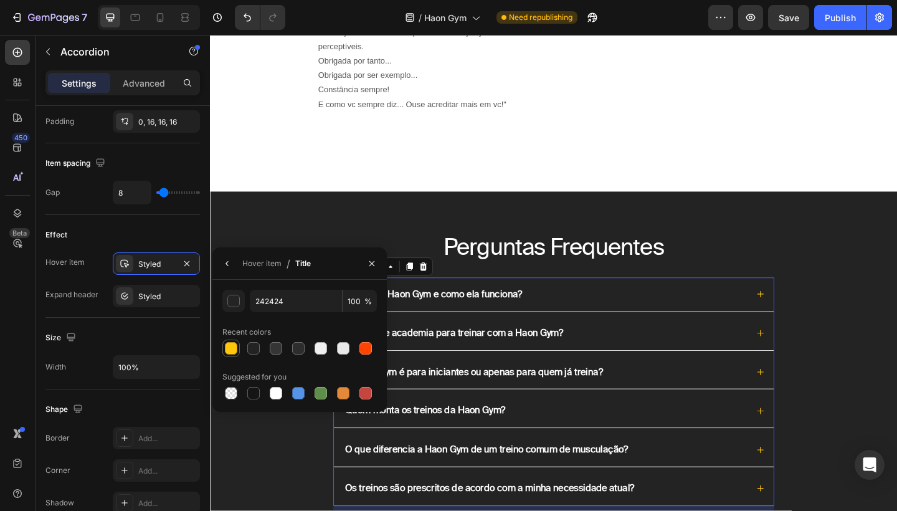
click at [230, 351] on div at bounding box center [231, 348] width 12 height 12
type input "FFC60B"
click at [374, 267] on icon "button" at bounding box center [372, 264] width 10 height 10
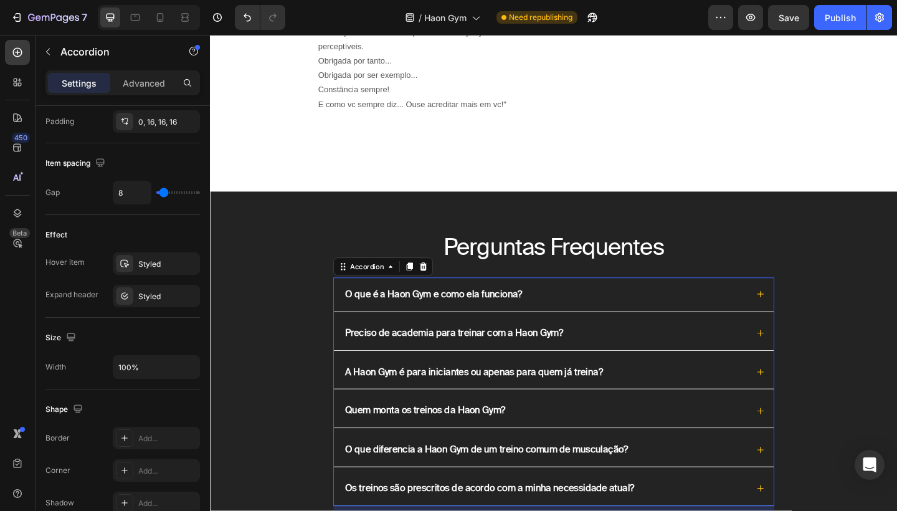
click at [807, 321] on div "O que é a Haon Gym e como ela funciona?" at bounding box center [583, 317] width 478 height 37
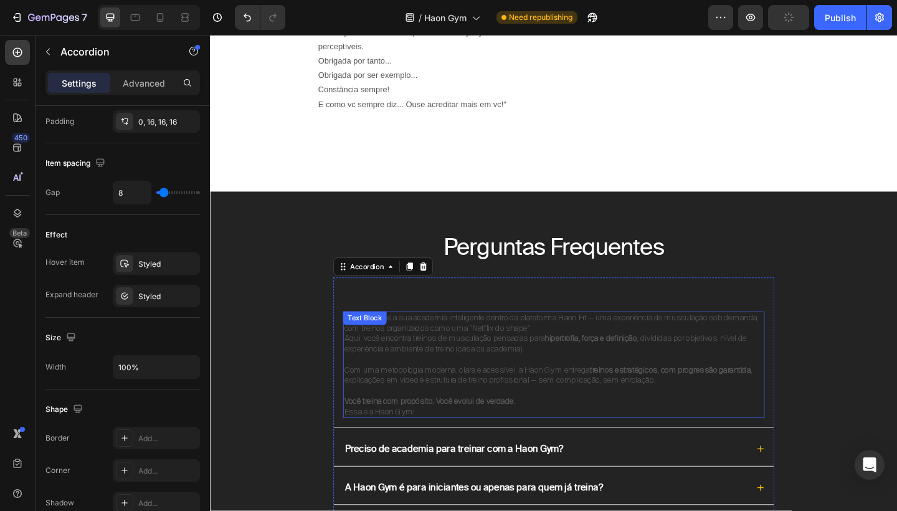
click at [609, 369] on p "A Haon Gym é a sua academia inteligente dentro da plataforma Haon Fit — uma exp…" at bounding box center [584, 359] width 456 height 45
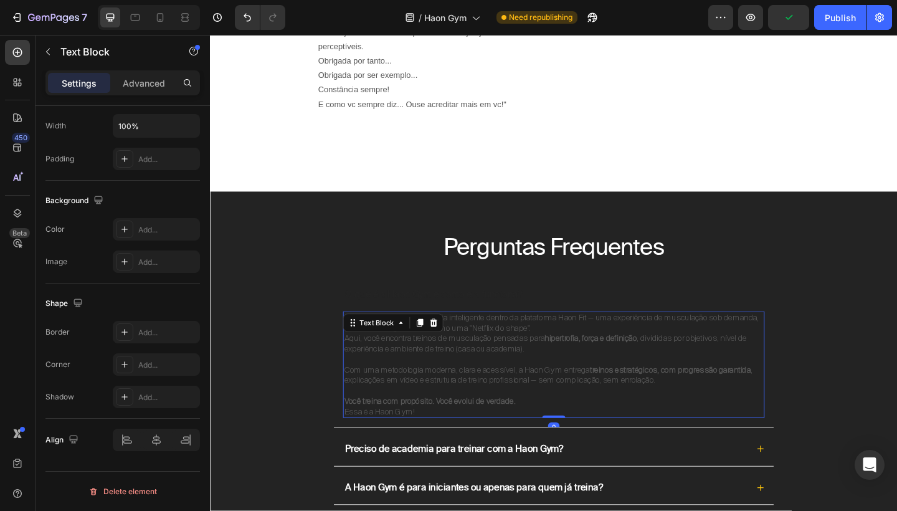
scroll to position [0, 0]
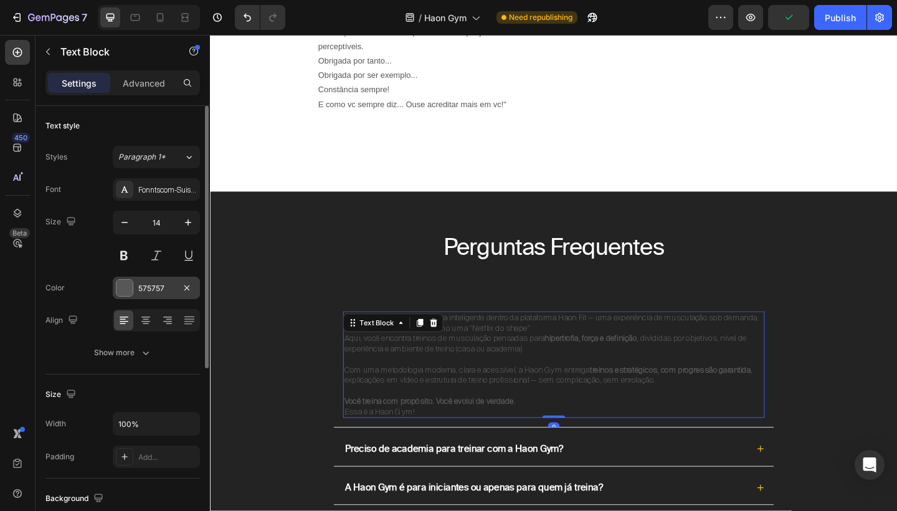
click at [174, 290] on div "575757" at bounding box center [156, 288] width 87 height 22
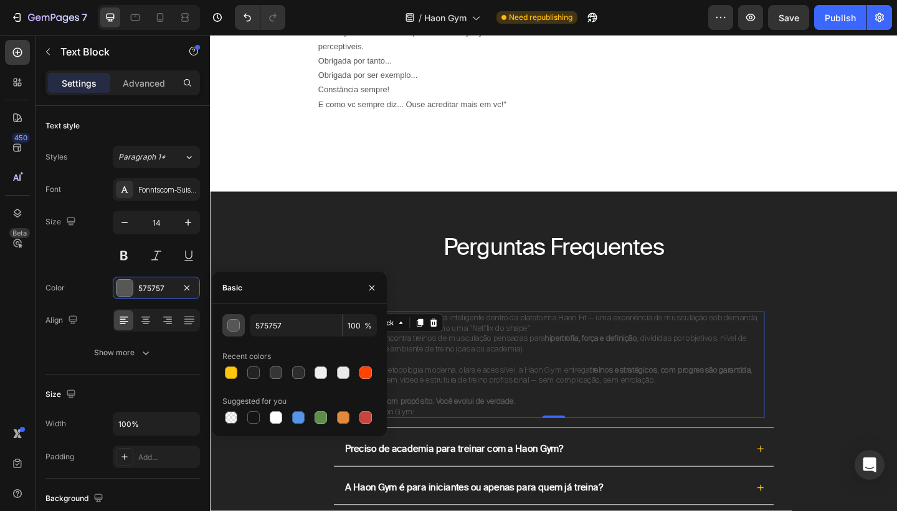
click at [235, 328] on div "button" at bounding box center [234, 326] width 12 height 12
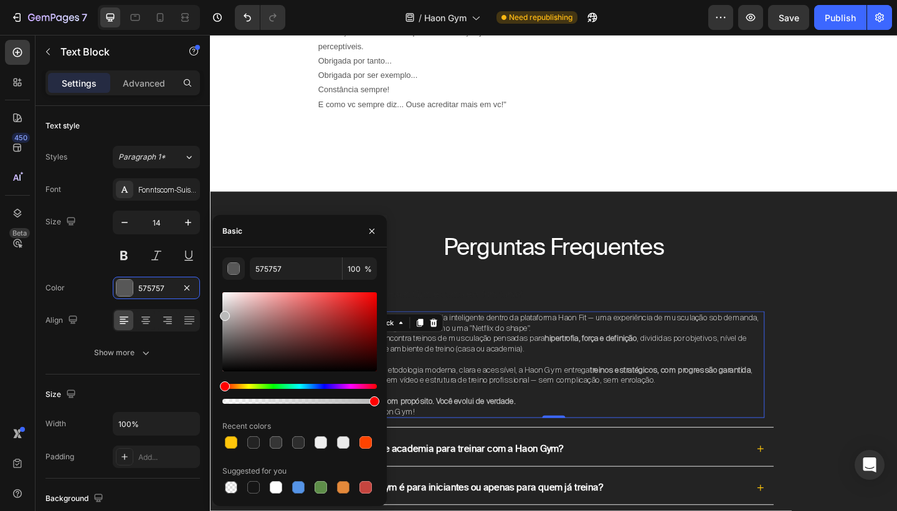
drag, startPoint x: 225, startPoint y: 344, endPoint x: 223, endPoint y: 313, distance: 31.2
click at [223, 313] on div at bounding box center [225, 316] width 10 height 10
type input "BABABA"
click at [306, 263] on input "BABABA" at bounding box center [296, 268] width 92 height 22
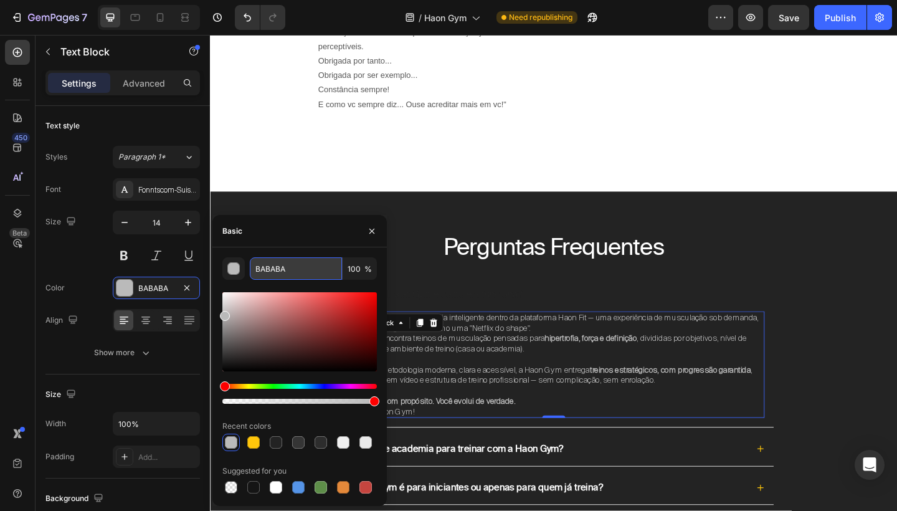
click at [306, 263] on input "BABABA" at bounding box center [296, 268] width 92 height 22
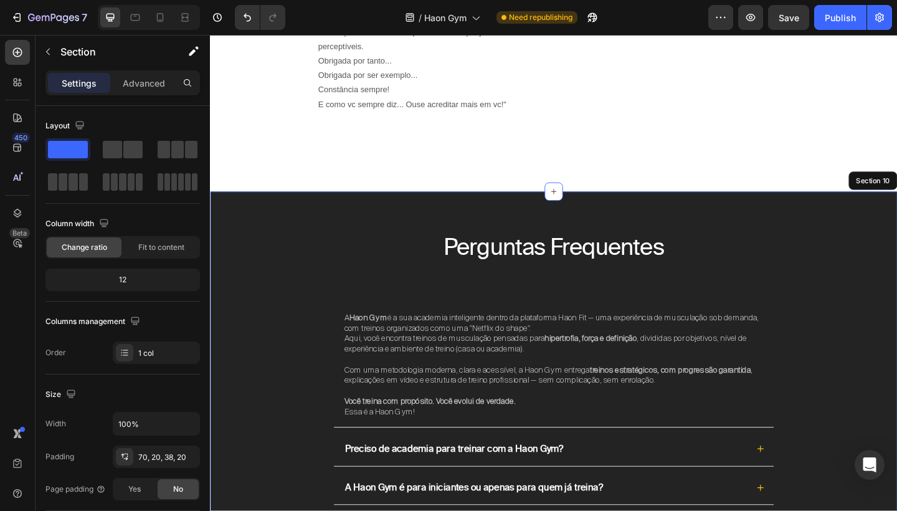
click at [874, 330] on div "Perguntas Frequentes Heading O que é a Haon Gym e como ela funciona? A Haon Gym…" at bounding box center [583, 486] width 723 height 475
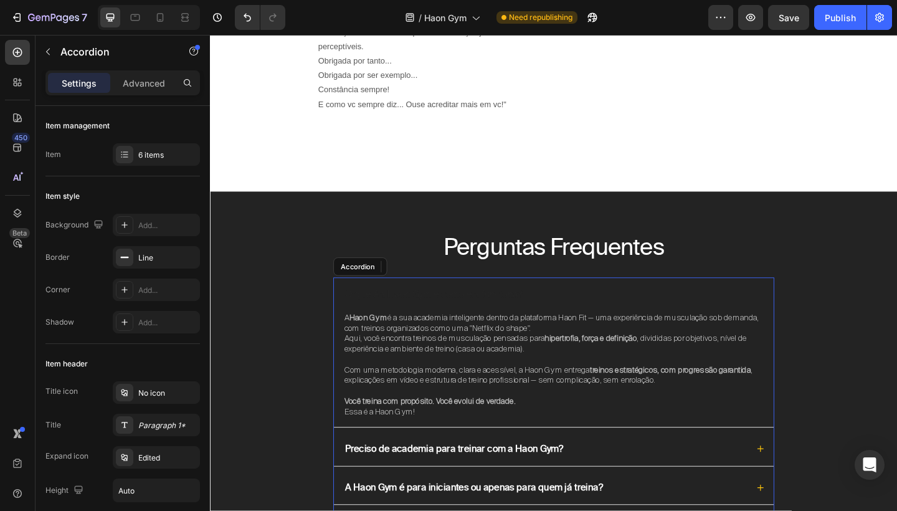
click at [795, 316] on div "O que é a Haon Gym e como ela funciona?" at bounding box center [583, 317] width 478 height 37
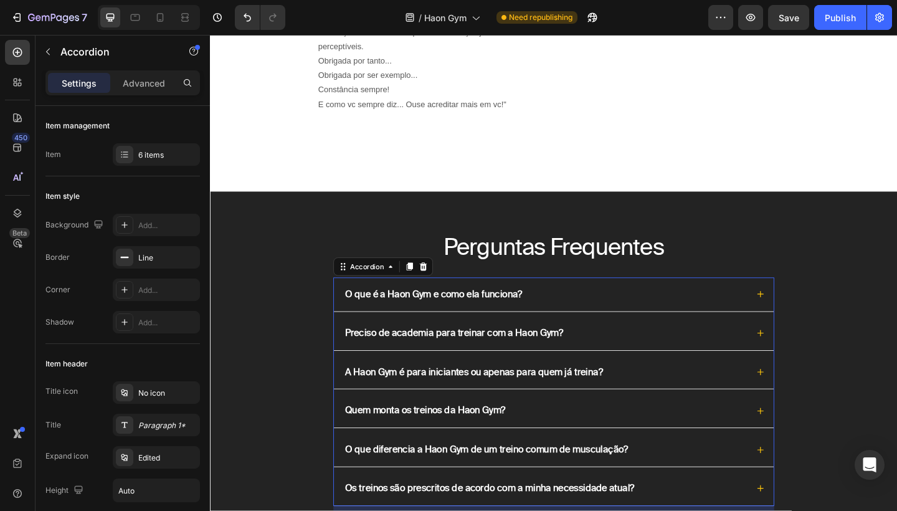
click at [757, 358] on div "Preciso de academia para treinar com a Haon Gym?" at bounding box center [574, 359] width 440 height 17
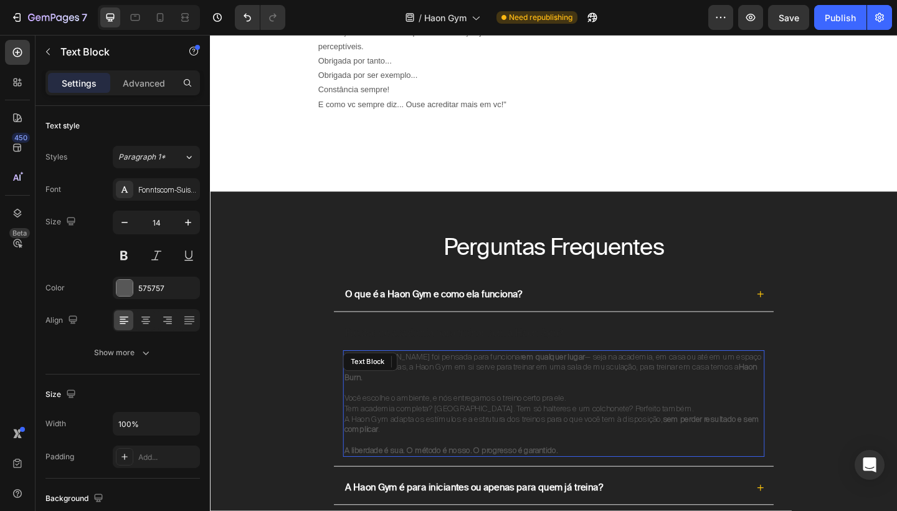
click at [619, 413] on p at bounding box center [584, 418] width 456 height 11
click at [619, 413] on p "Rich Text Editor. Editing area: main" at bounding box center [584, 418] width 456 height 11
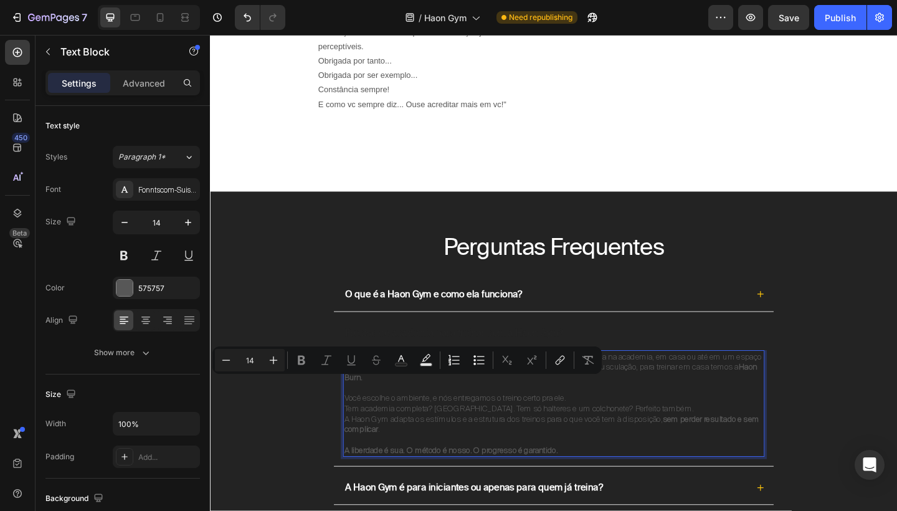
click at [579, 455] on p "Você escolhe o ambiente, e nós entregamos o treino certo pra ele. Tem academia …" at bounding box center [584, 446] width 456 height 45
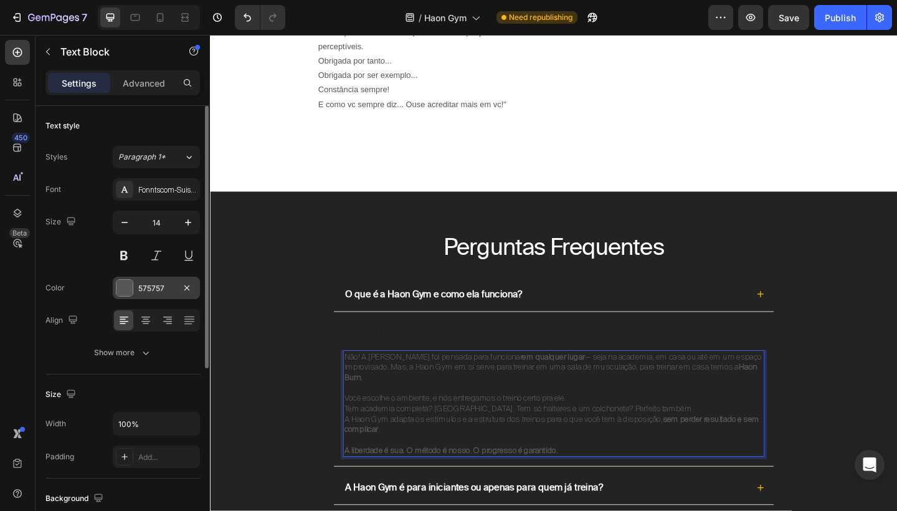
click at [161, 285] on div "575757" at bounding box center [156, 288] width 36 height 11
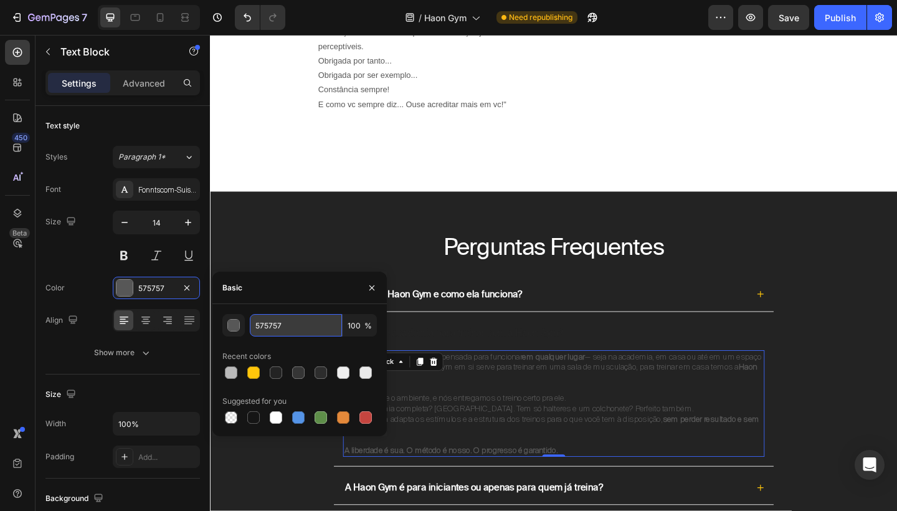
click at [291, 330] on input "575757" at bounding box center [296, 325] width 92 height 22
paste input "BABABA"
type input "BABABA"
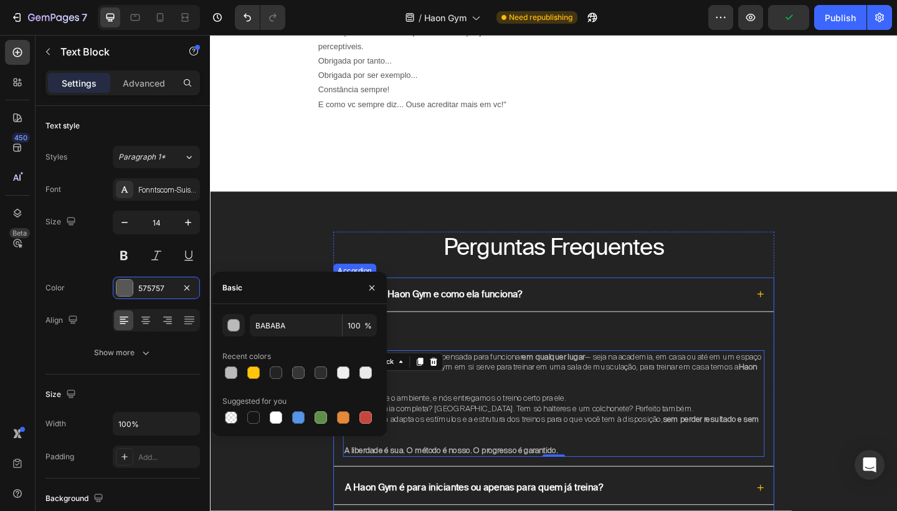
click at [810, 356] on icon at bounding box center [808, 359] width 9 height 9
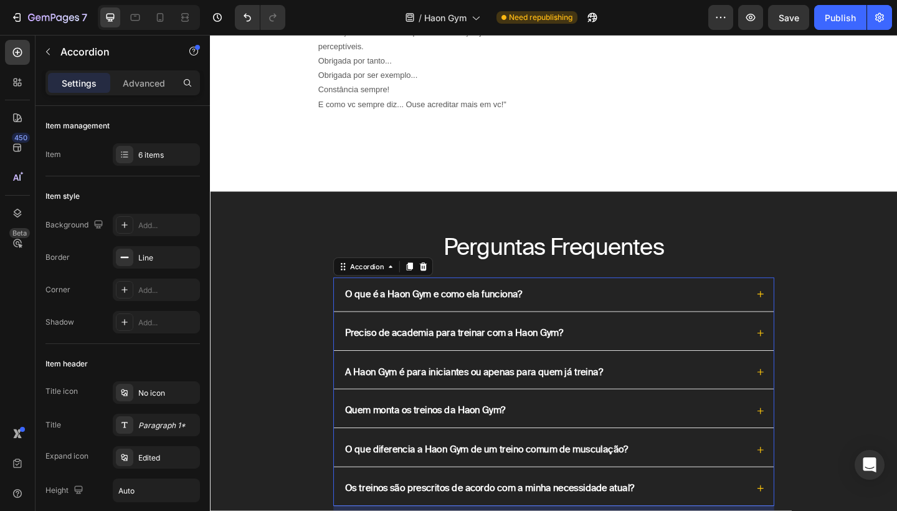
click at [772, 394] on div "A Haon Gym é para iniciantes ou apenas para quem já treina?" at bounding box center [574, 402] width 440 height 17
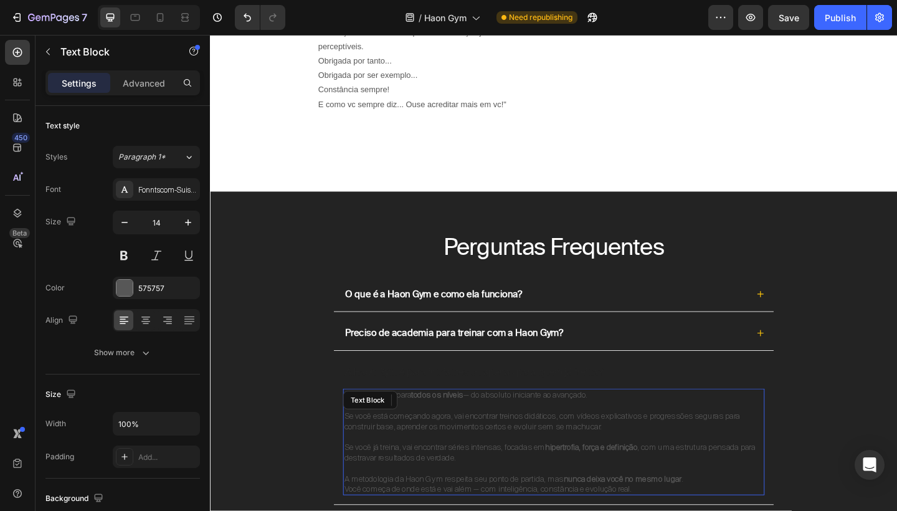
click at [517, 444] on p "Se você está começando agora, vai encontrar treinos didáticos, com vídeos expli…" at bounding box center [584, 455] width 456 height 22
click at [380, 467] on p "Rich Text Editor. Editing area: main" at bounding box center [584, 472] width 456 height 11
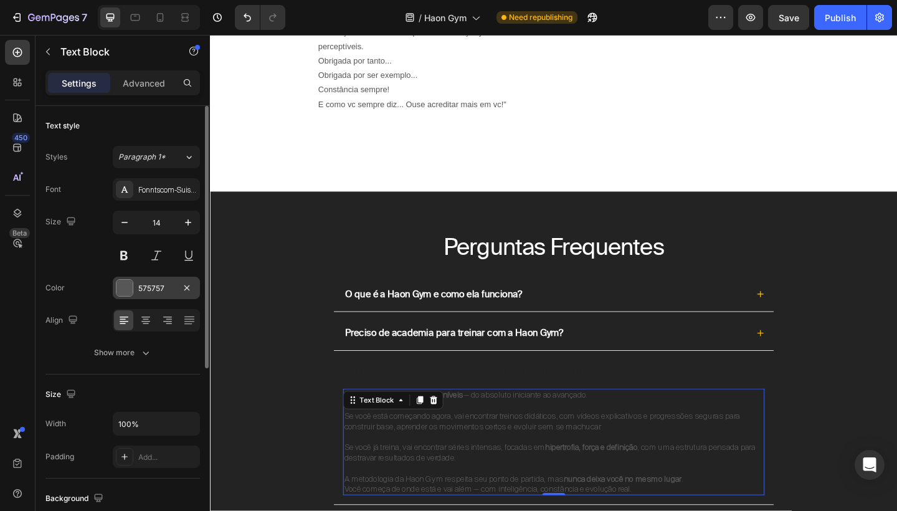
click at [158, 283] on div "575757" at bounding box center [156, 288] width 36 height 11
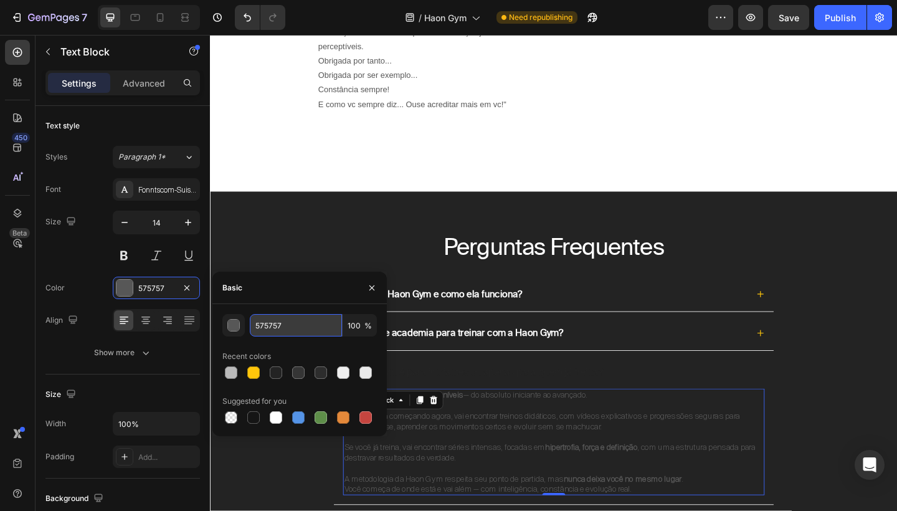
click at [291, 324] on input "575757" at bounding box center [296, 325] width 92 height 22
paste input "BABABA"
type input "BABABA"
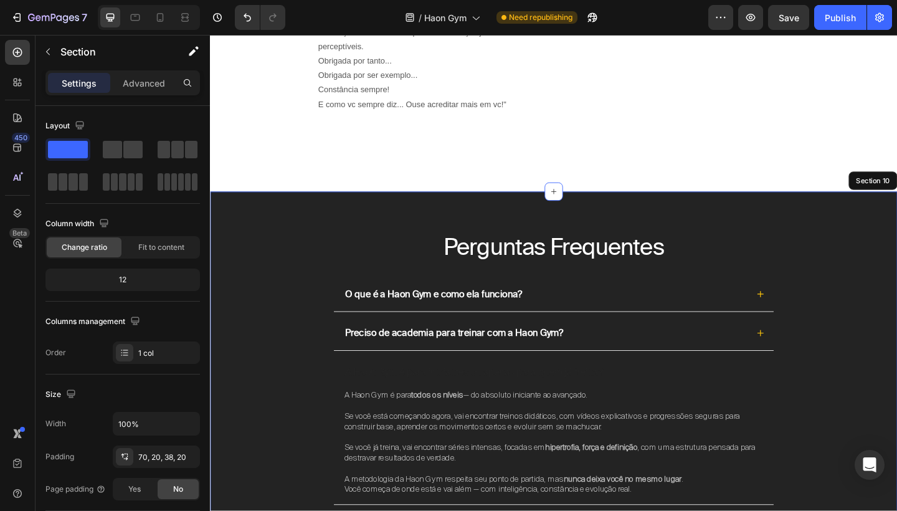
click at [842, 410] on div "Perguntas Frequentes Heading O que é a Haon Gym e como ela funciona? Preciso de…" at bounding box center [583, 486] width 723 height 475
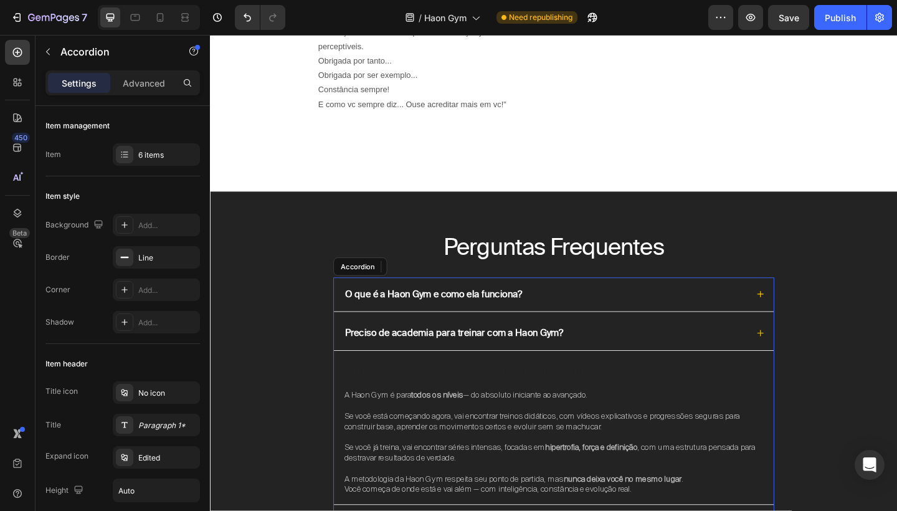
click at [812, 397] on icon at bounding box center [808, 401] width 9 height 9
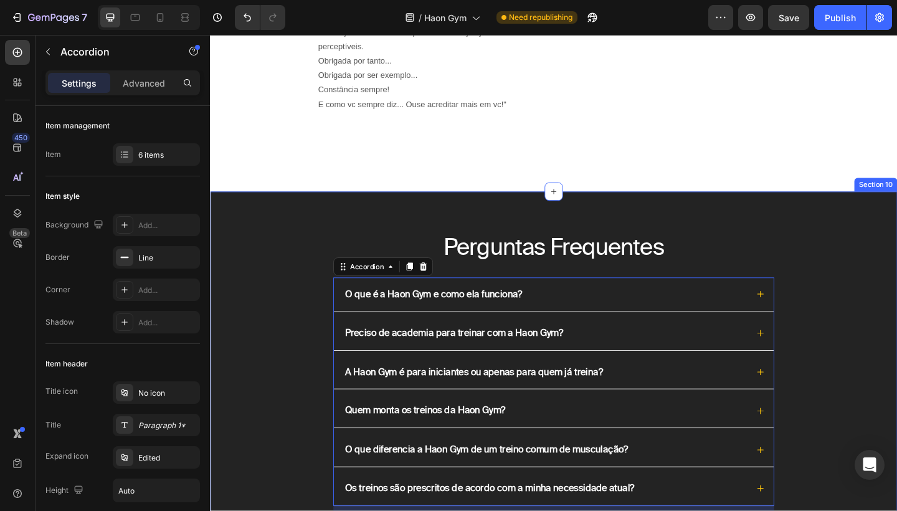
click at [891, 397] on div "Perguntas Frequentes Heading O que é a Haon Gym e como ela funciona? Preciso de…" at bounding box center [583, 423] width 723 height 349
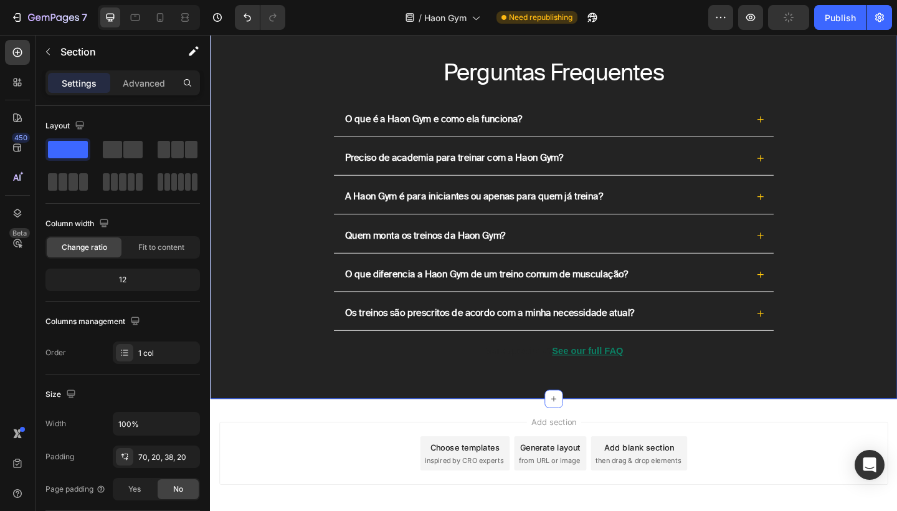
scroll to position [3594, 0]
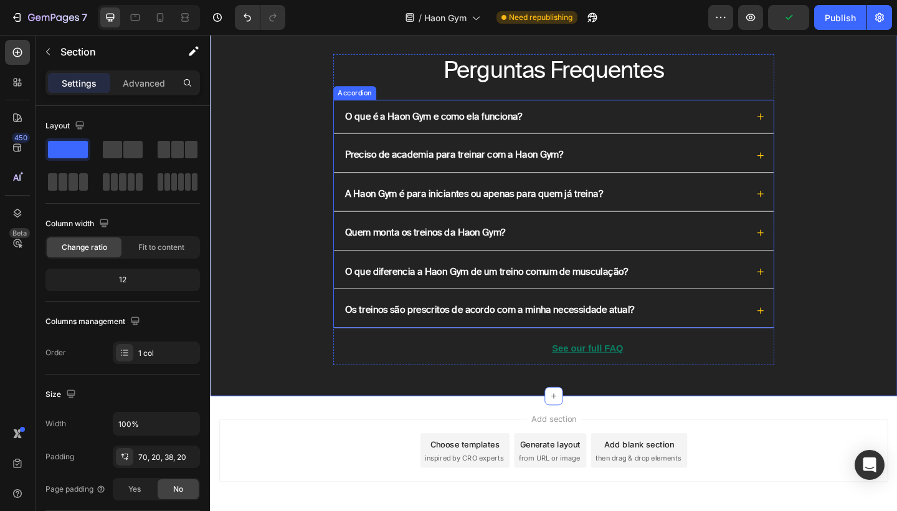
click at [795, 245] on div "Quem monta os treinos da Haon Gym?" at bounding box center [583, 250] width 478 height 37
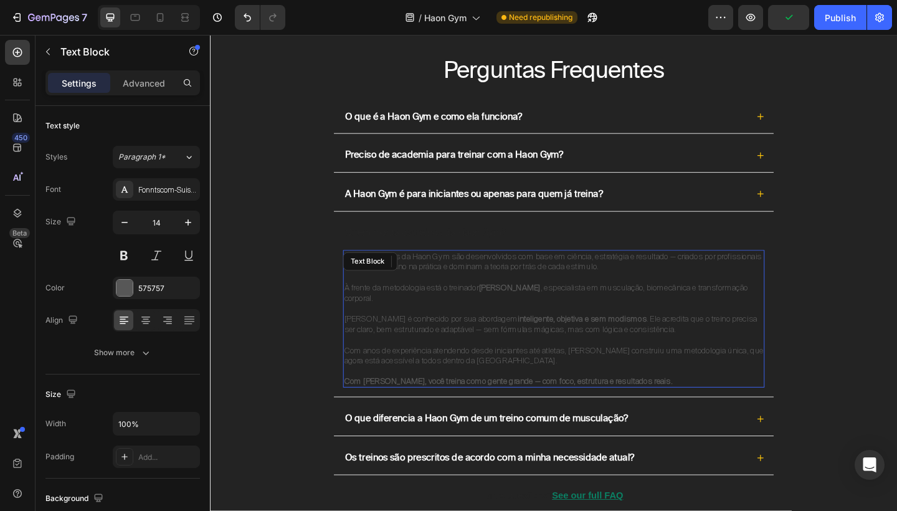
click at [571, 306] on p "À frente da metodologia está o treinador Jean Reck , especialista em musculação…" at bounding box center [584, 315] width 456 height 22
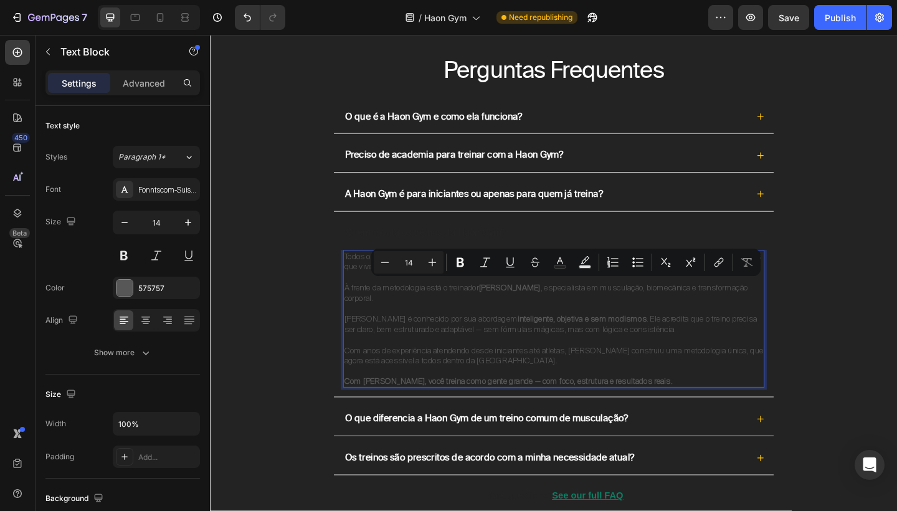
click at [559, 315] on p "À frente da metodologia está o treinador Jean Reck , especialista em musculação…" at bounding box center [584, 315] width 456 height 22
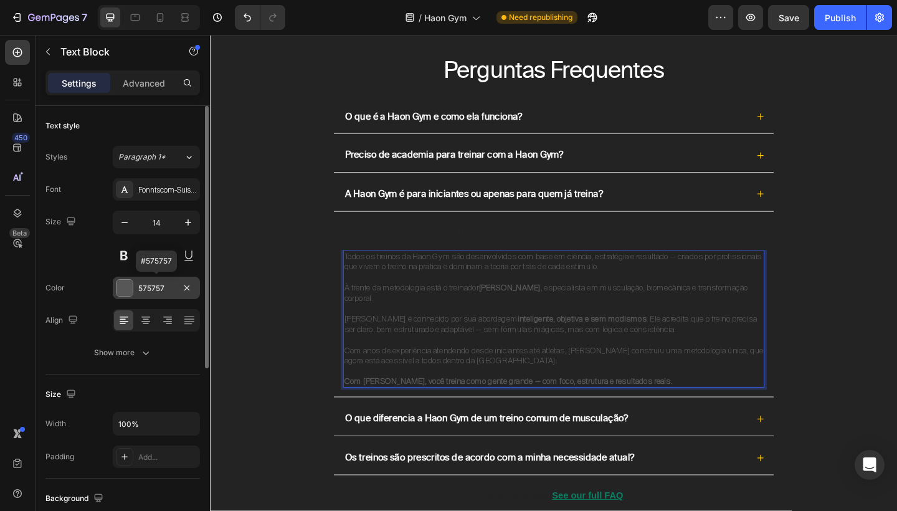
click at [164, 292] on div "575757" at bounding box center [156, 288] width 36 height 11
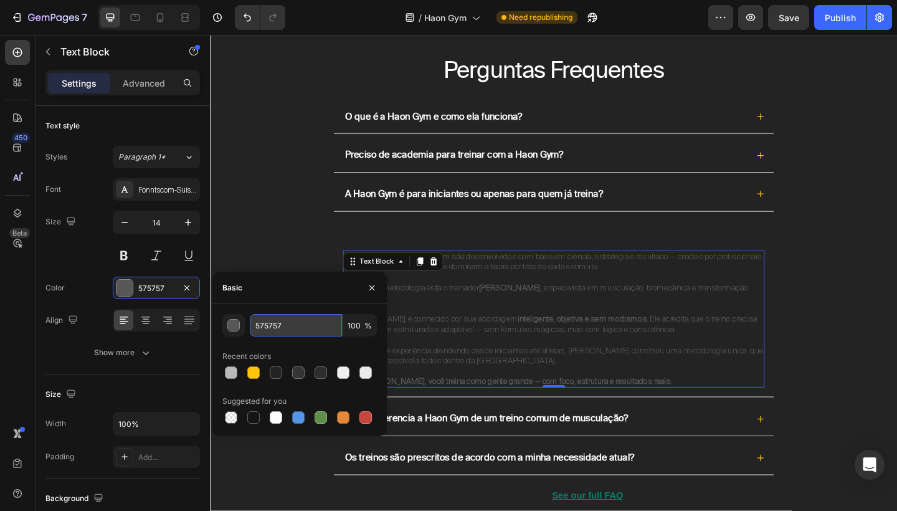
click at [297, 325] on input "575757" at bounding box center [296, 325] width 92 height 22
paste input "BABABA"
type input "BABABA"
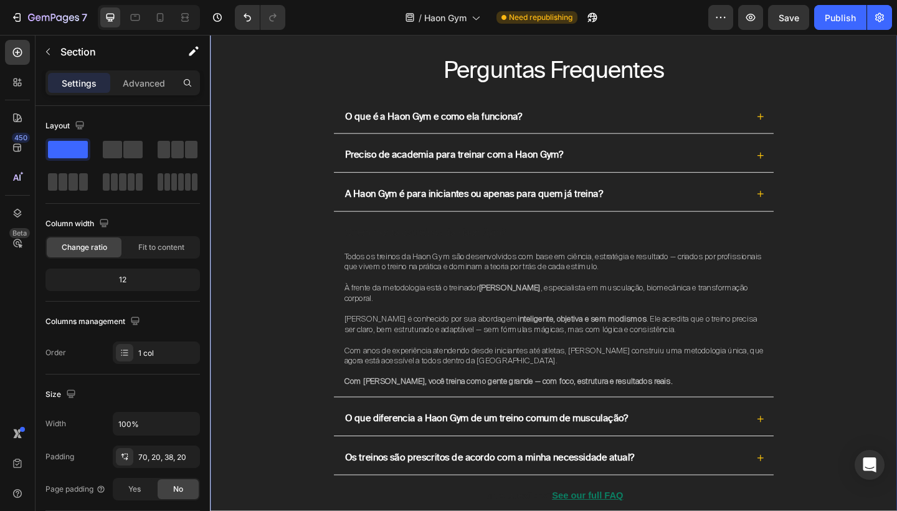
click at [861, 273] on div "Perguntas Frequentes Heading O que é a Haon Gym e como ela funciona? Preciso de…" at bounding box center [583, 310] width 723 height 508
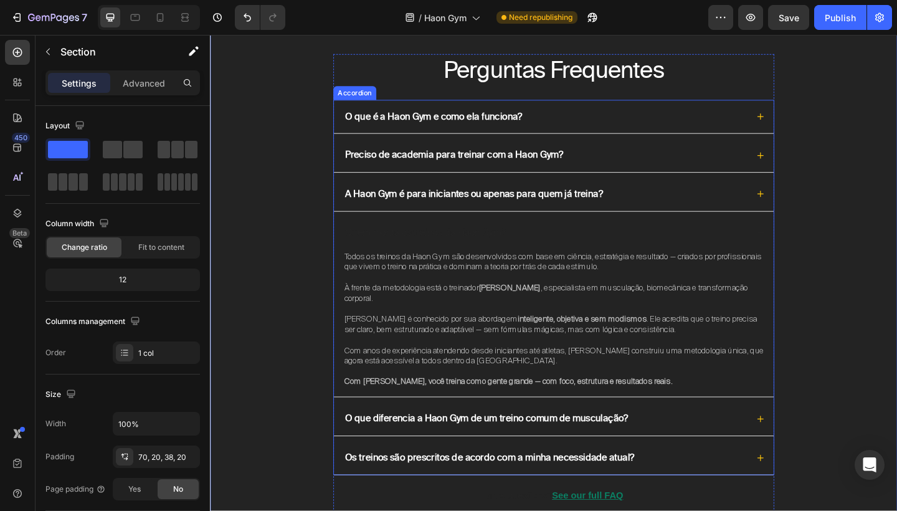
click at [813, 245] on div "Quem monta os treinos da Haon Gym?" at bounding box center [583, 250] width 478 height 37
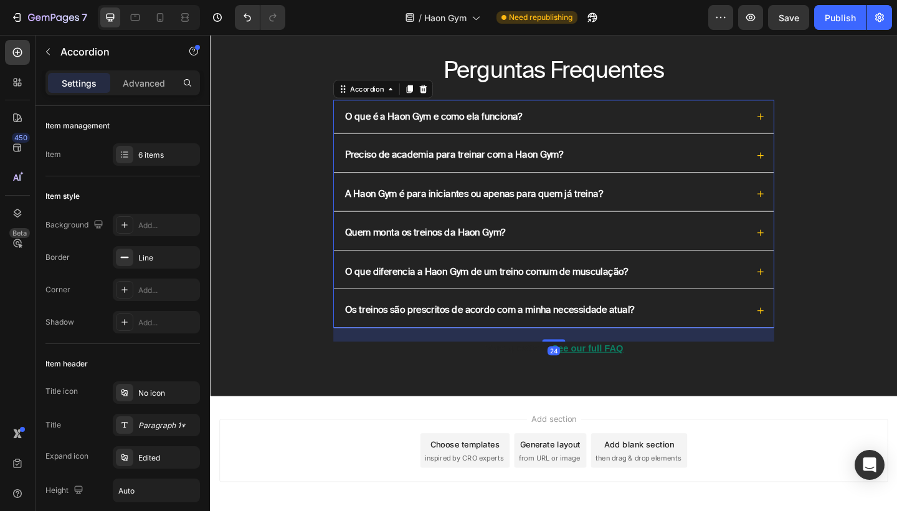
click at [750, 290] on div "O que diferencia a Haon Gym de um treino comum de musculação?" at bounding box center [574, 293] width 440 height 17
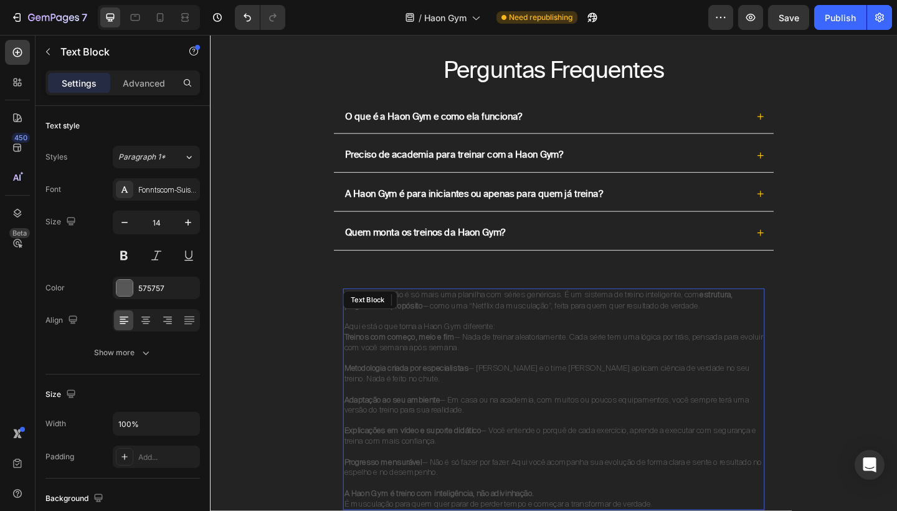
click at [591, 350] on p "Aqui está o que torna a Haon Gym diferente:" at bounding box center [584, 351] width 456 height 11
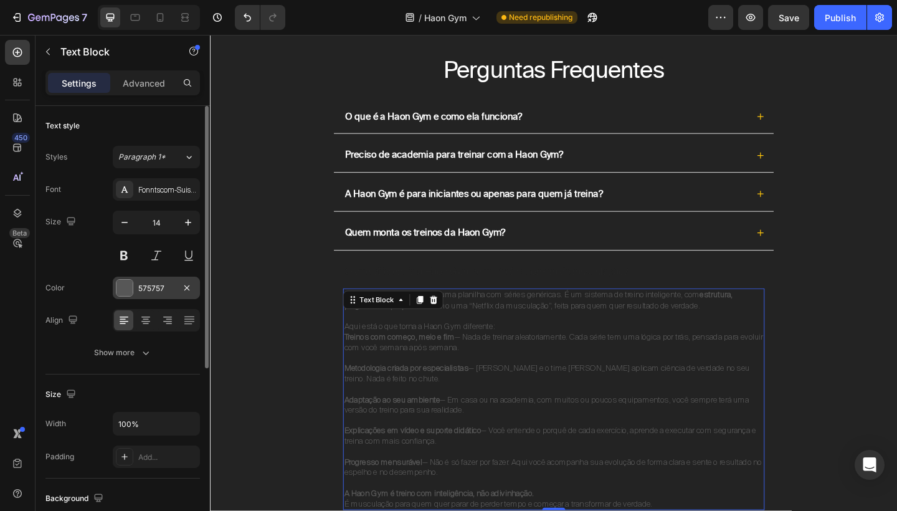
click at [167, 287] on div "575757" at bounding box center [156, 288] width 36 height 11
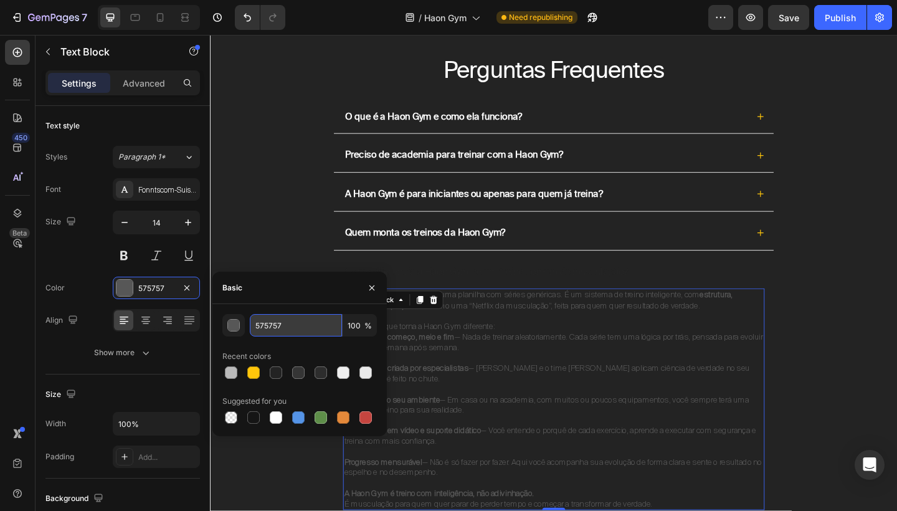
click at [301, 318] on input "575757" at bounding box center [296, 325] width 92 height 22
paste input "BABABA"
type input "BABABA"
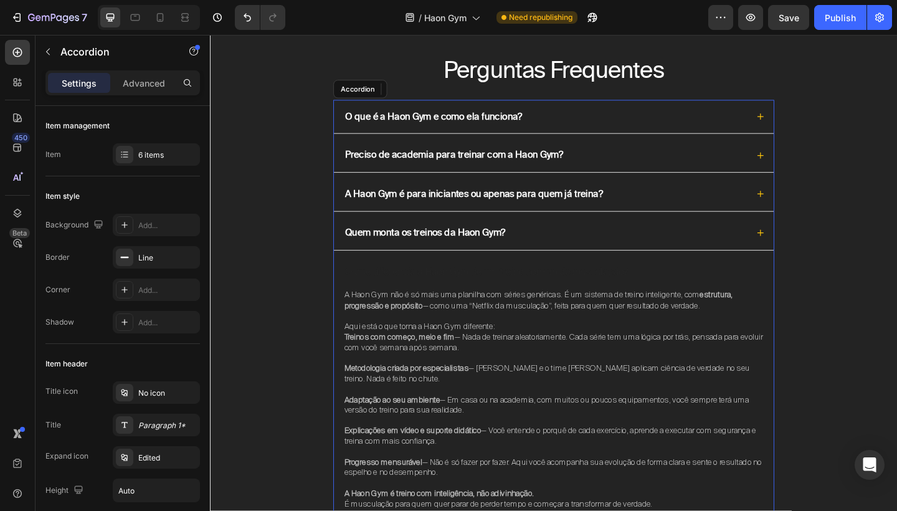
click at [794, 275] on div "O que diferencia a Haon Gym de um treino comum de musculação?" at bounding box center [583, 293] width 478 height 37
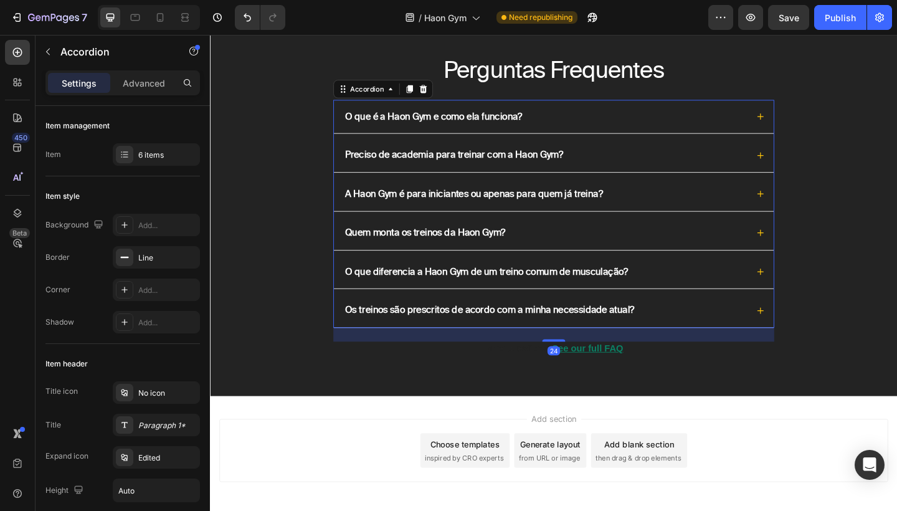
click at [763, 321] on div "Os treinos são prescritos de acordo com a minha necessidade atual?" at bounding box center [583, 334] width 478 height 37
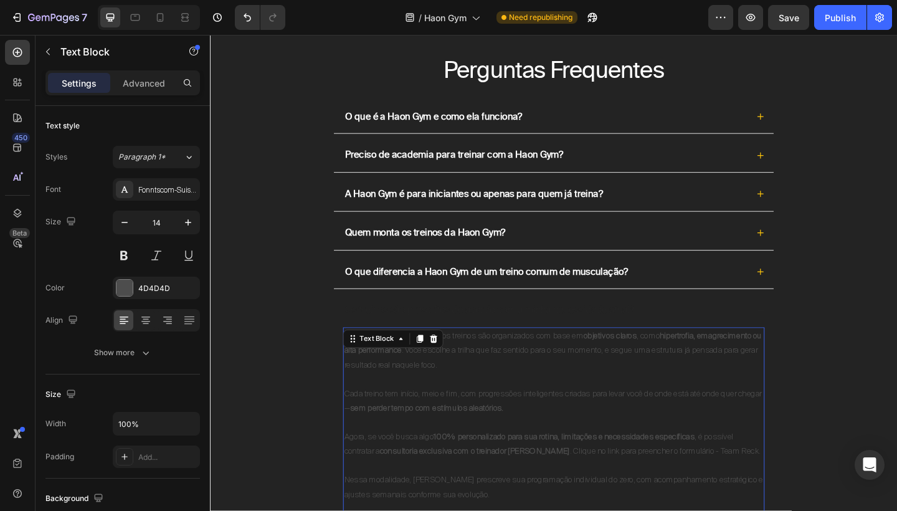
click at [554, 375] on p "Não — dentro da Haon Gym, os treinos são organizados com base em objetivos clar…" at bounding box center [584, 377] width 456 height 47
click at [141, 283] on div "4D4D4D" at bounding box center [156, 288] width 36 height 11
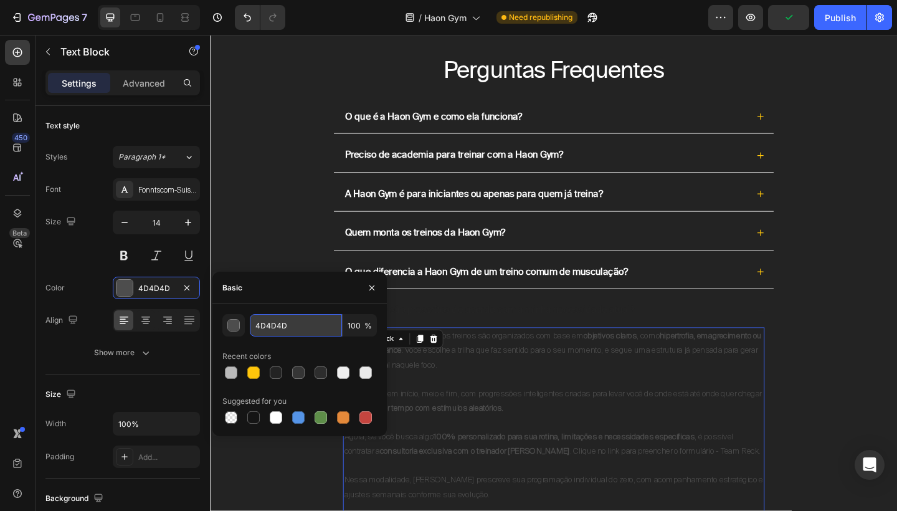
click at [290, 326] on input "4D4D4D" at bounding box center [296, 325] width 92 height 22
paste input "BABABA"
type input "BABABA"
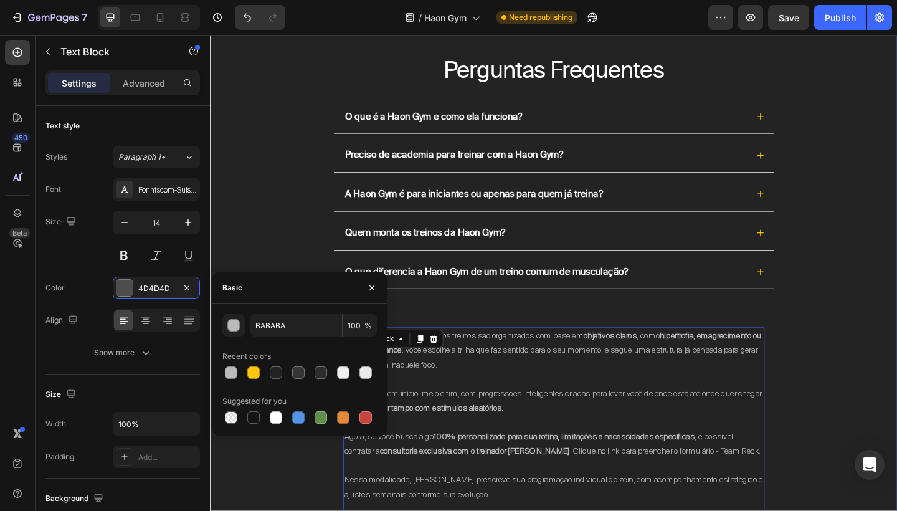
click at [850, 334] on div "Perguntas Frequentes Heading O que é a Haon Gym e como ela funciona? Preciso de…" at bounding box center [583, 354] width 723 height 597
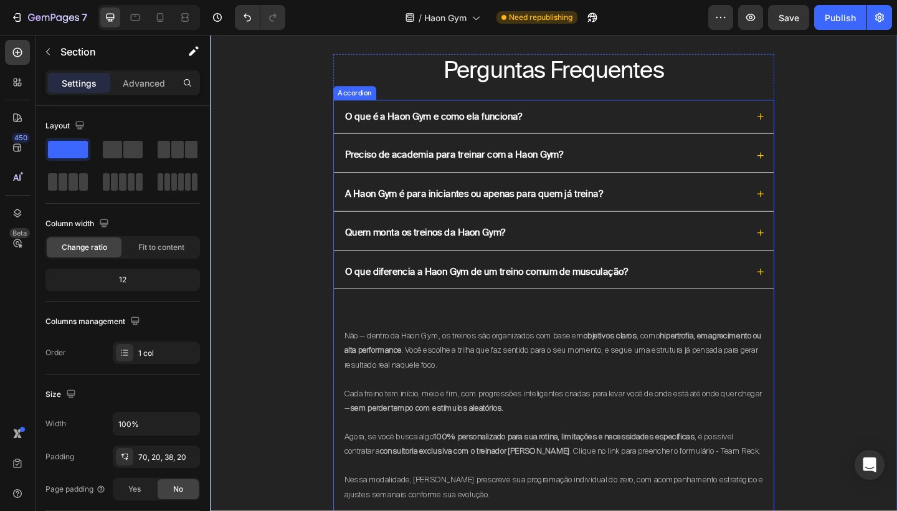
click at [810, 331] on icon at bounding box center [808, 335] width 9 height 9
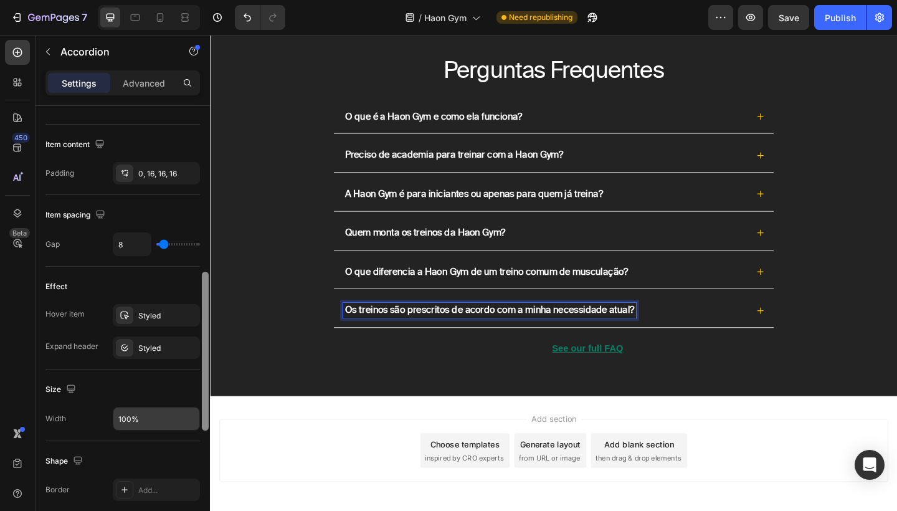
scroll to position [492, 0]
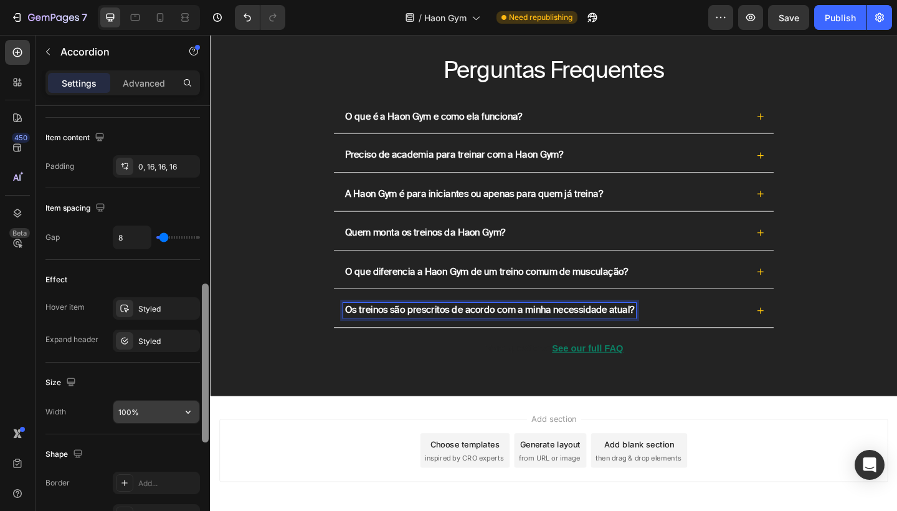
drag, startPoint x: 204, startPoint y: 242, endPoint x: 198, endPoint y: 417, distance: 175.8
click at [198, 420] on div "Item management Item 6 items Item style Background Add... Border Line Corner Ad…" at bounding box center [123, 326] width 174 height 440
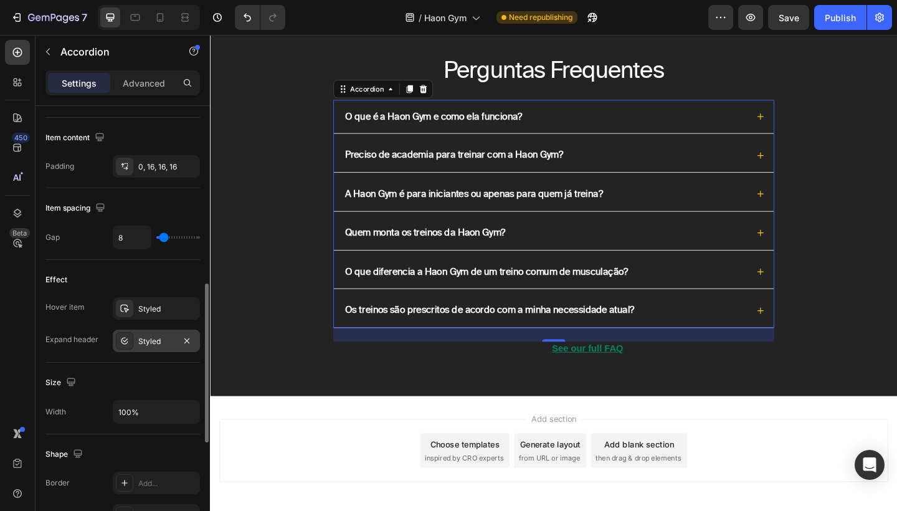
click at [161, 340] on div "Styled" at bounding box center [156, 341] width 36 height 11
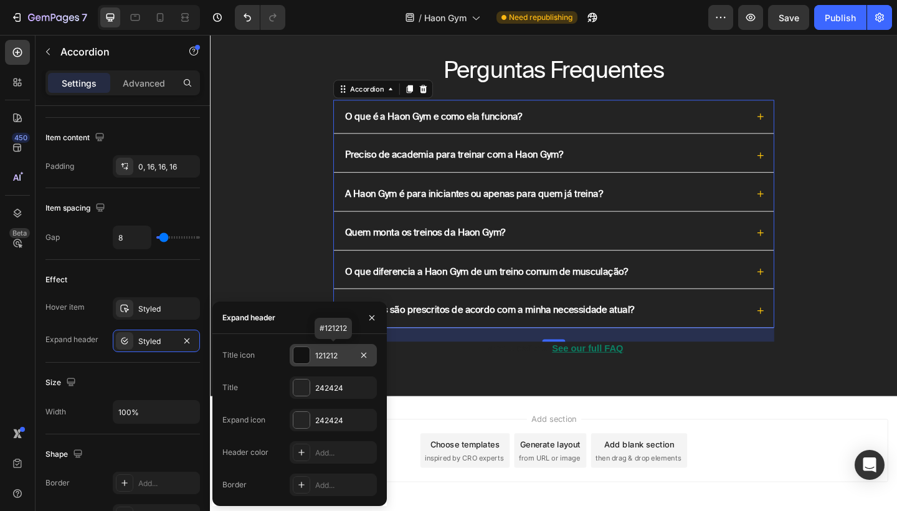
click at [345, 356] on div "121212" at bounding box center [333, 355] width 36 height 11
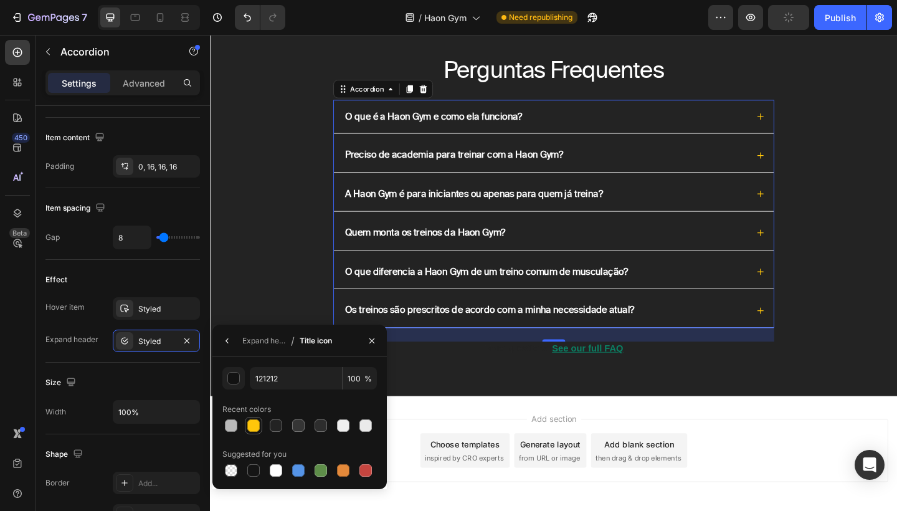
click at [252, 422] on div at bounding box center [253, 425] width 12 height 12
type input "FFC60B"
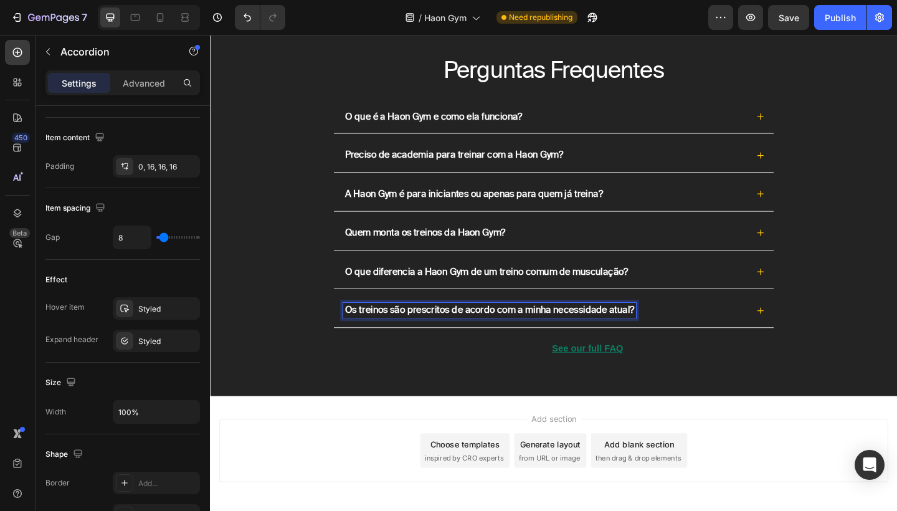
click at [723, 330] on div "Os treinos são prescritos de acordo com a minha necessidade atual?" at bounding box center [574, 334] width 440 height 17
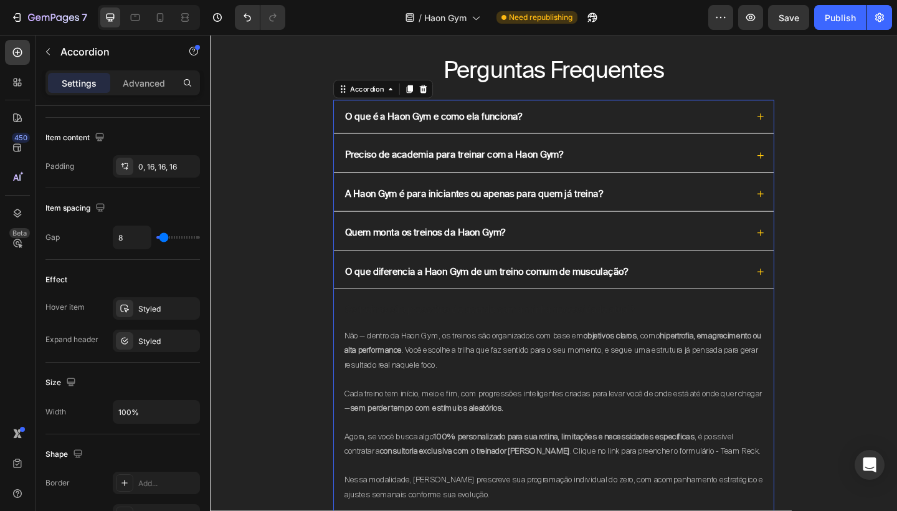
click at [723, 330] on div "Os treinos são prescritos de acordo com a minha necessidade atual?" at bounding box center [574, 334] width 440 height 17
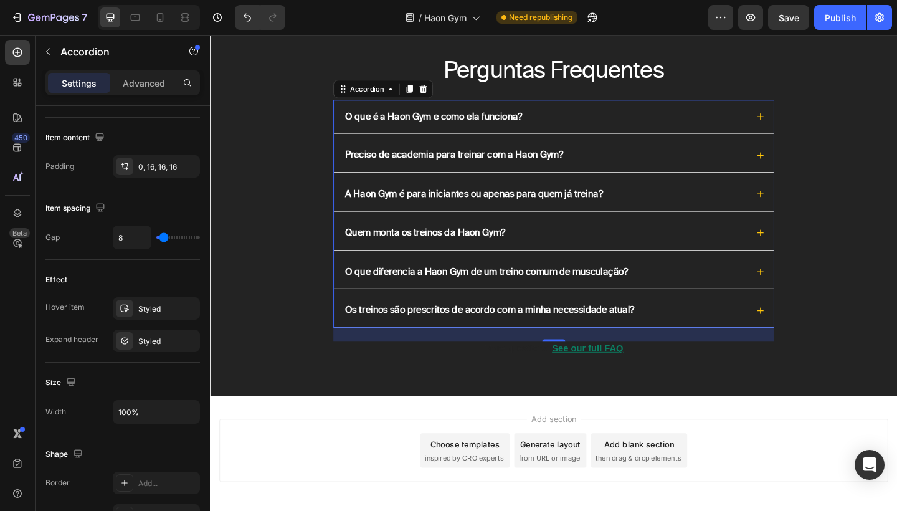
click at [723, 330] on div "Os treinos são prescritos de acordo com a minha necessidade atual?" at bounding box center [574, 334] width 440 height 17
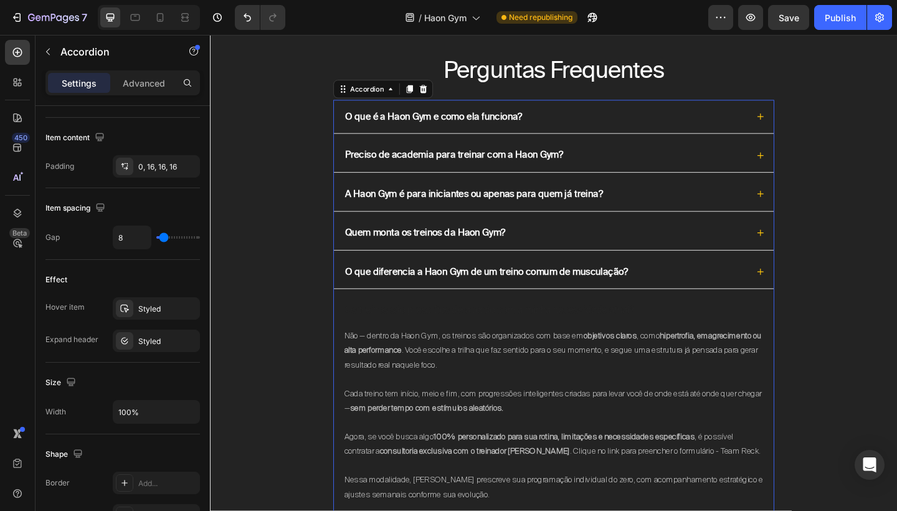
click at [723, 330] on div "Os treinos são prescritos de acordo com a minha necessidade atual?" at bounding box center [574, 334] width 440 height 17
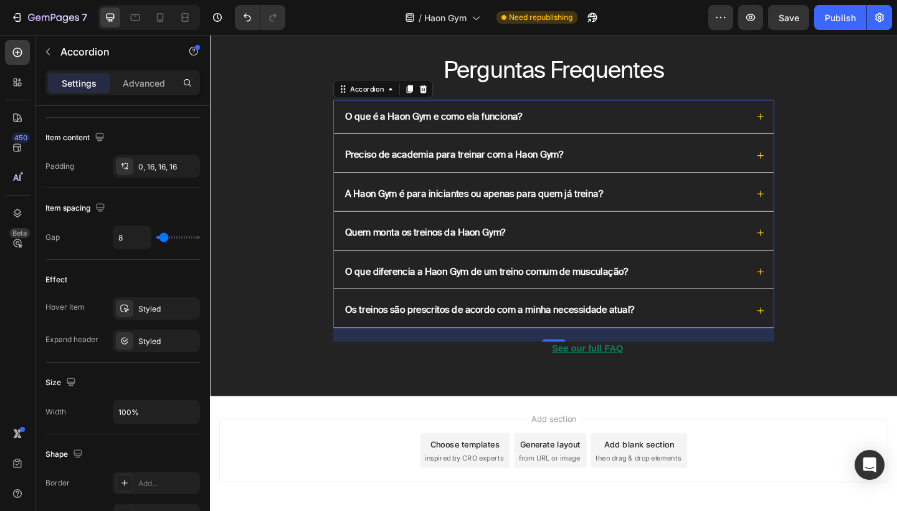
click at [615, 328] on strong "Os treinos são prescritos de acordo com a minha necessidade atual?" at bounding box center [513, 334] width 315 height 12
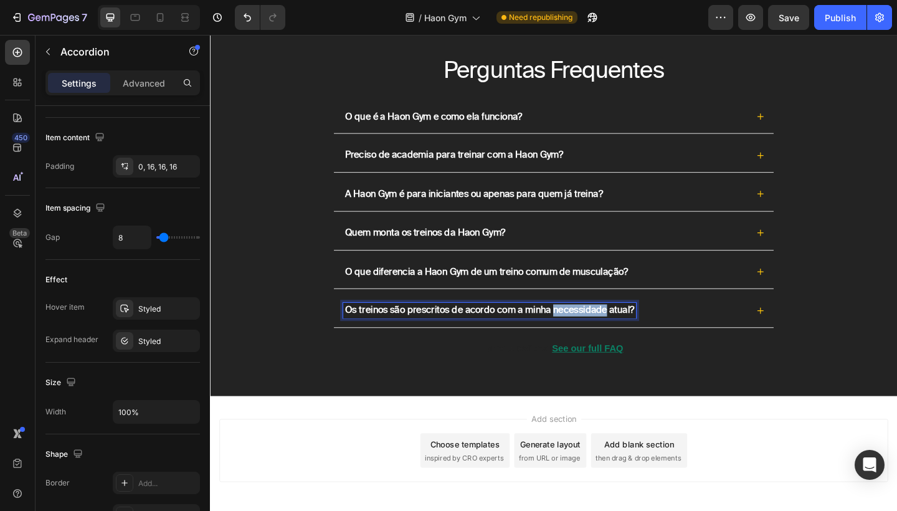
click at [615, 328] on strong "Os treinos são prescritos de acordo com a minha necessidade atual?" at bounding box center [513, 334] width 315 height 12
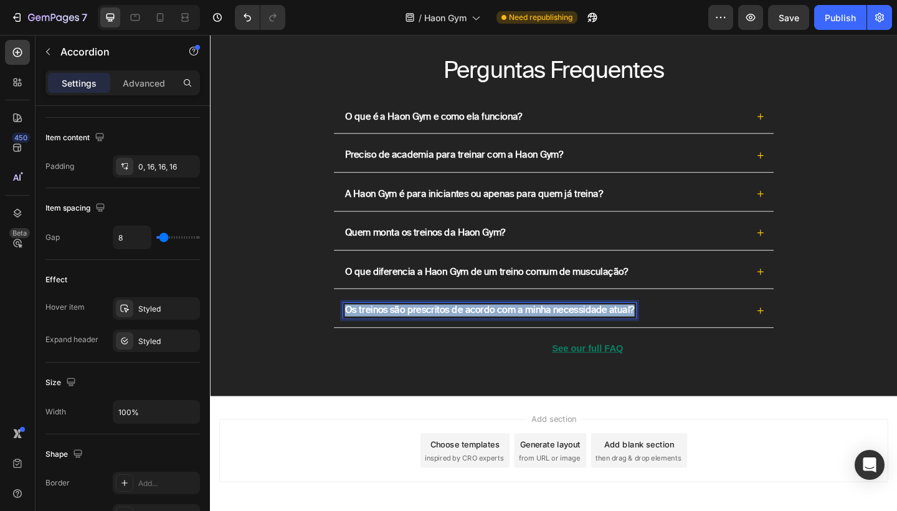
click at [615, 328] on strong "Os treinos são prescritos de acordo com a minha necessidade atual?" at bounding box center [513, 334] width 315 height 12
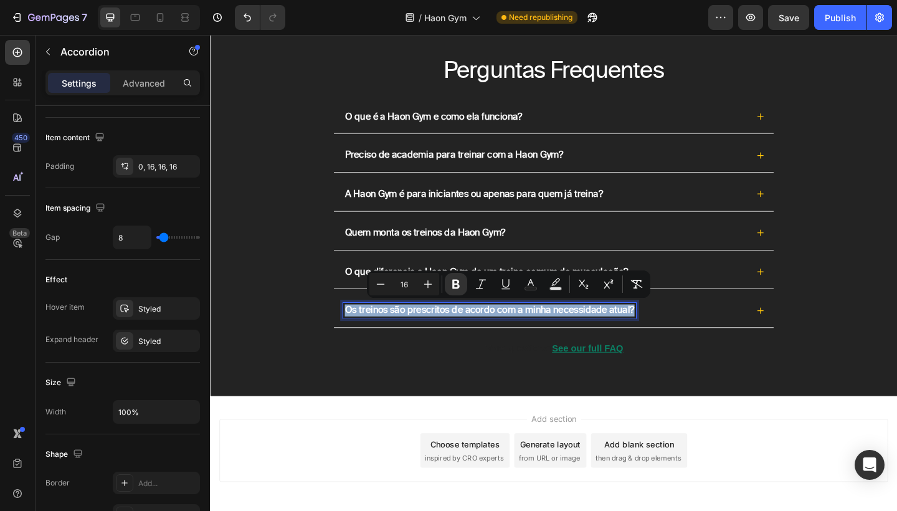
click at [343, 286] on div "Perguntas Frequentes Heading O que é a Haon Gym e como ela funciona? Preciso de…" at bounding box center [583, 230] width 723 height 349
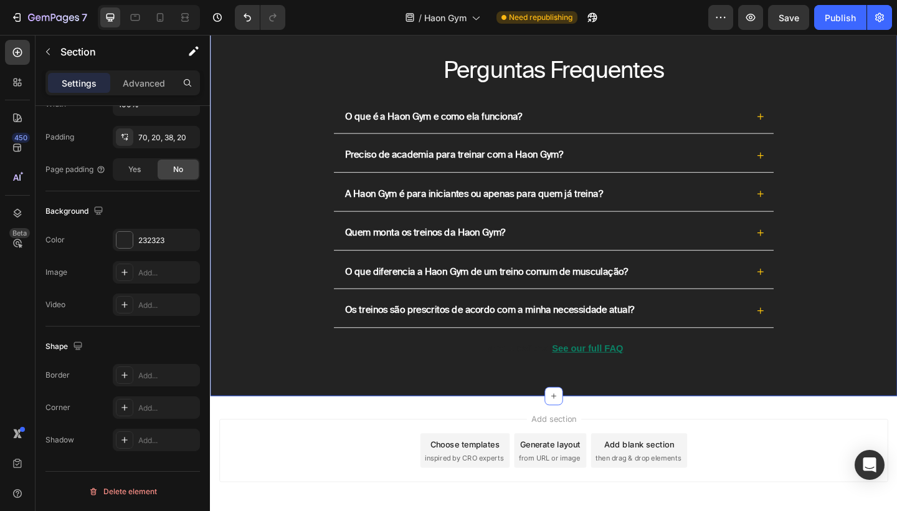
scroll to position [0, 0]
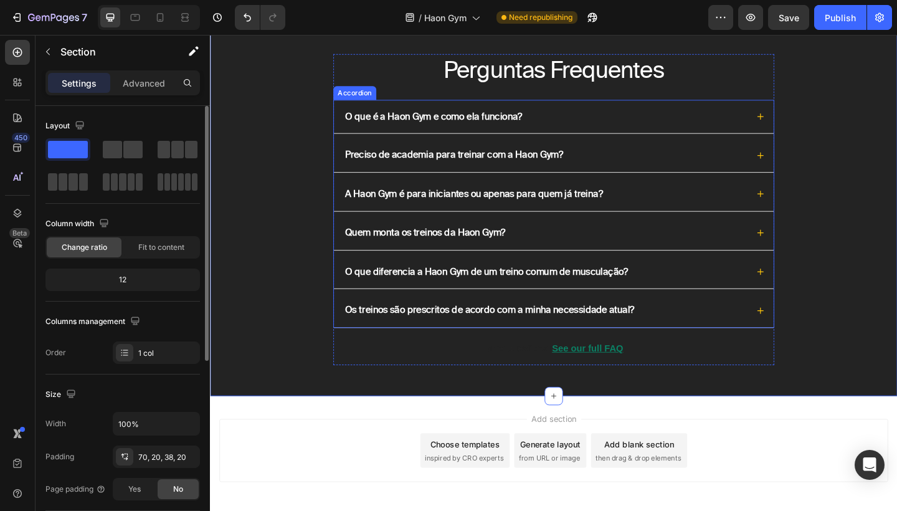
click at [428, 332] on strong "Os treinos são prescritos de acordo com a minha necessidade atual?" at bounding box center [513, 334] width 315 height 12
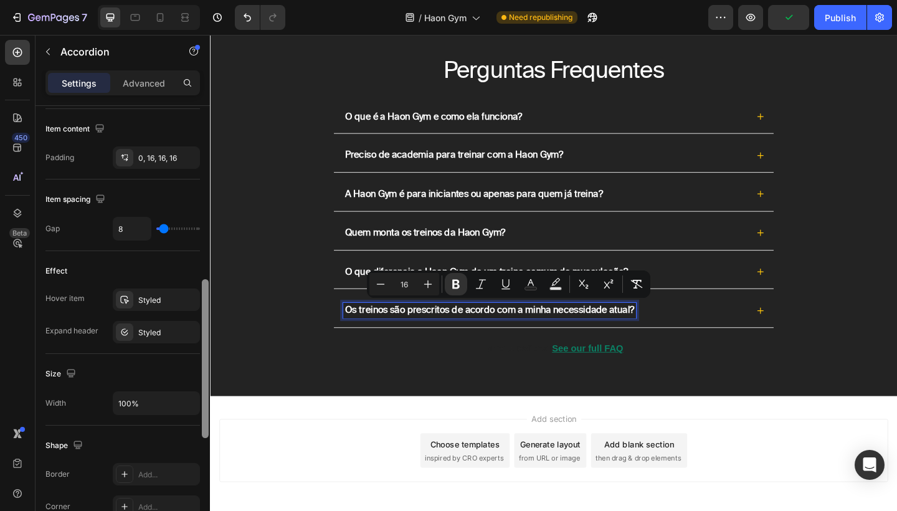
scroll to position [513, 0]
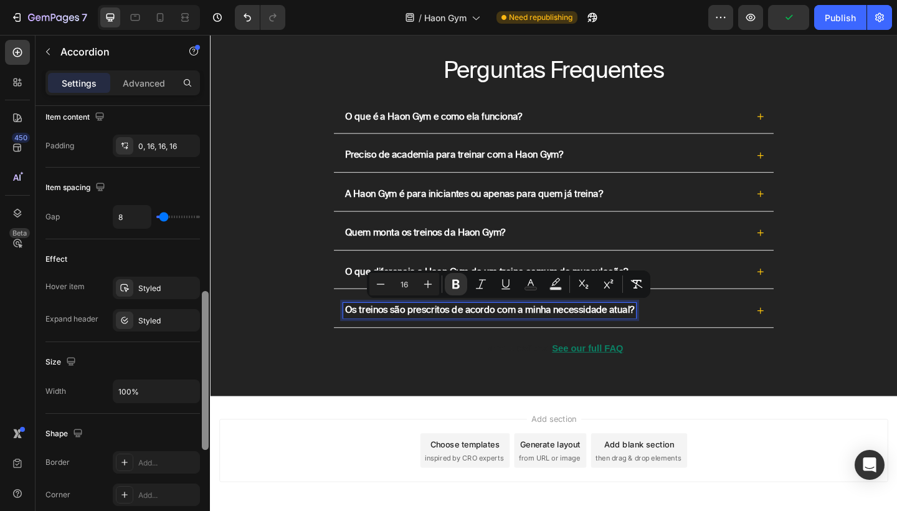
drag, startPoint x: 205, startPoint y: 252, endPoint x: 201, endPoint y: 438, distance: 185.7
click at [201, 438] on div at bounding box center [205, 326] width 9 height 440
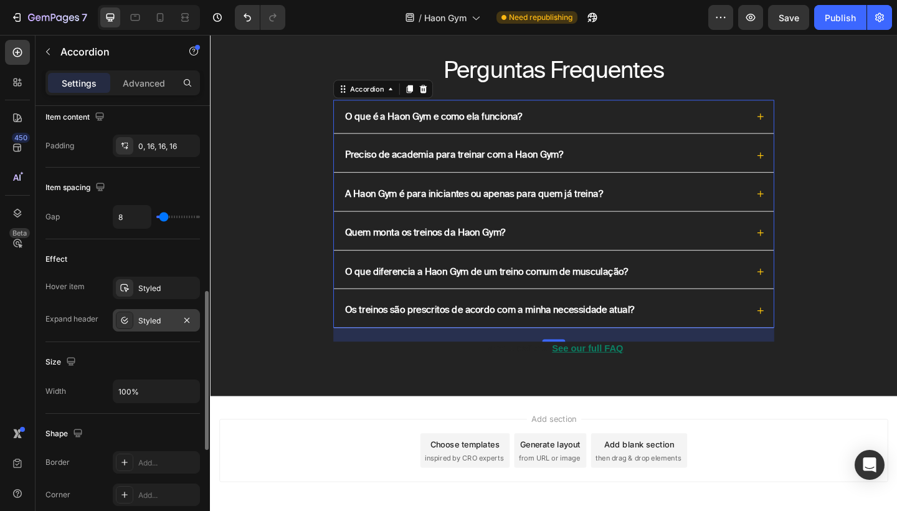
click at [166, 321] on div "Styled" at bounding box center [156, 320] width 36 height 11
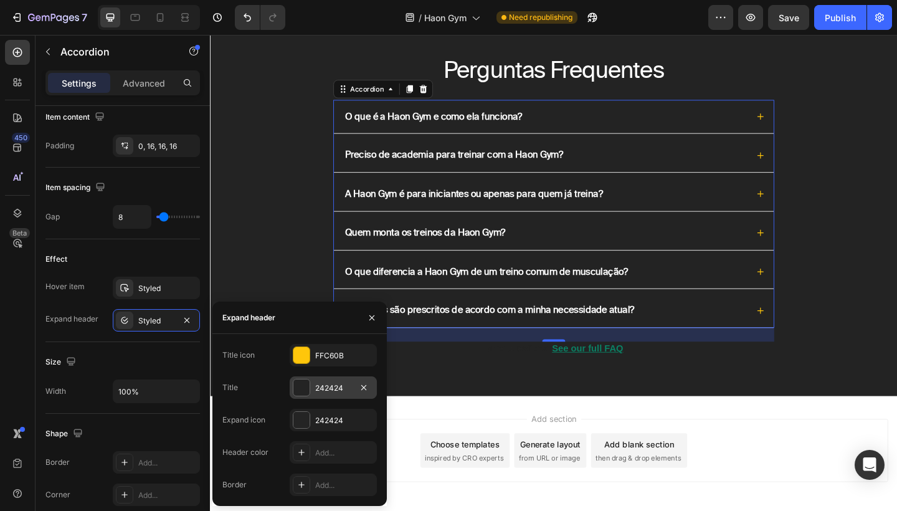
click at [338, 385] on div "242424" at bounding box center [333, 387] width 36 height 11
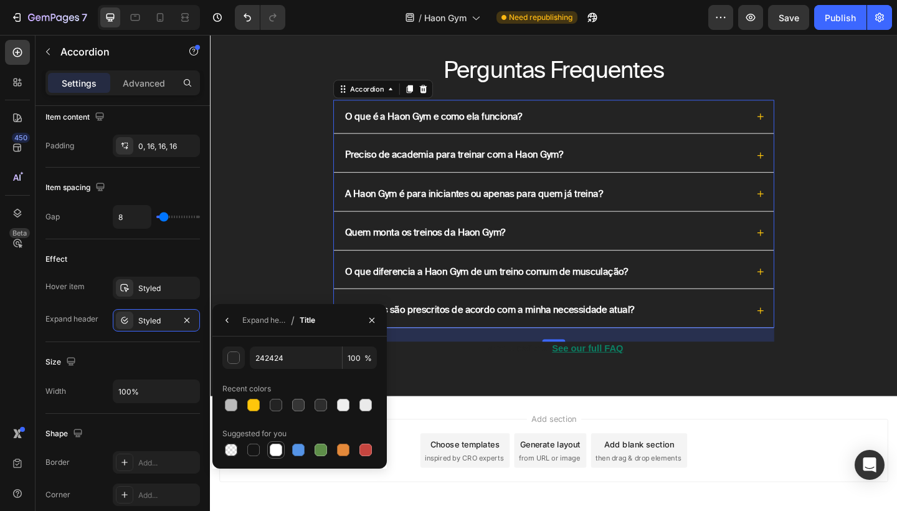
click at [280, 449] on div at bounding box center [276, 450] width 12 height 12
type input "FFFFFF"
click at [815, 337] on div "Os treinos são prescritos de acordo com a minha necessidade atual?" at bounding box center [583, 334] width 478 height 37
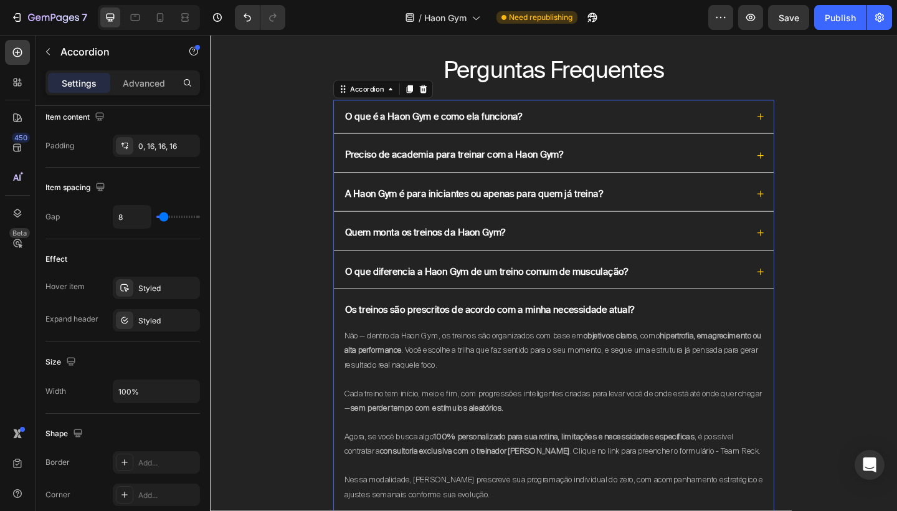
click at [814, 335] on div "Os treinos são prescritos de acordo com a minha necessidade atual?" at bounding box center [583, 334] width 478 height 37
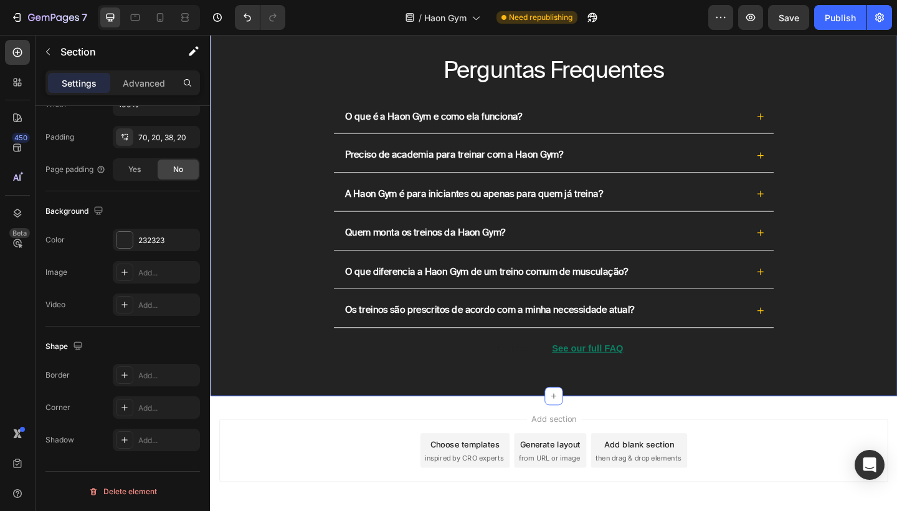
click at [852, 309] on div "Perguntas Frequentes Heading O que é a Haon Gym e como ela funciona? Preciso de…" at bounding box center [583, 230] width 723 height 349
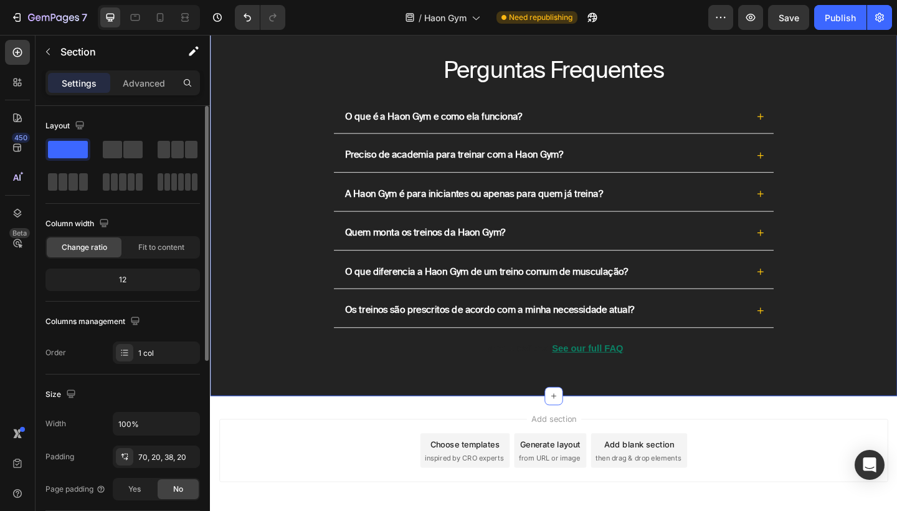
click at [856, 190] on div "Perguntas Frequentes Heading O que é a Haon Gym e como ela funciona? Preciso de…" at bounding box center [583, 230] width 723 height 349
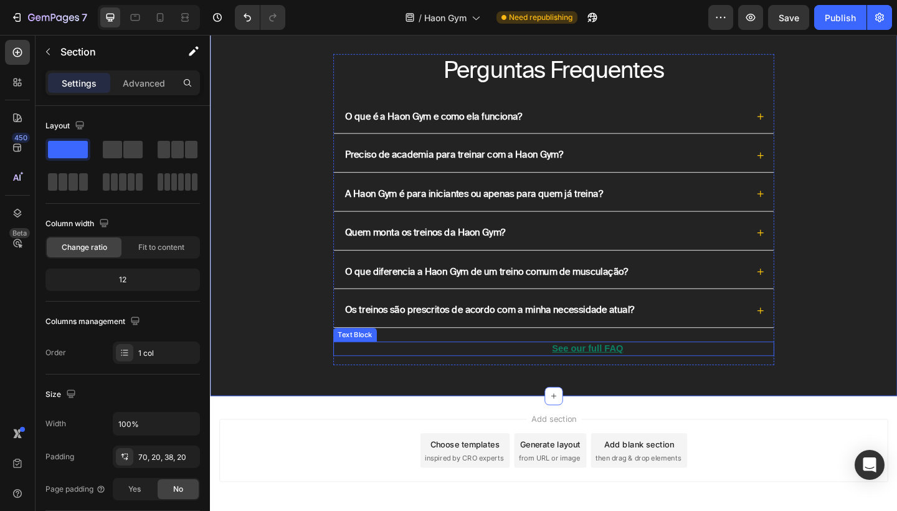
click at [555, 374] on p "More questions? See our full FAQ" at bounding box center [583, 376] width 477 height 13
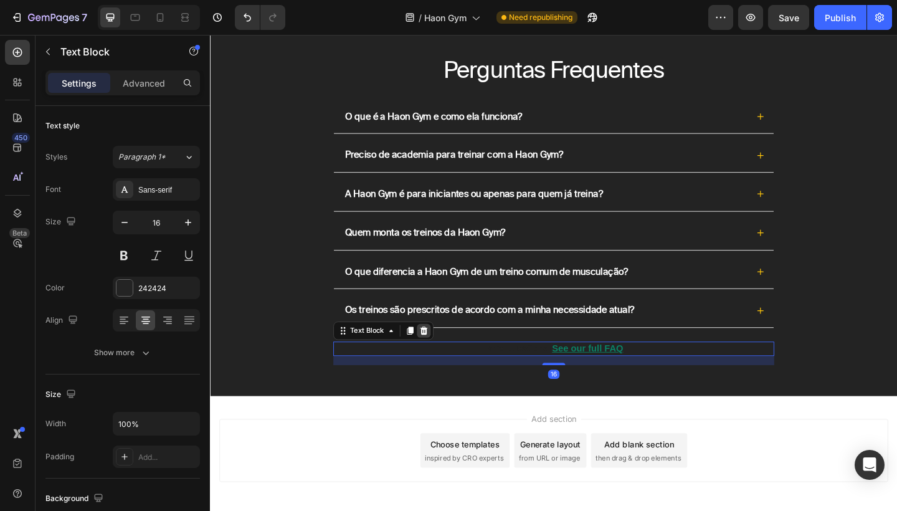
click at [446, 357] on icon at bounding box center [442, 357] width 10 height 10
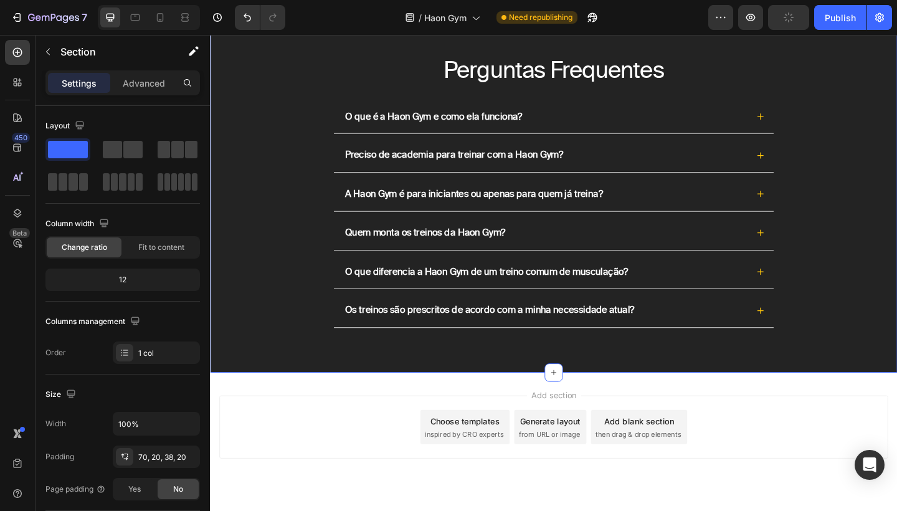
click at [888, 257] on div "Perguntas Frequentes Heading O que é a Haon Gym e como ela funciona? Preciso de…" at bounding box center [583, 217] width 723 height 323
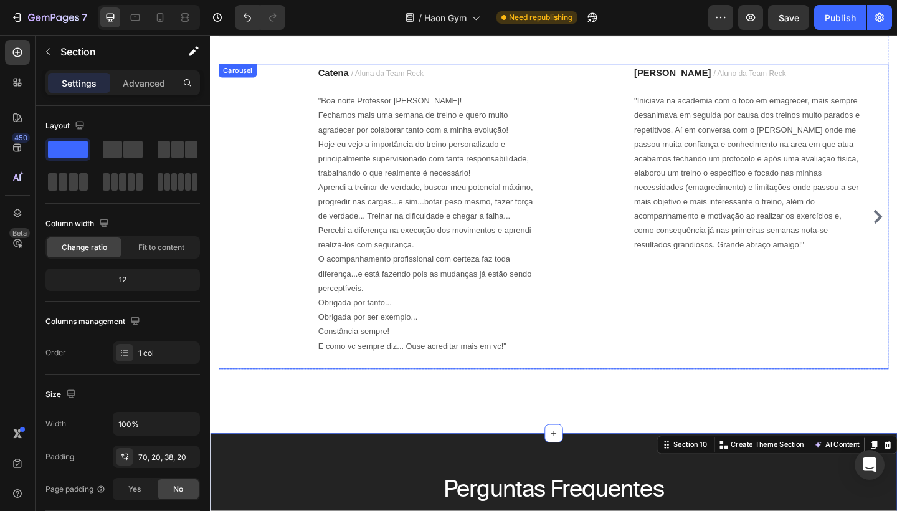
scroll to position [3078, 0]
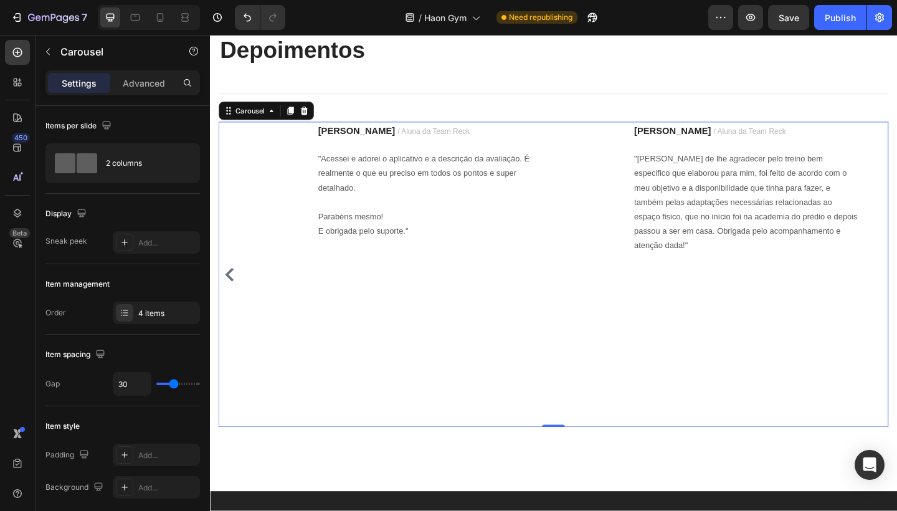
click at [896, 296] on div "Image Catena / Aluna da Team Reck Text block "Boa noite Professor Jean! Fechamo…" at bounding box center [583, 296] width 729 height 332
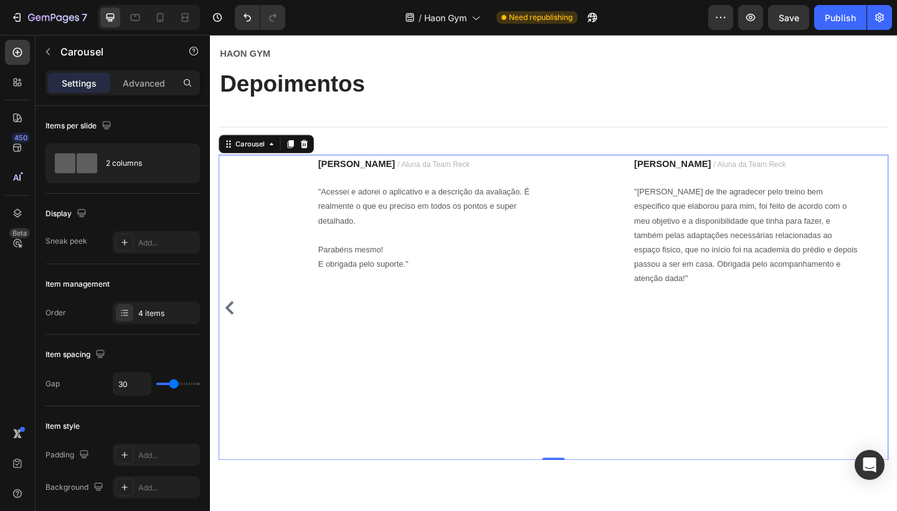
scroll to position [3040, 0]
click at [896, 313] on div "Image Catena / Aluna da Team Reck Text block "Boa noite Professor Jean! Fechamo…" at bounding box center [583, 334] width 729 height 332
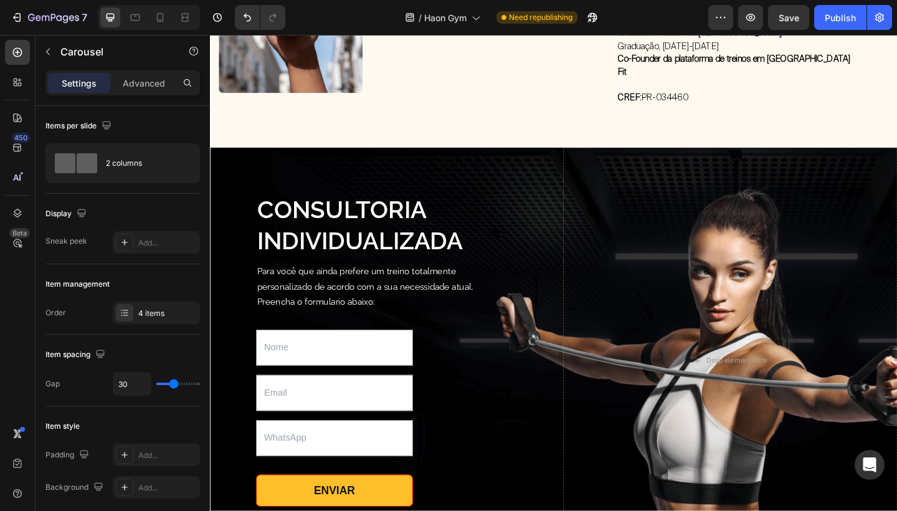
scroll to position [2421, 0]
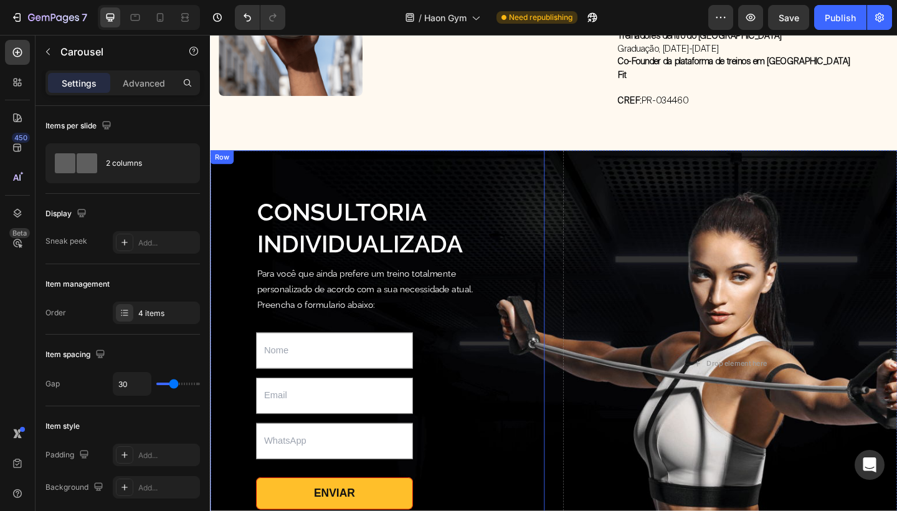
click at [367, 165] on div "CONSULTORIA INDIVIDUALIZADA Heading Para você que ainda prefere um treino total…" at bounding box center [392, 393] width 364 height 464
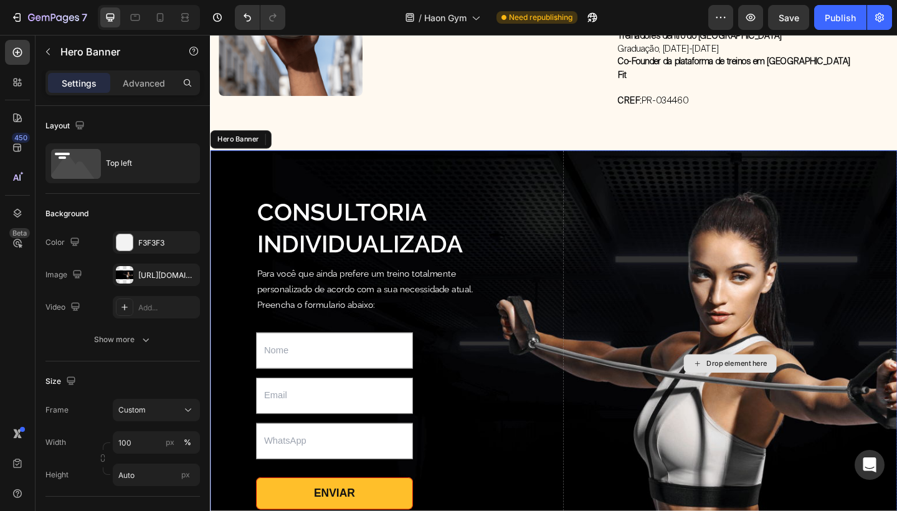
click at [638, 171] on div "Drop element here" at bounding box center [776, 393] width 364 height 464
click at [316, 144] on icon at bounding box center [316, 149] width 10 height 10
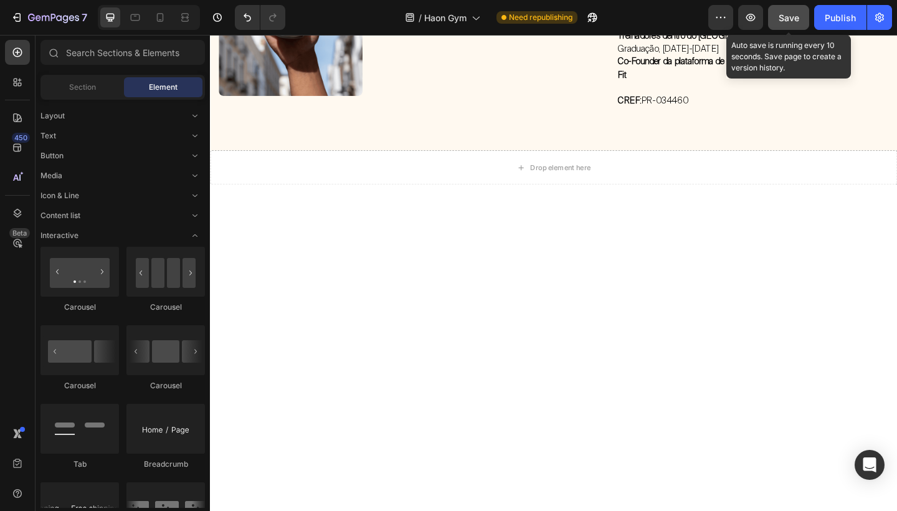
click at [797, 17] on span "Save" at bounding box center [789, 17] width 21 height 11
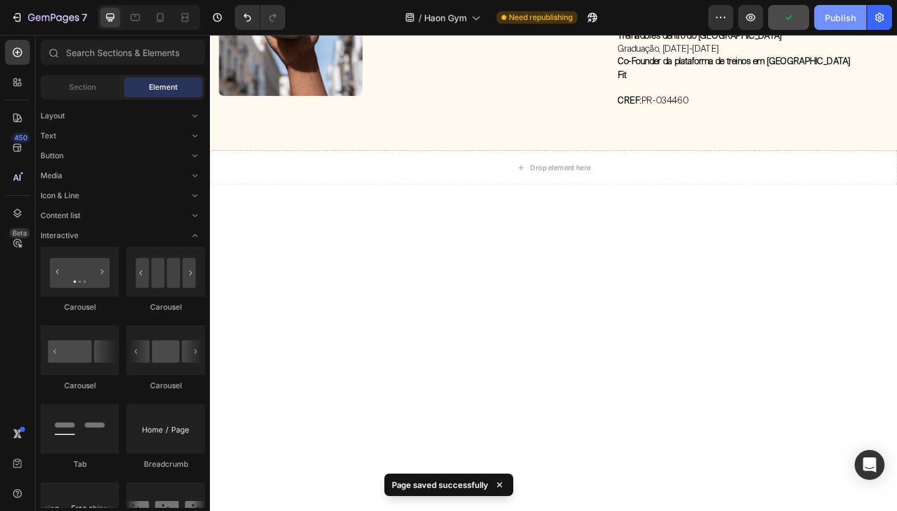
click at [829, 19] on div "Publish" at bounding box center [840, 17] width 31 height 13
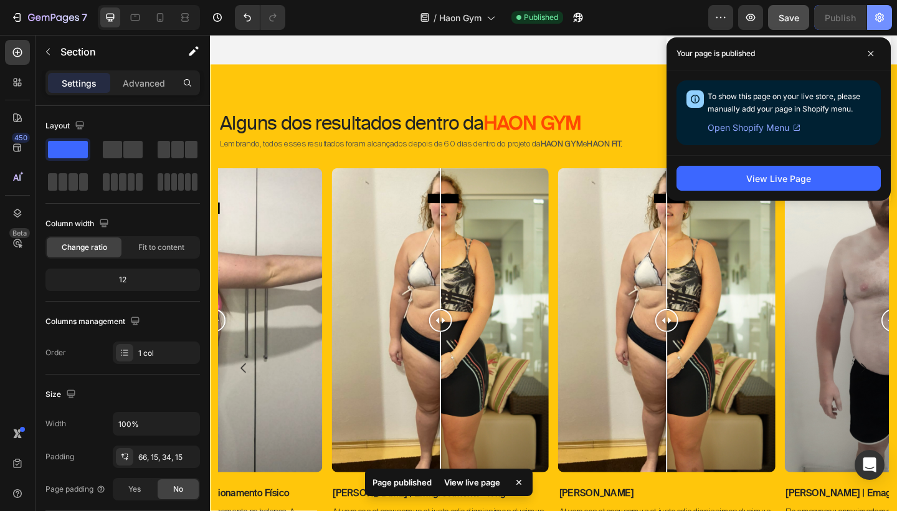
scroll to position [609, 0]
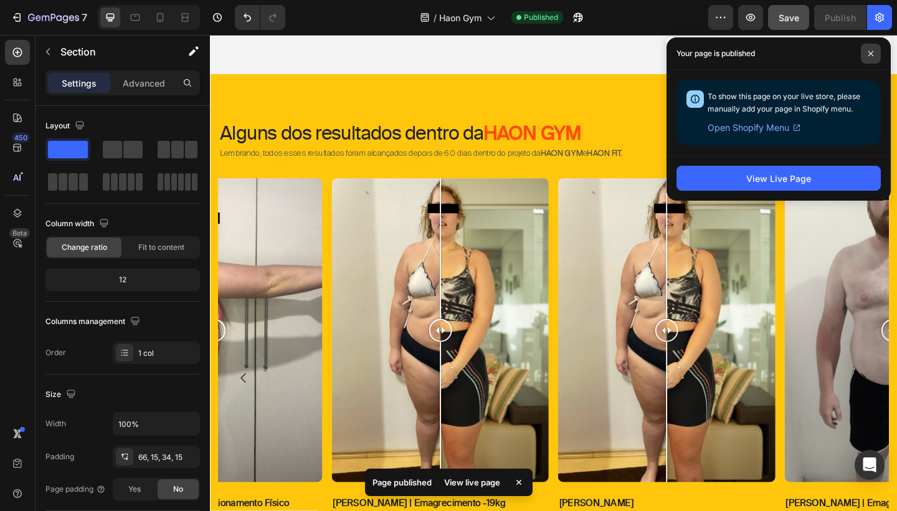
click at [868, 50] on span at bounding box center [871, 54] width 20 height 20
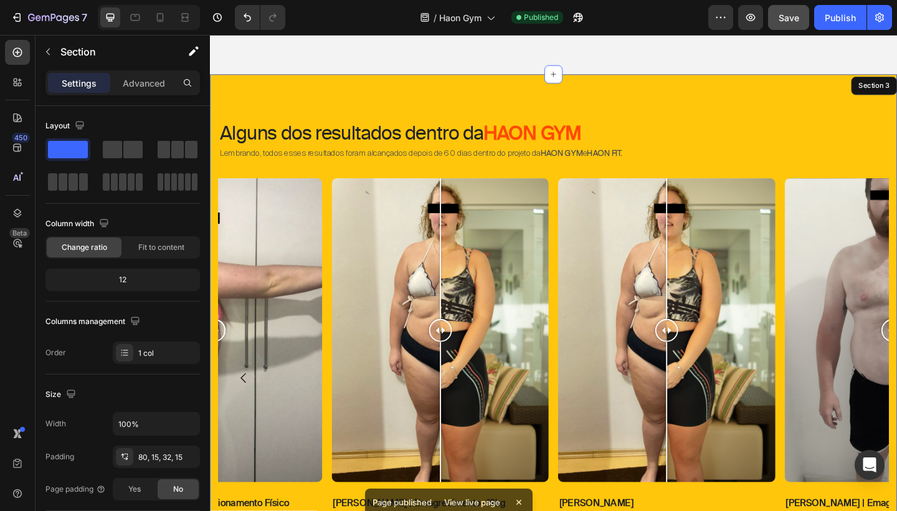
click at [635, 106] on div "Alguns dos resultados dentro da HAON GYM Heading Lembrando, todos esses resulta…" at bounding box center [583, 377] width 747 height 599
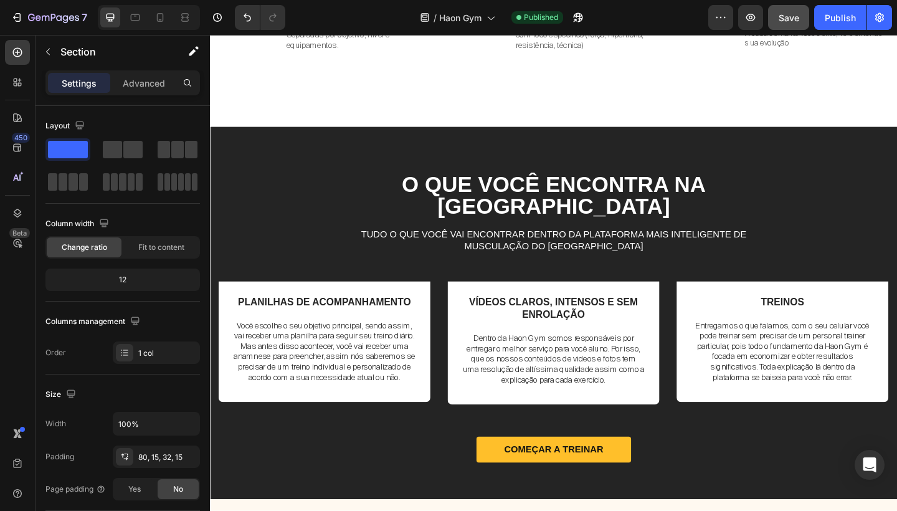
scroll to position [1848, 0]
